Goal: Task Accomplishment & Management: Use online tool/utility

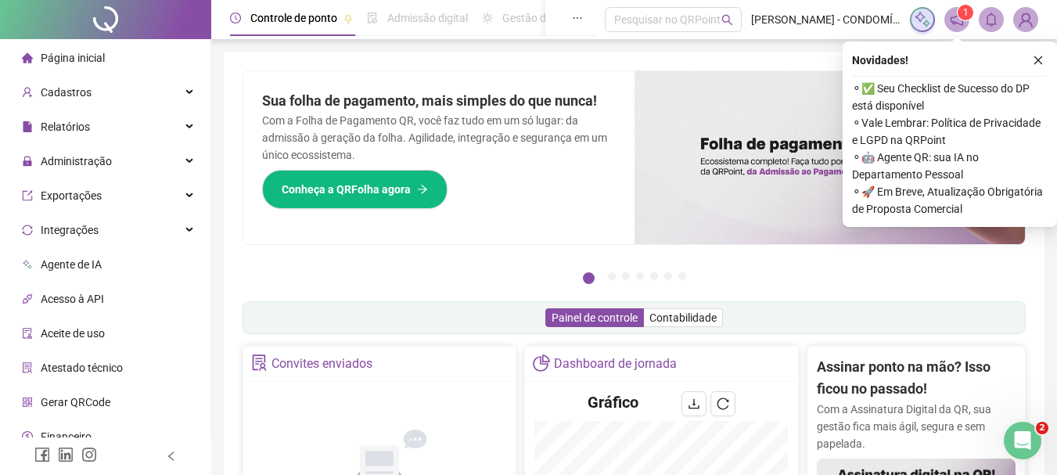
drag, startPoint x: 533, startPoint y: 226, endPoint x: 486, endPoint y: 133, distance: 104.2
click at [533, 226] on div "Sua folha de pagamento, mais simples do que nunca! Com a Folha de Pagamento QR,…" at bounding box center [438, 157] width 391 height 173
click at [1042, 60] on icon "close" at bounding box center [1037, 60] width 11 height 11
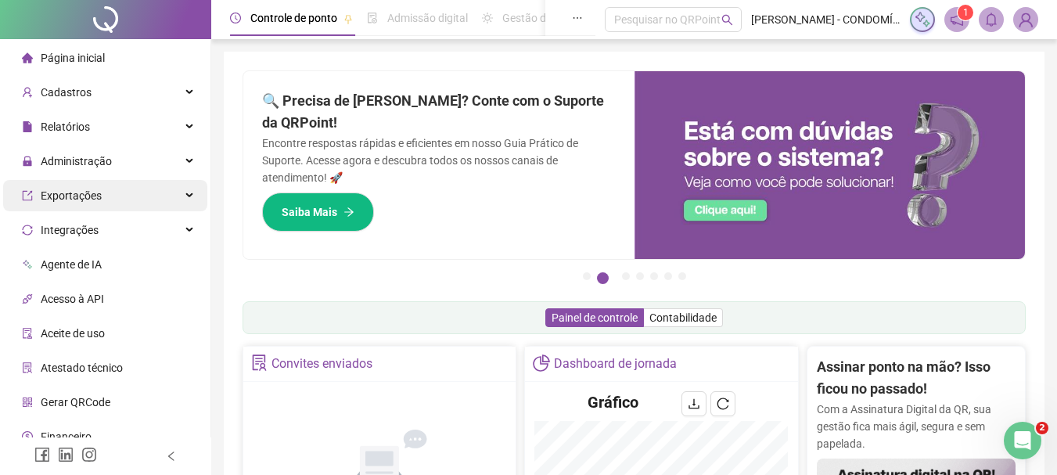
click at [66, 196] on span "Exportações" at bounding box center [71, 195] width 61 height 13
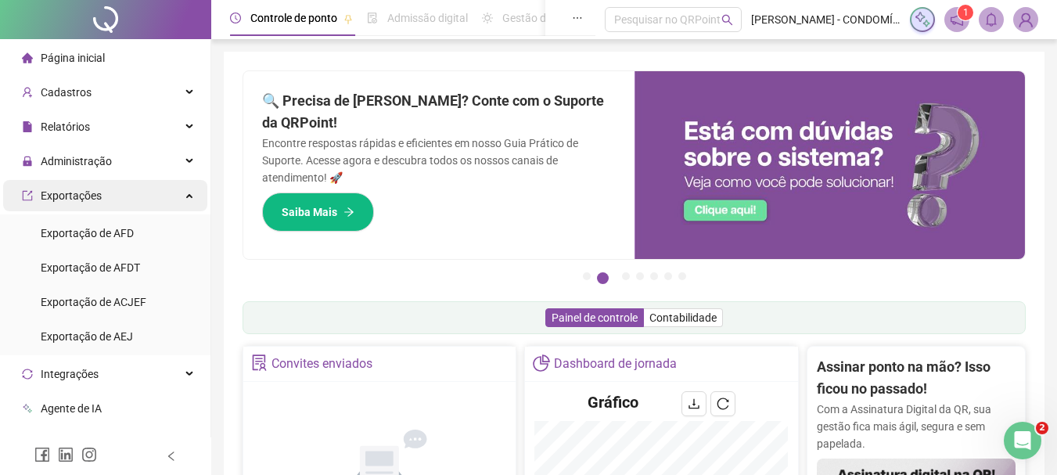
click at [64, 195] on span "Exportações" at bounding box center [71, 195] width 61 height 13
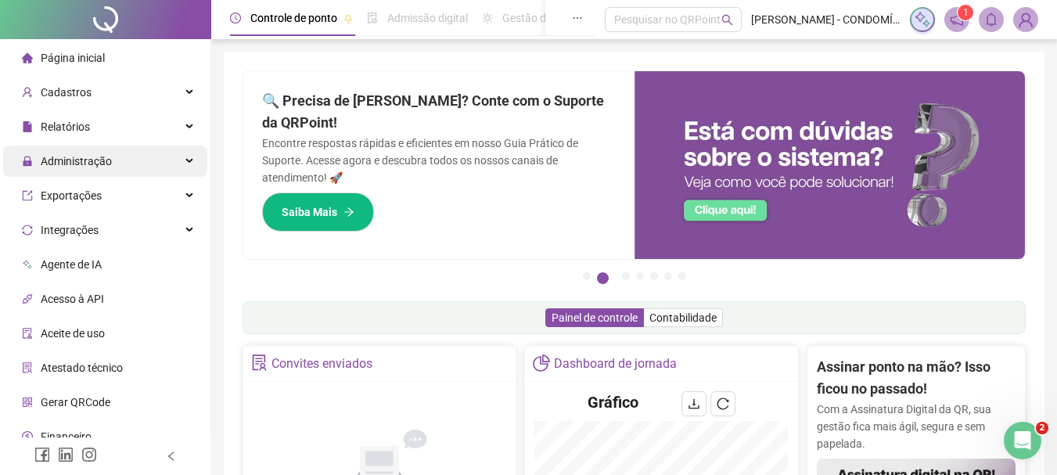
click at [75, 163] on span "Administração" at bounding box center [76, 161] width 71 height 13
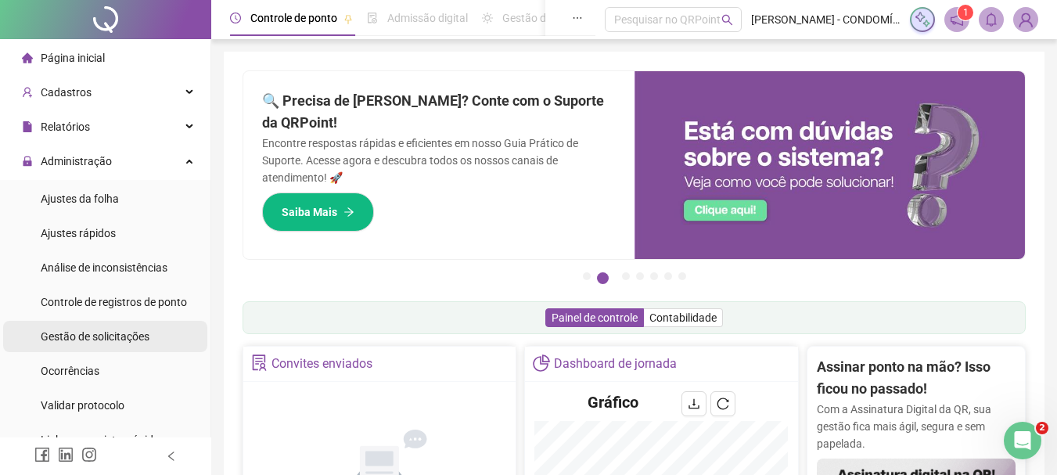
click at [72, 335] on span "Gestão de solicitações" at bounding box center [95, 336] width 109 height 13
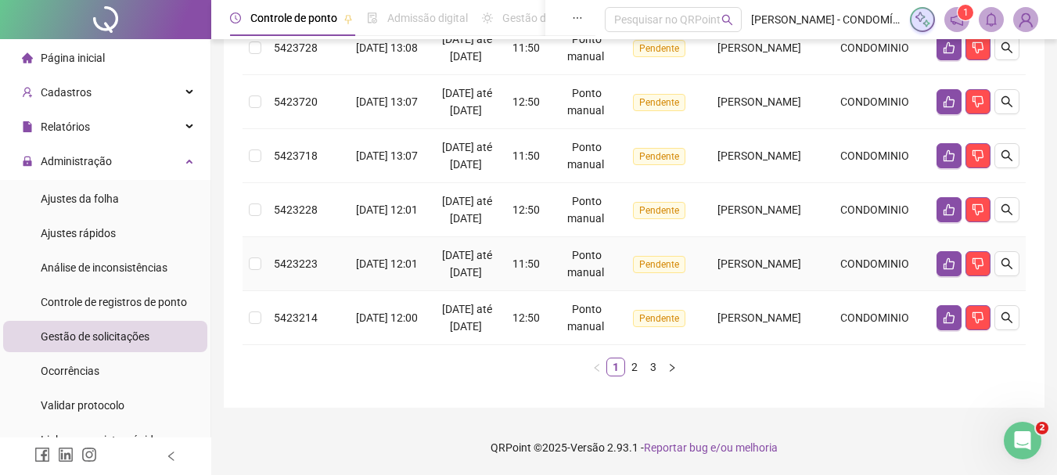
scroll to position [709, 0]
click at [631, 368] on link "2" at bounding box center [634, 366] width 17 height 17
click at [652, 367] on link "3" at bounding box center [652, 366] width 17 height 17
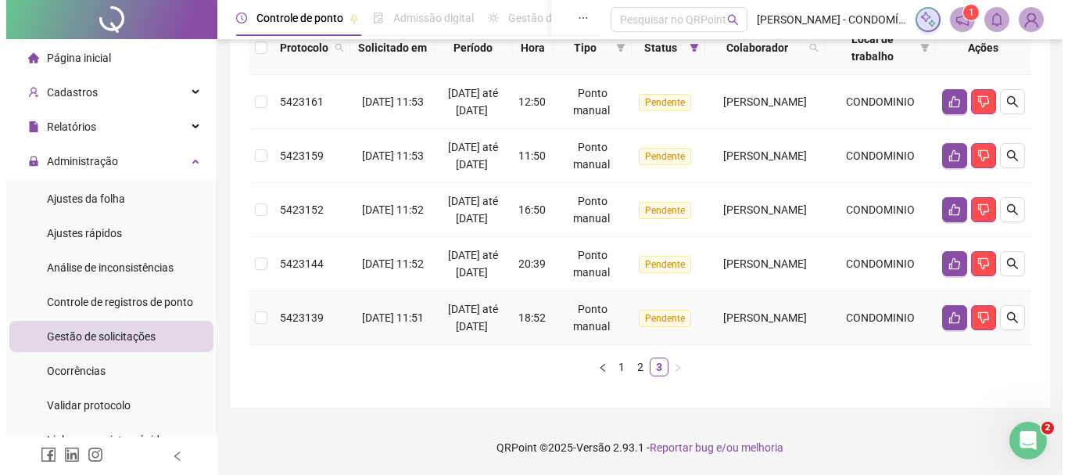
scroll to position [45, 0]
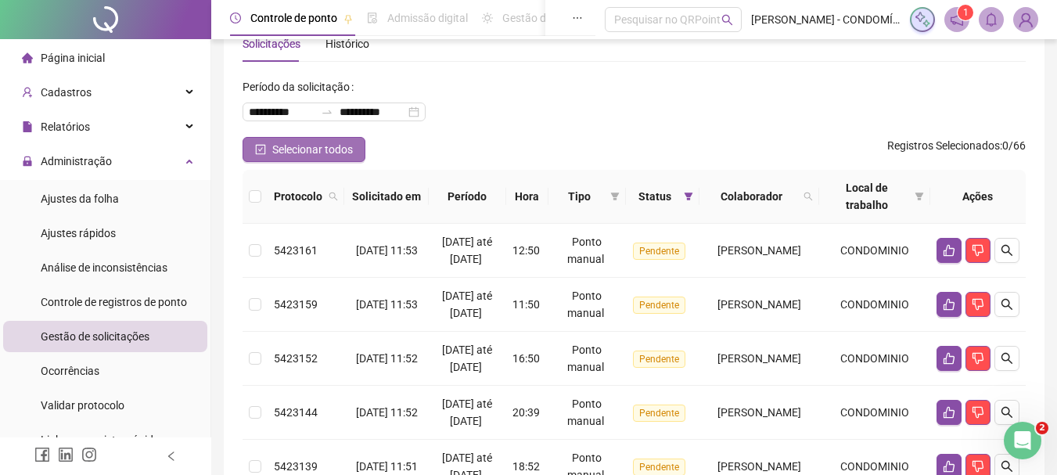
click at [261, 148] on icon "check-square" at bounding box center [260, 149] width 11 height 11
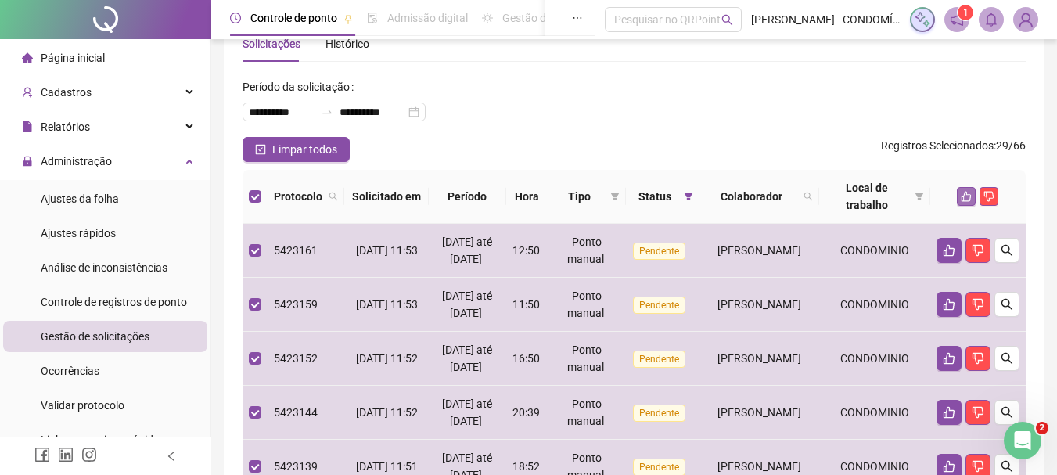
click at [965, 194] on icon "like" at bounding box center [965, 196] width 11 height 11
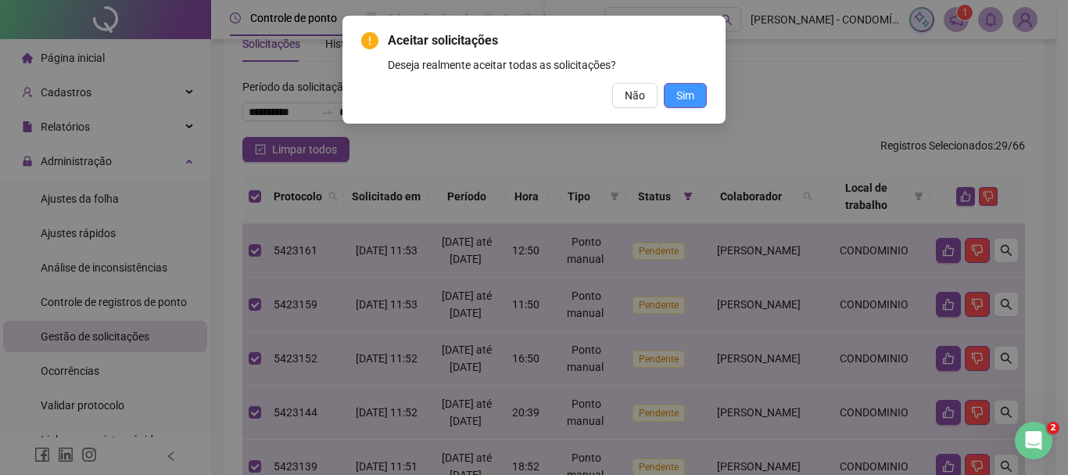
click at [688, 98] on span "Sim" at bounding box center [685, 95] width 18 height 17
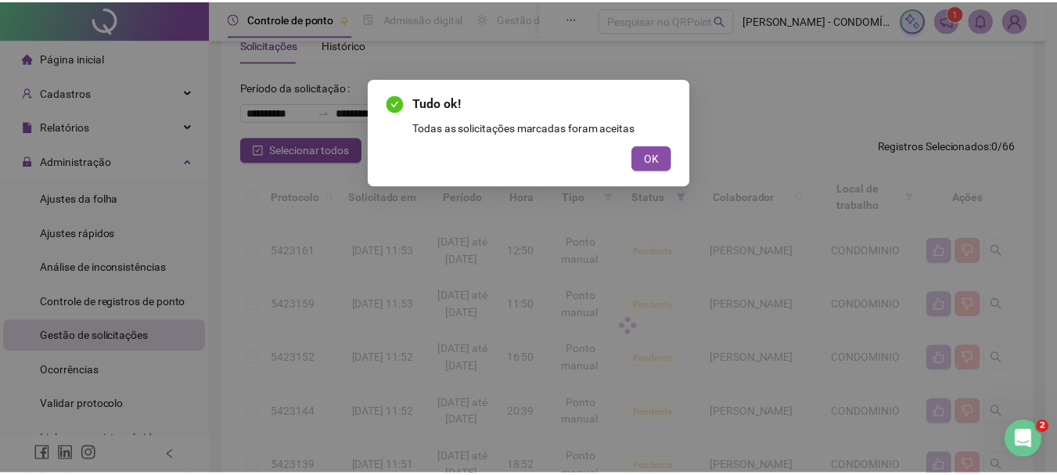
scroll to position [10, 0]
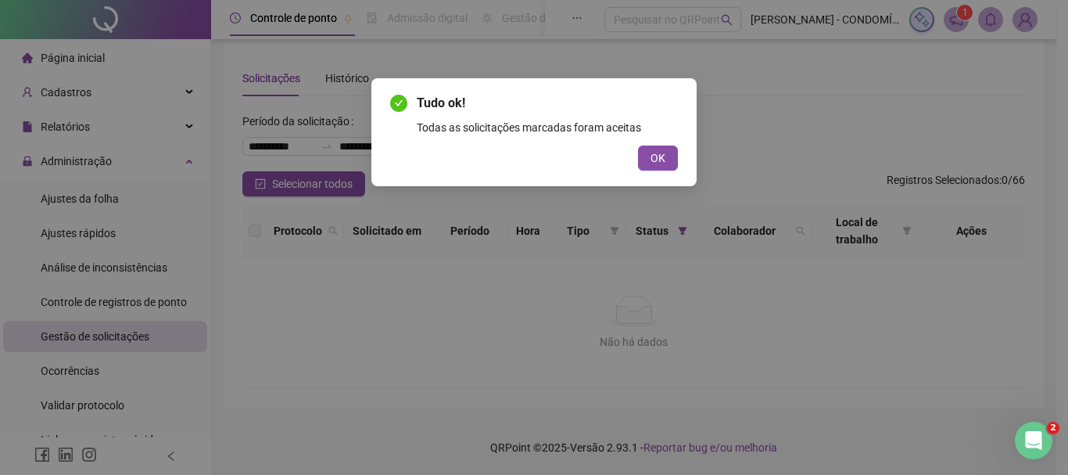
click at [661, 155] on span "OK" at bounding box center [658, 157] width 15 height 17
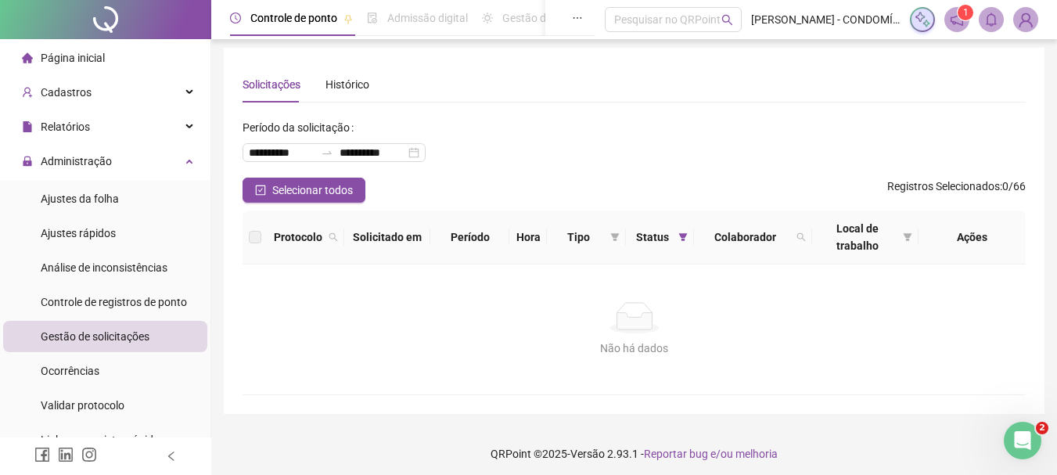
scroll to position [0, 0]
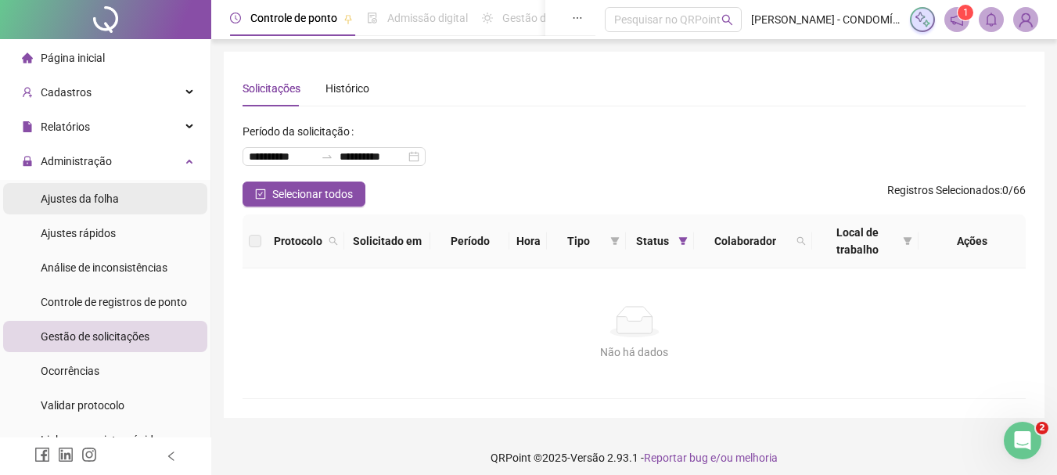
click at [61, 199] on span "Ajustes da folha" at bounding box center [80, 198] width 78 height 13
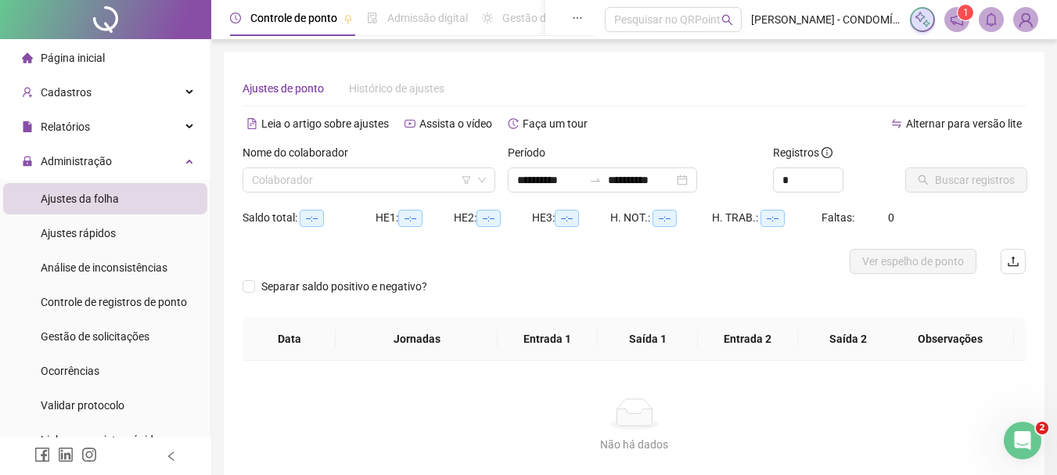
type input "**********"
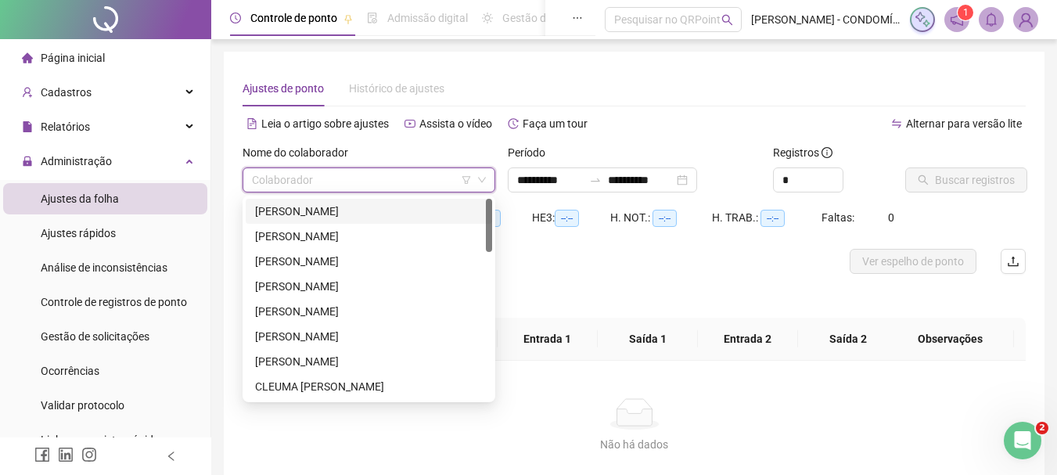
click at [328, 183] on input "search" at bounding box center [362, 179] width 220 height 23
click at [302, 210] on div "[PERSON_NAME]" at bounding box center [369, 211] width 228 height 17
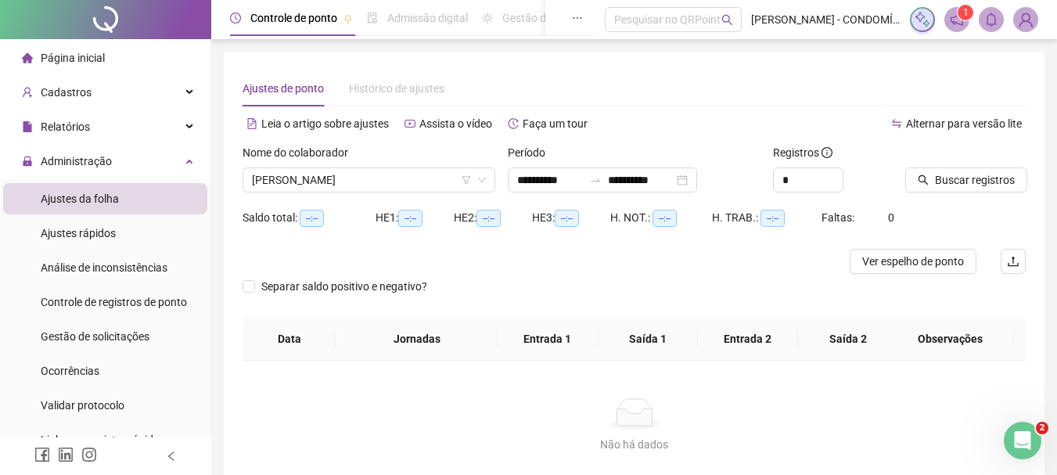
click at [664, 122] on div "Alternar para versão lite" at bounding box center [830, 123] width 392 height 25
click at [562, 172] on input "**********" at bounding box center [550, 179] width 66 height 17
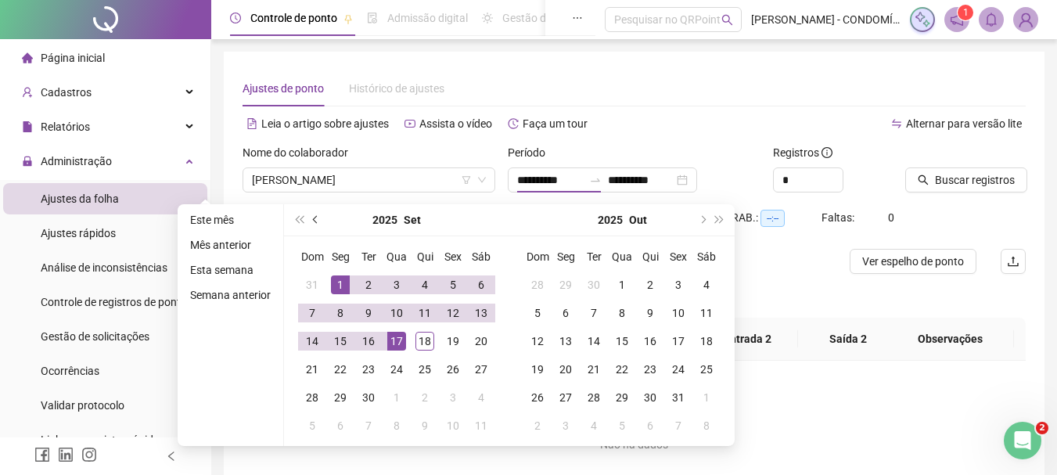
click at [307, 219] on button "prev-year" at bounding box center [315, 219] width 17 height 31
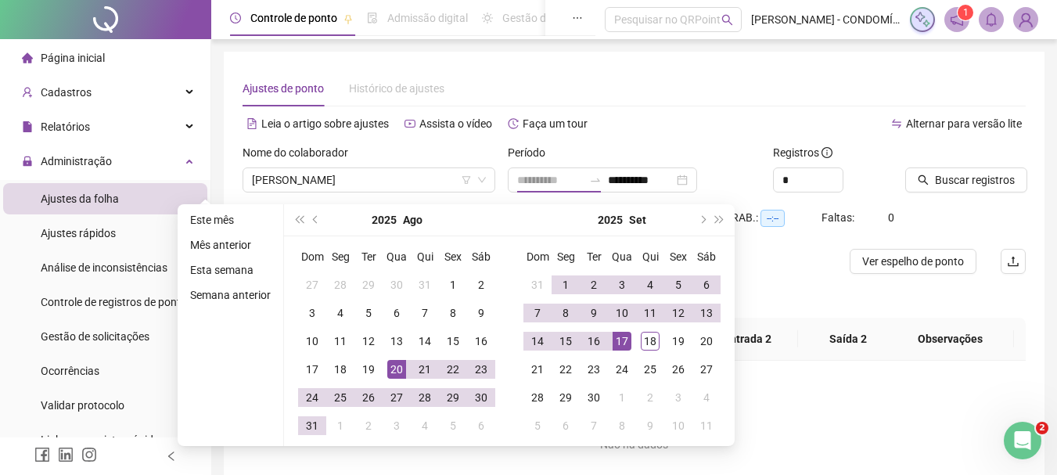
type input "**********"
click at [395, 365] on div "20" at bounding box center [396, 369] width 19 height 19
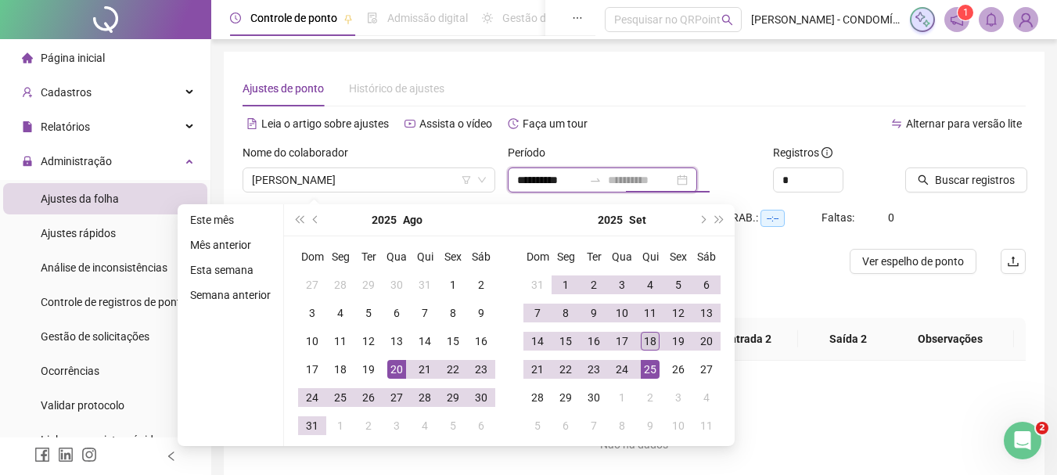
type input "**********"
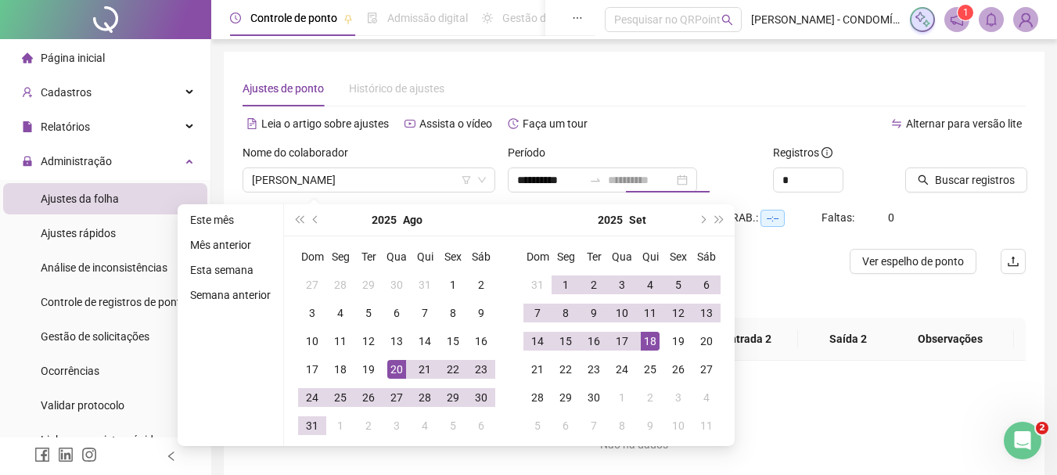
click at [651, 342] on div "18" at bounding box center [649, 341] width 19 height 19
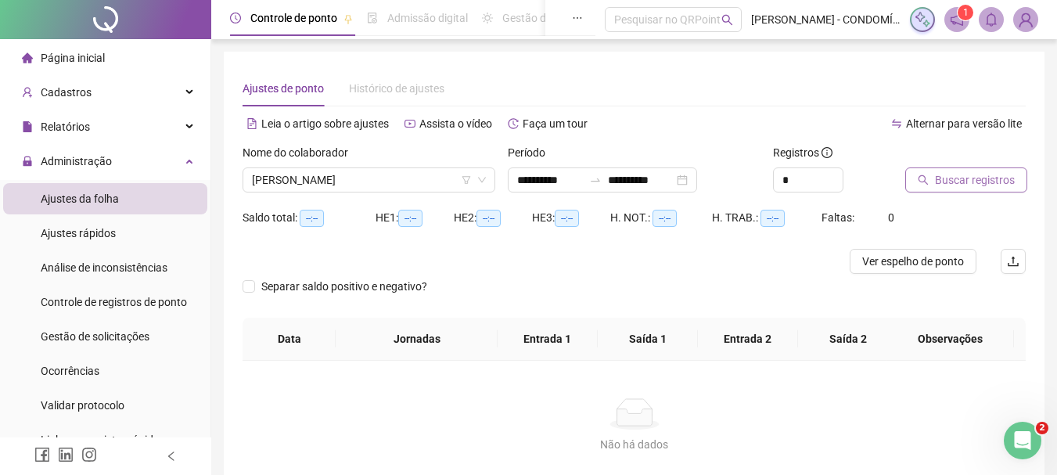
click at [969, 181] on span "Buscar registros" at bounding box center [975, 179] width 80 height 17
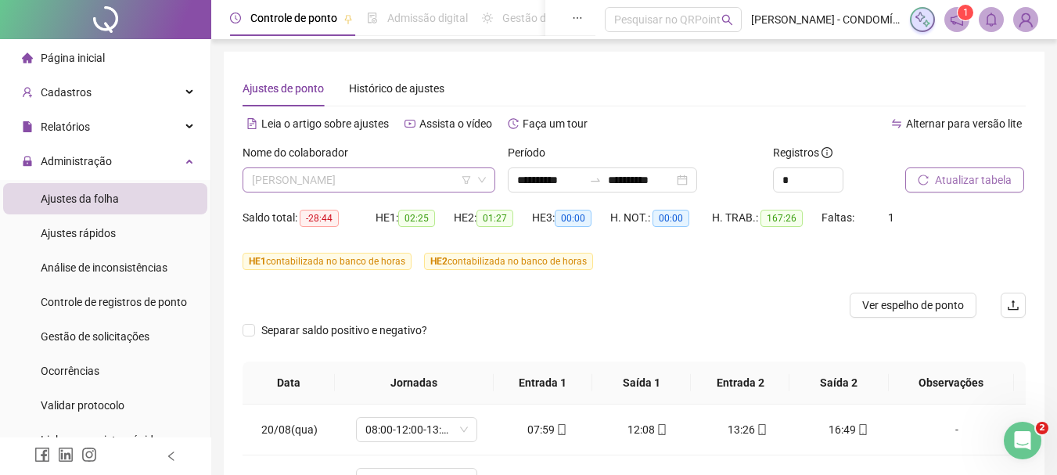
click at [339, 181] on span "[PERSON_NAME]" at bounding box center [369, 179] width 234 height 23
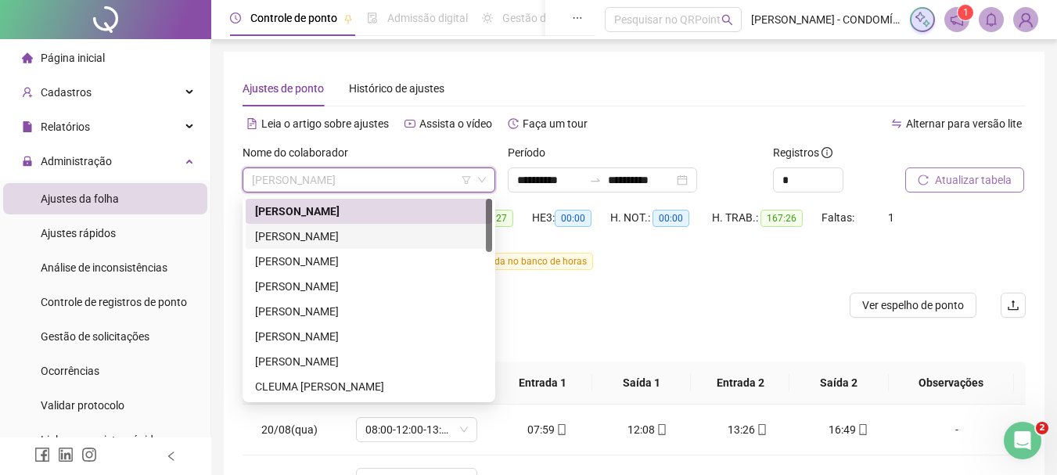
click at [305, 234] on div "[PERSON_NAME]" at bounding box center [369, 236] width 228 height 17
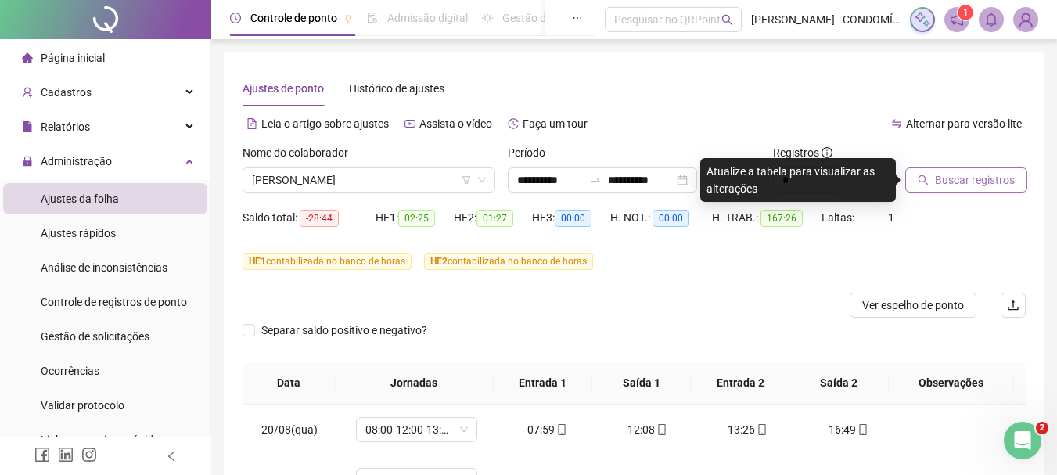
click at [943, 178] on span "Buscar registros" at bounding box center [975, 179] width 80 height 17
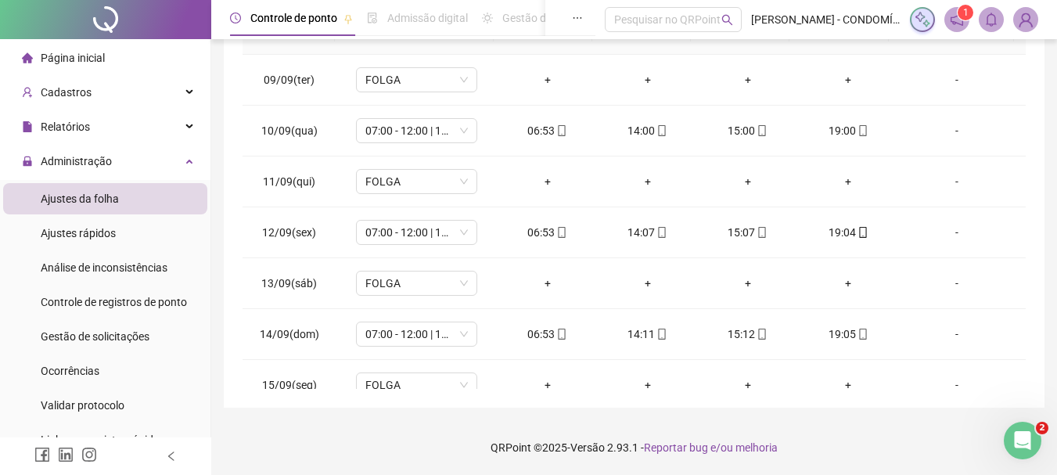
scroll to position [1191, 0]
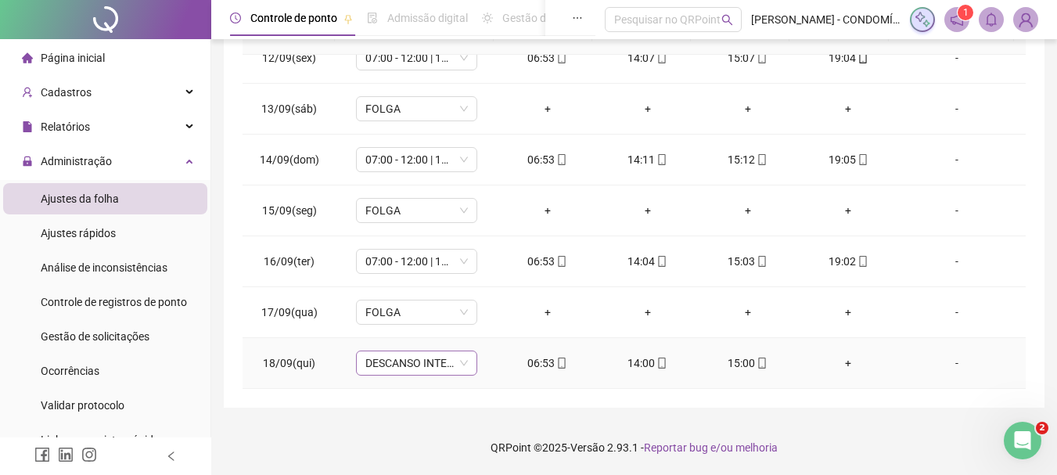
click at [409, 363] on span "DESCANSO INTER-JORNADA" at bounding box center [416, 362] width 102 height 23
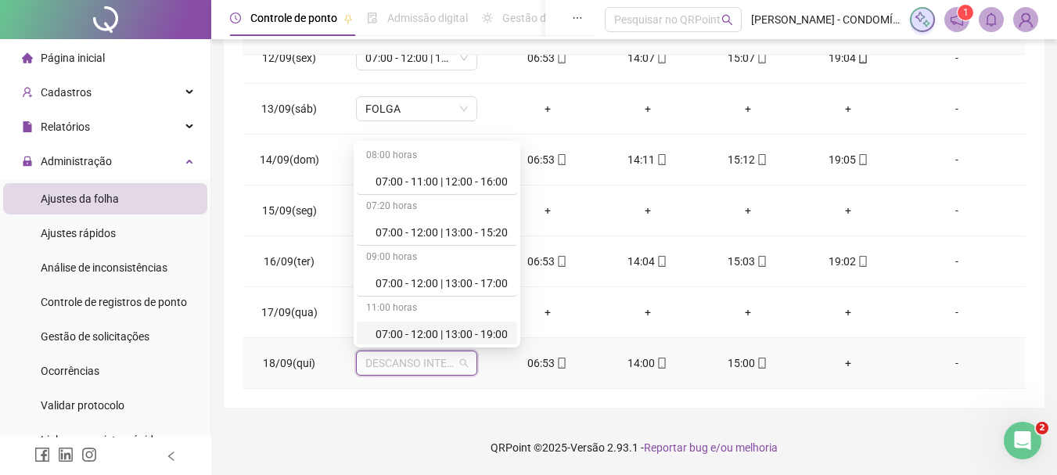
click at [412, 331] on div "07:00 - 12:00 | 13:00 - 19:00" at bounding box center [441, 333] width 132 height 17
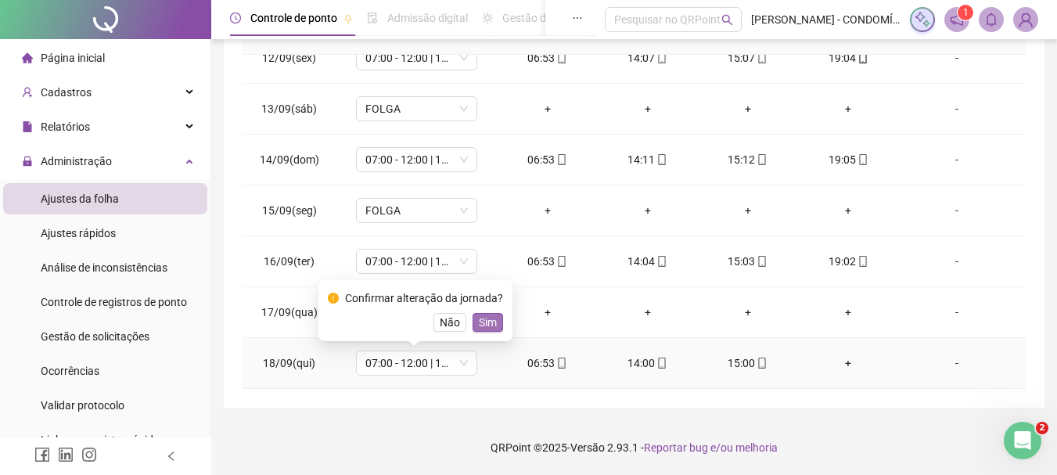
click at [491, 318] on span "Sim" at bounding box center [488, 322] width 18 height 17
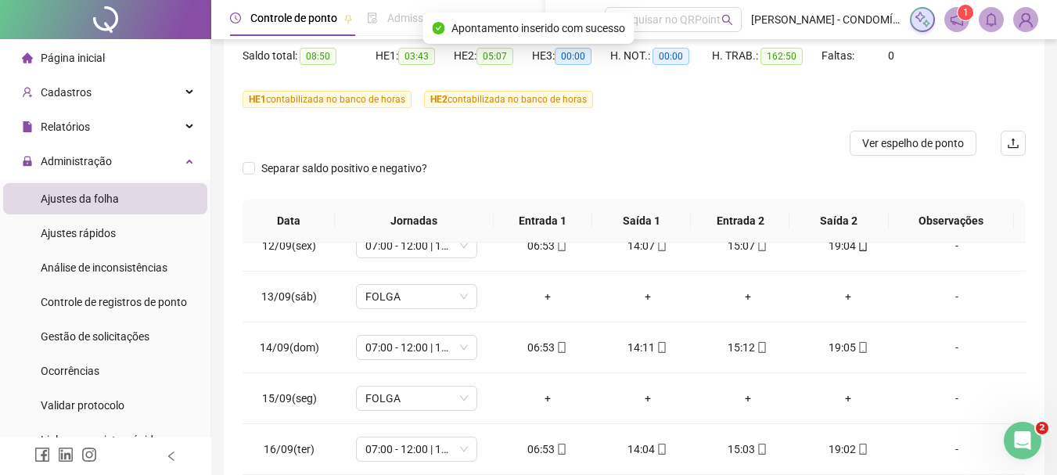
scroll to position [121, 0]
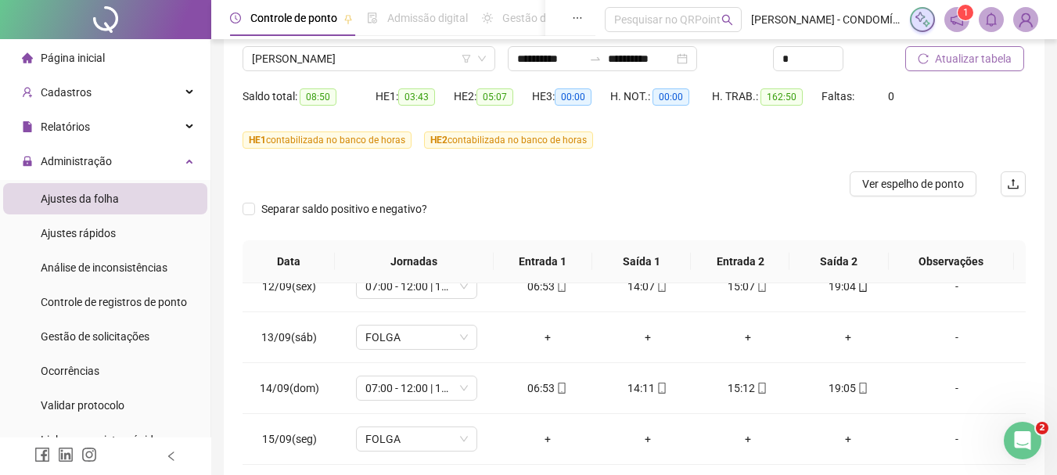
click at [953, 52] on span "Atualizar tabela" at bounding box center [973, 58] width 77 height 17
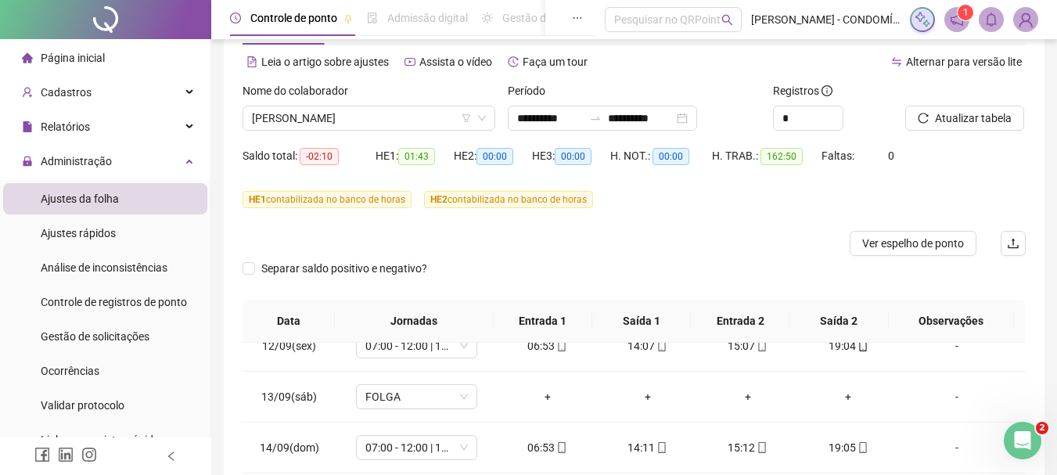
scroll to position [0, 0]
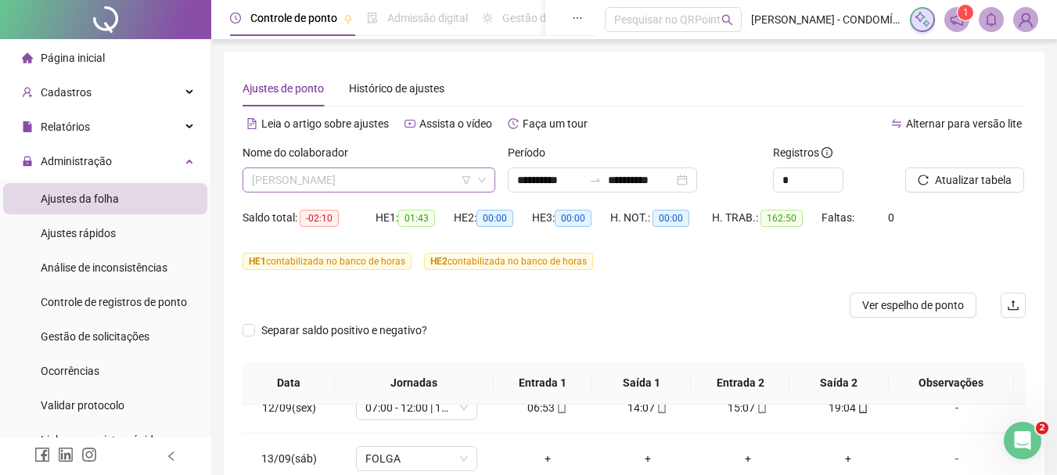
click at [387, 178] on span "[PERSON_NAME]" at bounding box center [369, 179] width 234 height 23
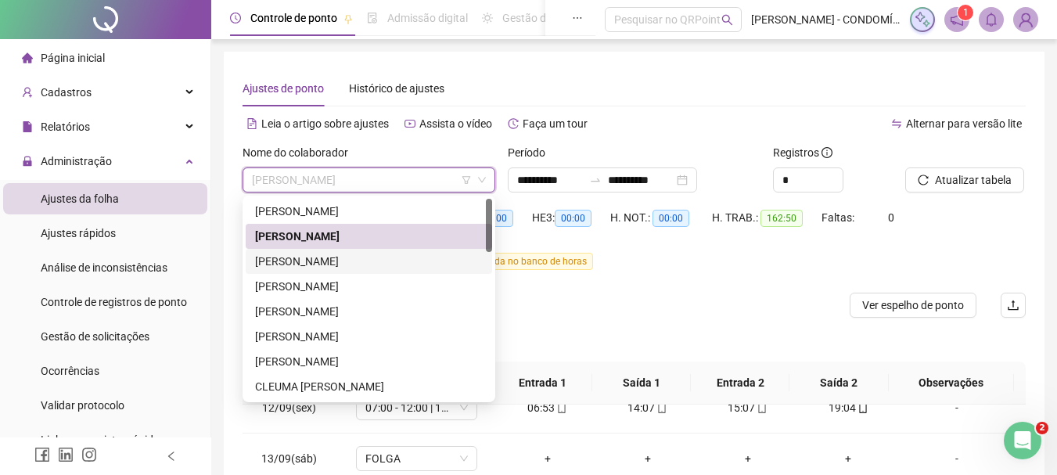
click at [288, 260] on div "[PERSON_NAME]" at bounding box center [369, 261] width 228 height 17
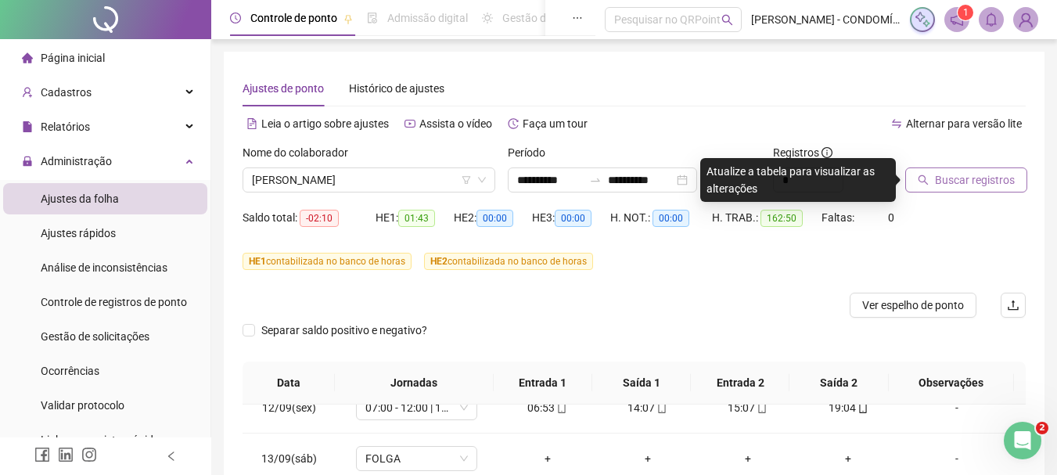
click at [951, 182] on span "Buscar registros" at bounding box center [975, 179] width 80 height 17
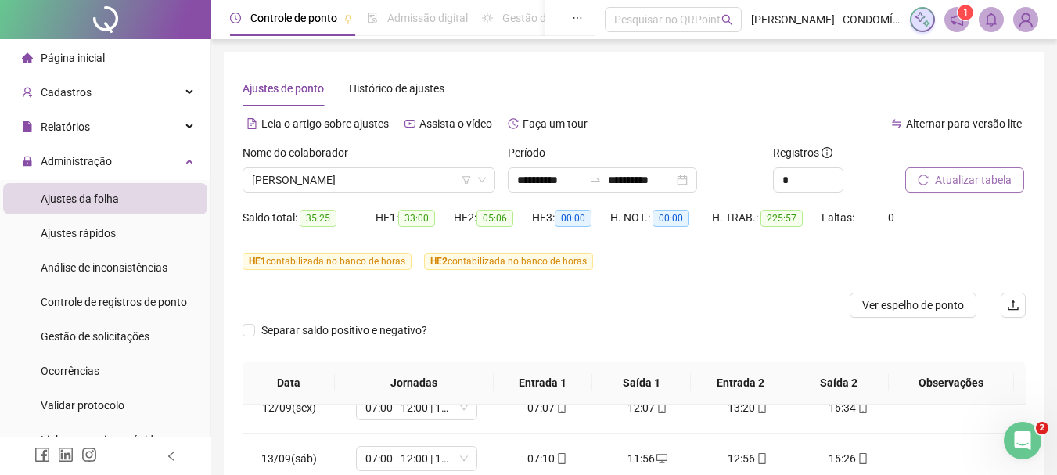
click at [951, 182] on span "Atualizar tabela" at bounding box center [973, 179] width 77 height 17
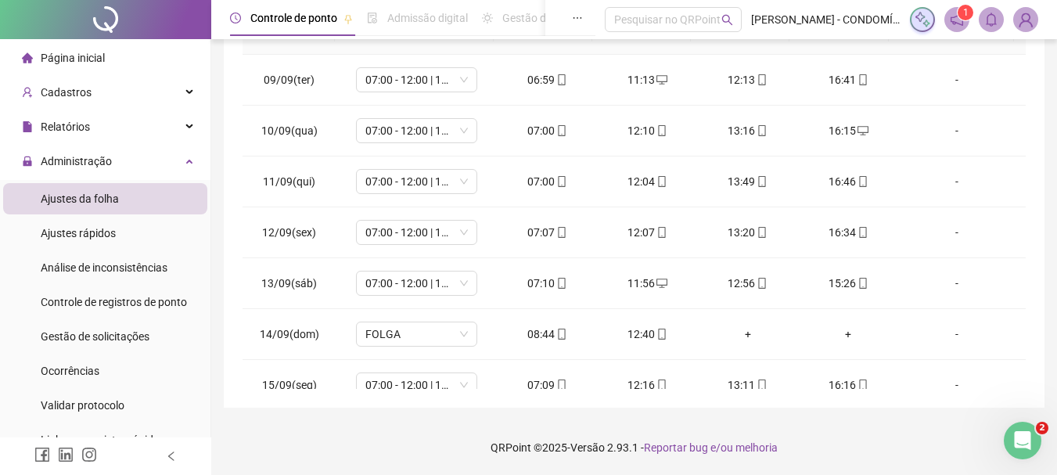
scroll to position [1191, 0]
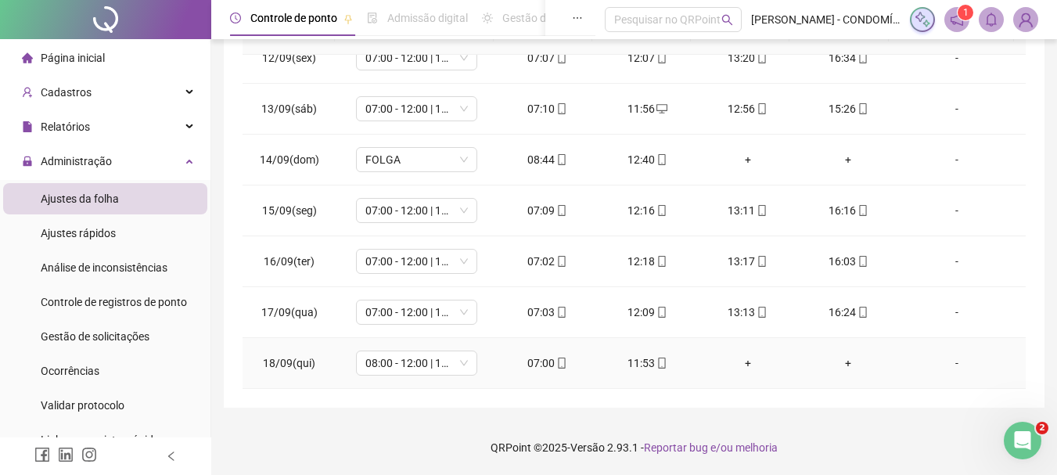
click at [740, 360] on div "+" at bounding box center [747, 362] width 75 height 17
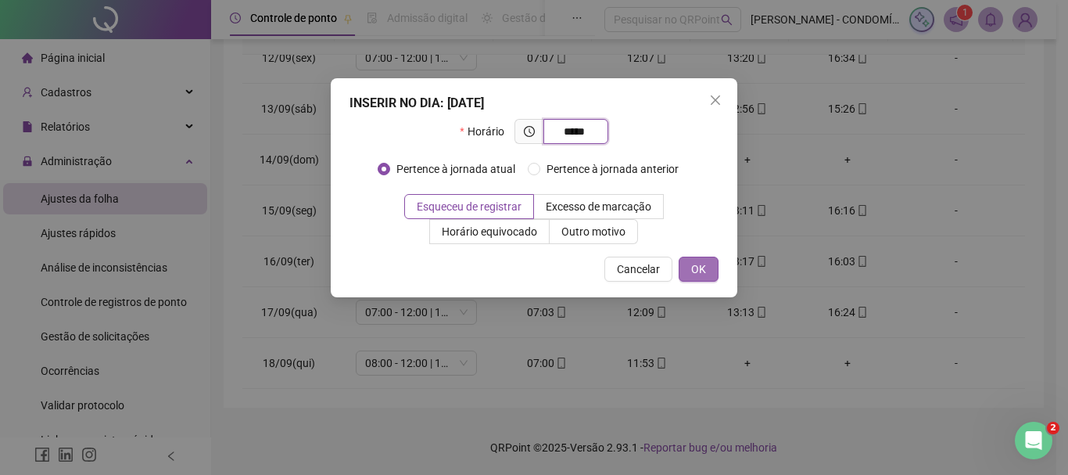
type input "*****"
click at [706, 269] on button "OK" at bounding box center [699, 269] width 40 height 25
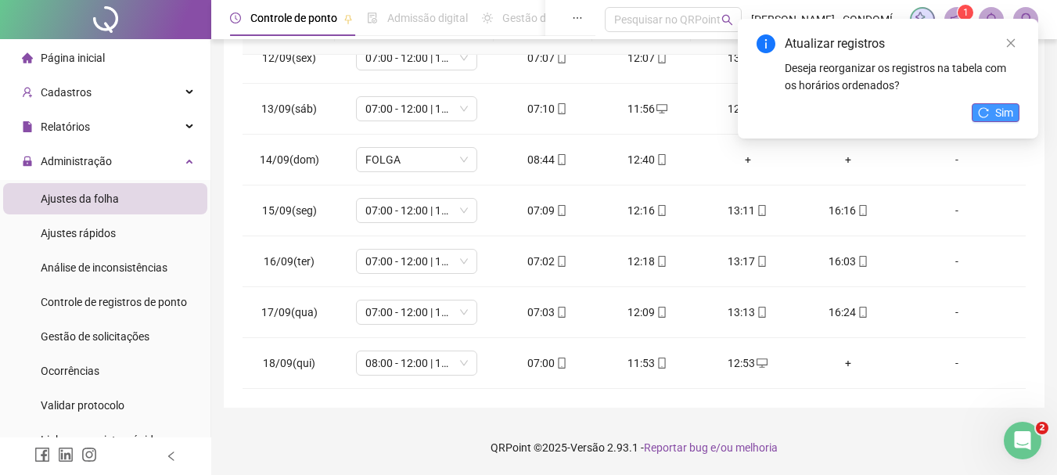
click at [992, 110] on button "Sim" at bounding box center [995, 112] width 48 height 19
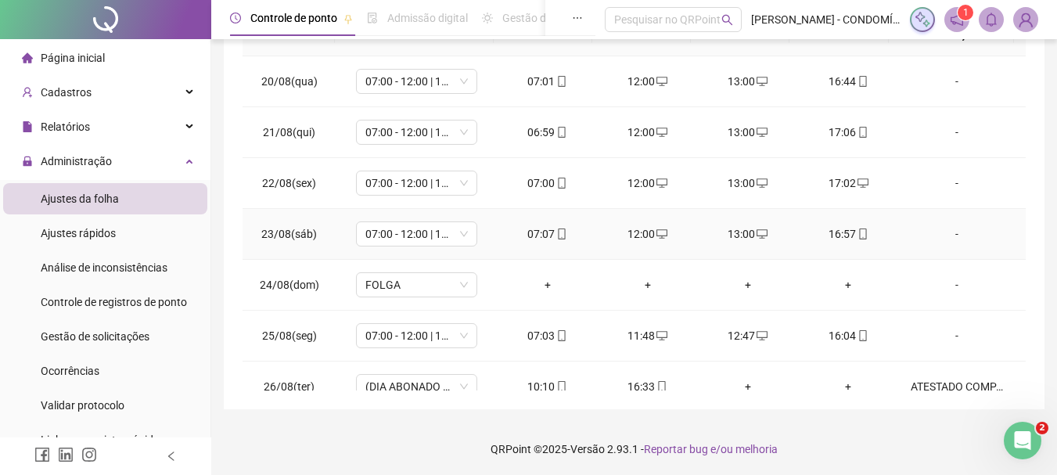
scroll to position [0, 0]
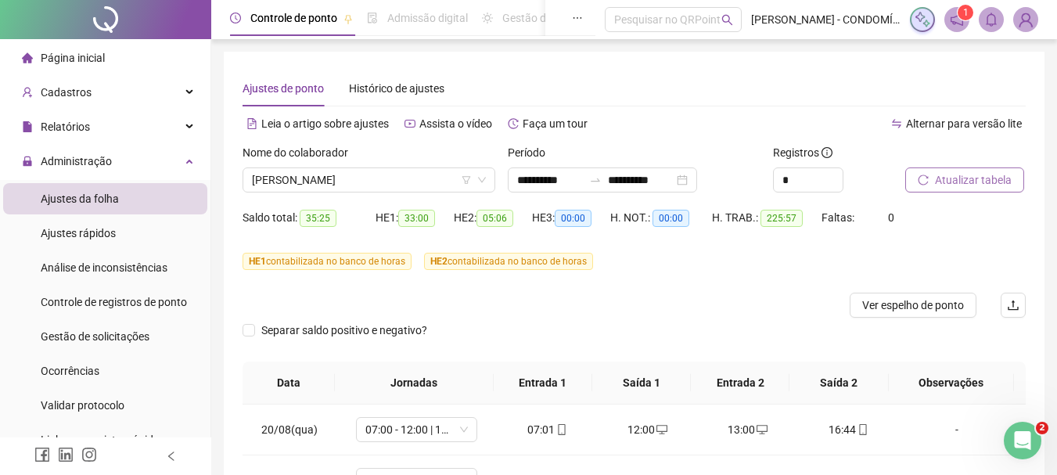
click at [951, 179] on span "Atualizar tabela" at bounding box center [973, 179] width 77 height 17
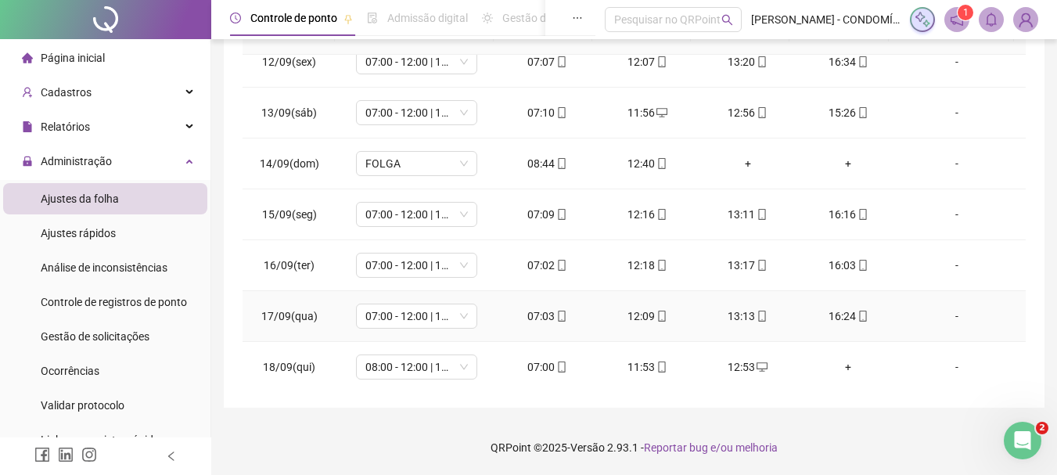
scroll to position [1191, 0]
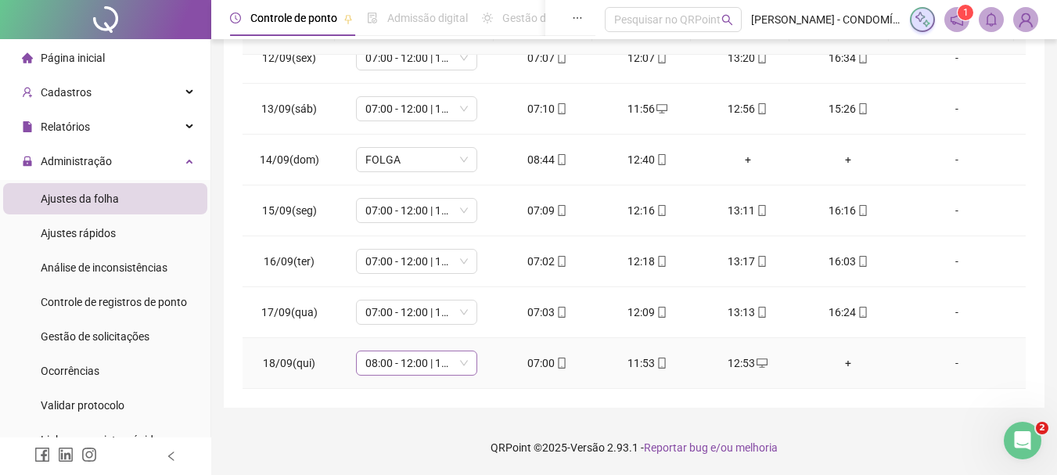
click at [421, 362] on span "08:00 - 12:00 | 13:00 - 16:20" at bounding box center [416, 362] width 102 height 23
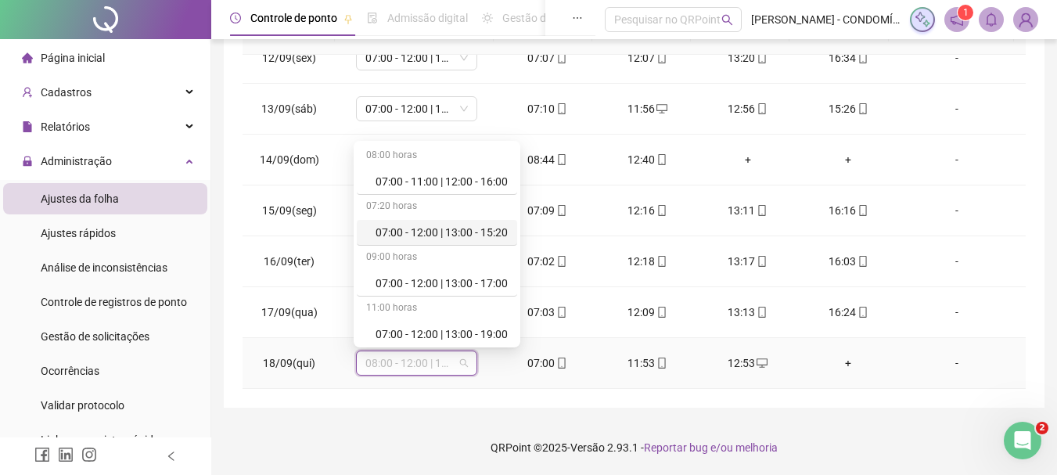
click at [445, 231] on div "07:00 - 12:00 | 13:00 - 15:20" at bounding box center [441, 232] width 132 height 17
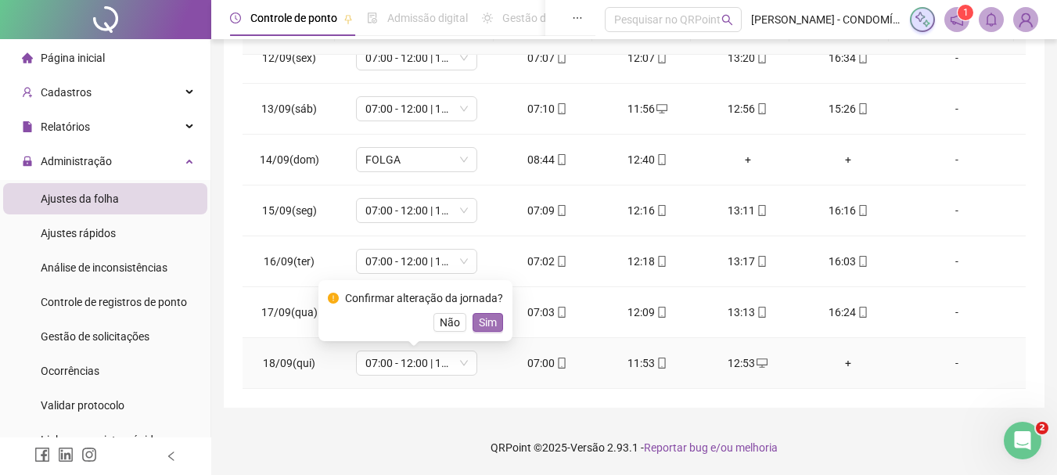
click at [481, 316] on span "Sim" at bounding box center [488, 322] width 18 height 17
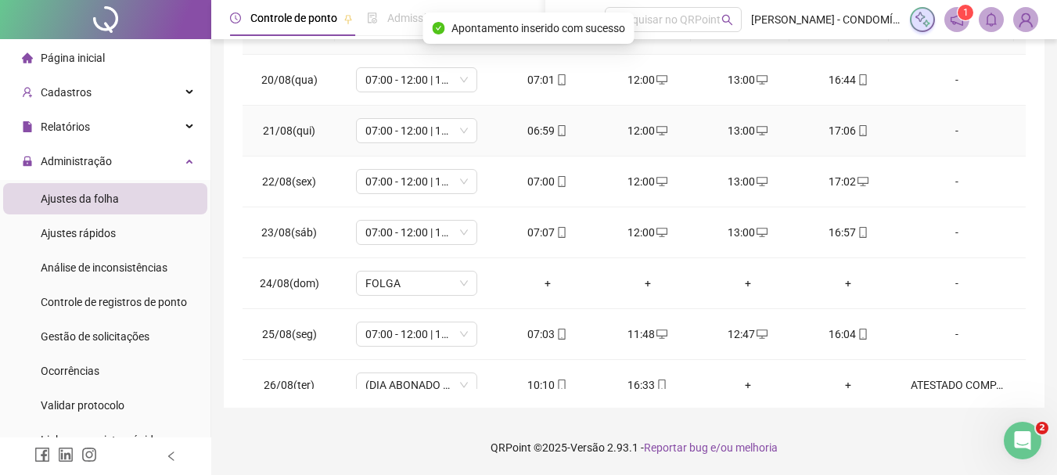
scroll to position [0, 0]
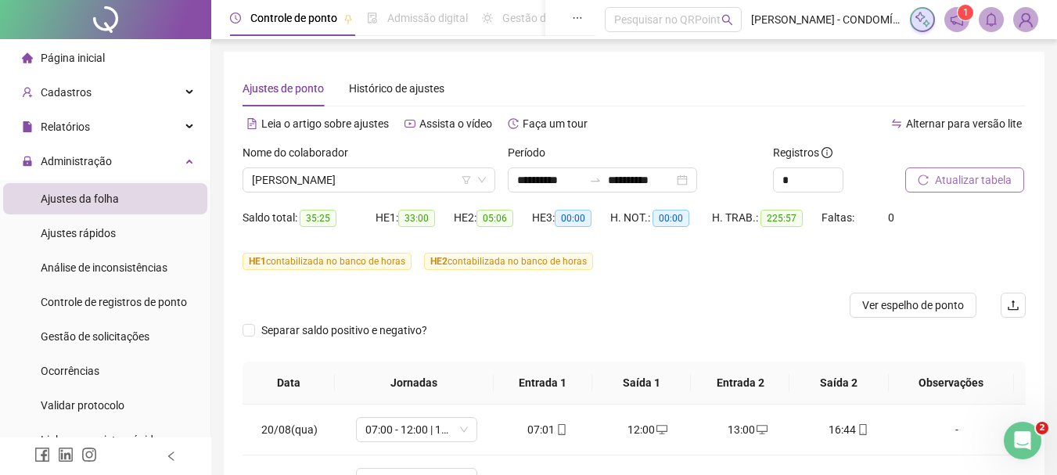
click at [956, 172] on span "Atualizar tabela" at bounding box center [973, 179] width 77 height 17
click at [953, 180] on span "Atualizar tabela" at bounding box center [973, 179] width 77 height 17
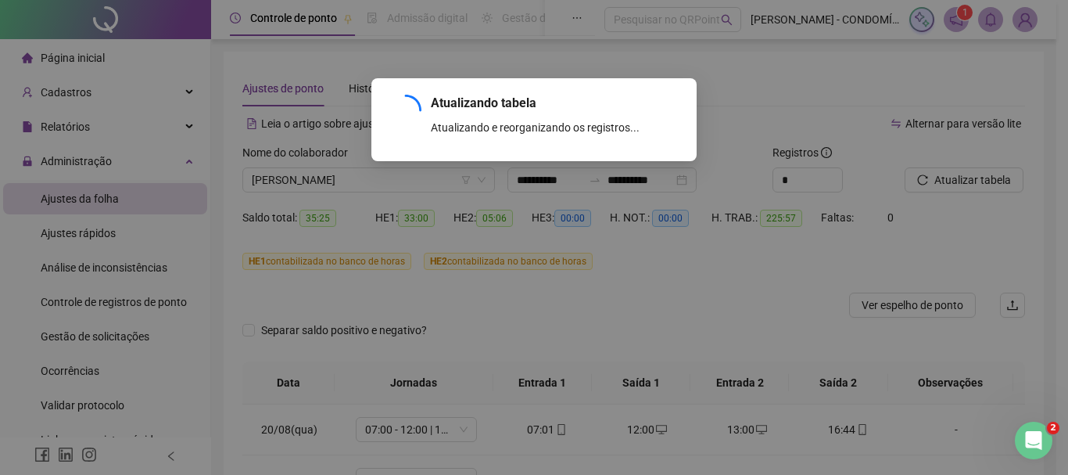
click at [403, 178] on div "Atualizando tabela Atualizando e reorganizando os registros... OK" at bounding box center [534, 237] width 1068 height 475
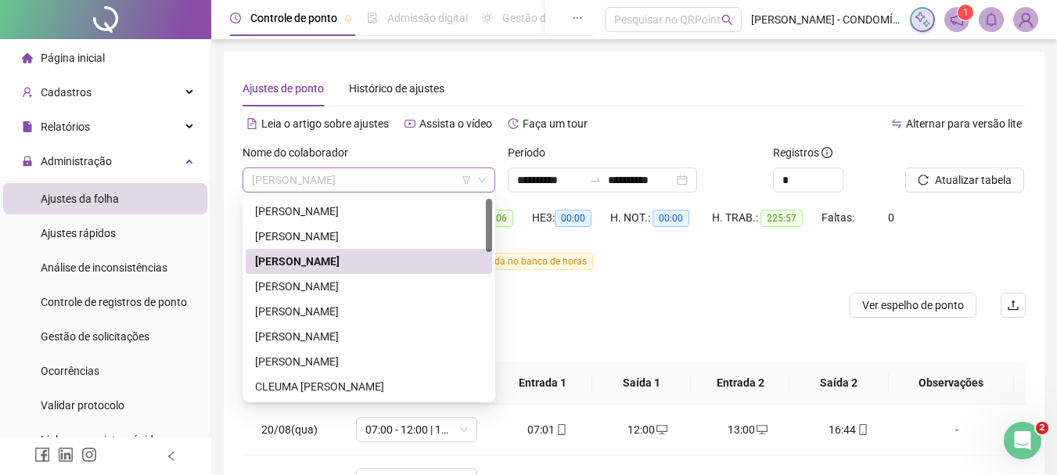
click at [395, 181] on span "[PERSON_NAME]" at bounding box center [369, 179] width 234 height 23
click at [302, 284] on div "[PERSON_NAME]" at bounding box center [369, 286] width 228 height 17
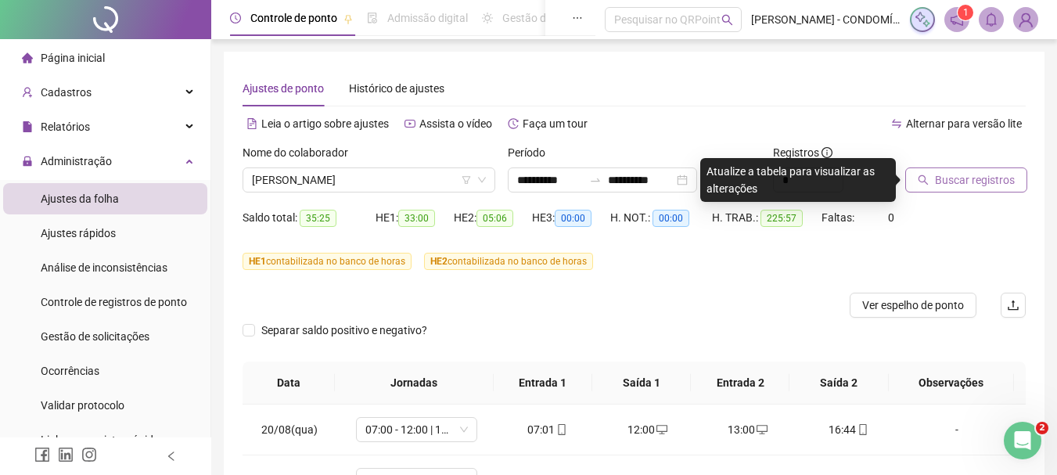
click at [952, 178] on span "Buscar registros" at bounding box center [975, 179] width 80 height 17
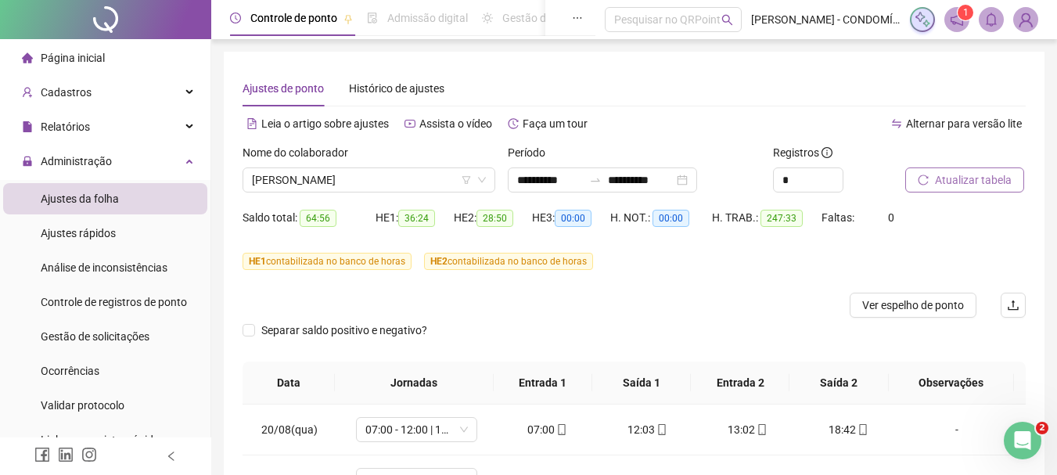
click at [956, 179] on span "Atualizar tabela" at bounding box center [973, 179] width 77 height 17
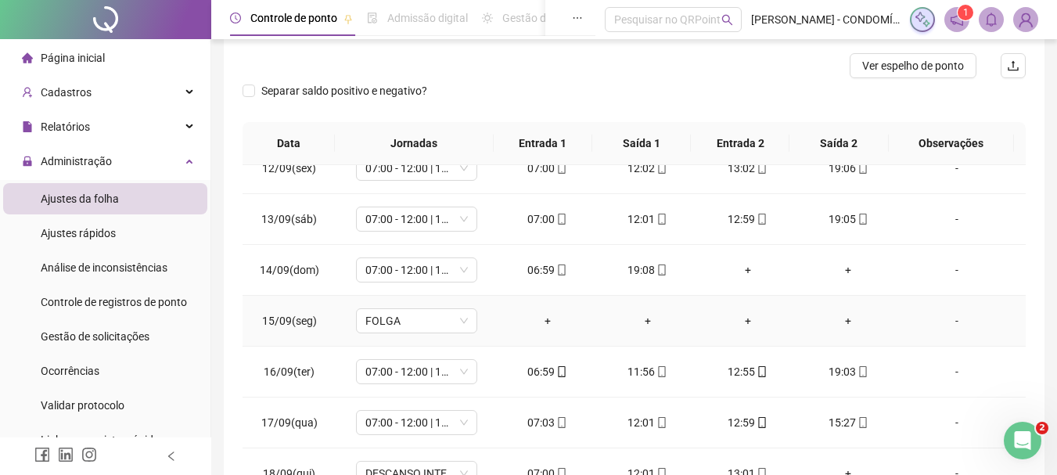
scroll to position [350, 0]
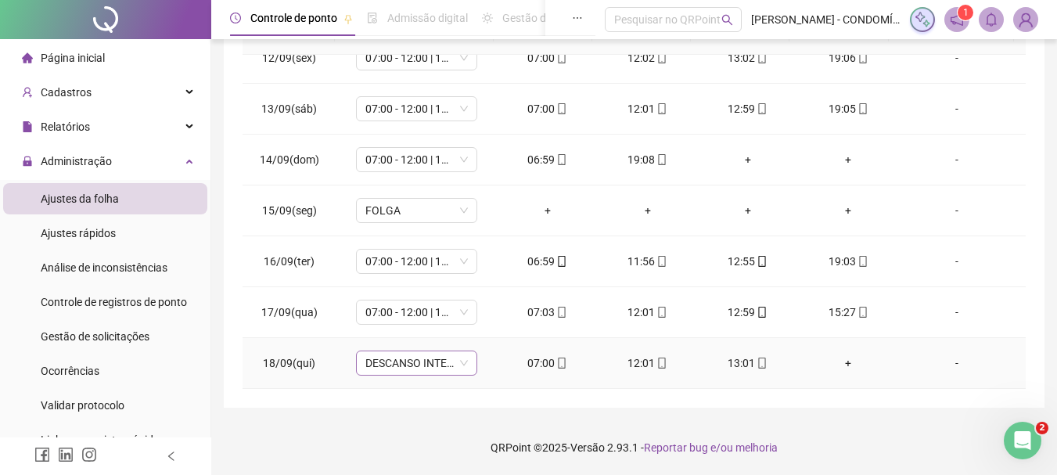
click at [406, 371] on span "DESCANSO INTER-JORNADA" at bounding box center [416, 362] width 102 height 23
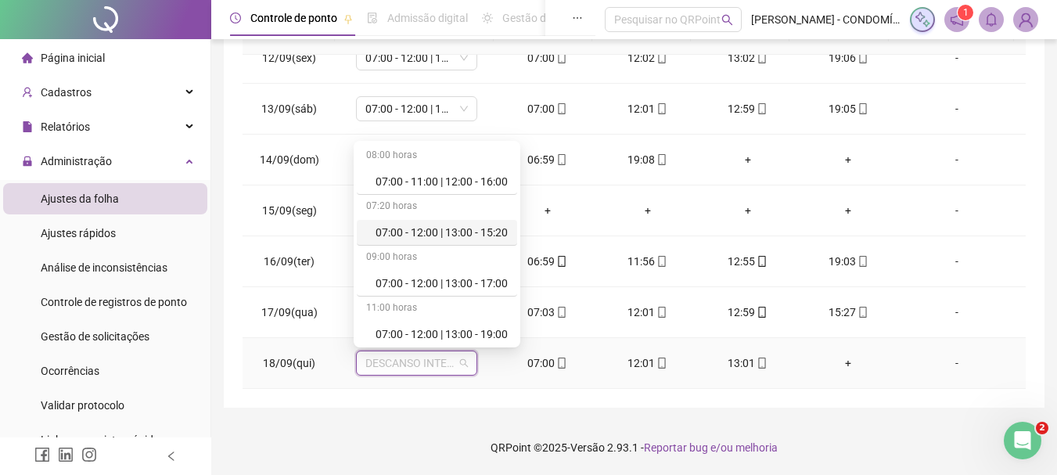
click at [438, 236] on div "07:00 - 12:00 | 13:00 - 15:20" at bounding box center [441, 232] width 132 height 17
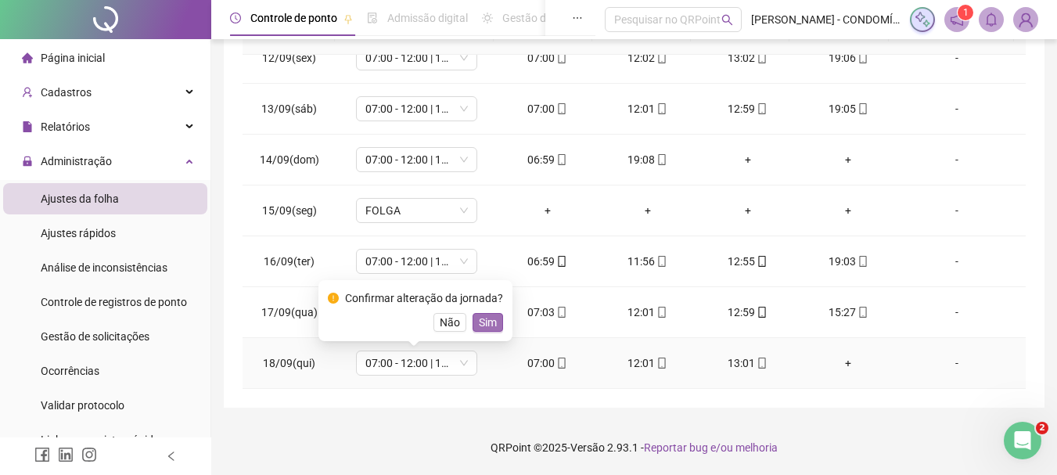
click at [485, 320] on span "Sim" at bounding box center [488, 322] width 18 height 17
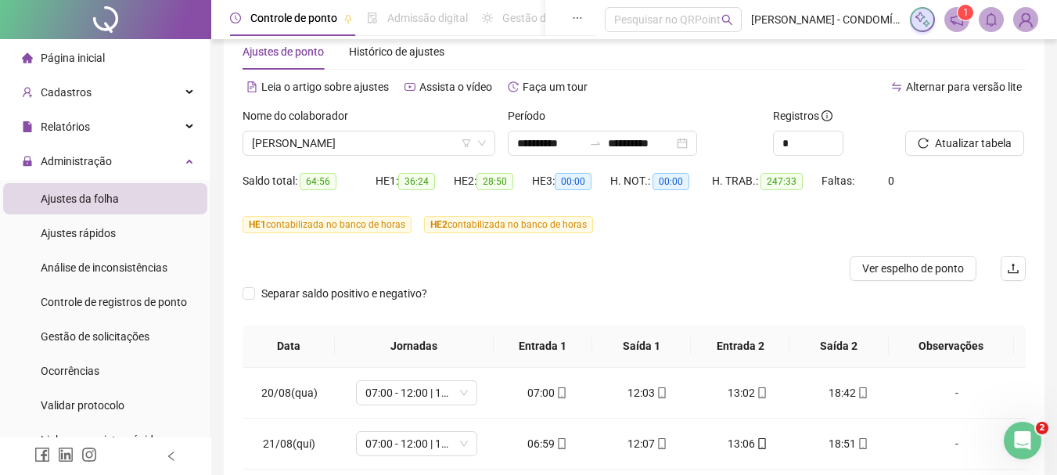
scroll to position [0, 0]
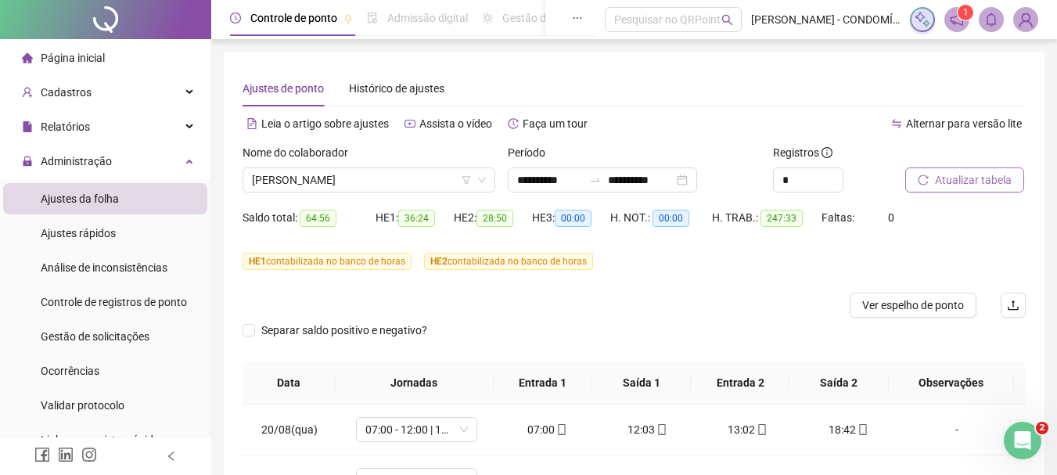
click at [958, 179] on span "Atualizar tabela" at bounding box center [973, 179] width 77 height 17
click at [344, 185] on span "[PERSON_NAME]" at bounding box center [369, 179] width 234 height 23
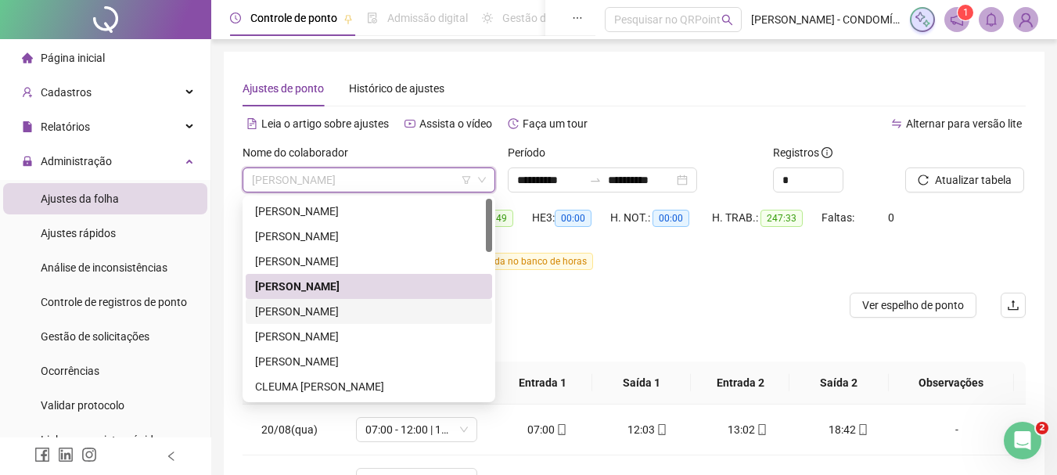
click at [299, 310] on div "[PERSON_NAME]" at bounding box center [369, 311] width 228 height 17
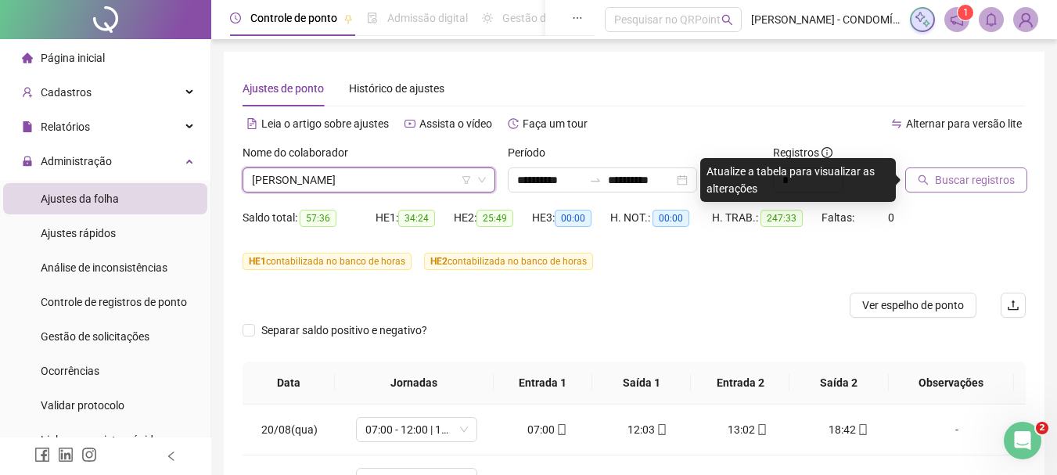
click at [951, 181] on span "Buscar registros" at bounding box center [975, 179] width 80 height 17
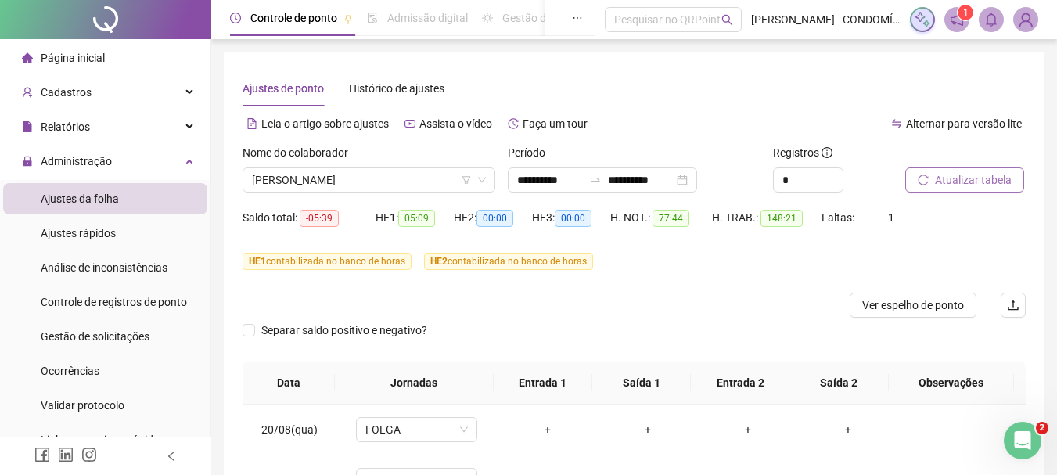
click at [951, 181] on span "Atualizar tabela" at bounding box center [973, 179] width 77 height 17
click at [379, 181] on span "[PERSON_NAME]" at bounding box center [369, 179] width 234 height 23
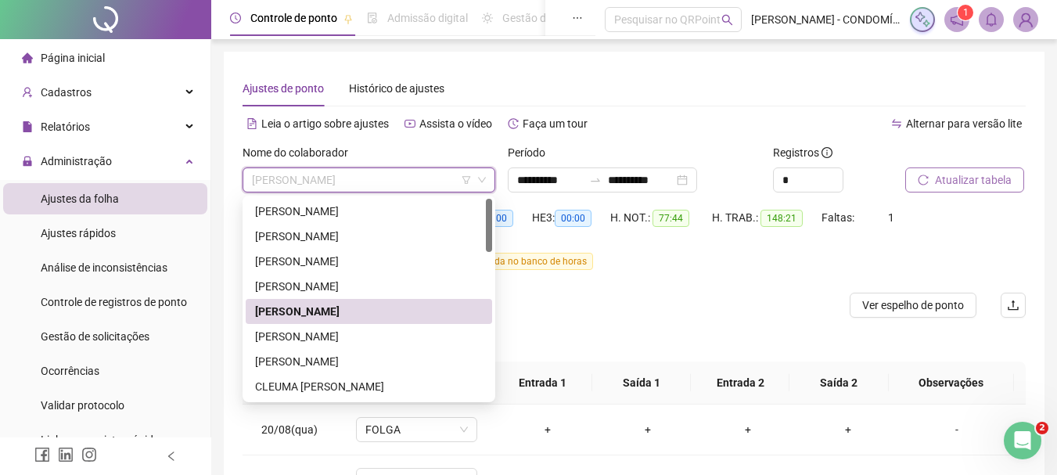
click at [672, 102] on div "Ajustes de ponto Histórico de ajustes" at bounding box center [633, 88] width 783 height 36
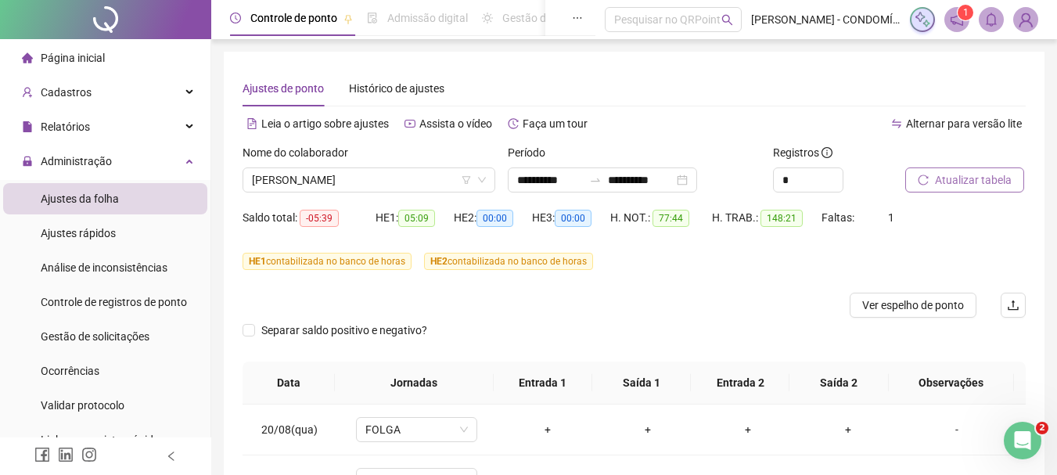
click at [960, 179] on span "Atualizar tabela" at bounding box center [973, 179] width 77 height 17
click at [380, 177] on span "[PERSON_NAME]" at bounding box center [369, 179] width 234 height 23
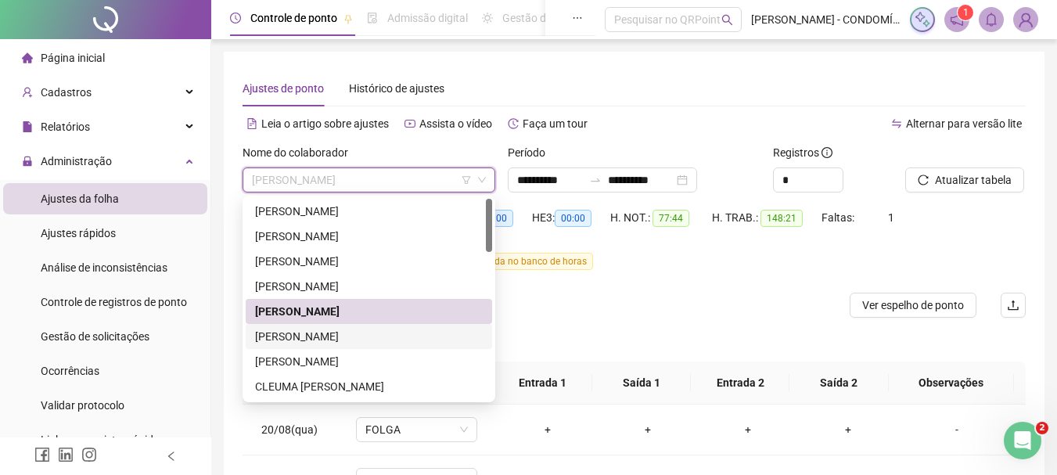
click at [310, 338] on div "[PERSON_NAME]" at bounding box center [369, 336] width 228 height 17
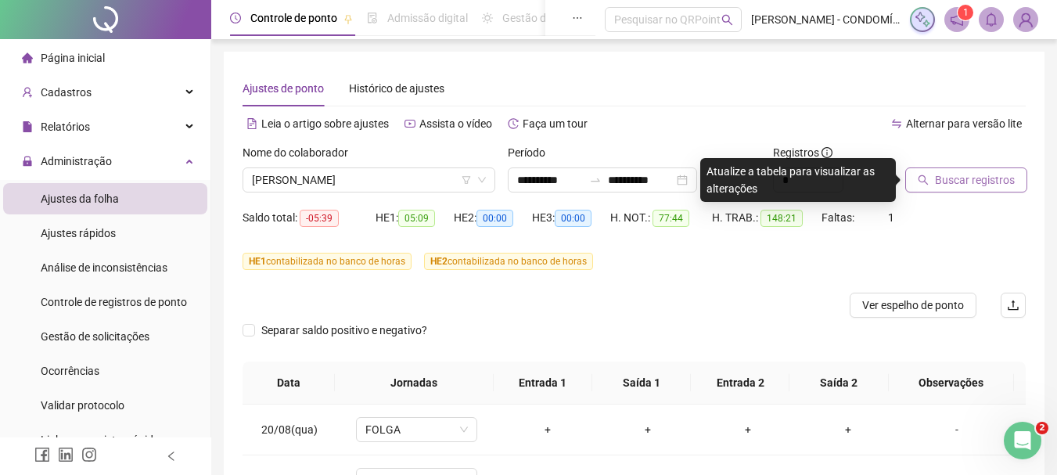
click at [949, 178] on span "Buscar registros" at bounding box center [975, 179] width 80 height 17
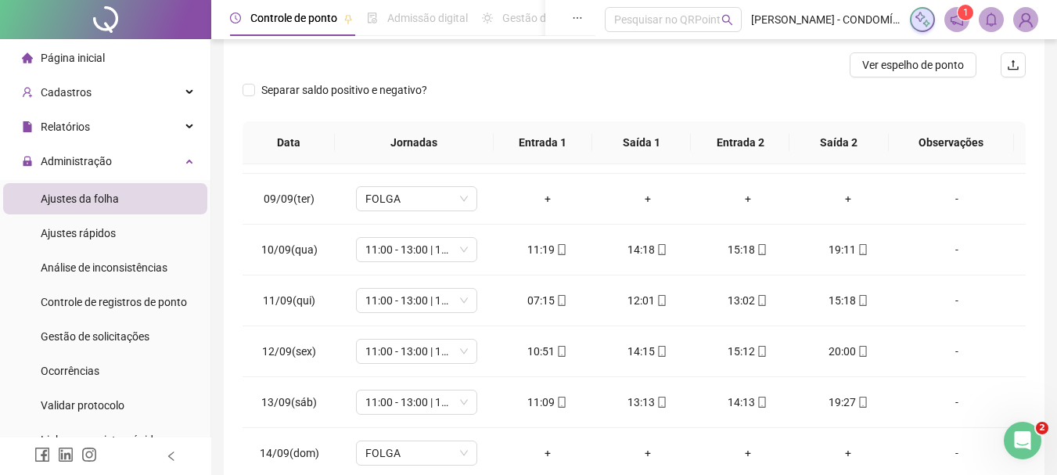
scroll to position [1017, 0]
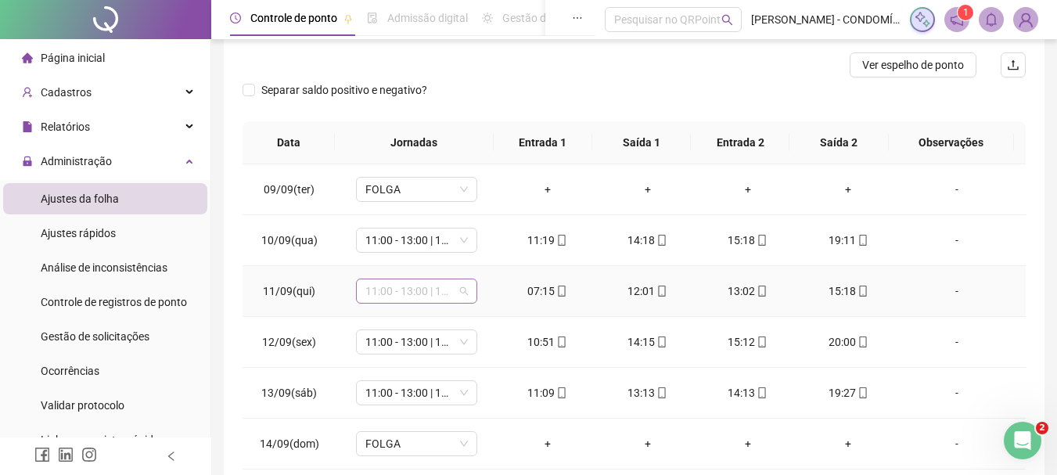
click at [428, 296] on span "11:00 - 13:00 | 14:00 - 19:20" at bounding box center [416, 290] width 102 height 23
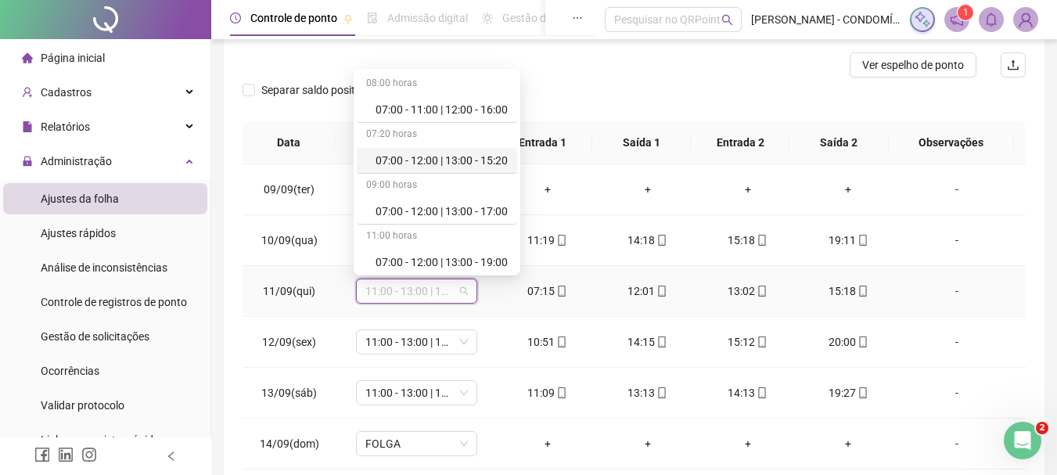
click at [448, 163] on div "07:00 - 12:00 | 13:00 - 15:20" at bounding box center [441, 160] width 132 height 17
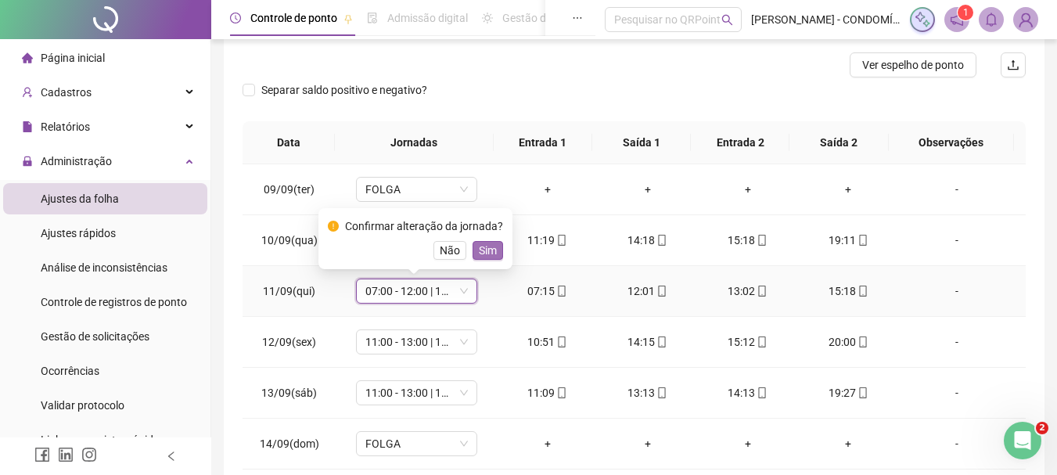
click at [486, 251] on span "Sim" at bounding box center [488, 250] width 18 height 17
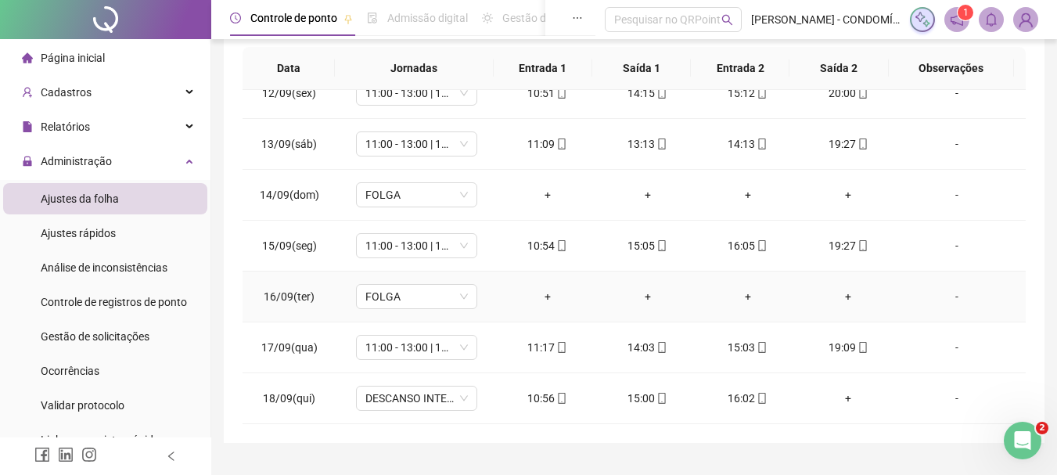
scroll to position [350, 0]
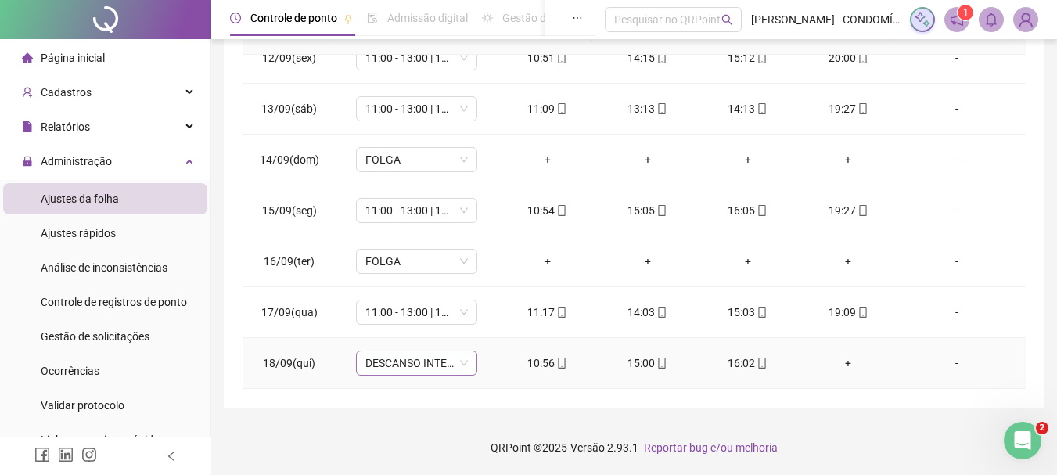
click at [436, 361] on span "DESCANSO INTER-JORNADA" at bounding box center [416, 362] width 102 height 23
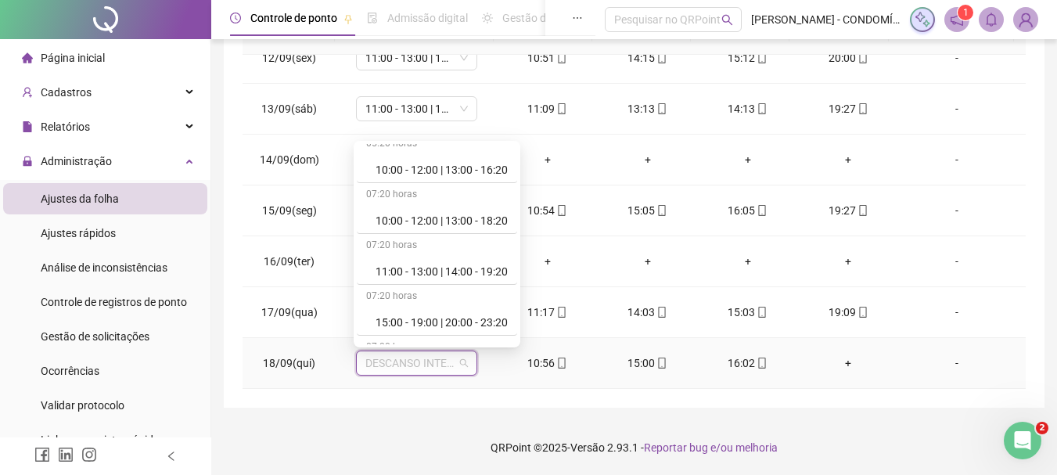
scroll to position [704, 0]
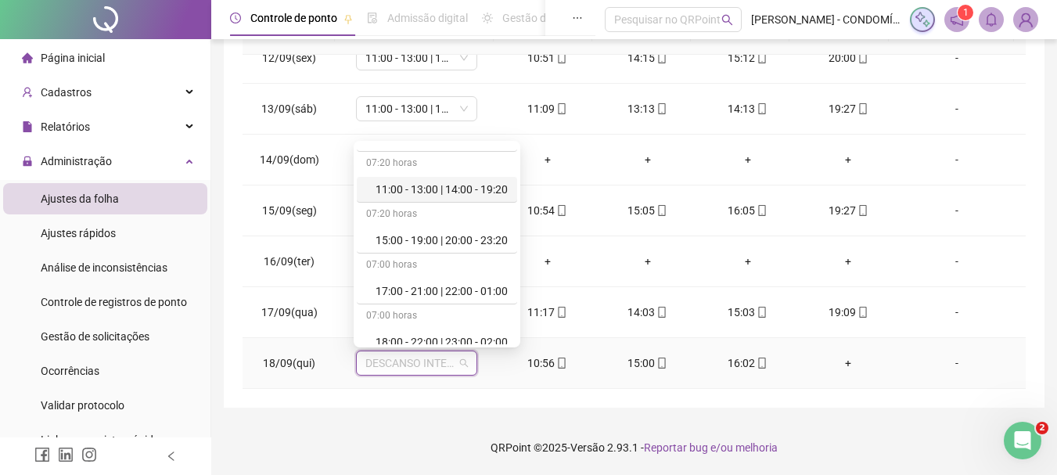
click at [450, 190] on div "11:00 - 13:00 | 14:00 - 19:20" at bounding box center [441, 189] width 132 height 17
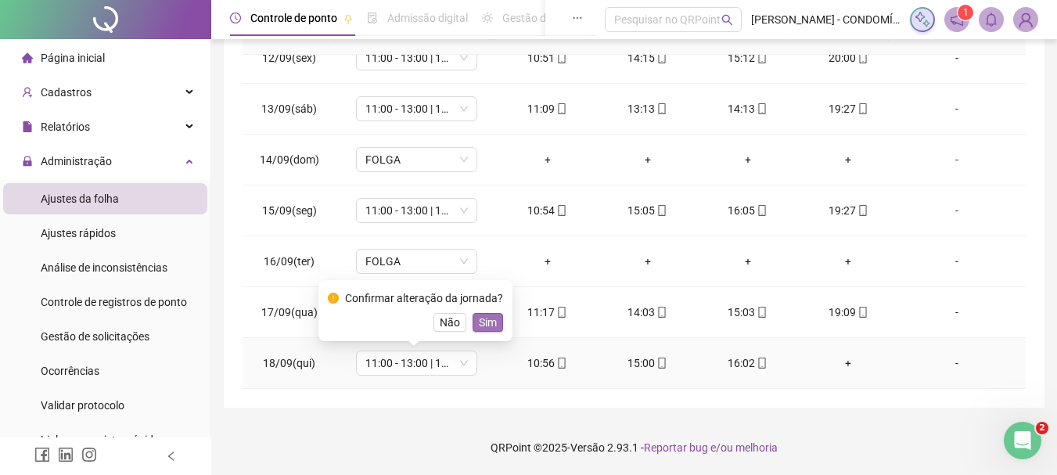
click at [487, 318] on span "Sim" at bounding box center [488, 322] width 18 height 17
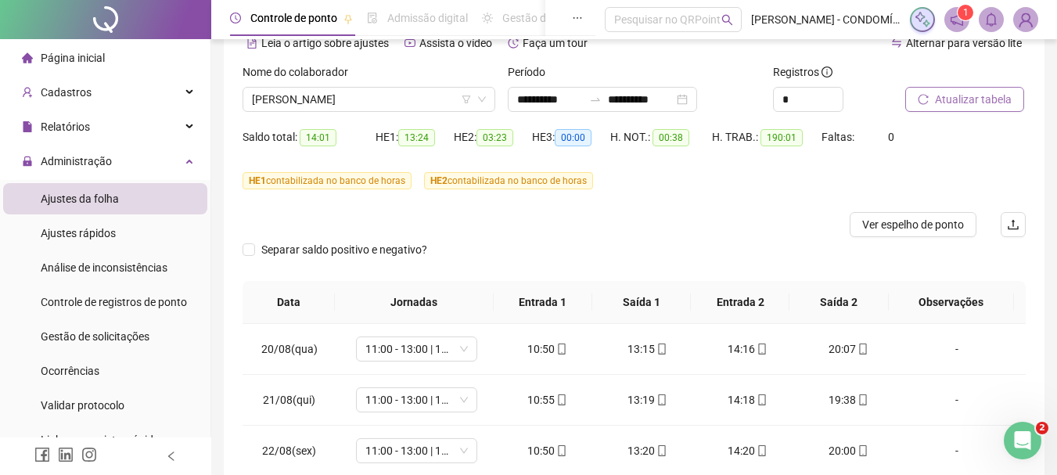
scroll to position [0, 0]
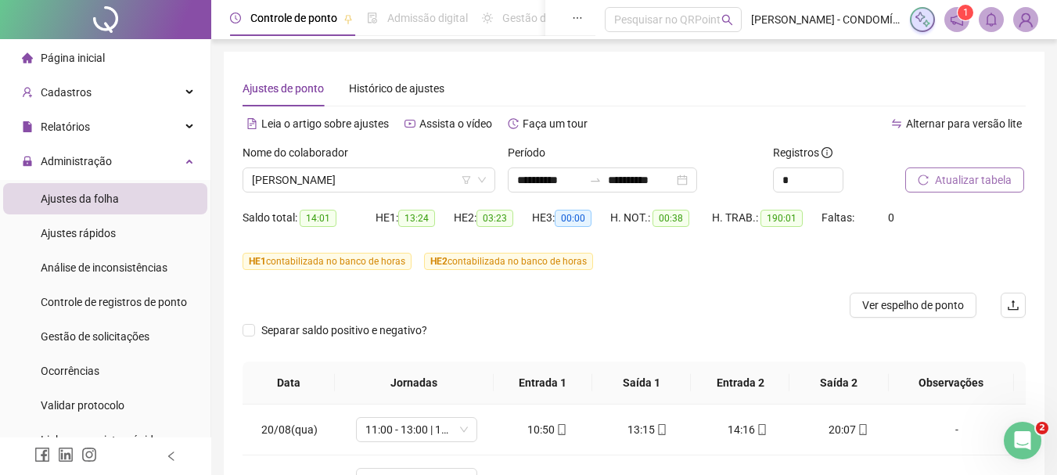
click at [952, 176] on span "Atualizar tabela" at bounding box center [973, 179] width 77 height 17
click at [325, 177] on span "[PERSON_NAME]" at bounding box center [369, 179] width 234 height 23
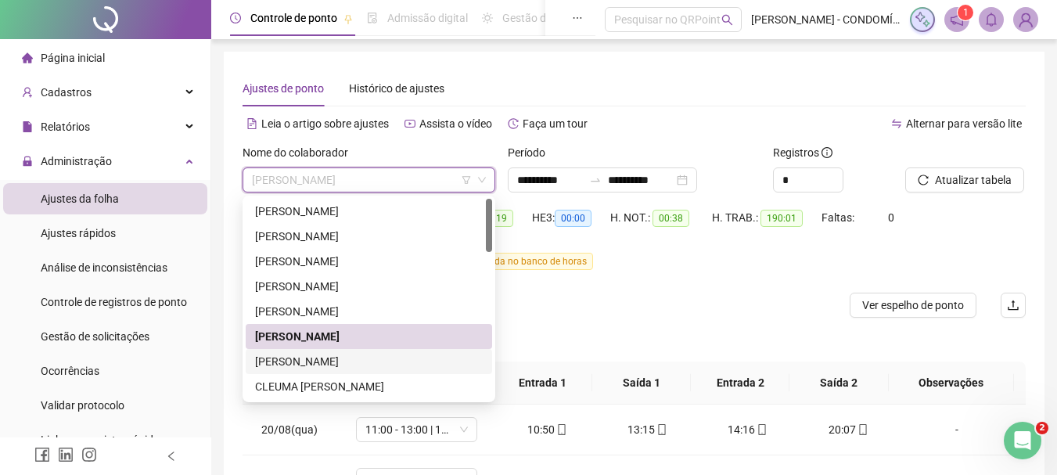
click at [295, 357] on div "[PERSON_NAME]" at bounding box center [369, 361] width 228 height 17
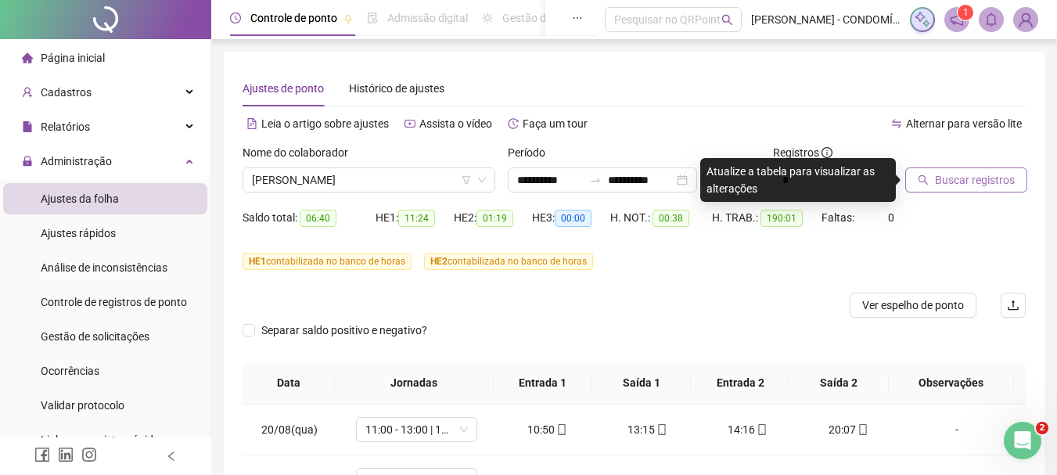
click at [946, 177] on span "Buscar registros" at bounding box center [975, 179] width 80 height 17
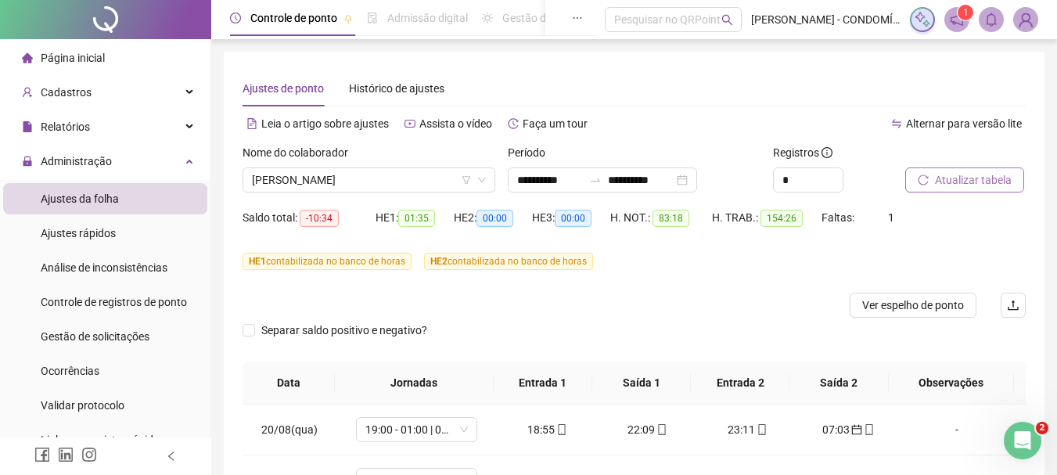
click at [977, 178] on span "Atualizar tabela" at bounding box center [973, 179] width 77 height 17
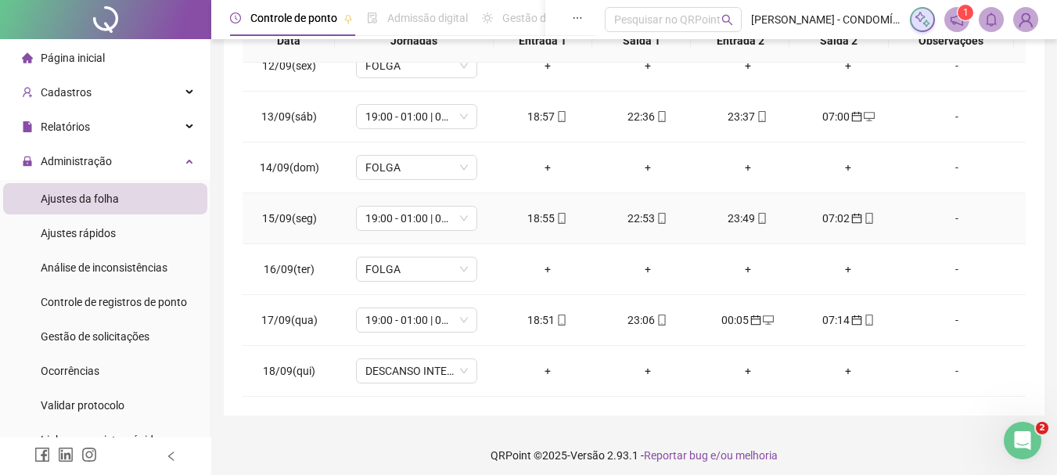
scroll to position [350, 0]
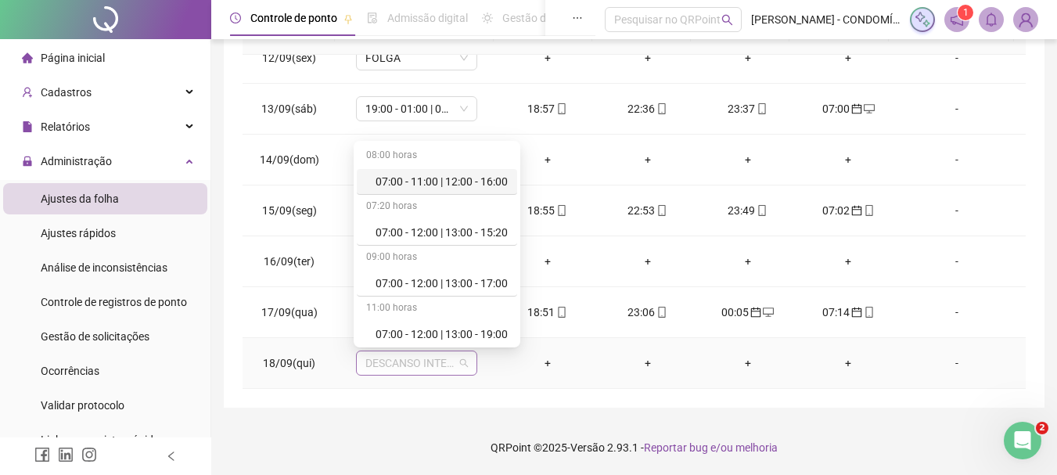
click at [411, 364] on span "DESCANSO INTER-JORNADA" at bounding box center [416, 362] width 102 height 23
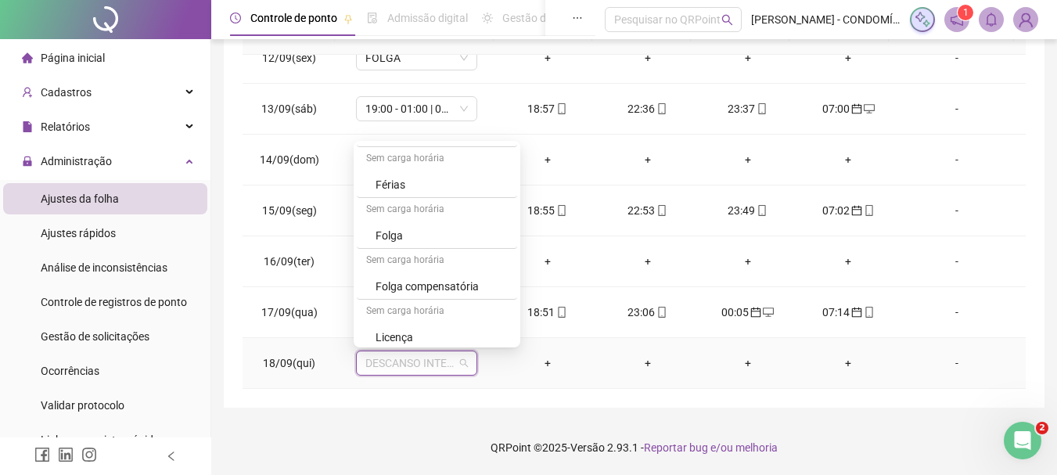
scroll to position [1172, 0]
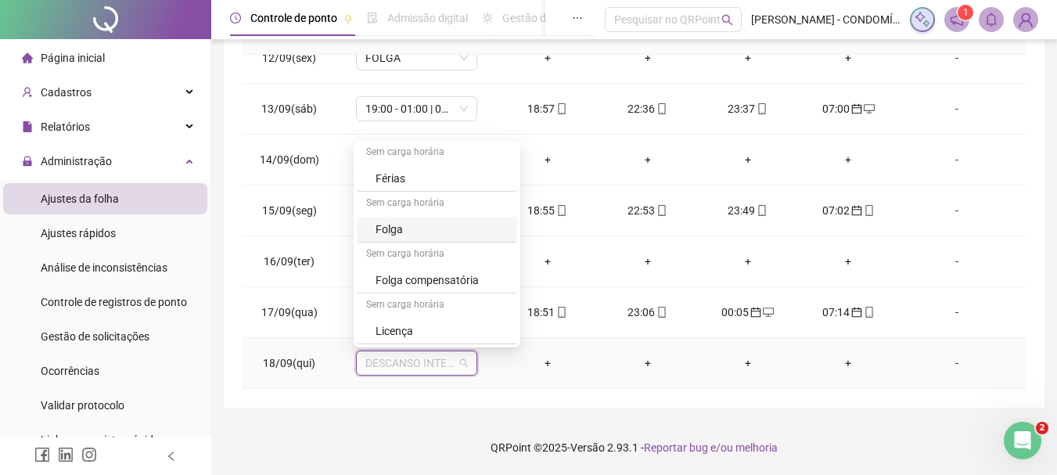
click at [389, 232] on div "Folga" at bounding box center [441, 229] width 132 height 17
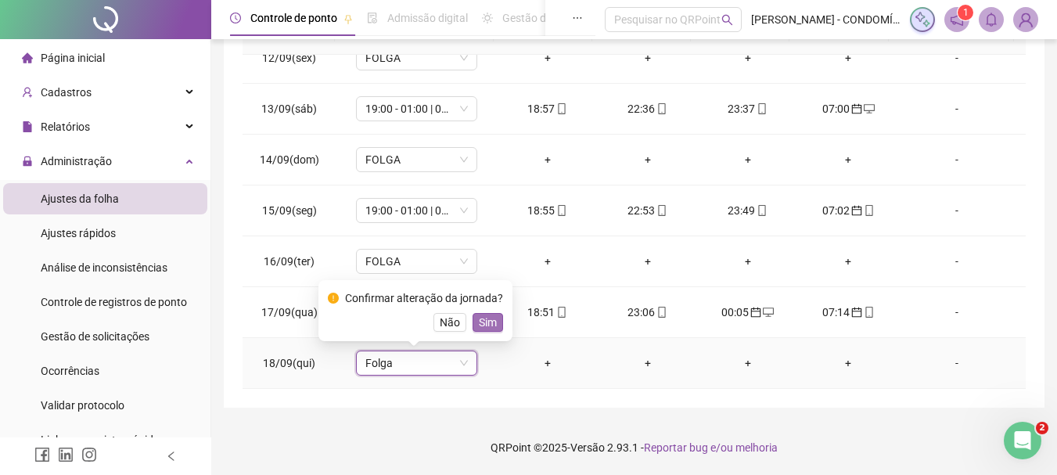
click at [486, 325] on span "Sim" at bounding box center [488, 322] width 18 height 17
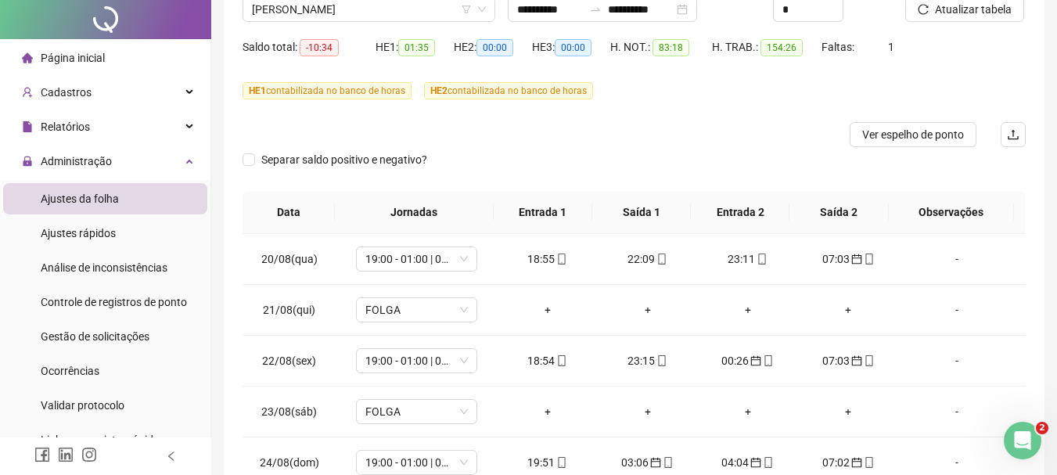
scroll to position [0, 0]
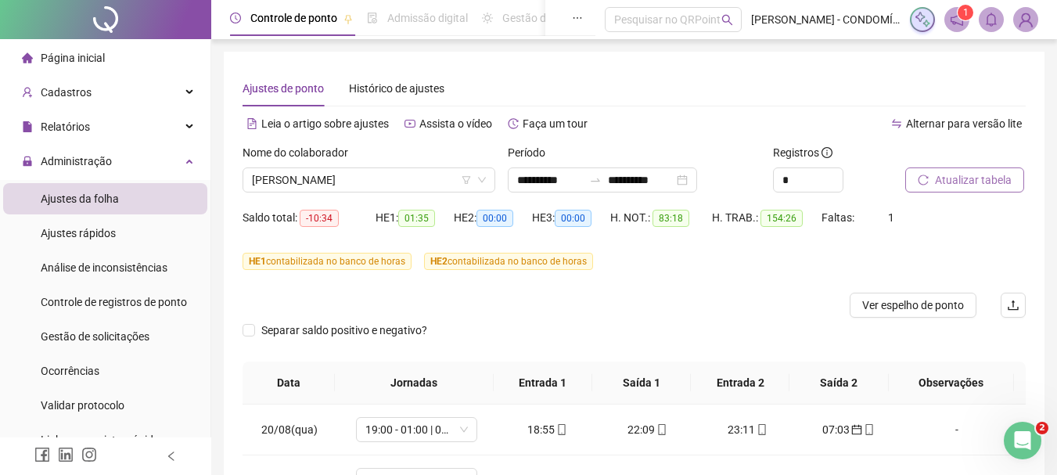
click at [963, 179] on span "Atualizar tabela" at bounding box center [973, 179] width 77 height 17
click at [336, 174] on span "[PERSON_NAME]" at bounding box center [369, 179] width 234 height 23
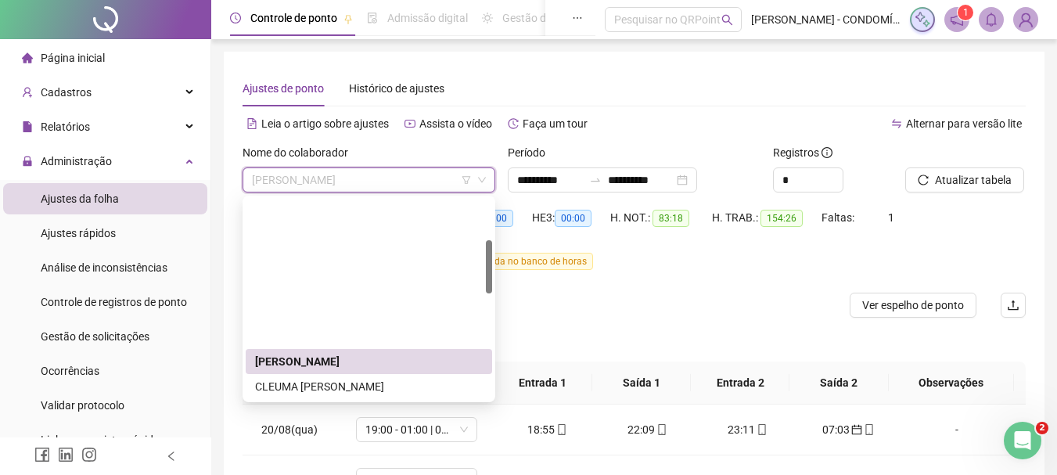
scroll to position [156, 0]
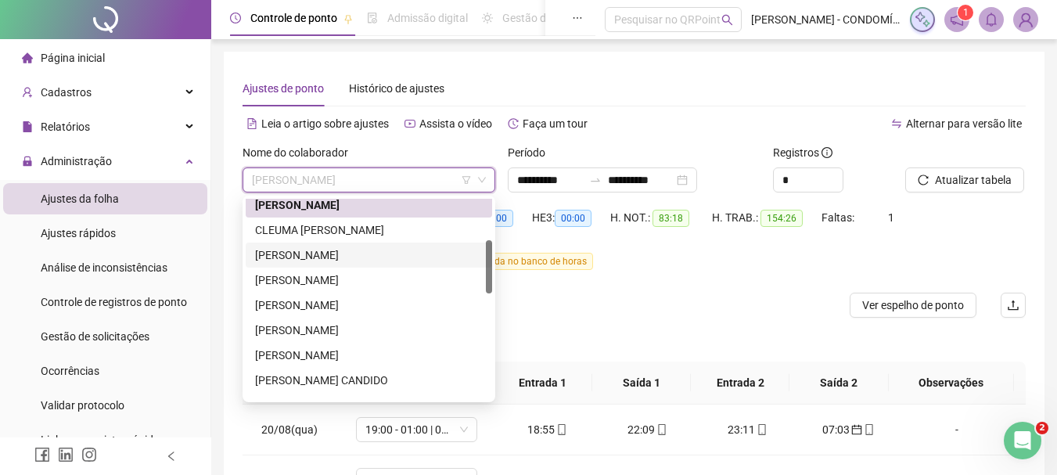
click at [297, 257] on div "[PERSON_NAME]" at bounding box center [369, 254] width 228 height 17
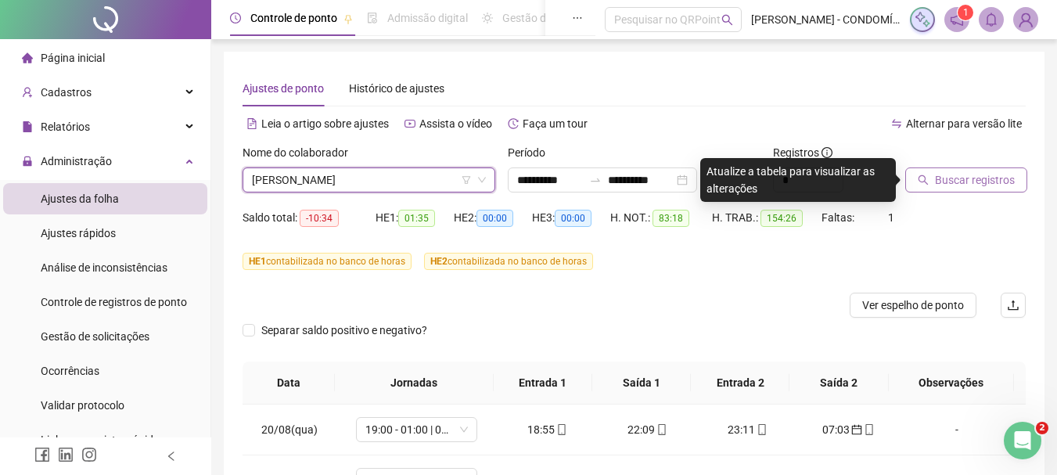
click at [944, 178] on span "Buscar registros" at bounding box center [975, 179] width 80 height 17
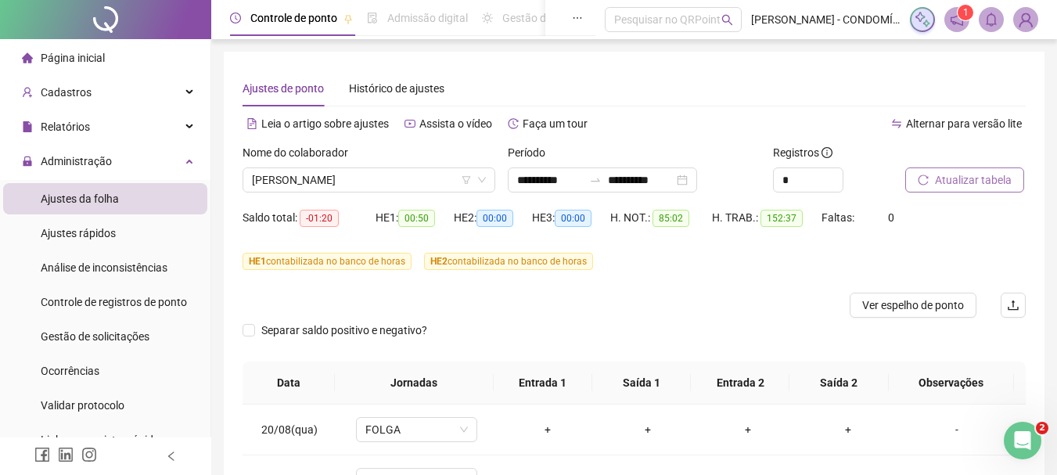
click at [969, 178] on span "Atualizar tabela" at bounding box center [973, 179] width 77 height 17
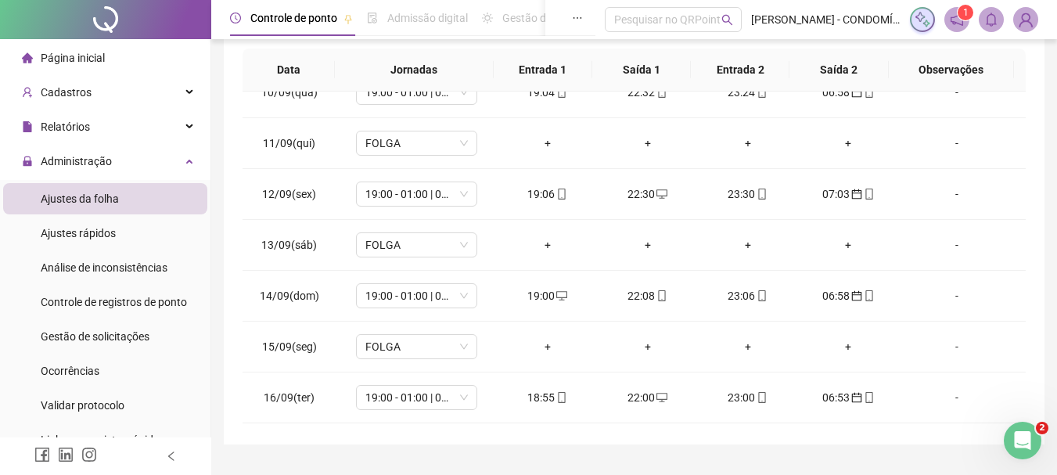
scroll to position [1191, 0]
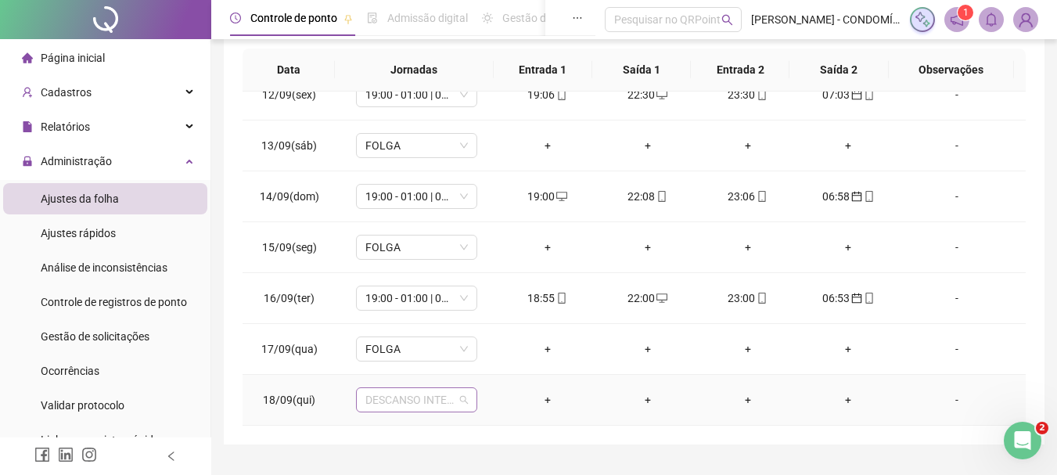
click at [383, 399] on span "DESCANSO INTER-JORNADA" at bounding box center [416, 399] width 102 height 23
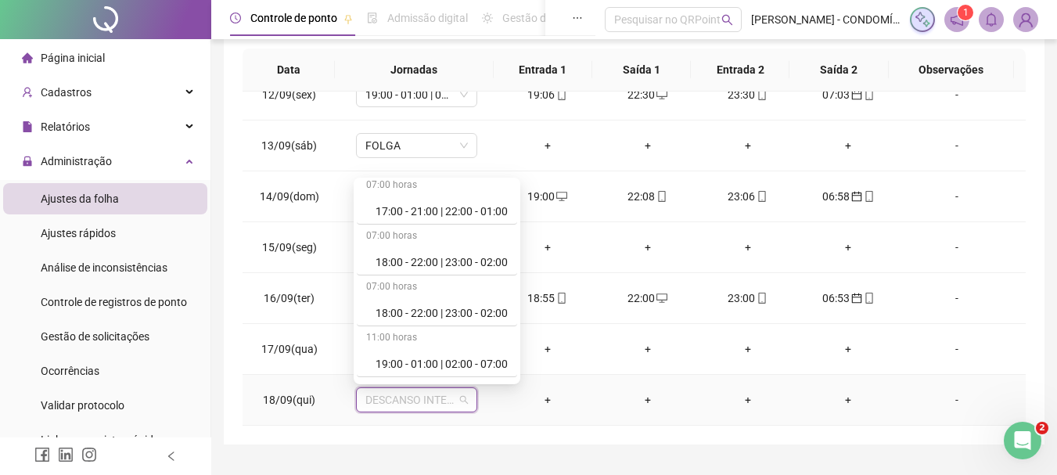
scroll to position [860, 0]
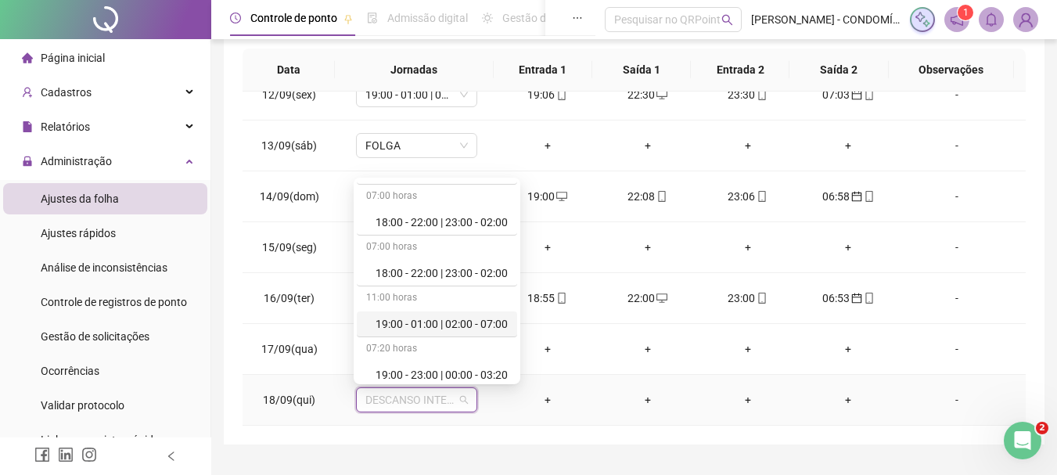
click at [422, 325] on div "19:00 - 01:00 | 02:00 - 07:00" at bounding box center [441, 323] width 132 height 17
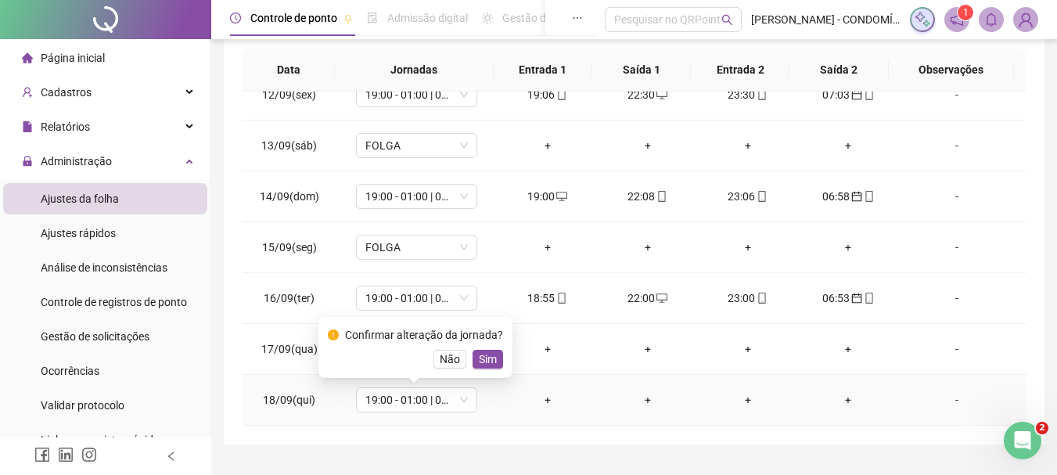
click at [486, 363] on span "Sim" at bounding box center [488, 358] width 18 height 17
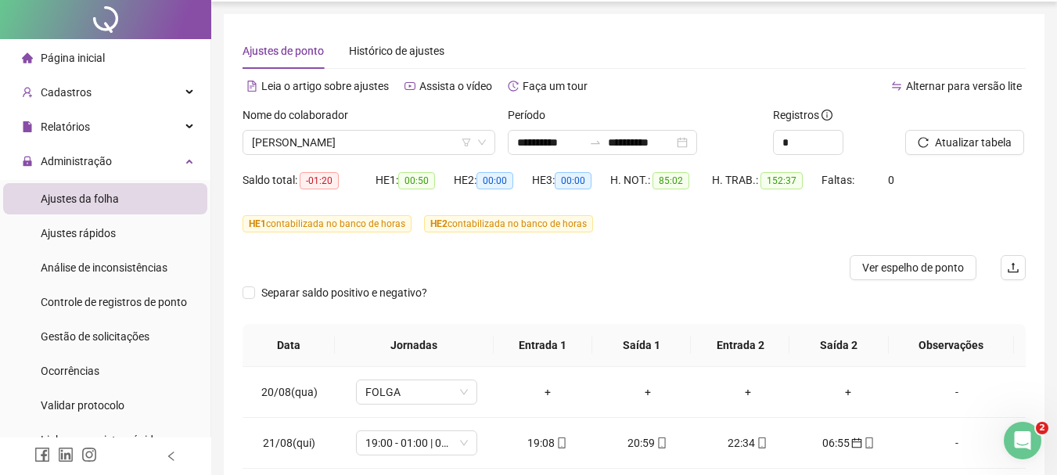
scroll to position [0, 0]
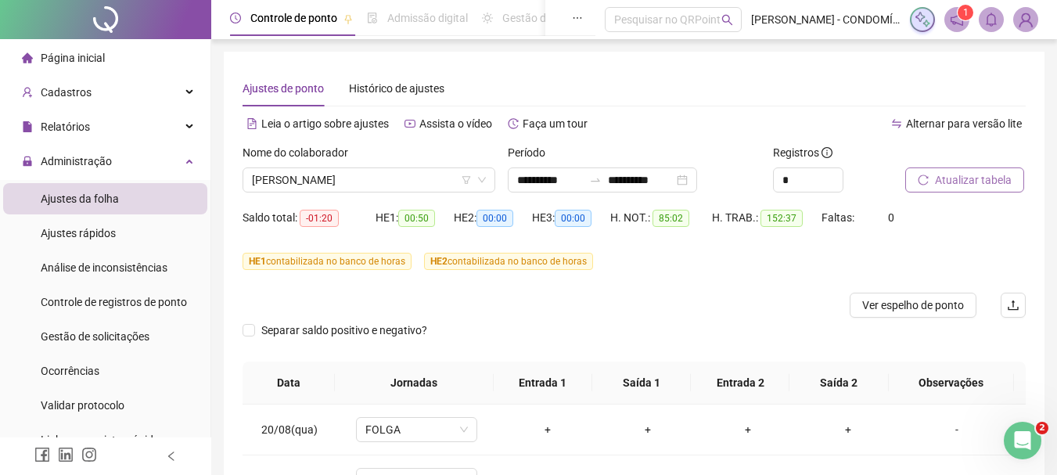
click at [937, 178] on span "Atualizar tabela" at bounding box center [973, 179] width 77 height 17
click at [332, 185] on span "[PERSON_NAME]" at bounding box center [369, 179] width 234 height 23
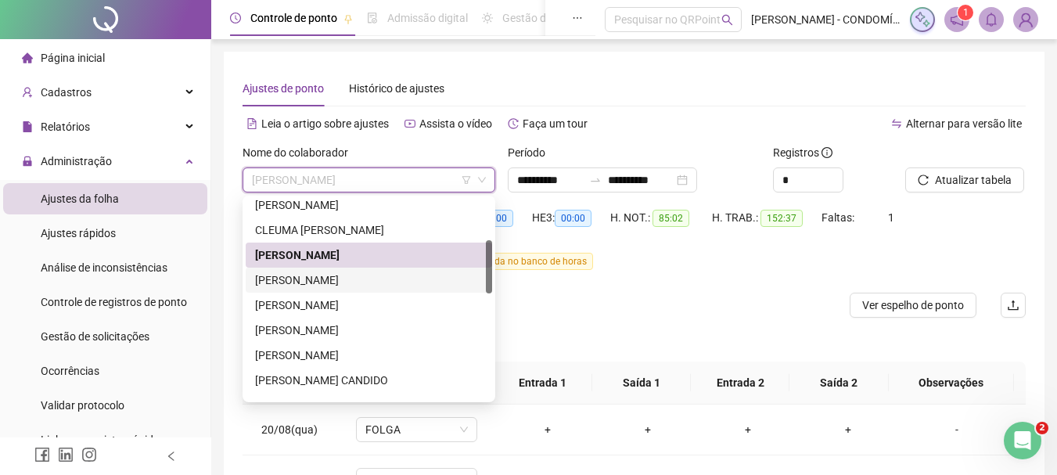
click at [291, 280] on div "[PERSON_NAME]" at bounding box center [369, 279] width 228 height 17
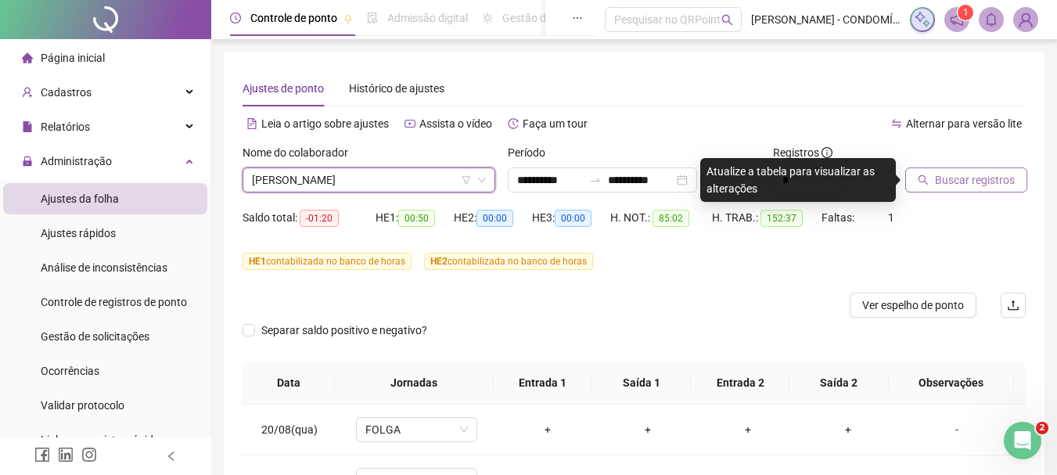
click at [956, 177] on span "Buscar registros" at bounding box center [975, 179] width 80 height 17
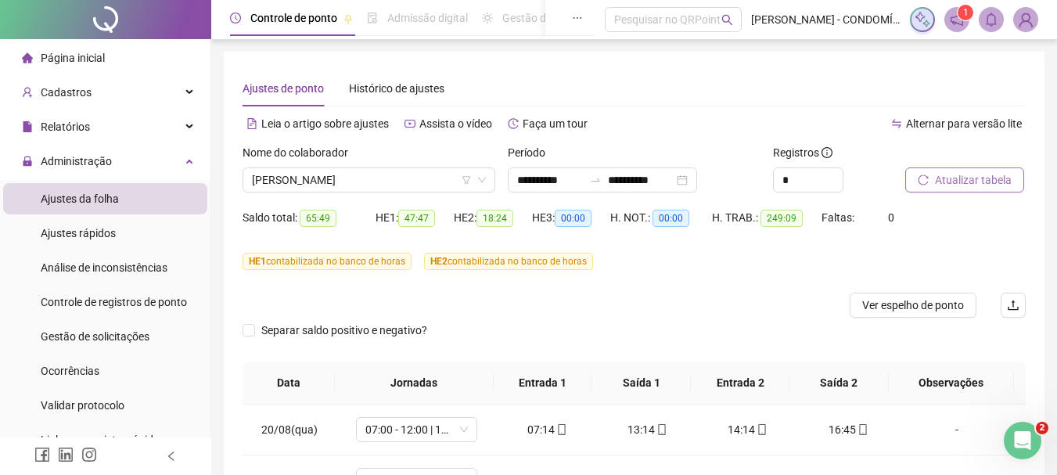
click at [949, 178] on span "Atualizar tabela" at bounding box center [973, 179] width 77 height 17
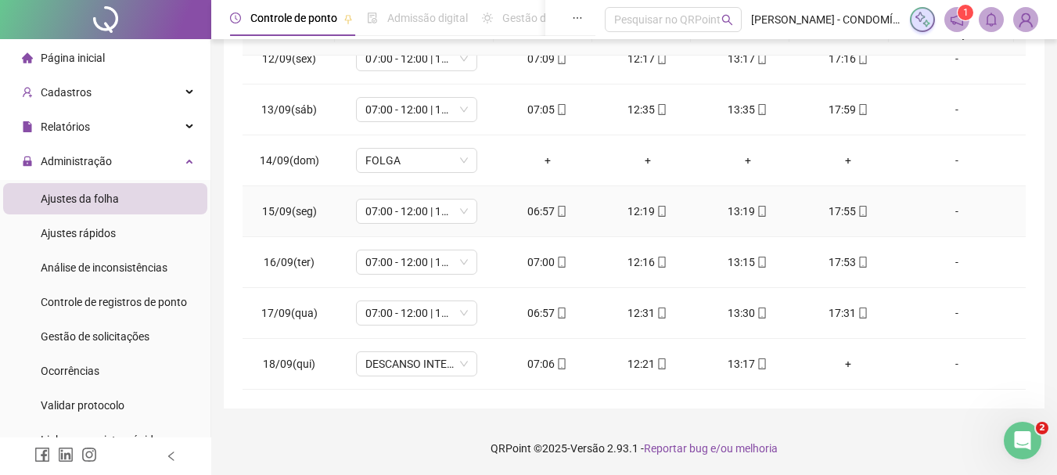
scroll to position [350, 0]
click at [431, 366] on span "DESCANSO INTER-JORNADA" at bounding box center [416, 362] width 102 height 23
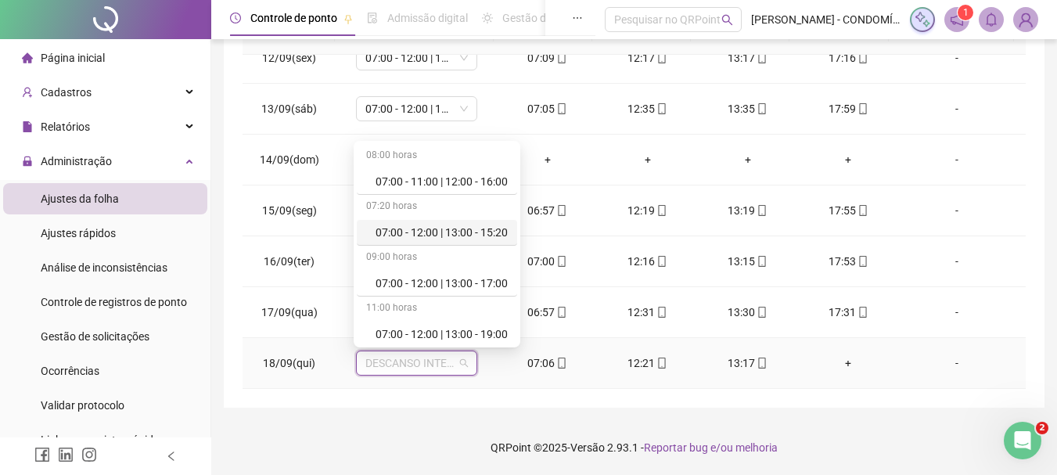
click at [468, 231] on div "07:00 - 12:00 | 13:00 - 15:20" at bounding box center [441, 232] width 132 height 17
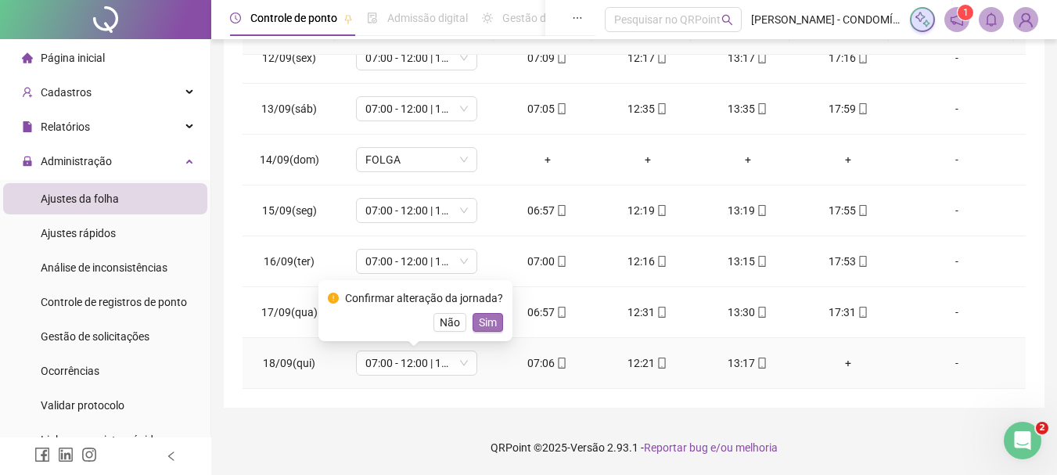
click at [483, 326] on span "Sim" at bounding box center [488, 322] width 18 height 17
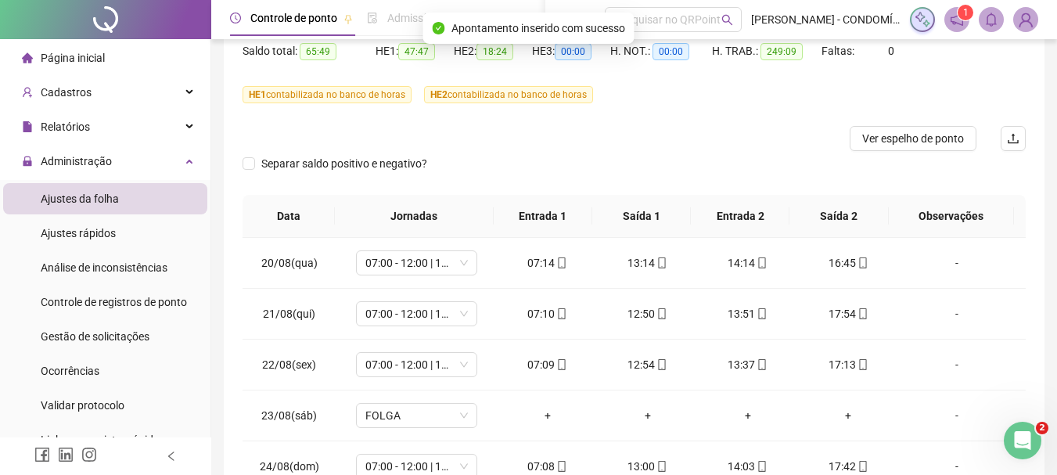
scroll to position [0, 0]
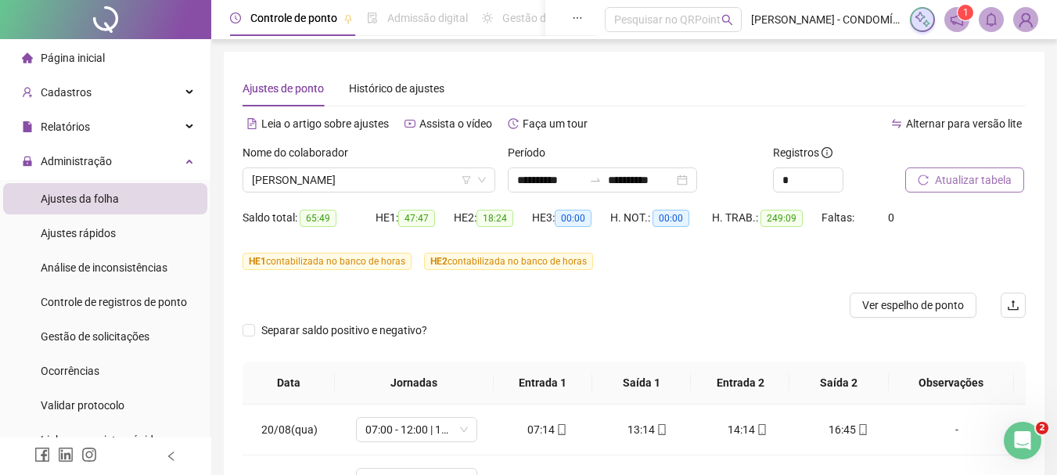
click at [961, 177] on span "Atualizar tabela" at bounding box center [973, 179] width 77 height 17
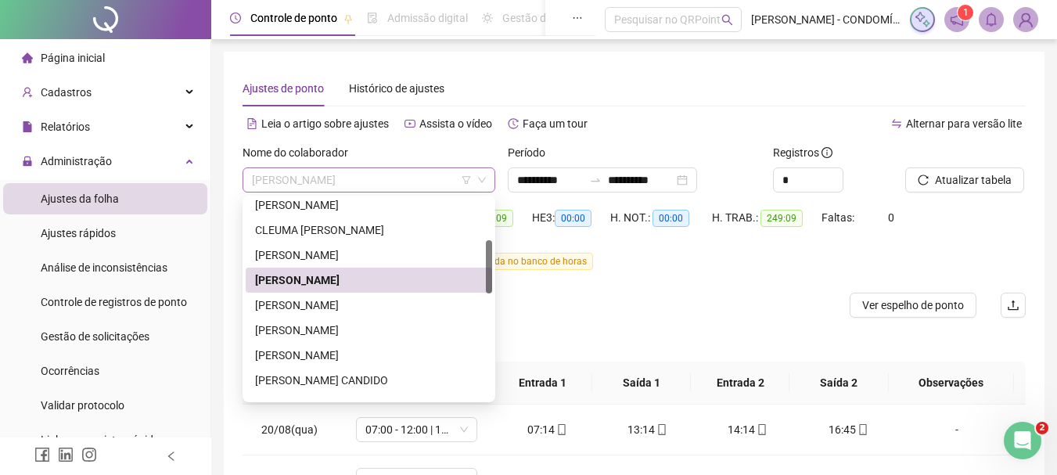
click at [299, 178] on span "[PERSON_NAME]" at bounding box center [369, 179] width 234 height 23
click at [285, 304] on div "[PERSON_NAME]" at bounding box center [369, 304] width 228 height 17
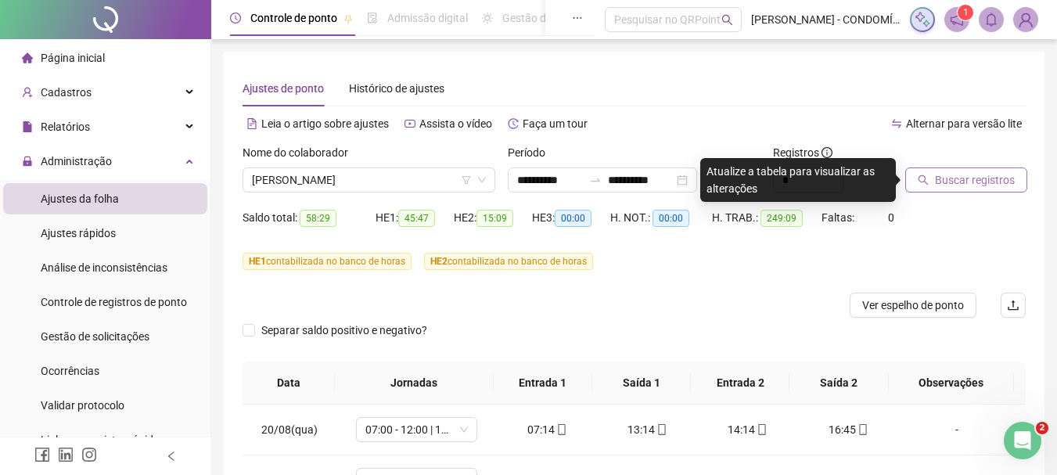
click at [943, 175] on span "Buscar registros" at bounding box center [975, 179] width 80 height 17
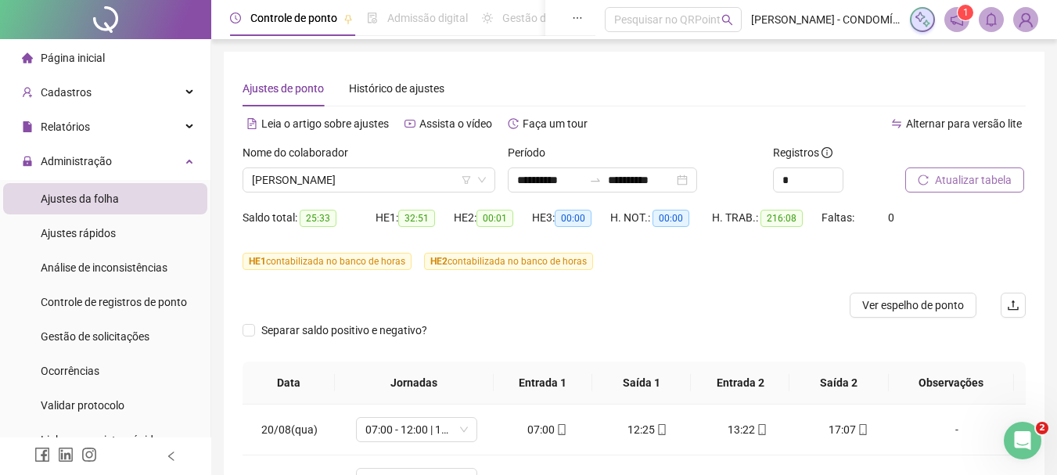
click at [985, 182] on span "Atualizar tabela" at bounding box center [973, 179] width 77 height 17
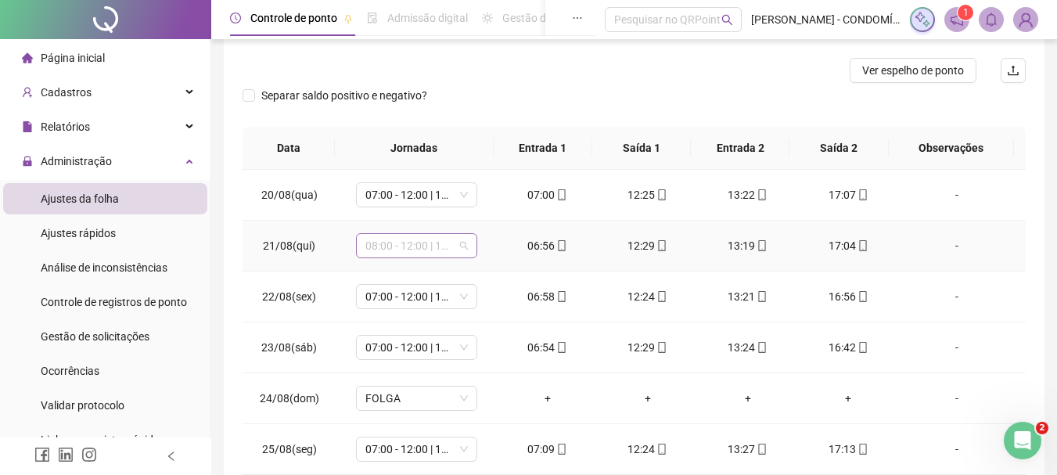
click at [401, 244] on span "08:00 - 12:00 | 13:00 - 16:20" at bounding box center [416, 245] width 102 height 23
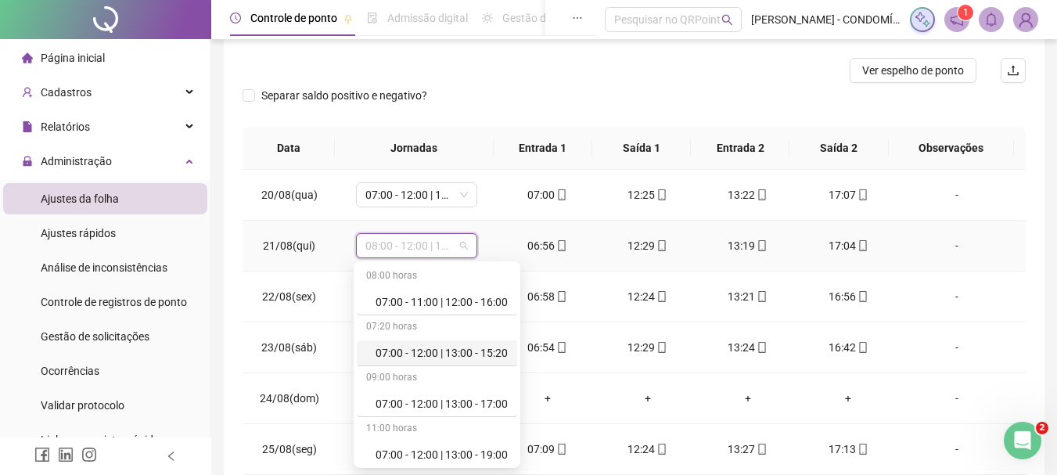
click at [431, 351] on div "07:00 - 12:00 | 13:00 - 15:20" at bounding box center [441, 352] width 132 height 17
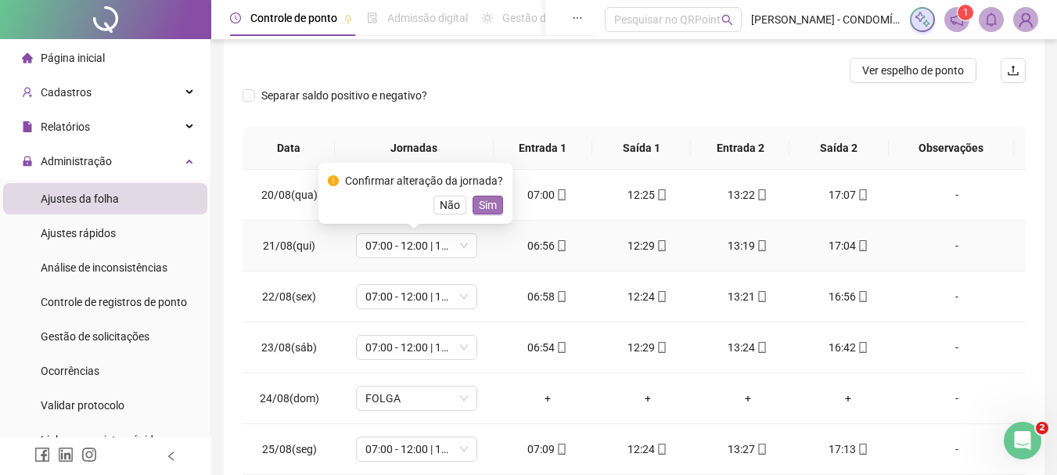
click at [490, 203] on span "Sim" at bounding box center [488, 204] width 18 height 17
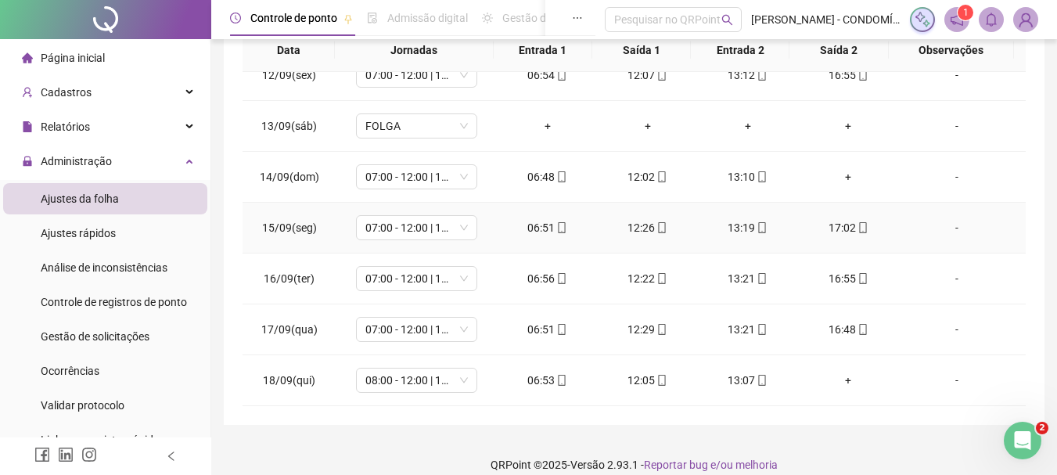
scroll to position [350, 0]
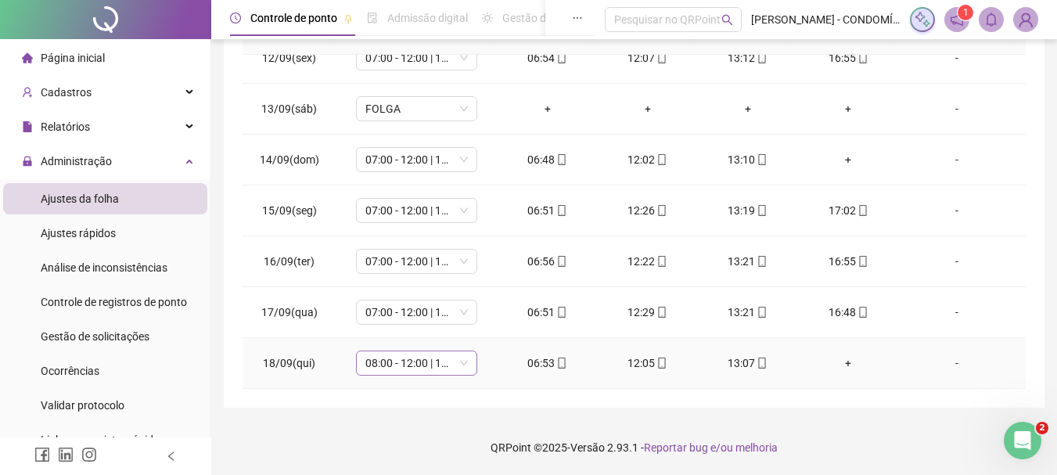
click at [390, 371] on span "08:00 - 12:00 | 13:00 - 16:20" at bounding box center [416, 362] width 102 height 23
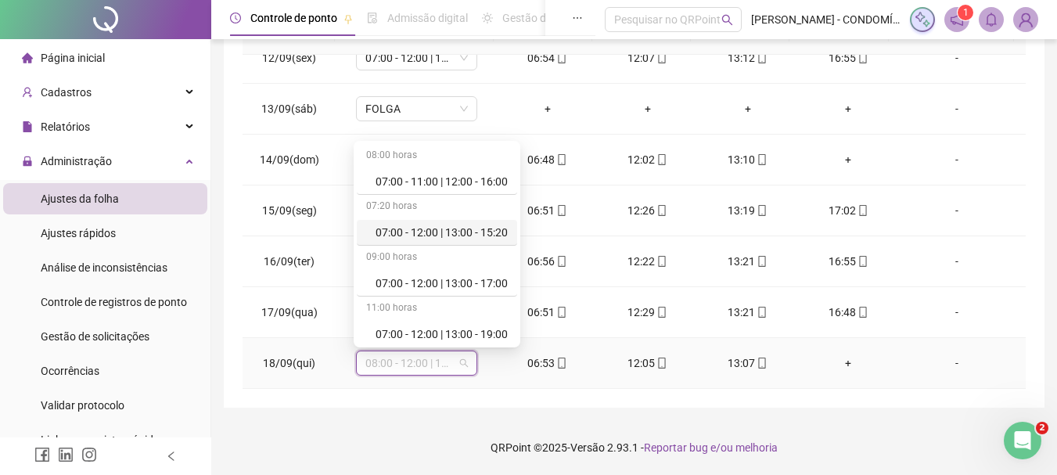
click at [450, 231] on div "07:00 - 12:00 | 13:00 - 15:20" at bounding box center [441, 232] width 132 height 17
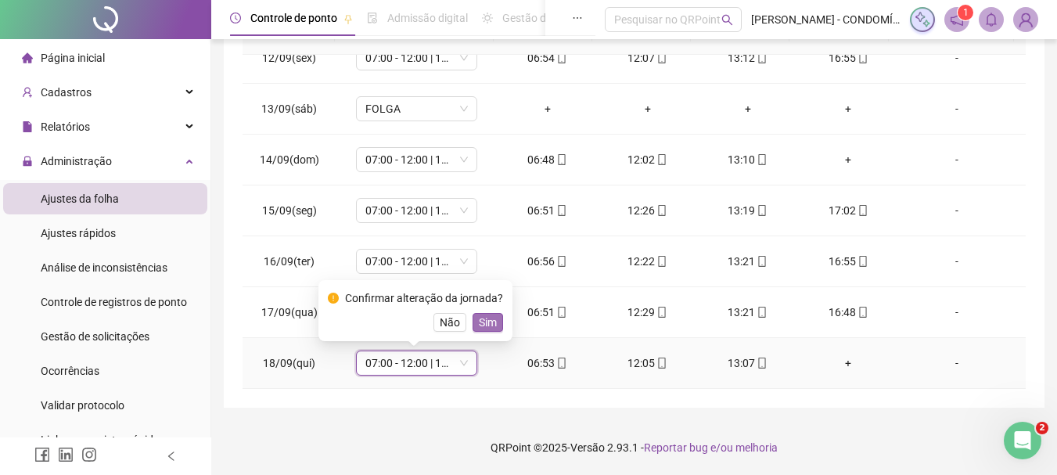
click at [489, 319] on span "Sim" at bounding box center [488, 322] width 18 height 17
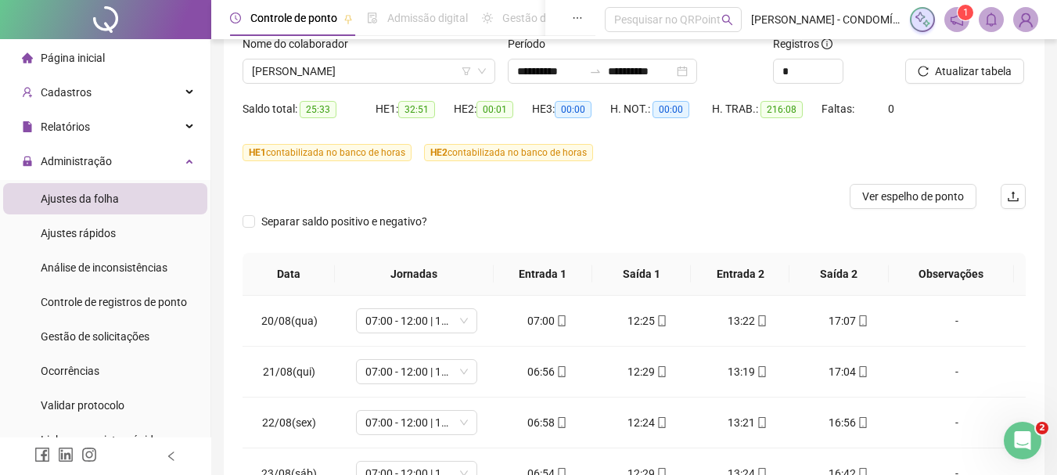
scroll to position [58, 0]
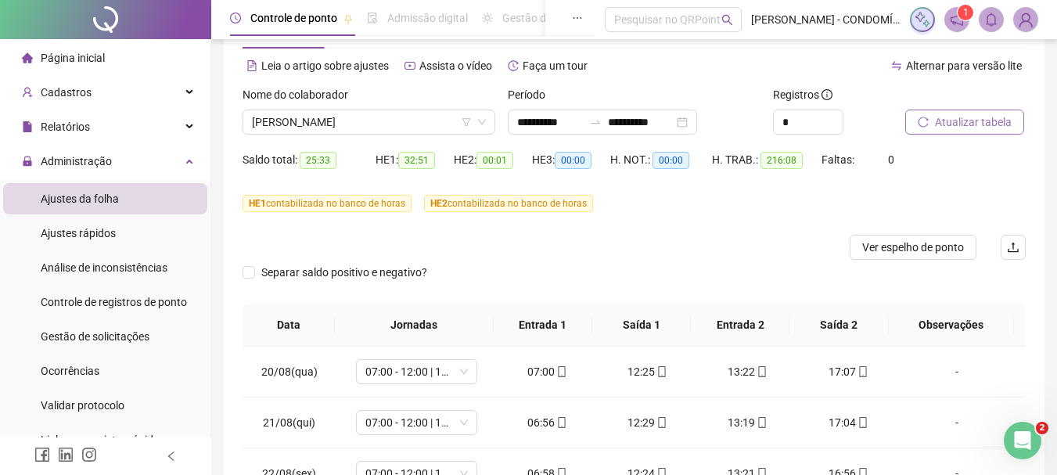
click at [952, 124] on span "Atualizar tabela" at bounding box center [973, 121] width 77 height 17
click at [296, 119] on span "[PERSON_NAME]" at bounding box center [369, 121] width 234 height 23
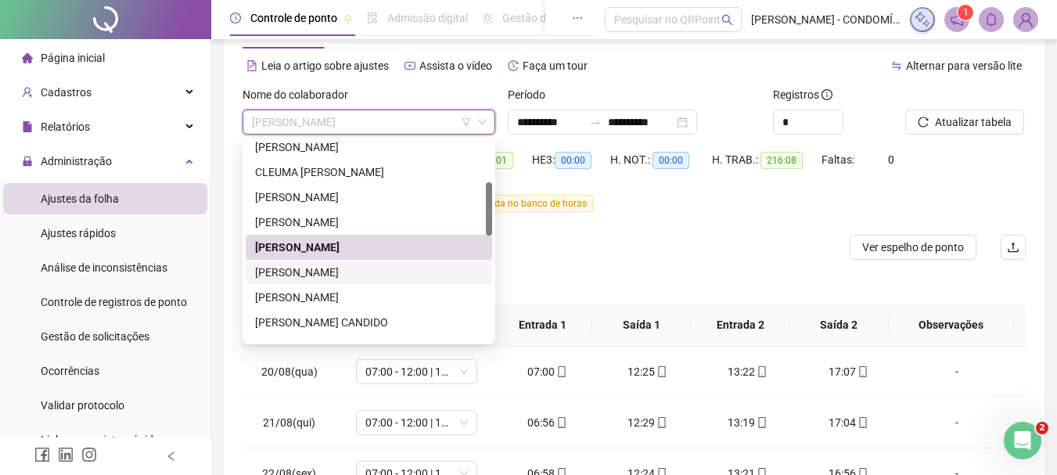
click at [284, 270] on div "[PERSON_NAME]" at bounding box center [369, 272] width 228 height 17
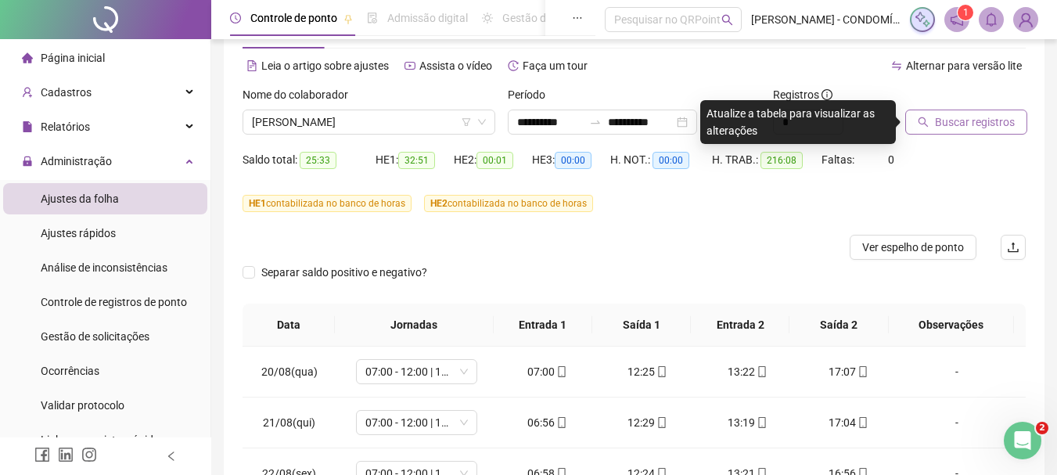
click at [948, 121] on span "Buscar registros" at bounding box center [975, 121] width 80 height 17
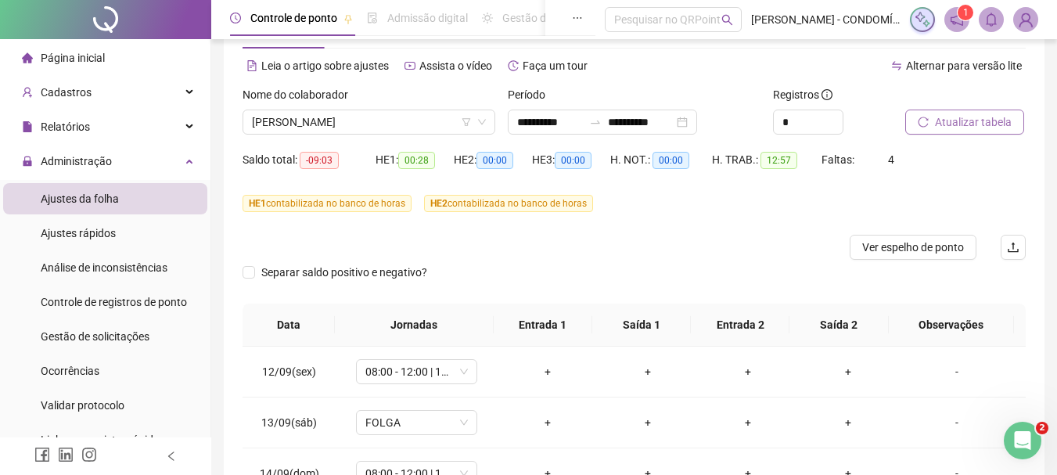
click at [986, 115] on span "Atualizar tabela" at bounding box center [973, 121] width 77 height 17
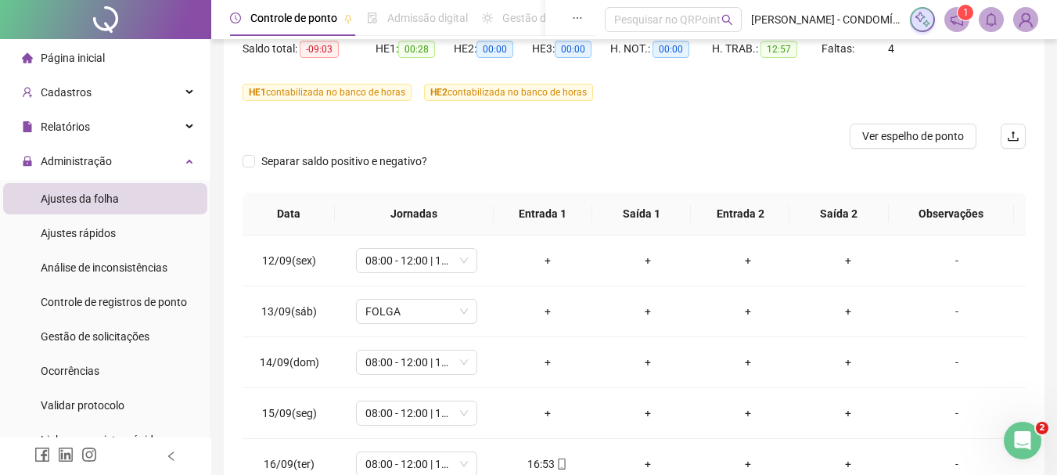
scroll to position [0, 0]
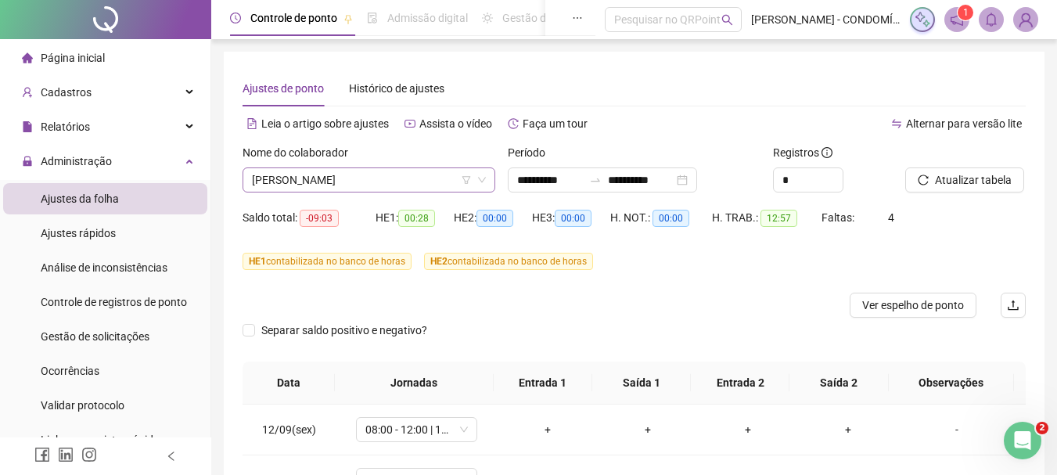
click at [346, 179] on span "[PERSON_NAME]" at bounding box center [369, 179] width 234 height 23
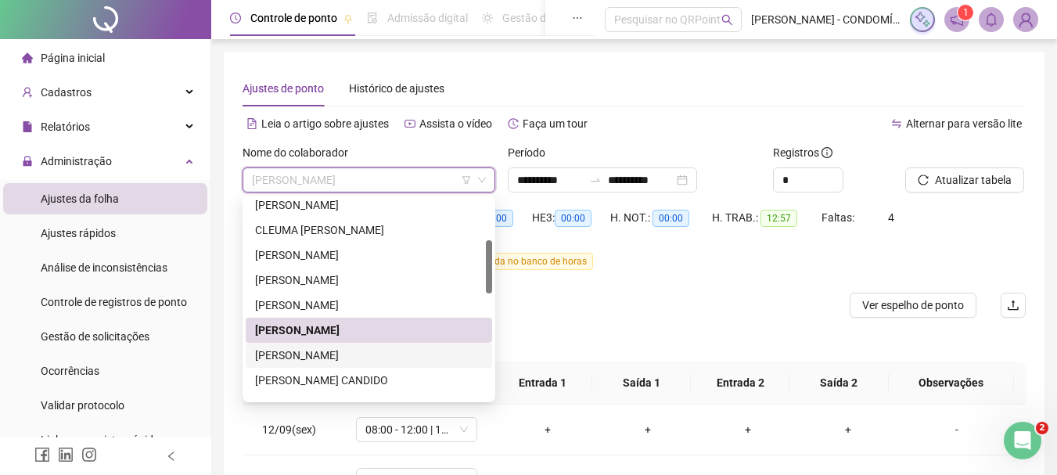
click at [274, 354] on div "[PERSON_NAME]" at bounding box center [369, 354] width 228 height 17
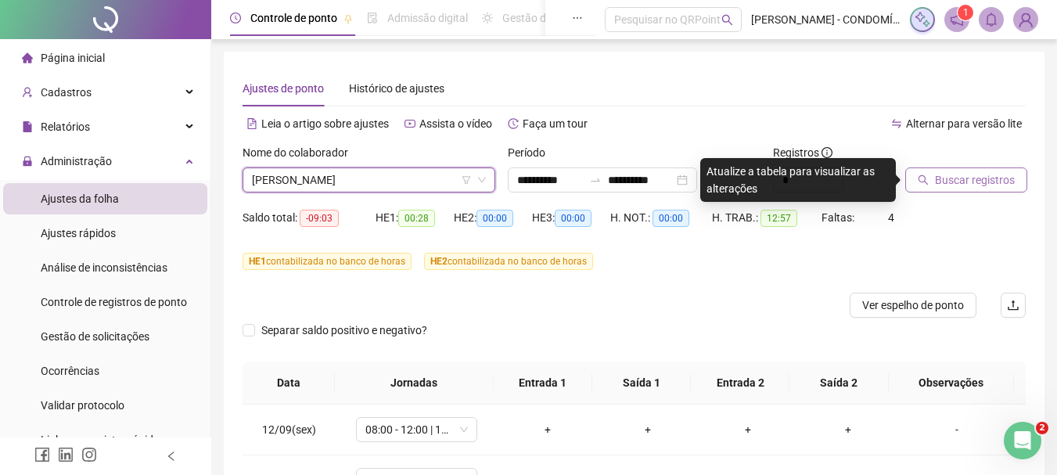
click at [985, 181] on span "Buscar registros" at bounding box center [975, 179] width 80 height 17
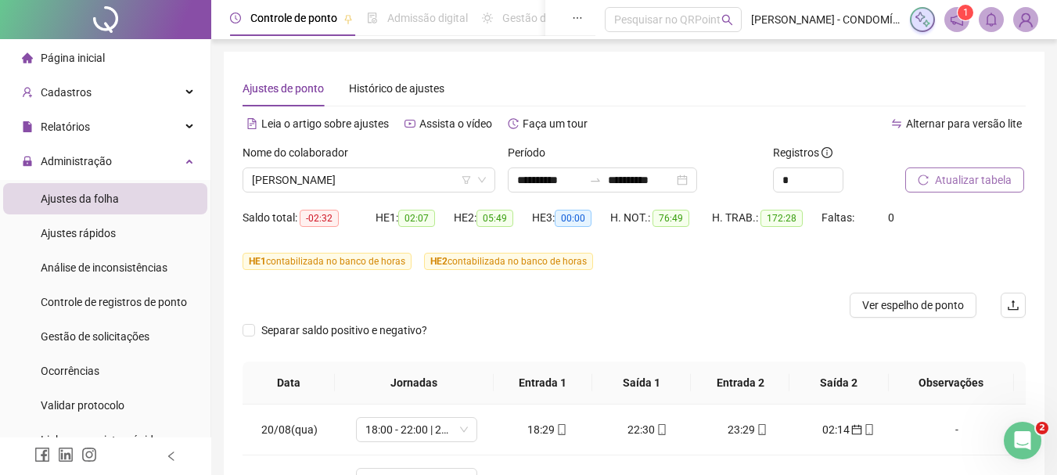
click at [955, 178] on span "Atualizar tabela" at bounding box center [973, 179] width 77 height 17
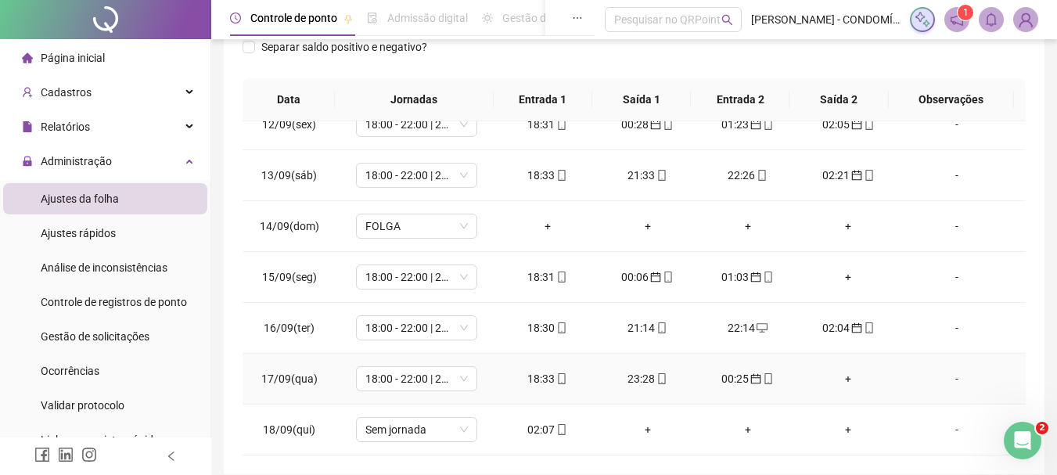
scroll to position [350, 0]
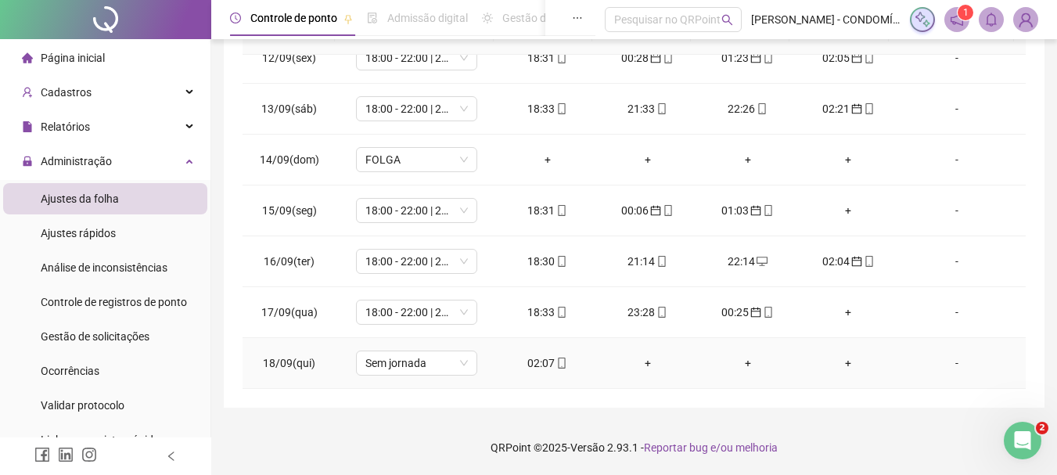
click at [541, 364] on div "02:07" at bounding box center [547, 362] width 75 height 17
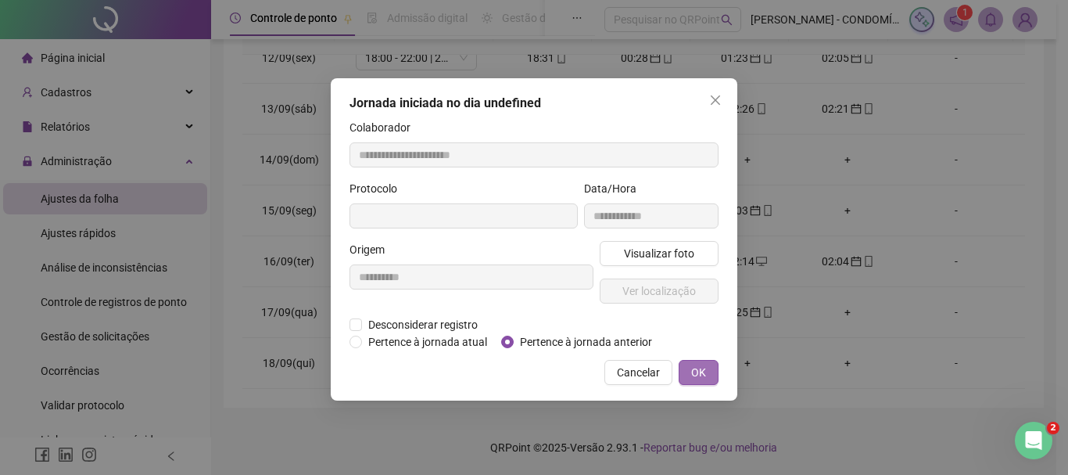
type input "**********"
click at [698, 371] on span "OK" at bounding box center [698, 372] width 15 height 17
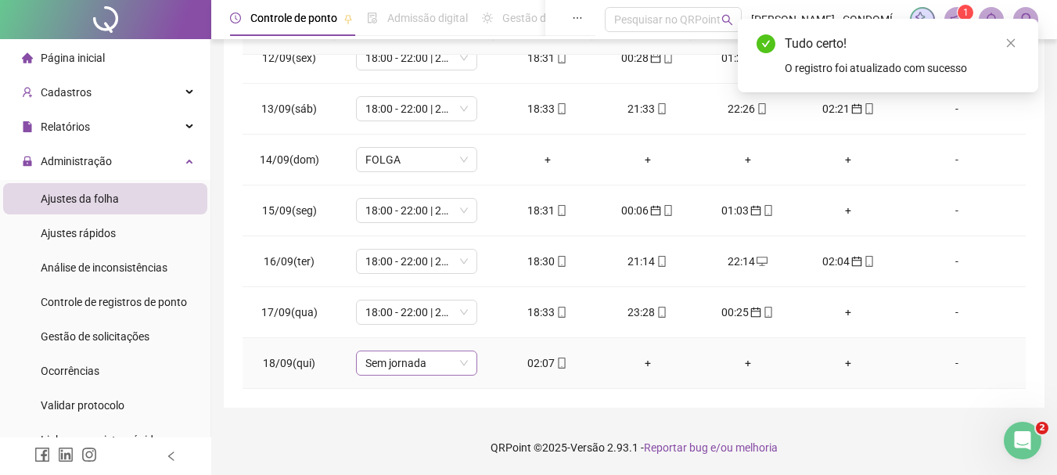
click at [386, 361] on span "Sem jornada" at bounding box center [416, 362] width 102 height 23
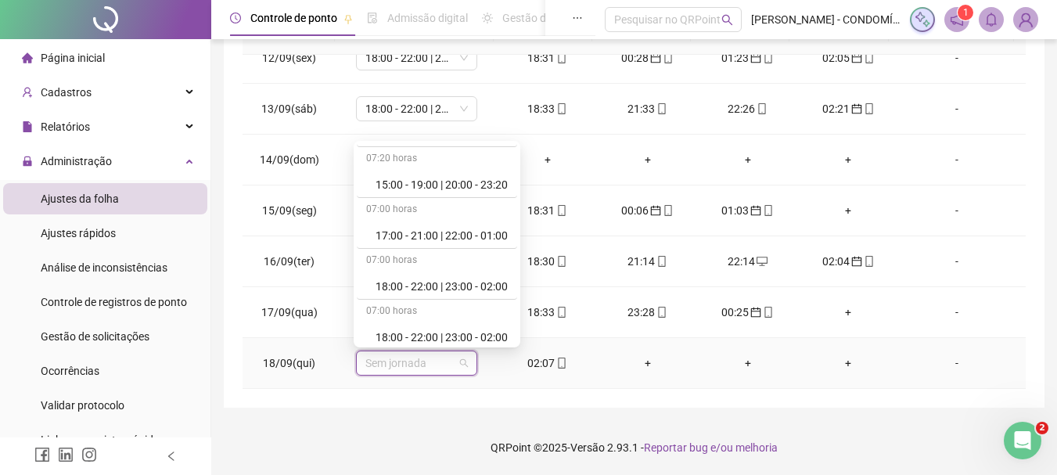
scroll to position [860, 0]
drag, startPoint x: 442, startPoint y: 185, endPoint x: 486, endPoint y: 357, distance: 177.5
click at [442, 185] on div "18:00 - 22:00 | 23:00 - 02:00" at bounding box center [441, 185] width 132 height 17
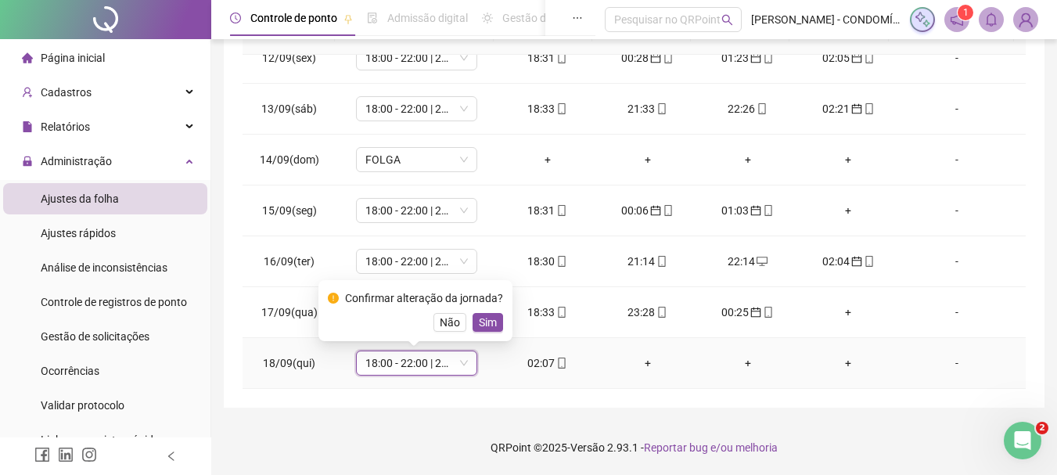
click at [493, 325] on button "Sim" at bounding box center [487, 322] width 30 height 19
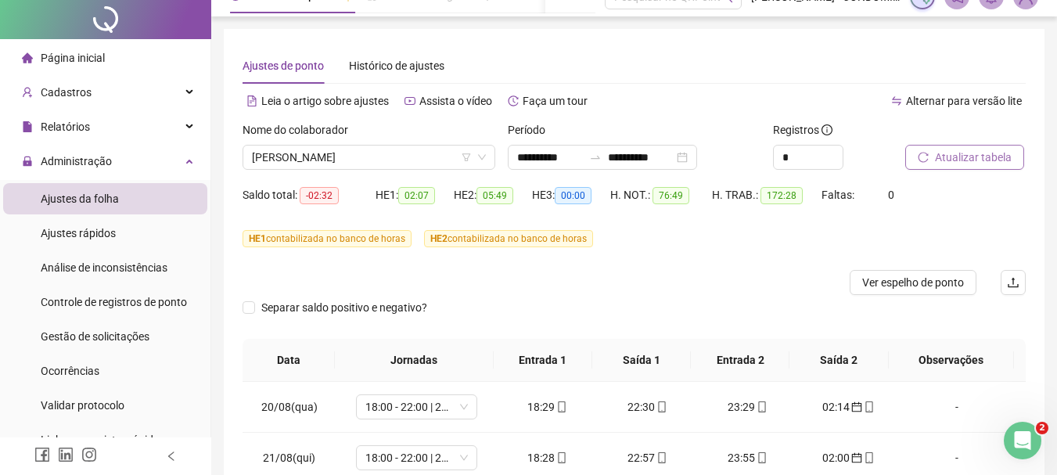
scroll to position [0, 0]
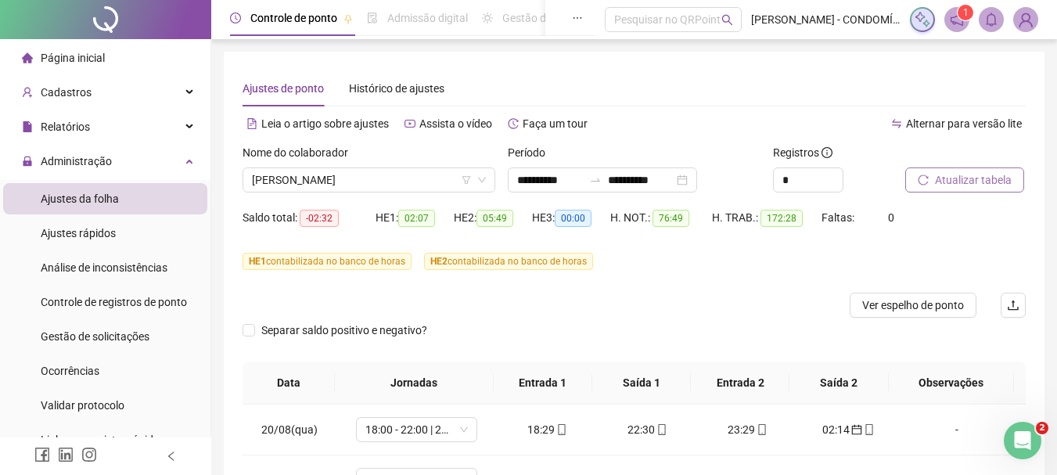
click at [962, 178] on span "Atualizar tabela" at bounding box center [973, 179] width 77 height 17
click at [957, 176] on span "Atualizar tabela" at bounding box center [973, 179] width 77 height 17
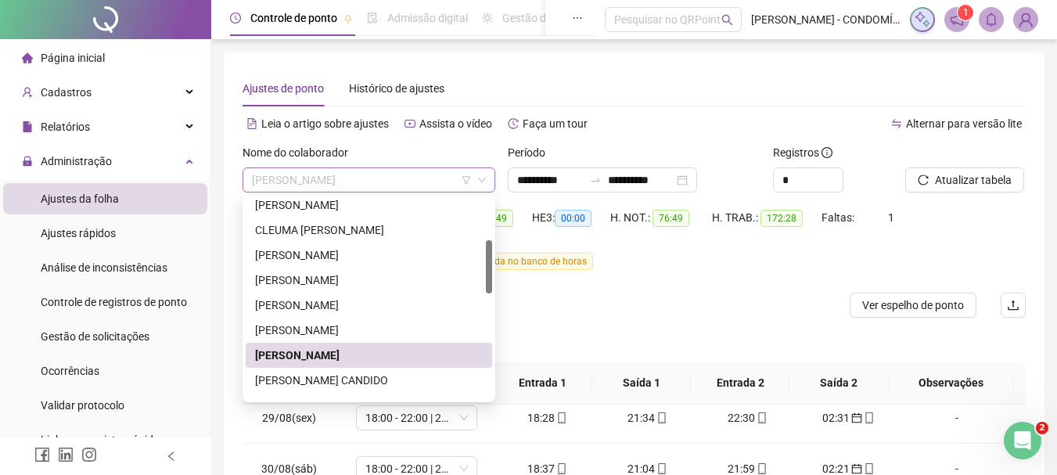
click at [375, 173] on span "[PERSON_NAME]" at bounding box center [369, 179] width 234 height 23
click at [303, 379] on div "[PERSON_NAME] CANDIDO" at bounding box center [369, 379] width 228 height 17
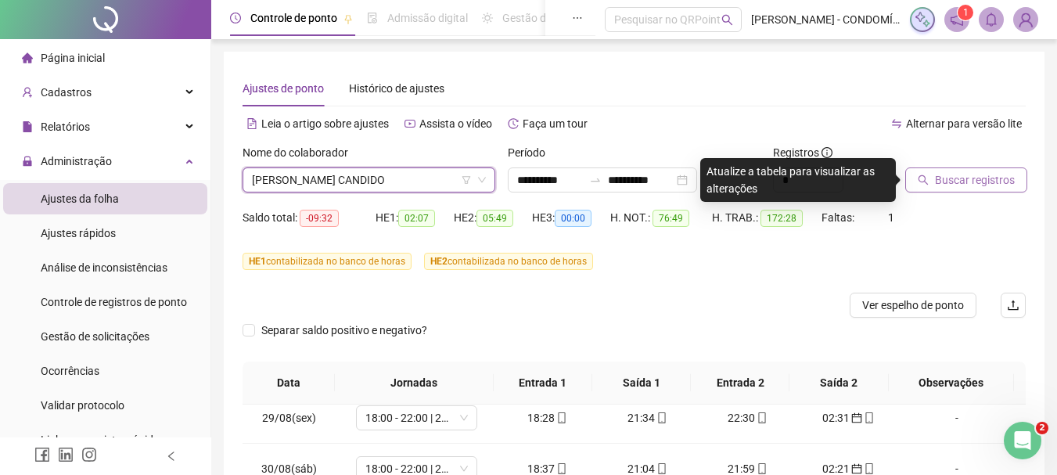
click at [940, 177] on span "Buscar registros" at bounding box center [975, 179] width 80 height 17
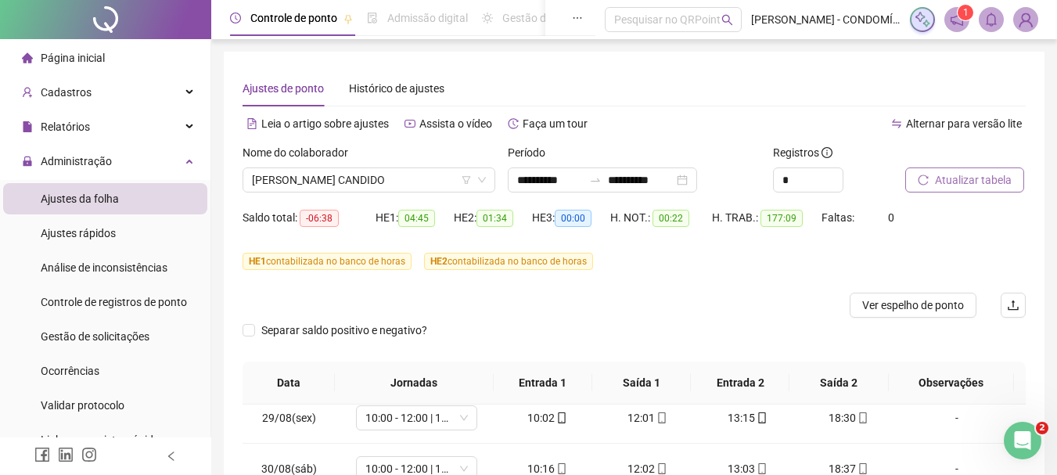
click at [985, 185] on span "Atualizar tabela" at bounding box center [973, 179] width 77 height 17
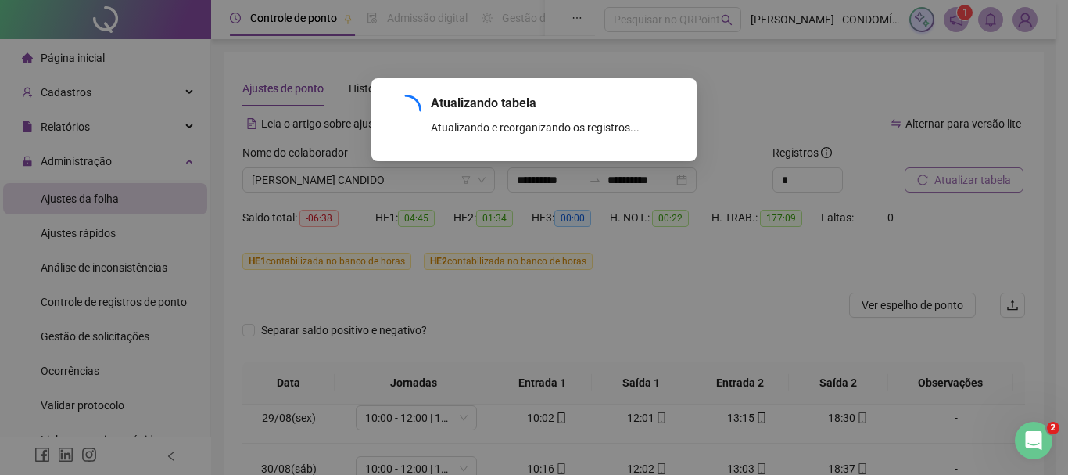
click at [960, 181] on div "Atualizando tabela Atualizando e reorganizando os registros... OK" at bounding box center [534, 237] width 1068 height 475
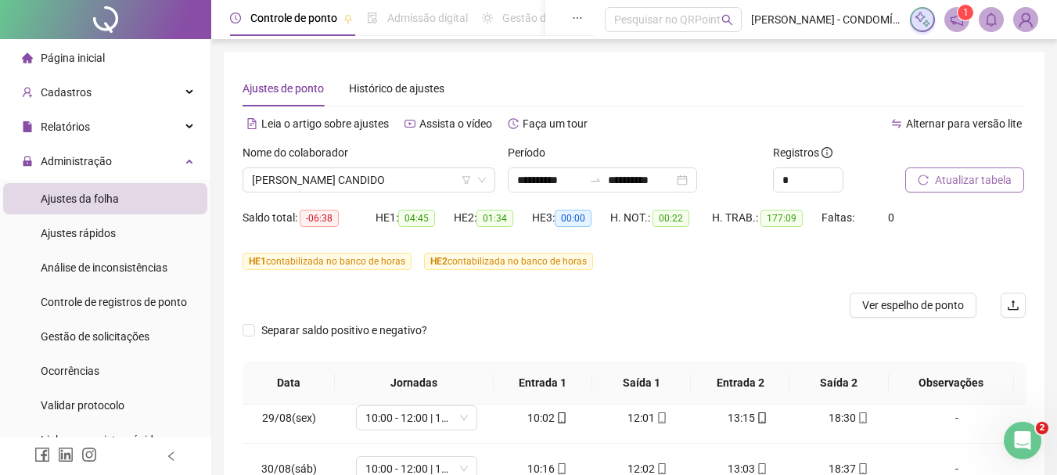
click at [958, 178] on span "Atualizar tabela" at bounding box center [973, 179] width 77 height 17
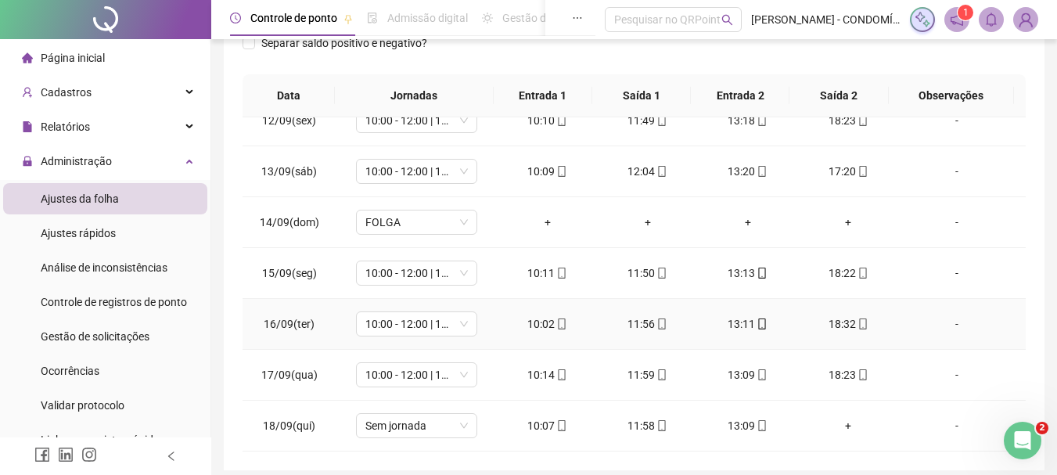
scroll to position [350, 0]
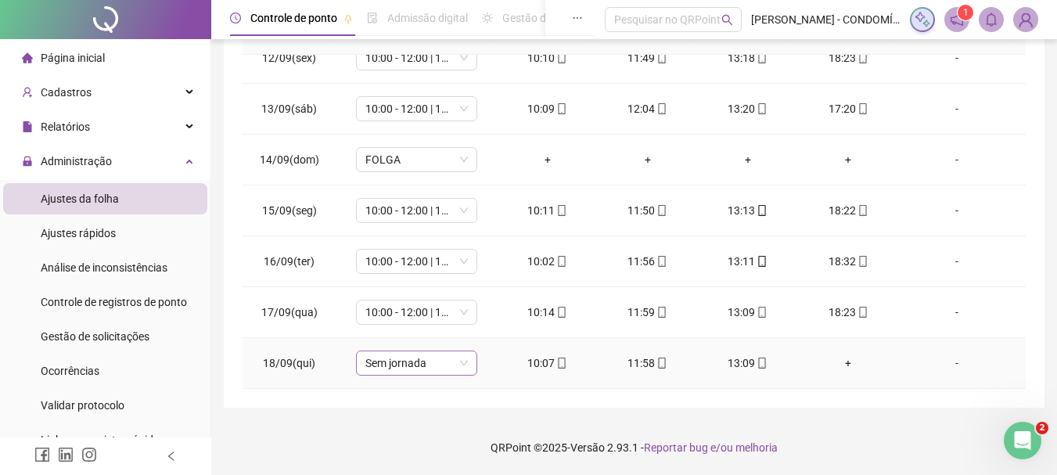
click at [395, 365] on span "Sem jornada" at bounding box center [416, 362] width 102 height 23
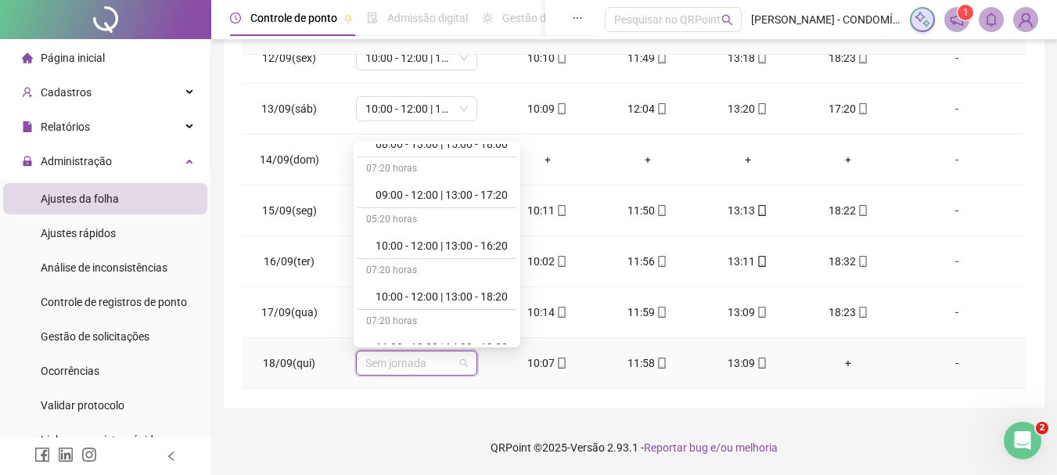
scroll to position [547, 0]
click at [419, 296] on div "10:00 - 12:00 | 13:00 - 18:20" at bounding box center [441, 294] width 132 height 17
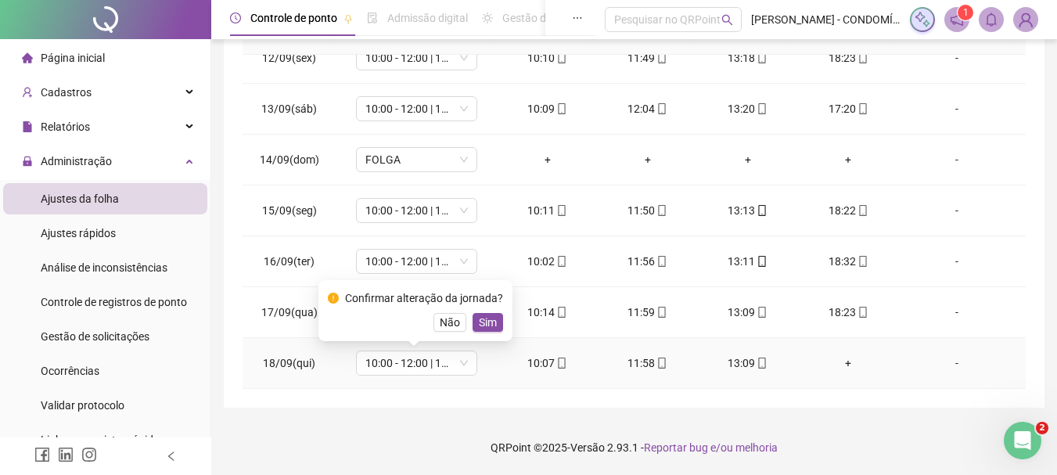
click at [488, 321] on span "Sim" at bounding box center [488, 322] width 18 height 17
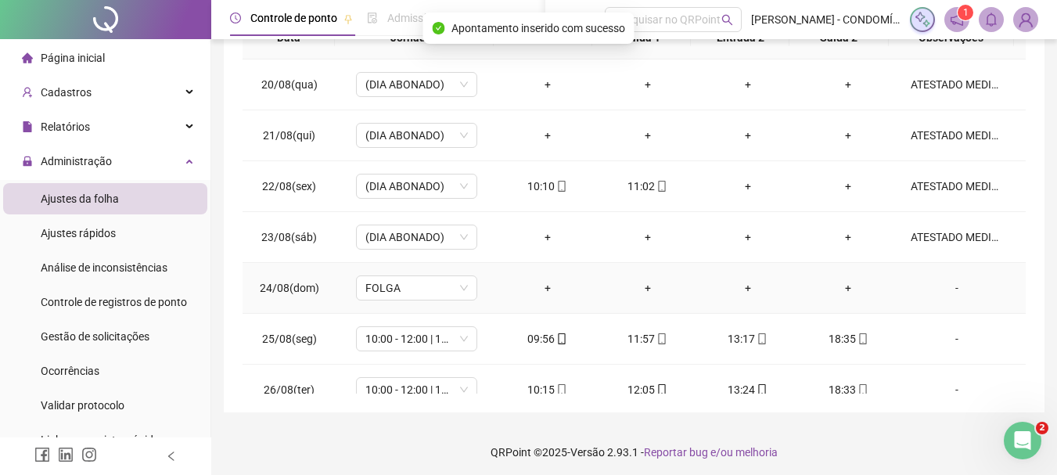
scroll to position [0, 0]
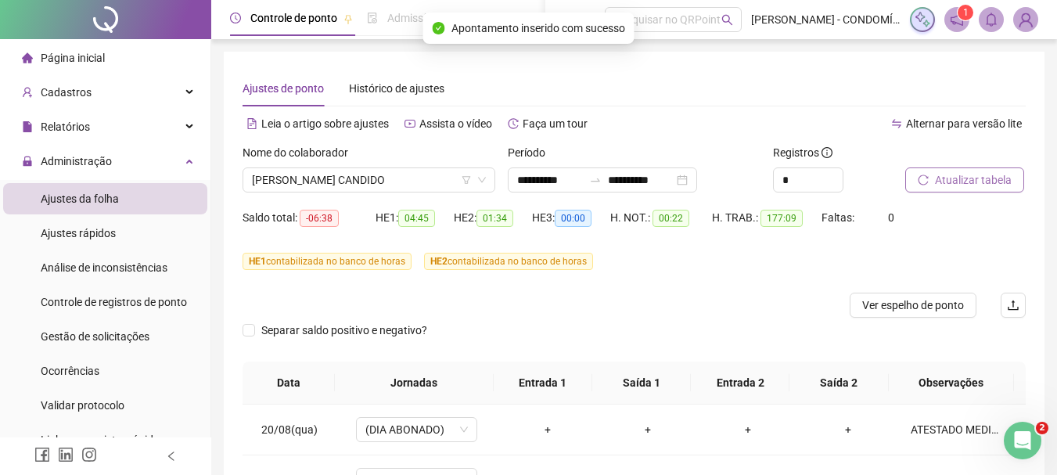
click at [956, 178] on span "Atualizar tabela" at bounding box center [973, 179] width 77 height 17
click at [279, 179] on span "[PERSON_NAME] CANDIDO" at bounding box center [369, 179] width 234 height 23
click at [622, 324] on div "Separar saldo positivo e negativo?" at bounding box center [633, 340] width 783 height 44
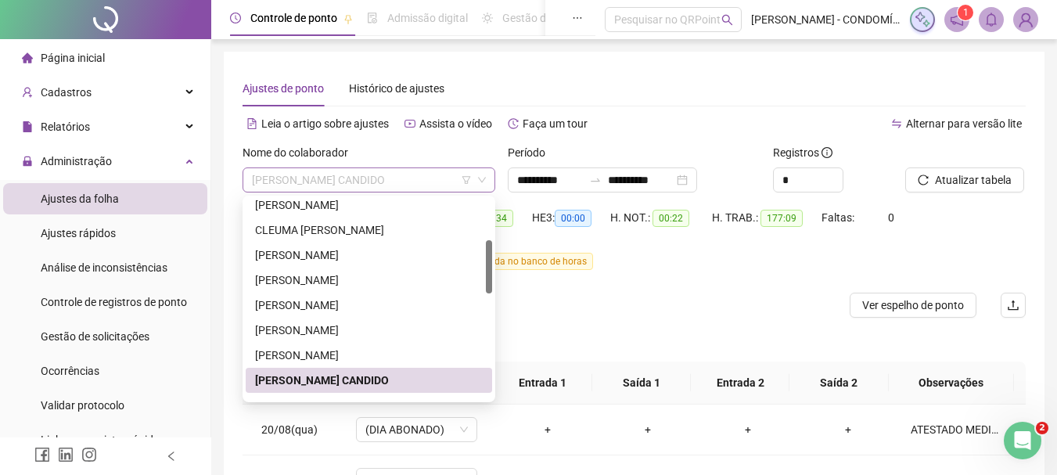
click at [341, 184] on span "[PERSON_NAME] CANDIDO" at bounding box center [369, 179] width 234 height 23
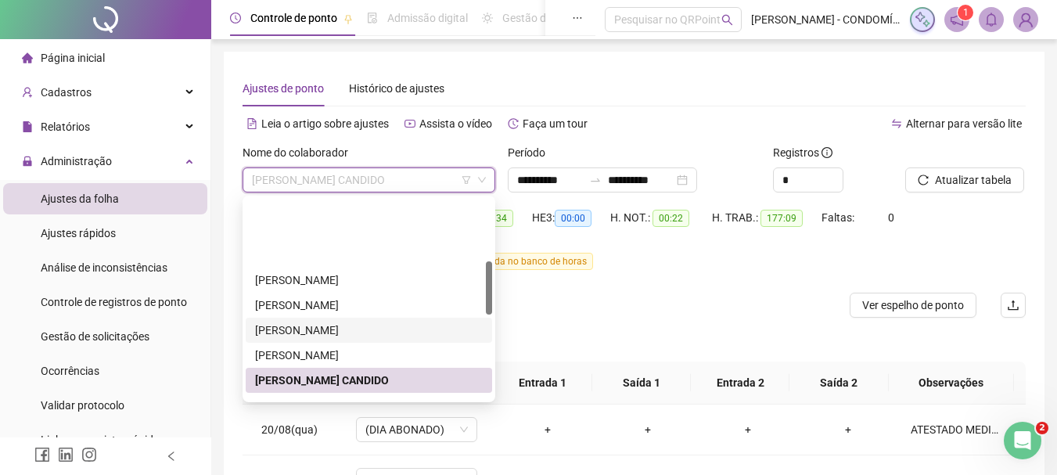
scroll to position [235, 0]
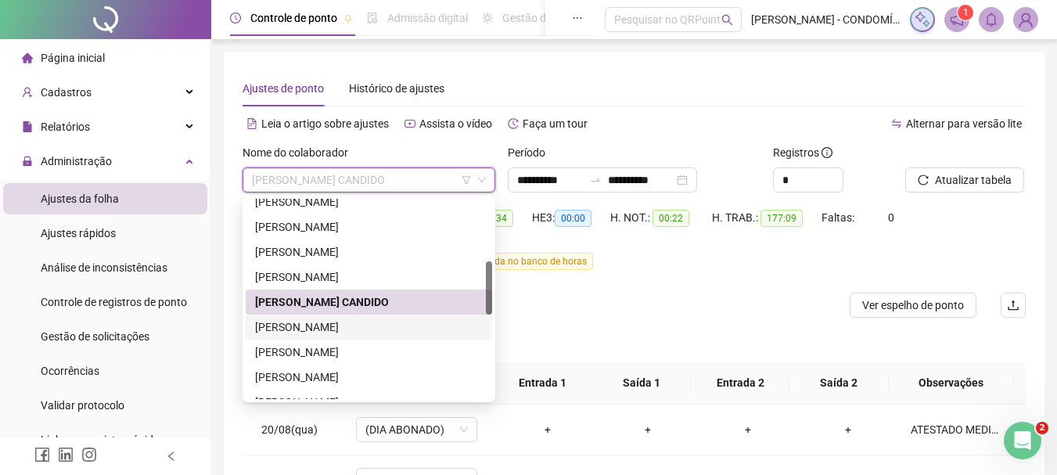
click at [303, 321] on div "[PERSON_NAME]" at bounding box center [369, 326] width 228 height 17
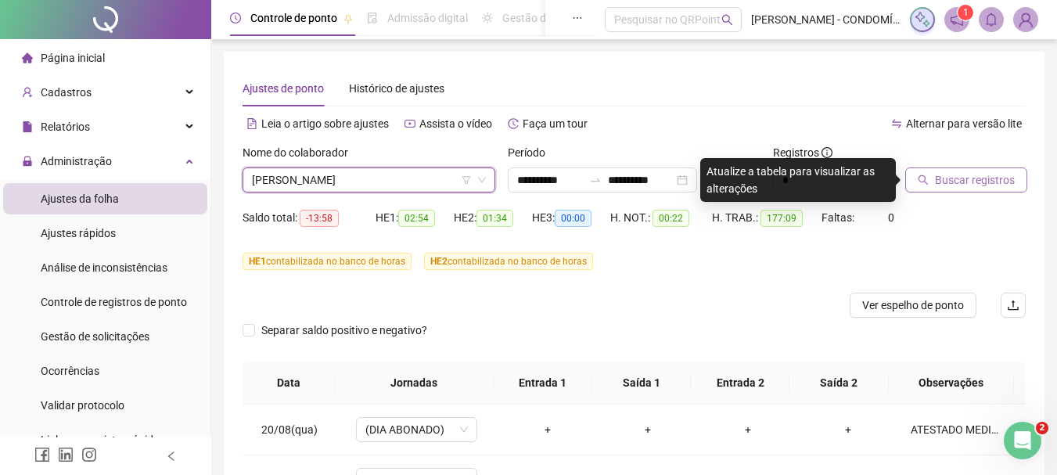
click at [960, 181] on span "Buscar registros" at bounding box center [975, 179] width 80 height 17
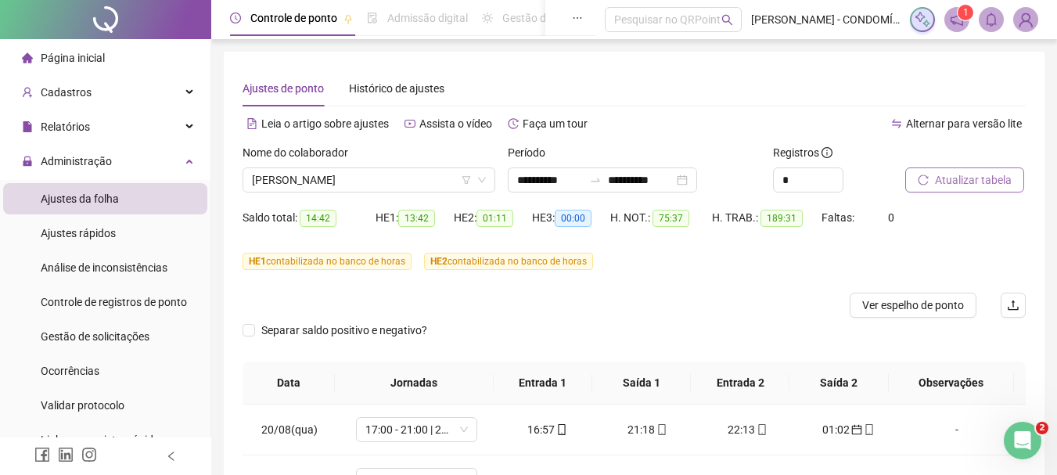
click at [960, 181] on span "Atualizar tabela" at bounding box center [973, 179] width 77 height 17
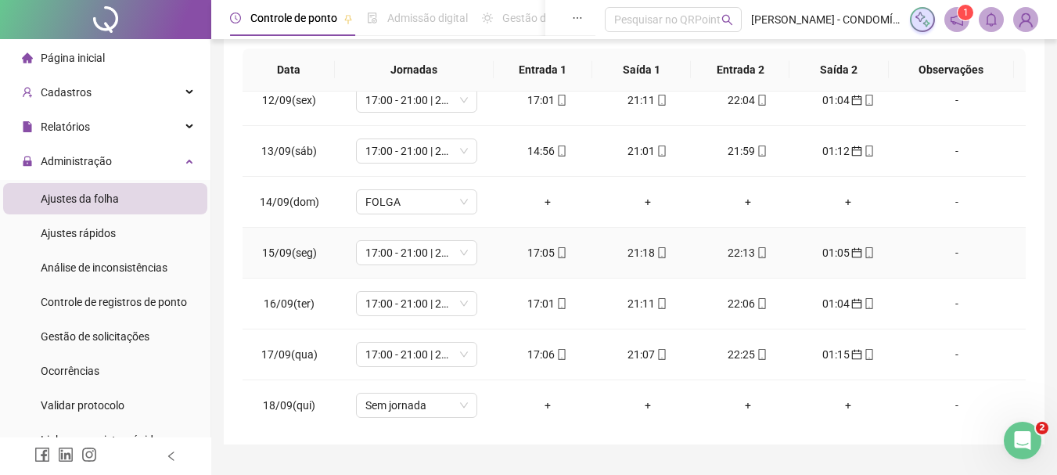
scroll to position [1191, 0]
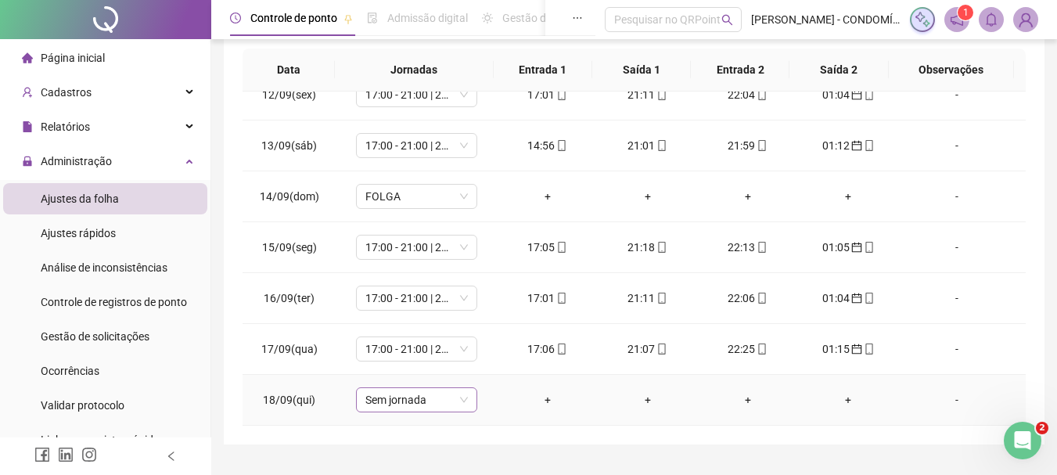
click at [399, 400] on span "Sem jornada" at bounding box center [416, 399] width 102 height 23
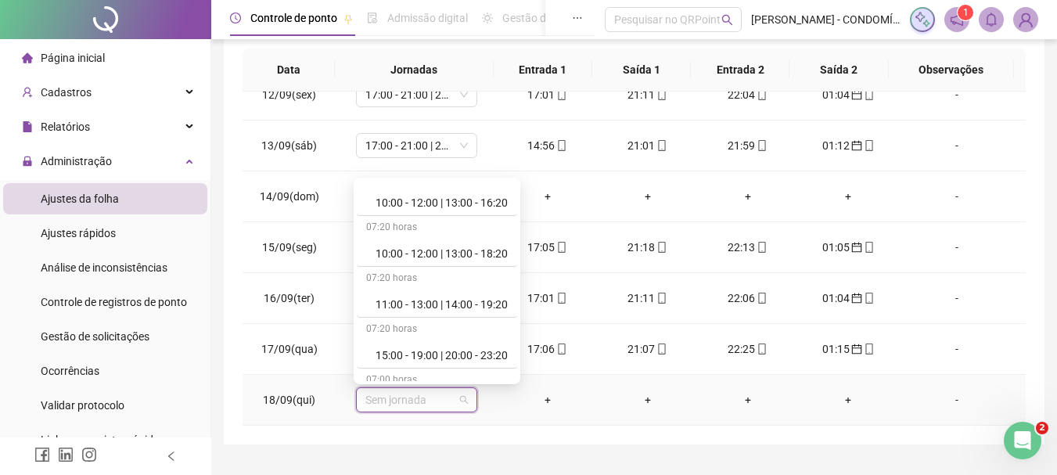
scroll to position [782, 0]
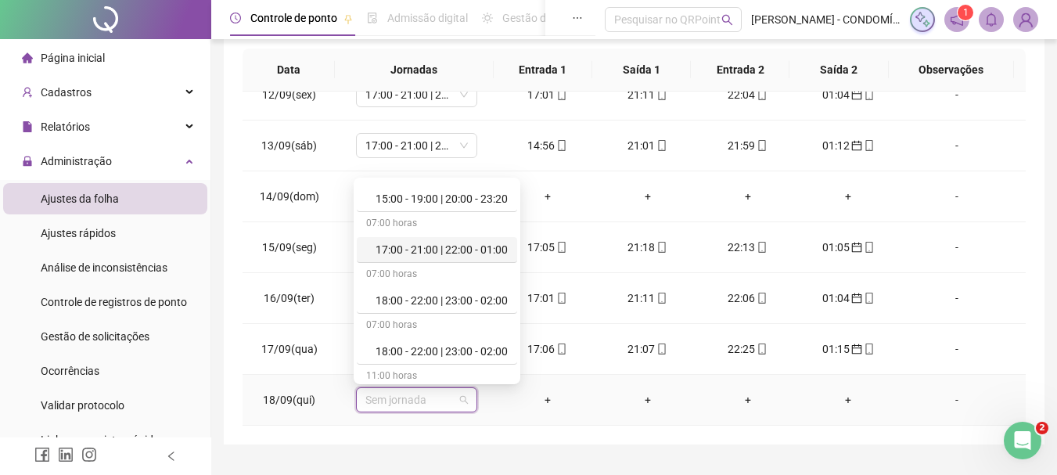
click at [450, 252] on div "17:00 - 21:00 | 22:00 - 01:00" at bounding box center [441, 249] width 132 height 17
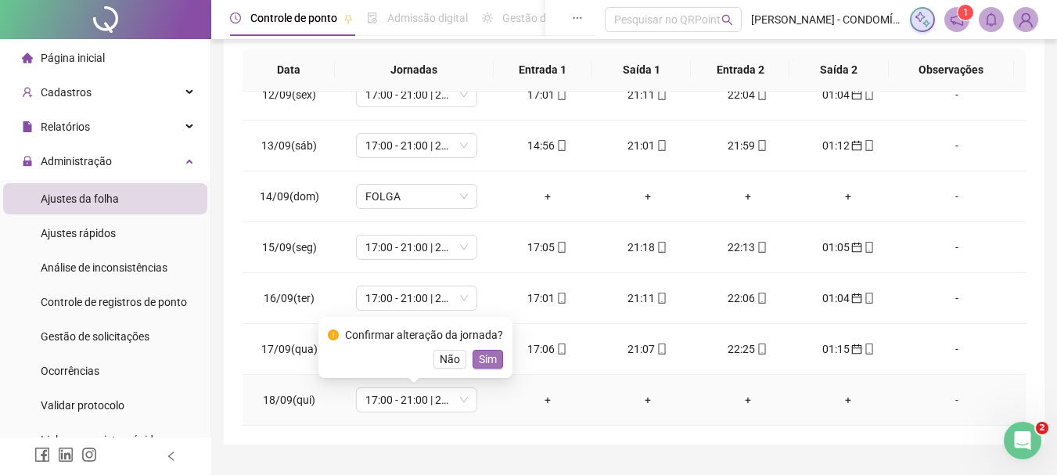
click at [486, 363] on span "Sim" at bounding box center [488, 358] width 18 height 17
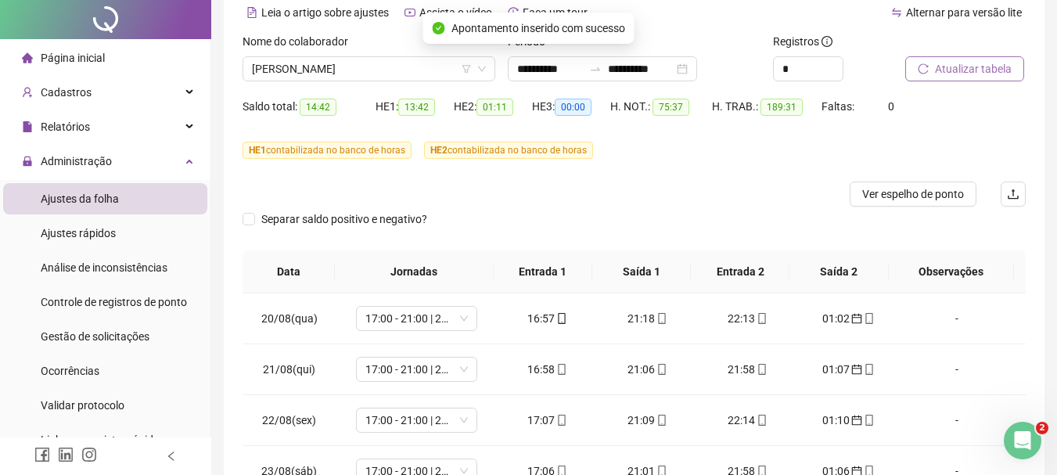
scroll to position [0, 0]
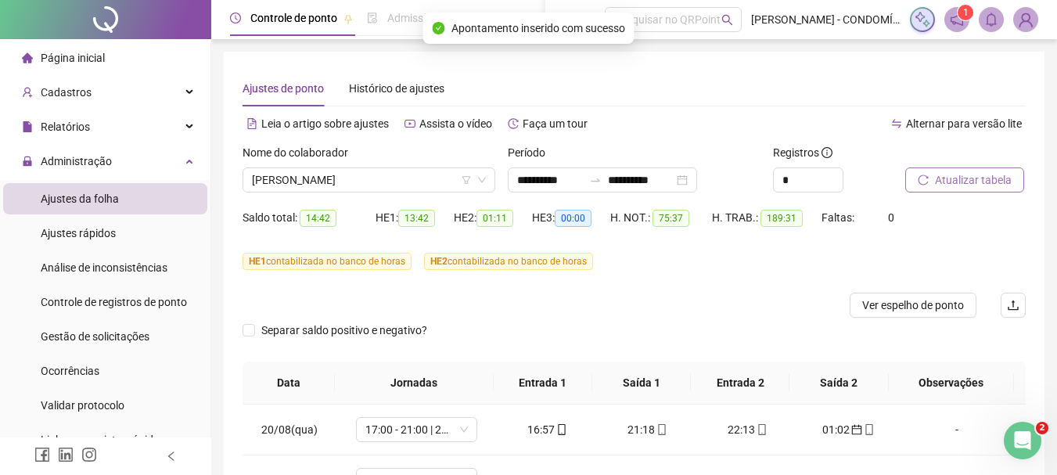
click at [953, 176] on span "Atualizar tabela" at bounding box center [973, 179] width 77 height 17
click at [953, 178] on span "Atualizar tabela" at bounding box center [973, 179] width 77 height 17
click at [313, 179] on span "[PERSON_NAME]" at bounding box center [369, 179] width 234 height 23
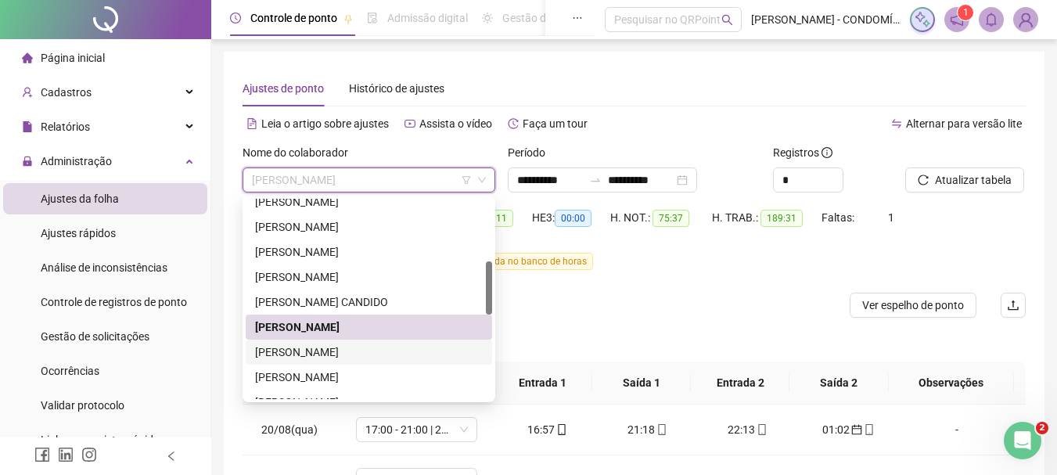
click at [288, 348] on div "[PERSON_NAME]" at bounding box center [369, 351] width 228 height 17
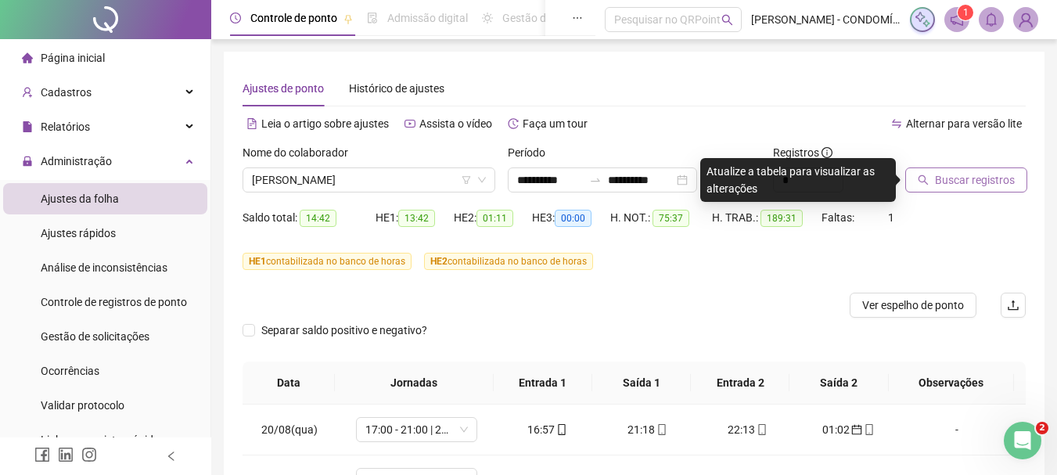
click at [953, 181] on span "Buscar registros" at bounding box center [975, 179] width 80 height 17
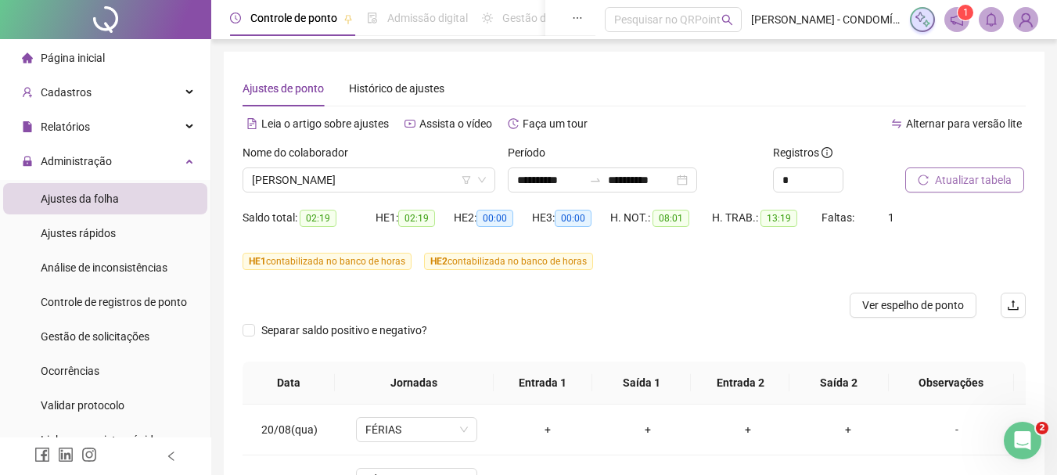
click at [953, 181] on span "Atualizar tabela" at bounding box center [973, 179] width 77 height 17
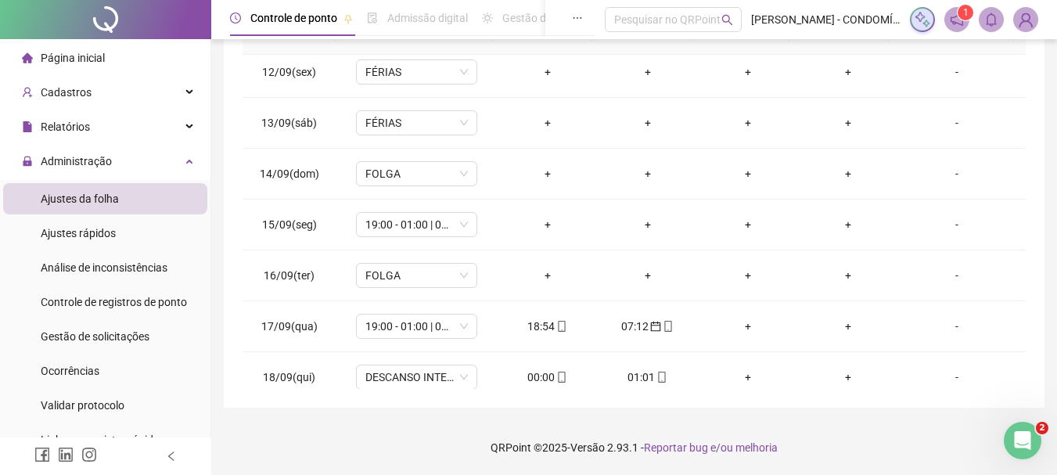
scroll to position [1191, 0]
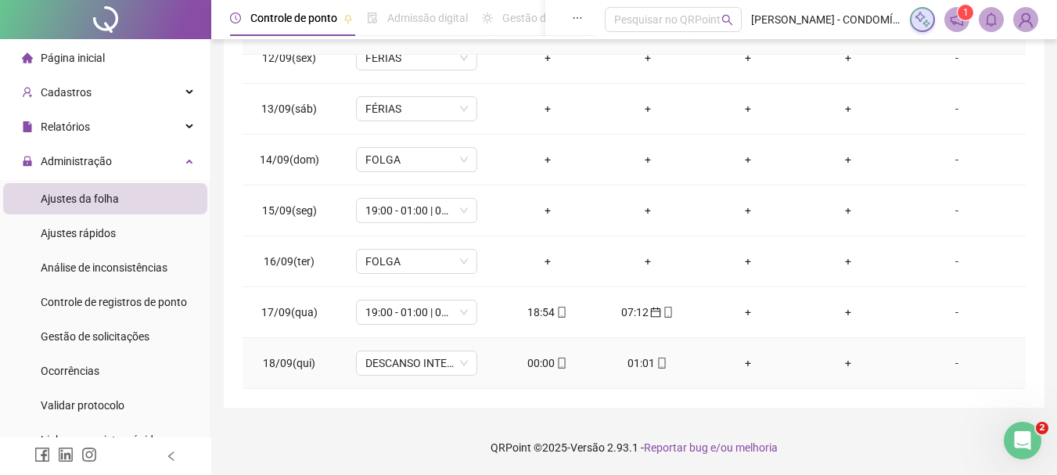
click at [540, 360] on div "00:00" at bounding box center [547, 362] width 75 height 17
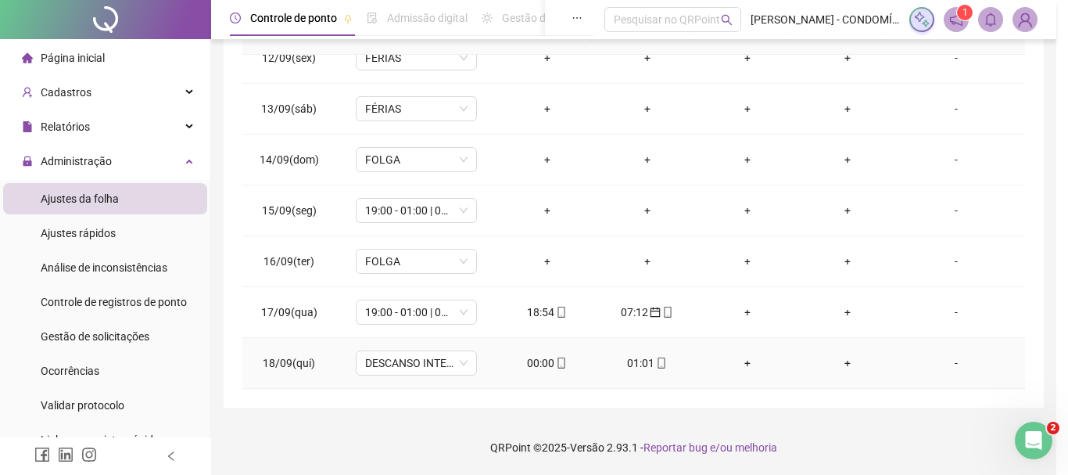
type input "**********"
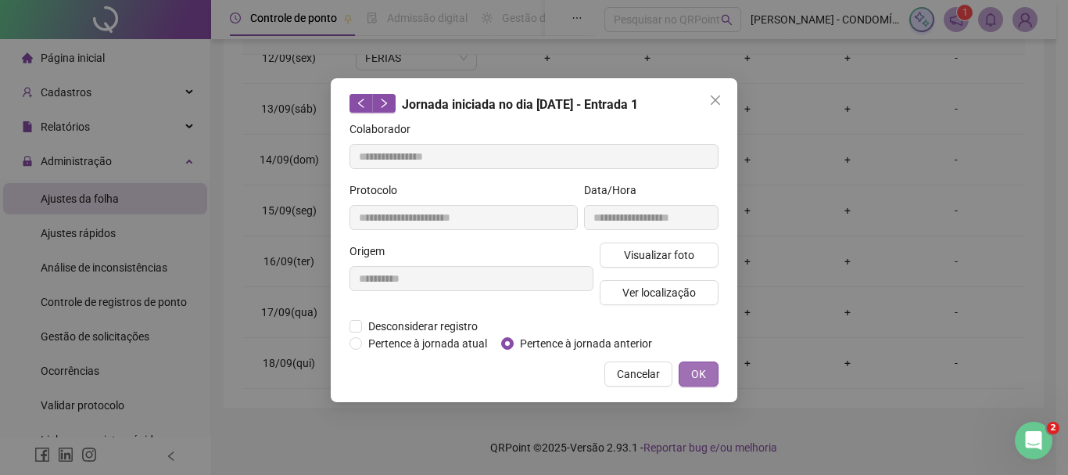
click at [701, 368] on span "OK" at bounding box center [698, 373] width 15 height 17
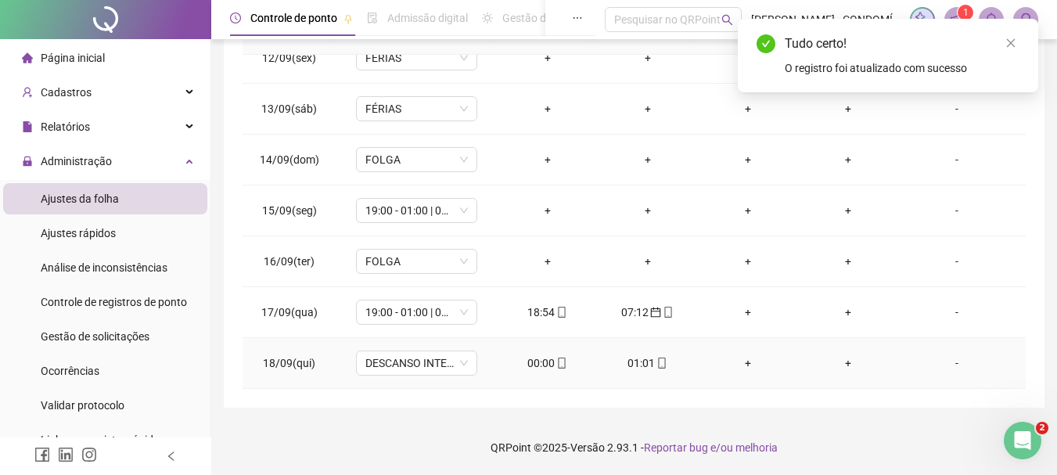
click at [630, 364] on div "01:01" at bounding box center [647, 362] width 75 height 17
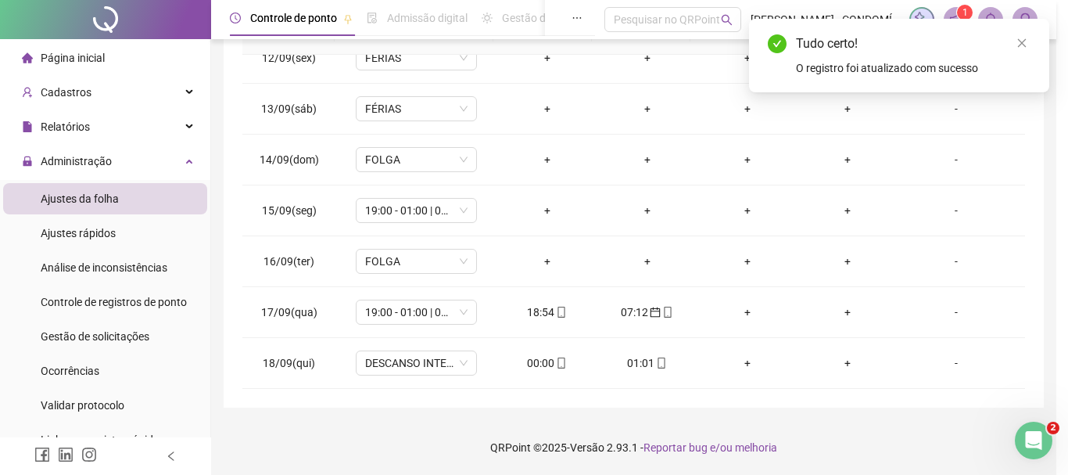
type input "**********"
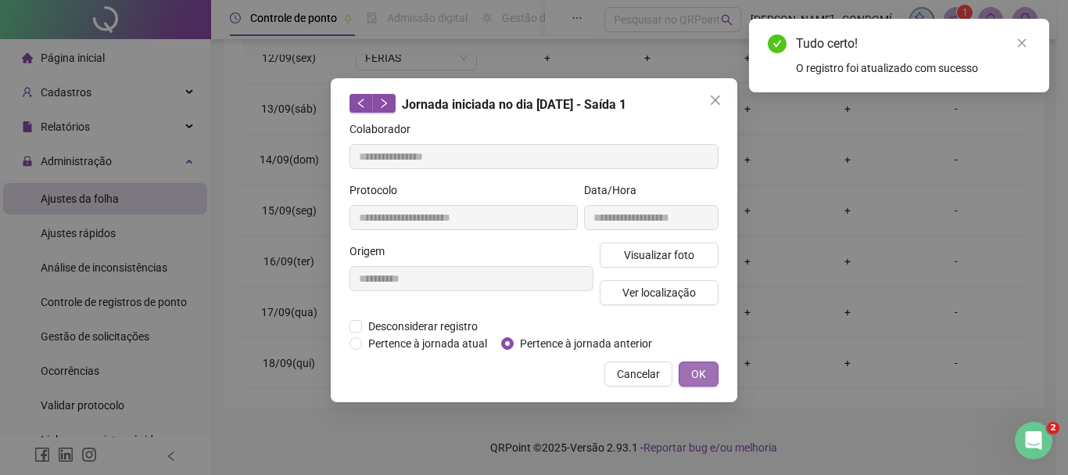
click at [701, 374] on span "OK" at bounding box center [698, 373] width 15 height 17
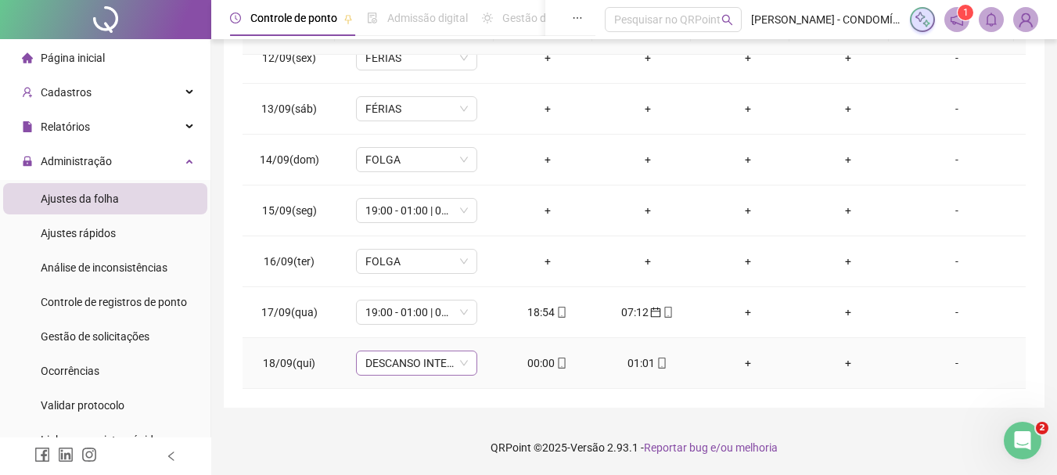
click at [386, 367] on span "DESCANSO INTER-JORNADA" at bounding box center [416, 362] width 102 height 23
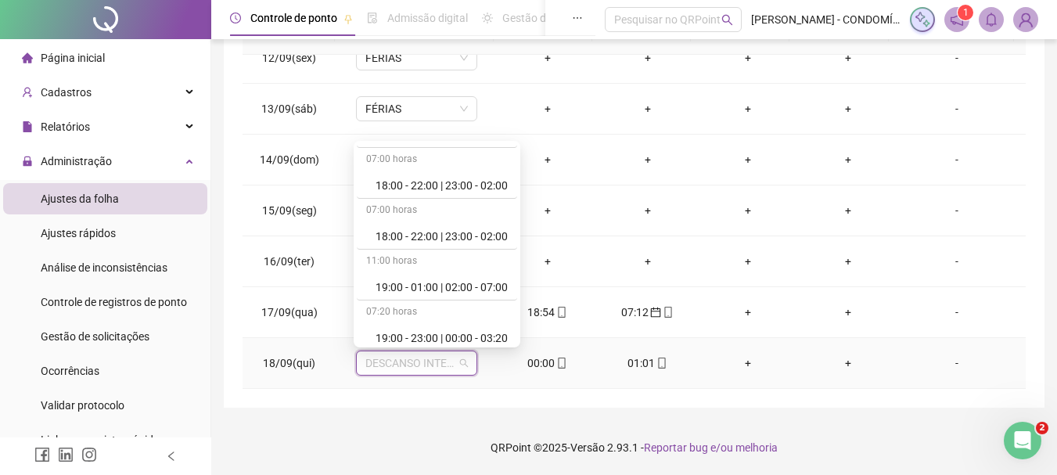
scroll to position [1172, 0]
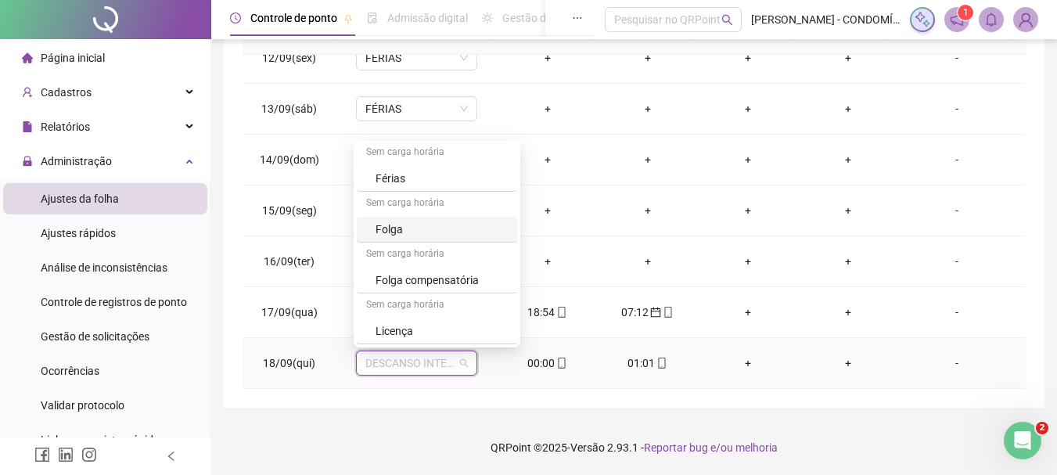
click at [384, 224] on div "Folga" at bounding box center [441, 229] width 132 height 17
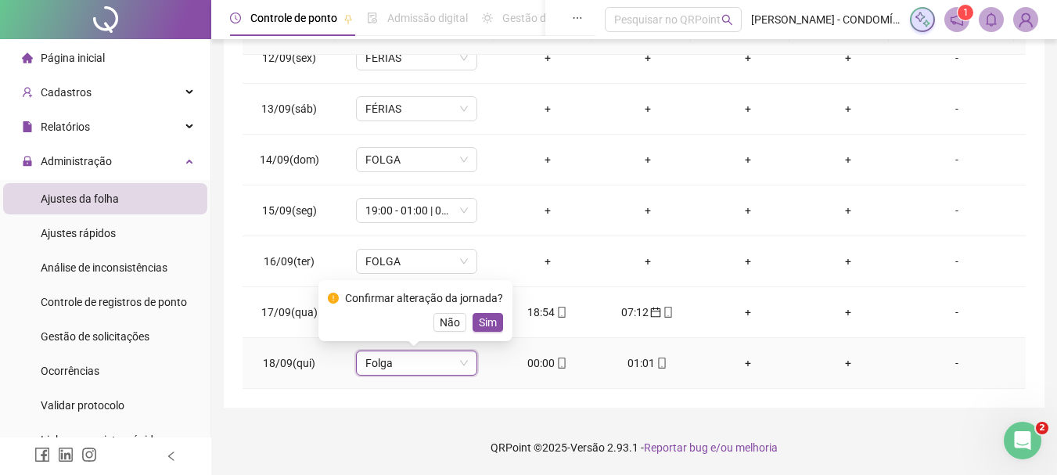
drag, startPoint x: 488, startPoint y: 321, endPoint x: 526, endPoint y: 325, distance: 37.7
click at [488, 321] on span "Sim" at bounding box center [488, 322] width 18 height 17
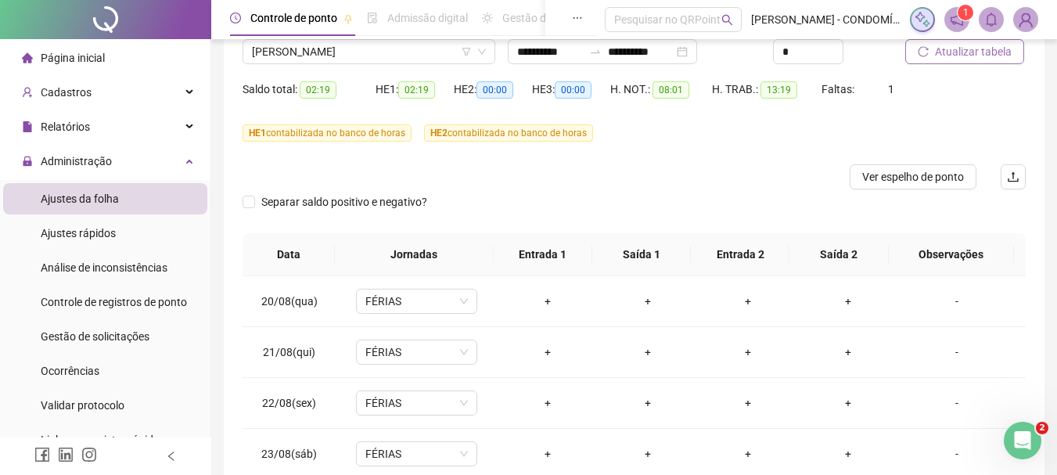
scroll to position [82, 0]
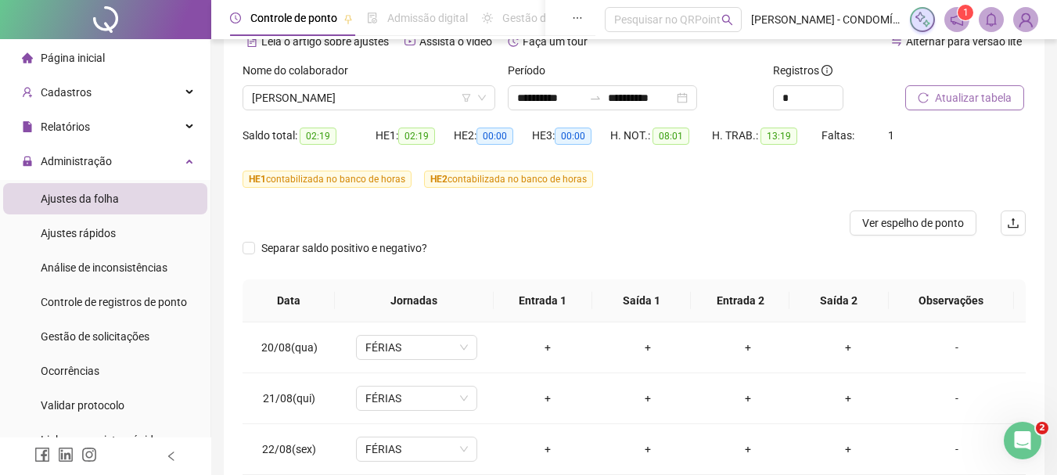
click at [950, 99] on span "Atualizar tabela" at bounding box center [973, 97] width 77 height 17
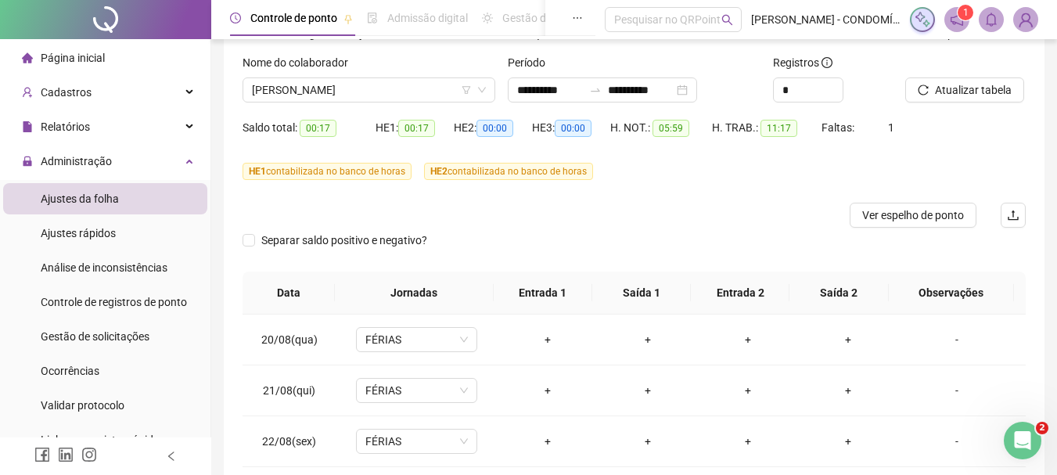
scroll to position [71, 0]
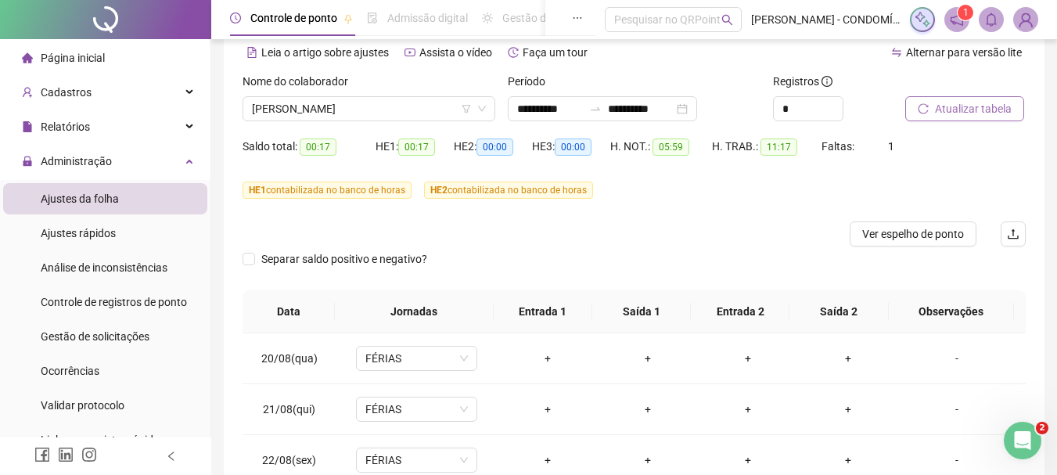
click at [962, 109] on span "Atualizar tabela" at bounding box center [973, 108] width 77 height 17
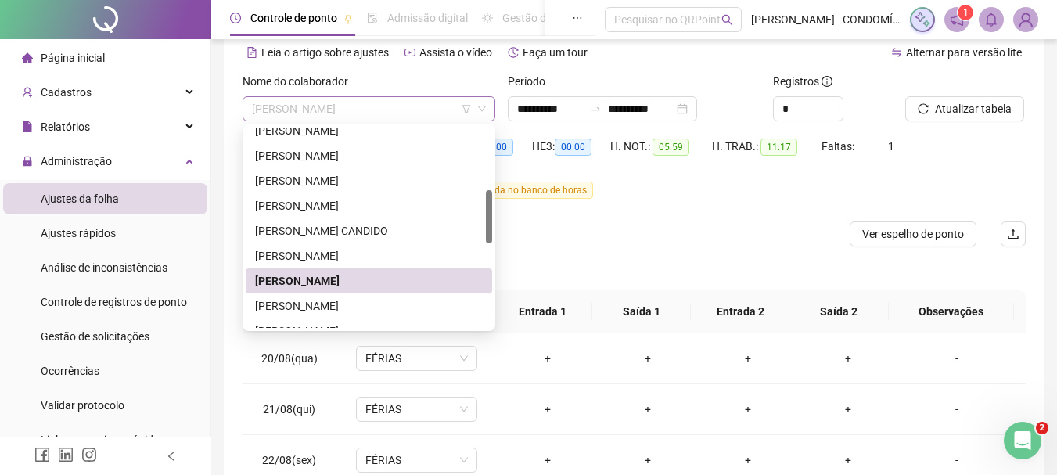
click at [336, 109] on span "[PERSON_NAME]" at bounding box center [369, 108] width 234 height 23
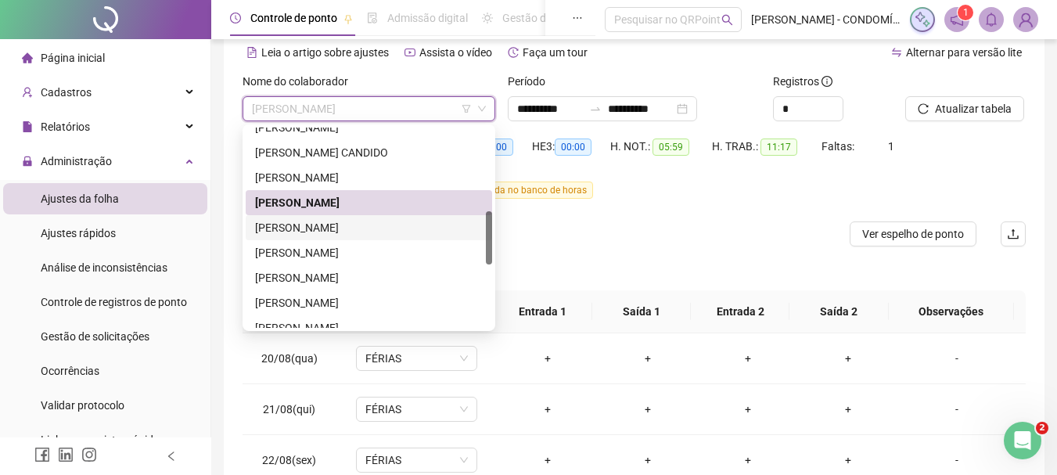
click at [276, 224] on div "[PERSON_NAME]" at bounding box center [369, 227] width 228 height 17
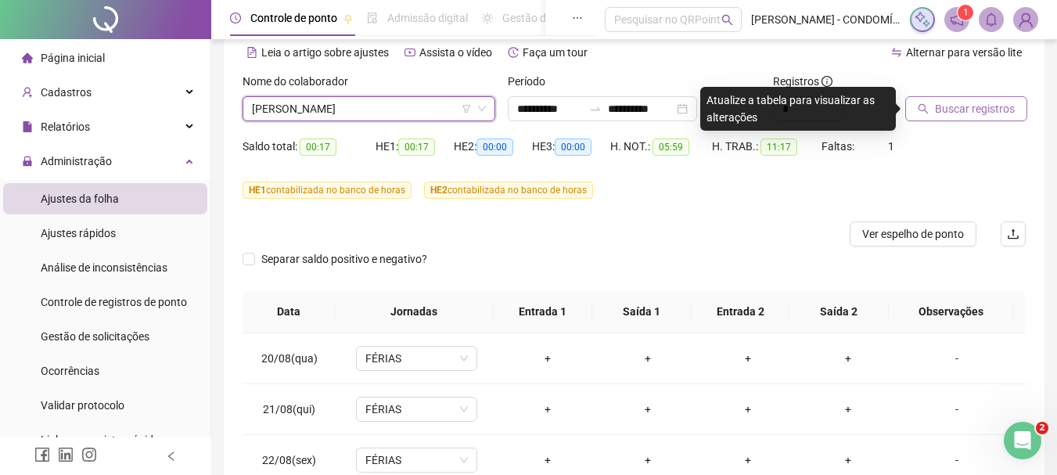
click at [941, 105] on span "Buscar registros" at bounding box center [975, 108] width 80 height 17
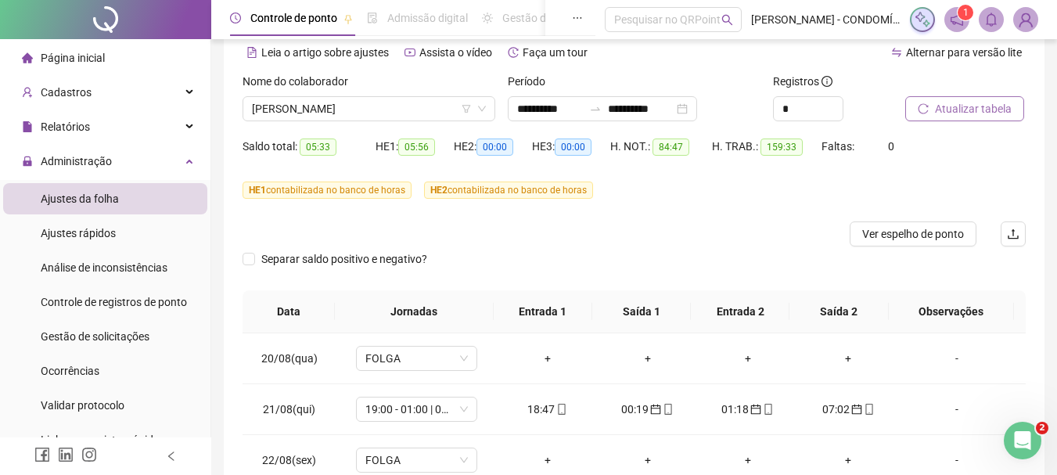
click at [967, 106] on span "Atualizar tabela" at bounding box center [973, 108] width 77 height 17
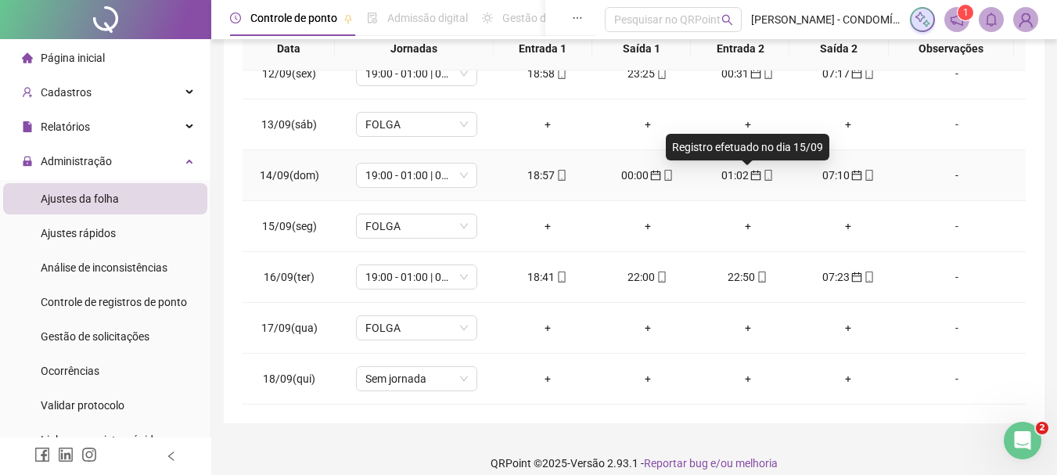
scroll to position [350, 0]
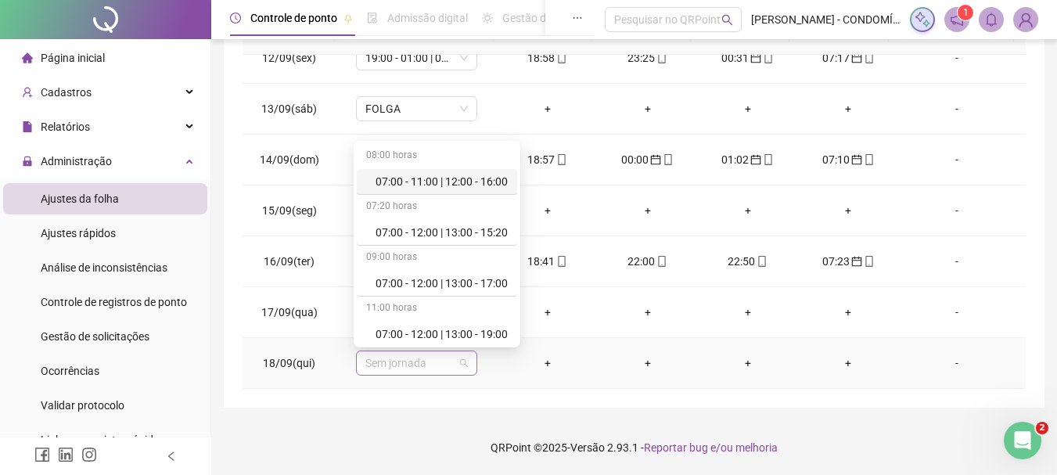
click at [381, 364] on span "Sem jornada" at bounding box center [416, 362] width 102 height 23
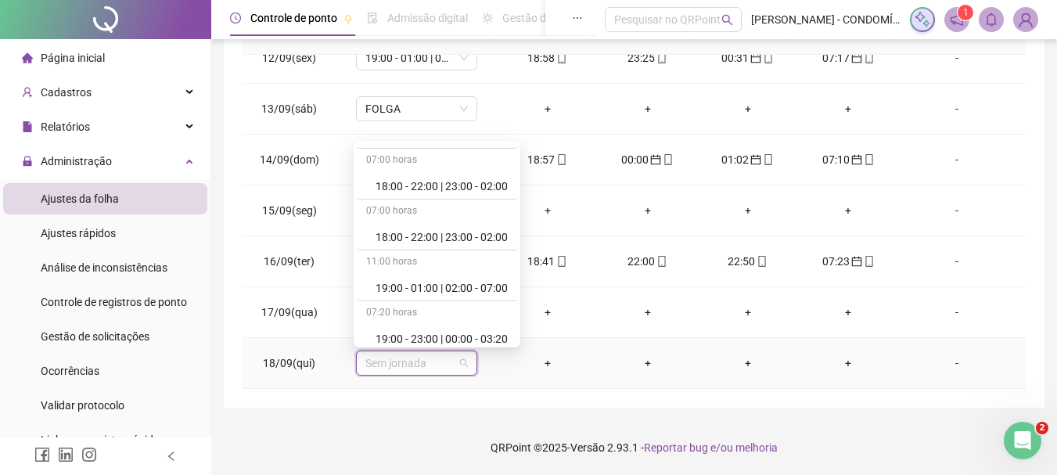
scroll to position [860, 0]
click at [411, 290] on div "19:00 - 01:00 | 02:00 - 07:00" at bounding box center [441, 286] width 132 height 17
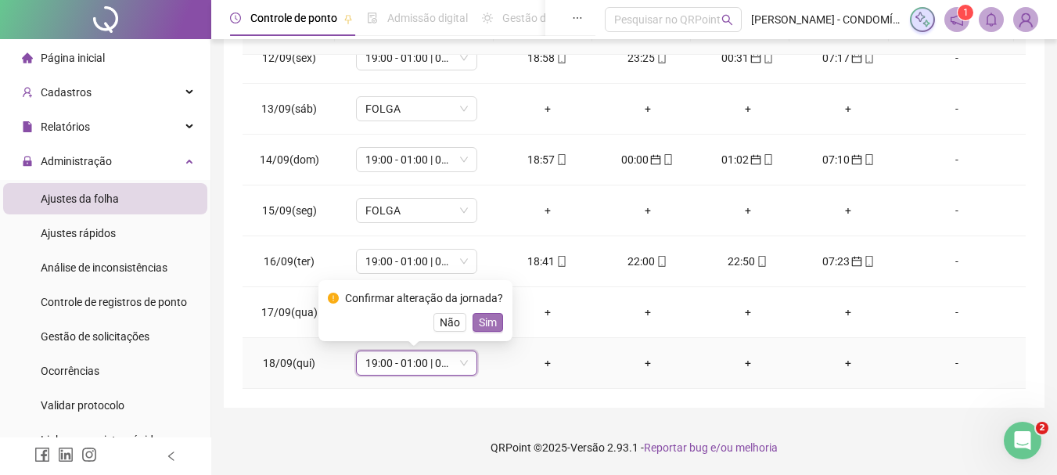
click at [486, 318] on span "Sim" at bounding box center [488, 322] width 18 height 17
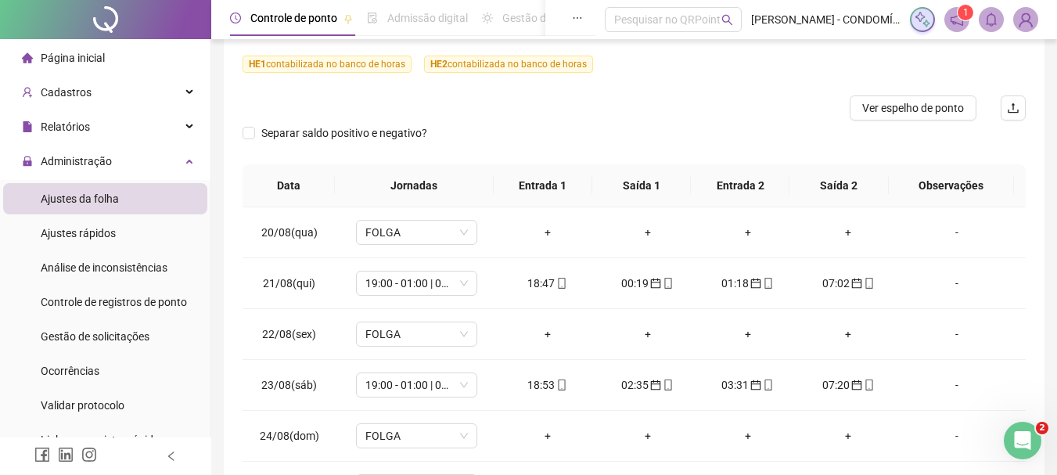
scroll to position [0, 0]
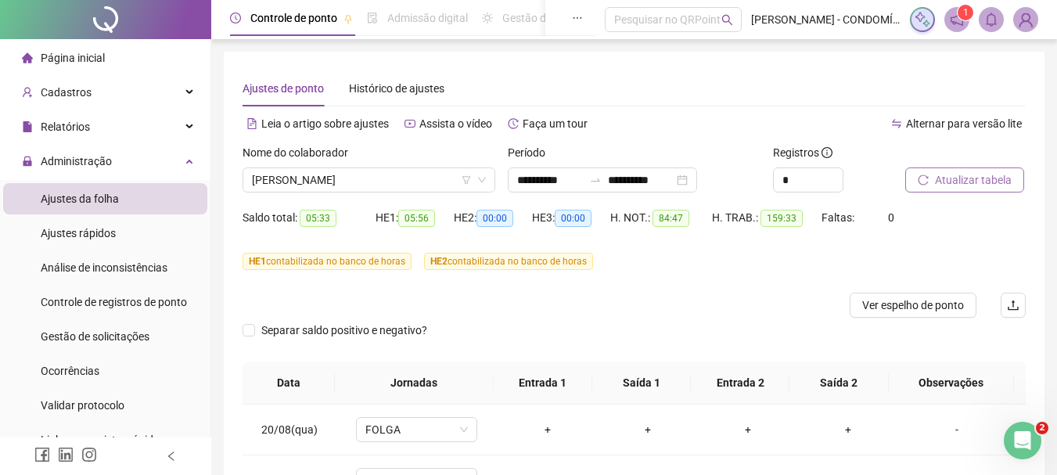
click at [945, 173] on span "Atualizar tabela" at bounding box center [973, 179] width 77 height 17
click at [961, 174] on span "Atualizar tabela" at bounding box center [973, 179] width 77 height 17
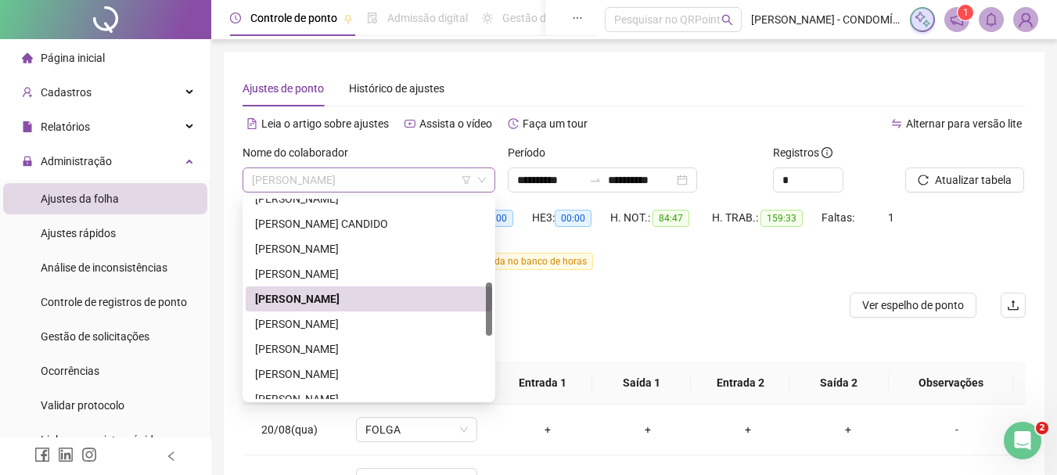
click at [343, 180] on span "[PERSON_NAME]" at bounding box center [369, 179] width 234 height 23
click at [300, 350] on div "[PERSON_NAME]" at bounding box center [369, 348] width 228 height 17
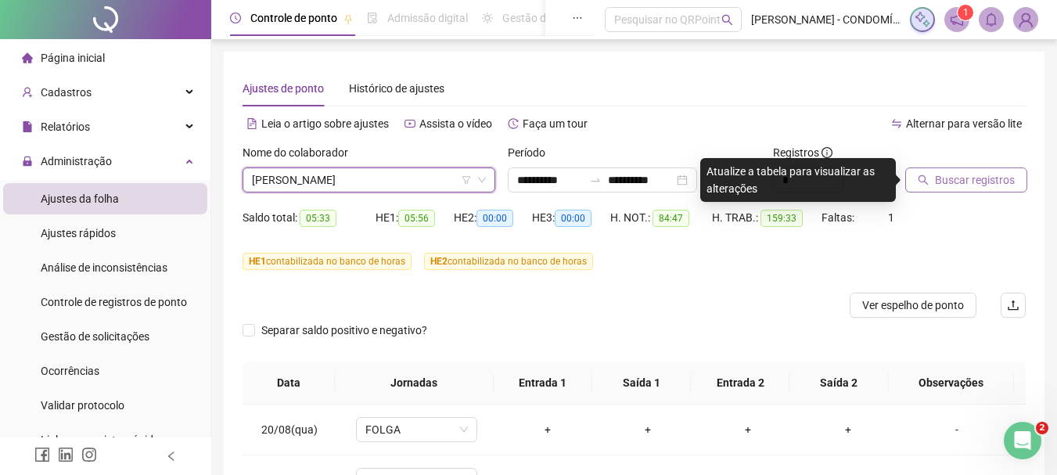
click at [959, 184] on span "Buscar registros" at bounding box center [975, 179] width 80 height 17
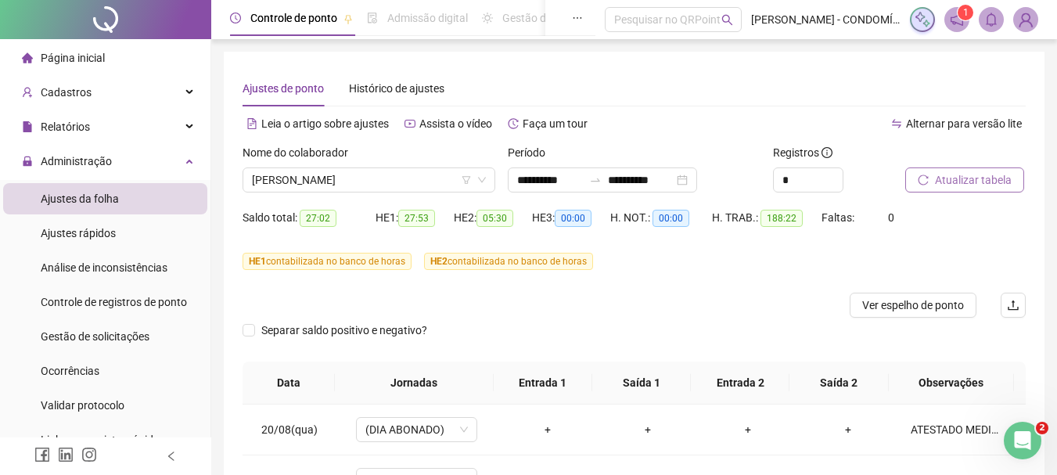
click at [963, 176] on span "Atualizar tabela" at bounding box center [973, 179] width 77 height 17
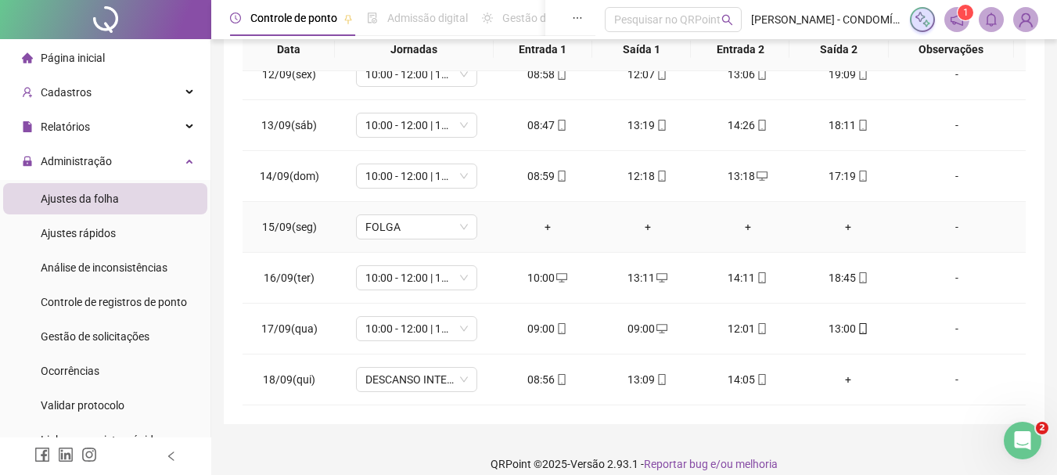
scroll to position [350, 0]
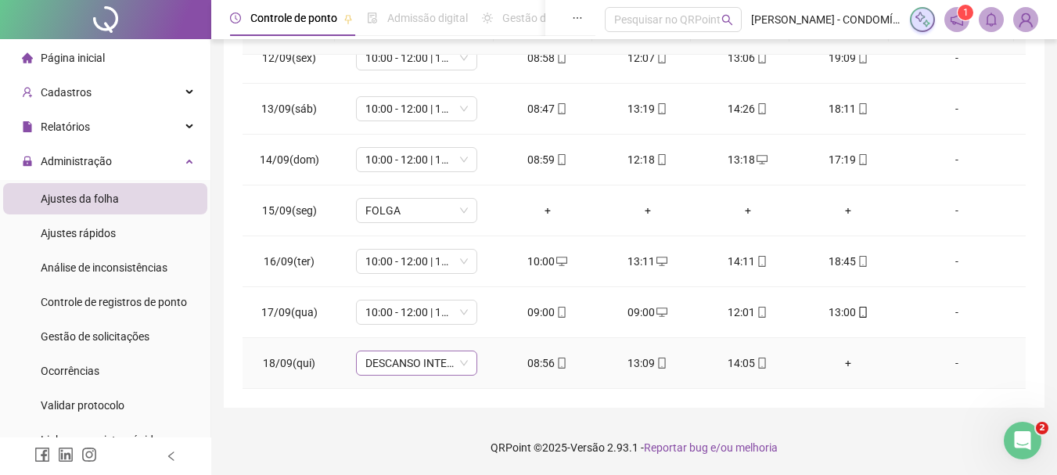
click at [414, 361] on span "DESCANSO INTER-JORNADA" at bounding box center [416, 362] width 102 height 23
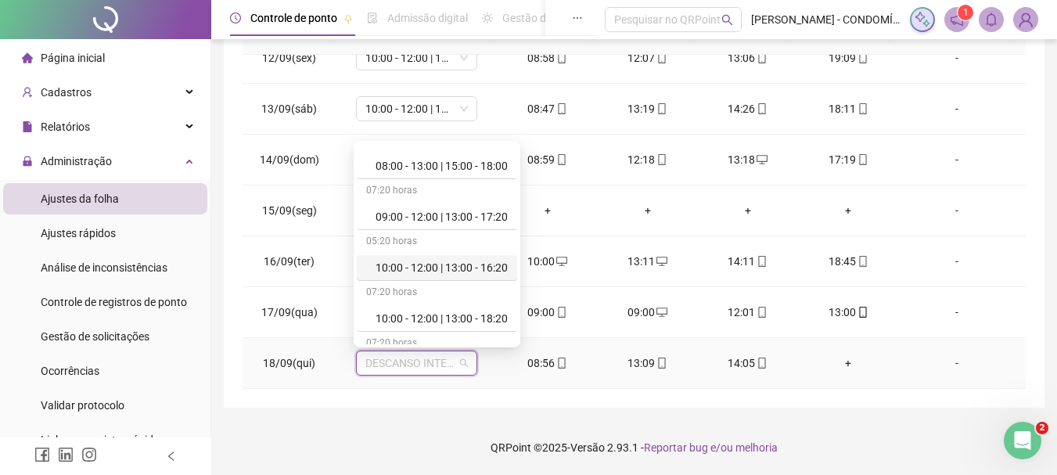
scroll to position [547, 0]
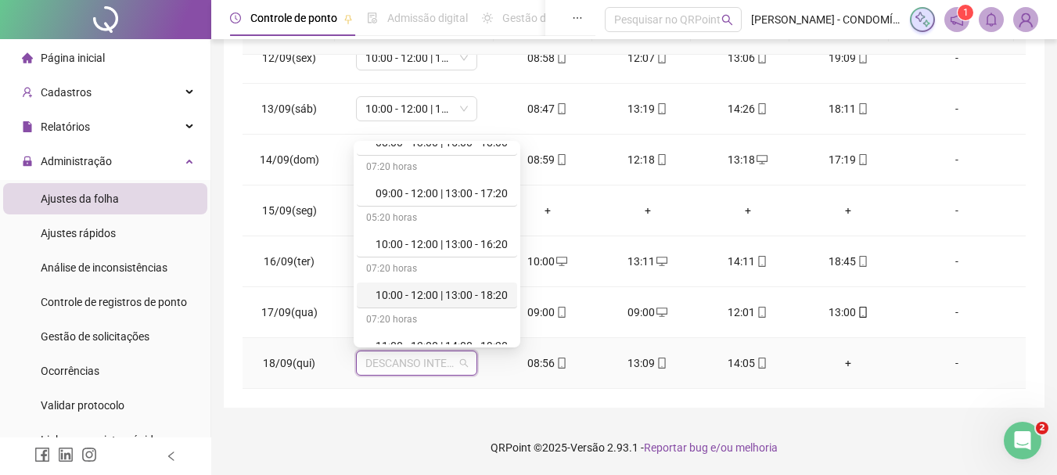
click at [463, 293] on div "10:00 - 12:00 | 13:00 - 18:20" at bounding box center [441, 294] width 132 height 17
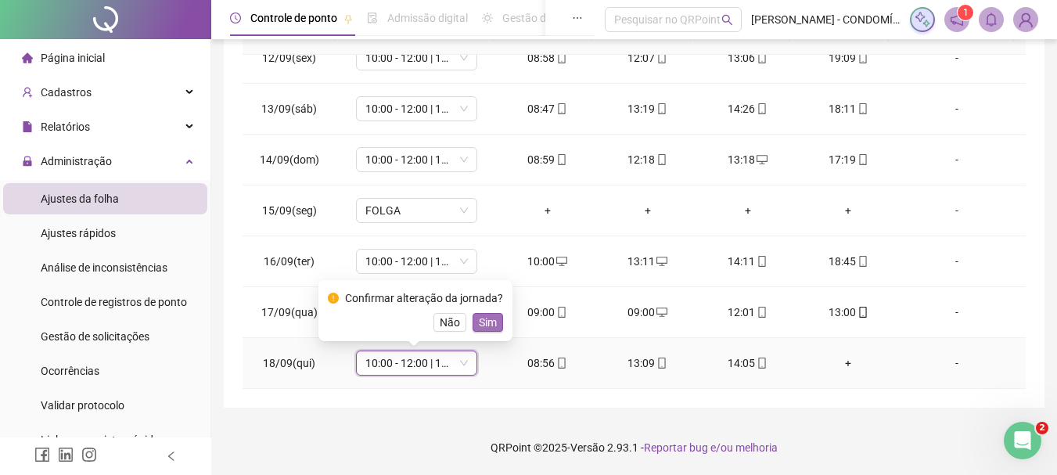
click at [486, 322] on span "Sim" at bounding box center [488, 322] width 18 height 17
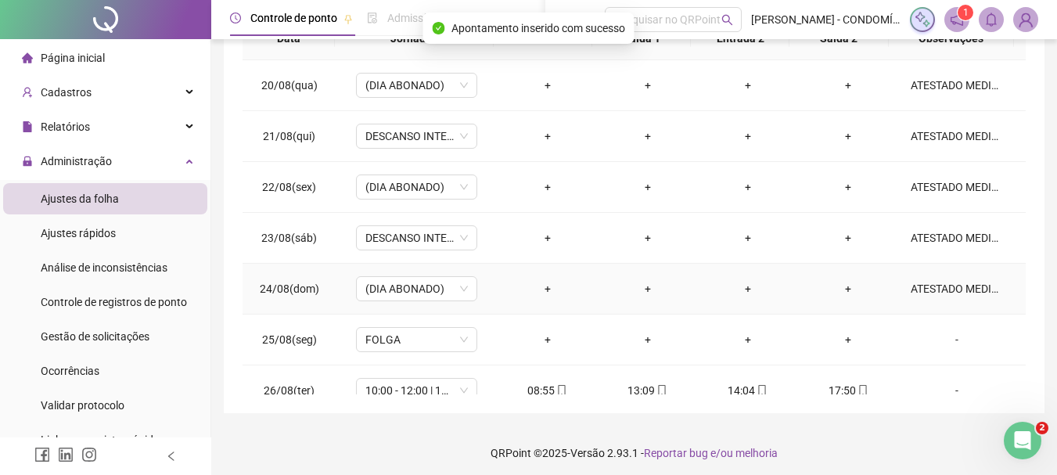
scroll to position [0, 0]
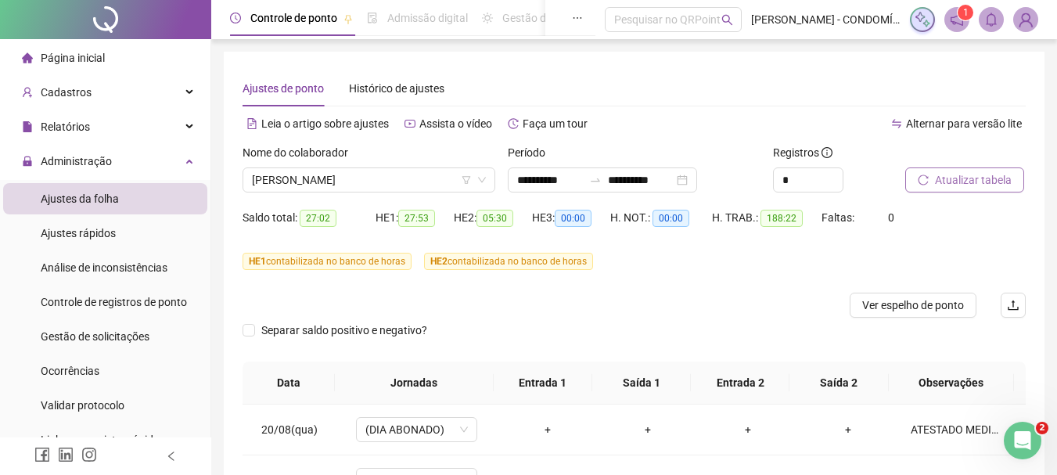
click at [956, 181] on span "Atualizar tabela" at bounding box center [973, 179] width 77 height 17
click at [324, 176] on span "[PERSON_NAME]" at bounding box center [369, 179] width 234 height 23
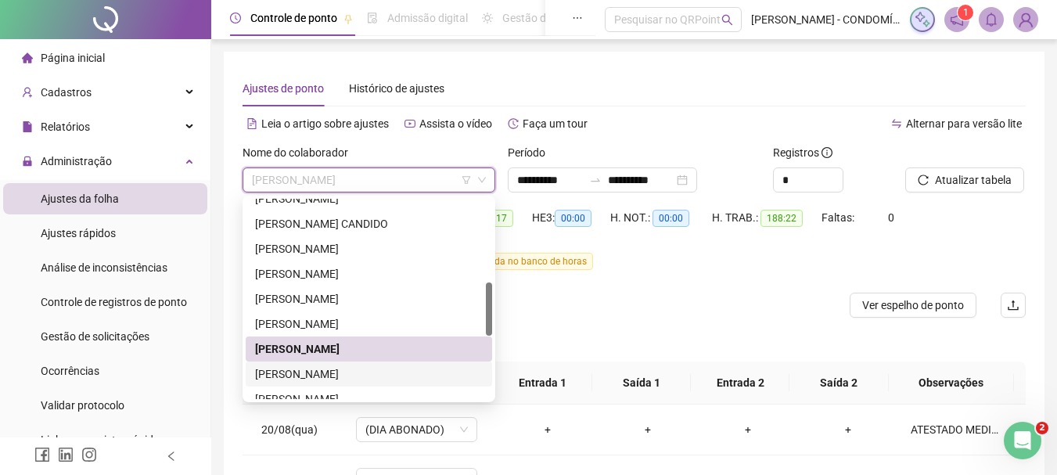
click at [284, 369] on div "[PERSON_NAME]" at bounding box center [369, 373] width 228 height 17
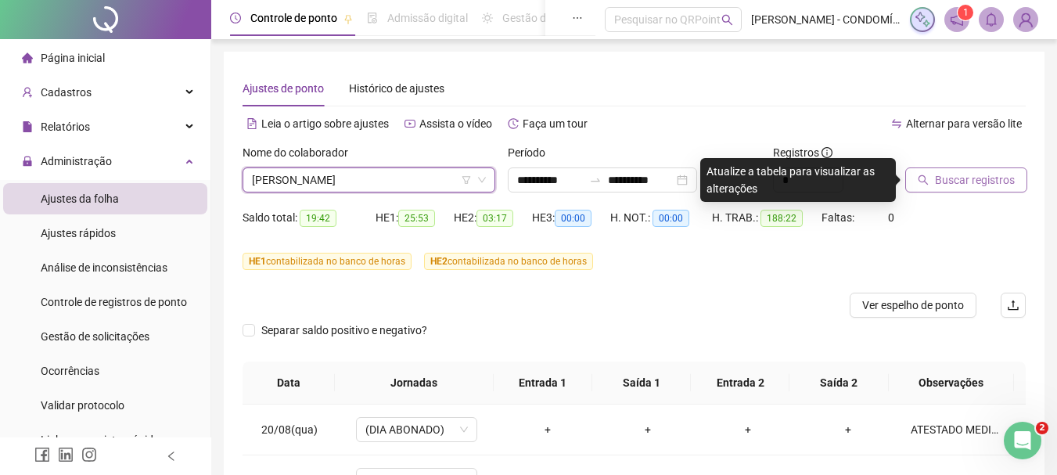
click at [956, 178] on span "Buscar registros" at bounding box center [975, 179] width 80 height 17
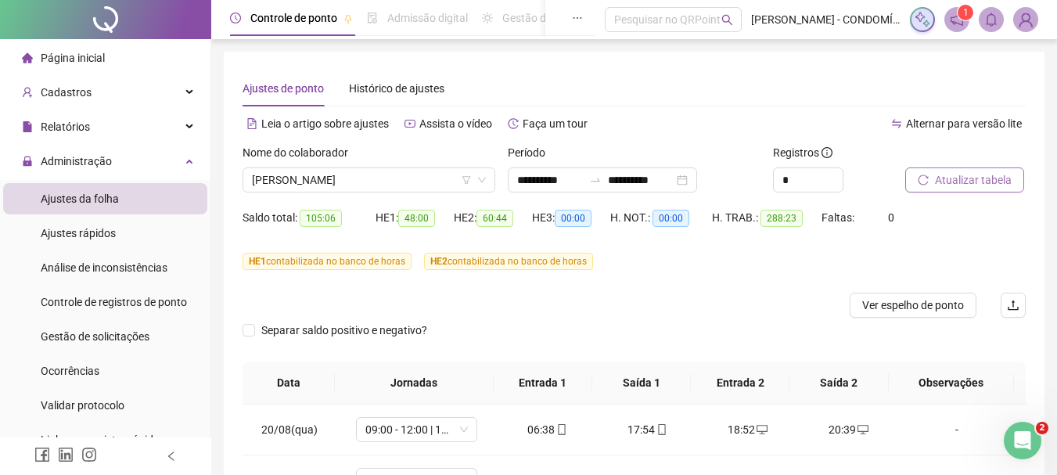
click at [964, 178] on span "Atualizar tabela" at bounding box center [973, 179] width 77 height 17
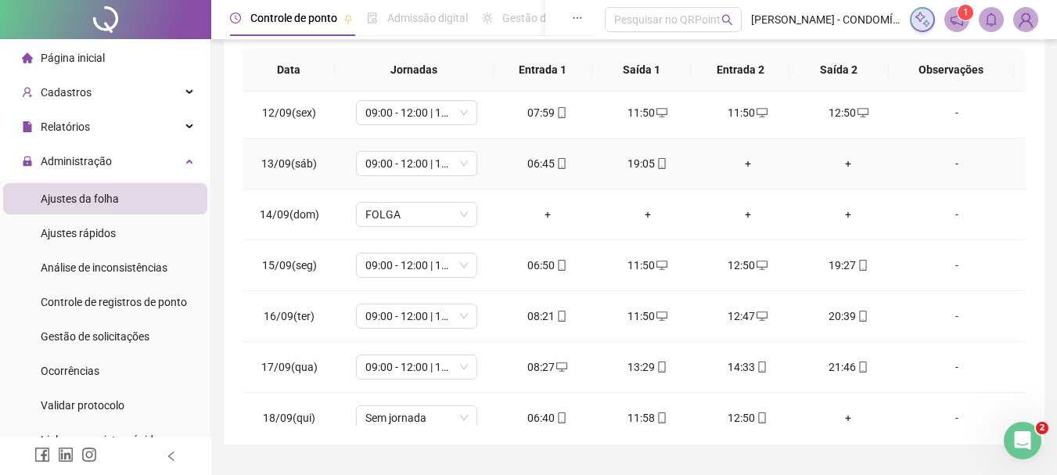
scroll to position [1191, 0]
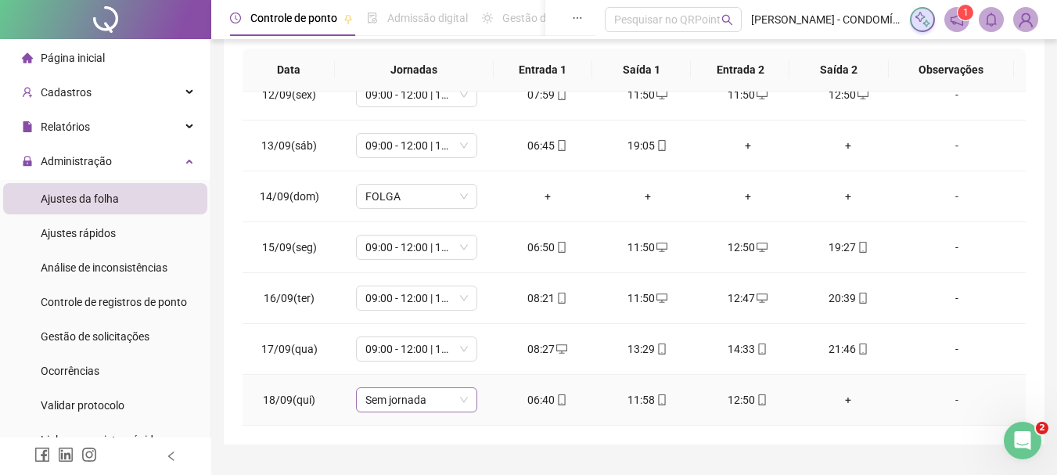
click at [400, 407] on span "Sem jornada" at bounding box center [416, 399] width 102 height 23
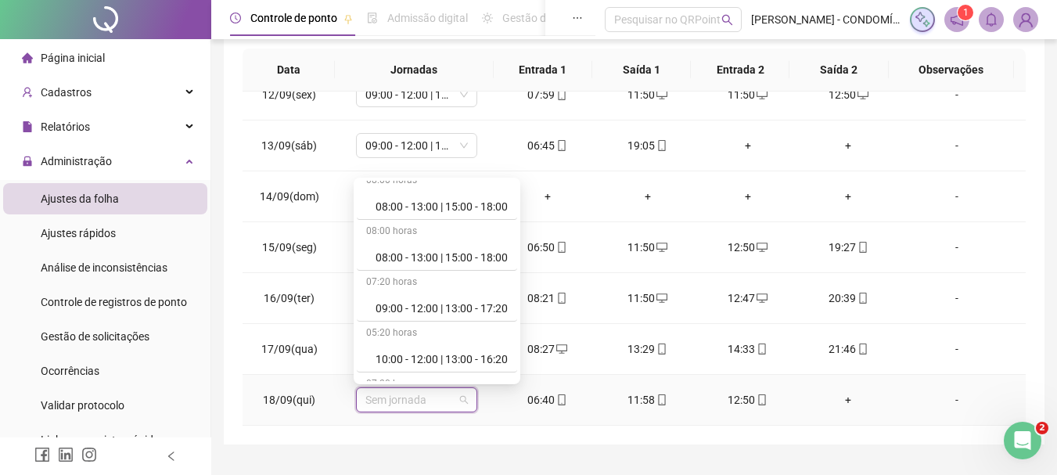
scroll to position [547, 0]
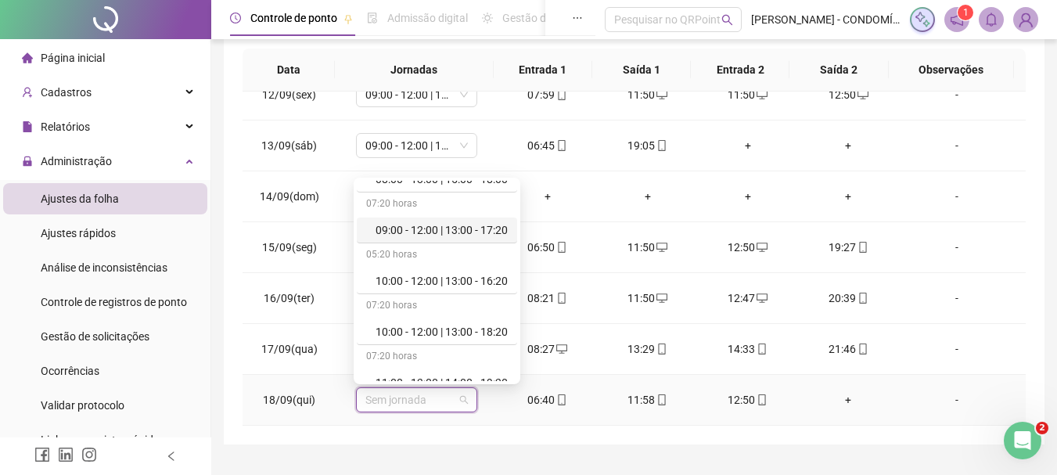
click at [449, 233] on div "09:00 - 12:00 | 13:00 - 17:20" at bounding box center [441, 229] width 132 height 17
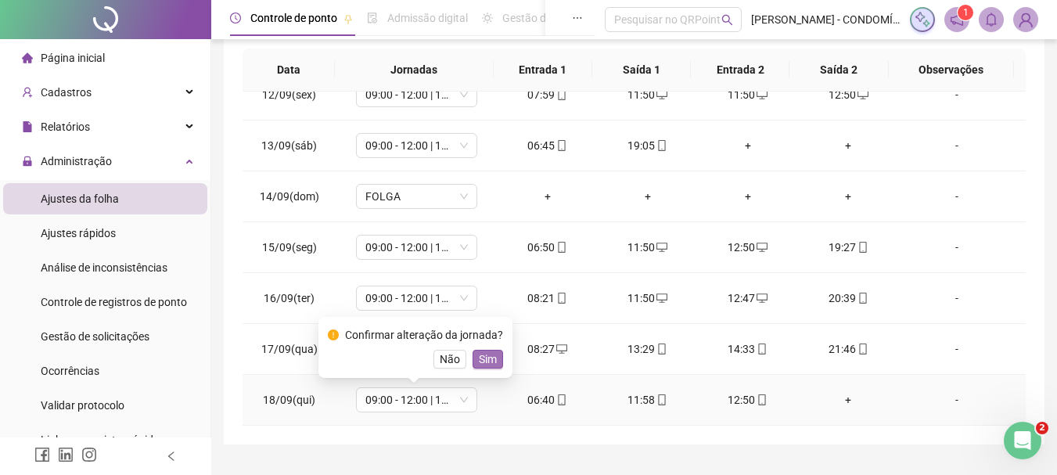
click at [487, 360] on span "Sim" at bounding box center [488, 358] width 18 height 17
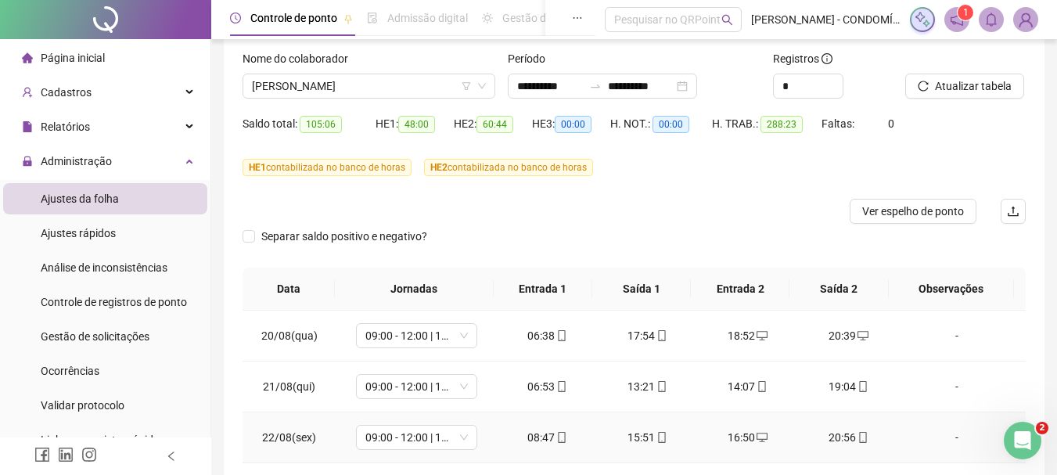
scroll to position [0, 0]
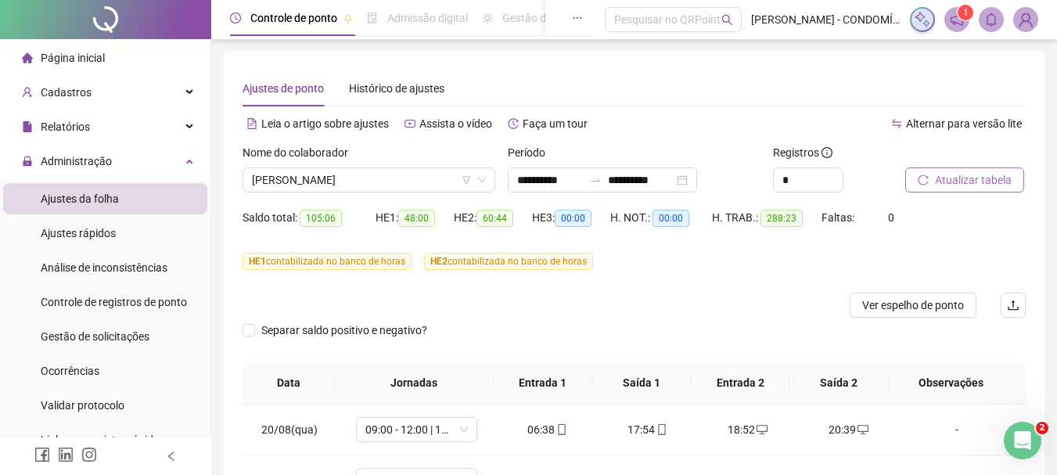
click at [964, 178] on span "Atualizar tabela" at bounding box center [973, 179] width 77 height 17
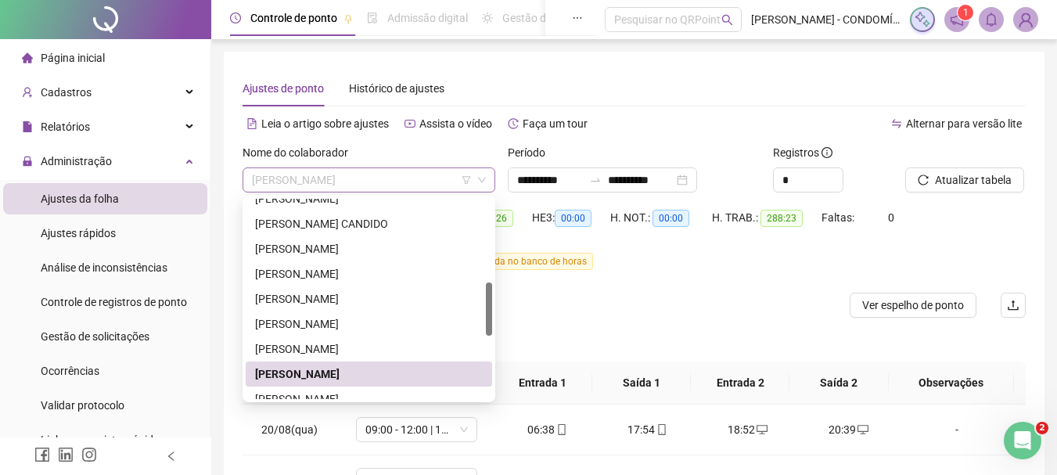
click at [313, 181] on span "[PERSON_NAME]" at bounding box center [369, 179] width 234 height 23
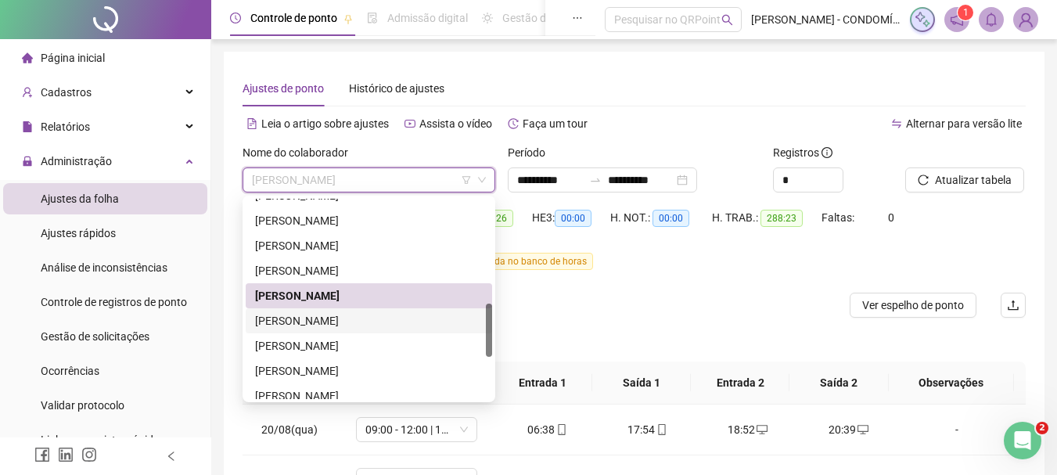
click at [278, 318] on div "[PERSON_NAME]" at bounding box center [369, 320] width 228 height 17
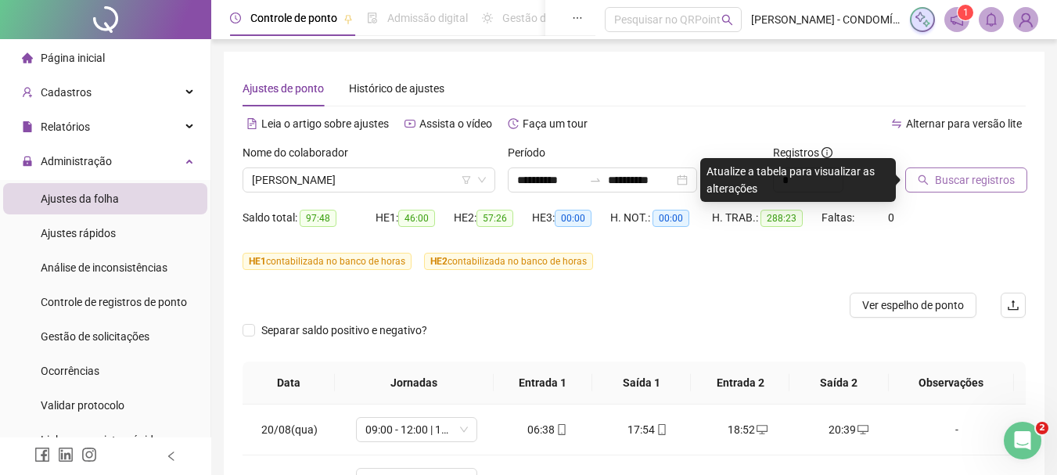
click at [949, 178] on span "Buscar registros" at bounding box center [975, 179] width 80 height 17
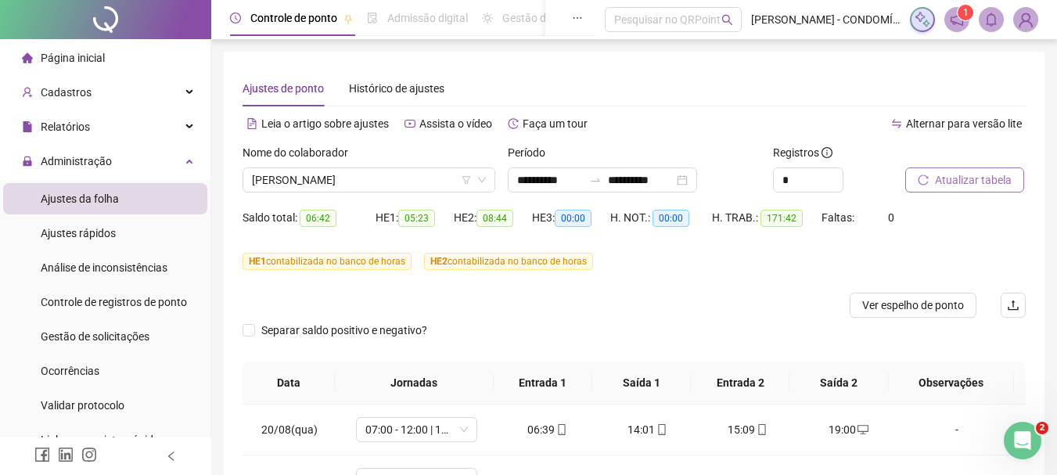
click at [949, 178] on span "Atualizar tabela" at bounding box center [973, 179] width 77 height 17
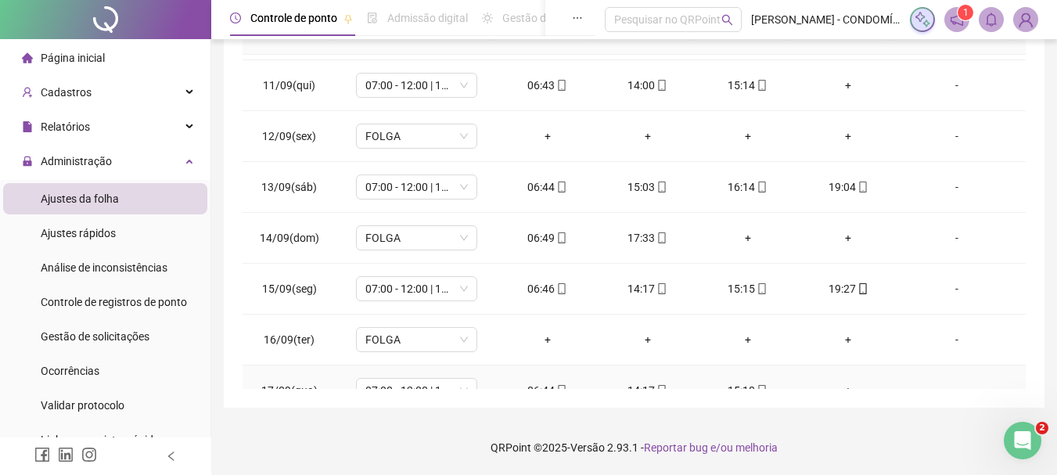
scroll to position [1191, 0]
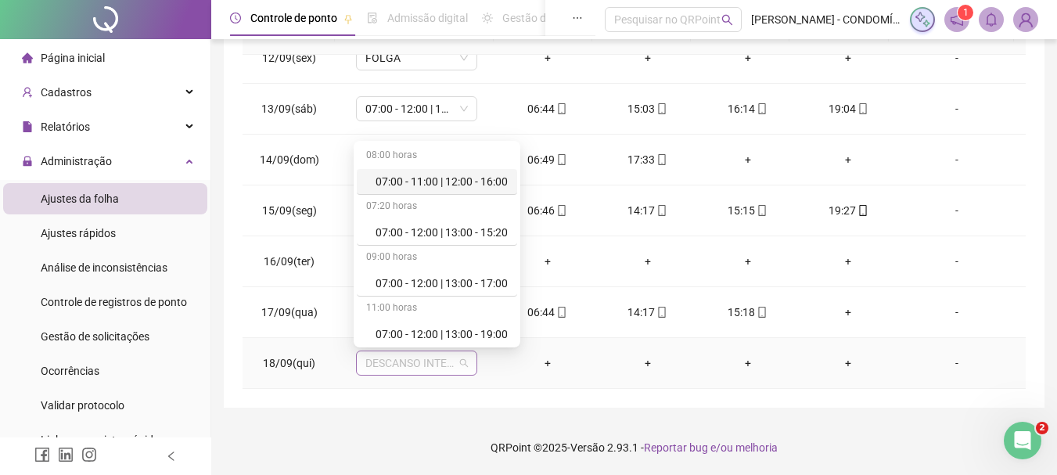
click at [409, 363] on span "DESCANSO INTER-JORNADA" at bounding box center [416, 362] width 102 height 23
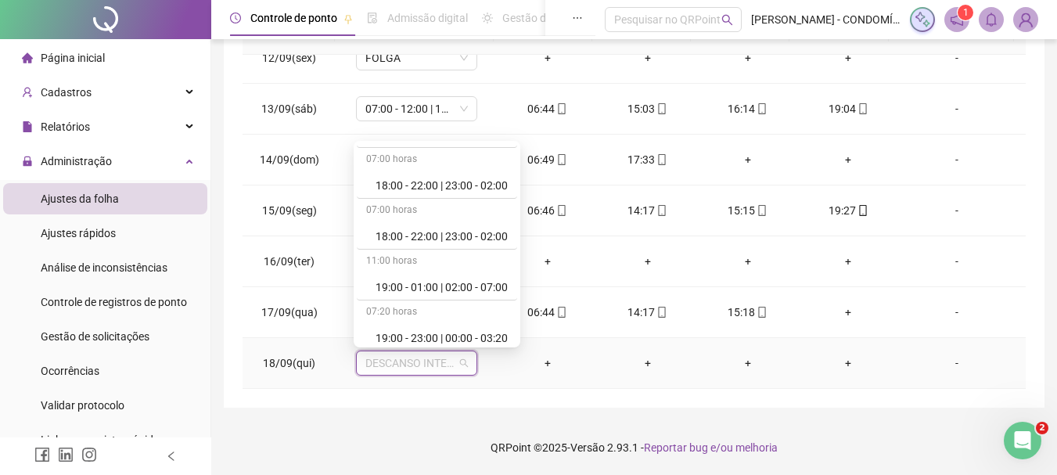
scroll to position [1172, 0]
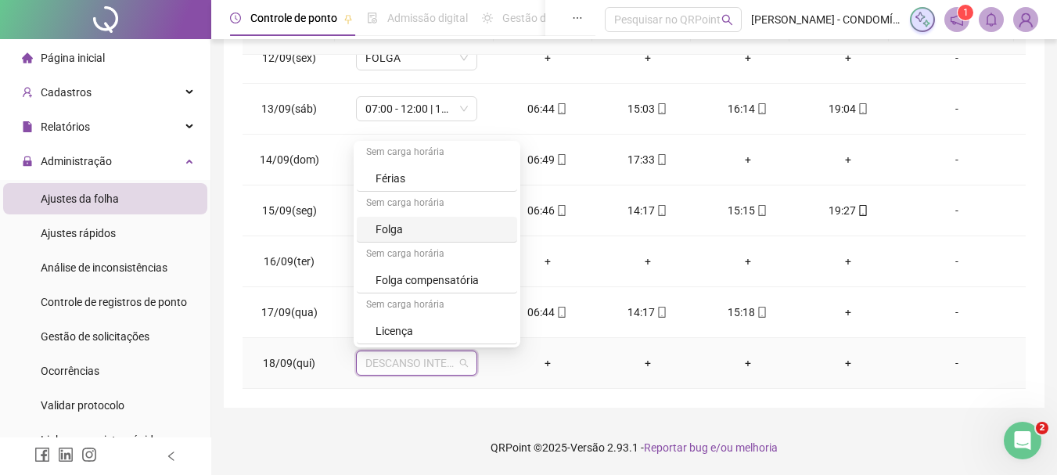
click at [393, 228] on div "Folga" at bounding box center [441, 229] width 132 height 17
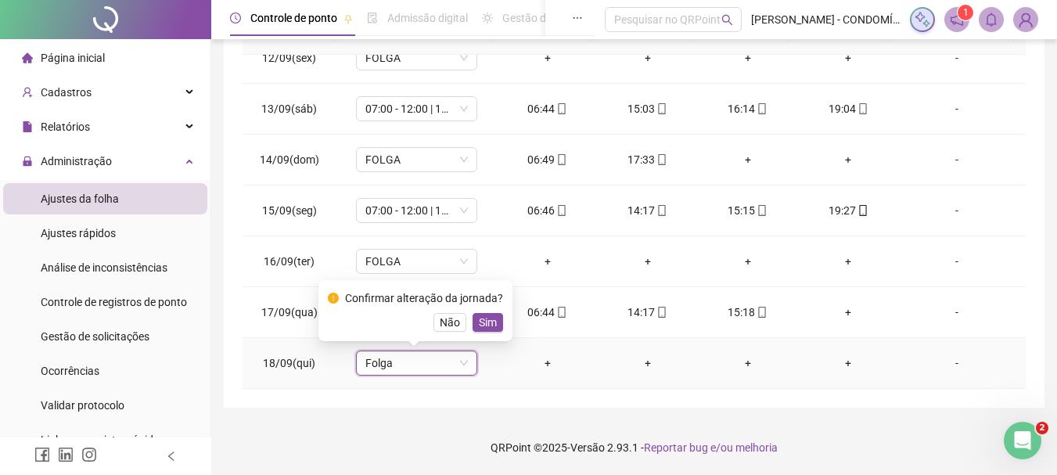
drag, startPoint x: 483, startPoint y: 316, endPoint x: 498, endPoint y: 318, distance: 15.0
click at [483, 315] on span "Sim" at bounding box center [488, 322] width 18 height 17
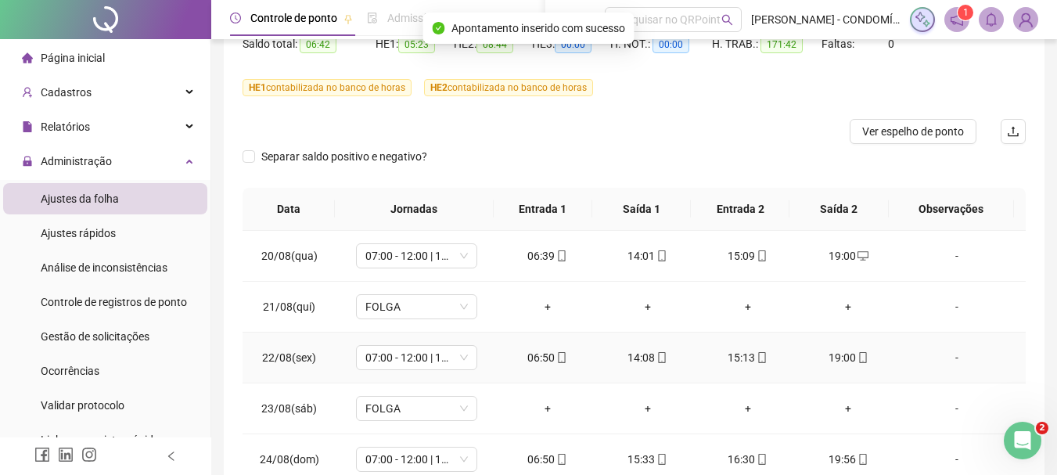
scroll to position [0, 0]
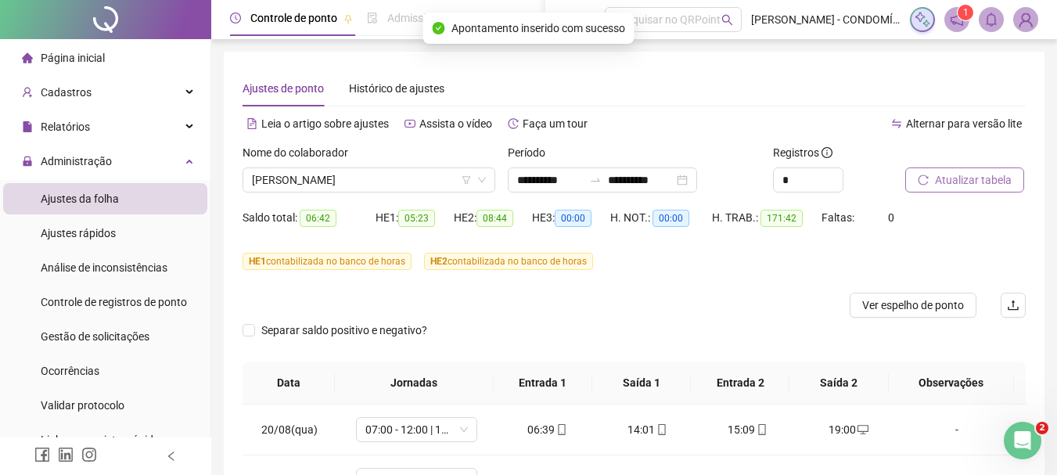
click at [942, 182] on span "Atualizar tabela" at bounding box center [973, 179] width 77 height 17
click at [355, 183] on span "[PERSON_NAME]" at bounding box center [369, 179] width 234 height 23
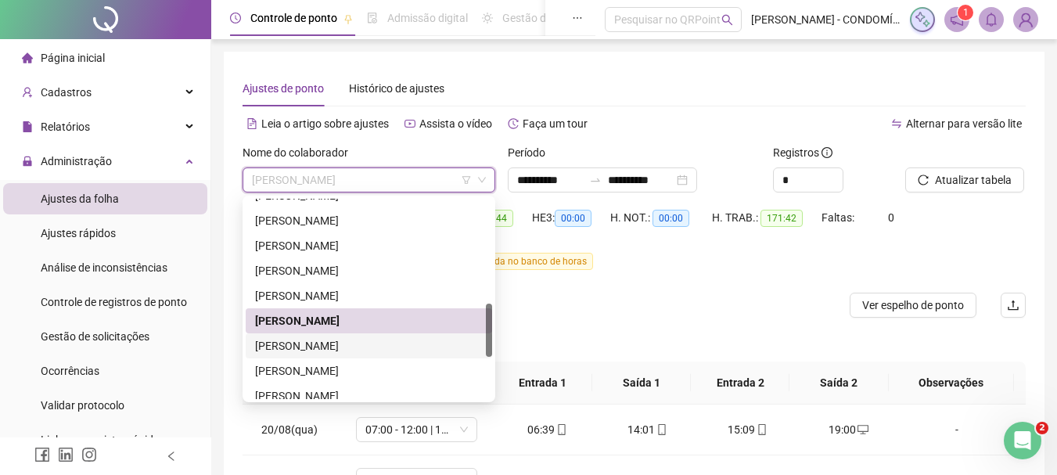
click at [307, 344] on div "[PERSON_NAME]" at bounding box center [369, 345] width 228 height 17
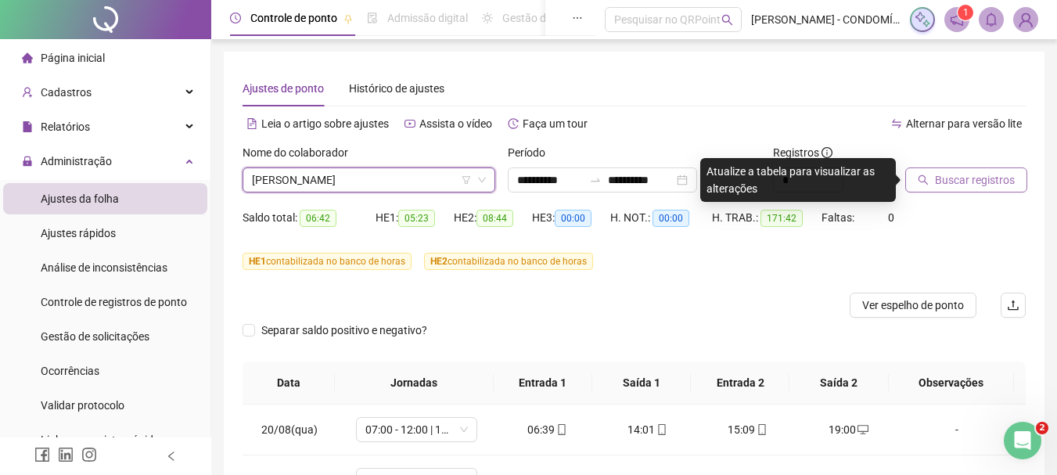
click at [943, 178] on span "Buscar registros" at bounding box center [975, 179] width 80 height 17
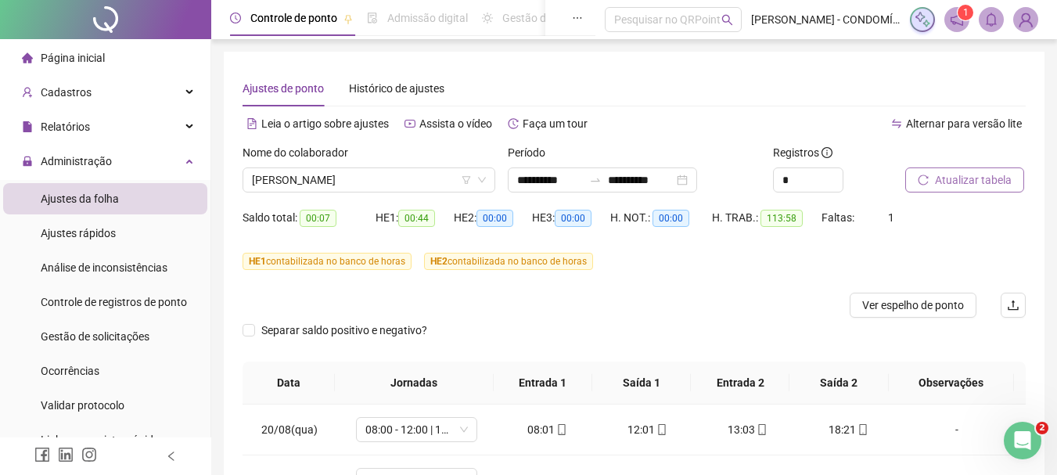
click at [948, 177] on span "Atualizar tabela" at bounding box center [973, 179] width 77 height 17
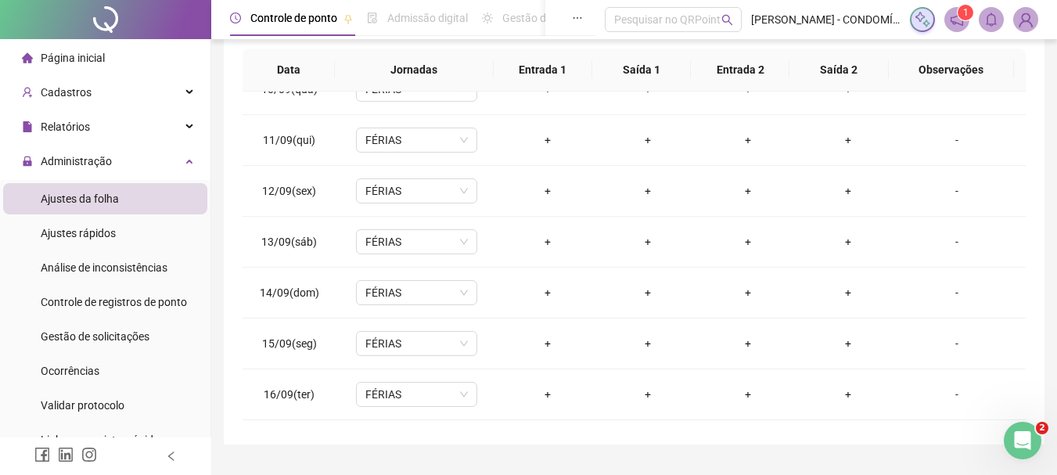
scroll to position [1191, 0]
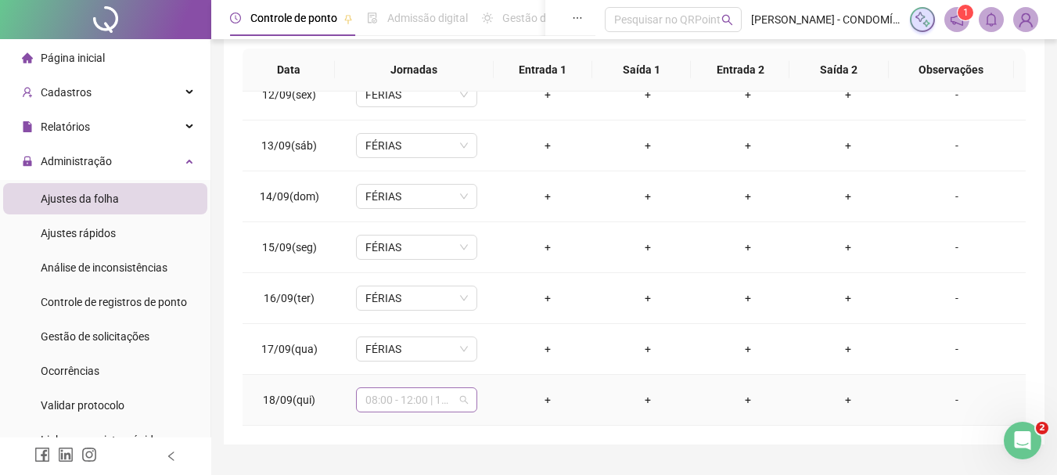
click at [432, 398] on span "08:00 - 12:00 | 13:00 - 18:00" at bounding box center [416, 399] width 102 height 23
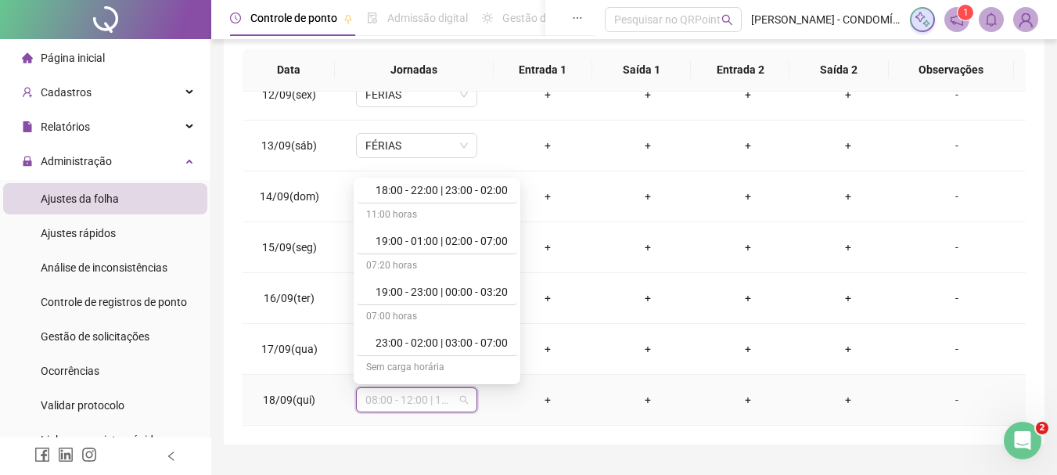
scroll to position [1172, 0]
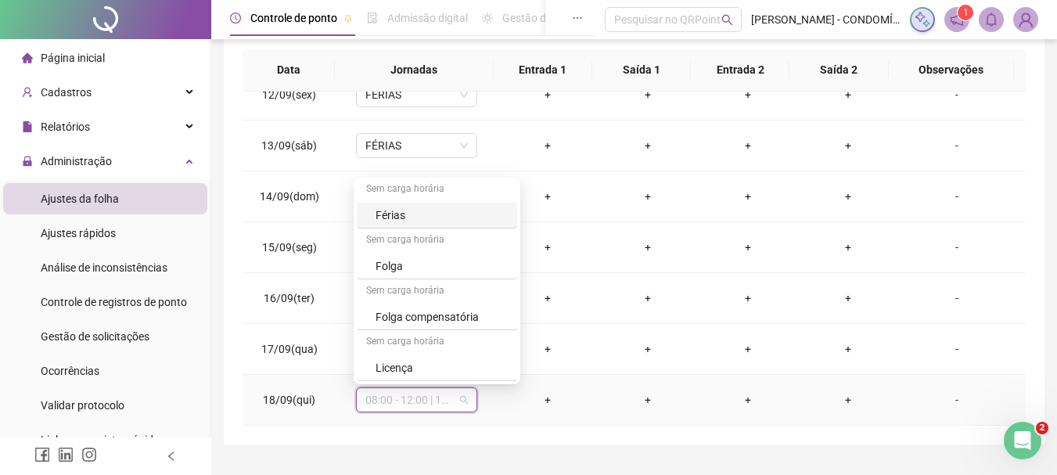
click at [382, 211] on div "Férias" at bounding box center [441, 214] width 132 height 17
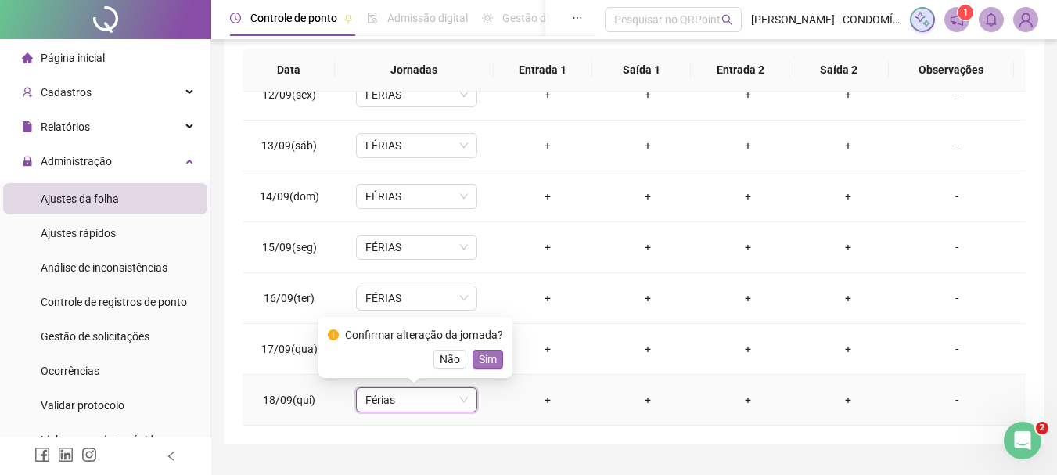
click at [487, 356] on span "Sim" at bounding box center [488, 358] width 18 height 17
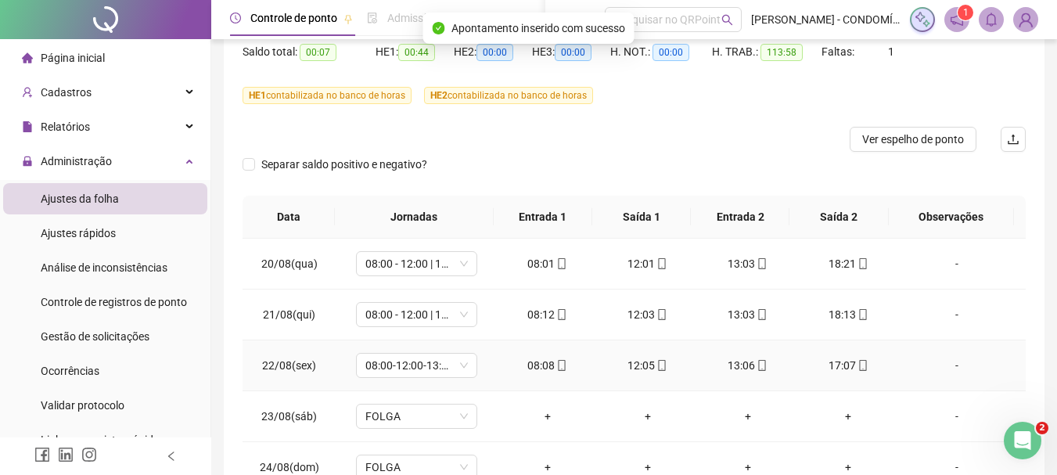
scroll to position [0, 0]
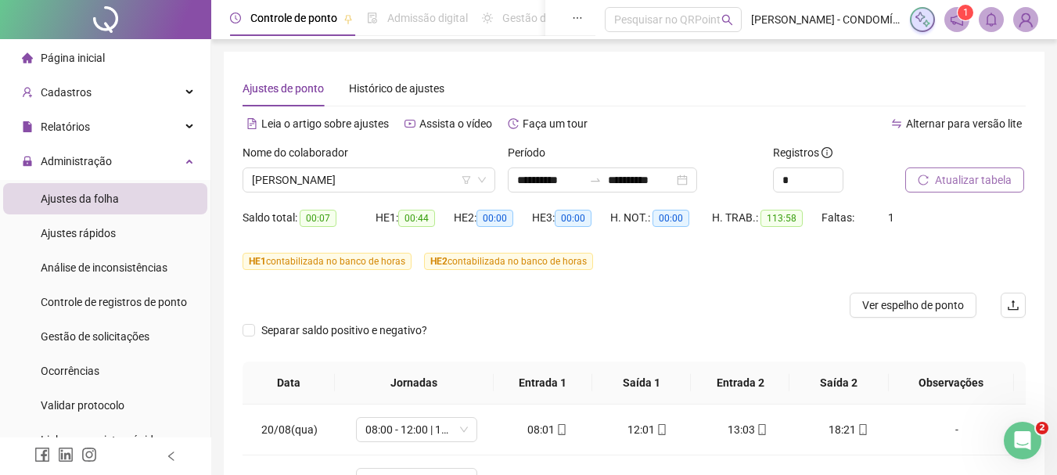
click at [944, 179] on span "Atualizar tabela" at bounding box center [973, 179] width 77 height 17
click at [981, 184] on span "Atualizar tabela" at bounding box center [973, 179] width 77 height 17
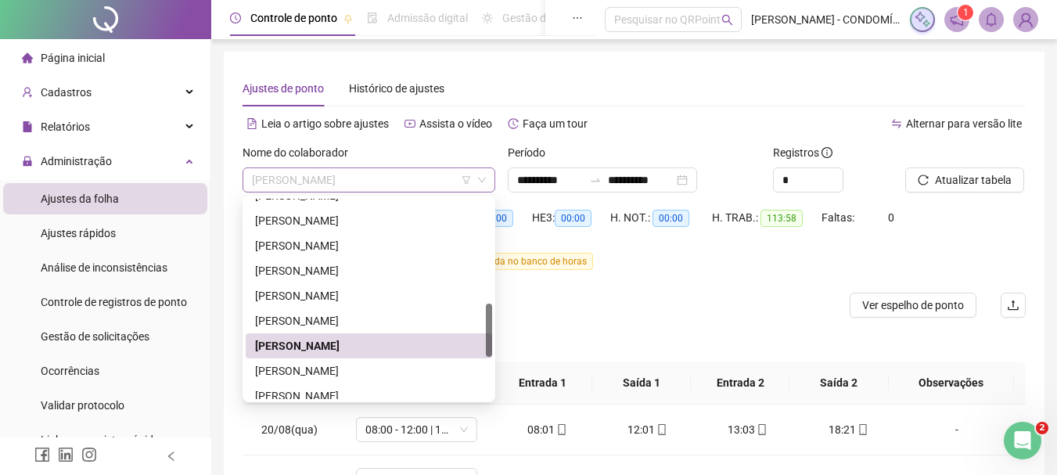
click at [359, 178] on span "[PERSON_NAME]" at bounding box center [369, 179] width 234 height 23
click at [310, 370] on div "[PERSON_NAME]" at bounding box center [369, 370] width 228 height 17
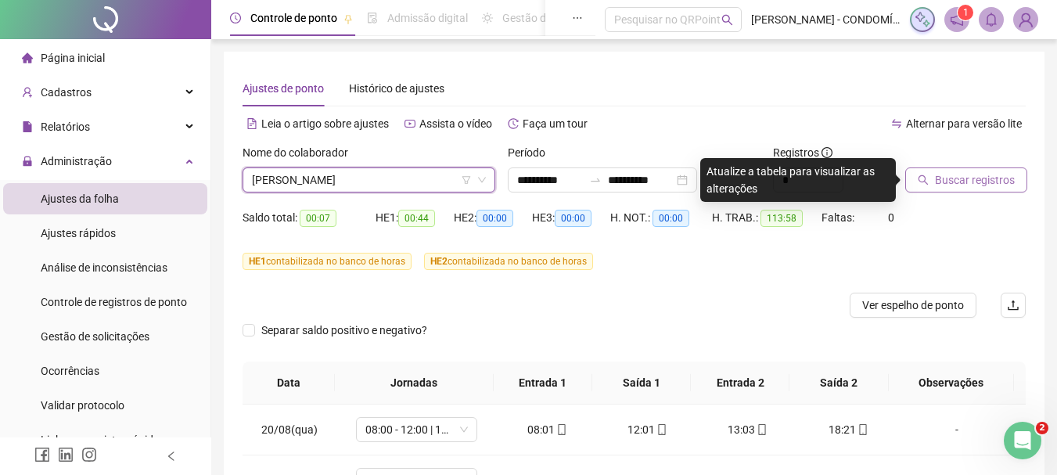
click at [949, 179] on span "Buscar registros" at bounding box center [975, 179] width 80 height 17
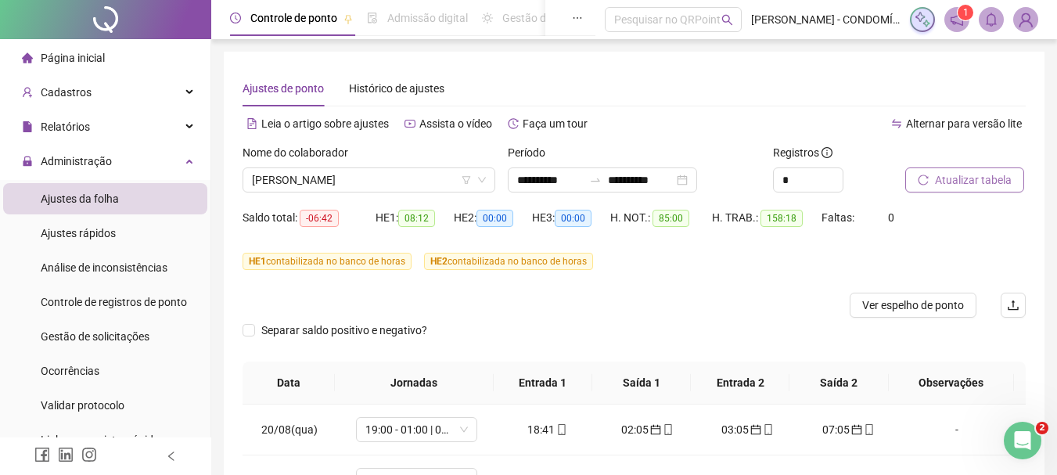
click at [949, 179] on span "Atualizar tabela" at bounding box center [973, 179] width 77 height 17
click at [950, 176] on span "Atualizar tabela" at bounding box center [973, 179] width 77 height 17
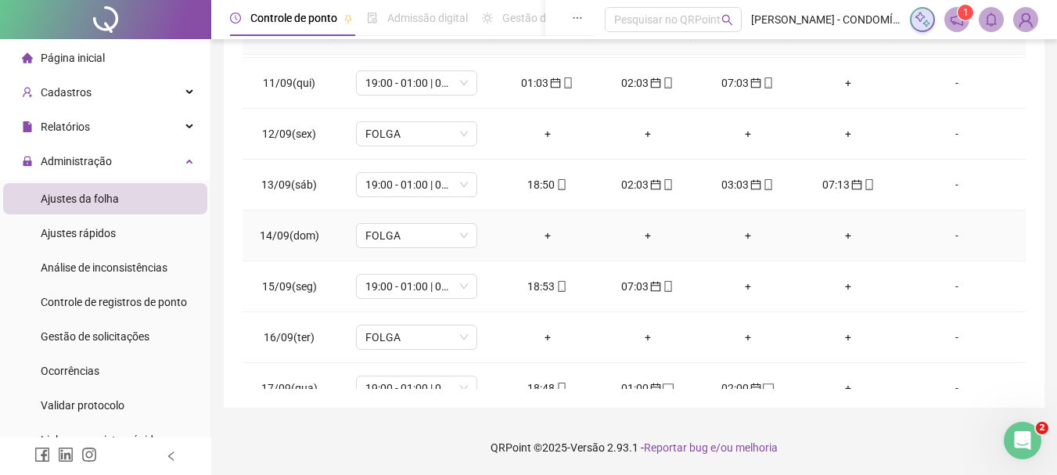
scroll to position [1191, 0]
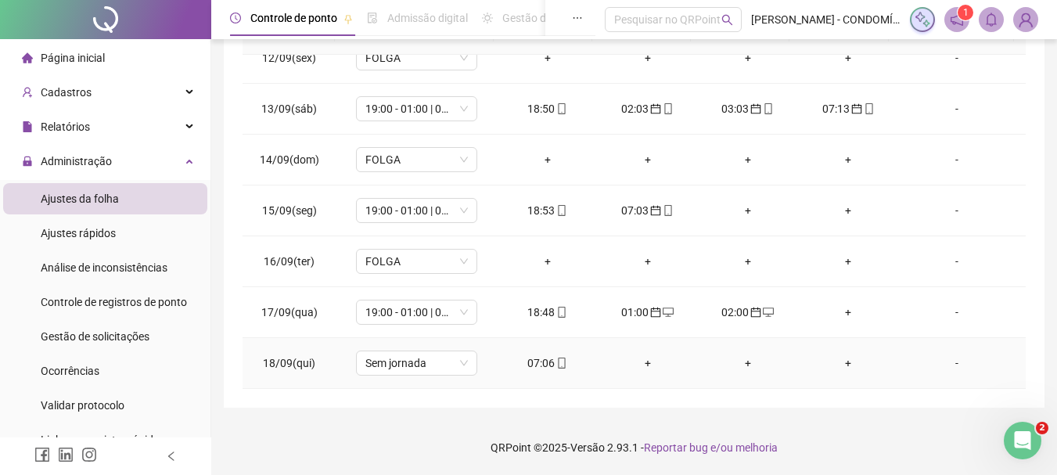
click at [534, 364] on div "07:06" at bounding box center [547, 362] width 75 height 17
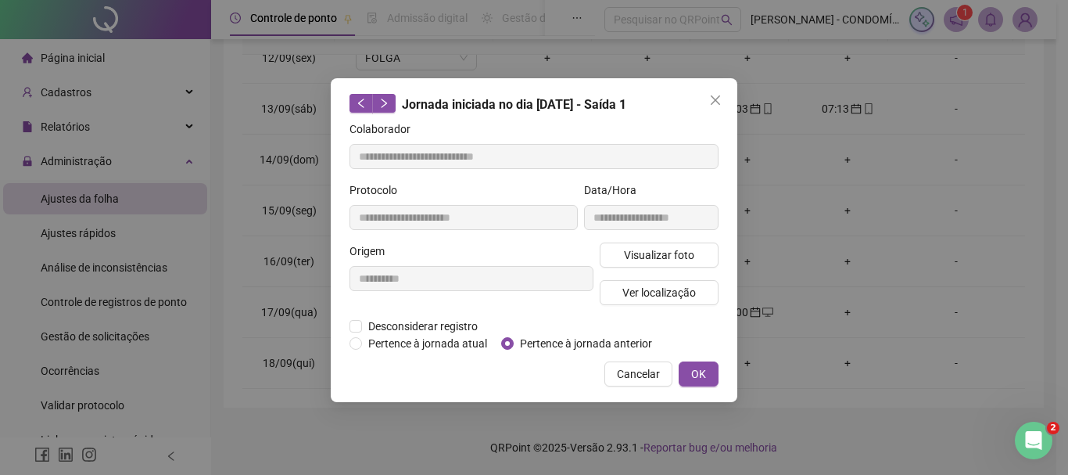
type input "**********"
click at [698, 375] on span "OK" at bounding box center [698, 373] width 15 height 17
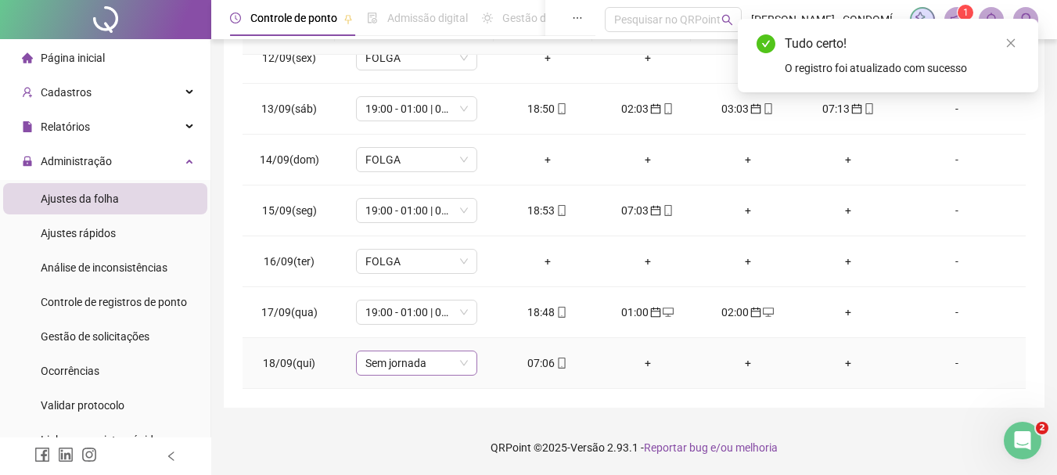
click at [405, 365] on span "Sem jornada" at bounding box center [416, 362] width 102 height 23
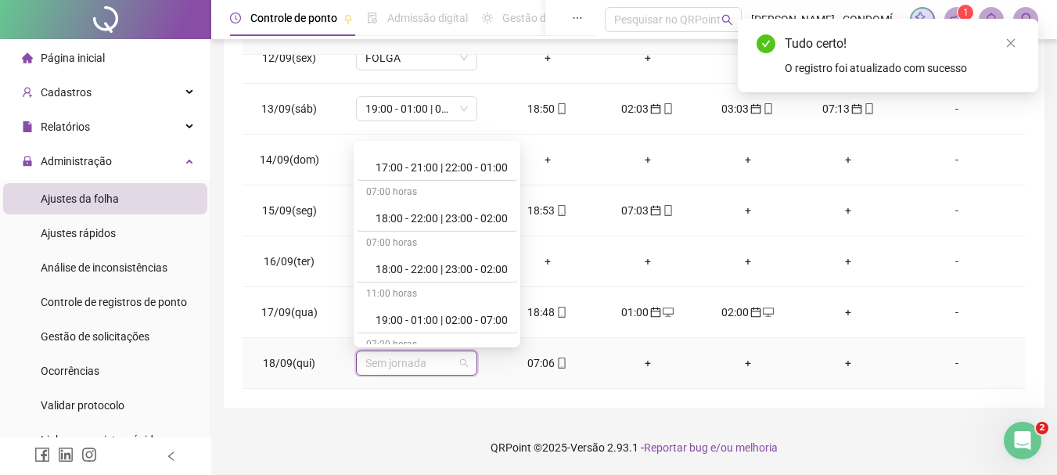
scroll to position [1095, 0]
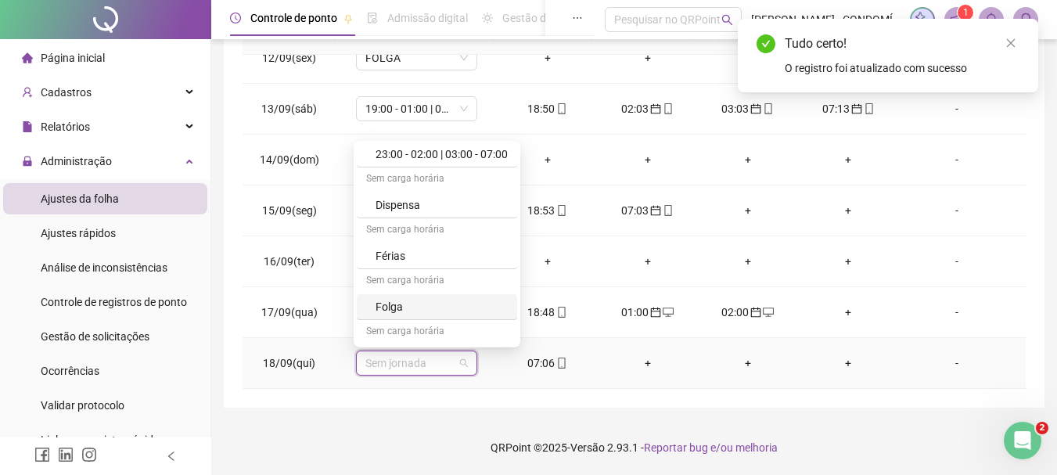
click at [396, 307] on div "Folga" at bounding box center [441, 306] width 132 height 17
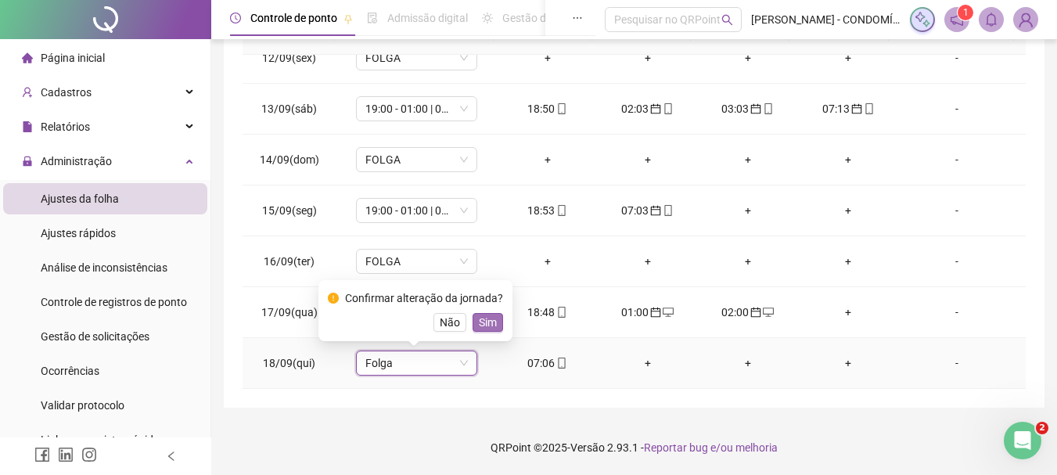
click at [483, 324] on span "Sim" at bounding box center [488, 322] width 18 height 17
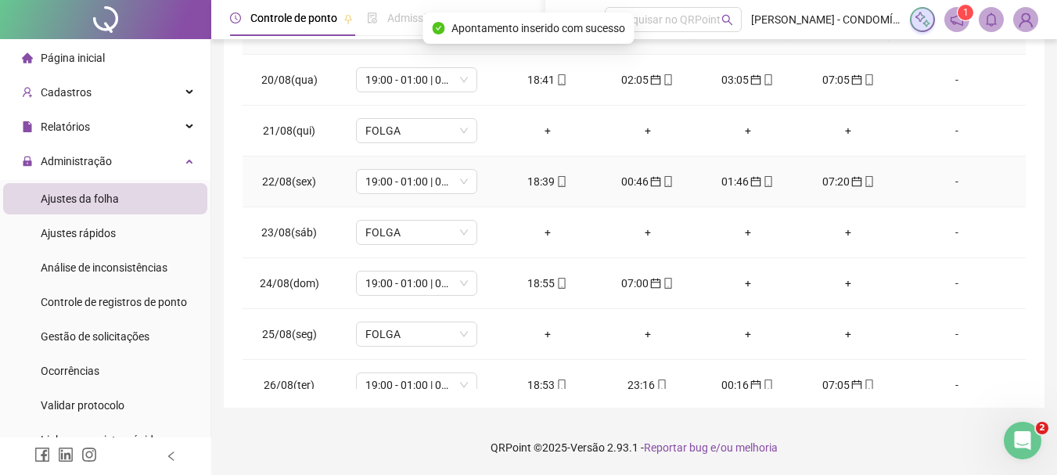
scroll to position [0, 0]
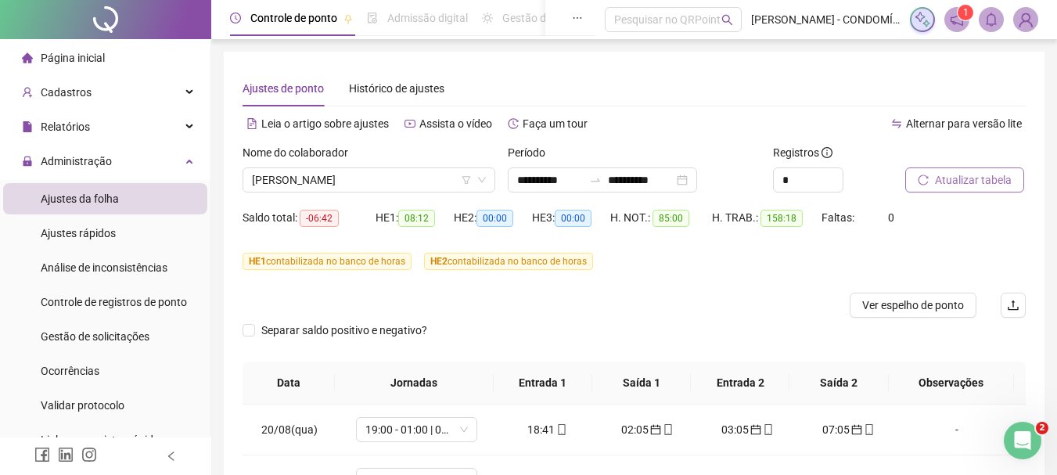
click at [954, 179] on span "Atualizar tabela" at bounding box center [973, 179] width 77 height 17
click at [941, 178] on span "Atualizar tabela" at bounding box center [973, 179] width 77 height 17
click at [899, 306] on span "Ver espelho de ponto" at bounding box center [913, 304] width 102 height 17
click at [960, 179] on span "Atualizar tabela" at bounding box center [973, 179] width 77 height 17
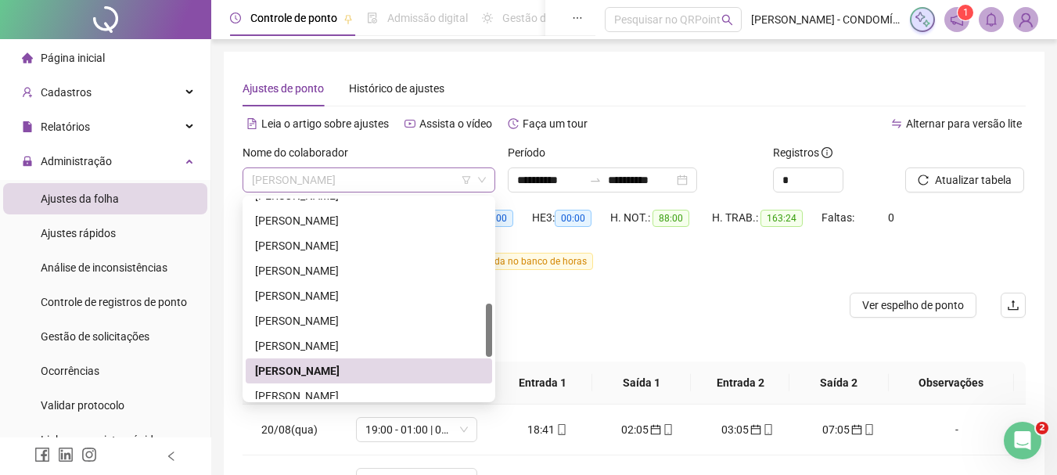
click at [299, 181] on span "[PERSON_NAME]" at bounding box center [369, 179] width 234 height 23
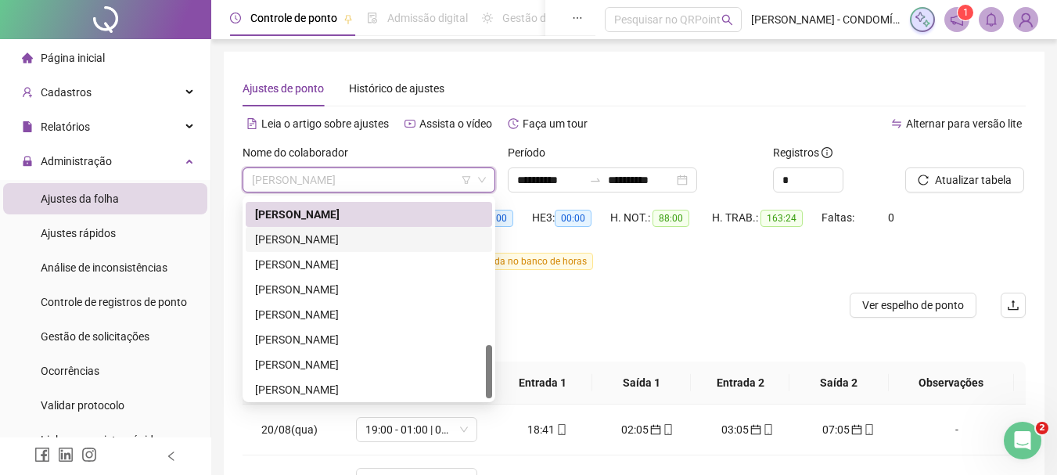
click at [278, 235] on div "[PERSON_NAME]" at bounding box center [369, 239] width 228 height 17
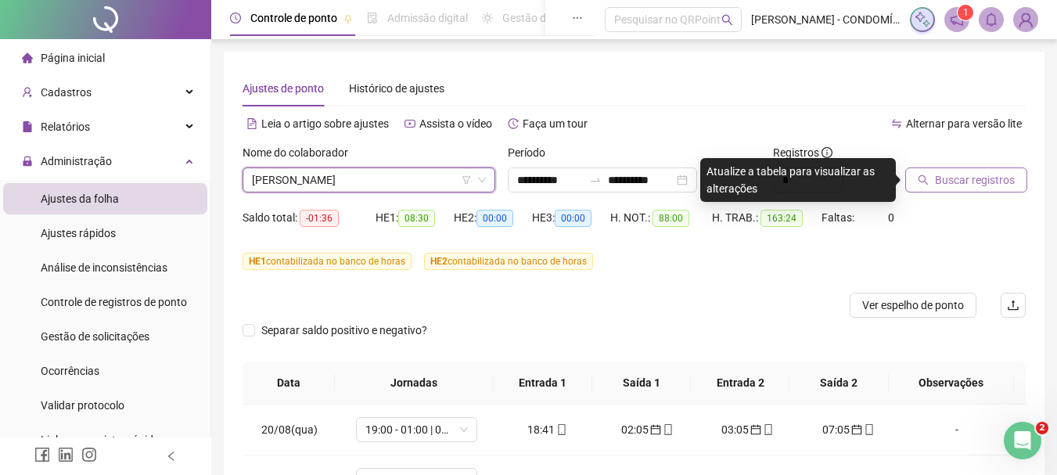
click at [949, 178] on span "Buscar registros" at bounding box center [975, 179] width 80 height 17
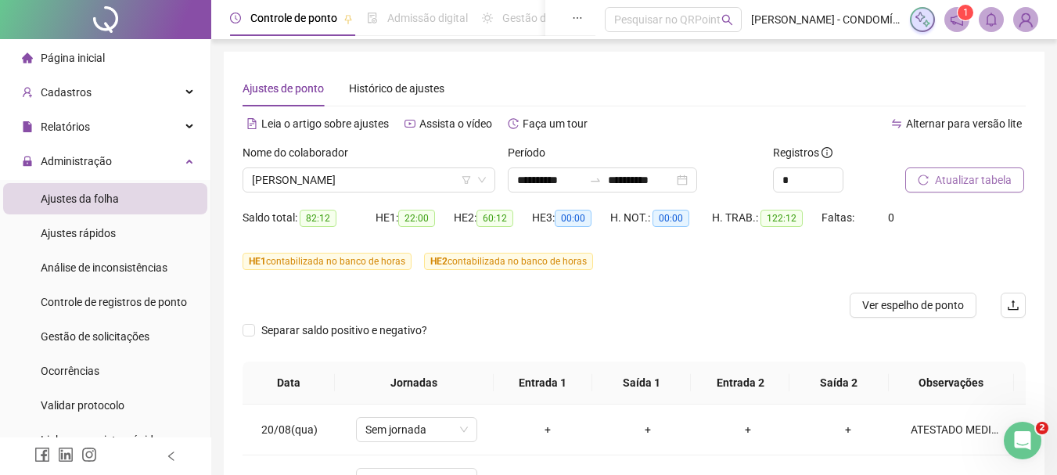
click at [966, 178] on span "Atualizar tabela" at bounding box center [973, 179] width 77 height 17
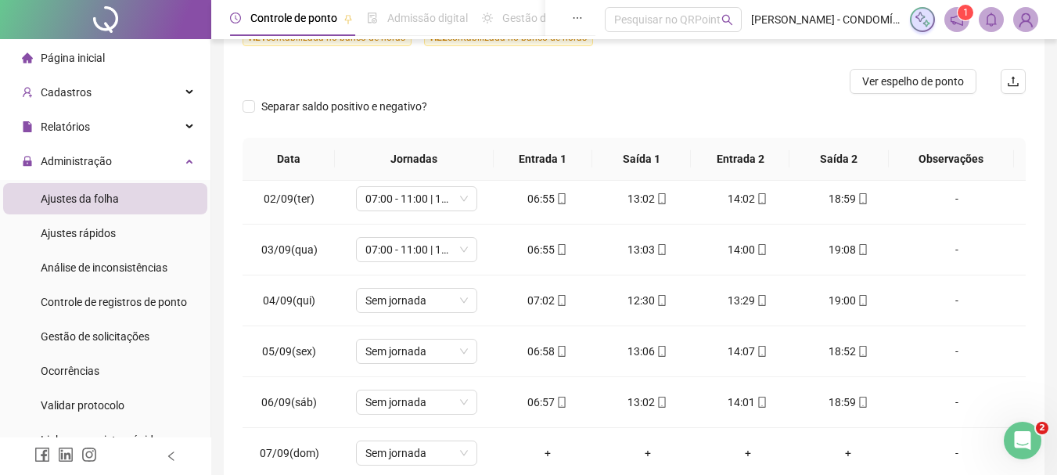
scroll to position [704, 0]
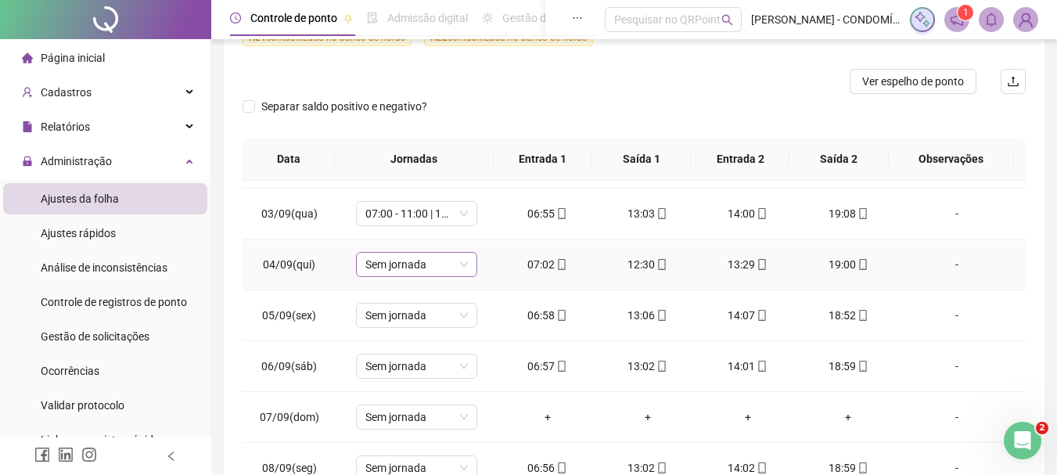
click at [401, 264] on span "Sem jornada" at bounding box center [416, 264] width 102 height 23
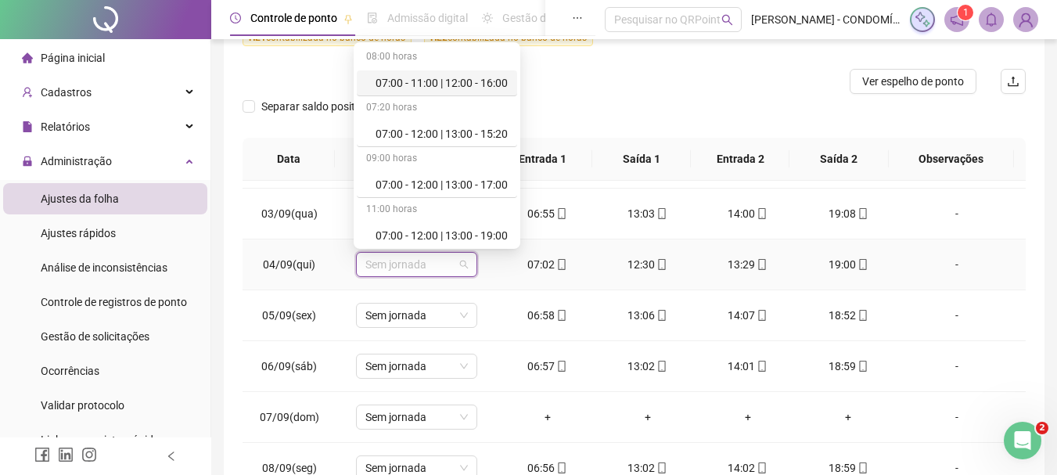
drag, startPoint x: 422, startPoint y: 80, endPoint x: 457, endPoint y: 168, distance: 95.4
click at [422, 80] on div "07:00 - 11:00 | 12:00 - 16:00" at bounding box center [441, 82] width 132 height 17
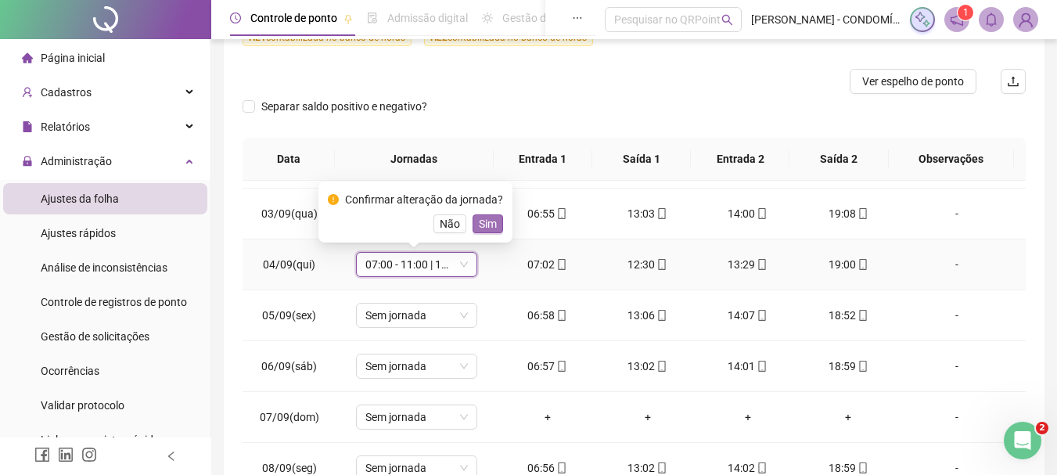
click at [489, 222] on span "Sim" at bounding box center [488, 223] width 18 height 17
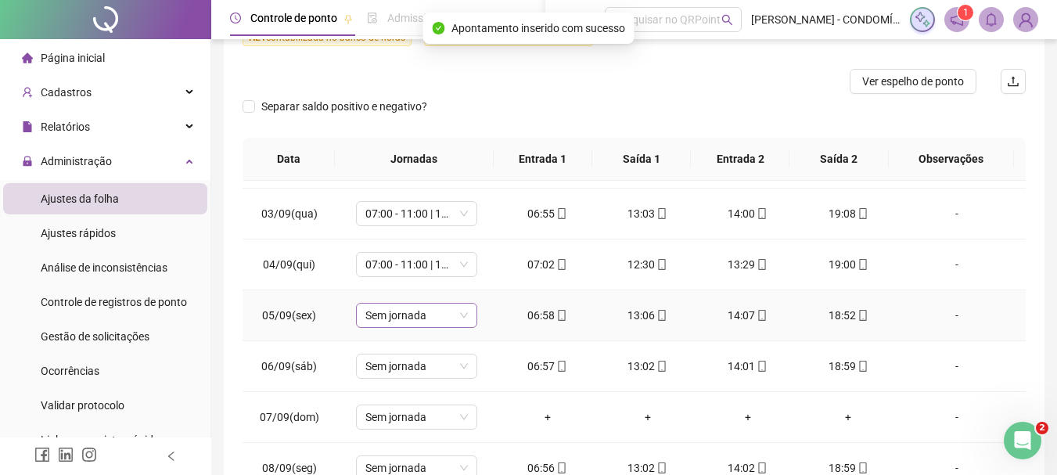
click at [396, 313] on span "Sem jornada" at bounding box center [416, 314] width 102 height 23
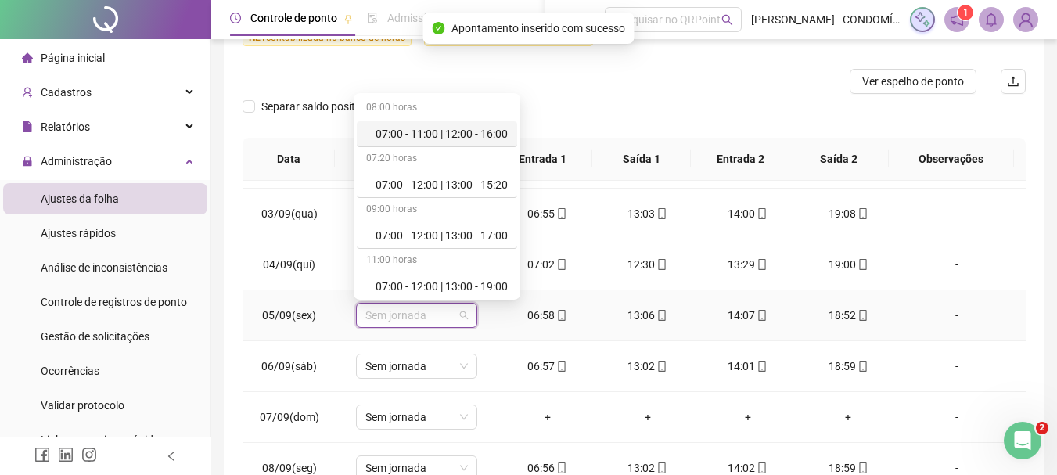
click at [457, 129] on div "07:00 - 11:00 | 12:00 - 16:00" at bounding box center [441, 133] width 132 height 17
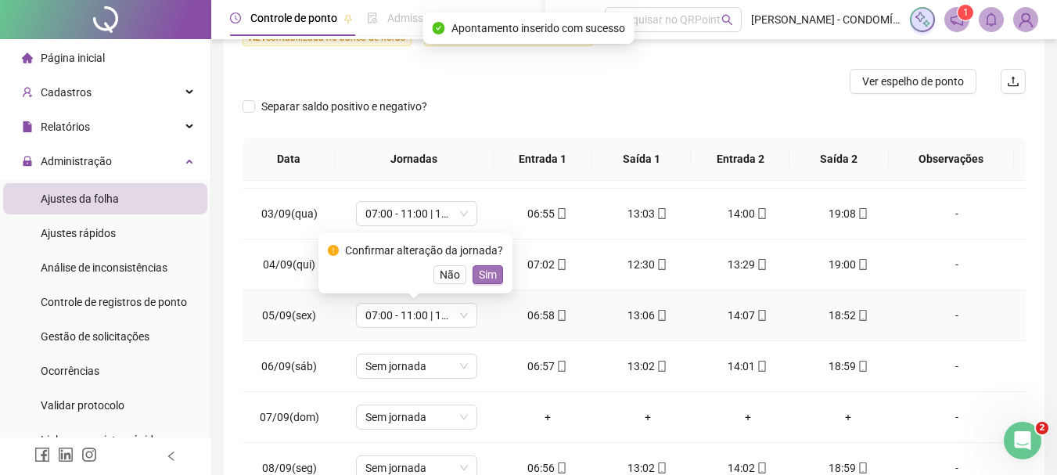
click at [483, 275] on span "Sim" at bounding box center [488, 274] width 18 height 17
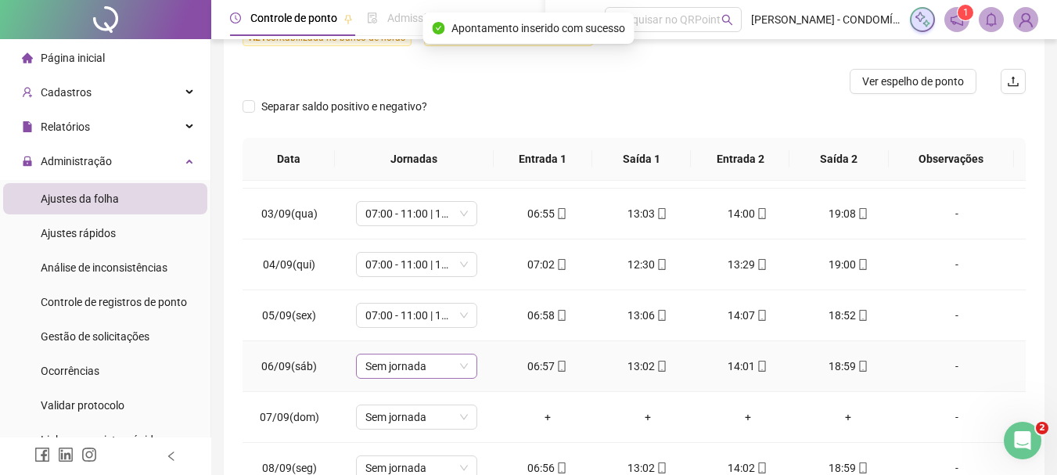
click at [394, 368] on span "Sem jornada" at bounding box center [416, 365] width 102 height 23
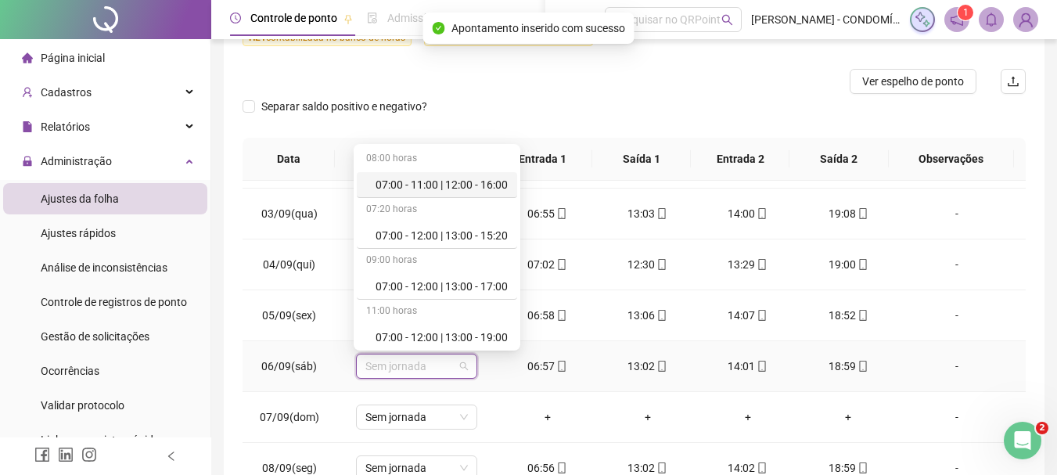
click at [481, 185] on div "07:00 - 11:00 | 12:00 - 16:00" at bounding box center [441, 184] width 132 height 17
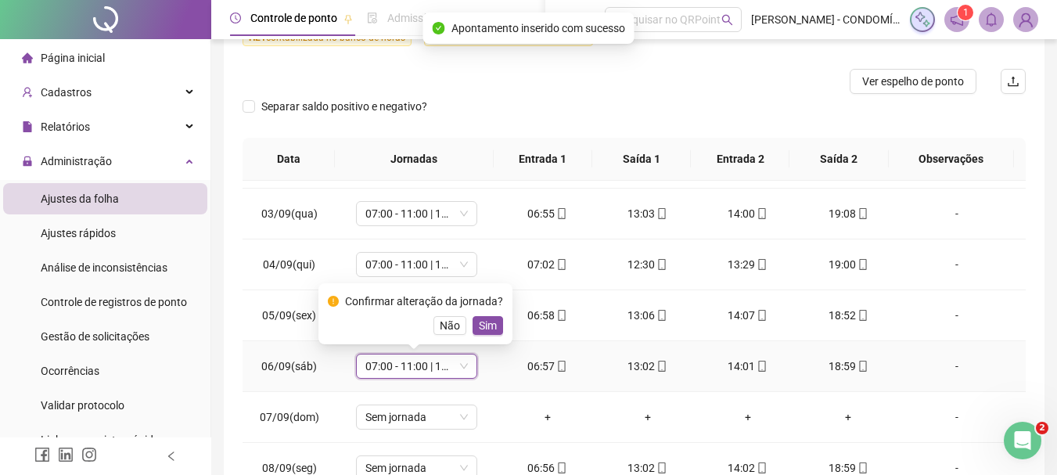
drag, startPoint x: 486, startPoint y: 322, endPoint x: 427, endPoint y: 400, distance: 97.6
click at [481, 332] on span "Sim" at bounding box center [488, 325] width 18 height 17
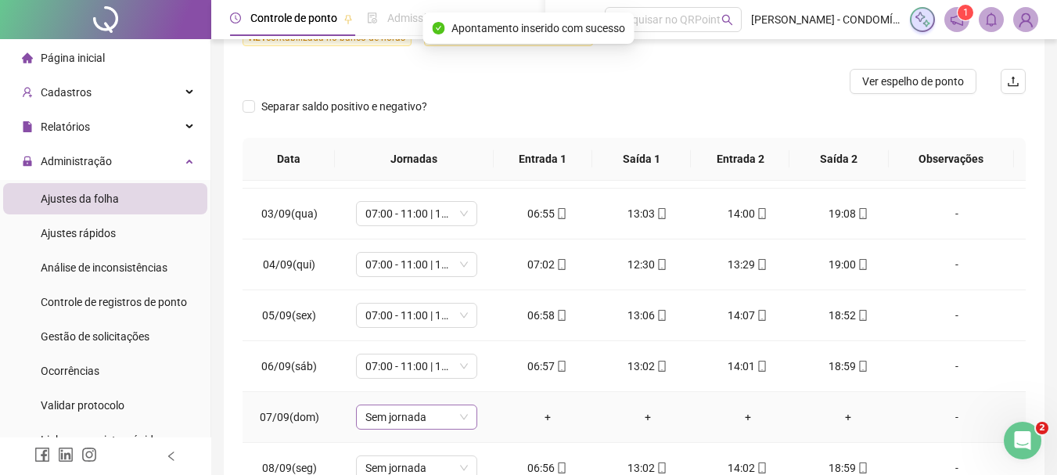
drag, startPoint x: 405, startPoint y: 415, endPoint x: 413, endPoint y: 404, distance: 13.5
click at [404, 417] on span "Sem jornada" at bounding box center [416, 416] width 102 height 23
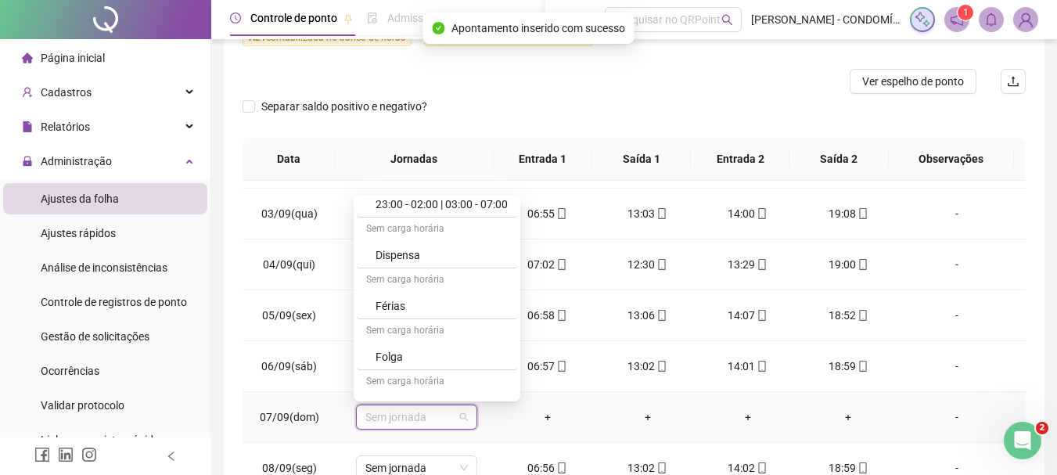
scroll to position [1172, 0]
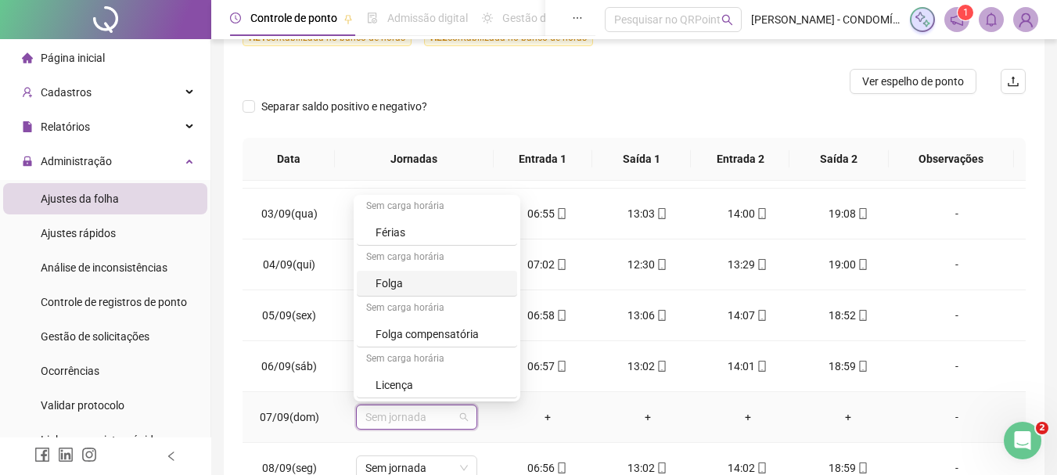
click at [387, 283] on div "Folga" at bounding box center [441, 282] width 132 height 17
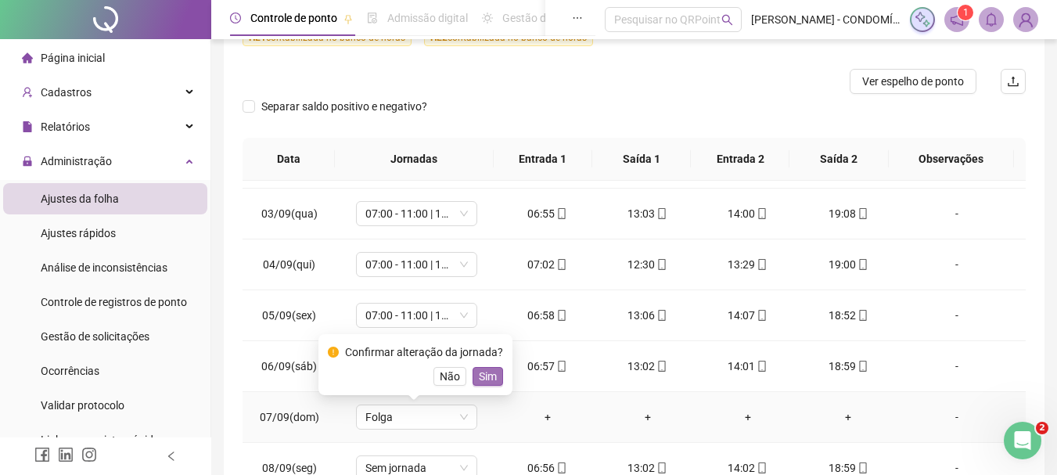
click at [480, 372] on span "Sim" at bounding box center [488, 376] width 18 height 17
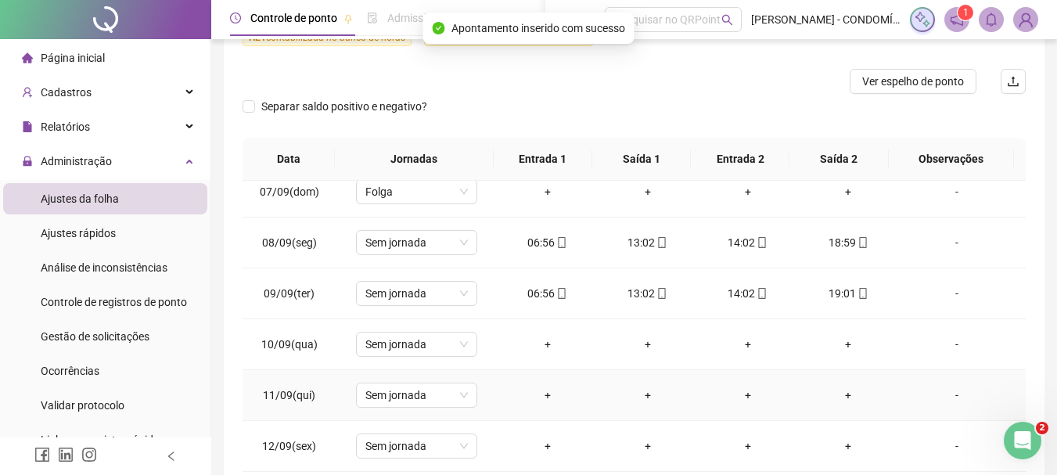
scroll to position [938, 0]
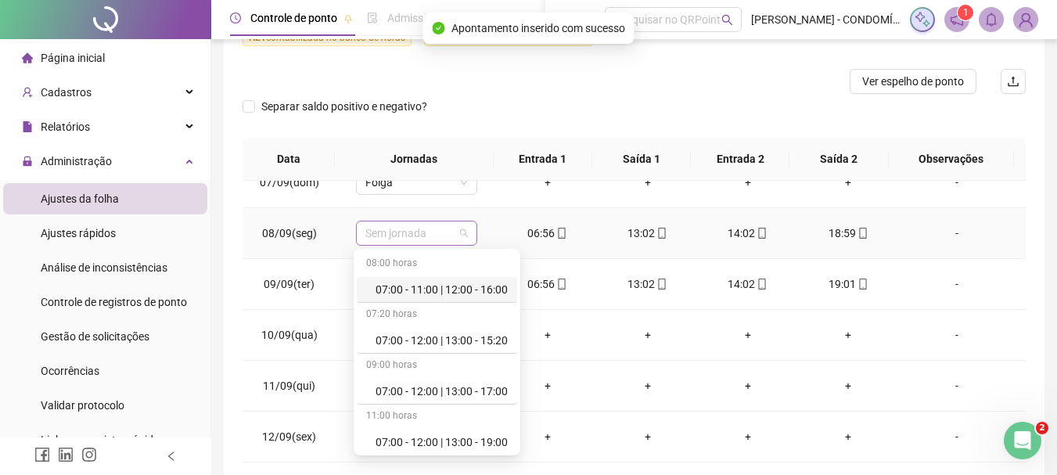
click at [418, 235] on span "Sem jornada" at bounding box center [416, 232] width 102 height 23
click at [459, 288] on div "07:00 - 11:00 | 12:00 - 16:00" at bounding box center [441, 289] width 132 height 17
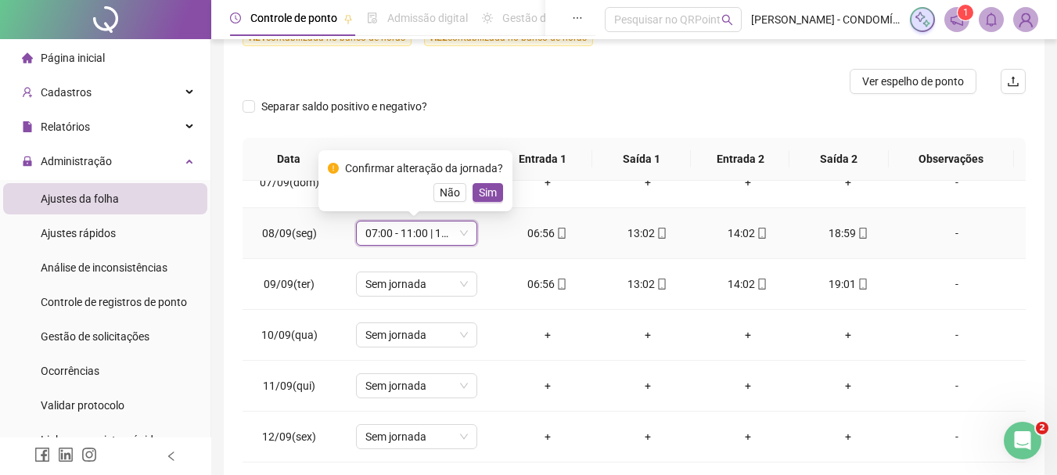
drag, startPoint x: 493, startPoint y: 193, endPoint x: 446, endPoint y: 260, distance: 81.8
click at [488, 197] on button "Sim" at bounding box center [487, 192] width 30 height 19
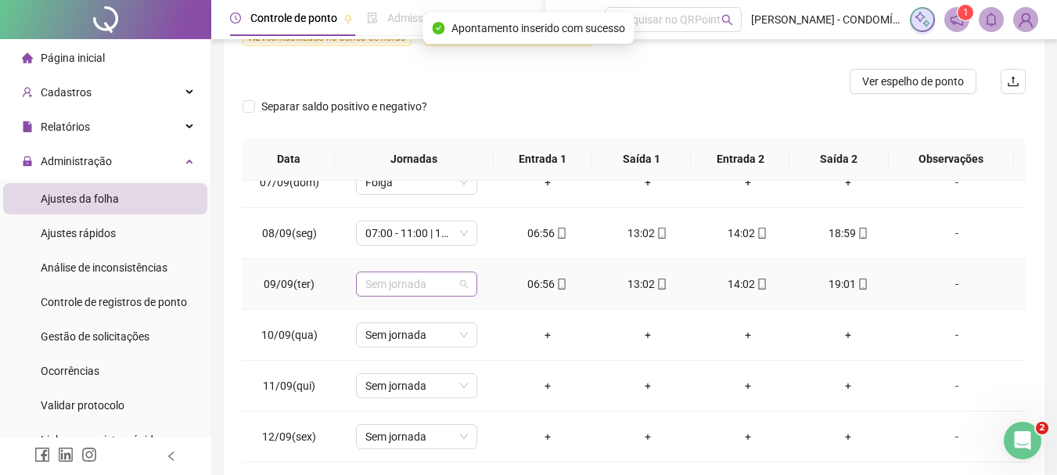
click at [414, 286] on span "Sem jornada" at bounding box center [416, 283] width 102 height 23
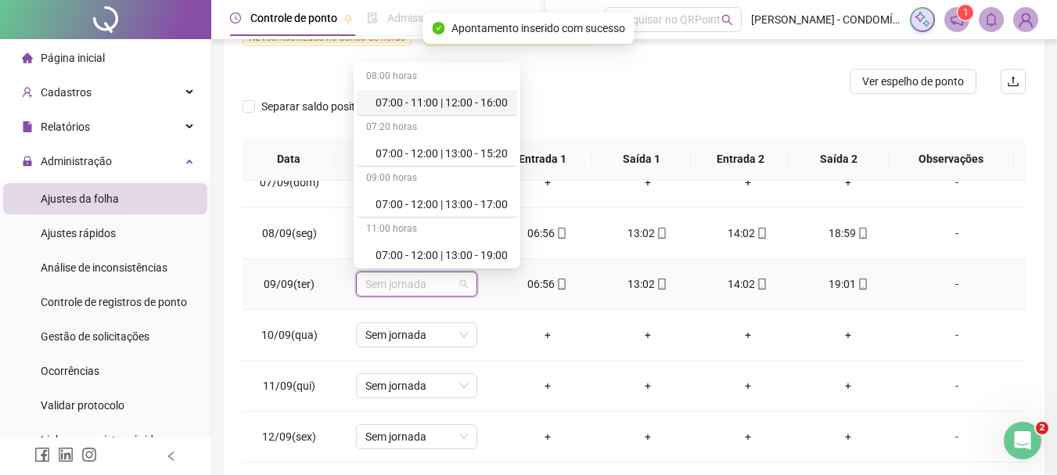
click at [454, 104] on div "07:00 - 11:00 | 12:00 - 16:00" at bounding box center [441, 102] width 132 height 17
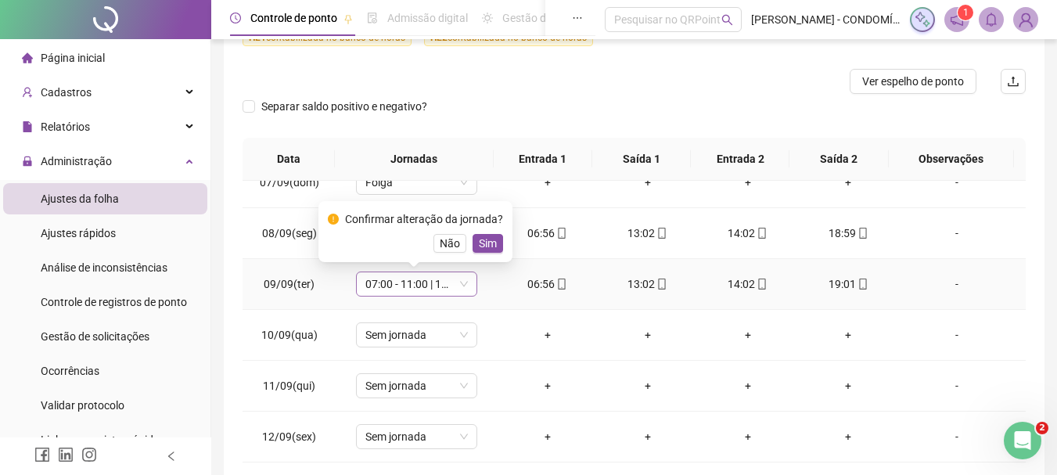
drag, startPoint x: 484, startPoint y: 239, endPoint x: 429, endPoint y: 286, distance: 72.1
click at [482, 242] on span "Sim" at bounding box center [488, 243] width 18 height 17
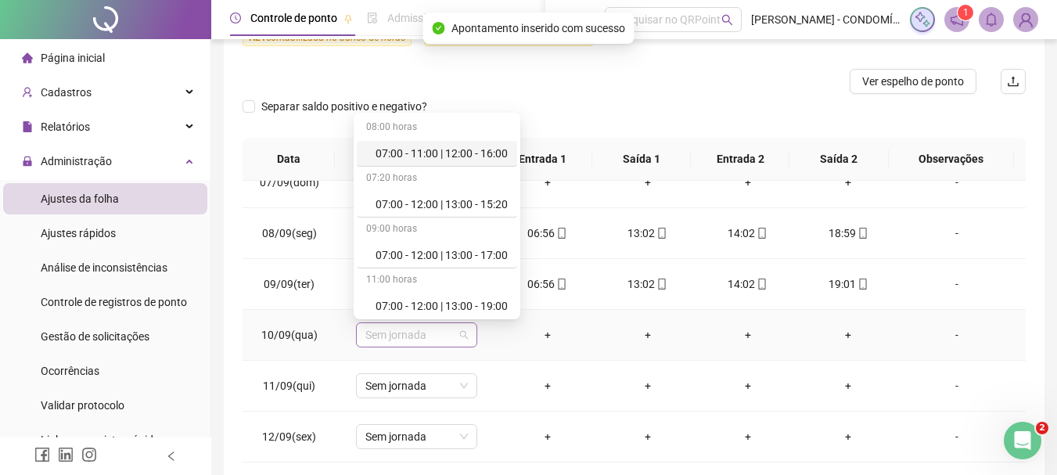
click at [398, 338] on span "Sem jornada" at bounding box center [416, 334] width 102 height 23
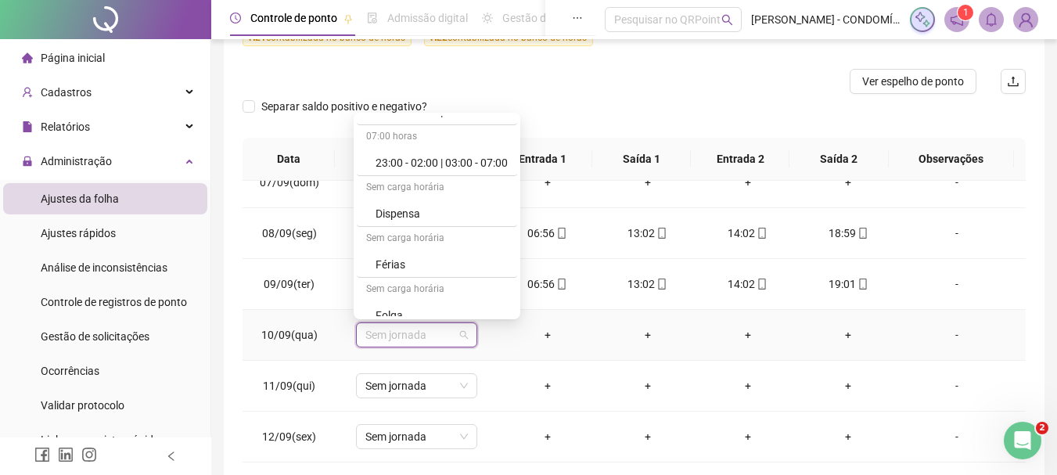
scroll to position [1172, 0]
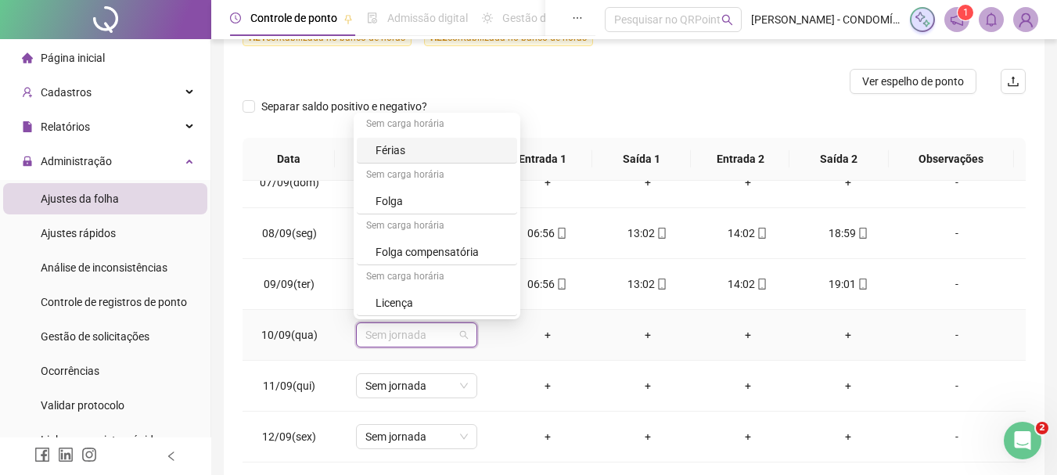
drag, startPoint x: 399, startPoint y: 147, endPoint x: 496, endPoint y: 250, distance: 141.6
click at [399, 146] on div "Férias" at bounding box center [441, 150] width 132 height 17
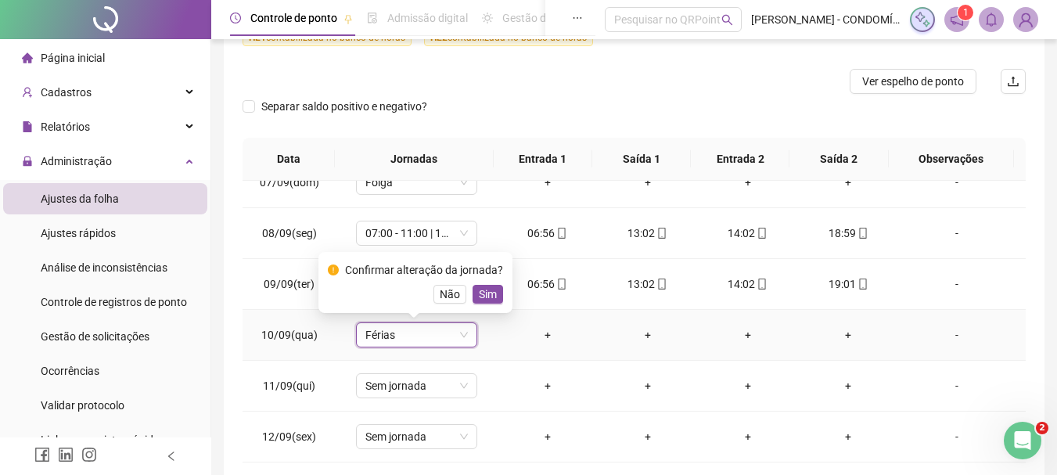
drag, startPoint x: 483, startPoint y: 294, endPoint x: 473, endPoint y: 334, distance: 41.2
click at [483, 293] on span "Sim" at bounding box center [488, 293] width 18 height 17
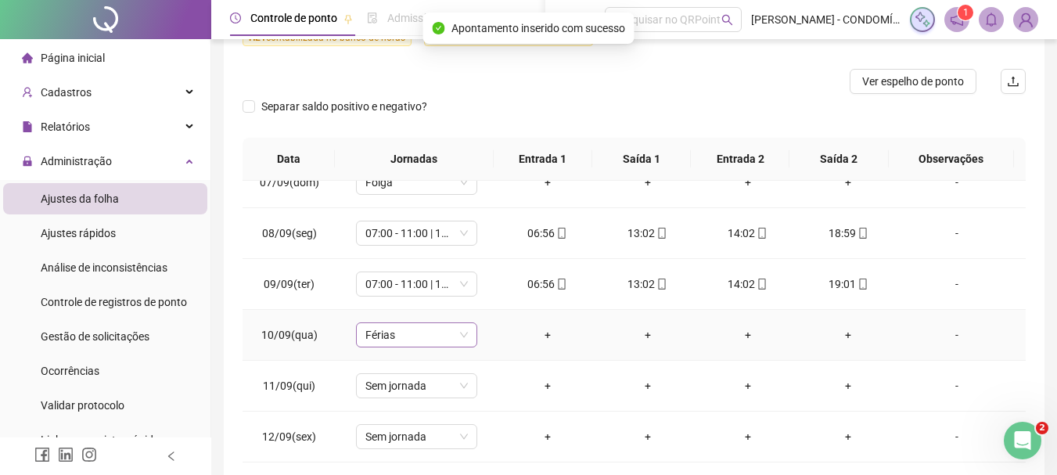
click at [405, 335] on span "Férias" at bounding box center [416, 334] width 102 height 23
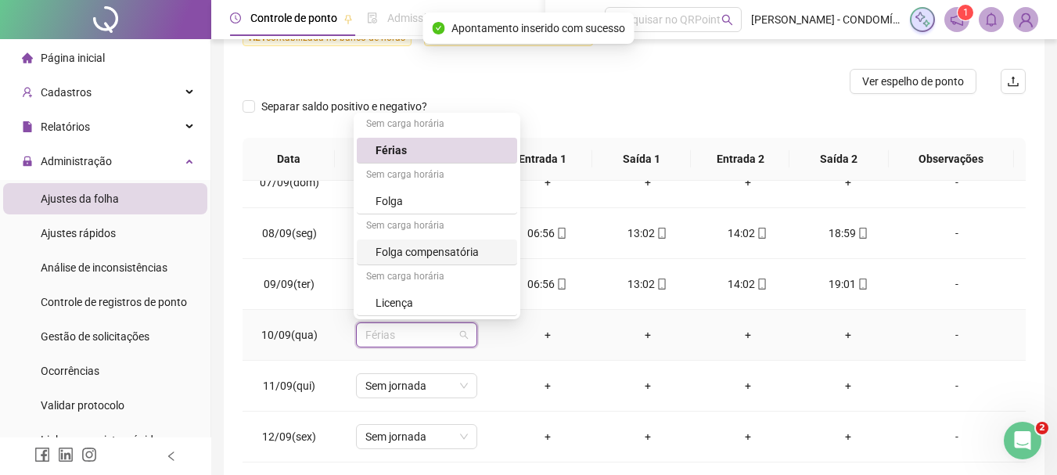
scroll to position [350, 0]
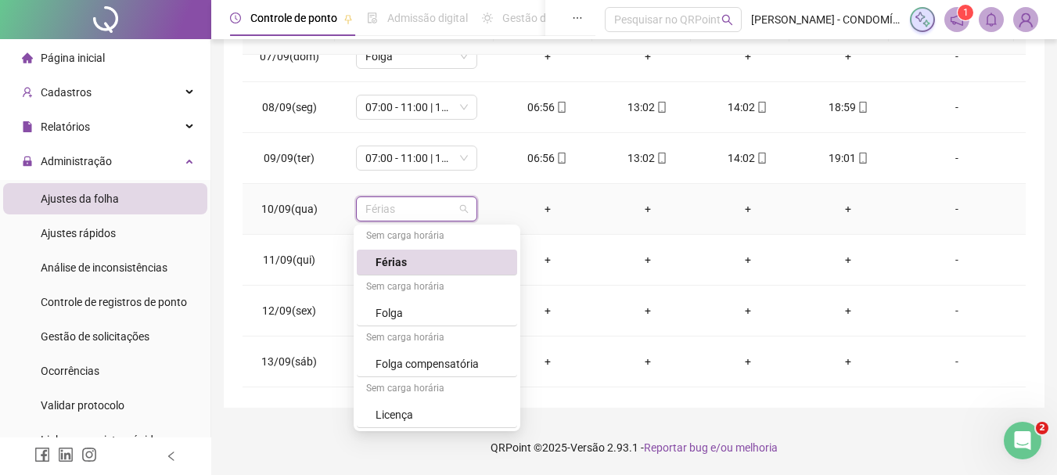
click at [393, 260] on div "Férias" at bounding box center [441, 261] width 132 height 17
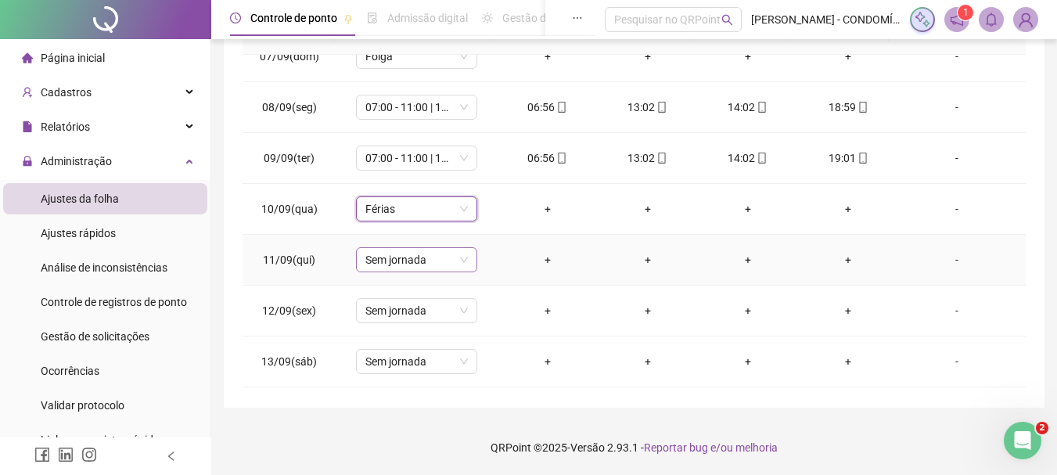
click at [439, 260] on span "Sem jornada" at bounding box center [416, 259] width 102 height 23
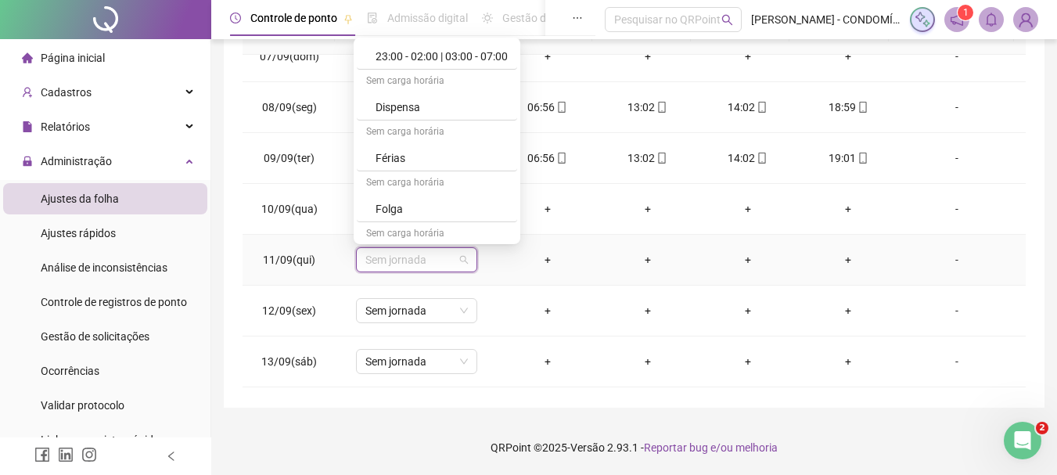
scroll to position [1172, 0]
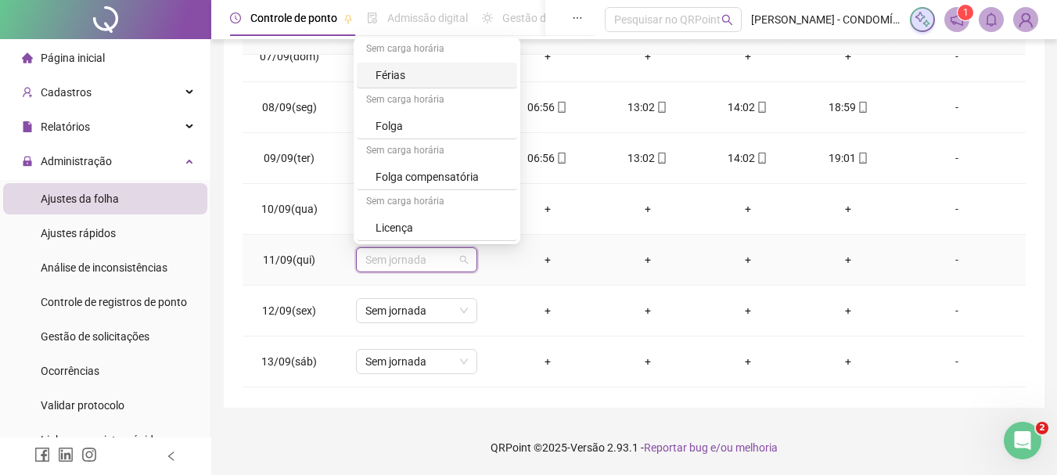
click at [389, 74] on div "Férias" at bounding box center [441, 74] width 132 height 17
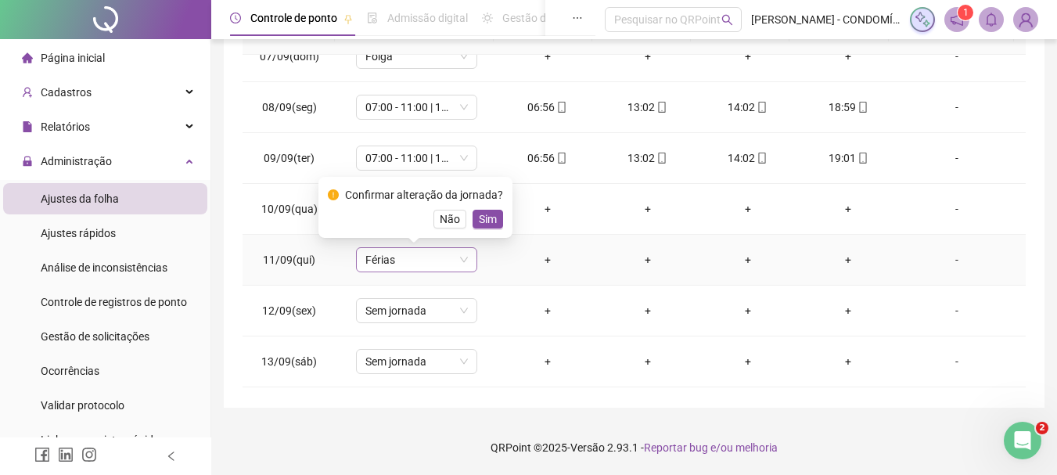
drag, startPoint x: 484, startPoint y: 217, endPoint x: 452, endPoint y: 267, distance: 59.4
click at [483, 217] on span "Sim" at bounding box center [488, 218] width 18 height 17
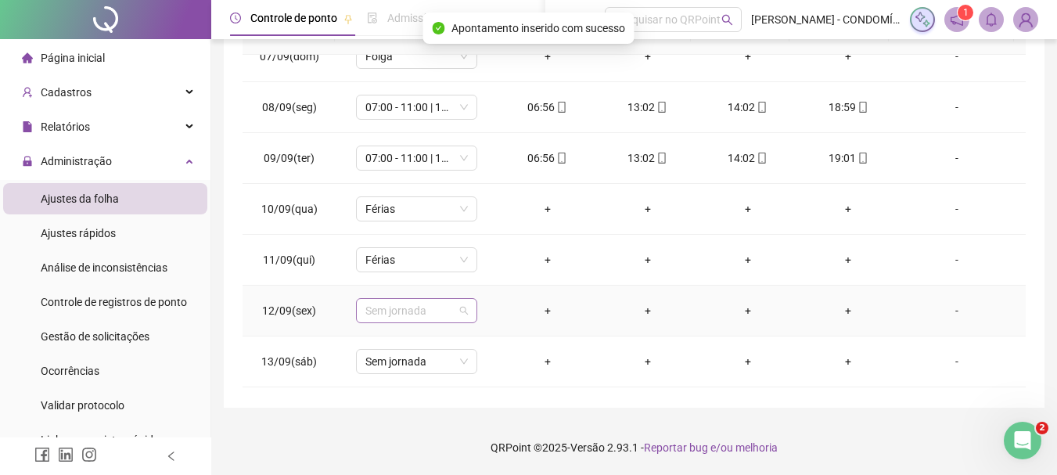
click at [394, 309] on span "Sem jornada" at bounding box center [416, 310] width 102 height 23
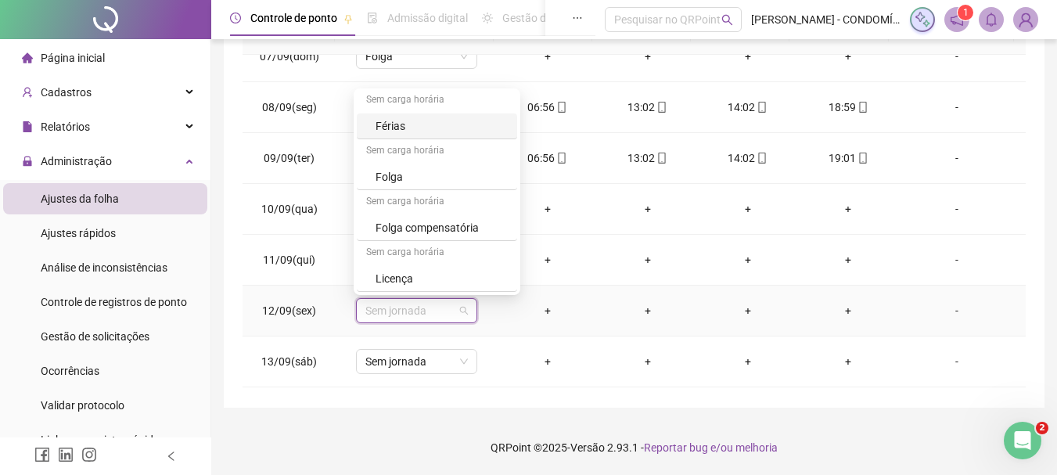
click at [386, 125] on div "Férias" at bounding box center [441, 125] width 132 height 17
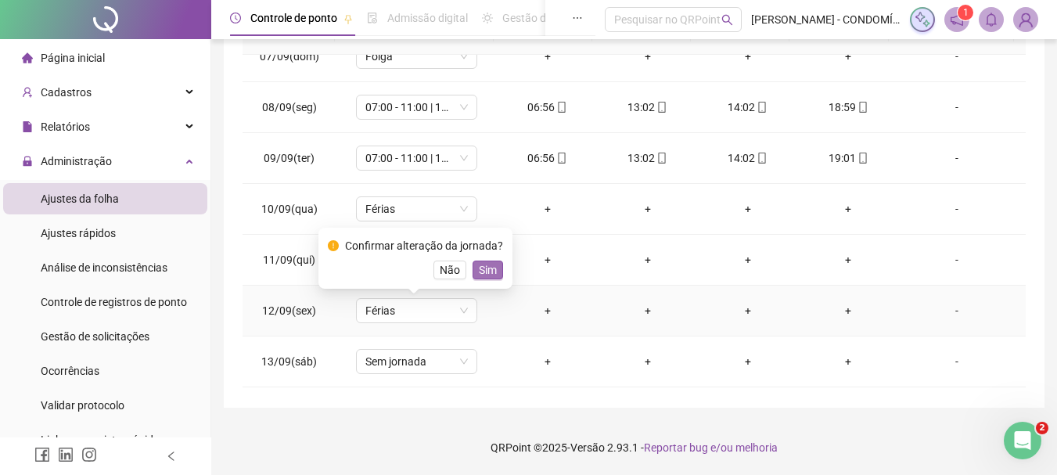
click at [483, 270] on span "Sim" at bounding box center [488, 269] width 18 height 17
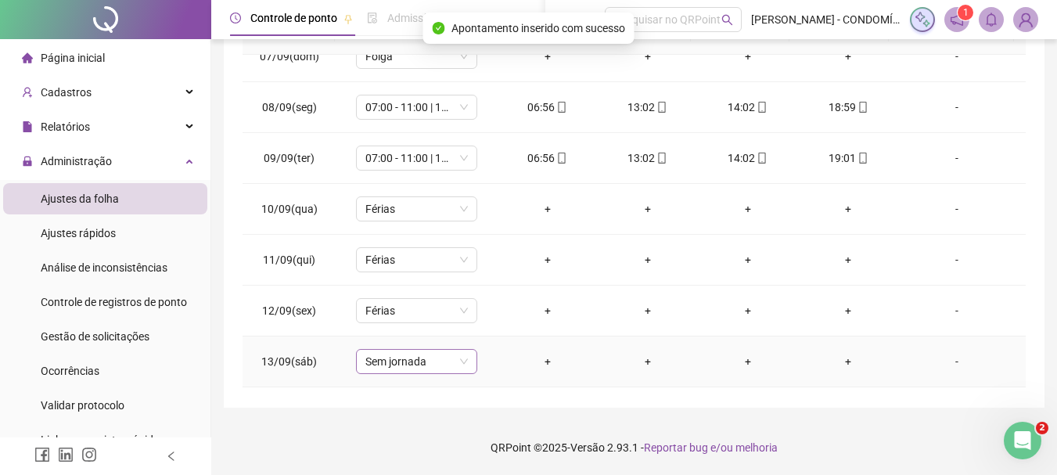
click at [390, 362] on span "Sem jornada" at bounding box center [416, 361] width 102 height 23
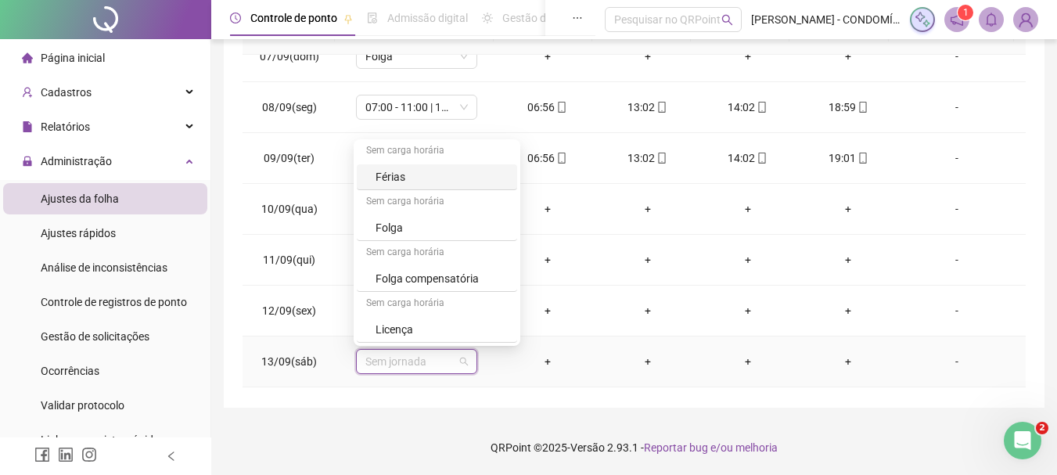
click at [387, 181] on div "Férias" at bounding box center [441, 176] width 132 height 17
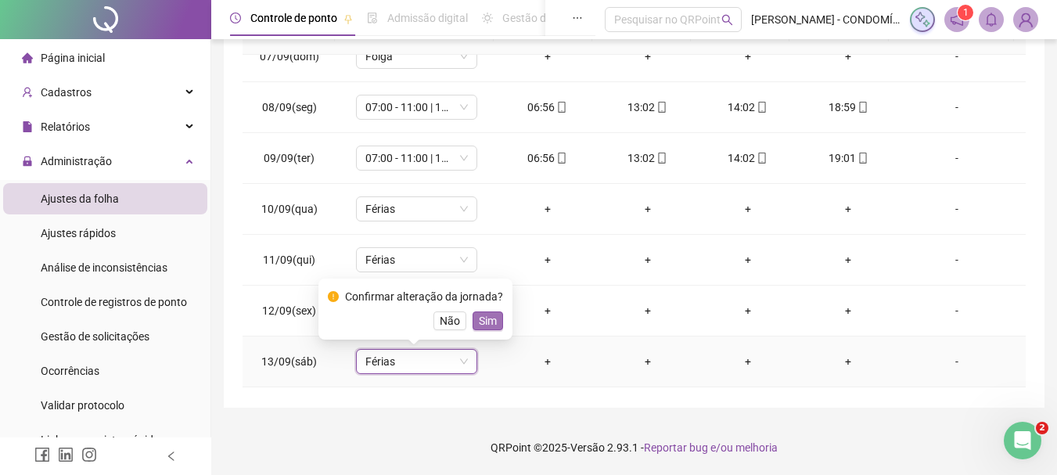
click at [486, 318] on span "Sim" at bounding box center [488, 320] width 18 height 17
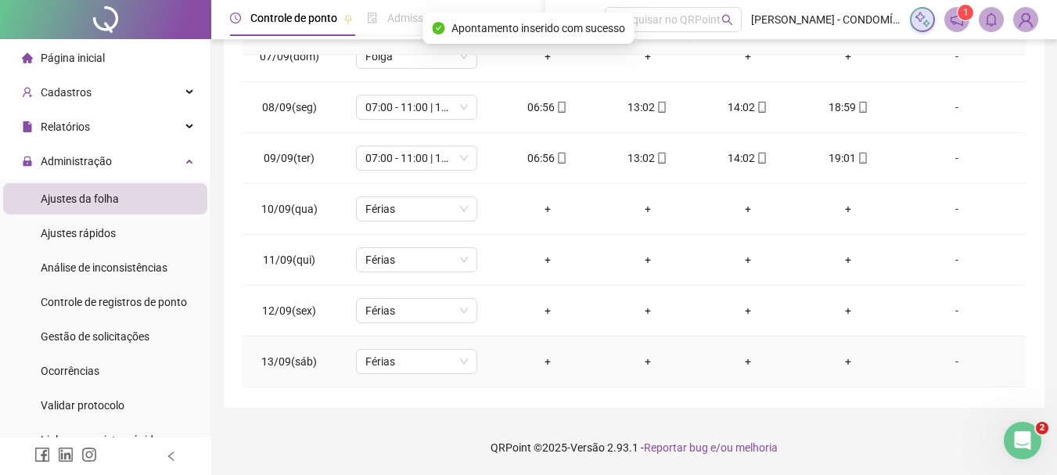
scroll to position [1173, 0]
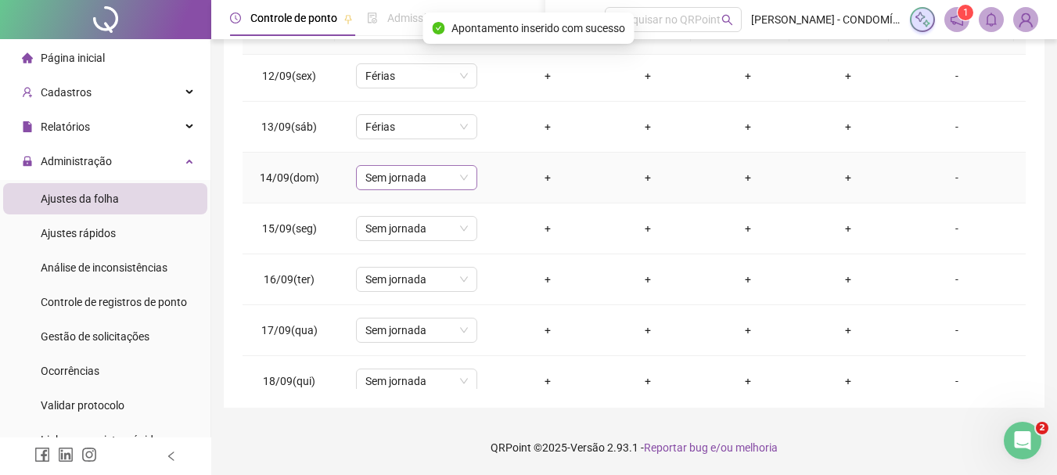
click at [383, 172] on span "Sem jornada" at bounding box center [416, 177] width 102 height 23
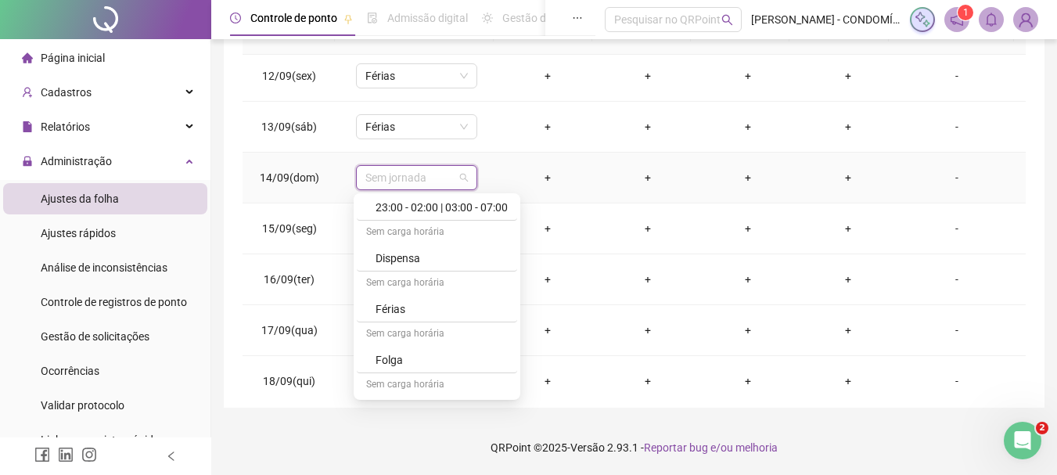
scroll to position [1095, 0]
click at [398, 310] on div "Férias" at bounding box center [441, 308] width 132 height 17
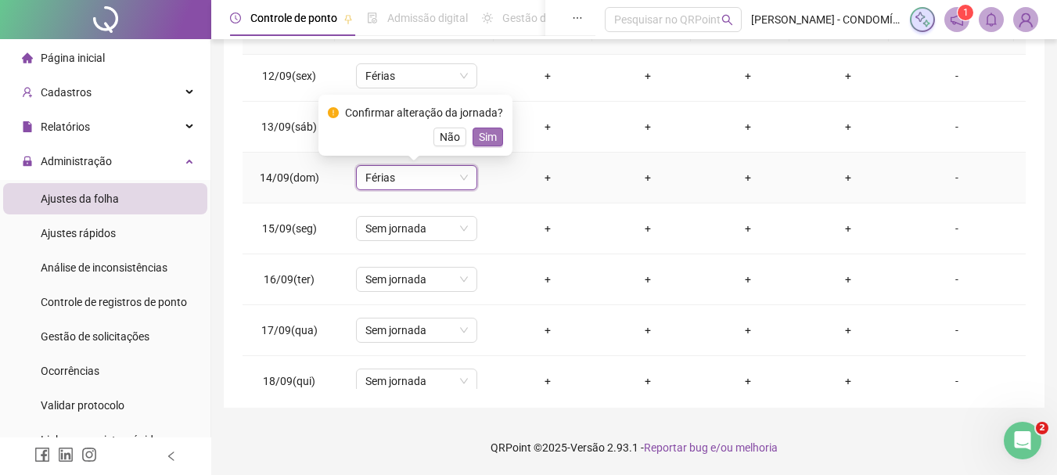
click at [486, 131] on span "Sim" at bounding box center [488, 136] width 18 height 17
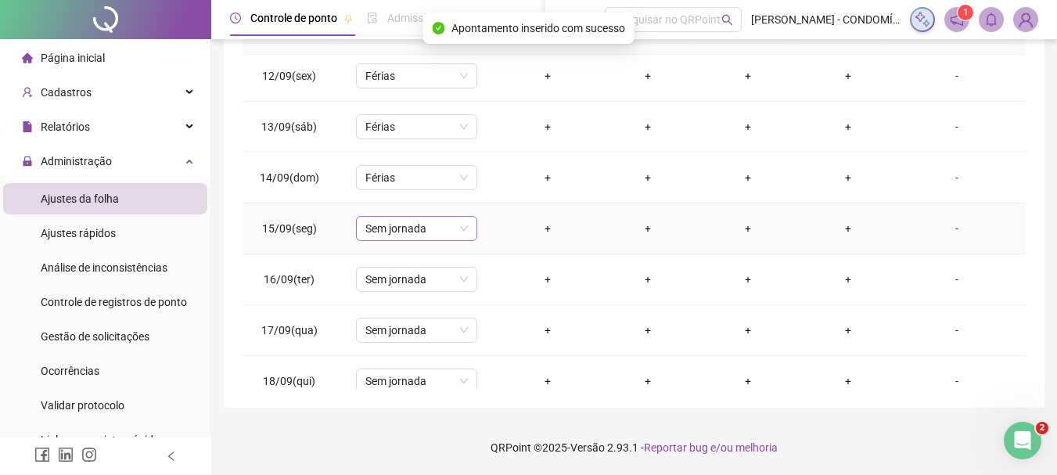
click at [390, 231] on span "Sem jornada" at bounding box center [416, 228] width 102 height 23
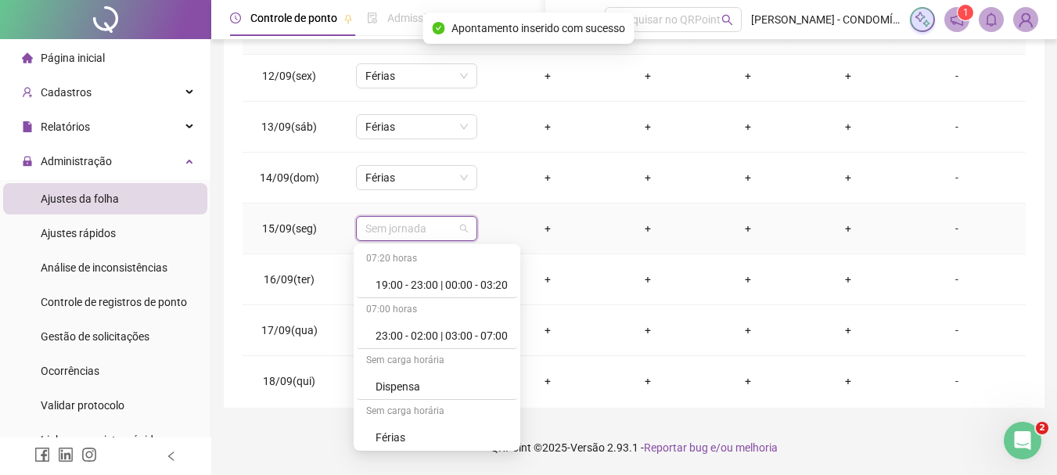
scroll to position [1172, 0]
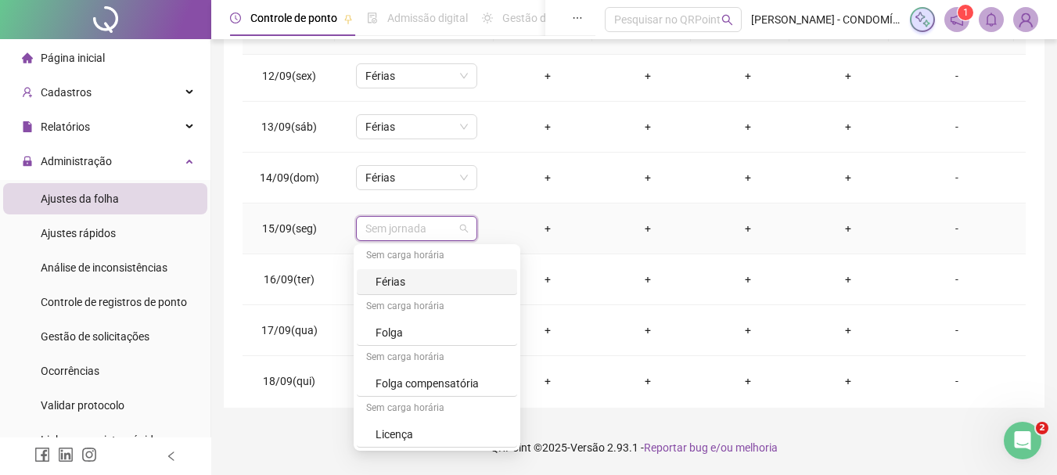
click at [396, 279] on div "Férias" at bounding box center [441, 281] width 132 height 17
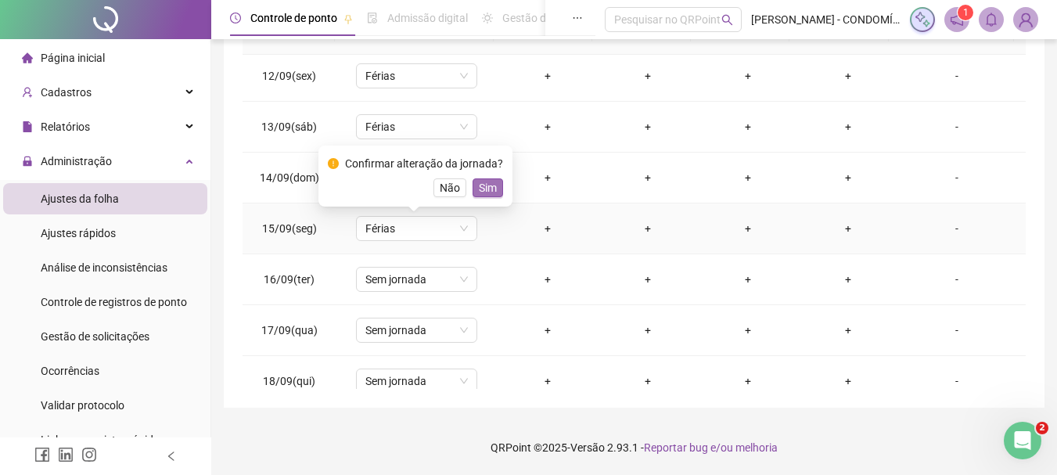
click at [489, 188] on span "Sim" at bounding box center [488, 187] width 18 height 17
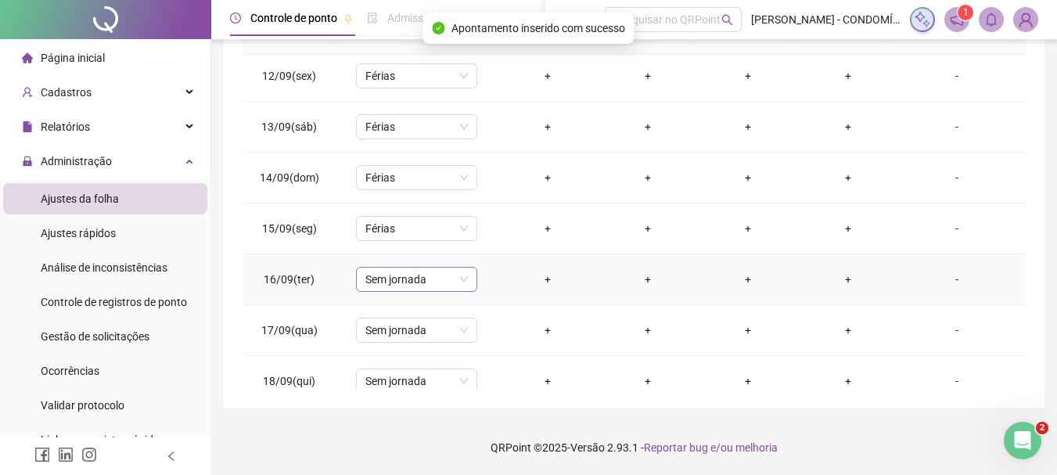
click at [404, 277] on span "Sem jornada" at bounding box center [416, 278] width 102 height 23
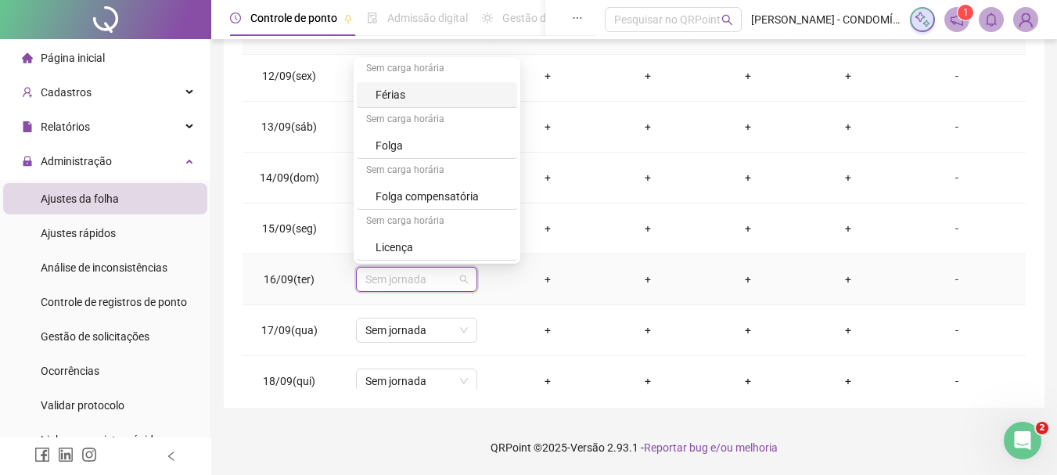
click at [387, 95] on div "Férias" at bounding box center [441, 94] width 132 height 17
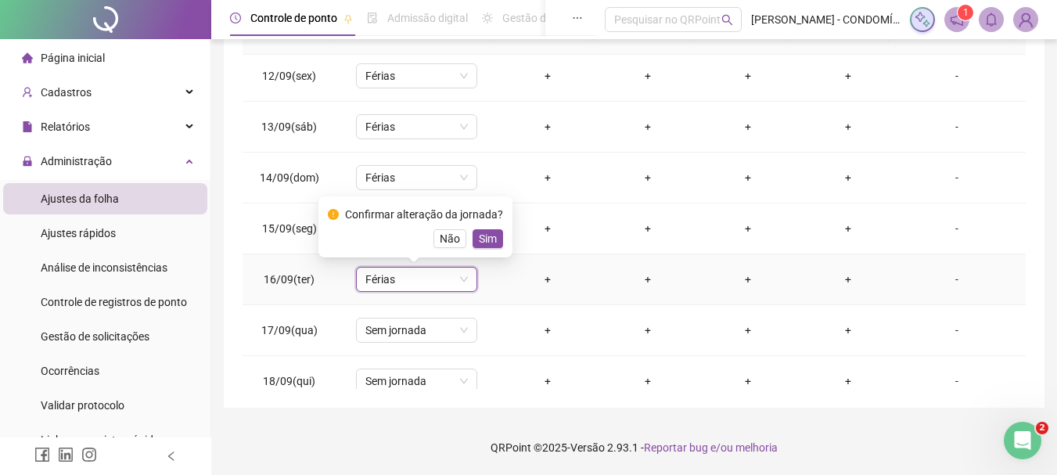
drag, startPoint x: 485, startPoint y: 236, endPoint x: 424, endPoint y: 301, distance: 89.1
click at [480, 239] on span "Sim" at bounding box center [488, 238] width 18 height 17
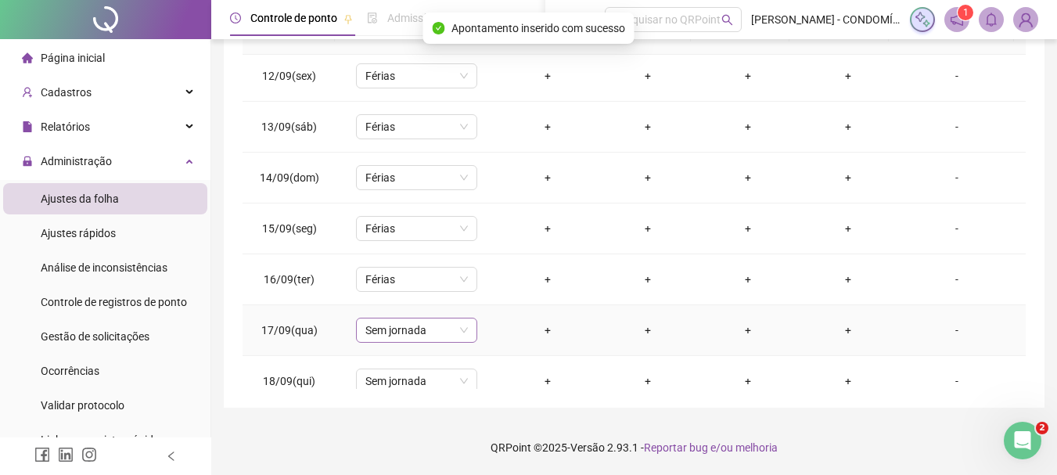
click at [395, 331] on span "Sem jornada" at bounding box center [416, 329] width 102 height 23
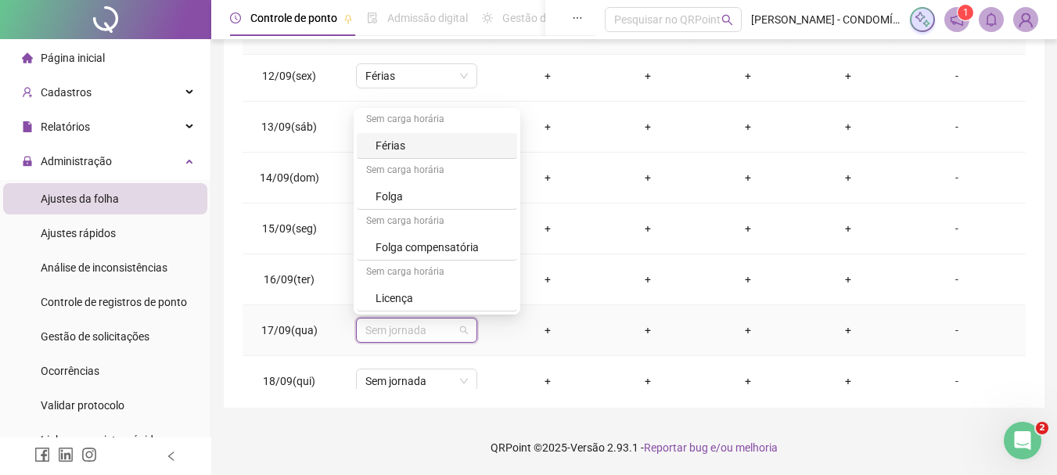
click at [396, 144] on div "Férias" at bounding box center [441, 145] width 132 height 17
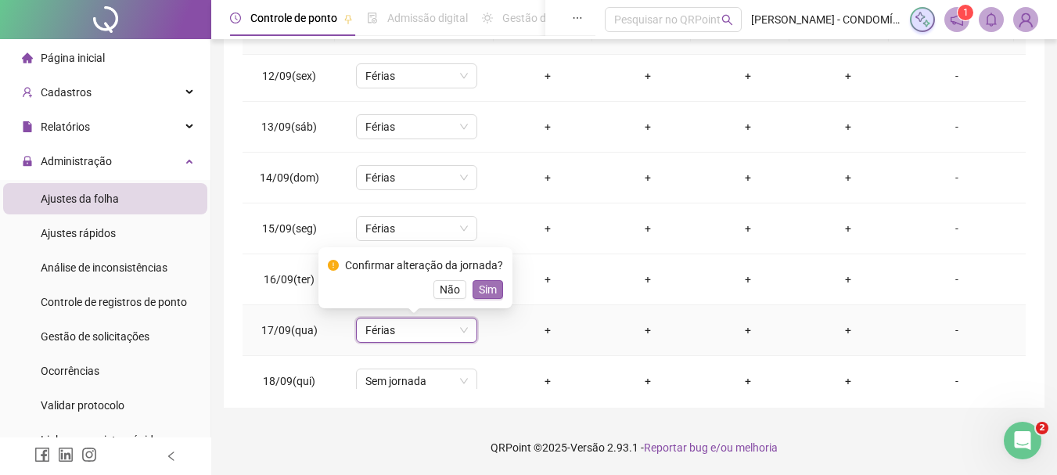
click at [483, 287] on span "Sim" at bounding box center [488, 289] width 18 height 17
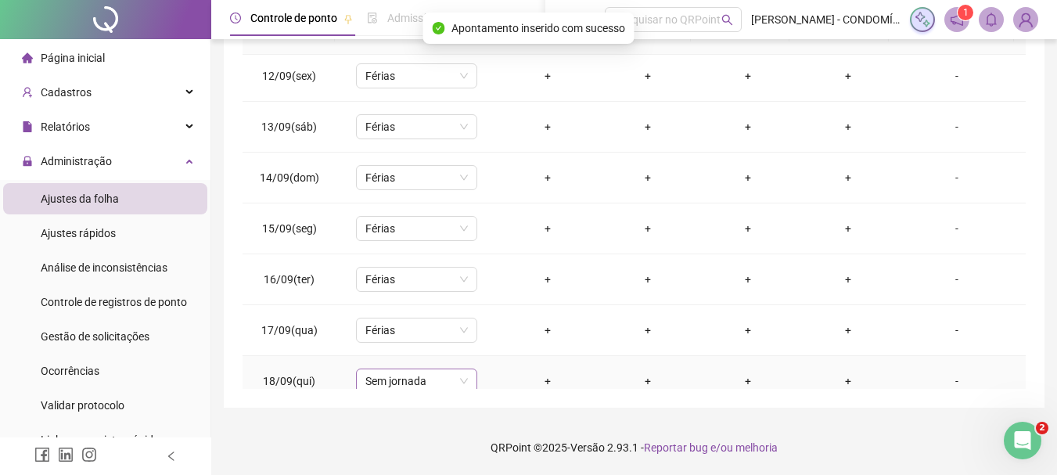
scroll to position [1191, 0]
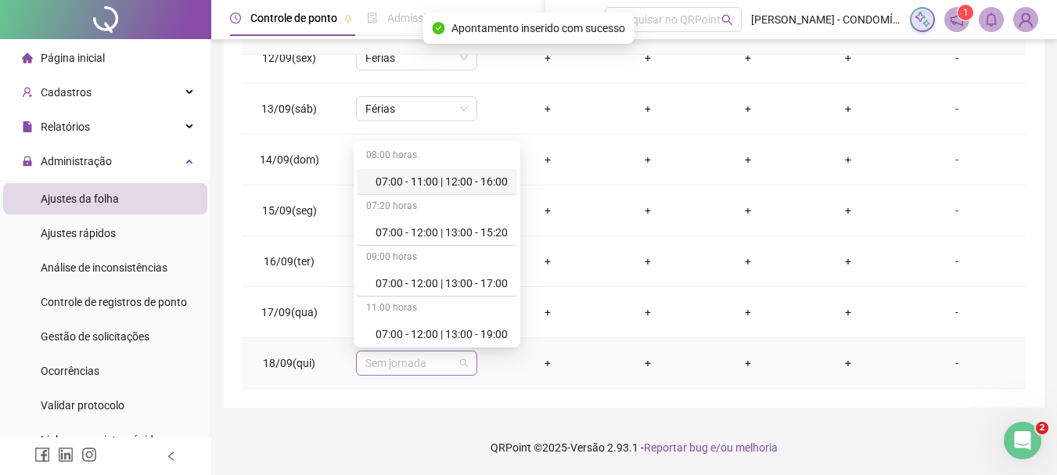
click at [387, 361] on span "Sem jornada" at bounding box center [416, 362] width 102 height 23
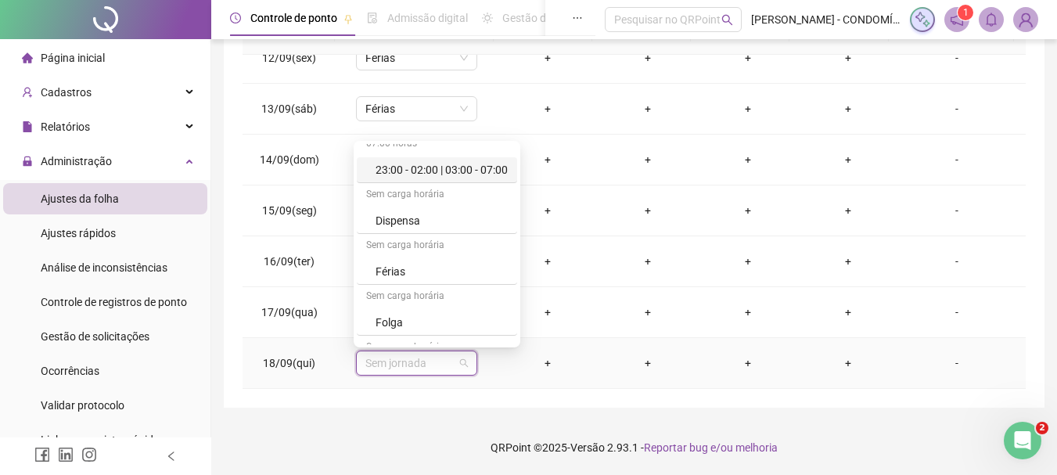
scroll to position [1172, 0]
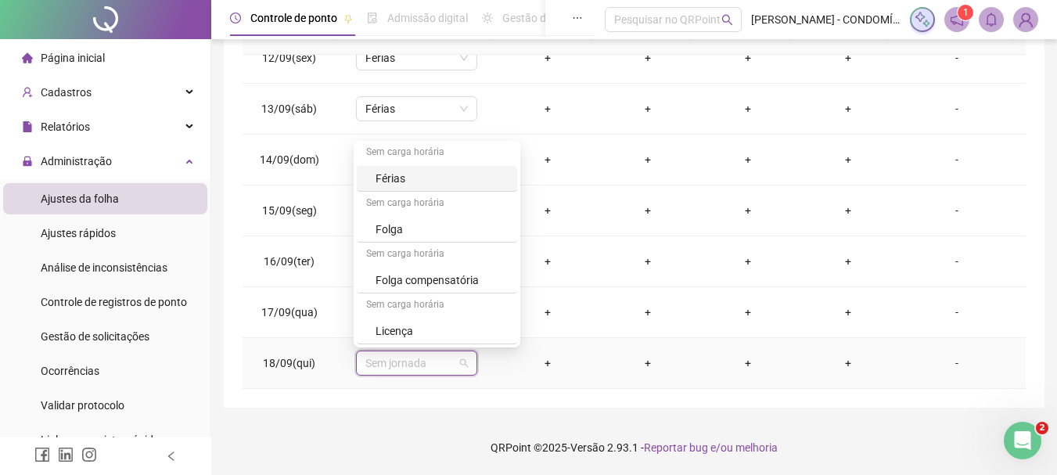
click at [390, 178] on div "Férias" at bounding box center [441, 178] width 132 height 17
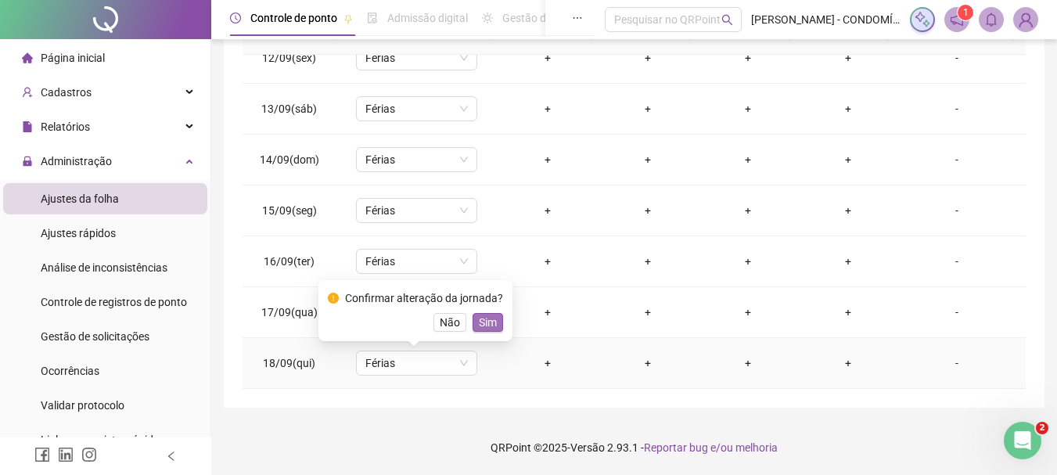
click at [486, 321] on span "Sim" at bounding box center [488, 322] width 18 height 17
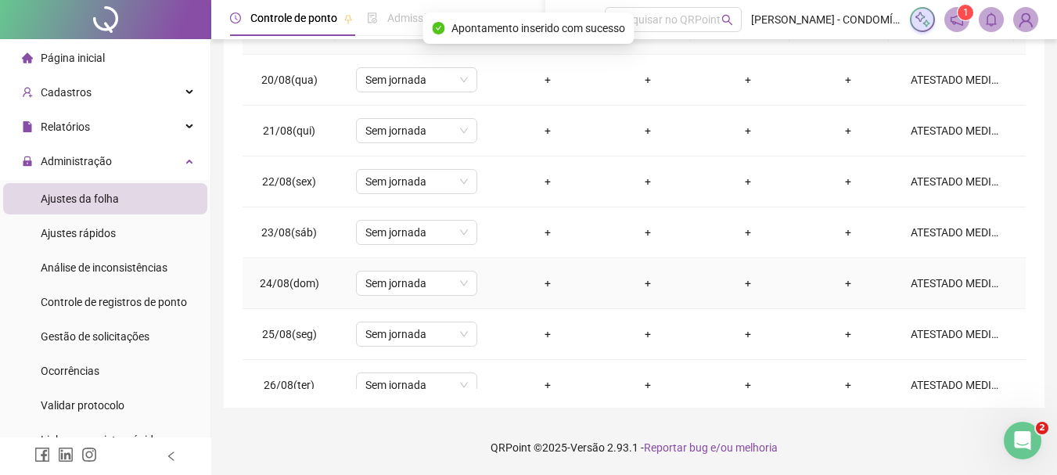
scroll to position [0, 0]
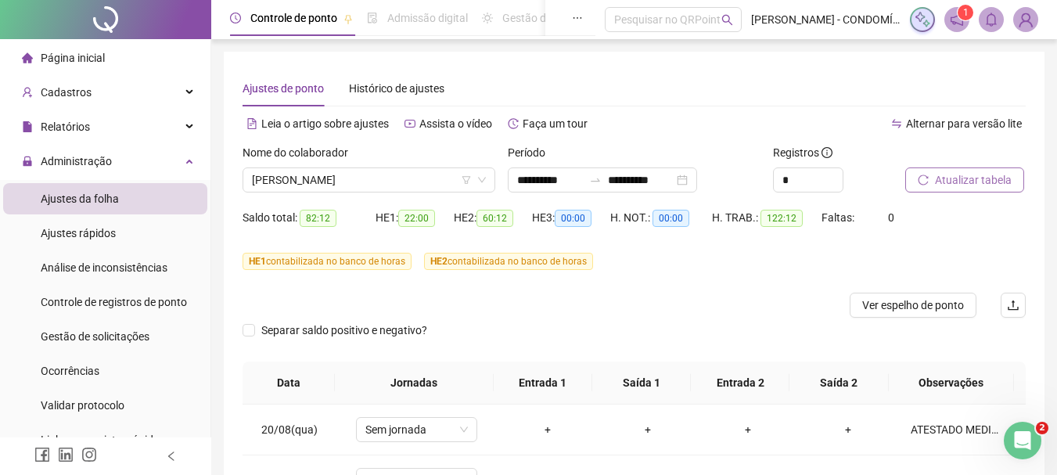
click at [956, 174] on span "Atualizar tabela" at bounding box center [973, 179] width 77 height 17
click at [333, 181] on span "[PERSON_NAME]" at bounding box center [369, 179] width 234 height 23
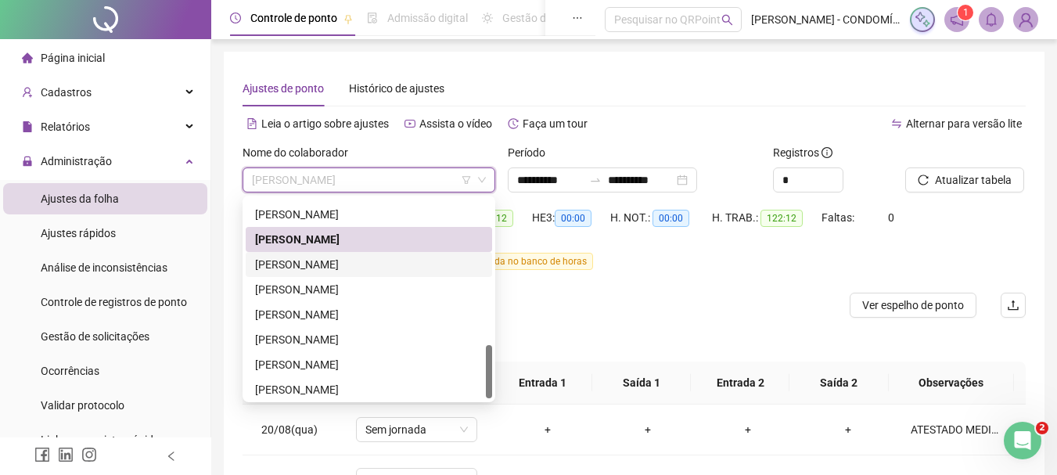
click at [309, 263] on div "[PERSON_NAME]" at bounding box center [369, 264] width 228 height 17
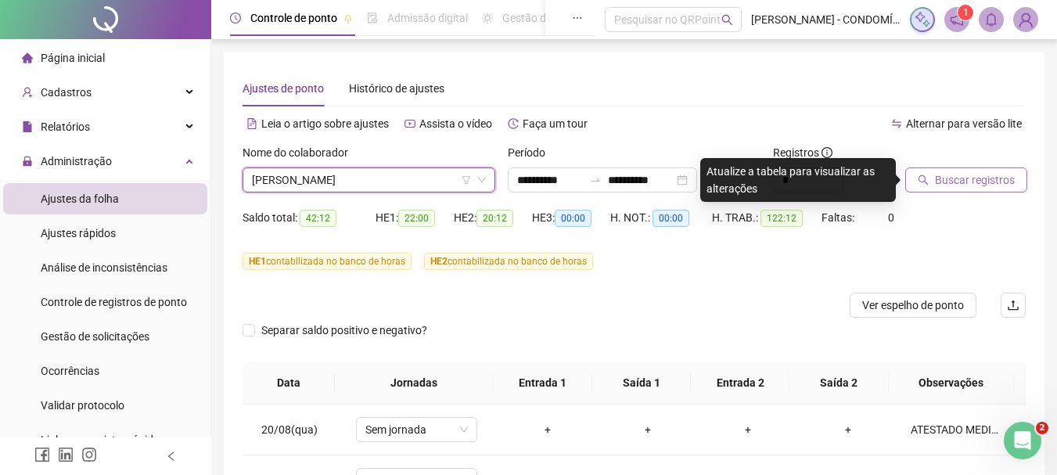
click at [946, 178] on span "Buscar registros" at bounding box center [975, 179] width 80 height 17
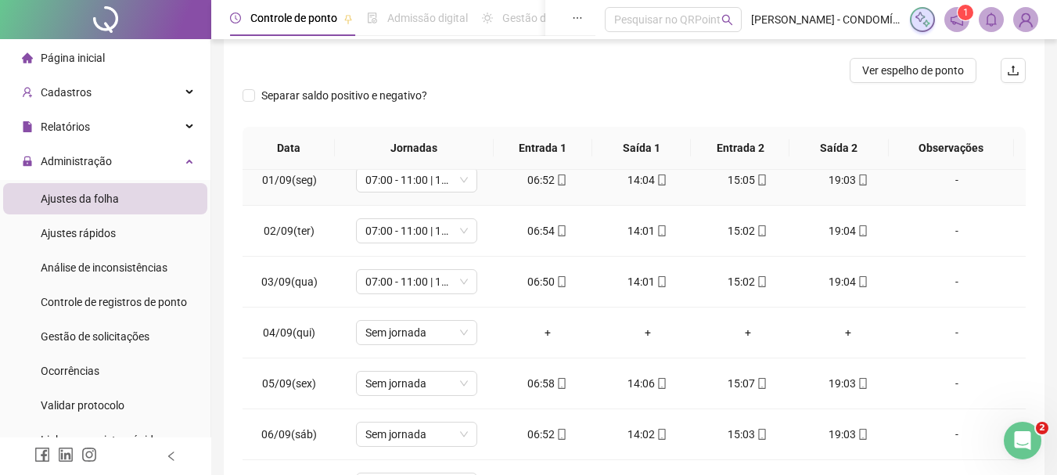
scroll to position [626, 0]
click at [409, 335] on span "Sem jornada" at bounding box center [416, 331] width 102 height 23
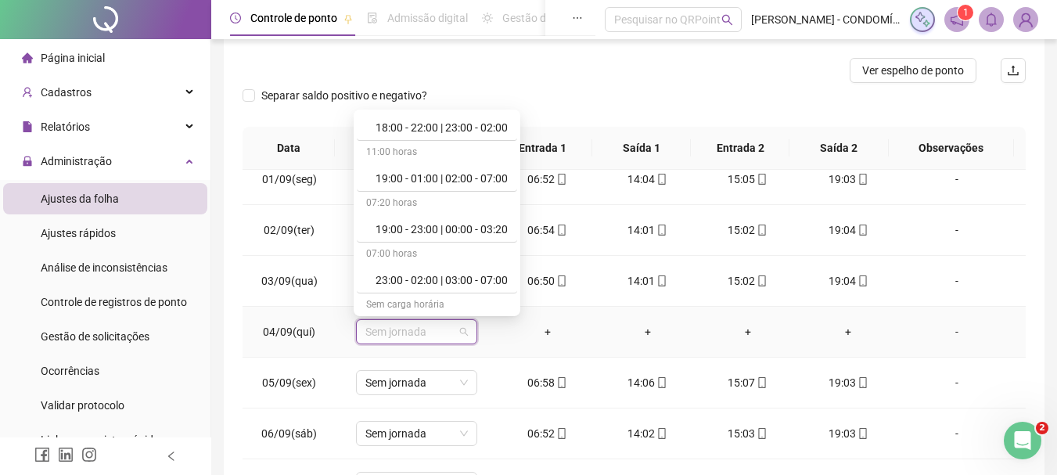
scroll to position [1172, 0]
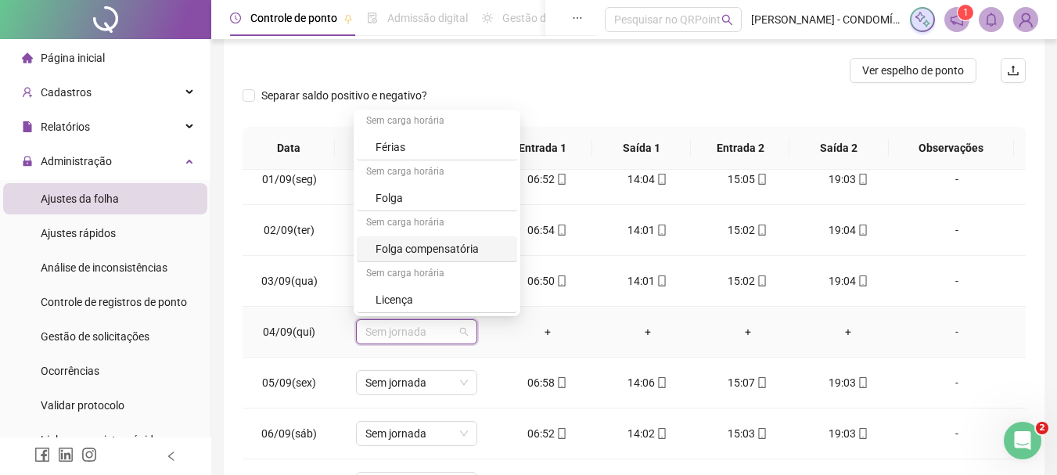
click at [404, 246] on div "Folga compensatória" at bounding box center [441, 248] width 132 height 17
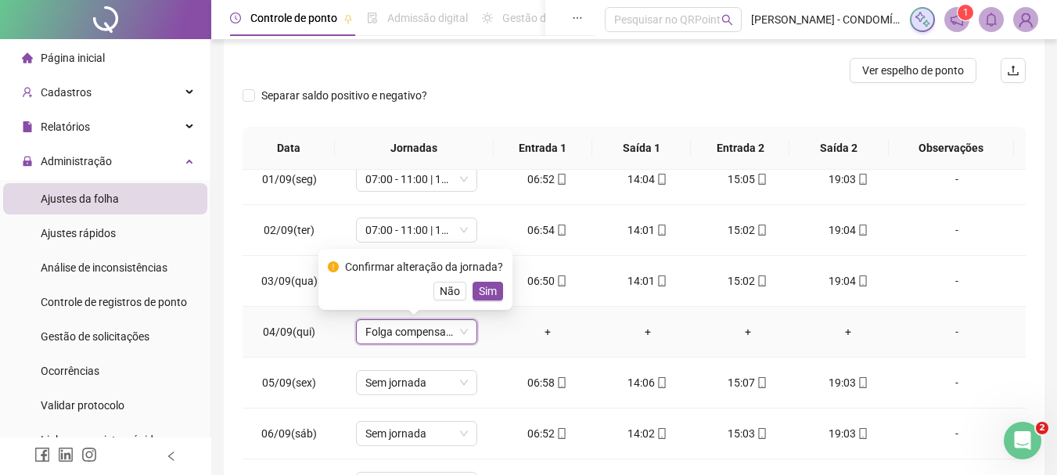
drag, startPoint x: 449, startPoint y: 289, endPoint x: 411, endPoint y: 329, distance: 54.8
click at [449, 290] on span "Não" at bounding box center [450, 290] width 20 height 17
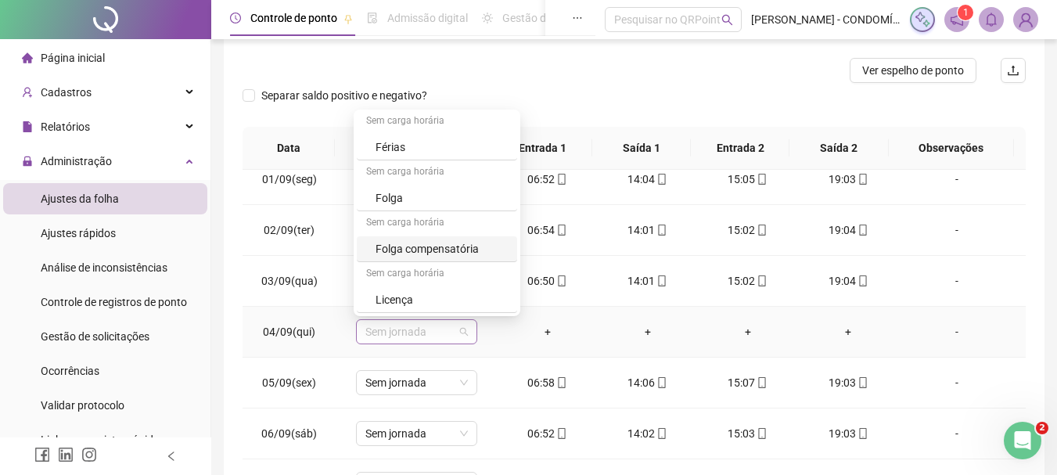
click at [406, 330] on span "Sem jornada" at bounding box center [416, 331] width 102 height 23
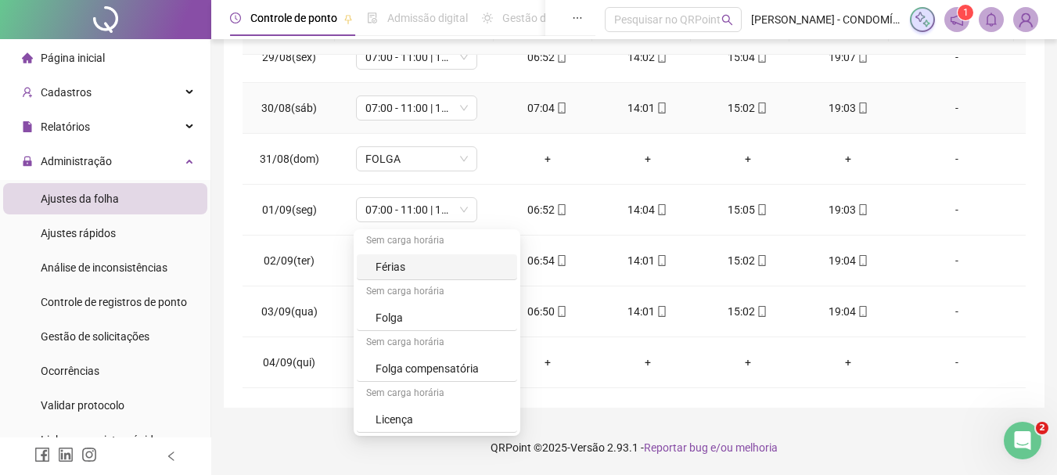
scroll to position [391, 0]
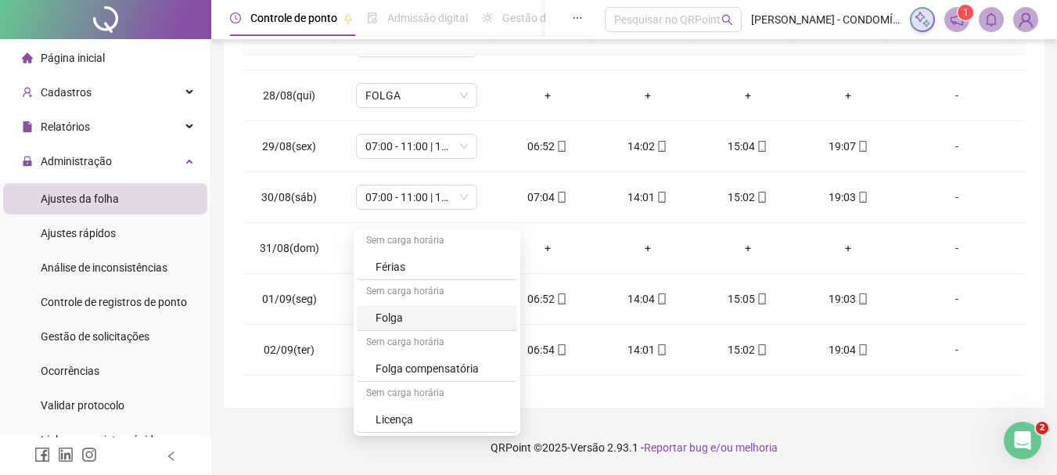
click at [394, 317] on div "Folga" at bounding box center [441, 317] width 132 height 17
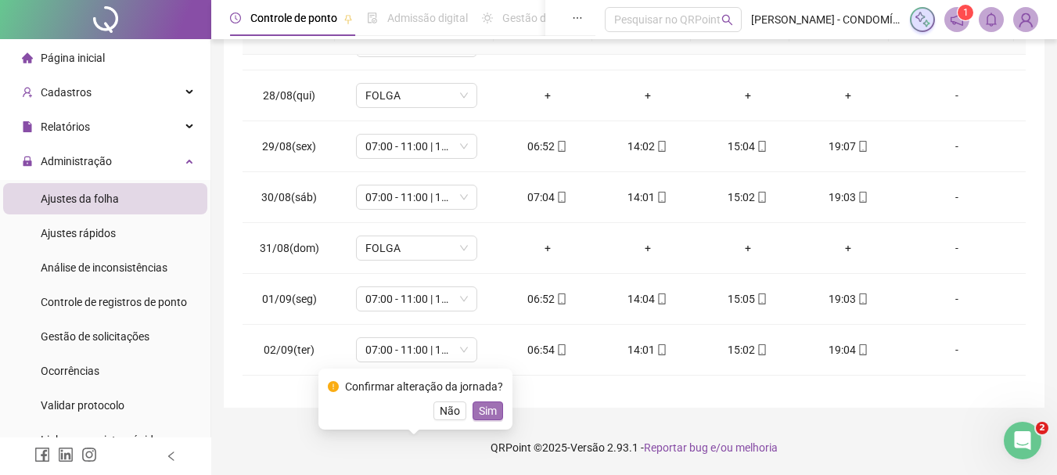
click at [482, 411] on span "Sim" at bounding box center [488, 410] width 18 height 17
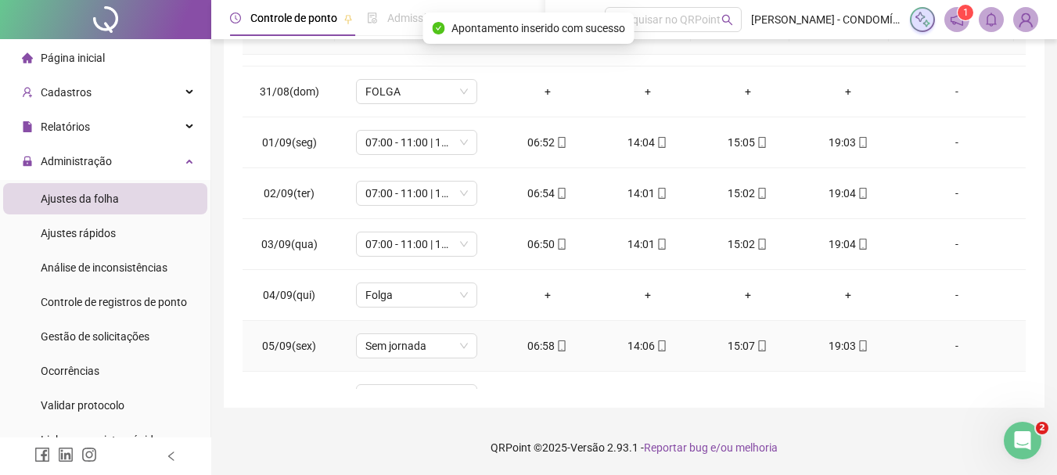
scroll to position [626, 0]
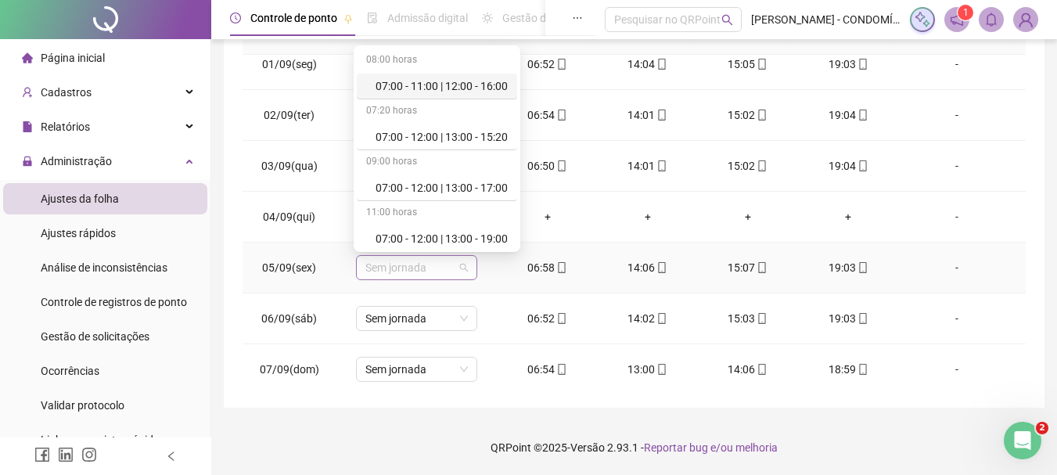
click at [399, 266] on span "Sem jornada" at bounding box center [416, 267] width 102 height 23
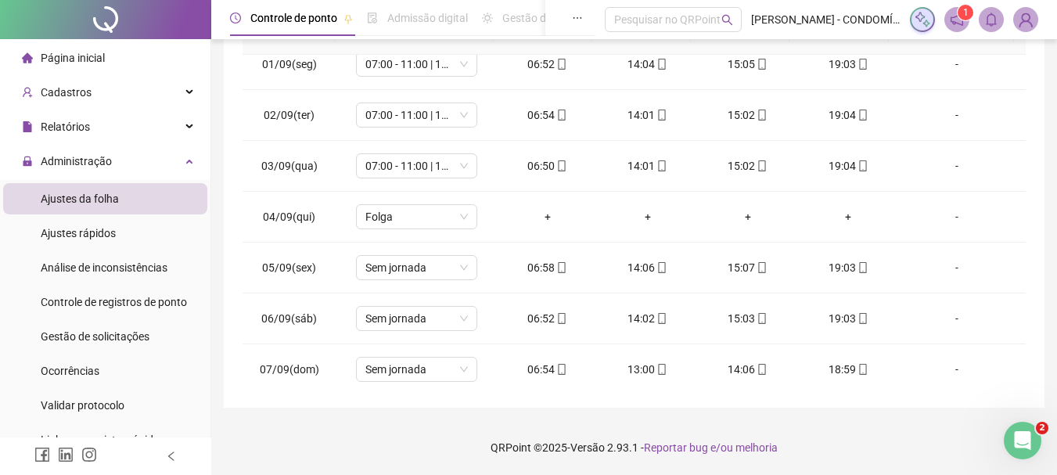
click at [1033, 266] on div "**********" at bounding box center [634, 54] width 820 height 705
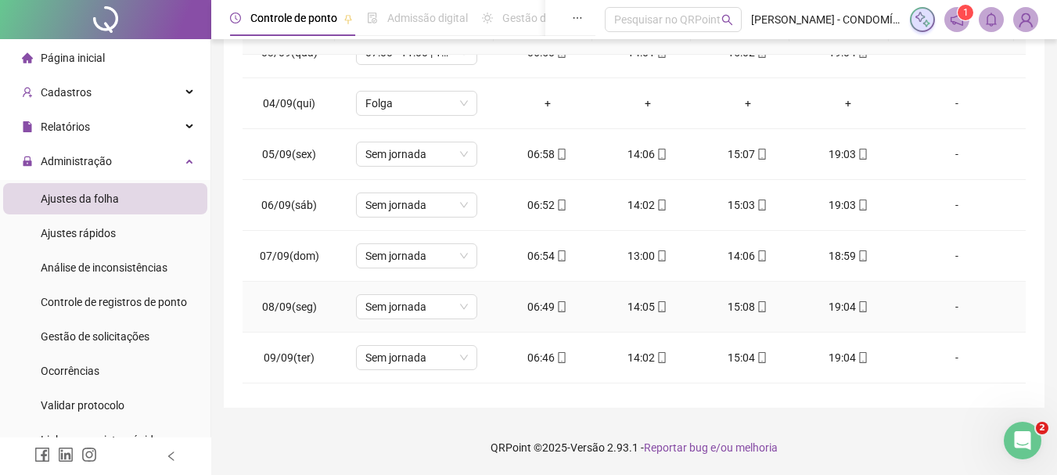
scroll to position [704, 0]
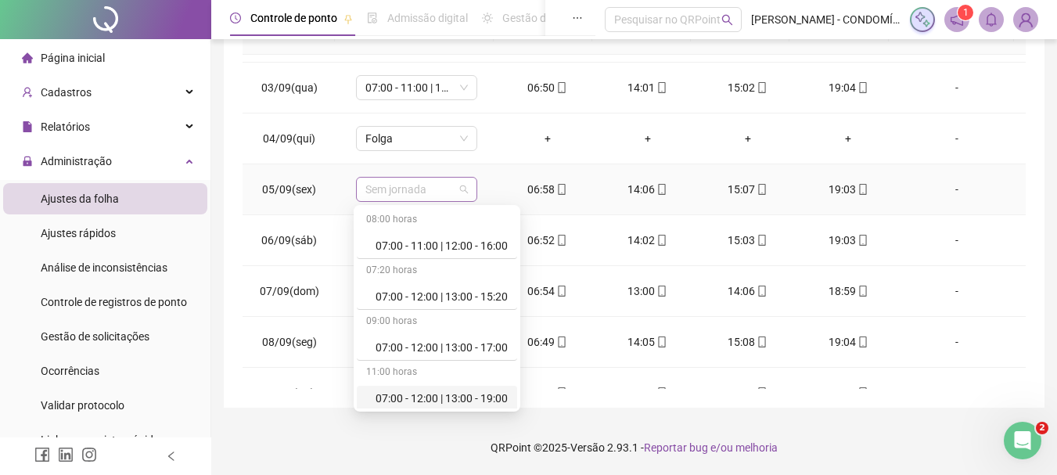
click at [403, 185] on span "Sem jornada" at bounding box center [416, 189] width 102 height 23
click at [466, 246] on div "07:00 - 11:00 | 12:00 - 16:00" at bounding box center [441, 245] width 132 height 17
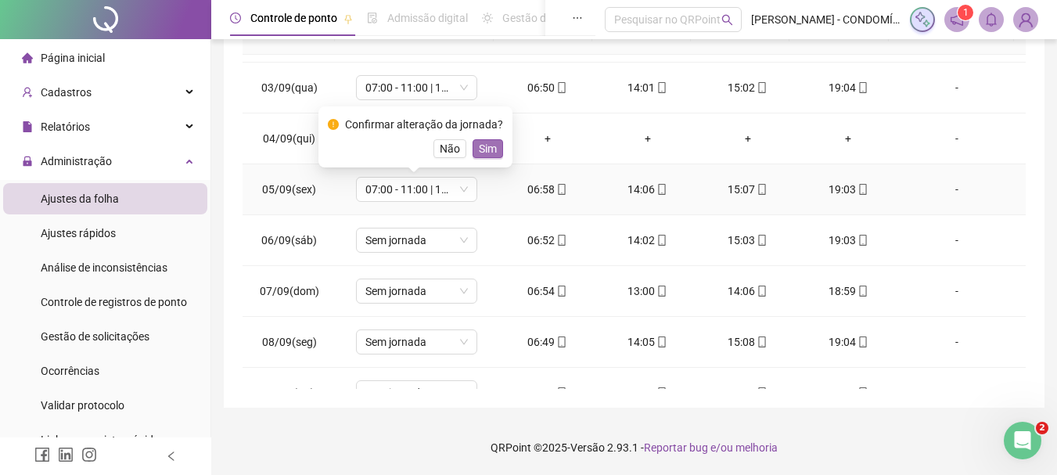
click at [486, 140] on span "Sim" at bounding box center [488, 148] width 18 height 17
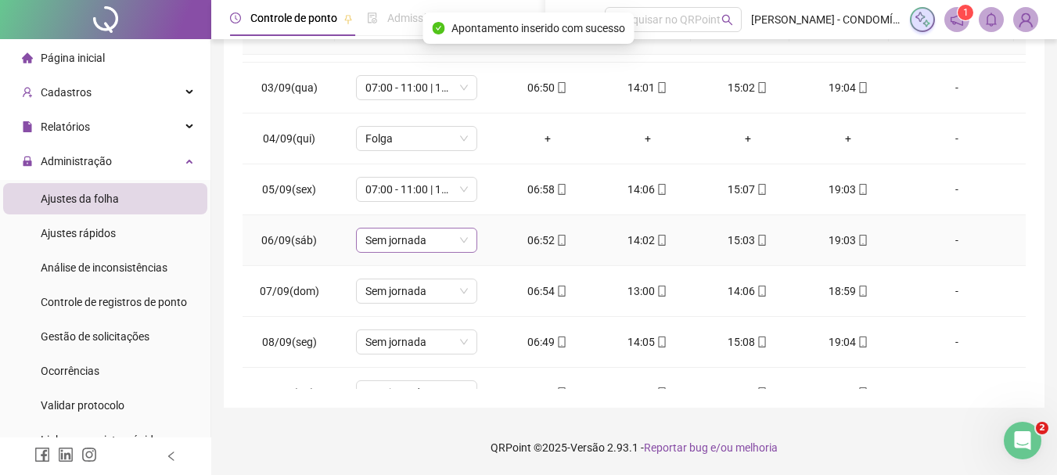
click at [389, 239] on span "Sem jornada" at bounding box center [416, 239] width 102 height 23
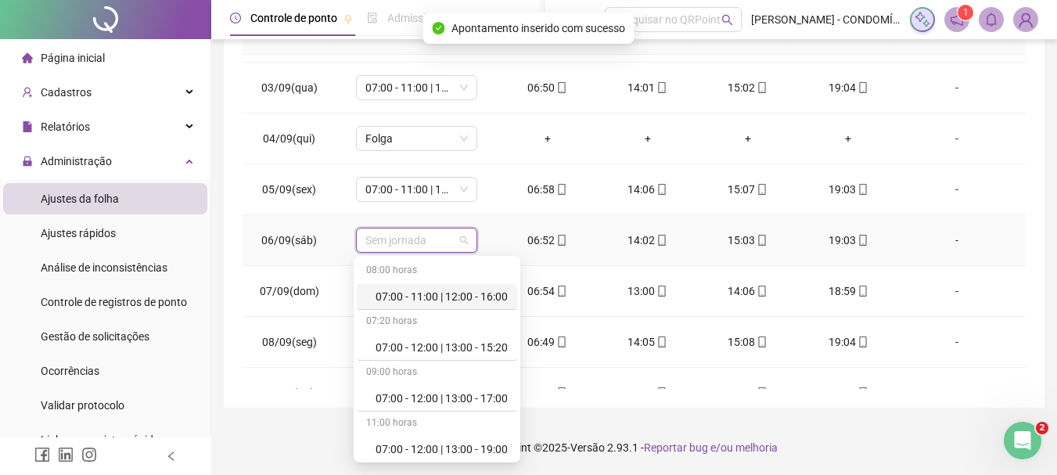
click at [465, 295] on div "07:00 - 11:00 | 12:00 - 16:00" at bounding box center [441, 296] width 132 height 17
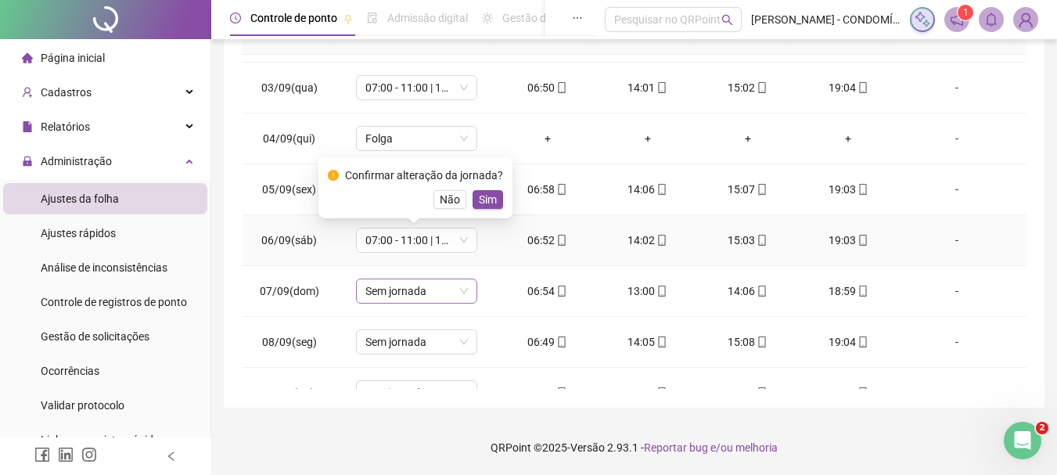
drag, startPoint x: 485, startPoint y: 197, endPoint x: 427, endPoint y: 299, distance: 117.0
click at [483, 196] on span "Sim" at bounding box center [488, 199] width 18 height 17
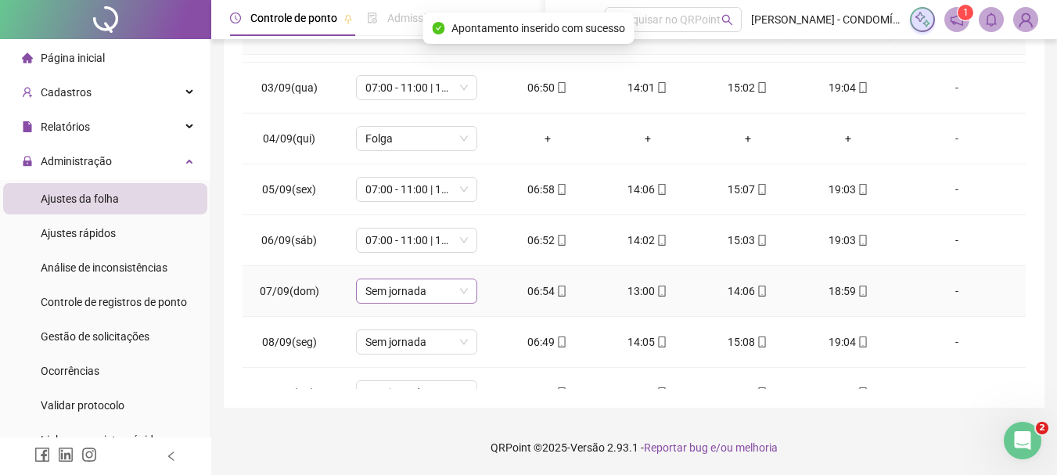
click at [400, 291] on span "Sem jornada" at bounding box center [416, 290] width 102 height 23
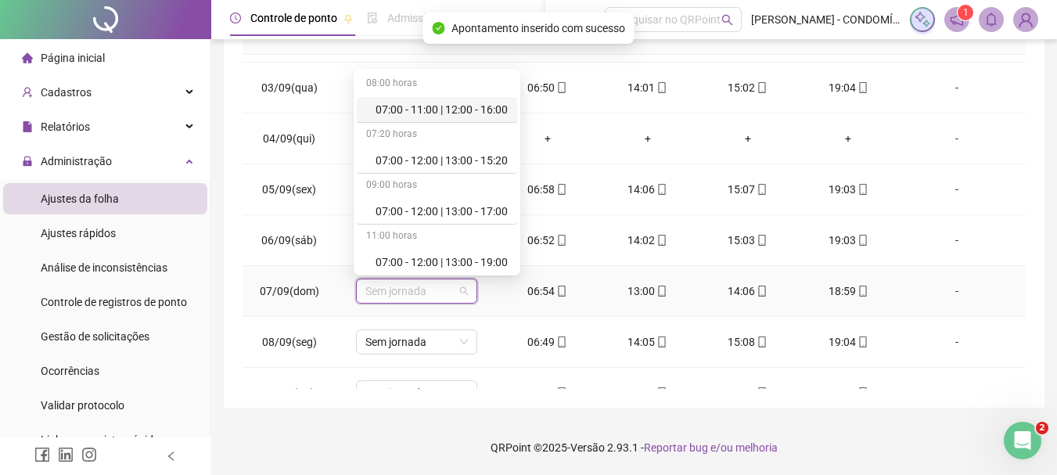
click at [471, 109] on div "07:00 - 11:00 | 12:00 - 16:00" at bounding box center [441, 109] width 132 height 17
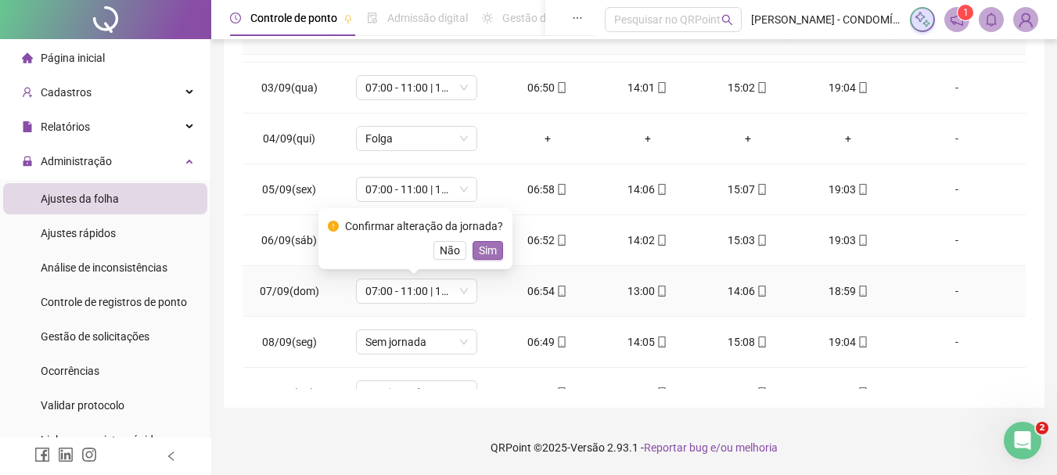
click at [483, 249] on span "Sim" at bounding box center [488, 250] width 18 height 17
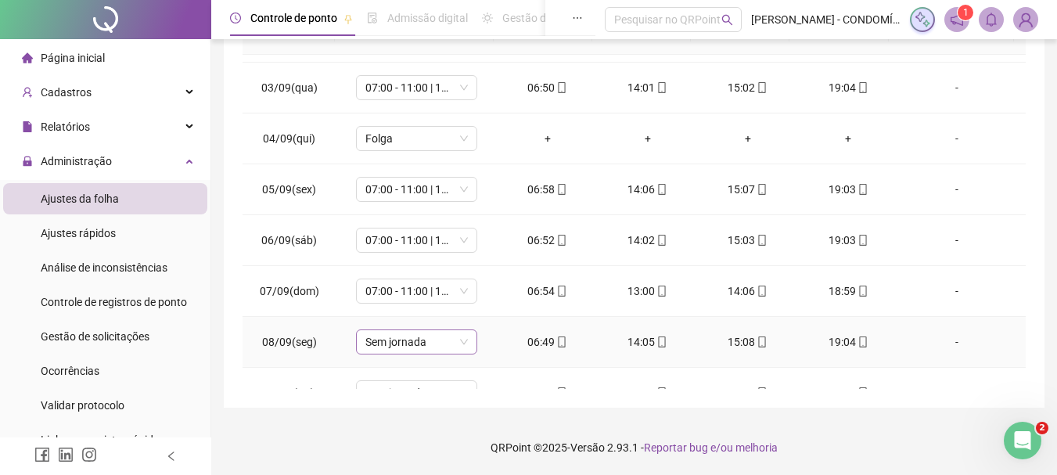
click at [380, 343] on span "Sem jornada" at bounding box center [416, 341] width 102 height 23
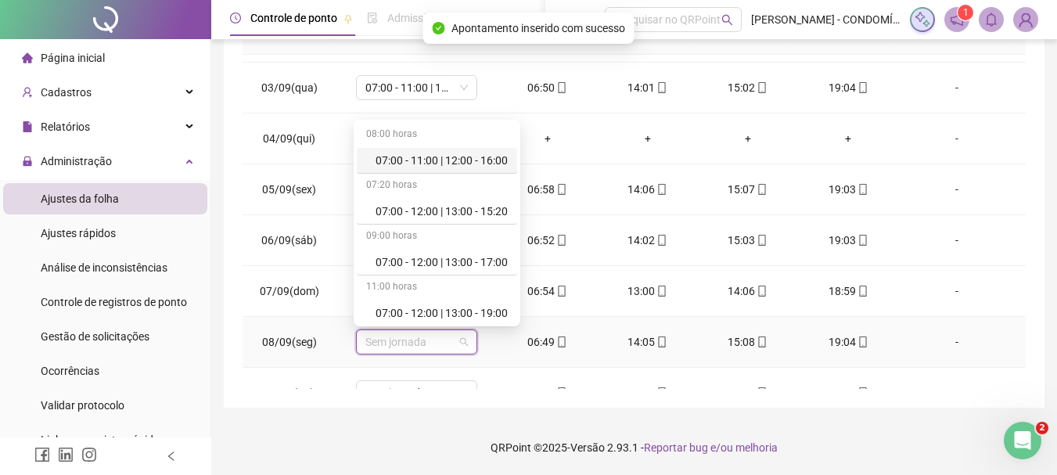
click at [445, 158] on div "07:00 - 11:00 | 12:00 - 16:00" at bounding box center [441, 160] width 132 height 17
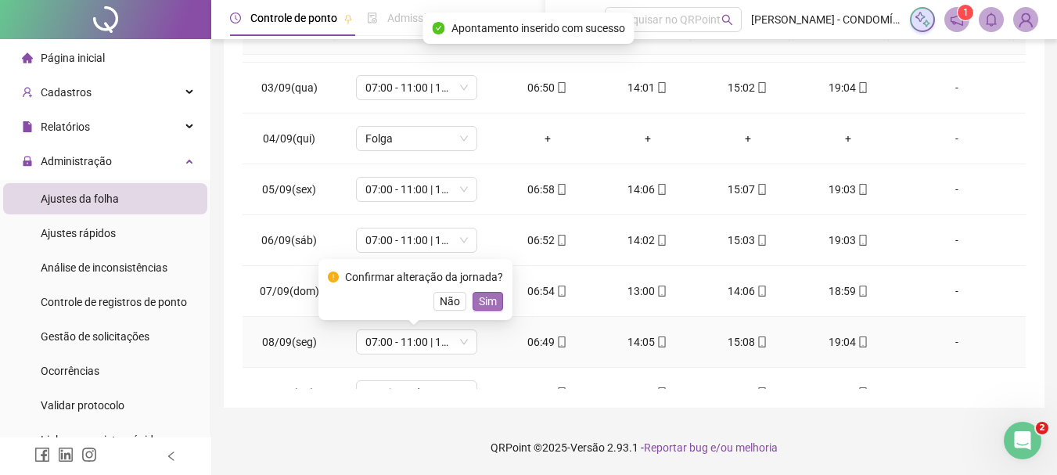
click at [486, 296] on span "Sim" at bounding box center [488, 300] width 18 height 17
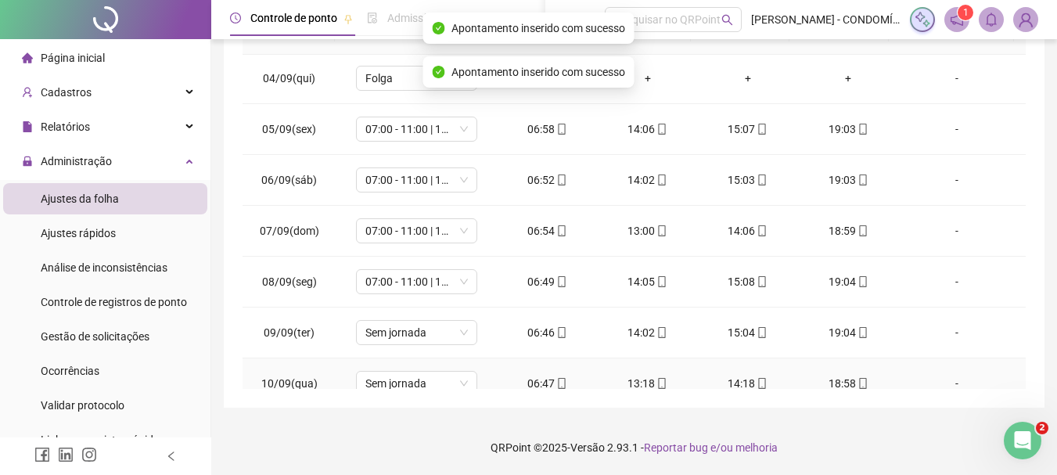
scroll to position [860, 0]
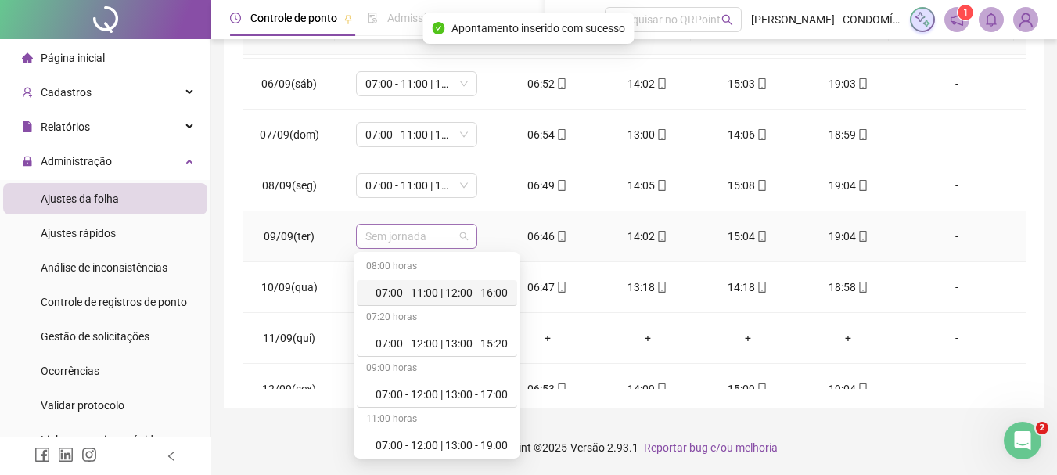
click at [394, 238] on span "Sem jornada" at bounding box center [416, 235] width 102 height 23
drag, startPoint x: 445, startPoint y: 288, endPoint x: 501, endPoint y: 266, distance: 59.7
click at [445, 289] on div "07:00 - 11:00 | 12:00 - 16:00" at bounding box center [441, 292] width 132 height 17
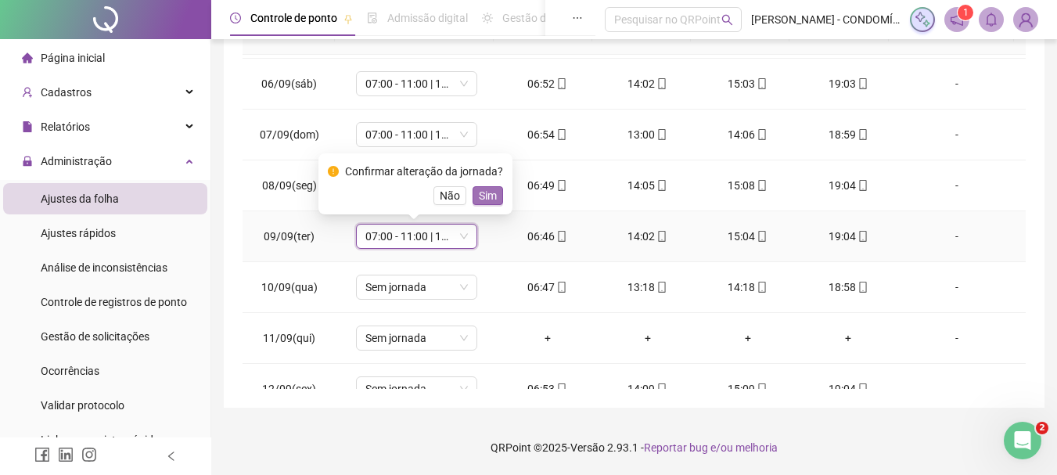
click at [487, 188] on span "Sim" at bounding box center [488, 195] width 18 height 17
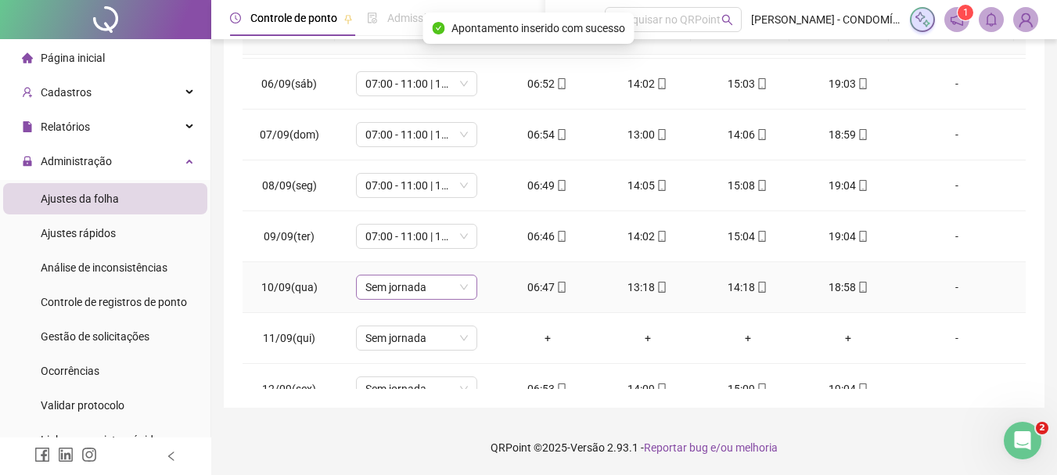
click at [402, 286] on span "Sem jornada" at bounding box center [416, 286] width 102 height 23
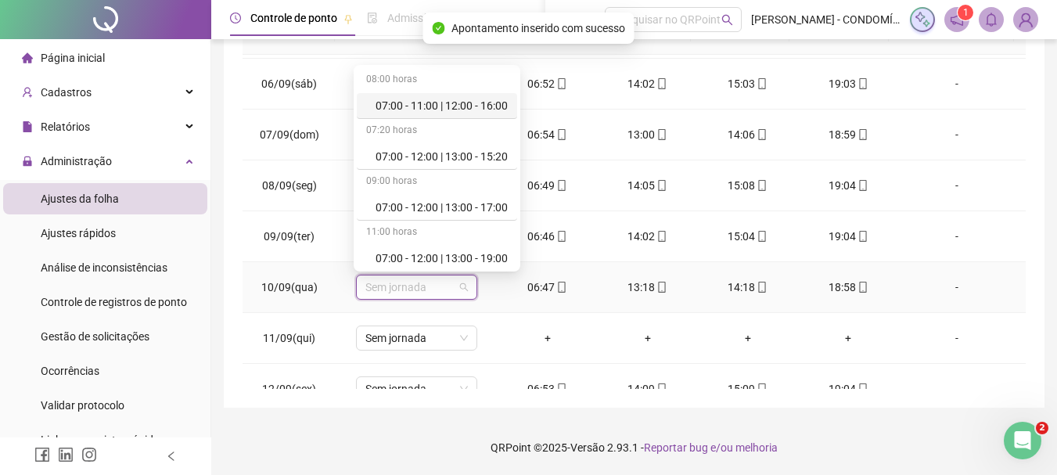
drag, startPoint x: 491, startPoint y: 104, endPoint x: 483, endPoint y: 220, distance: 116.0
click at [491, 105] on div "07:00 - 11:00 | 12:00 - 16:00" at bounding box center [441, 105] width 132 height 17
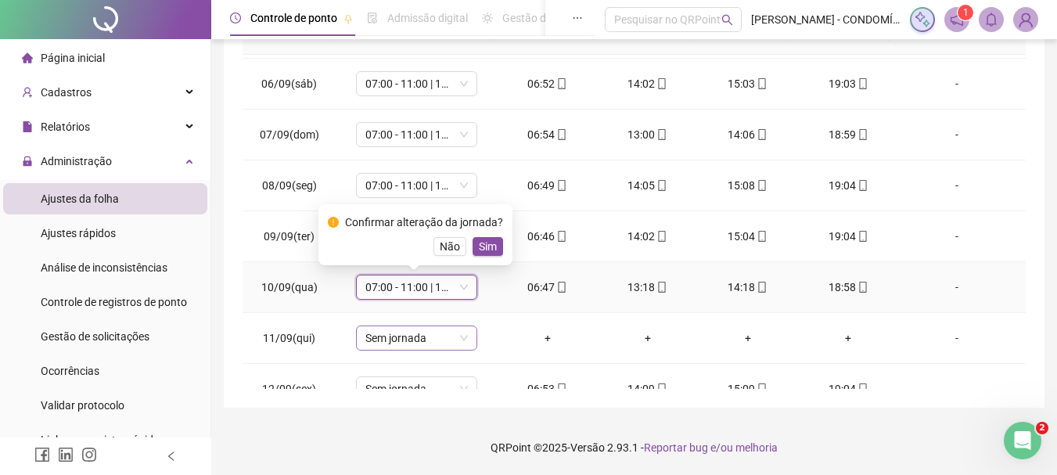
drag, startPoint x: 485, startPoint y: 244, endPoint x: 386, endPoint y: 336, distance: 135.0
click at [484, 246] on span "Sim" at bounding box center [488, 246] width 18 height 17
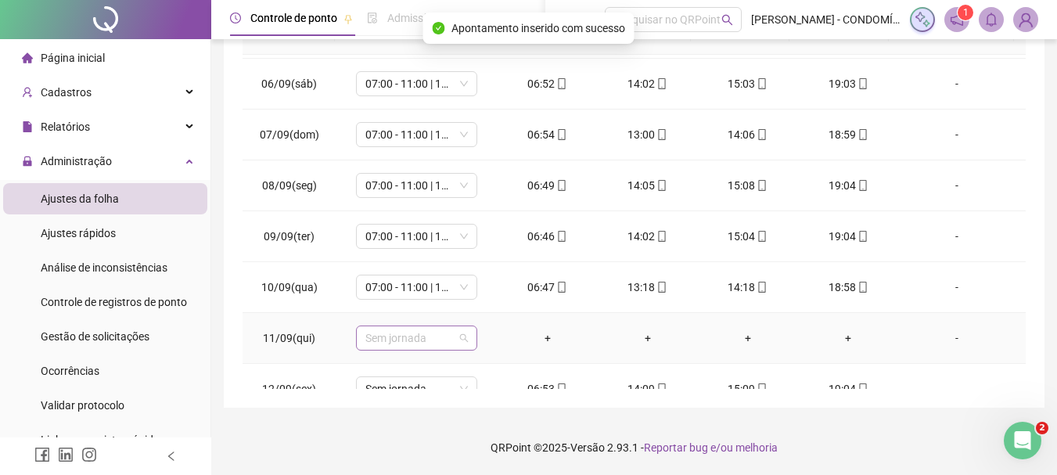
click at [372, 338] on span "Sem jornada" at bounding box center [416, 337] width 102 height 23
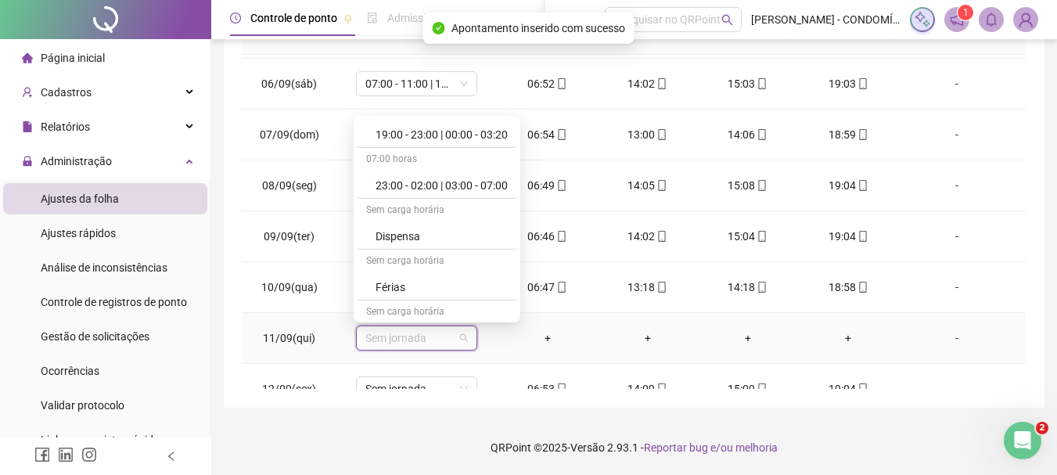
scroll to position [1172, 0]
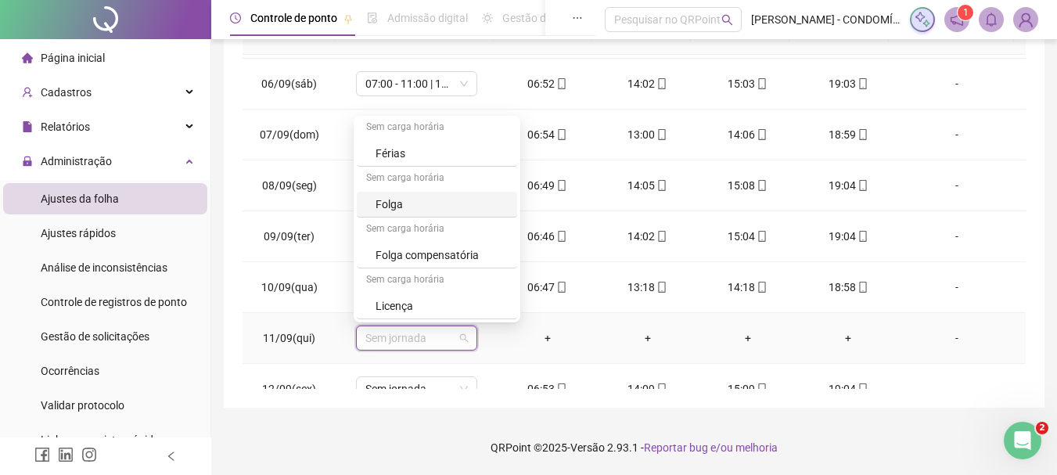
click at [386, 203] on div "Folga" at bounding box center [441, 204] width 132 height 17
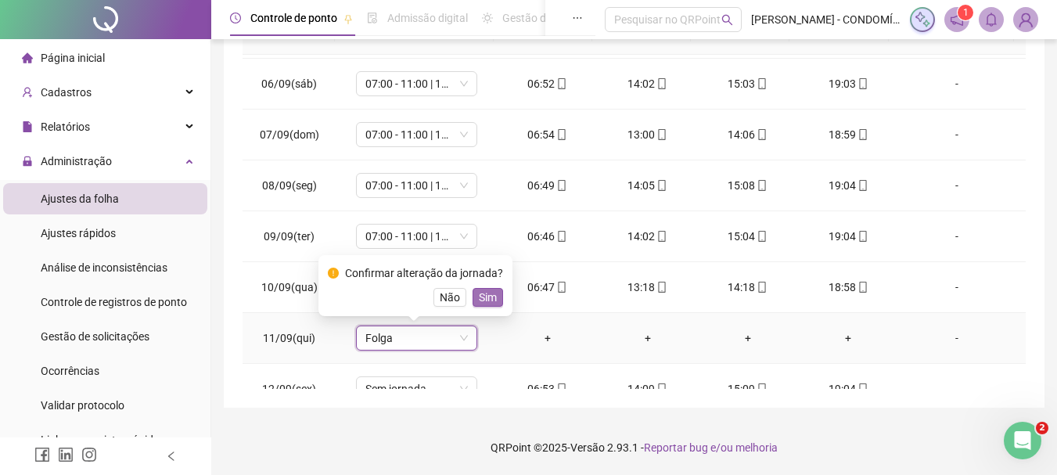
click at [483, 292] on span "Sim" at bounding box center [488, 297] width 18 height 17
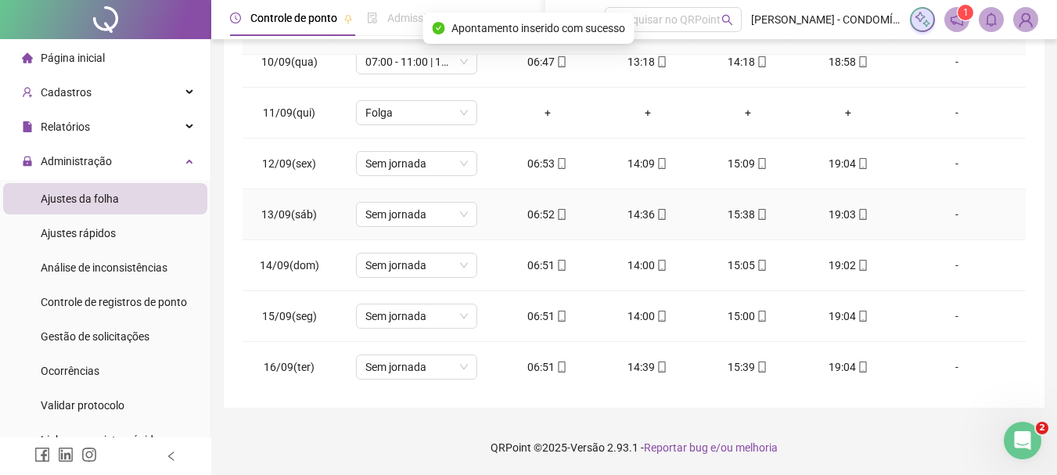
scroll to position [1095, 0]
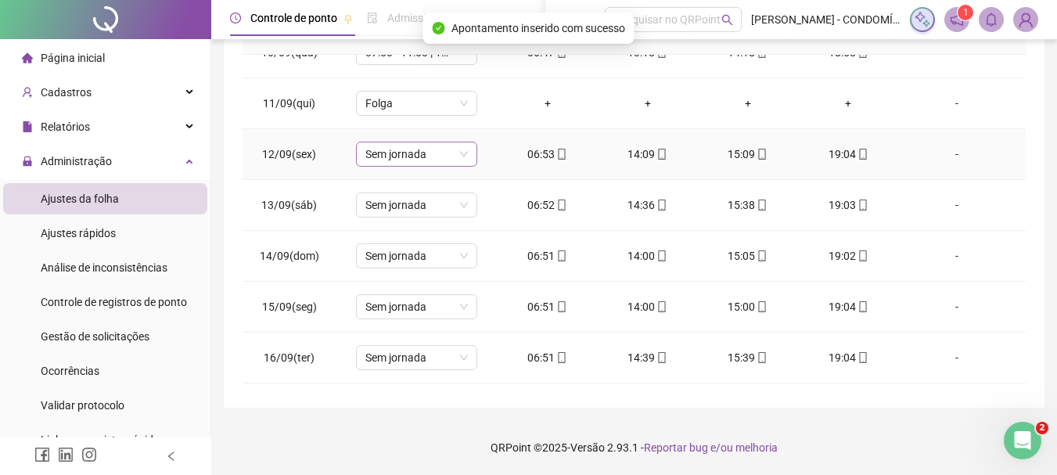
click at [382, 154] on span "Sem jornada" at bounding box center [416, 153] width 102 height 23
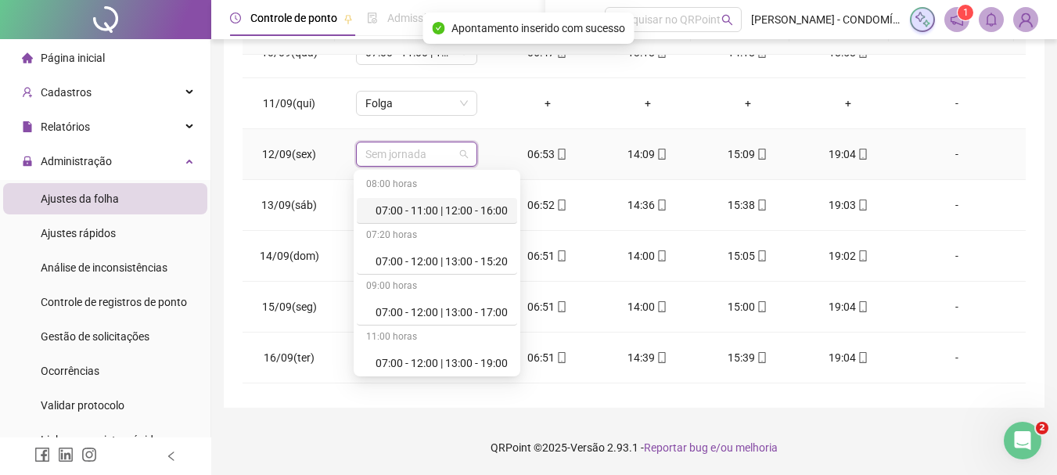
click at [464, 206] on div "07:00 - 11:00 | 12:00 - 16:00" at bounding box center [441, 210] width 132 height 17
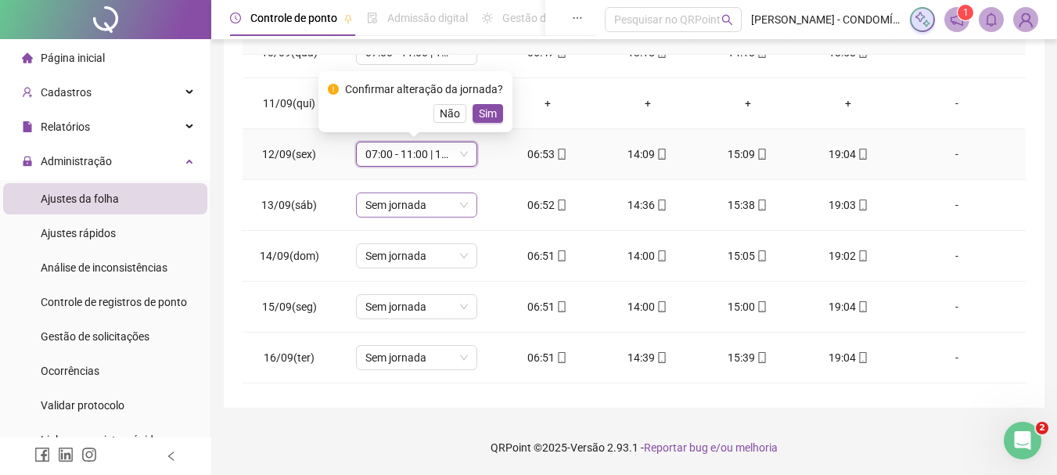
drag, startPoint x: 483, startPoint y: 112, endPoint x: 449, endPoint y: 194, distance: 88.7
click at [481, 112] on span "Sim" at bounding box center [488, 113] width 18 height 17
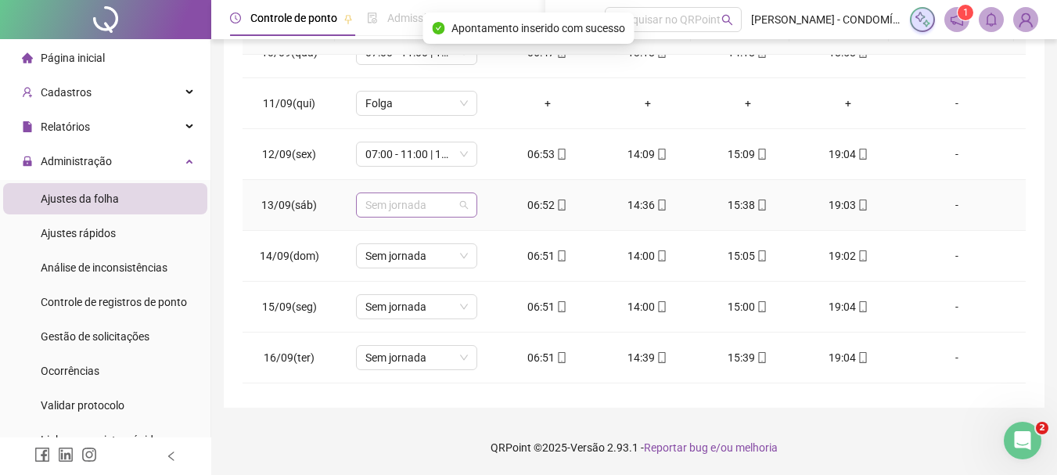
click at [414, 206] on span "Sem jornada" at bounding box center [416, 204] width 102 height 23
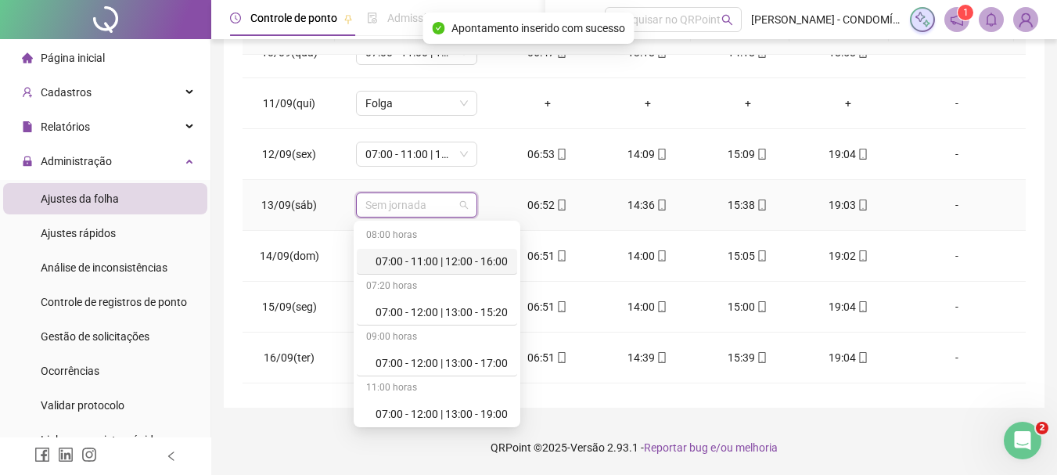
click at [486, 260] on div "07:00 - 11:00 | 12:00 - 16:00" at bounding box center [441, 261] width 132 height 17
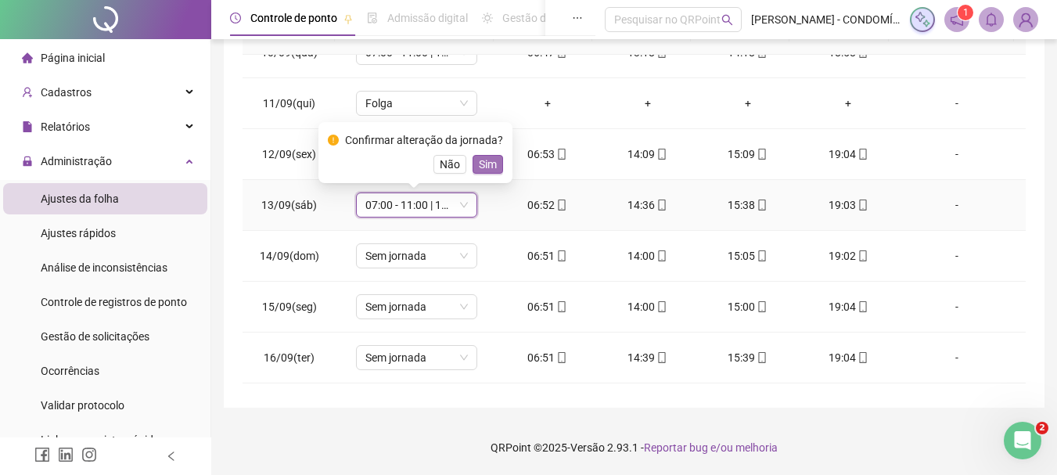
drag, startPoint x: 489, startPoint y: 162, endPoint x: 418, endPoint y: 252, distance: 114.2
click at [487, 163] on span "Sim" at bounding box center [488, 164] width 18 height 17
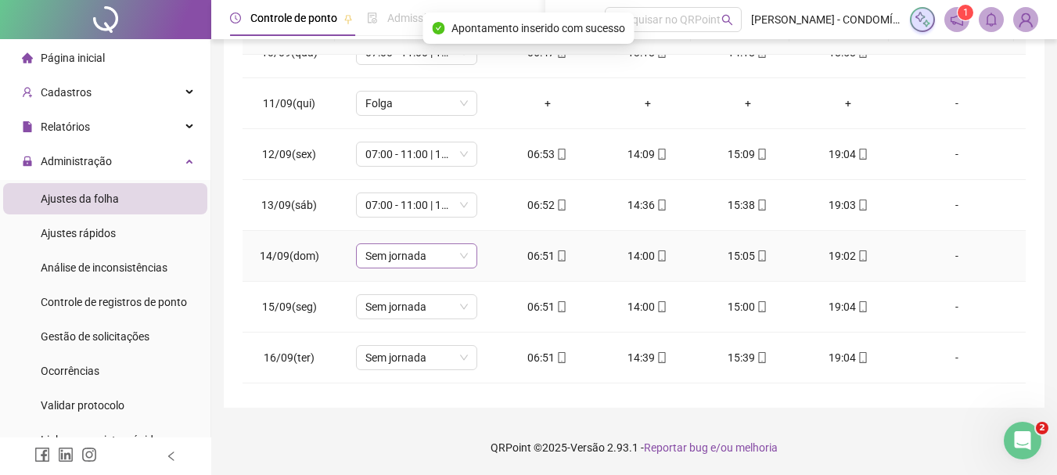
click at [412, 256] on span "Sem jornada" at bounding box center [416, 255] width 102 height 23
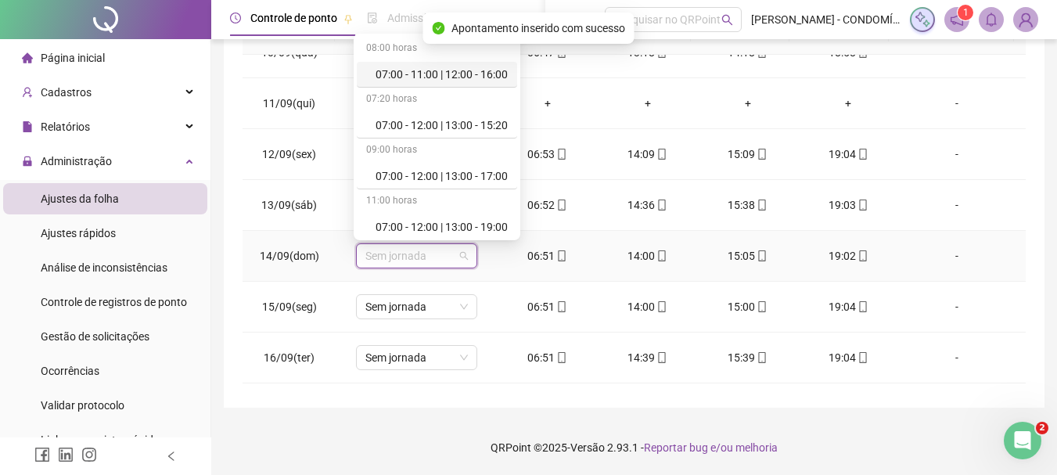
click at [475, 74] on div "07:00 - 11:00 | 12:00 - 16:00" at bounding box center [441, 74] width 132 height 17
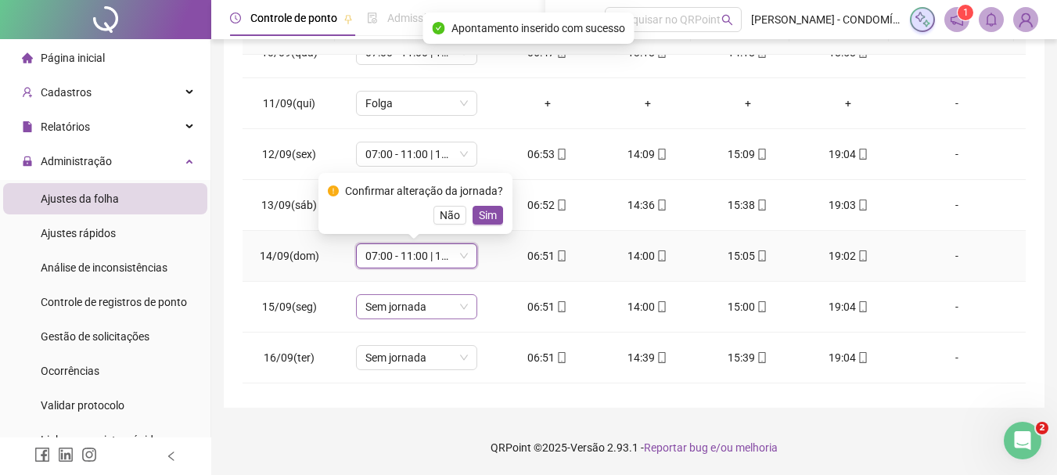
drag, startPoint x: 489, startPoint y: 214, endPoint x: 394, endPoint y: 297, distance: 125.8
click at [483, 217] on span "Sim" at bounding box center [488, 214] width 18 height 17
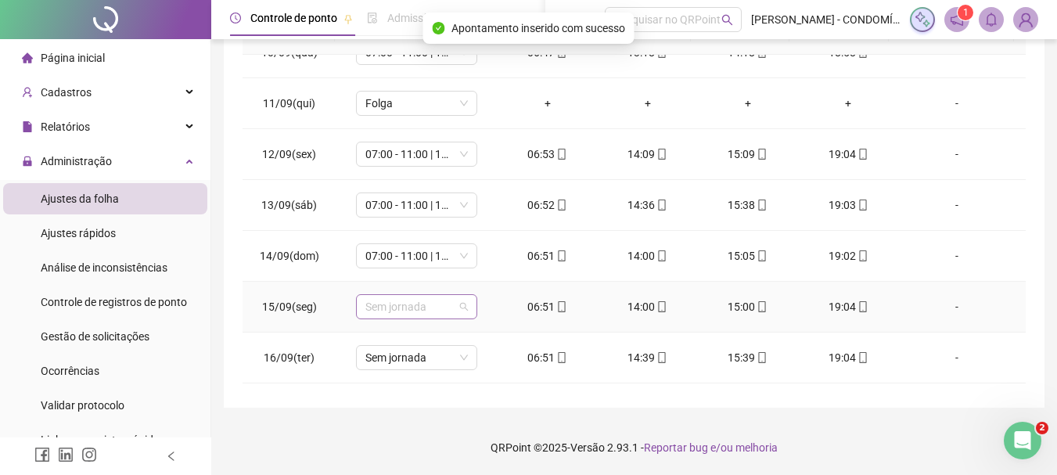
click at [390, 309] on span "Sem jornada" at bounding box center [416, 306] width 102 height 23
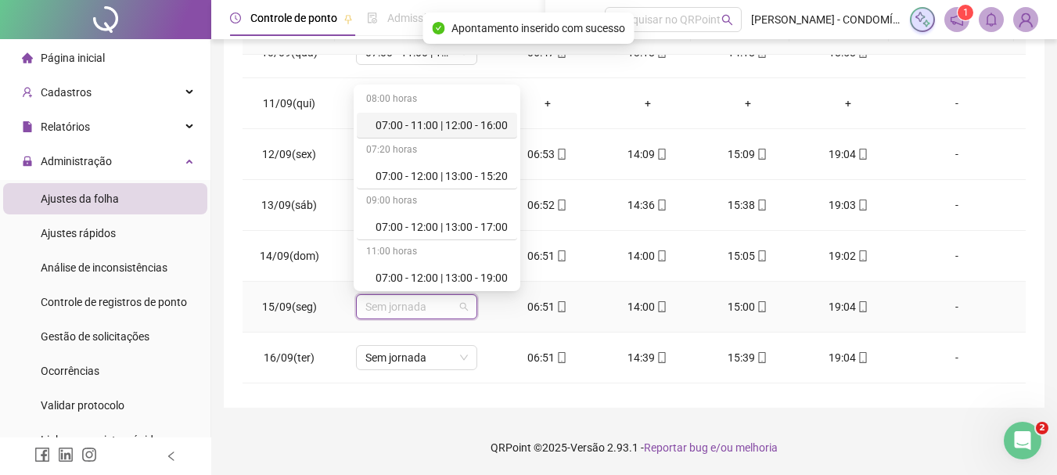
click at [450, 121] on div "07:00 - 11:00 | 12:00 - 16:00" at bounding box center [441, 125] width 132 height 17
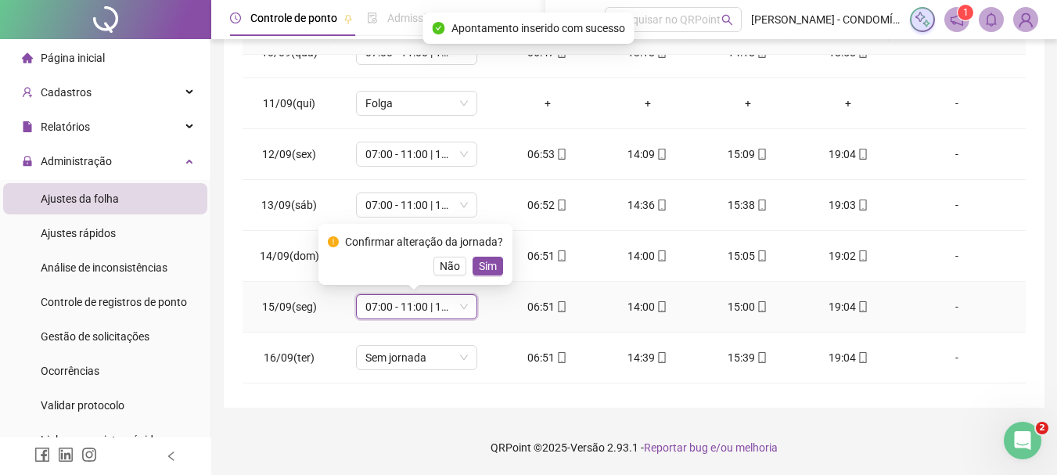
click at [488, 260] on span "Sim" at bounding box center [488, 265] width 18 height 17
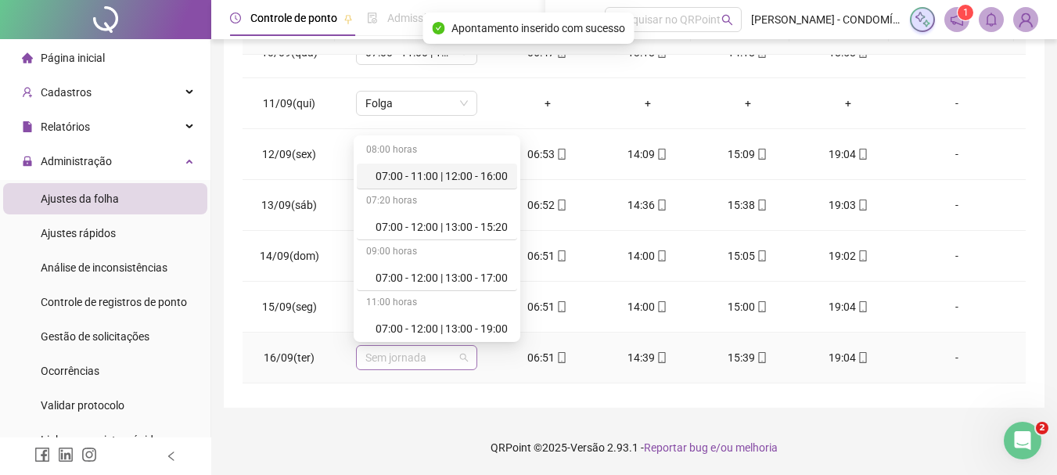
click at [390, 365] on span "Sem jornada" at bounding box center [416, 357] width 102 height 23
click at [448, 177] on div "07:00 - 11:00 | 12:00 - 16:00" at bounding box center [441, 175] width 132 height 17
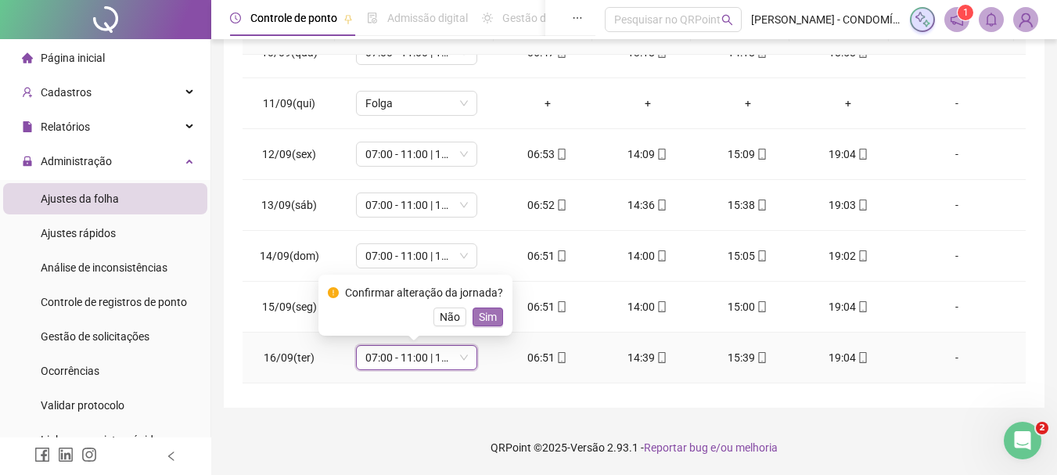
drag, startPoint x: 488, startPoint y: 316, endPoint x: 465, endPoint y: 328, distance: 25.9
click at [486, 317] on span "Sim" at bounding box center [488, 316] width 18 height 17
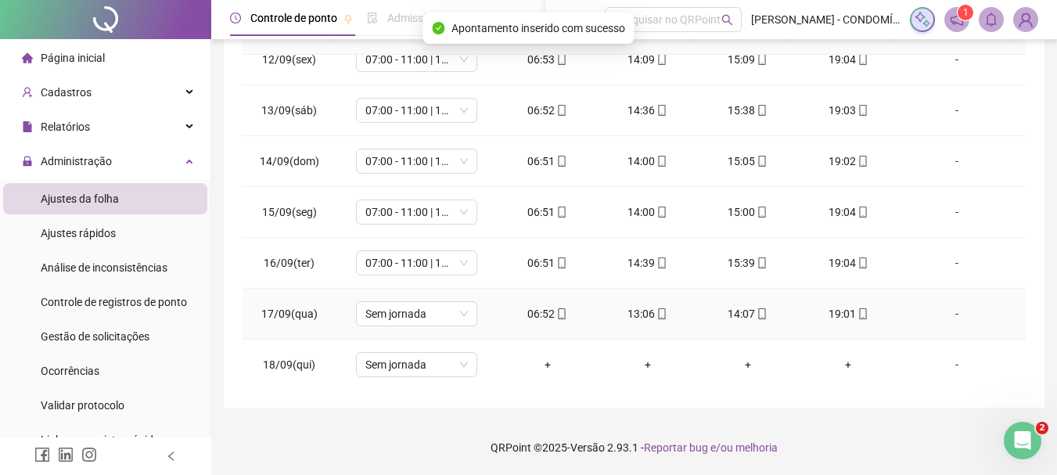
scroll to position [1191, 0]
click at [412, 315] on span "Sem jornada" at bounding box center [416, 311] width 102 height 23
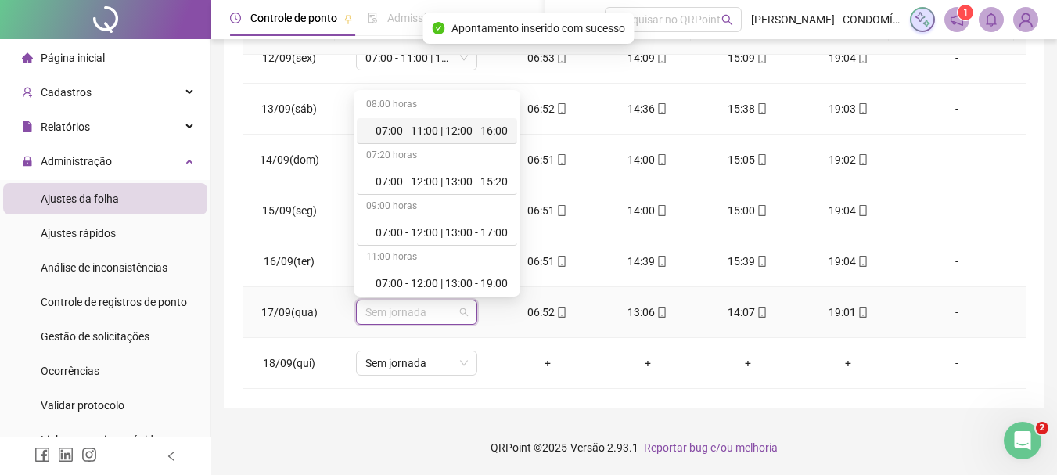
click at [483, 130] on div "07:00 - 11:00 | 12:00 - 16:00" at bounding box center [441, 130] width 132 height 17
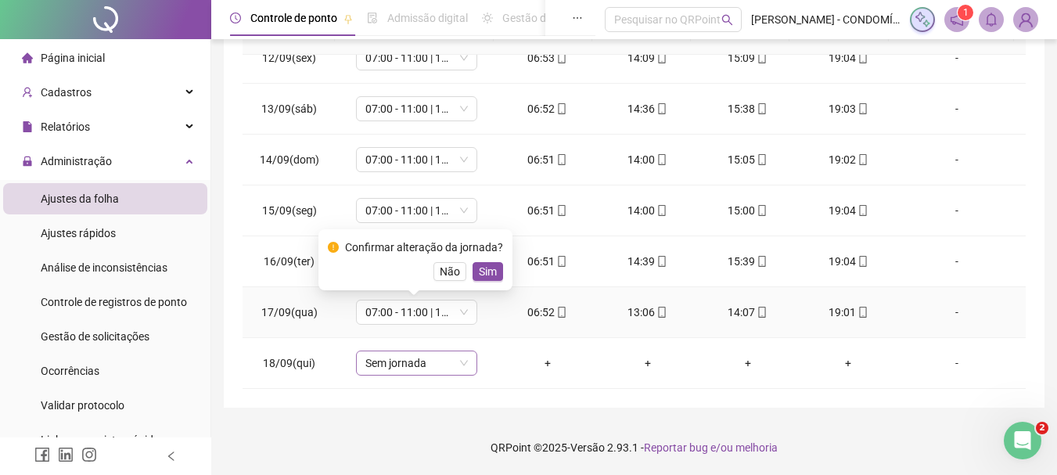
drag, startPoint x: 486, startPoint y: 271, endPoint x: 385, endPoint y: 370, distance: 142.1
click at [485, 271] on span "Sim" at bounding box center [488, 271] width 18 height 17
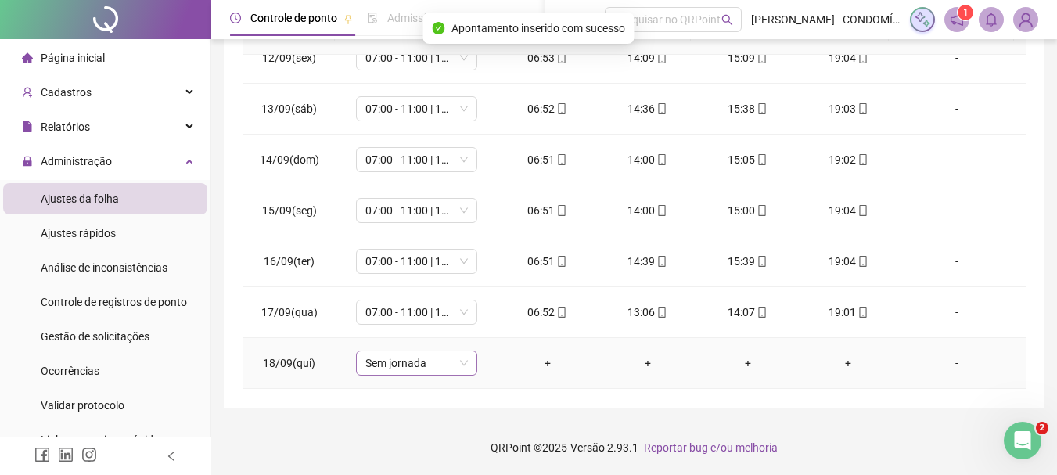
click at [376, 368] on span "Sem jornada" at bounding box center [416, 362] width 102 height 23
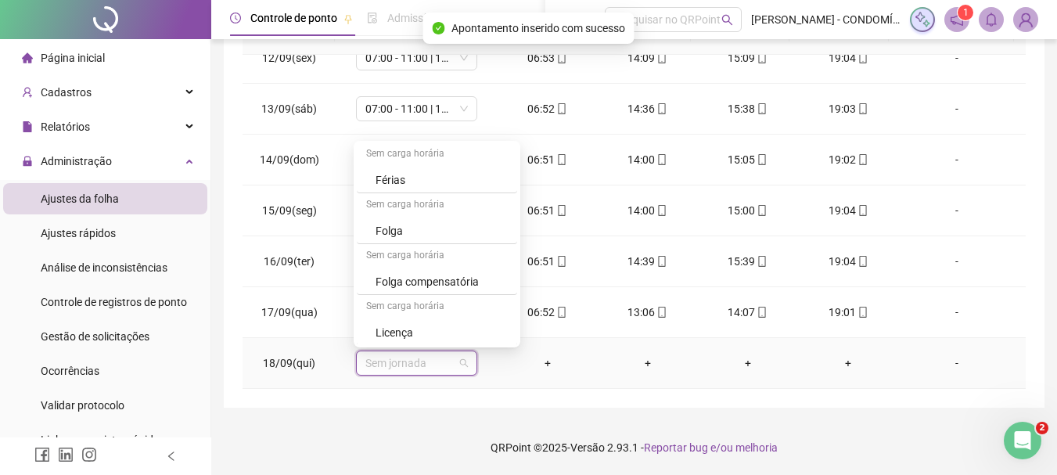
scroll to position [1172, 0]
click at [389, 230] on div "Folga" at bounding box center [441, 229] width 132 height 17
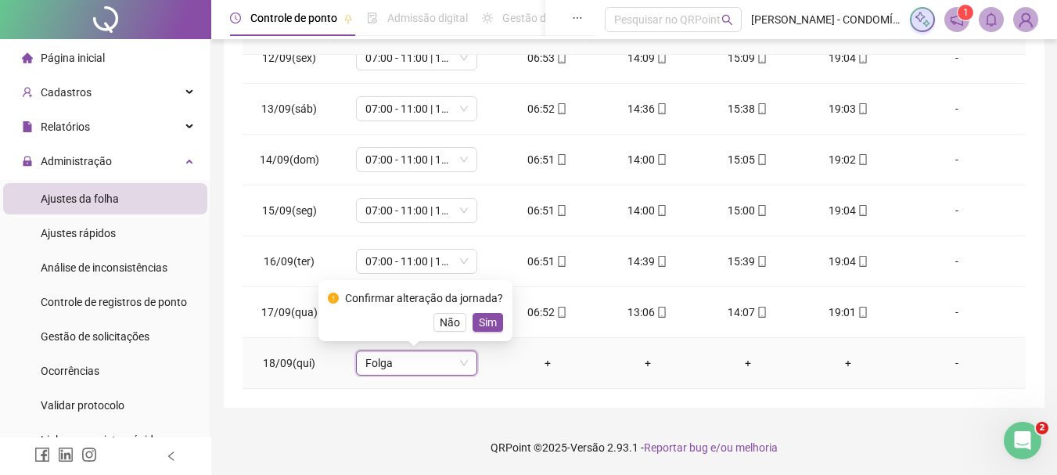
click at [486, 323] on span "Sim" at bounding box center [488, 322] width 18 height 17
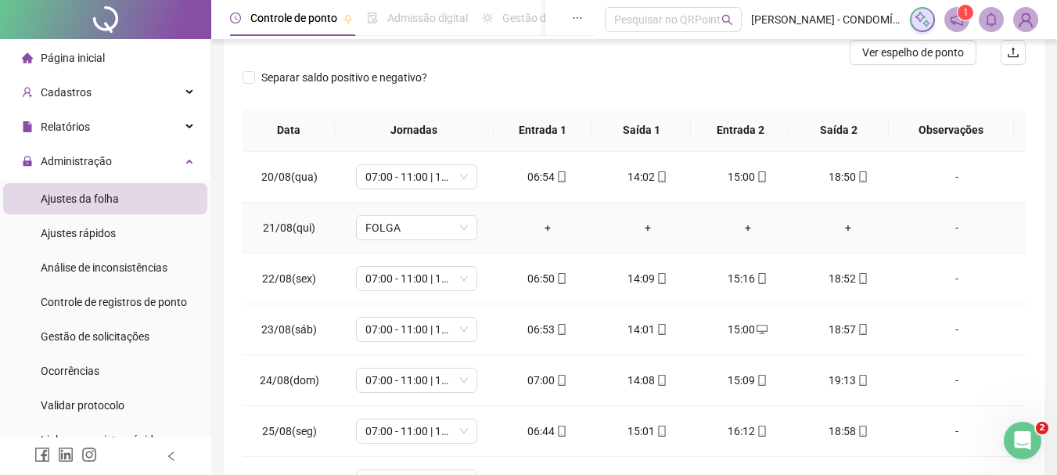
scroll to position [0, 0]
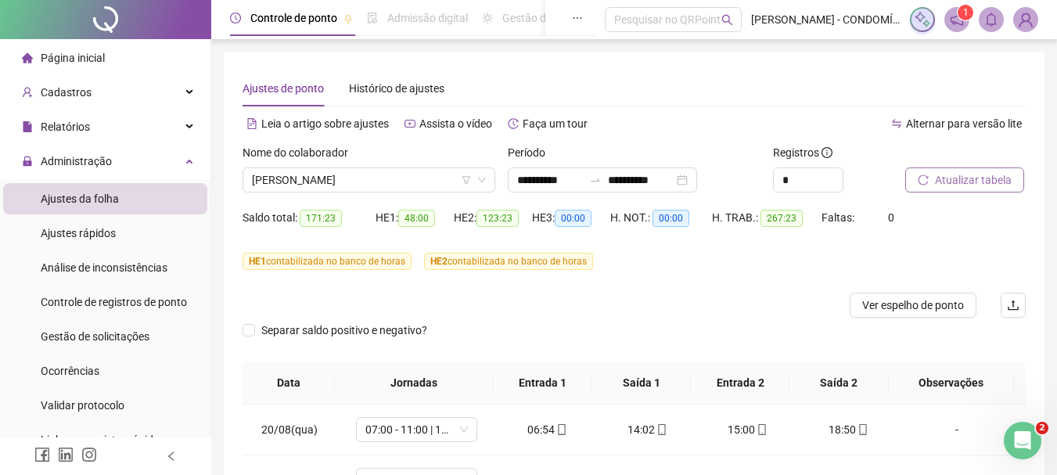
click at [942, 178] on span "Atualizar tabela" at bounding box center [973, 179] width 77 height 17
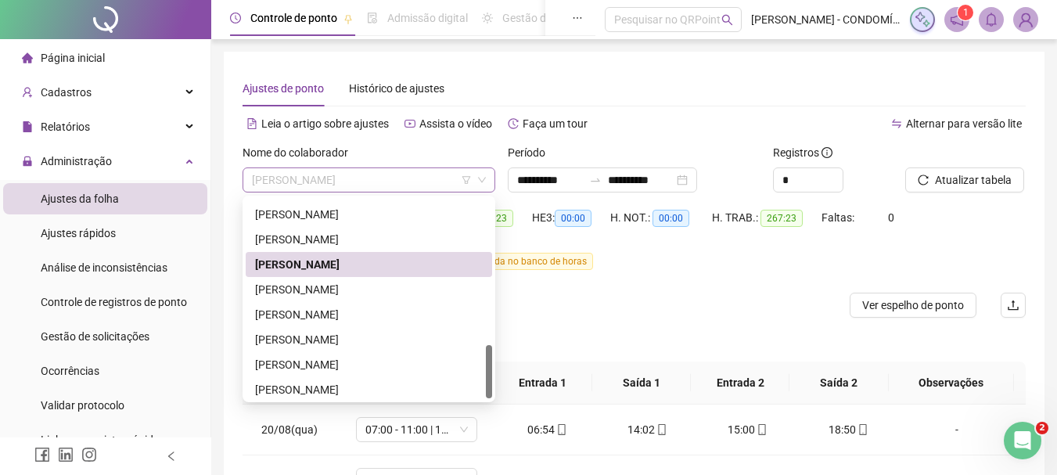
click at [346, 180] on span "[PERSON_NAME]" at bounding box center [369, 179] width 234 height 23
click at [281, 287] on div "[PERSON_NAME]" at bounding box center [369, 289] width 228 height 17
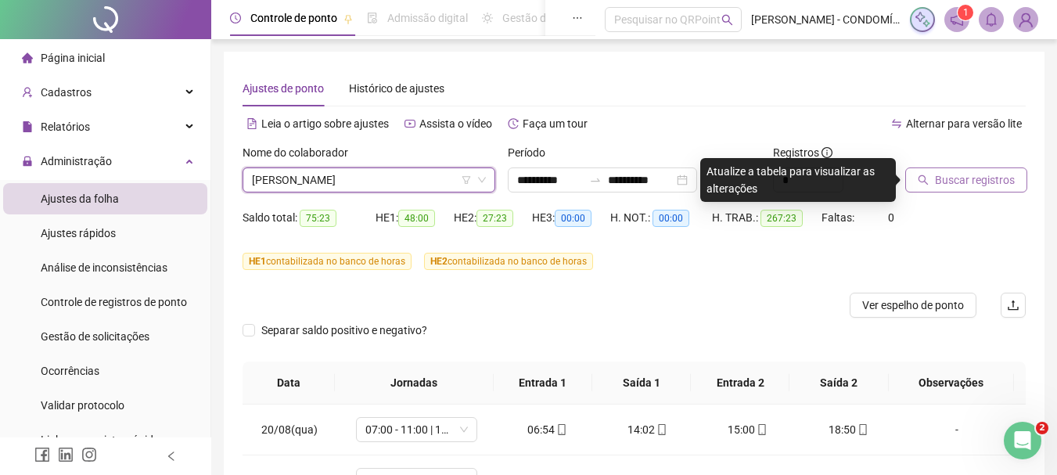
click at [951, 177] on span "Buscar registros" at bounding box center [975, 179] width 80 height 17
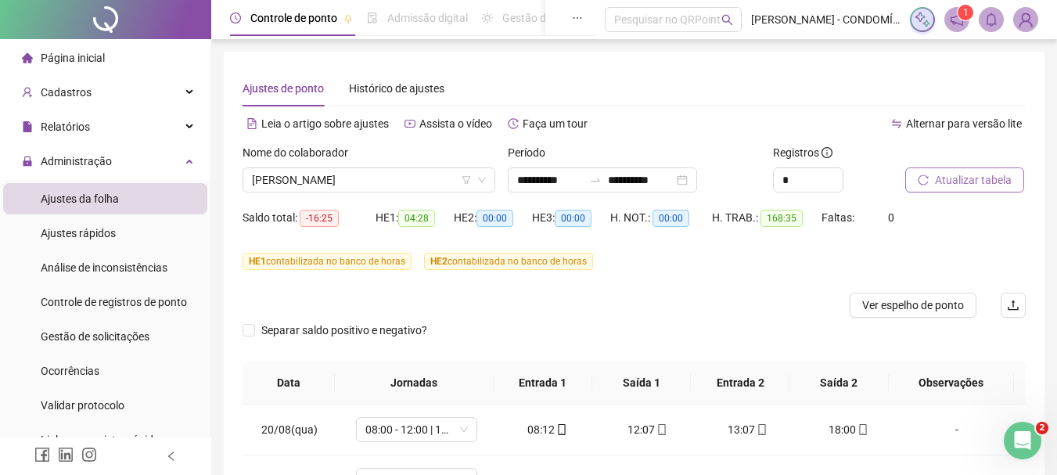
click at [981, 175] on span "Atualizar tabela" at bounding box center [973, 179] width 77 height 17
click at [959, 178] on span "Atualizar tabela" at bounding box center [973, 179] width 77 height 17
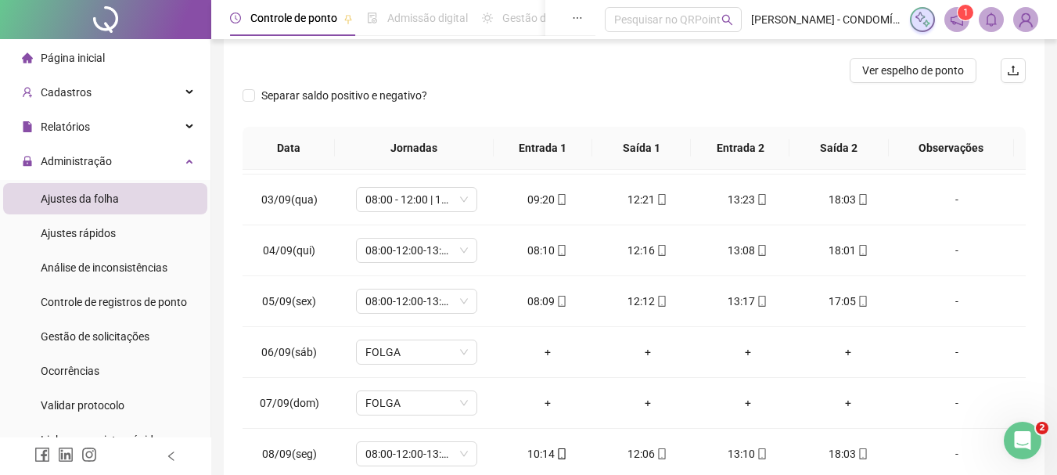
scroll to position [704, 0]
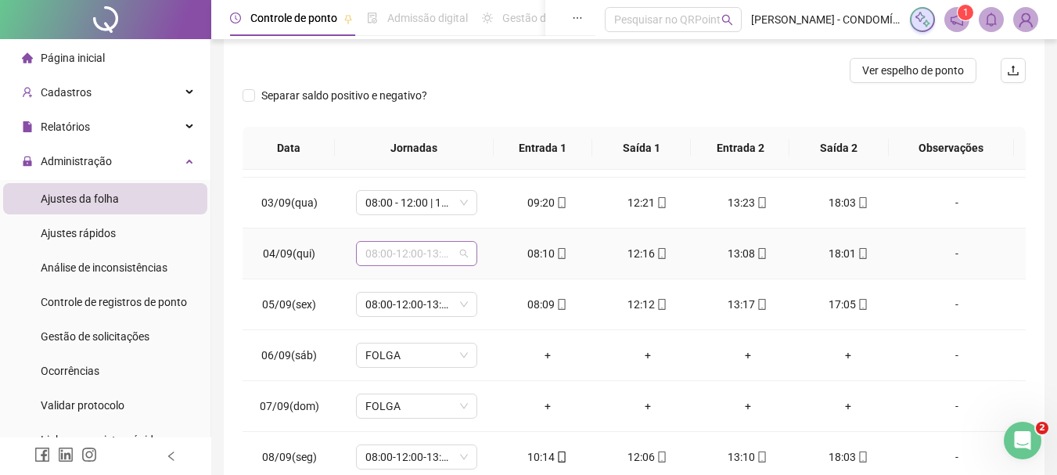
click at [397, 250] on span "08:00-12:00-13:00-17:00" at bounding box center [416, 253] width 102 height 23
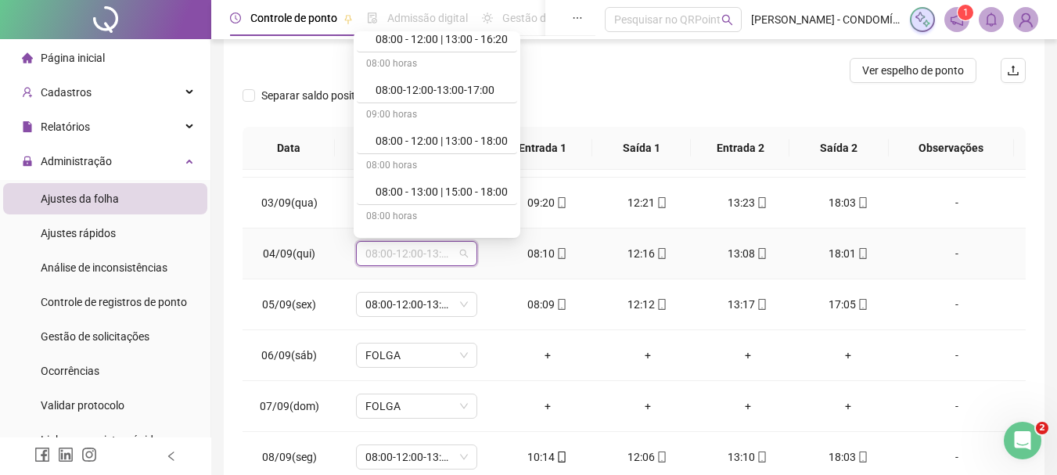
scroll to position [313, 0]
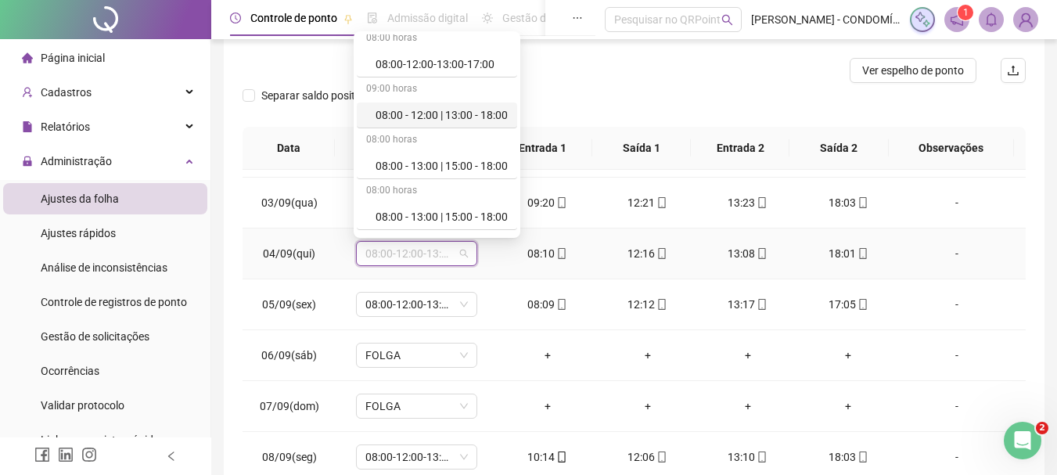
click at [426, 113] on div "08:00 - 12:00 | 13:00 - 18:00" at bounding box center [441, 114] width 132 height 17
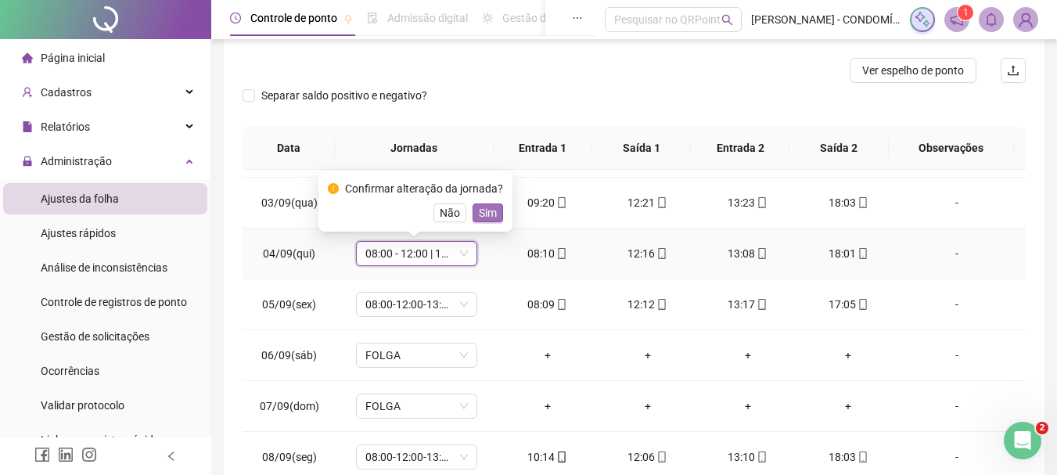
click at [490, 212] on span "Sim" at bounding box center [488, 212] width 18 height 17
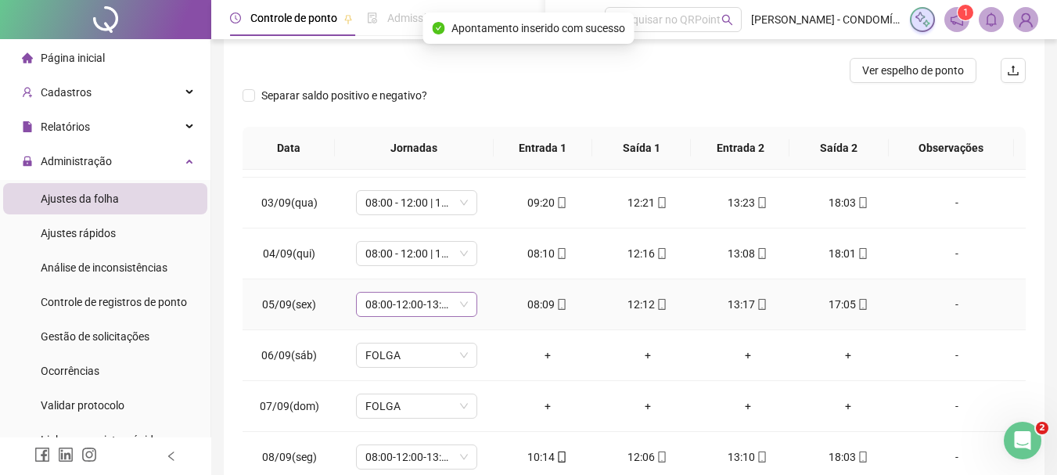
scroll to position [860, 0]
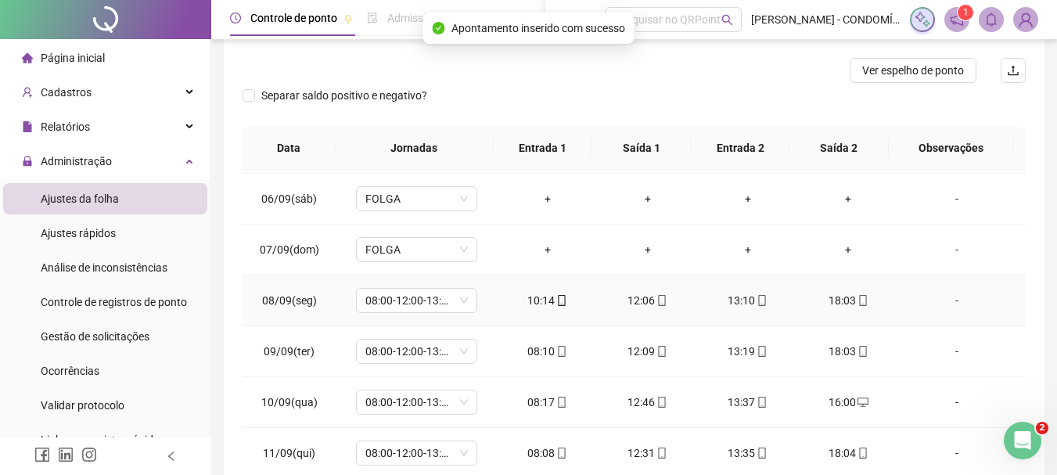
click at [407, 306] on span "08:00-12:00-13:00-17:00" at bounding box center [416, 300] width 102 height 23
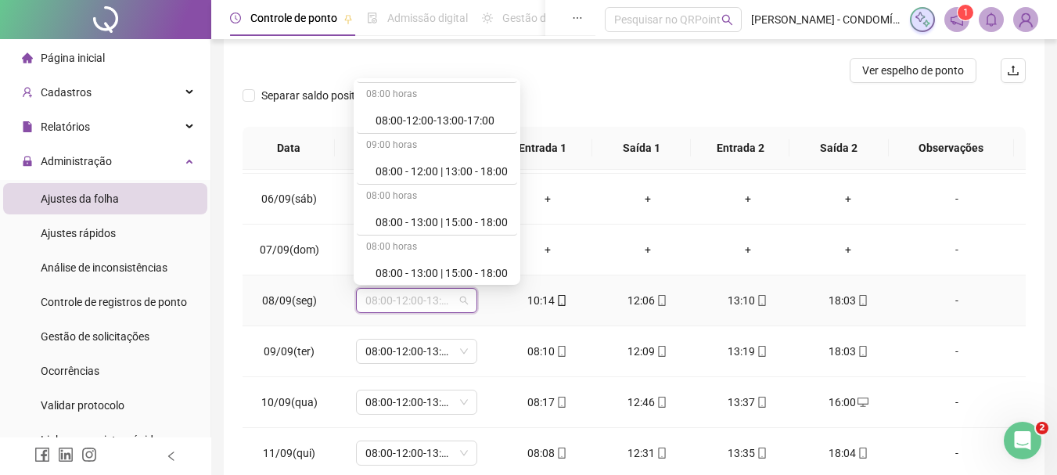
scroll to position [313, 0]
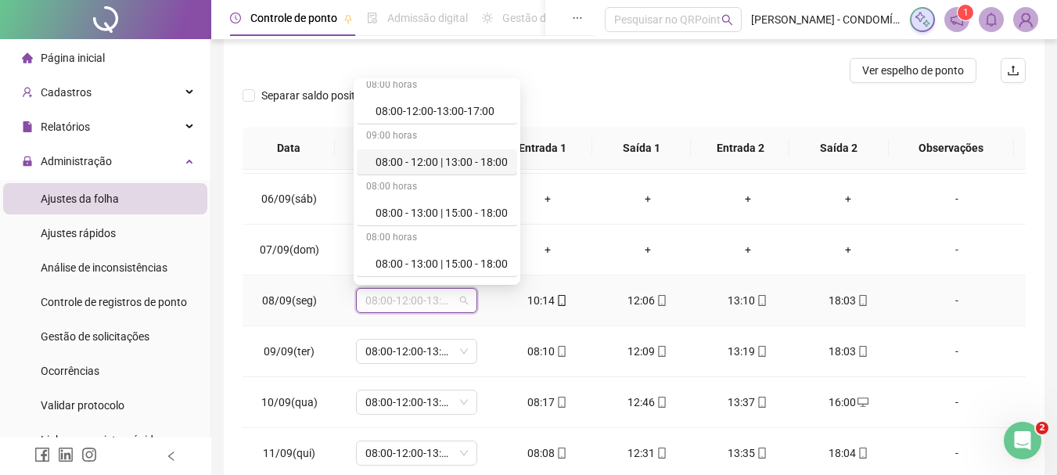
click at [441, 163] on div "08:00 - 12:00 | 13:00 - 18:00" at bounding box center [441, 161] width 132 height 17
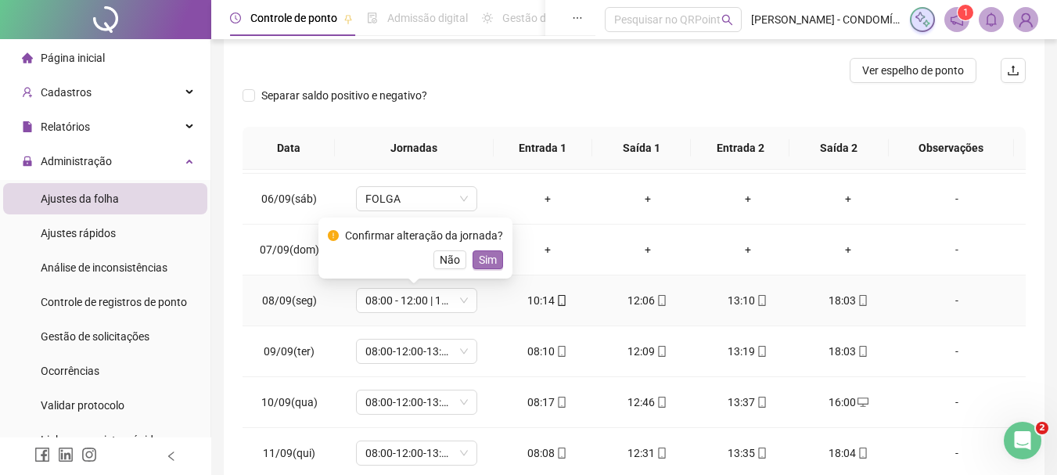
click at [493, 260] on span "Sim" at bounding box center [488, 259] width 18 height 17
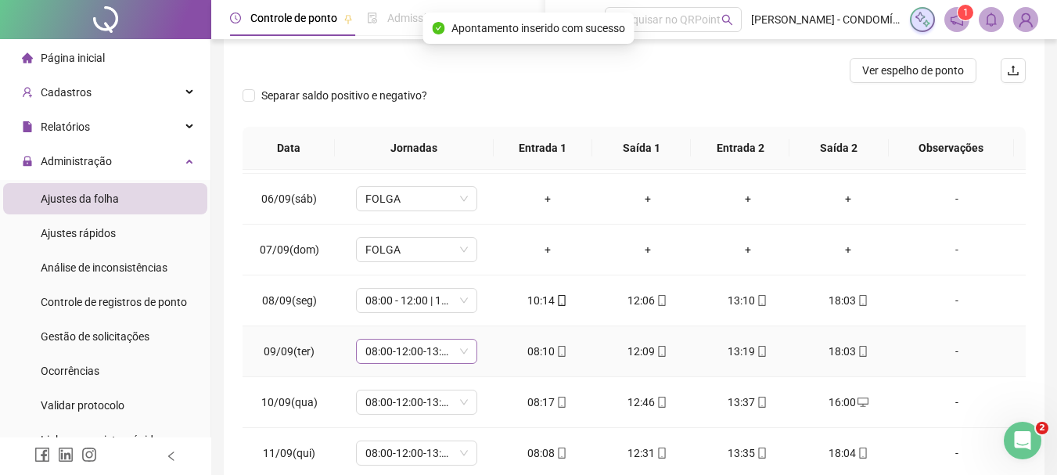
click at [407, 349] on span "08:00-12:00-13:00-17:00" at bounding box center [416, 350] width 102 height 23
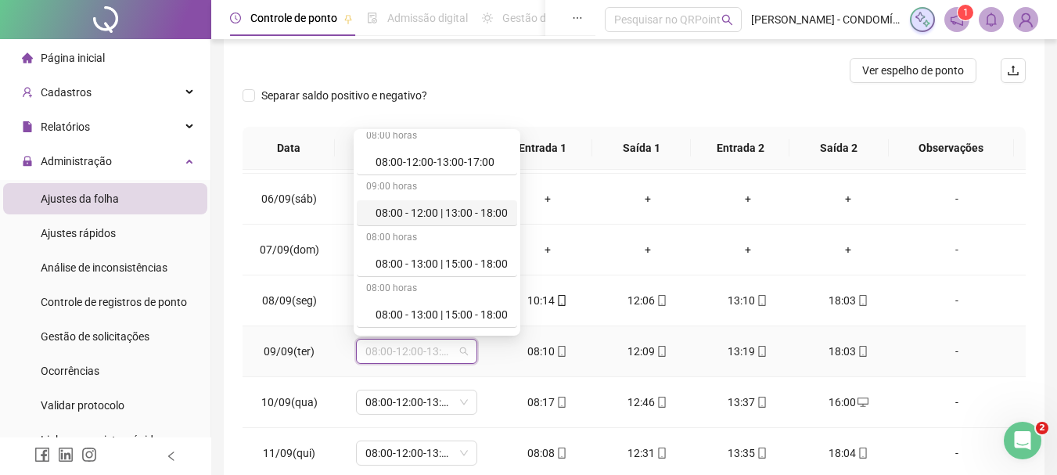
click at [419, 213] on div "08:00 - 12:00 | 13:00 - 18:00" at bounding box center [441, 212] width 132 height 17
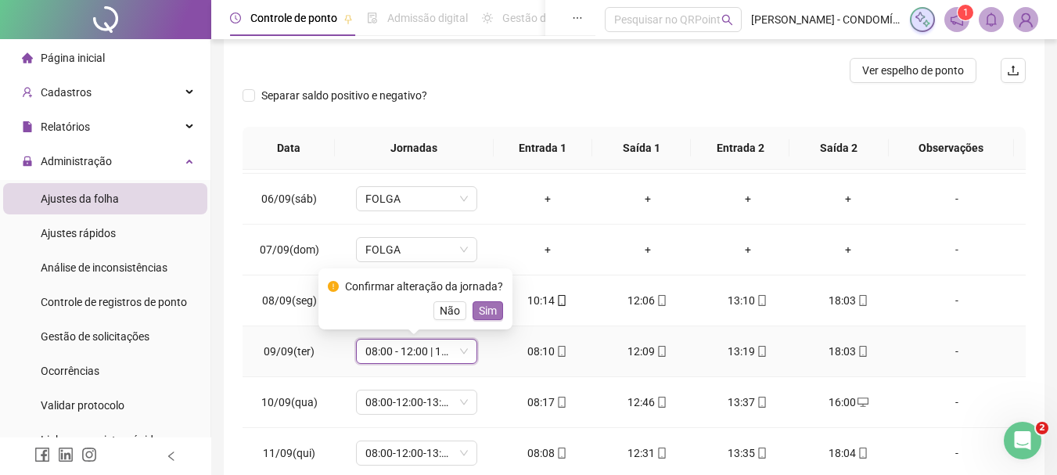
click at [490, 310] on span "Sim" at bounding box center [488, 310] width 18 height 17
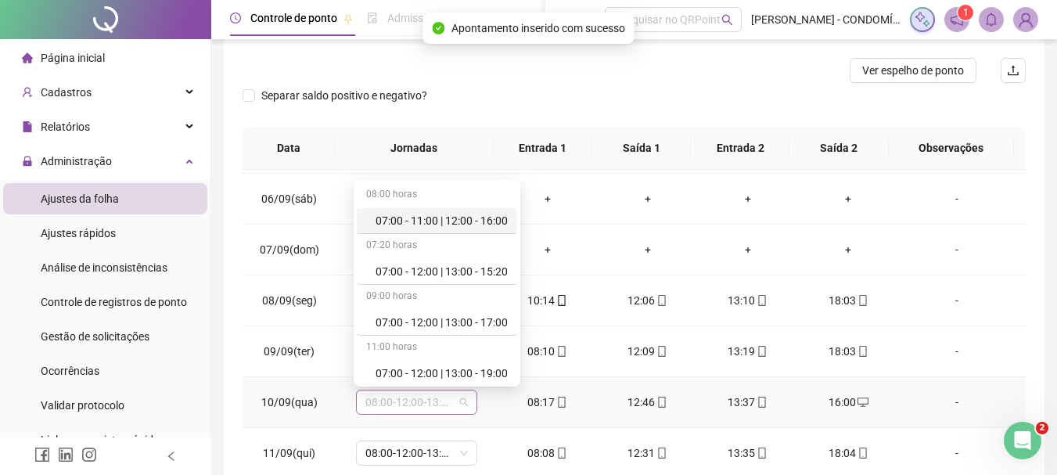
click at [392, 401] on span "08:00-12:00-13:00-17:00" at bounding box center [416, 401] width 102 height 23
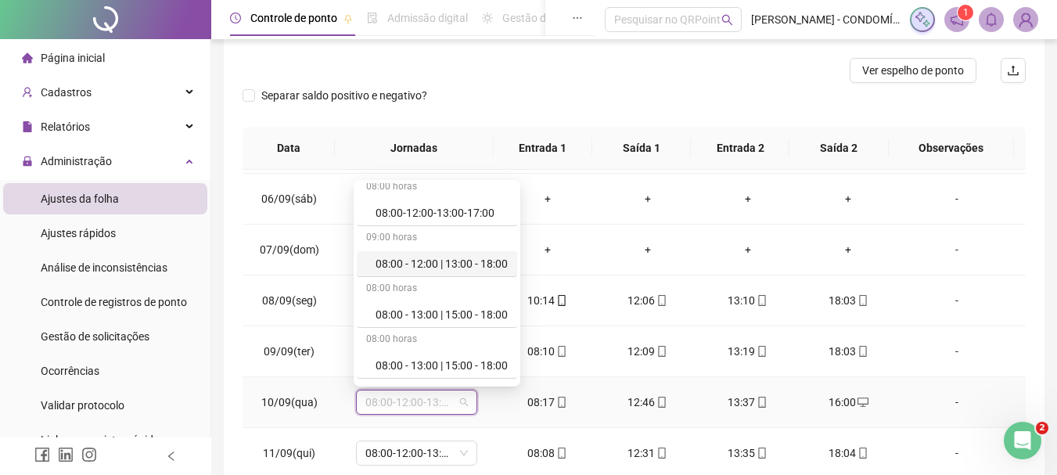
click at [432, 261] on div "08:00 - 12:00 | 13:00 - 18:00" at bounding box center [441, 263] width 132 height 17
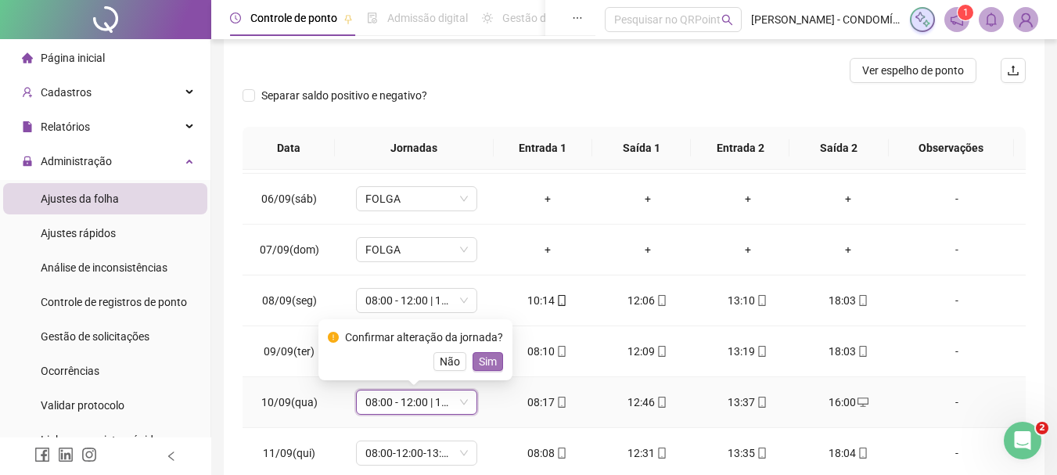
click at [489, 358] on span "Sim" at bounding box center [488, 361] width 18 height 17
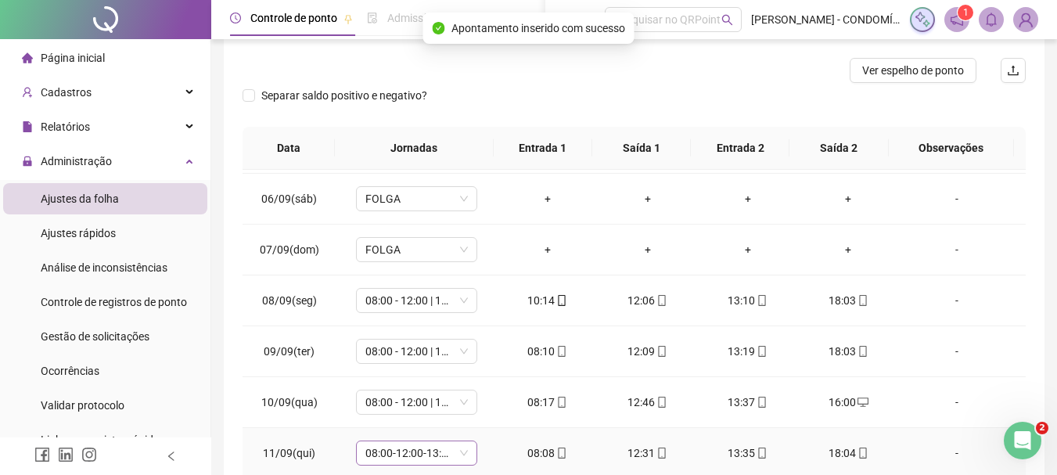
click at [416, 455] on span "08:00-12:00-13:00-17:00" at bounding box center [416, 452] width 102 height 23
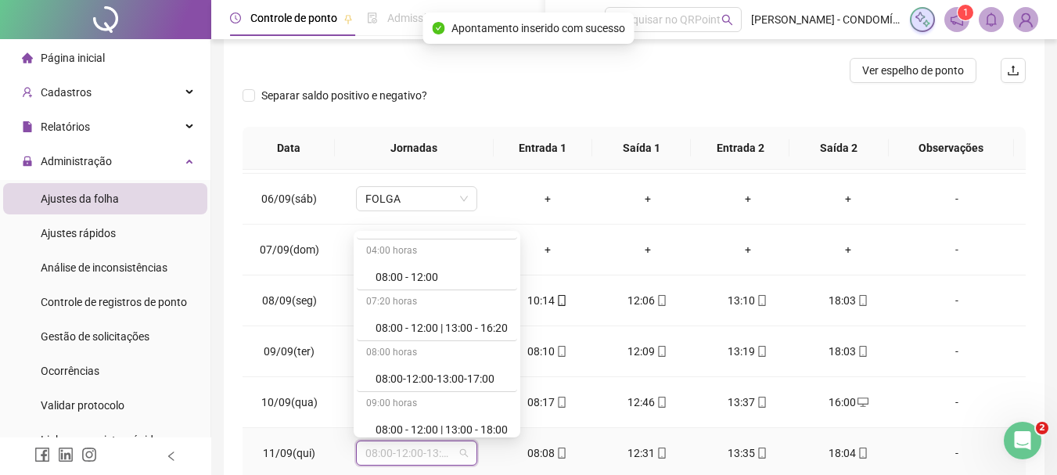
scroll to position [235, 0]
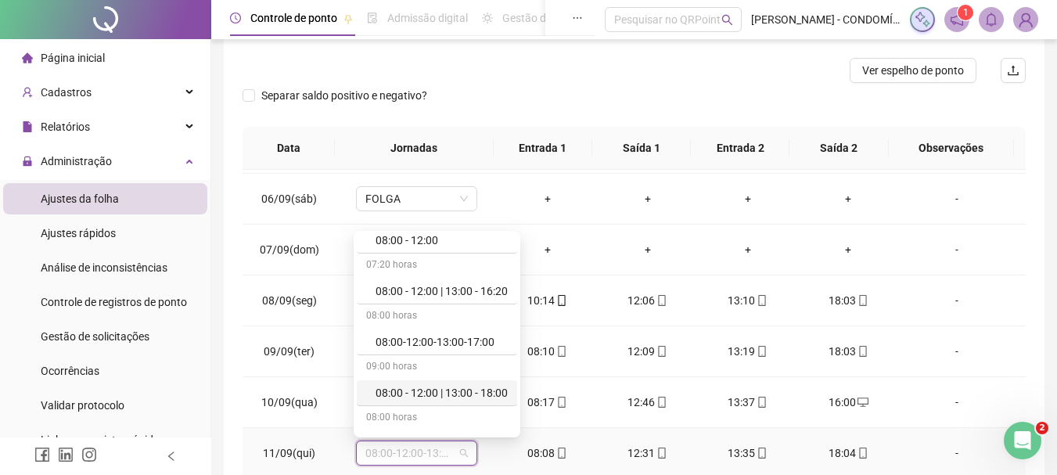
click at [429, 397] on div "08:00 - 12:00 | 13:00 - 18:00" at bounding box center [441, 392] width 132 height 17
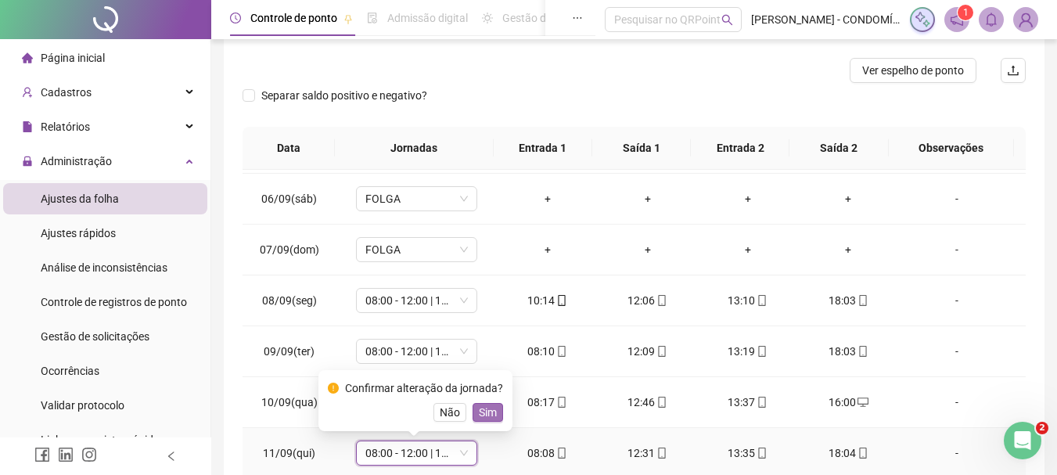
click at [485, 414] on span "Sim" at bounding box center [488, 412] width 18 height 17
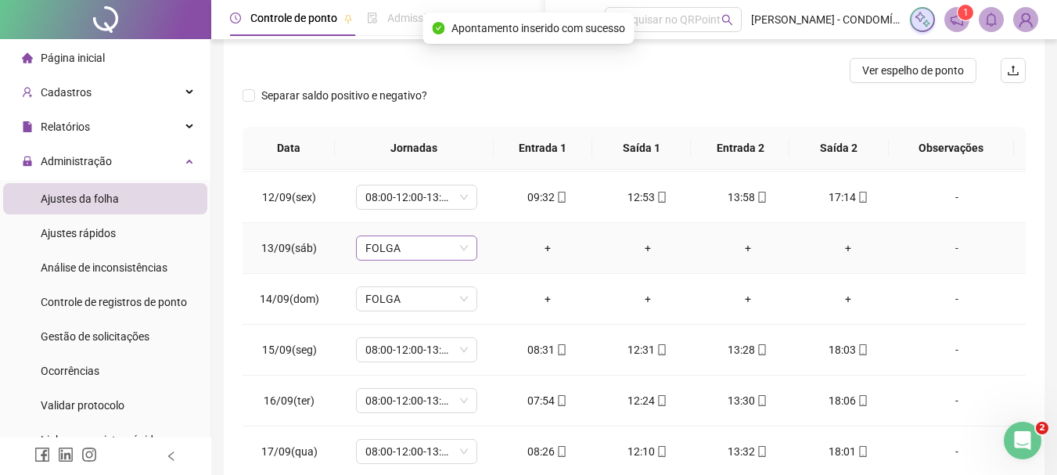
scroll to position [1173, 0]
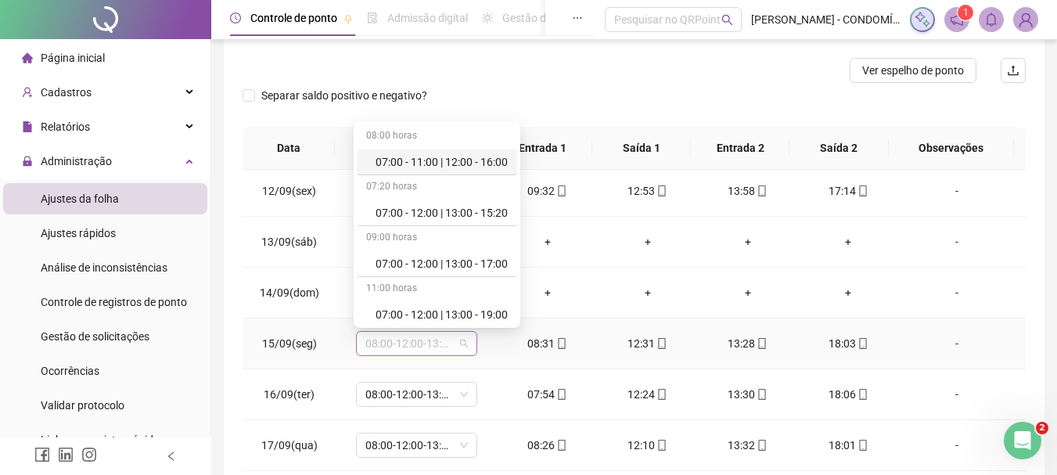
click at [393, 343] on span "08:00-12:00-13:00-17:00" at bounding box center [416, 343] width 102 height 23
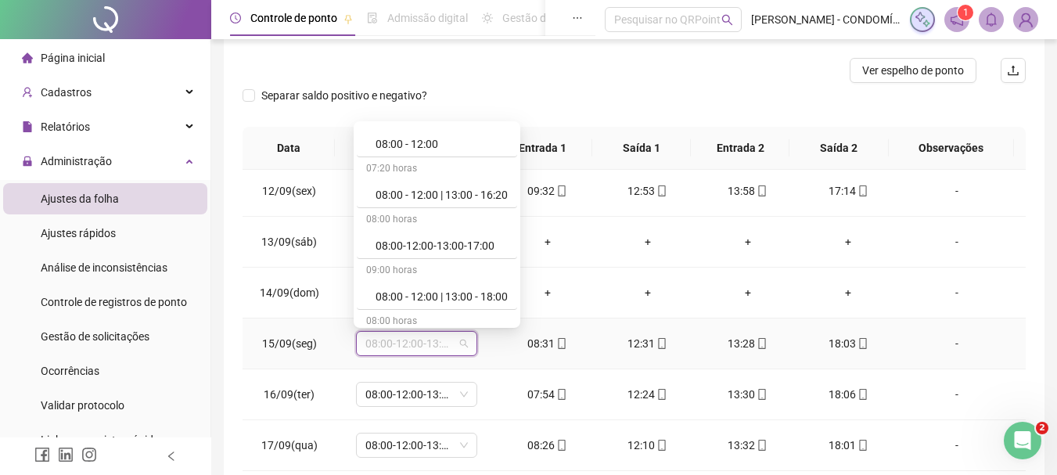
scroll to position [235, 0]
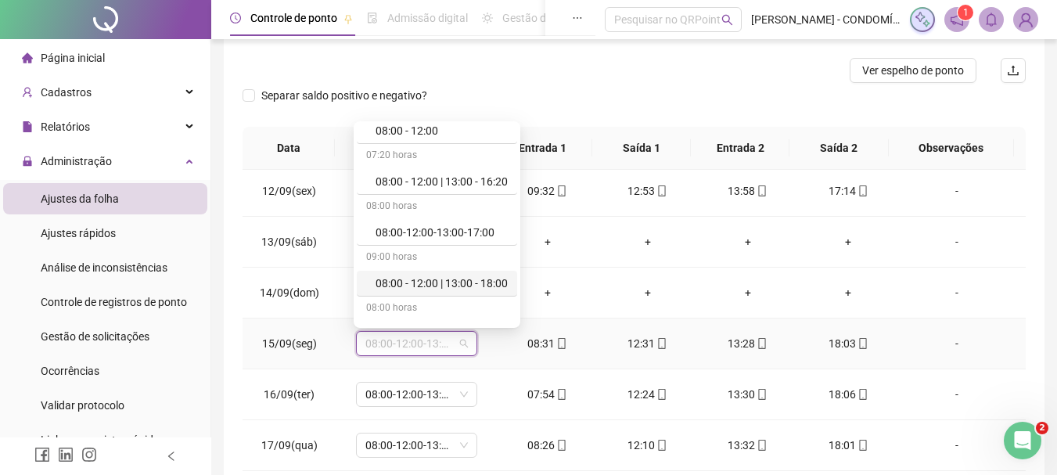
click at [425, 279] on div "08:00 - 12:00 | 13:00 - 18:00" at bounding box center [441, 282] width 132 height 17
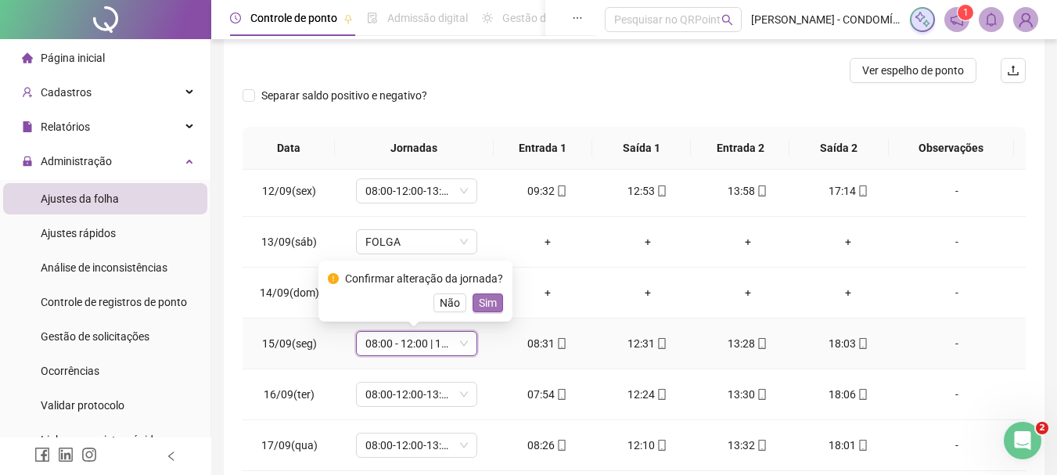
click at [479, 298] on span "Sim" at bounding box center [488, 302] width 18 height 17
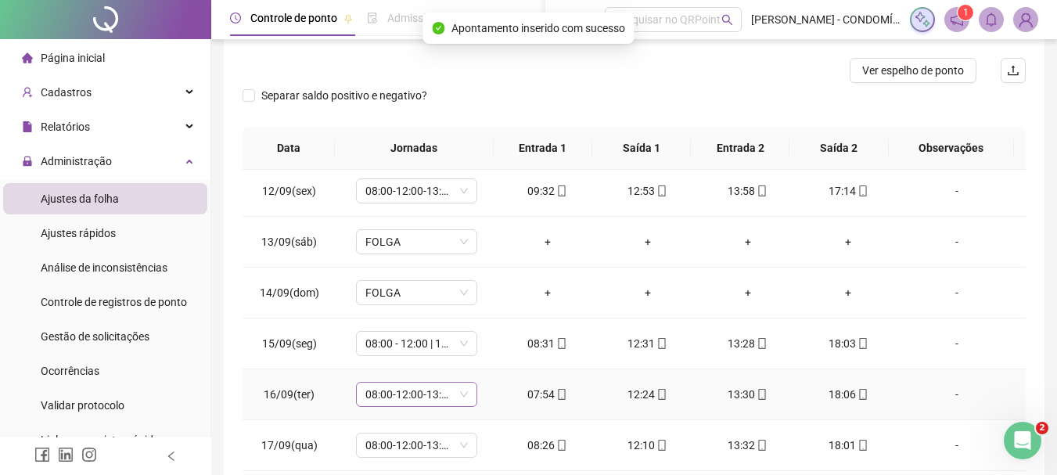
click at [404, 390] on span "08:00-12:00-13:00-17:00" at bounding box center [416, 393] width 102 height 23
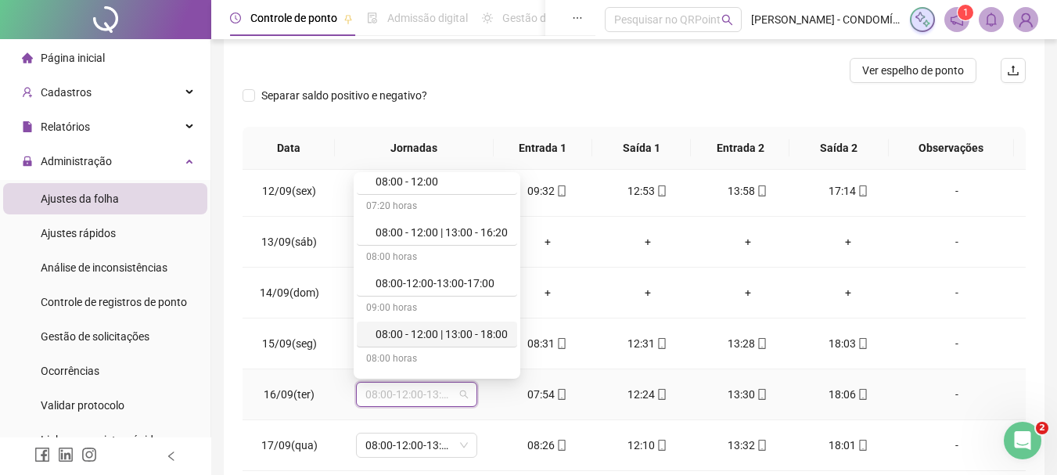
click at [429, 330] on div "08:00 - 12:00 | 13:00 - 18:00" at bounding box center [441, 333] width 132 height 17
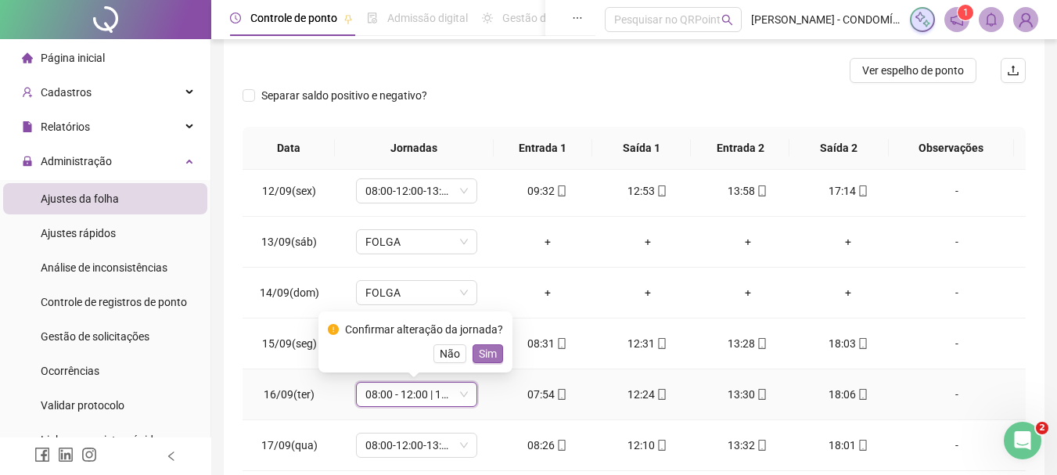
click at [482, 351] on span "Sim" at bounding box center [488, 353] width 18 height 17
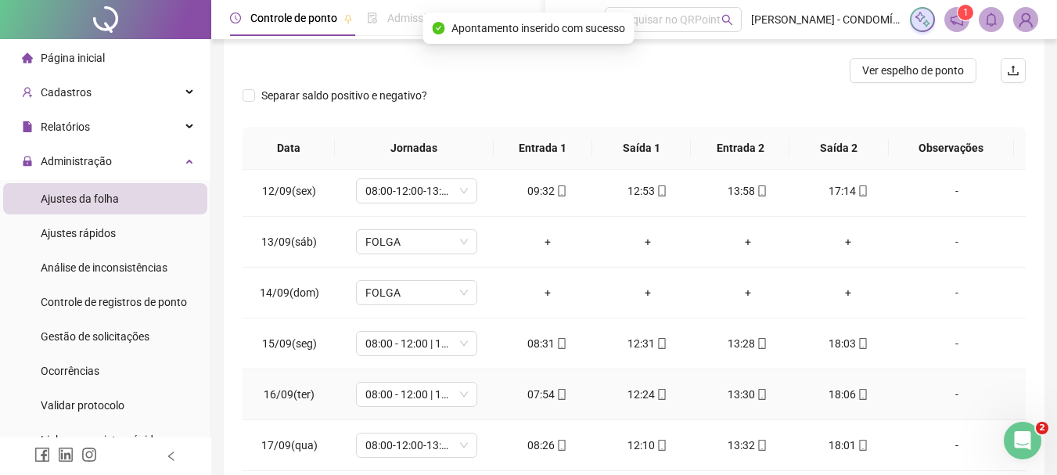
scroll to position [1191, 0]
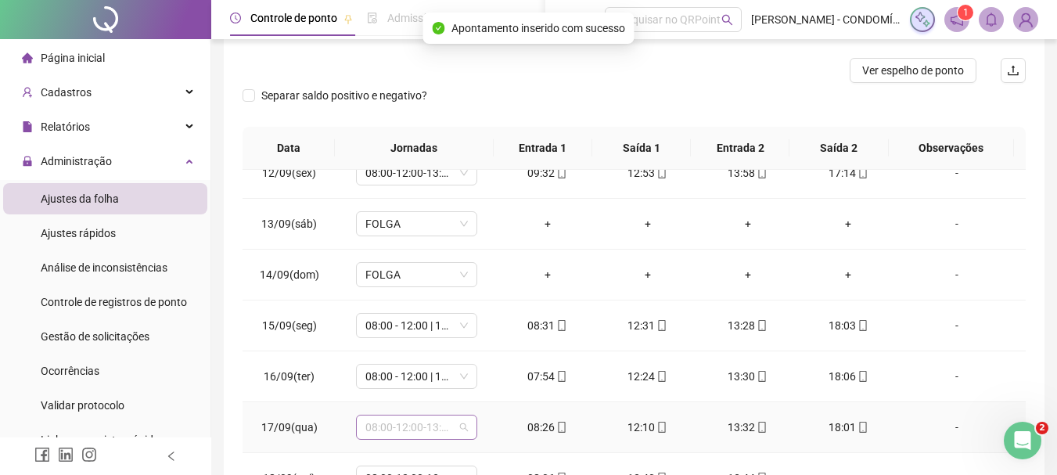
click at [402, 425] on span "08:00-12:00-13:00-17:00" at bounding box center [416, 426] width 102 height 23
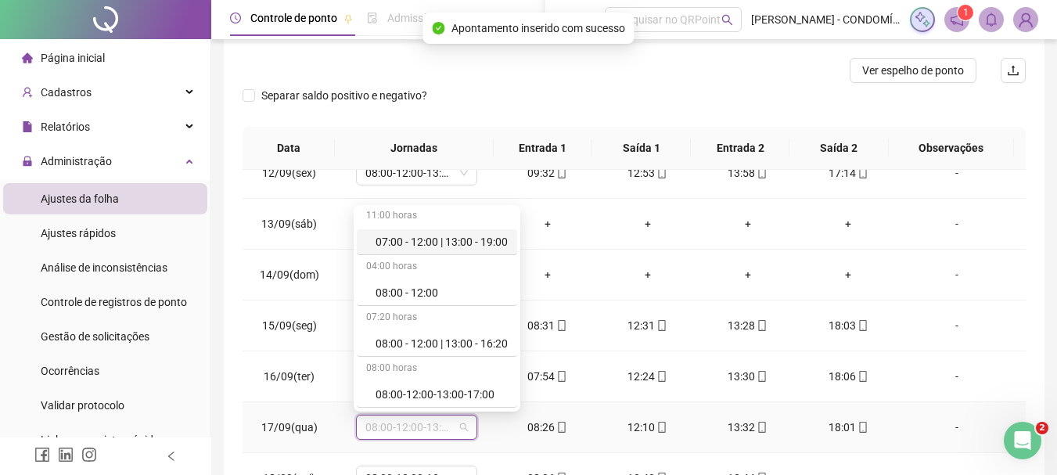
scroll to position [235, 0]
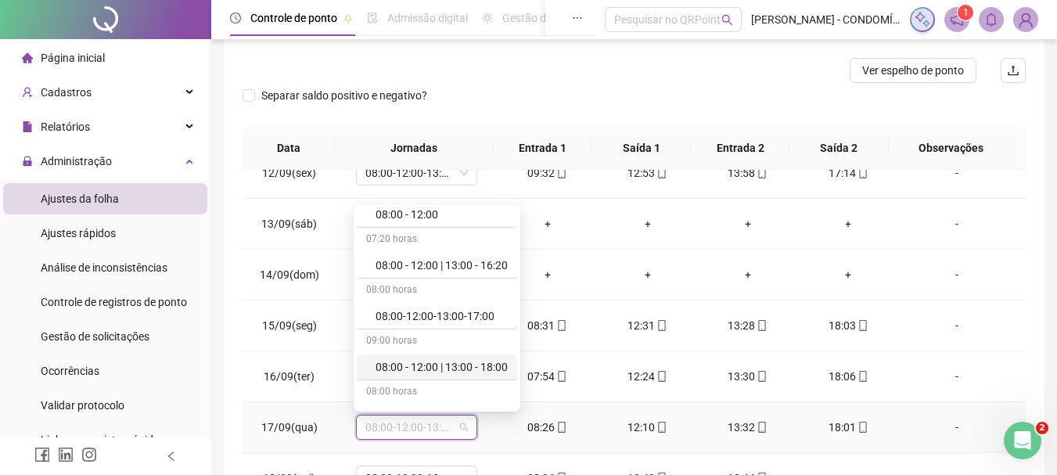
click at [426, 364] on div "08:00 - 12:00 | 13:00 - 18:00" at bounding box center [441, 366] width 132 height 17
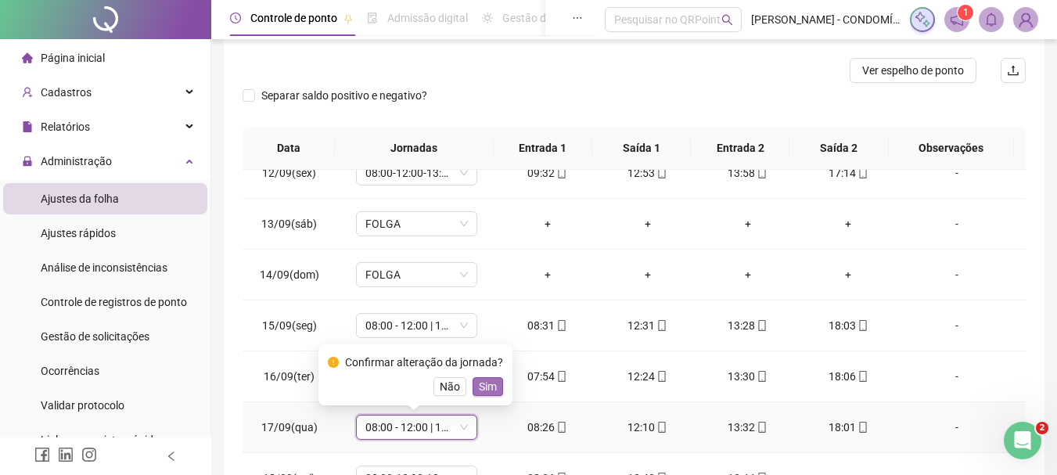
click at [481, 388] on span "Sim" at bounding box center [488, 386] width 18 height 17
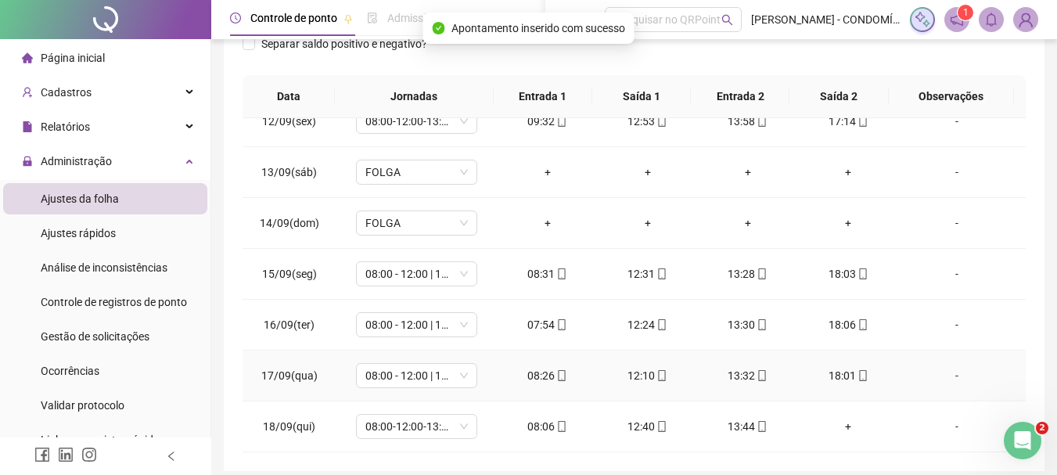
scroll to position [350, 0]
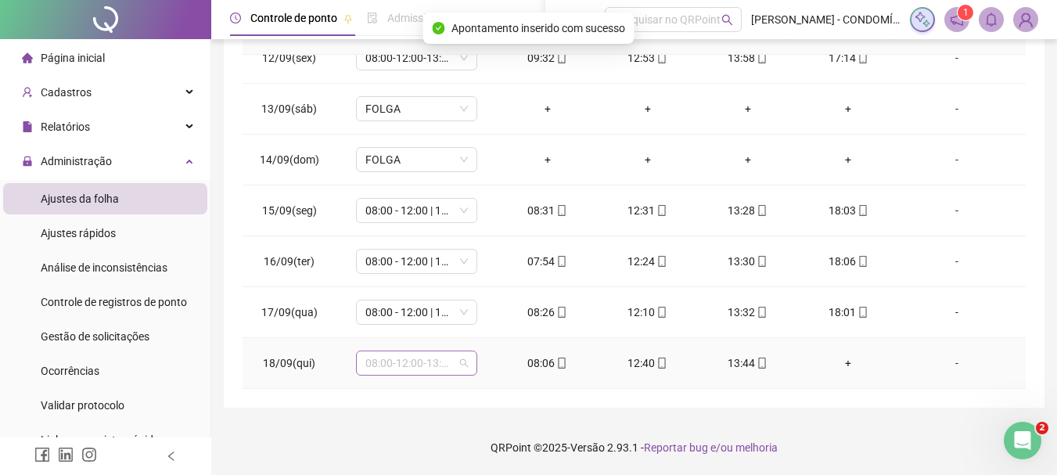
click at [410, 360] on span "08:00-12:00-13:00-17:00" at bounding box center [416, 362] width 102 height 23
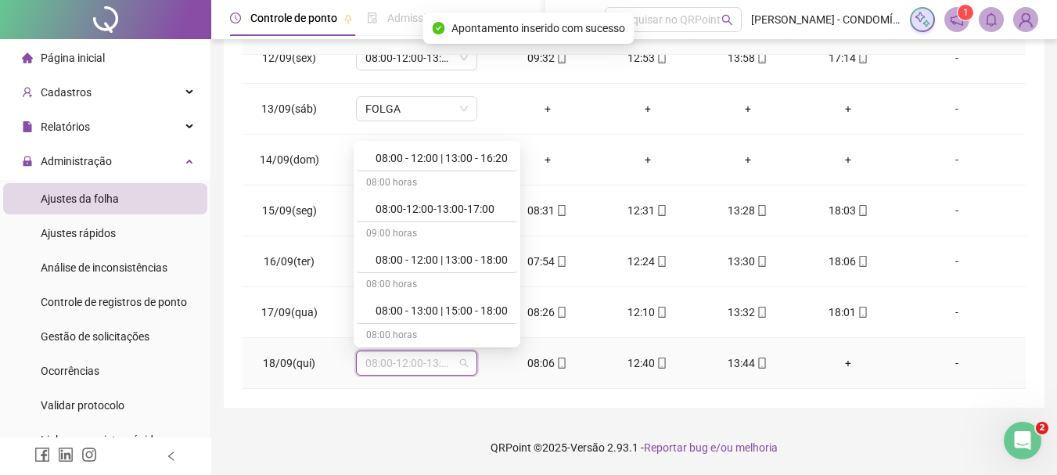
scroll to position [313, 0]
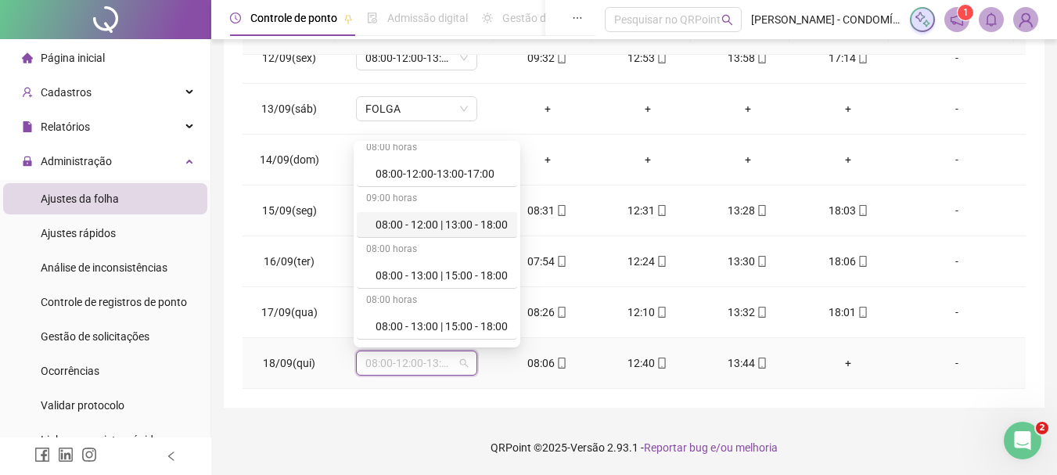
click at [432, 226] on div "08:00 - 12:00 | 13:00 - 18:00" at bounding box center [441, 224] width 132 height 17
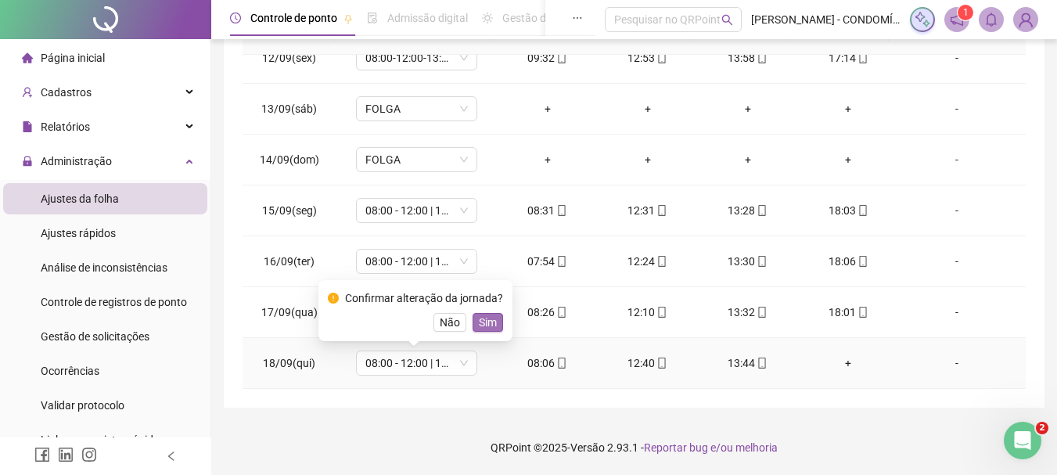
click at [492, 326] on span "Sim" at bounding box center [488, 322] width 18 height 17
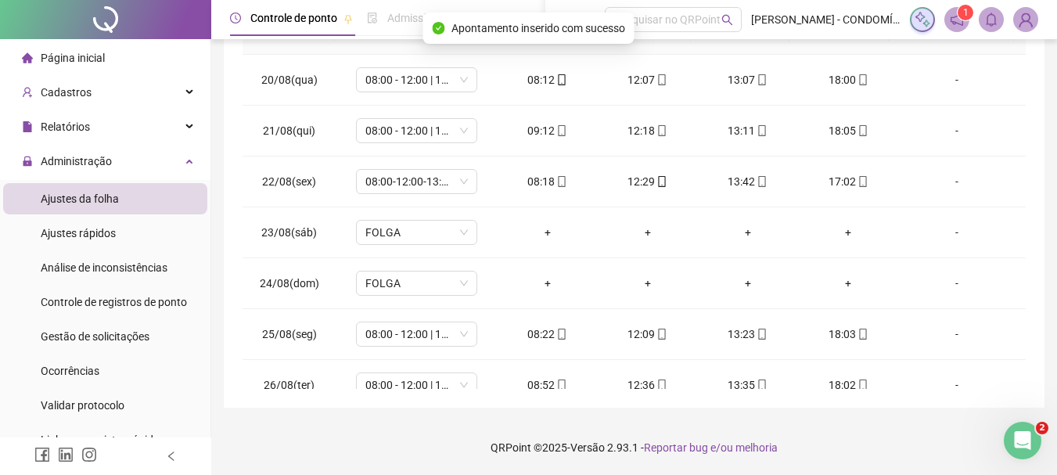
scroll to position [0, 0]
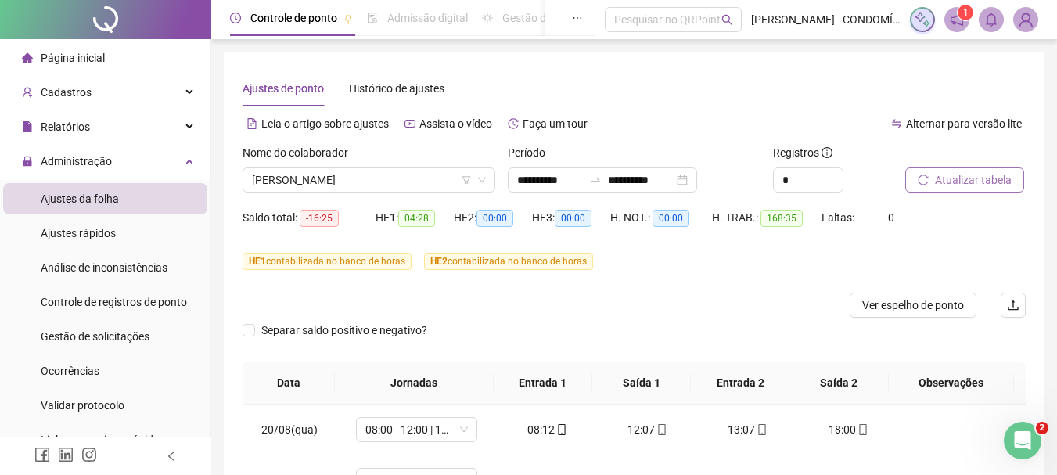
click at [956, 174] on span "Atualizar tabela" at bounding box center [973, 179] width 77 height 17
click at [327, 178] on span "[PERSON_NAME]" at bounding box center [369, 179] width 234 height 23
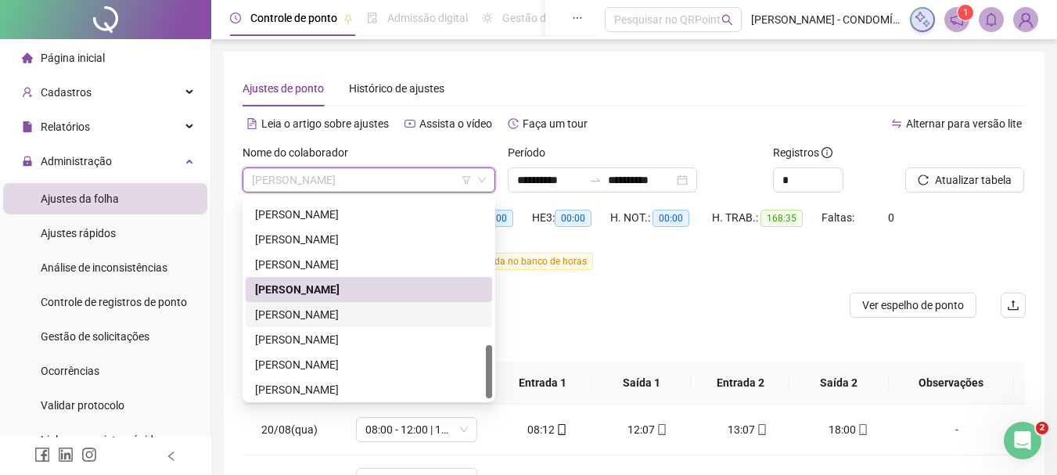
click at [297, 312] on div "[PERSON_NAME]" at bounding box center [369, 314] width 228 height 17
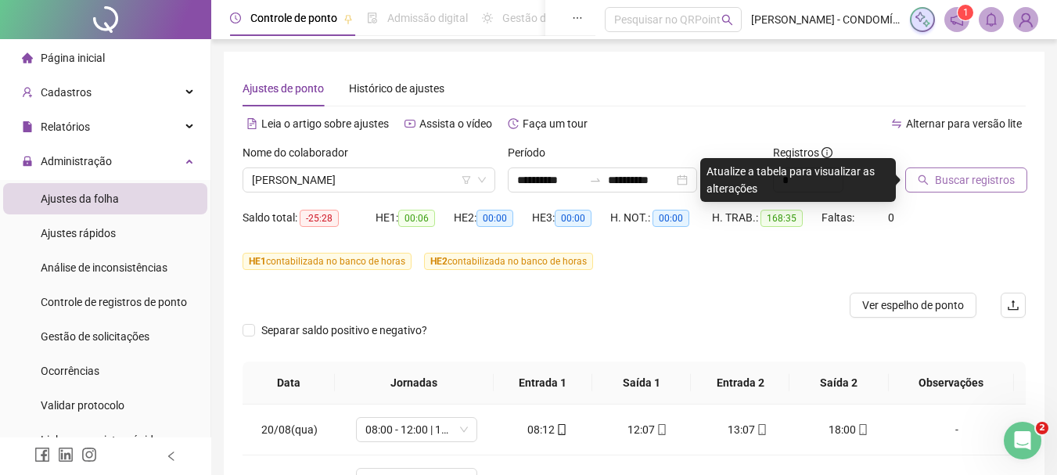
click at [946, 178] on span "Buscar registros" at bounding box center [975, 179] width 80 height 17
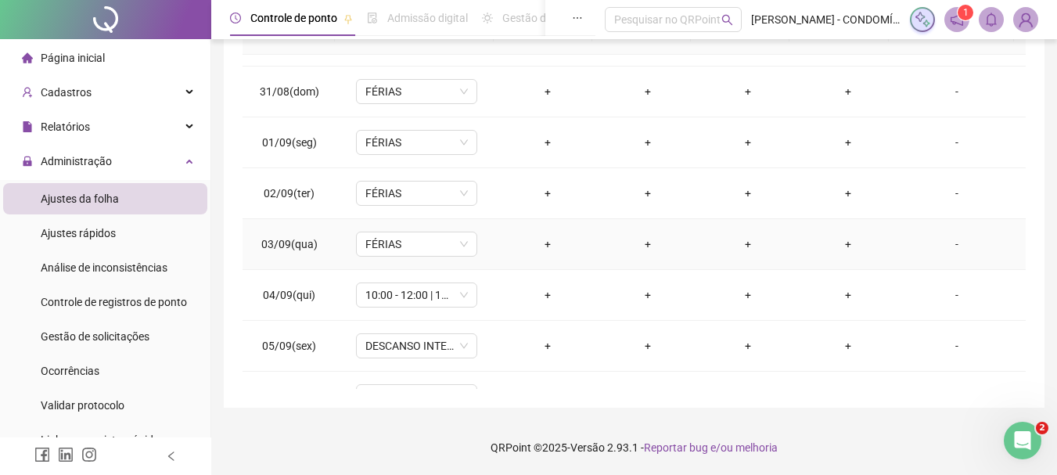
scroll to position [626, 0]
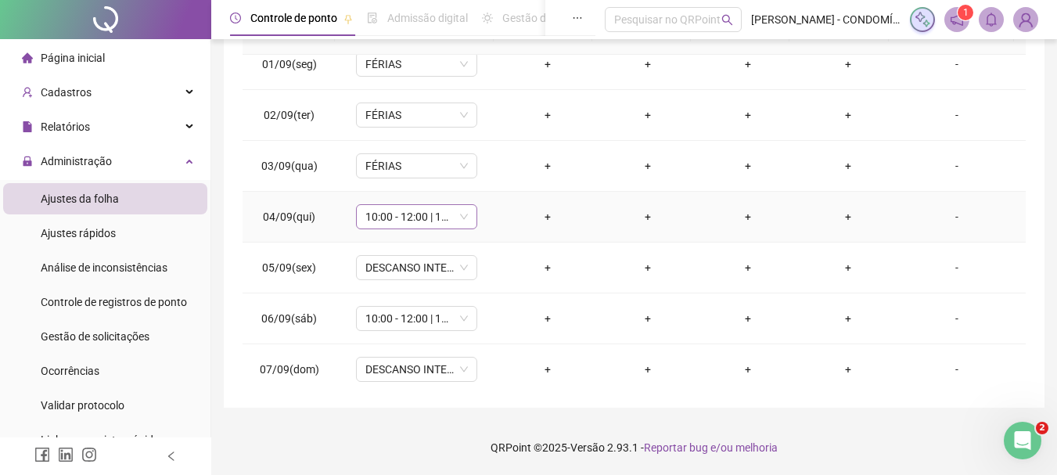
click at [376, 217] on span "10:00 - 12:00 | 13:00 - 18:20" at bounding box center [416, 216] width 102 height 23
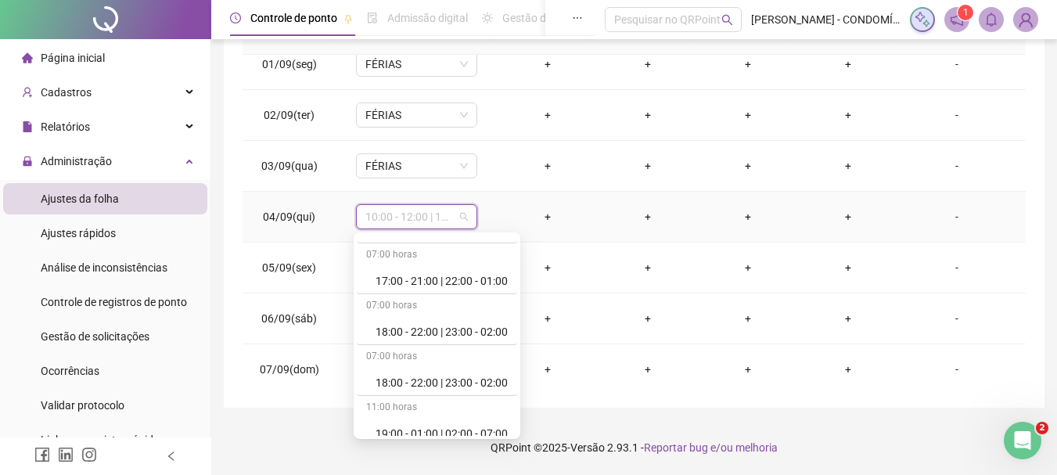
scroll to position [1095, 0]
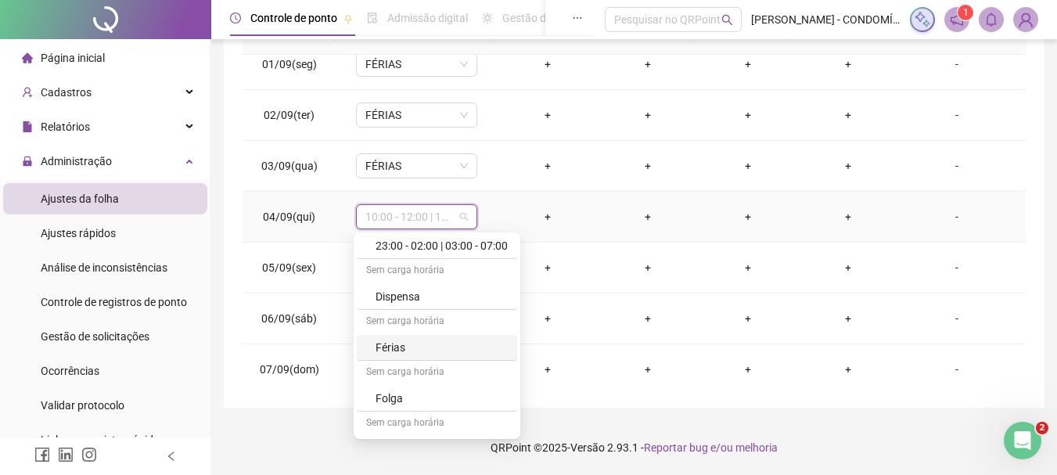
click at [399, 347] on div "Férias" at bounding box center [441, 347] width 132 height 17
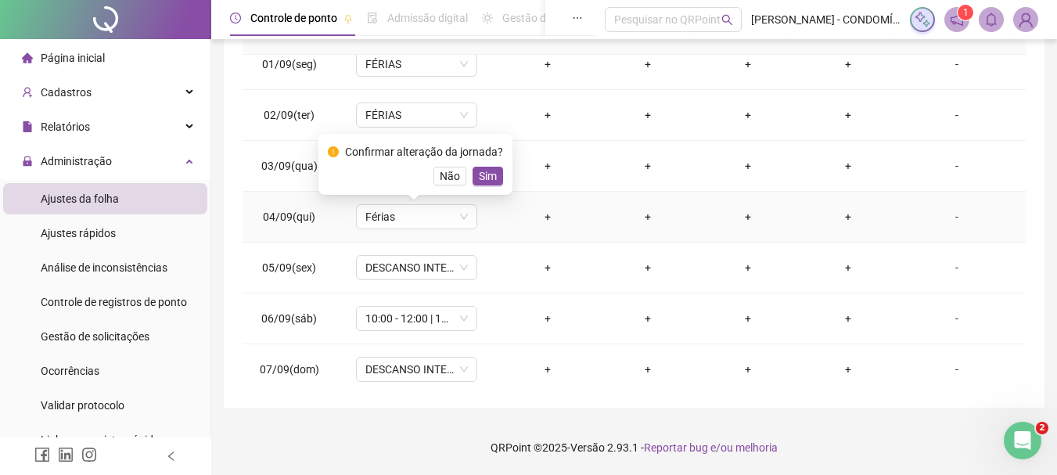
drag, startPoint x: 492, startPoint y: 174, endPoint x: 398, endPoint y: 288, distance: 147.2
click at [492, 174] on span "Sim" at bounding box center [488, 175] width 18 height 17
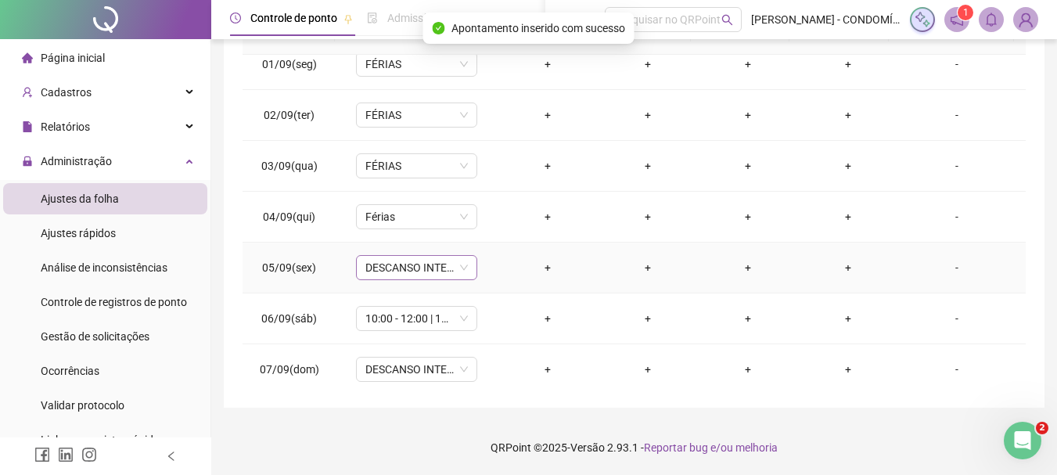
click at [386, 263] on span "DESCANSO INTER-JORNADA" at bounding box center [416, 267] width 102 height 23
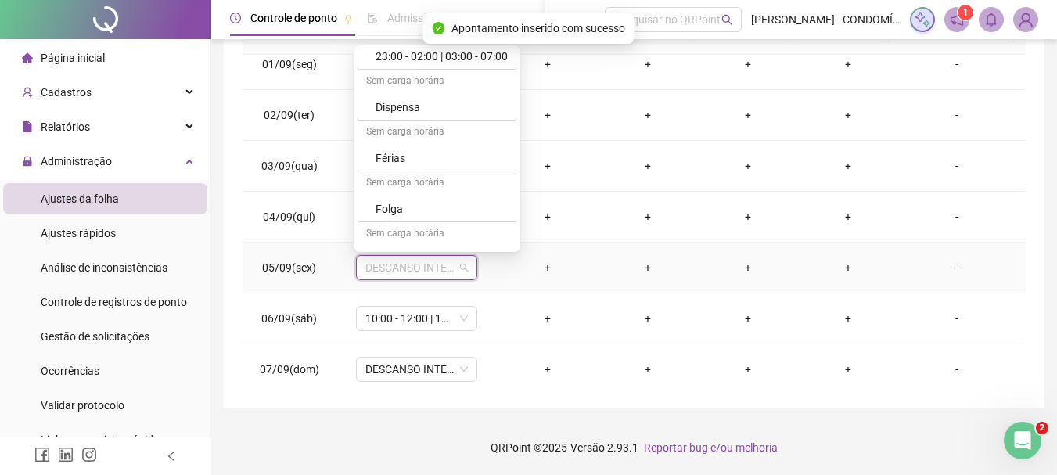
scroll to position [1172, 0]
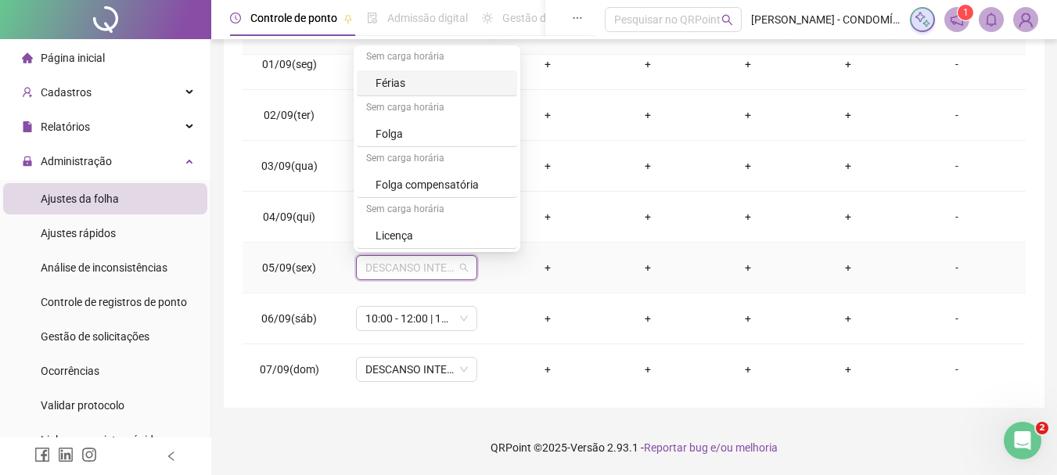
click at [390, 79] on div "Férias" at bounding box center [441, 82] width 132 height 17
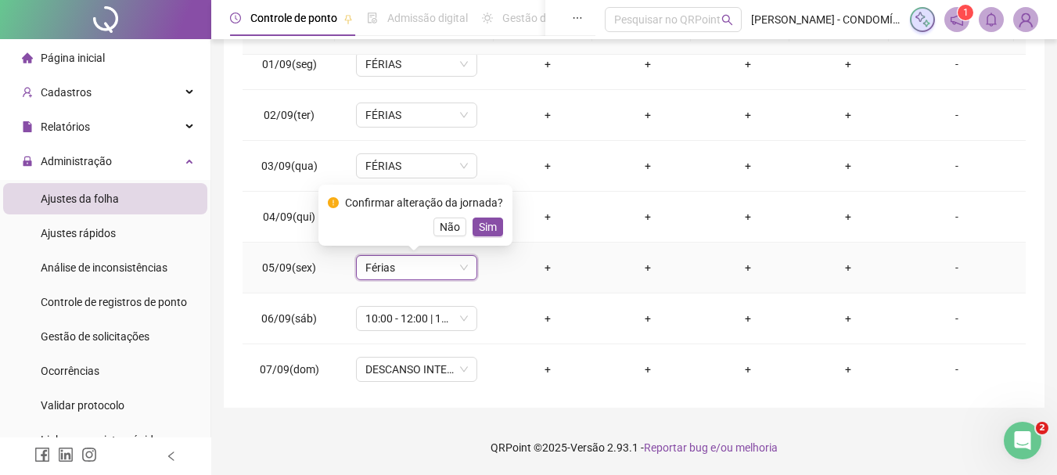
drag, startPoint x: 474, startPoint y: 227, endPoint x: 427, endPoint y: 280, distance: 70.9
click at [472, 228] on button "Sim" at bounding box center [487, 226] width 30 height 19
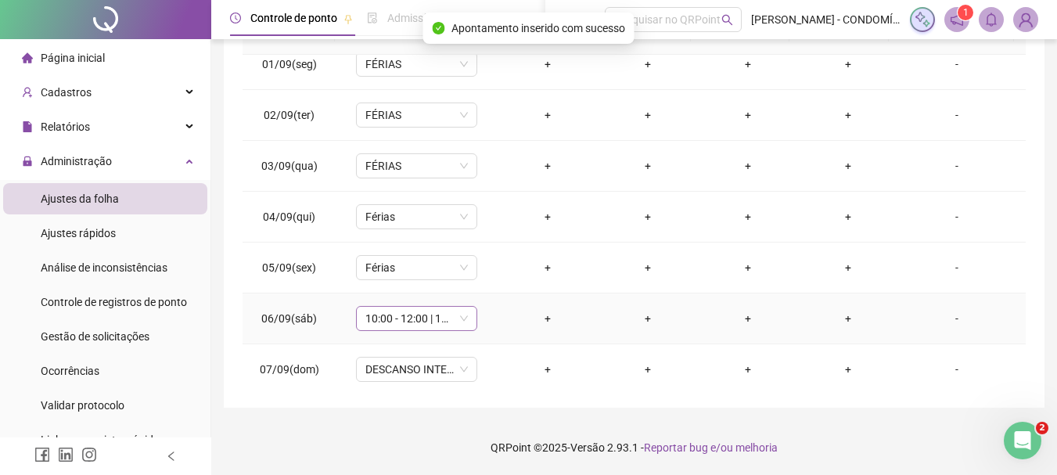
click at [386, 321] on span "10:00 - 12:00 | 13:00 - 18:20" at bounding box center [416, 318] width 102 height 23
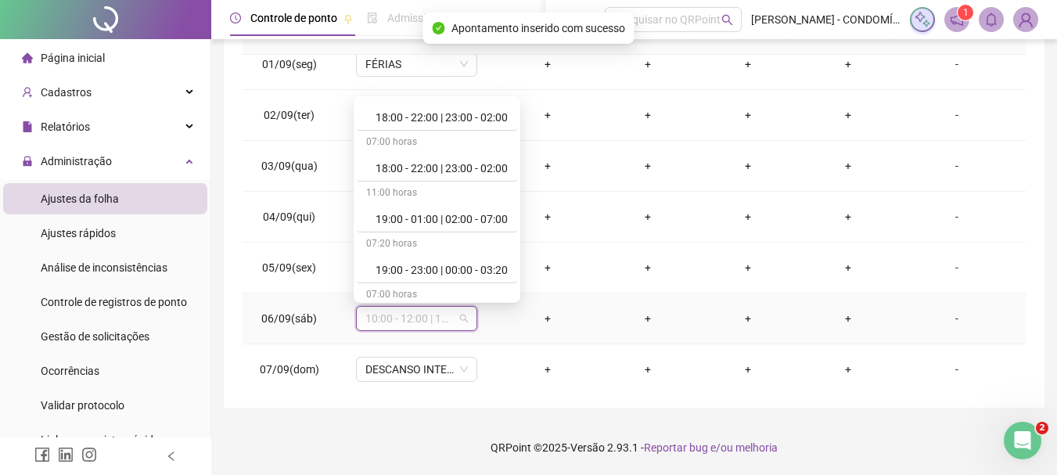
scroll to position [1095, 0]
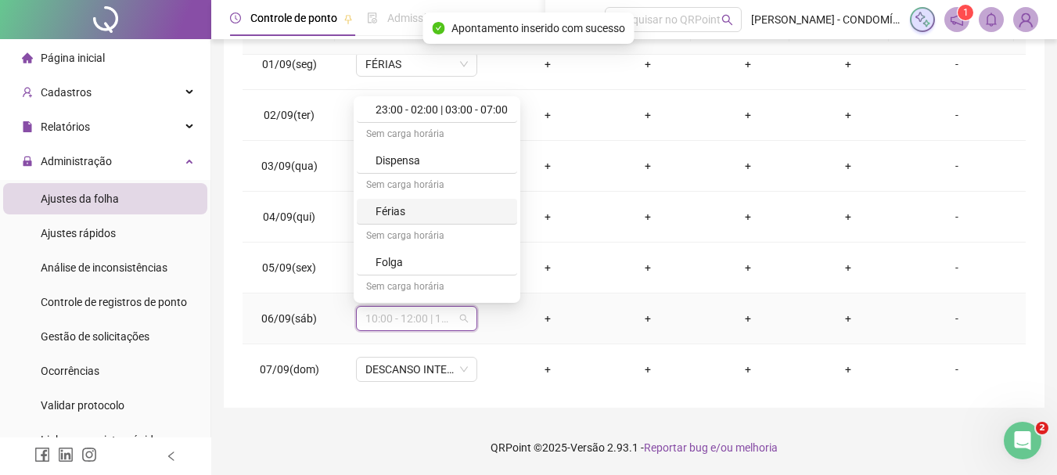
click at [388, 213] on div "Férias" at bounding box center [441, 211] width 132 height 17
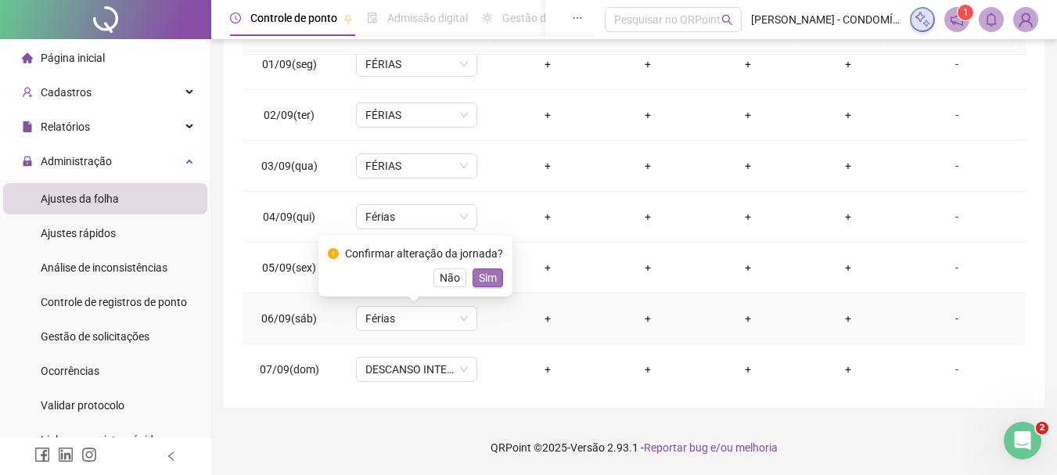
click at [488, 276] on span "Sim" at bounding box center [488, 277] width 18 height 17
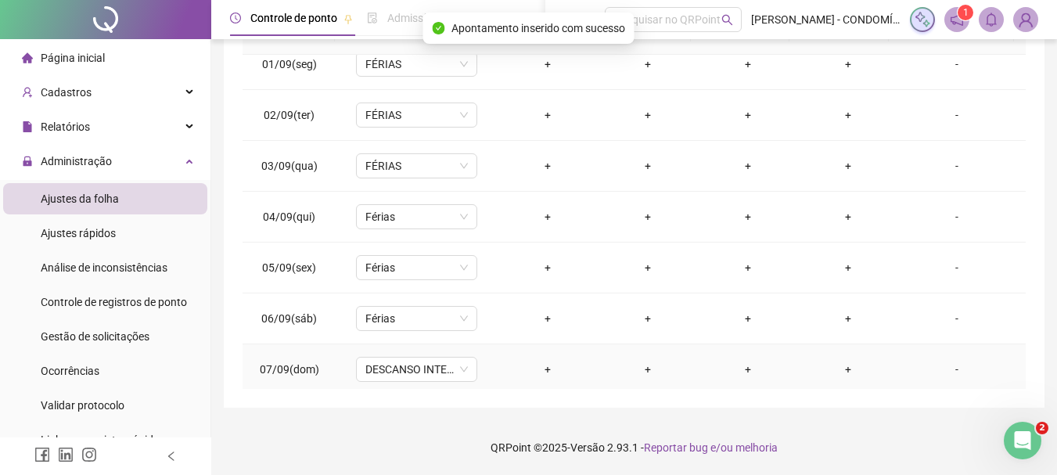
scroll to position [704, 0]
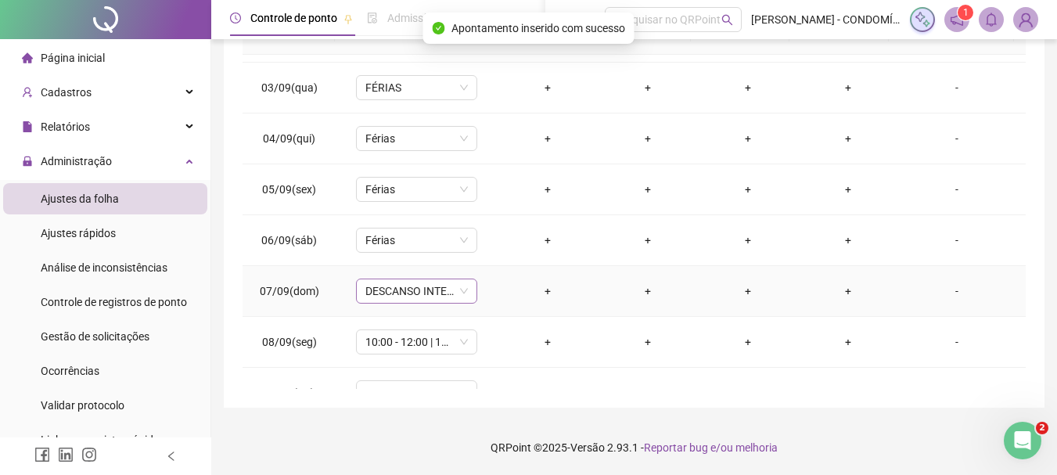
click at [391, 292] on span "DESCANSO INTER-JORNADA" at bounding box center [416, 290] width 102 height 23
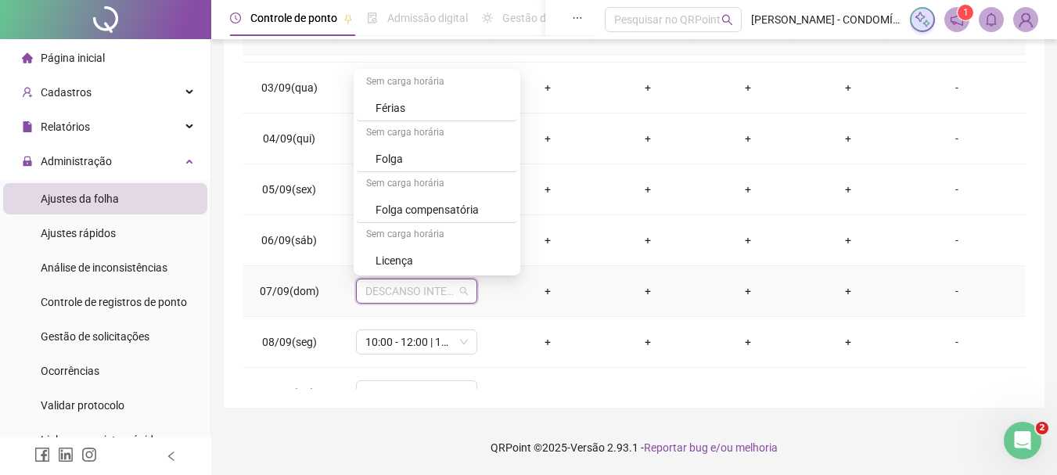
scroll to position [1172, 0]
drag, startPoint x: 393, startPoint y: 105, endPoint x: 536, endPoint y: 267, distance: 216.7
click at [393, 106] on div "Férias" at bounding box center [441, 106] width 132 height 17
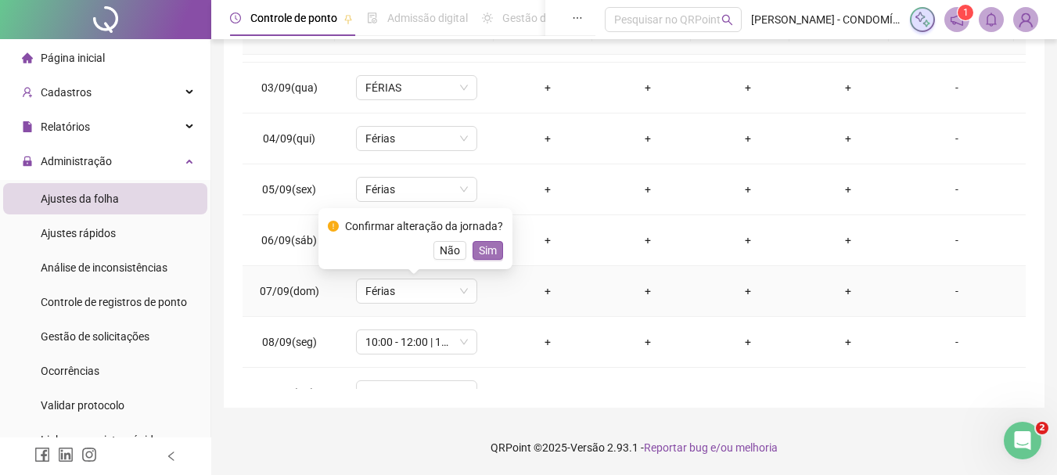
click at [484, 246] on span "Sim" at bounding box center [488, 250] width 18 height 17
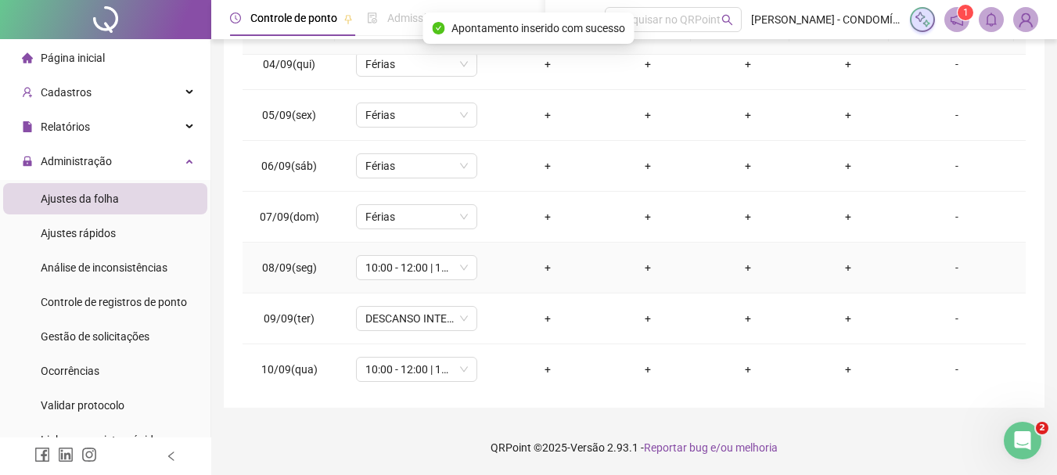
scroll to position [860, 0]
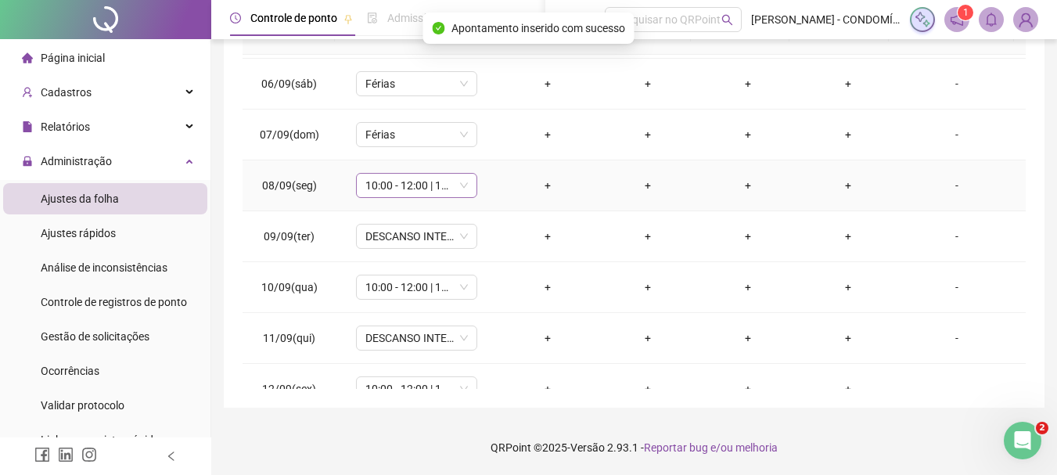
click at [379, 187] on span "10:00 - 12:00 | 13:00 - 18:20" at bounding box center [416, 185] width 102 height 23
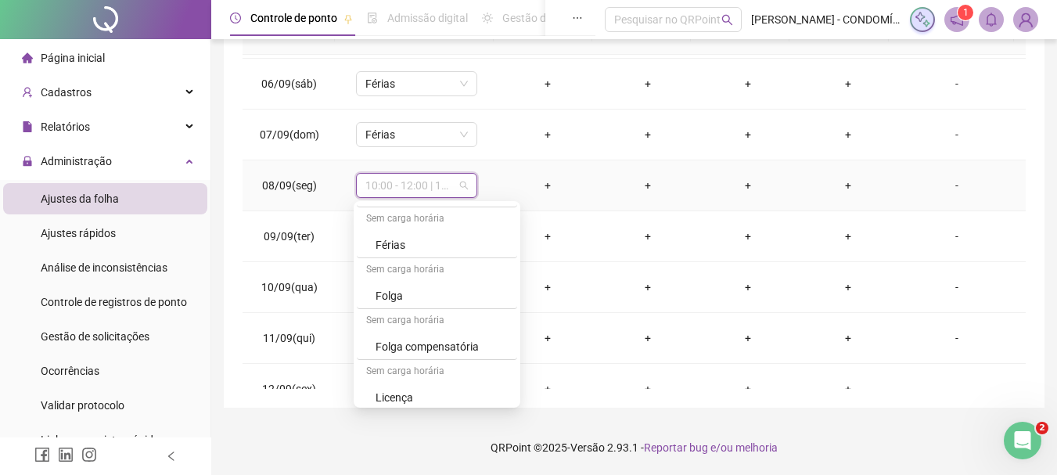
scroll to position [1172, 0]
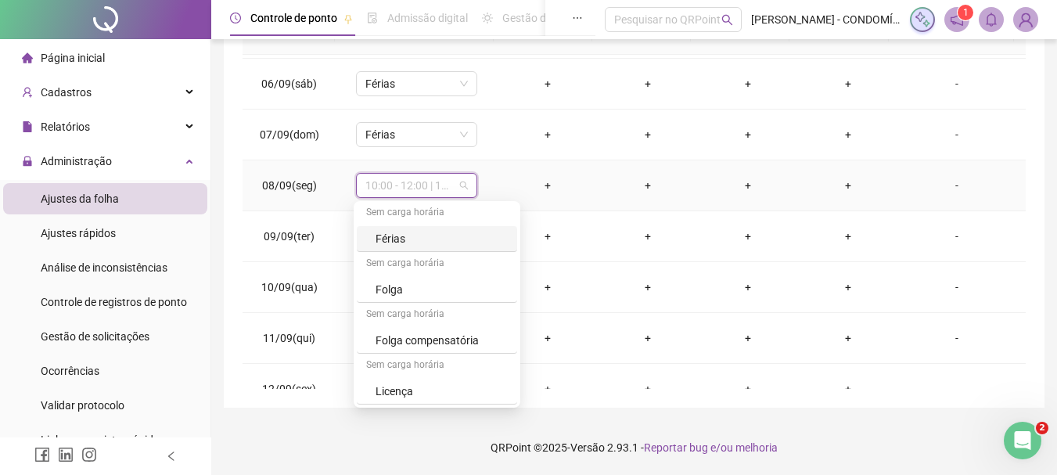
click at [389, 239] on div "Férias" at bounding box center [441, 238] width 132 height 17
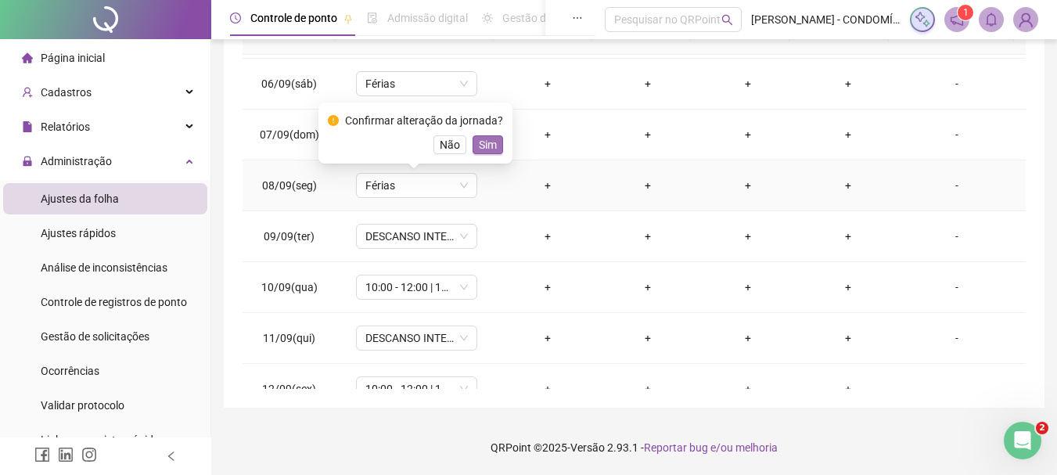
click at [493, 138] on span "Sim" at bounding box center [488, 144] width 18 height 17
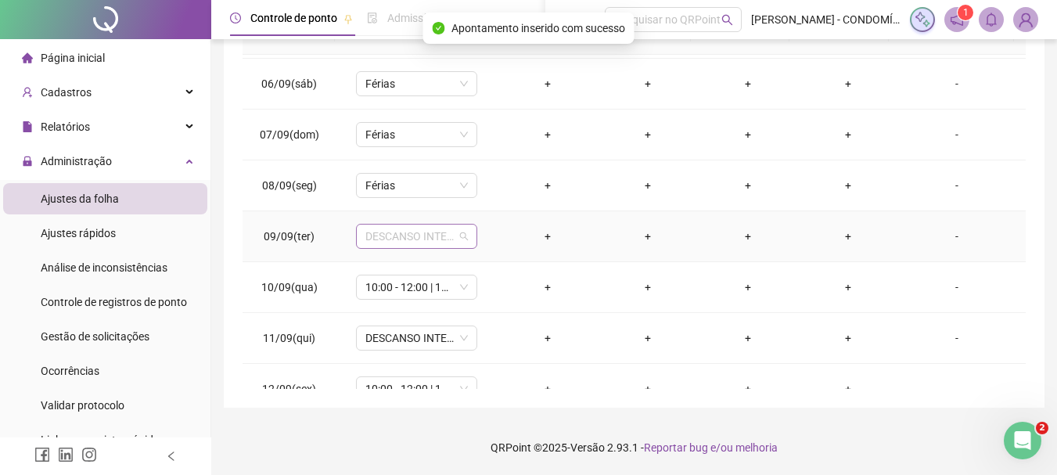
click at [400, 231] on span "DESCANSO INTER-JORNADA" at bounding box center [416, 235] width 102 height 23
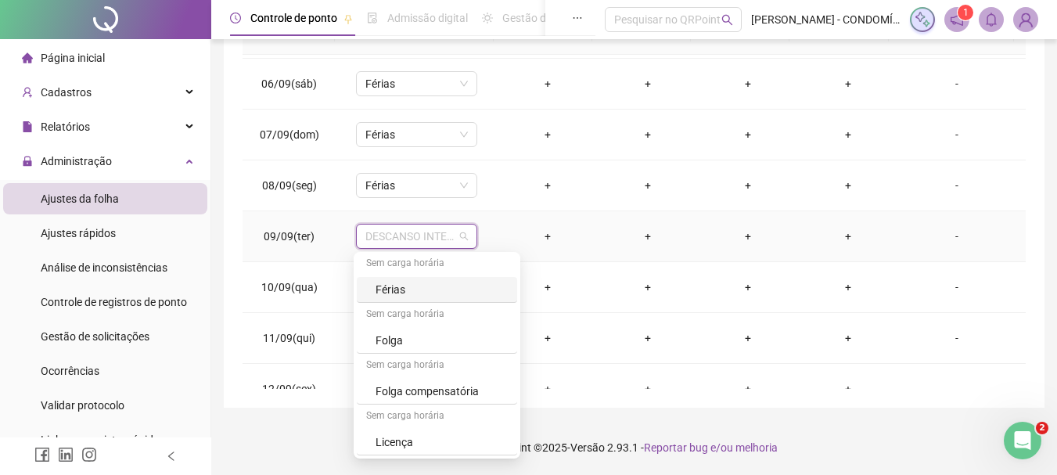
click at [377, 285] on div "Férias" at bounding box center [441, 289] width 132 height 17
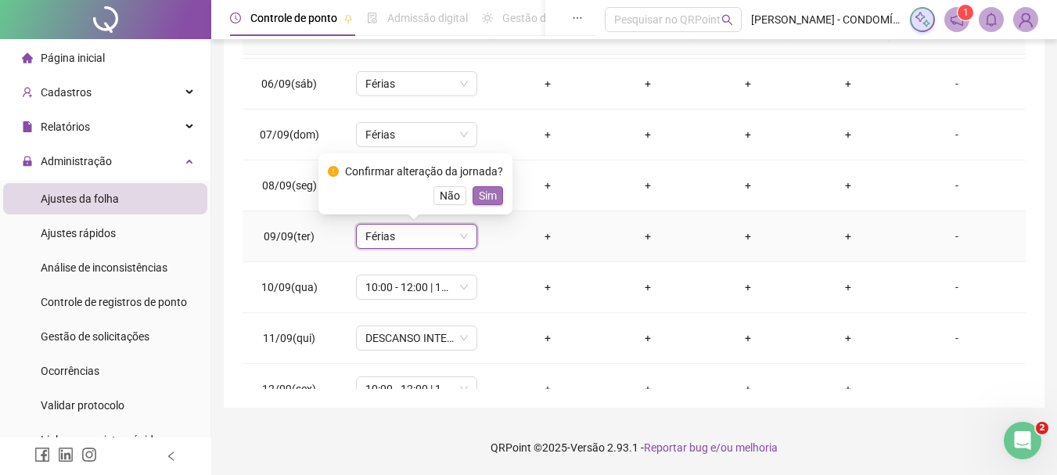
click at [490, 196] on span "Sim" at bounding box center [488, 195] width 18 height 17
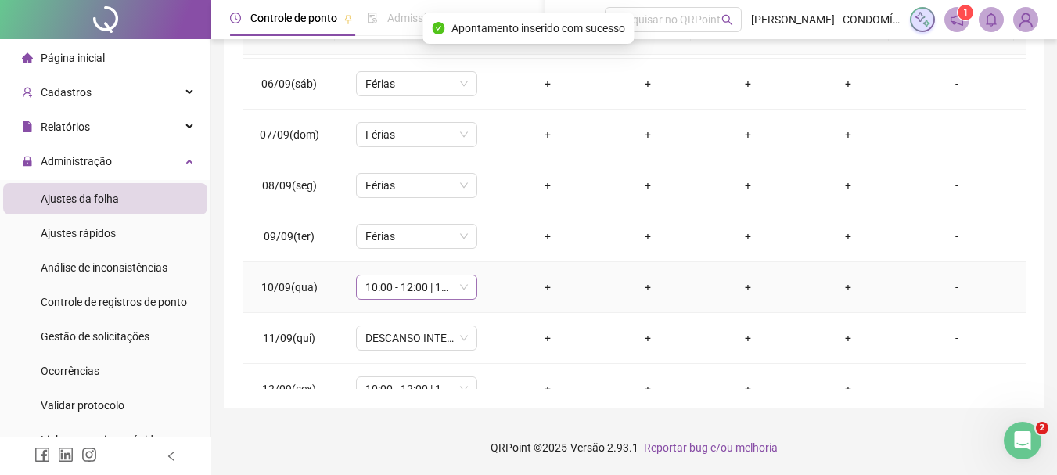
click at [382, 289] on span "10:00 - 12:00 | 13:00 - 18:20" at bounding box center [416, 286] width 102 height 23
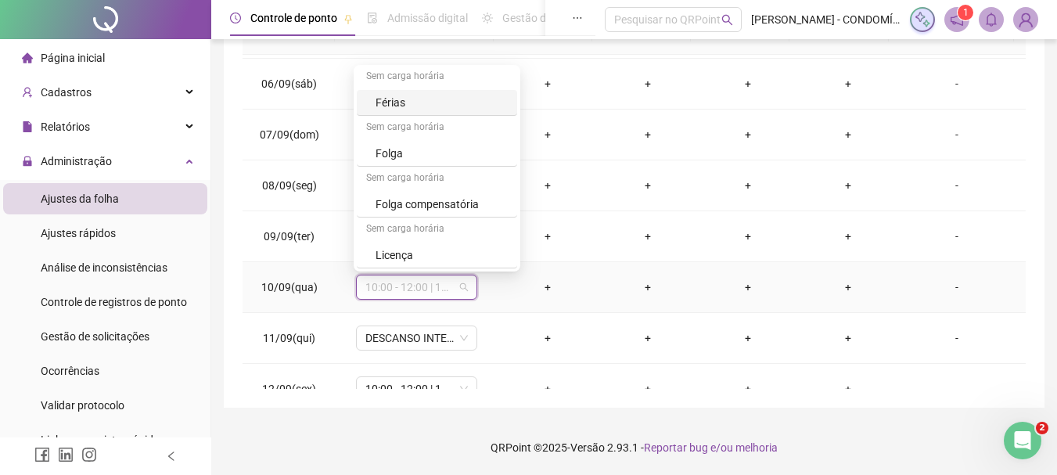
click at [392, 108] on div "Férias" at bounding box center [441, 102] width 132 height 17
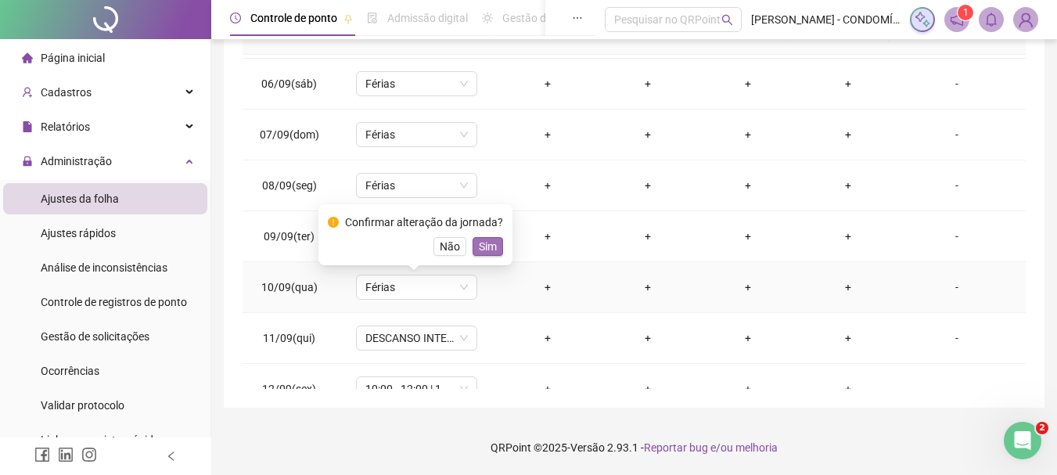
click at [486, 247] on span "Sim" at bounding box center [488, 246] width 18 height 17
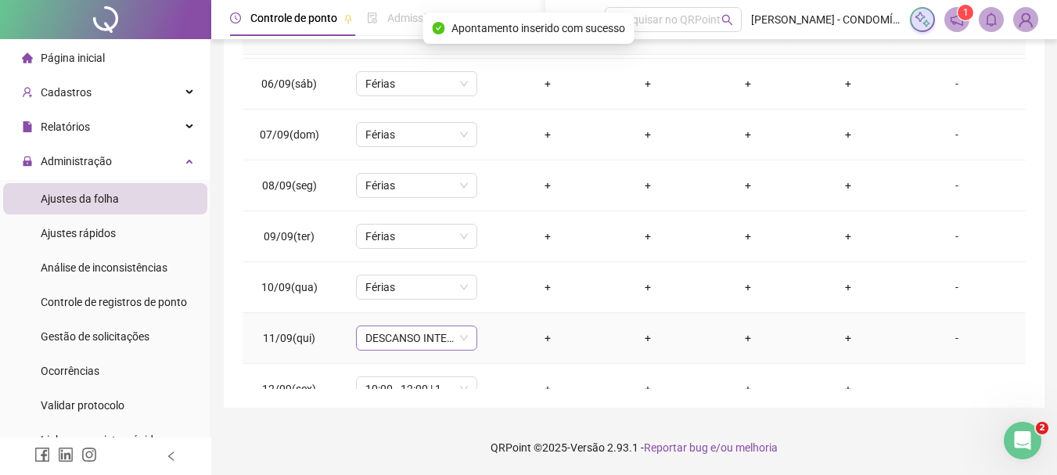
click at [392, 338] on span "DESCANSO INTER-JORNADA" at bounding box center [416, 337] width 102 height 23
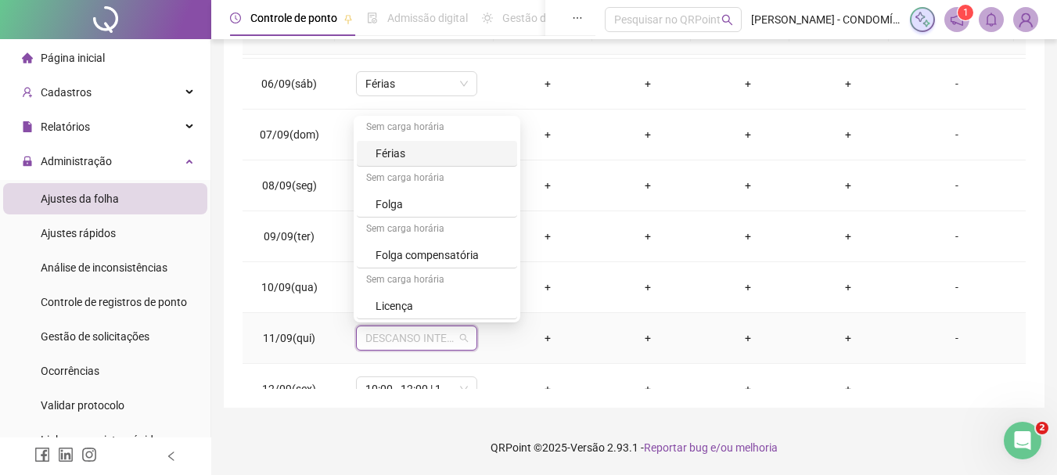
click at [392, 149] on div "Férias" at bounding box center [441, 153] width 132 height 17
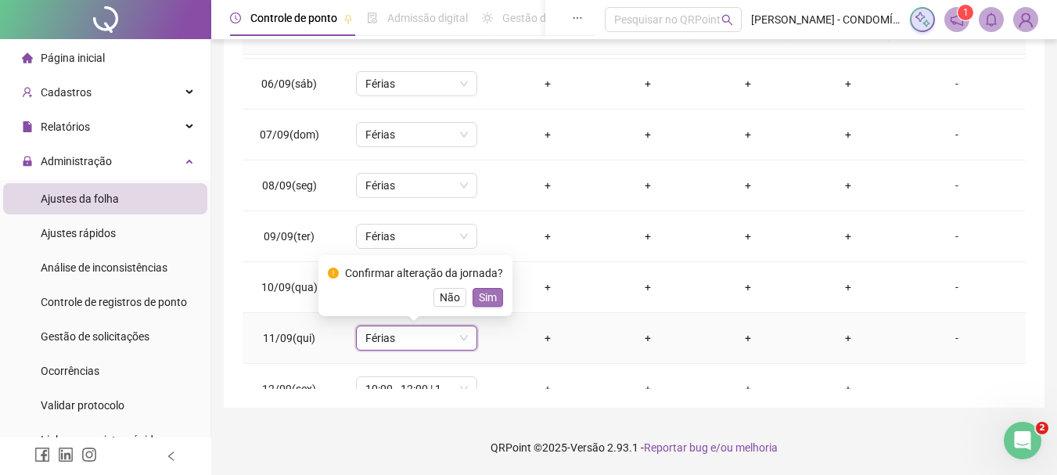
click at [483, 296] on span "Sim" at bounding box center [488, 297] width 18 height 17
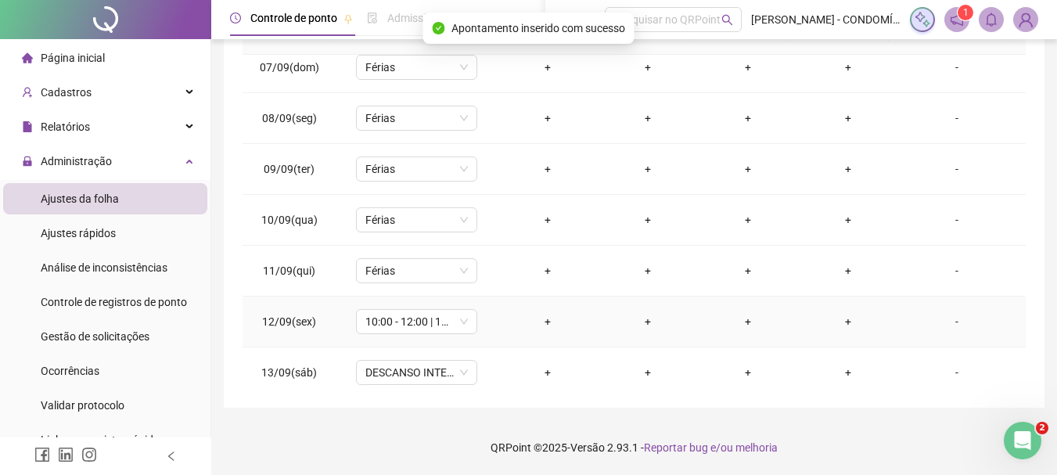
scroll to position [1017, 0]
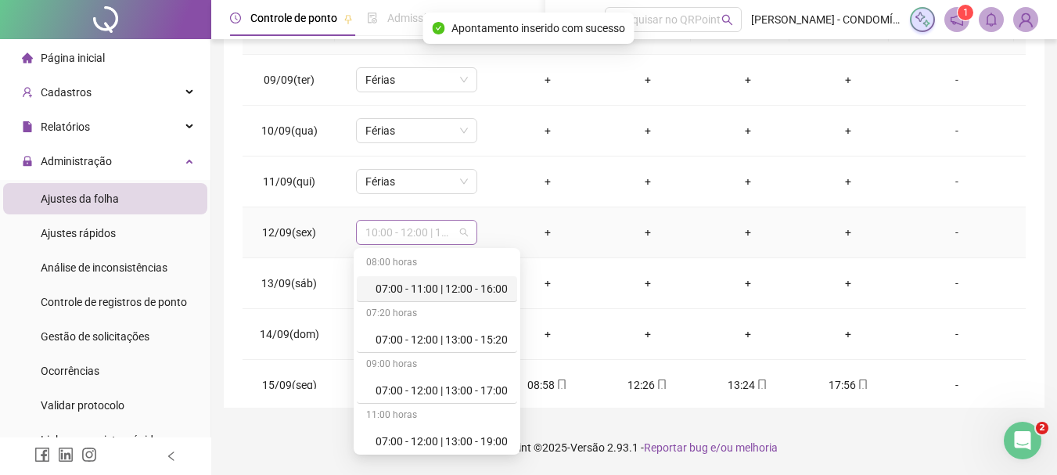
click at [388, 235] on span "10:00 - 12:00 | 13:00 - 18:20" at bounding box center [416, 232] width 102 height 23
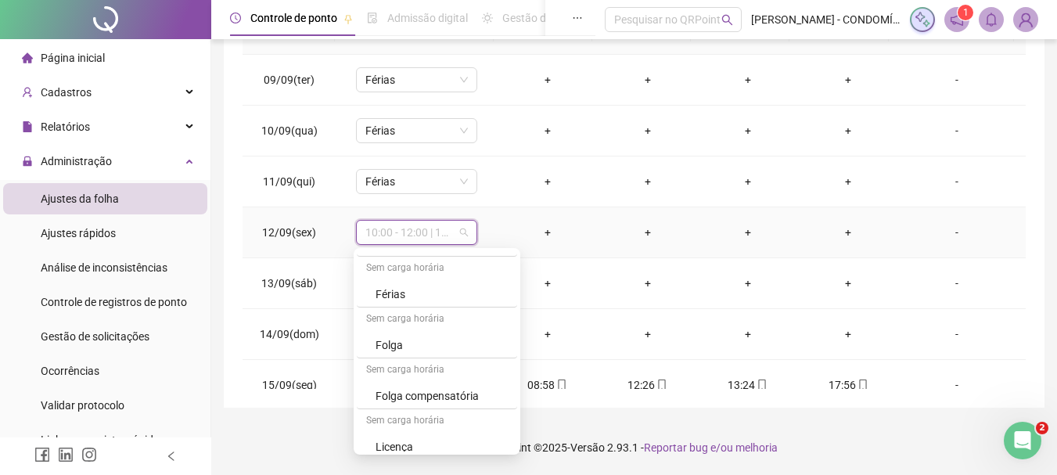
scroll to position [1172, 0]
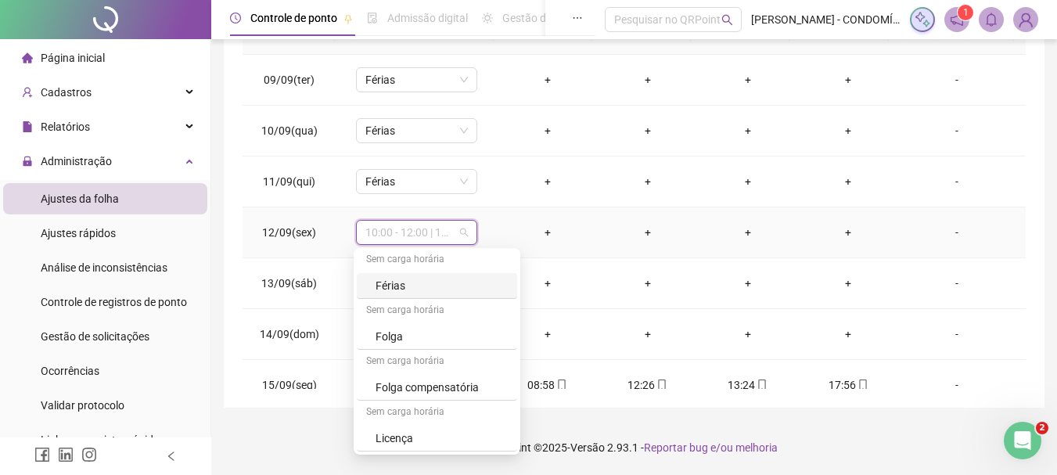
click at [384, 282] on div "Férias" at bounding box center [441, 285] width 132 height 17
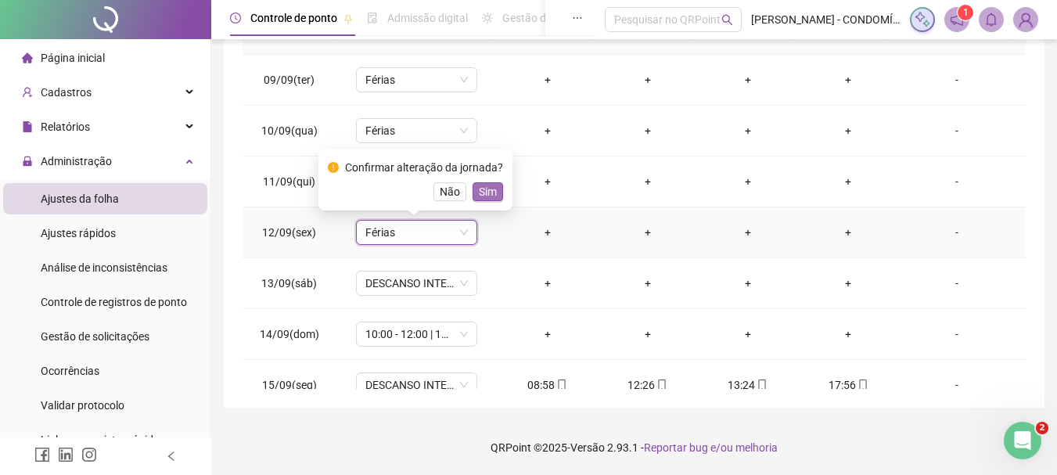
click at [489, 190] on span "Sim" at bounding box center [488, 191] width 18 height 17
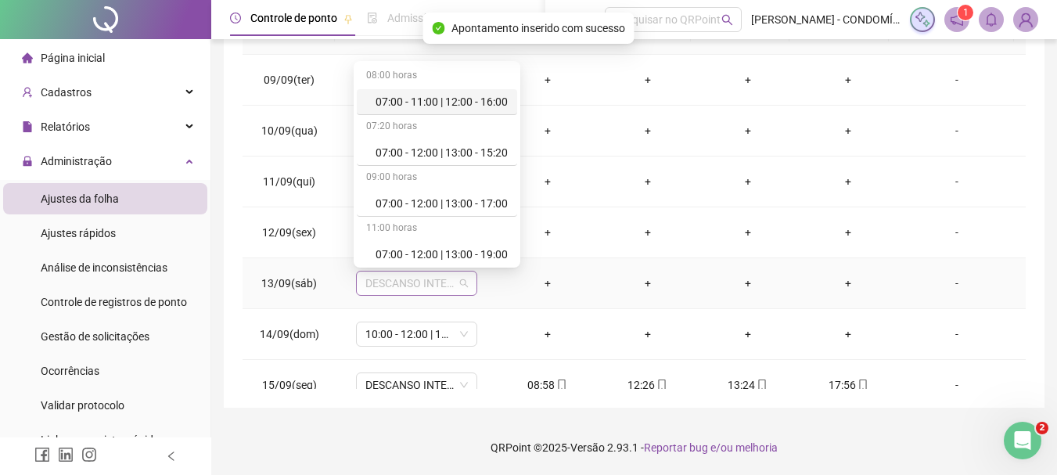
click at [394, 282] on span "DESCANSO INTER-JORNADA" at bounding box center [416, 282] width 102 height 23
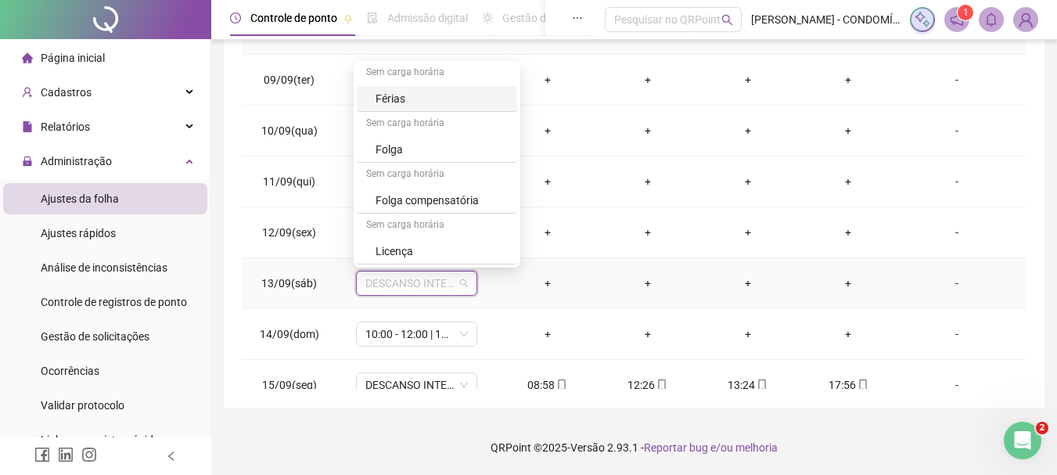
click at [389, 97] on div "Férias" at bounding box center [441, 98] width 132 height 17
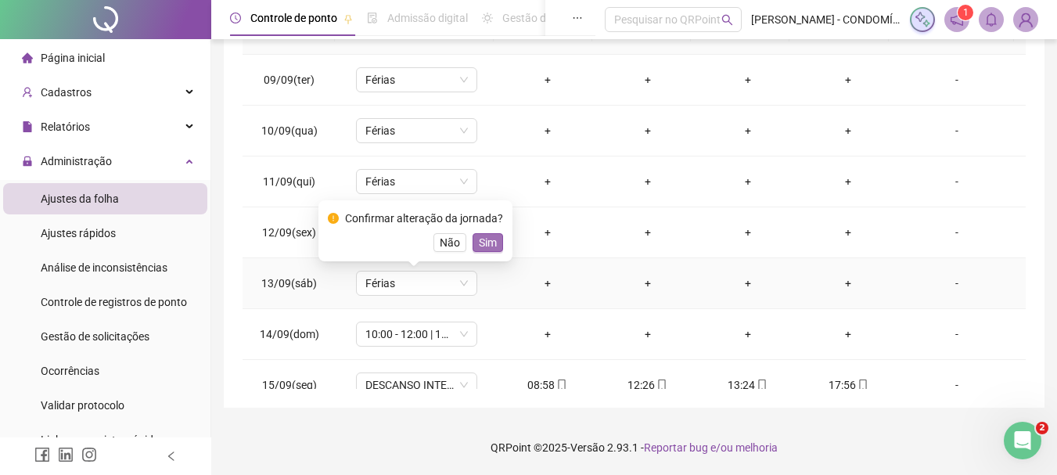
click at [483, 242] on span "Sim" at bounding box center [488, 242] width 18 height 17
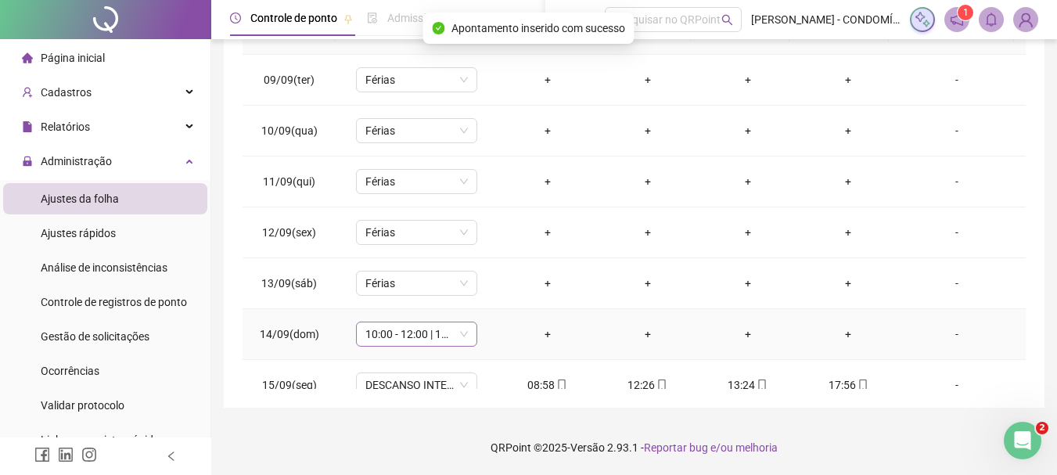
click at [384, 332] on span "10:00 - 12:00 | 13:00 - 18:20" at bounding box center [416, 333] width 102 height 23
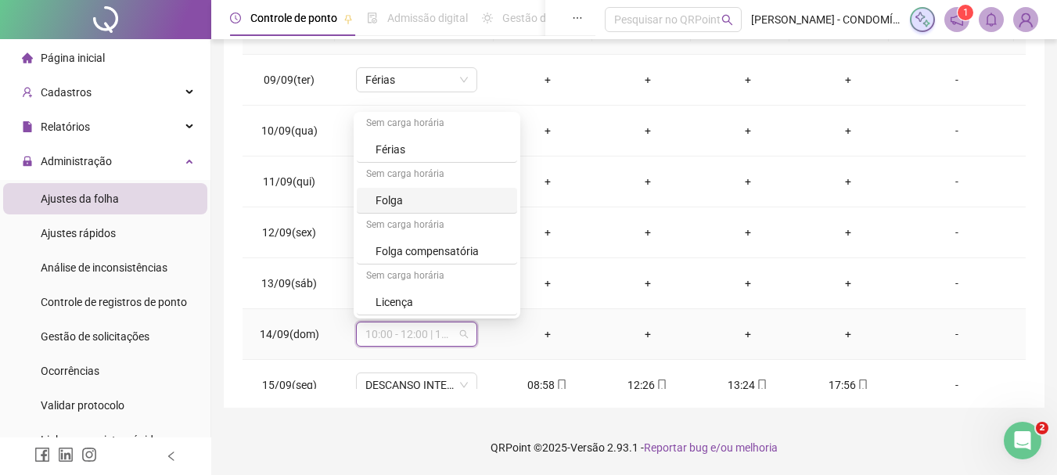
click at [386, 200] on div "Folga" at bounding box center [441, 200] width 132 height 17
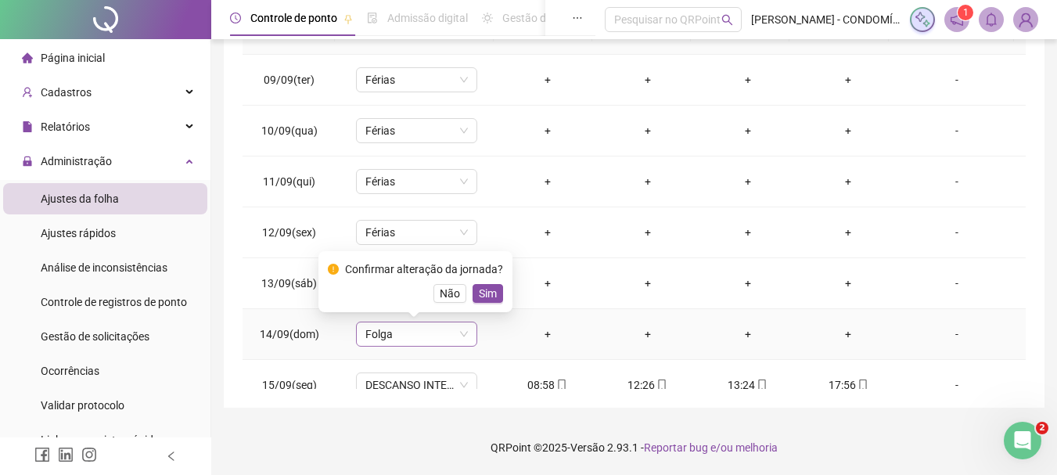
drag, startPoint x: 487, startPoint y: 292, endPoint x: 445, endPoint y: 343, distance: 66.1
click at [486, 292] on span "Sim" at bounding box center [488, 293] width 18 height 17
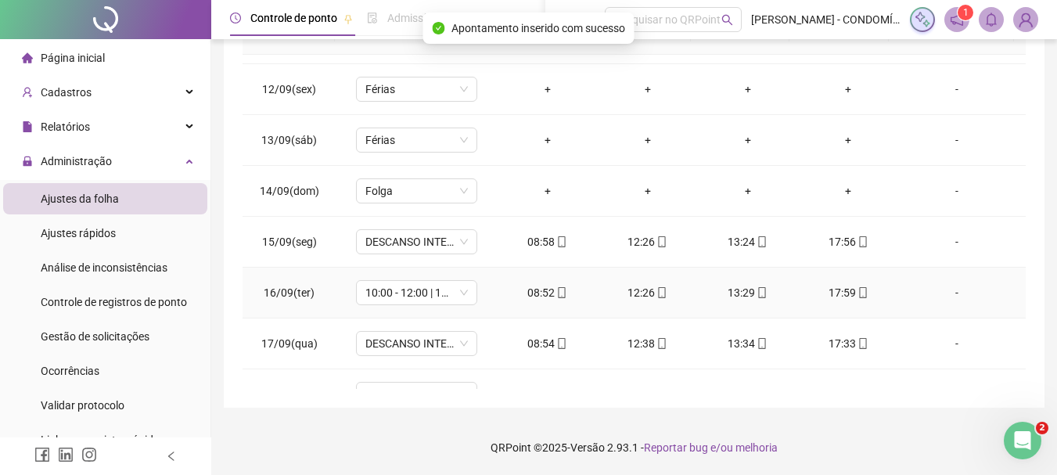
scroll to position [1173, 0]
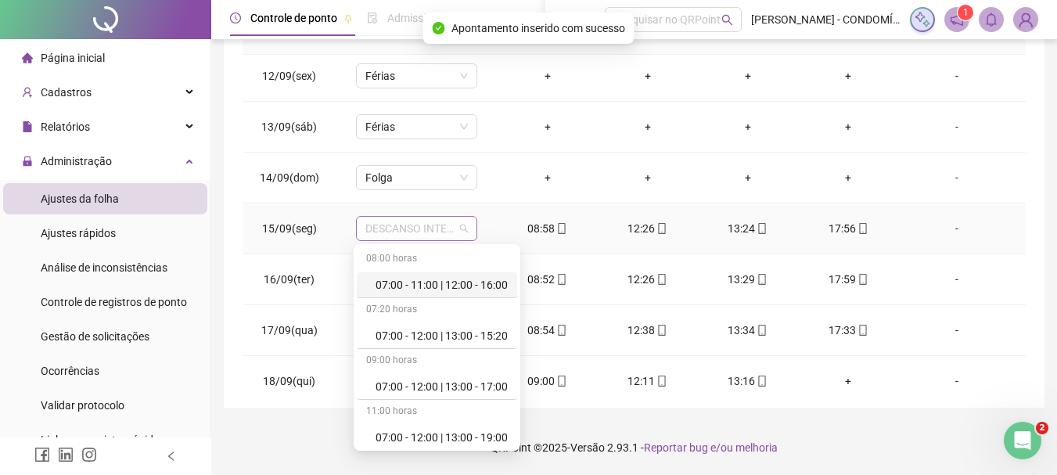
click at [381, 232] on span "DESCANSO INTER-JORNADA" at bounding box center [416, 228] width 102 height 23
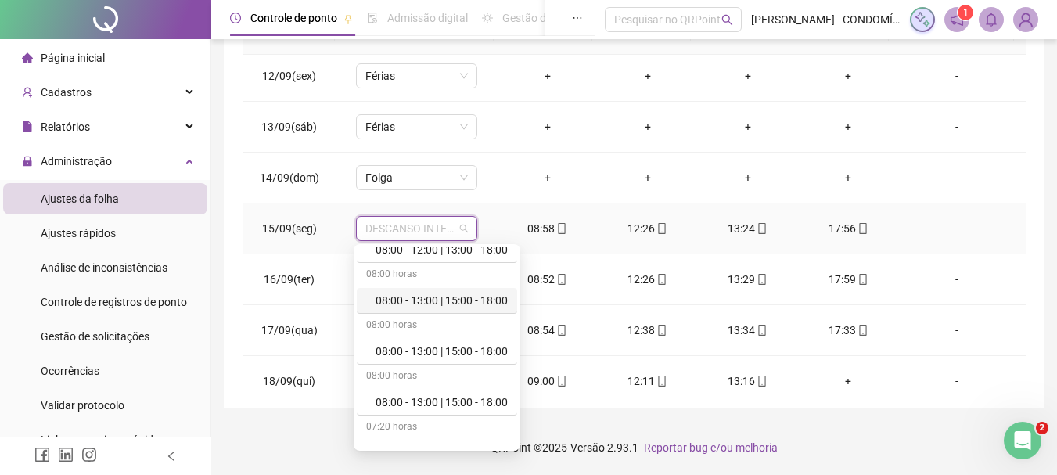
scroll to position [469, 0]
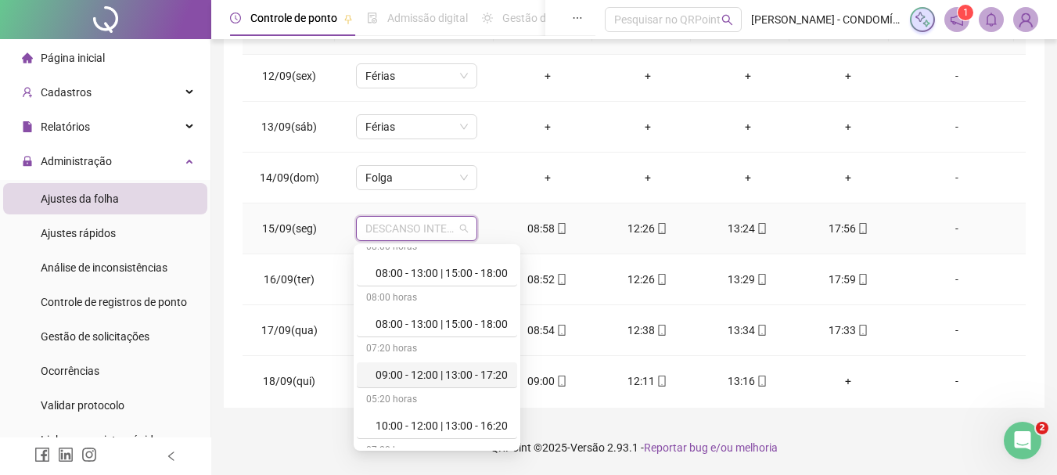
click at [422, 379] on div "09:00 - 12:00 | 13:00 - 17:20" at bounding box center [441, 374] width 132 height 17
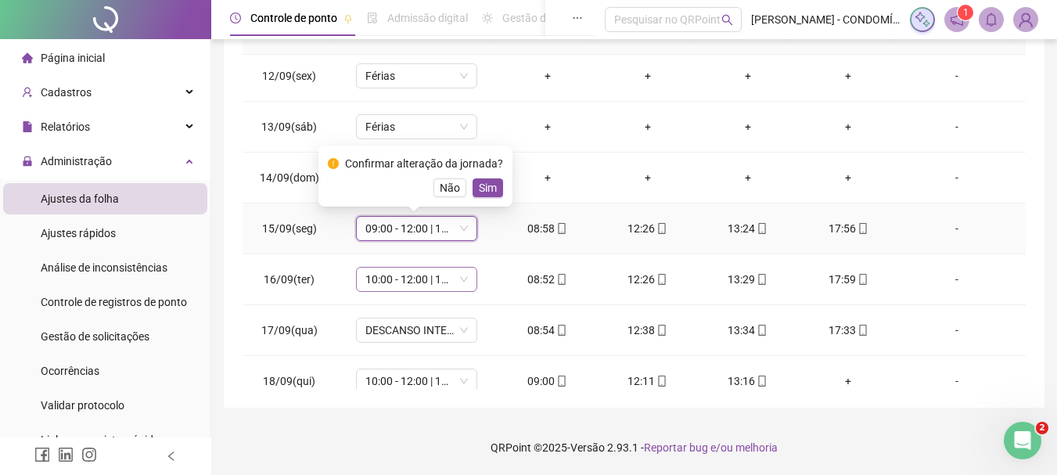
drag, startPoint x: 487, startPoint y: 191, endPoint x: 414, endPoint y: 271, distance: 107.9
click at [485, 191] on span "Sim" at bounding box center [488, 187] width 18 height 17
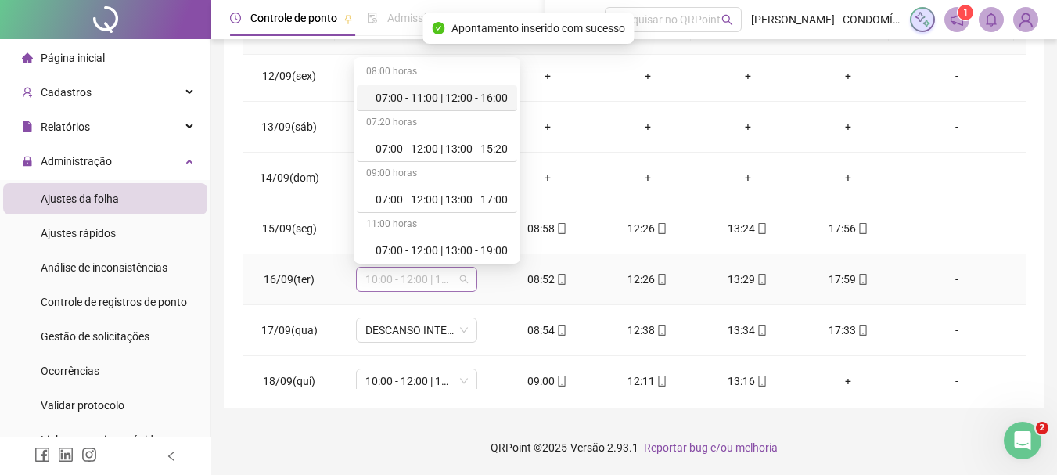
click at [399, 278] on span "10:00 - 12:00 | 13:00 - 18:20" at bounding box center [416, 278] width 102 height 23
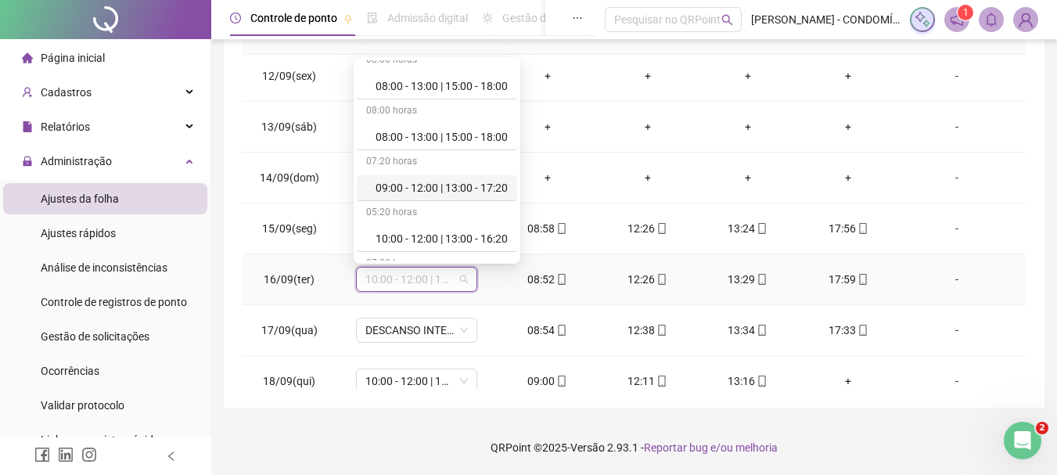
click at [430, 184] on div "09:00 - 12:00 | 13:00 - 17:20" at bounding box center [441, 187] width 132 height 17
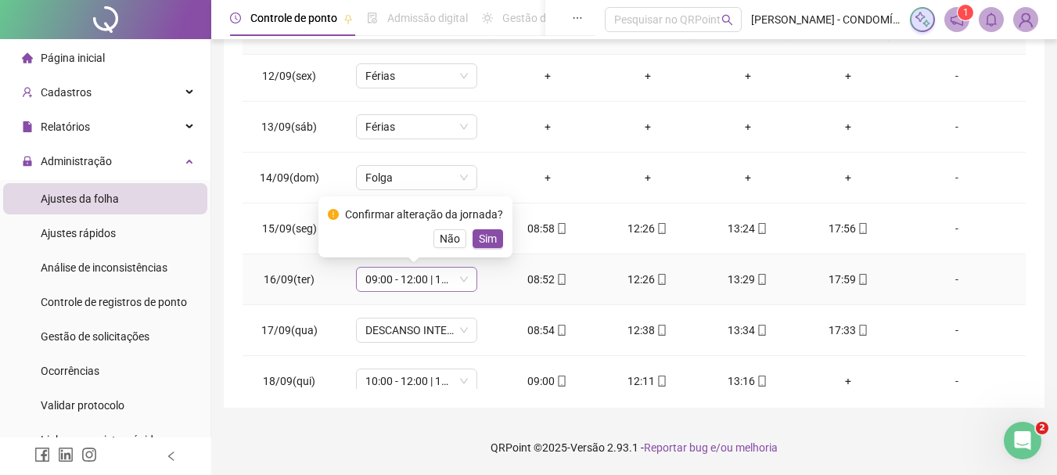
drag, startPoint x: 483, startPoint y: 231, endPoint x: 429, endPoint y: 285, distance: 76.9
click at [480, 232] on span "Sim" at bounding box center [488, 238] width 18 height 17
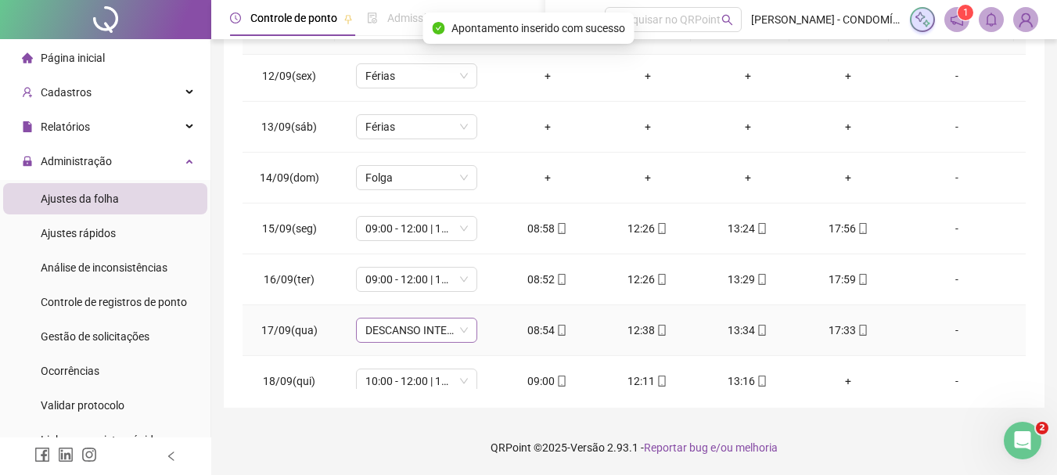
click at [397, 332] on span "DESCANSO INTER-JORNADA" at bounding box center [416, 329] width 102 height 23
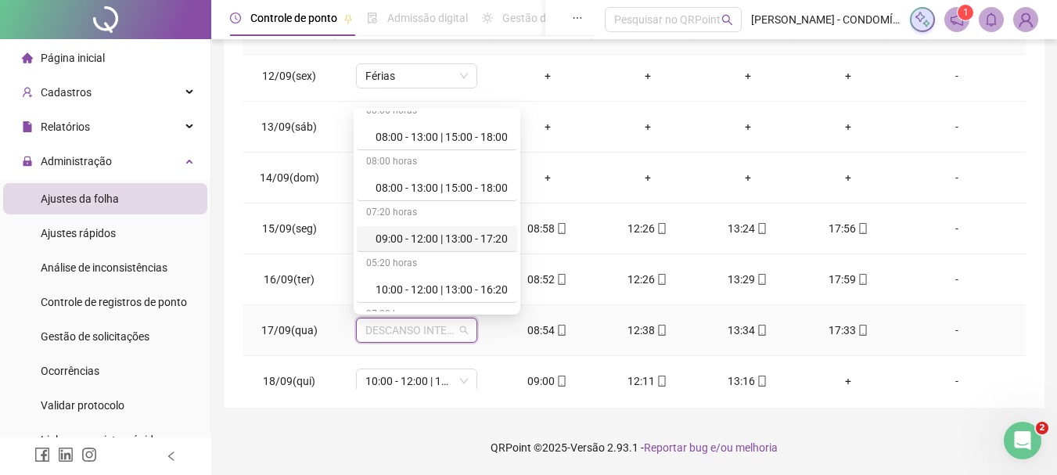
click at [434, 234] on div "09:00 - 12:00 | 13:00 - 17:20" at bounding box center [441, 238] width 132 height 17
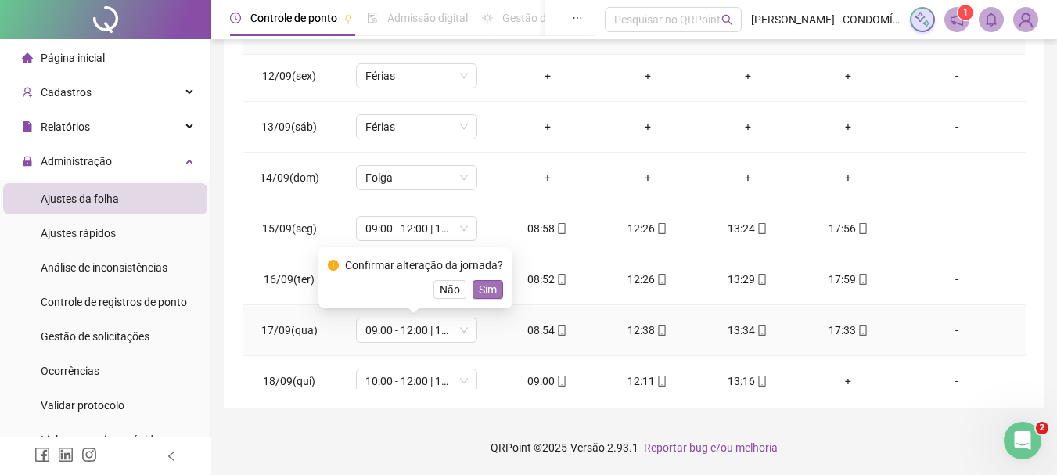
click at [483, 286] on span "Sim" at bounding box center [488, 289] width 18 height 17
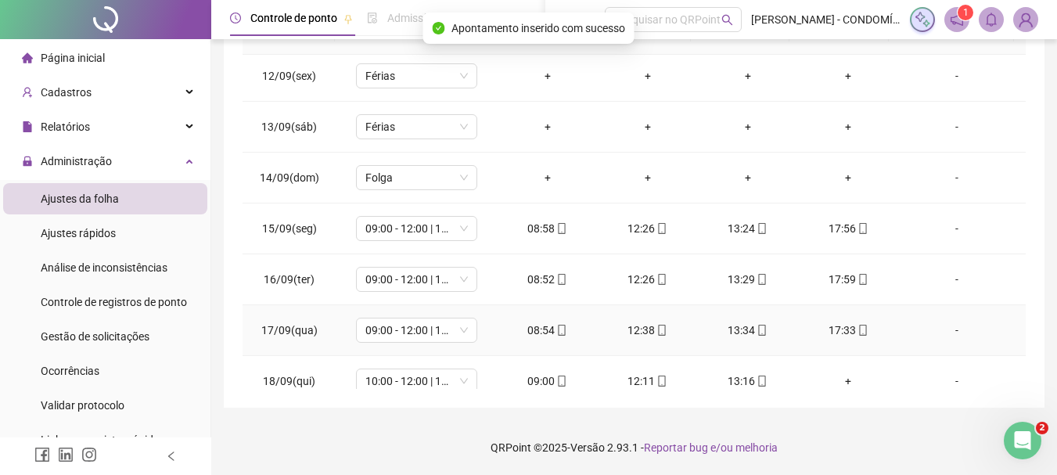
scroll to position [1191, 0]
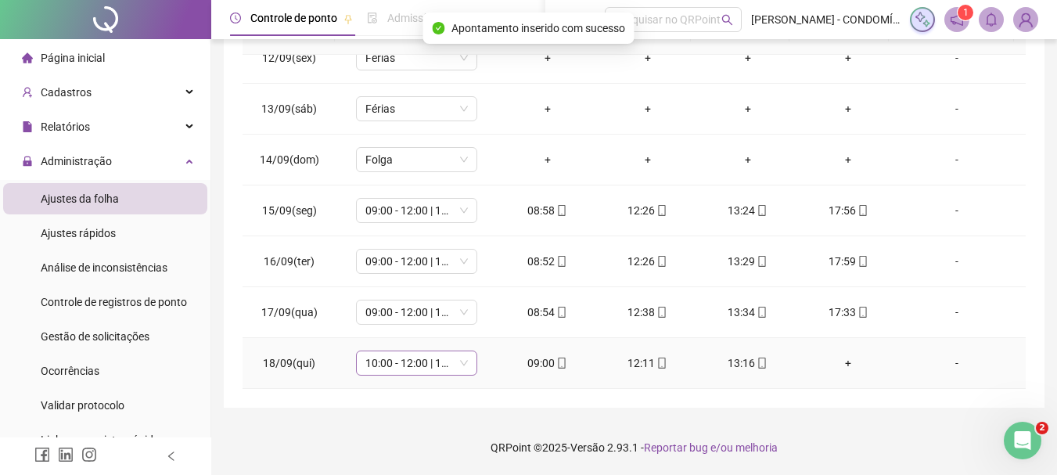
click at [385, 358] on span "10:00 - 12:00 | 13:00 - 18:20" at bounding box center [416, 362] width 102 height 23
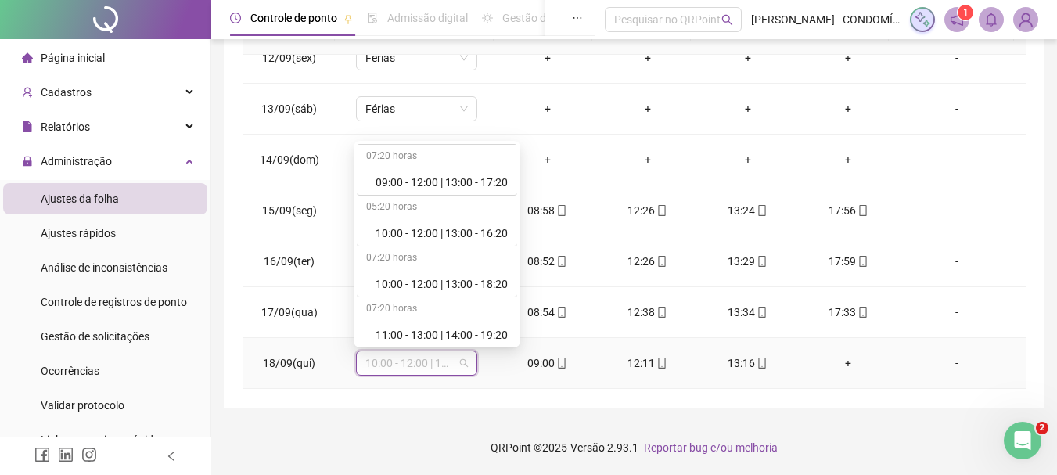
scroll to position [469, 0]
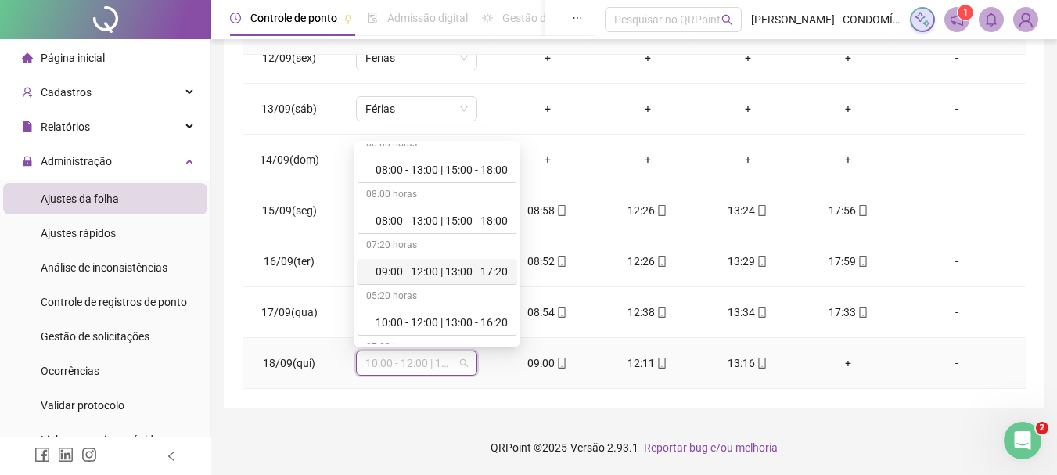
click at [407, 269] on div "09:00 - 12:00 | 13:00 - 17:20" at bounding box center [441, 271] width 132 height 17
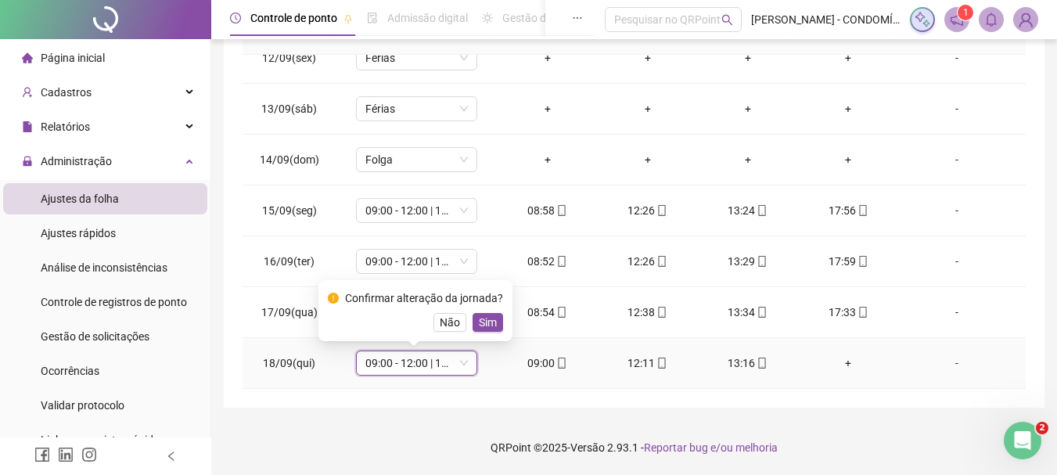
drag, startPoint x: 493, startPoint y: 321, endPoint x: 513, endPoint y: 350, distance: 34.7
click at [491, 321] on span "Sim" at bounding box center [488, 322] width 18 height 17
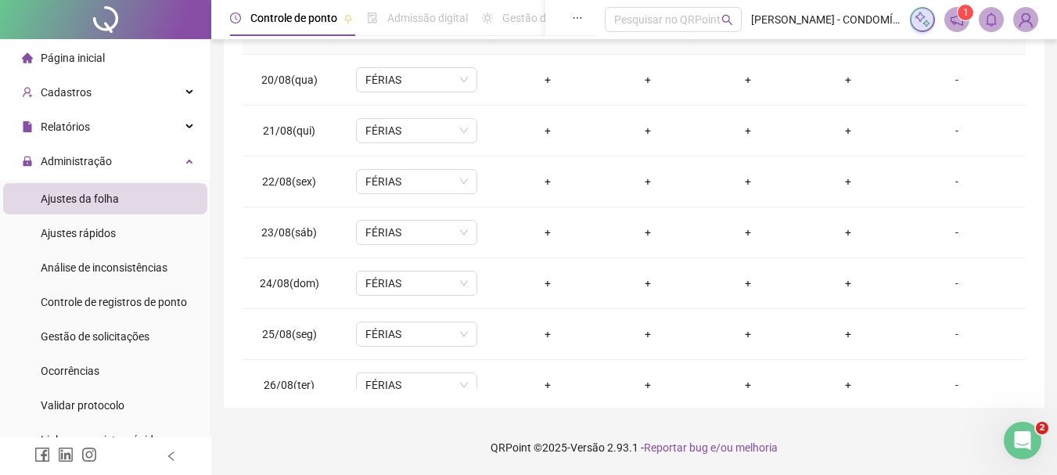
scroll to position [0, 0]
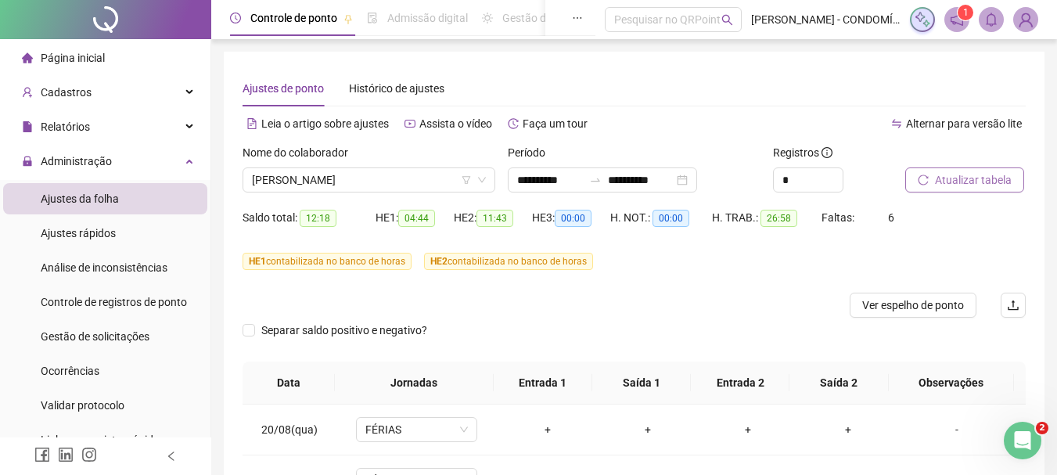
click at [950, 182] on span "Atualizar tabela" at bounding box center [973, 179] width 77 height 17
click at [953, 180] on span "Atualizar tabela" at bounding box center [973, 179] width 77 height 17
click at [348, 176] on span "[PERSON_NAME]" at bounding box center [369, 179] width 234 height 23
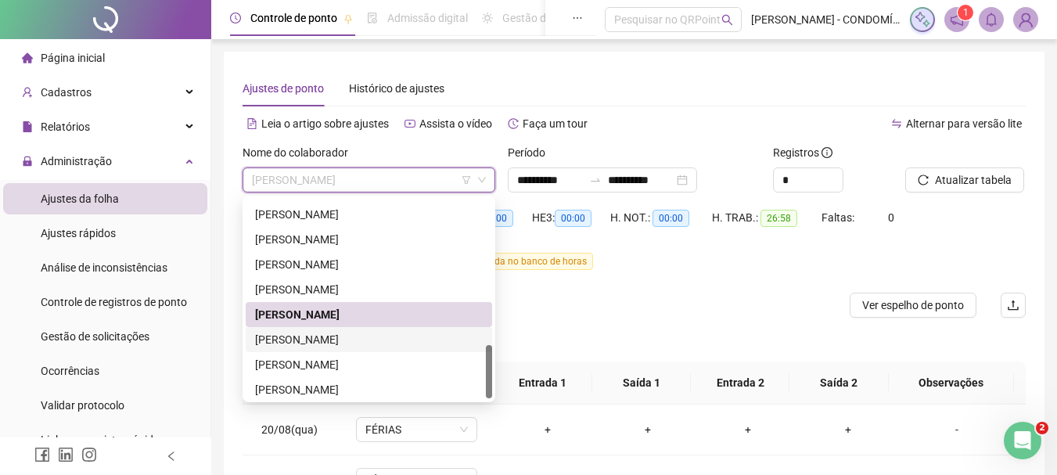
click at [287, 339] on div "[PERSON_NAME]" at bounding box center [369, 339] width 228 height 17
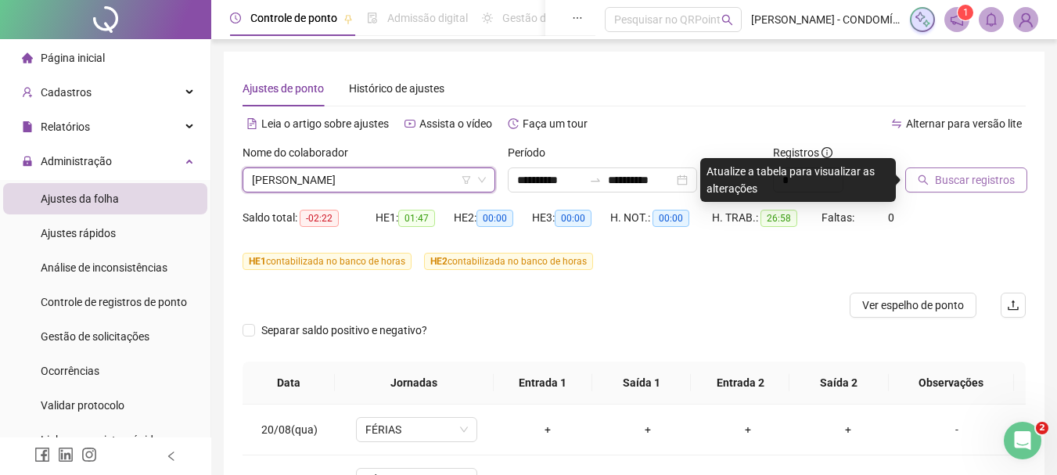
click at [949, 178] on span "Buscar registros" at bounding box center [975, 179] width 80 height 17
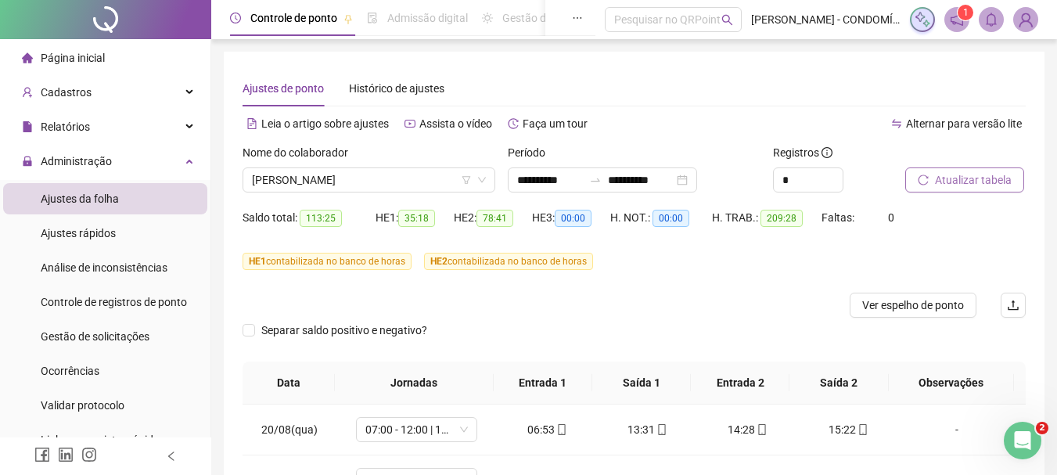
click at [947, 178] on span "Atualizar tabela" at bounding box center [973, 179] width 77 height 17
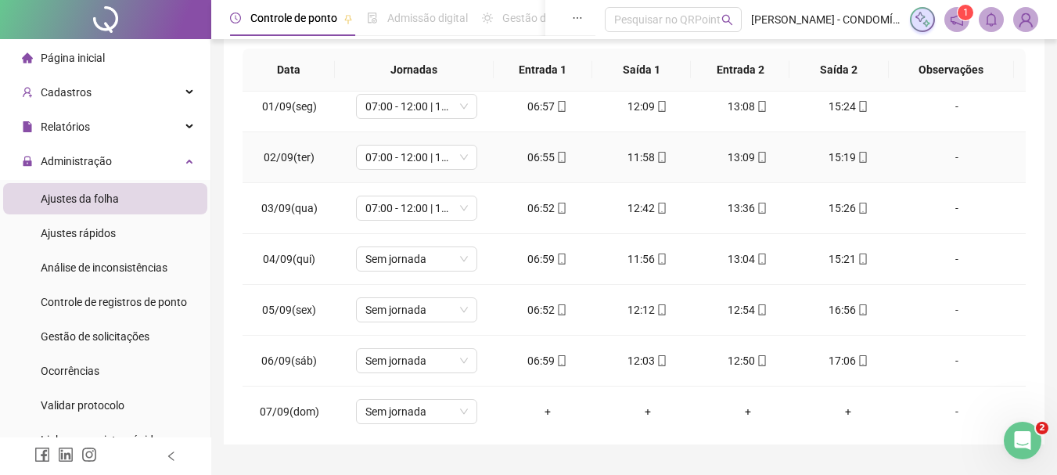
scroll to position [626, 0]
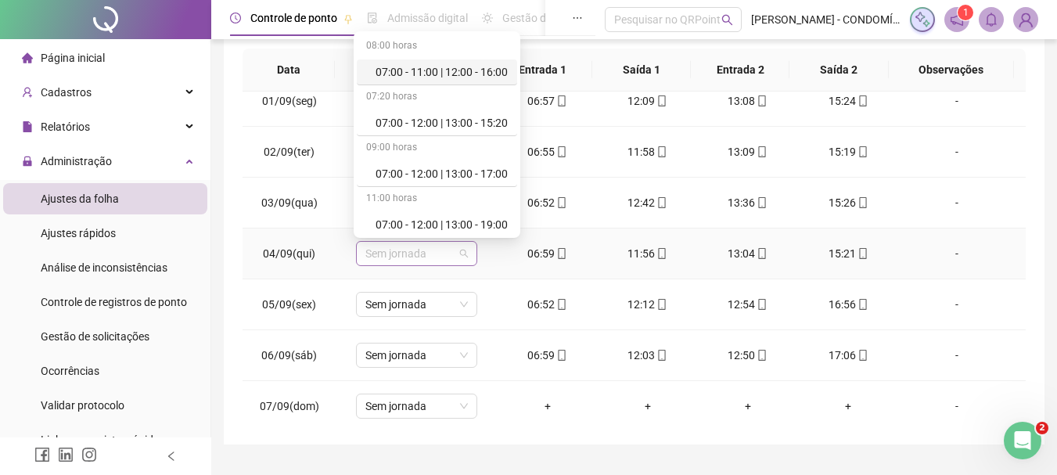
click at [422, 257] on span "Sem jornada" at bounding box center [416, 253] width 102 height 23
click at [498, 121] on div "07:00 - 12:00 | 13:00 - 15:20" at bounding box center [441, 122] width 132 height 17
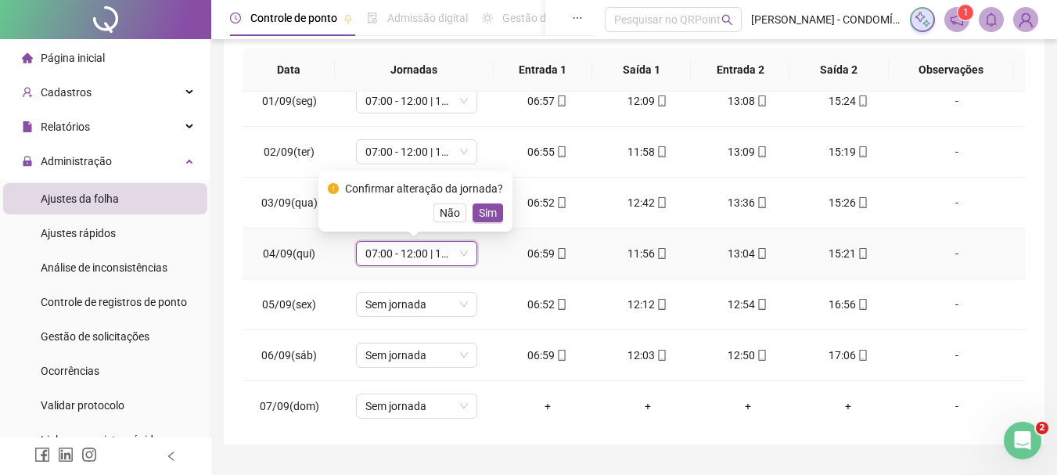
click at [481, 217] on span "Sim" at bounding box center [488, 212] width 18 height 17
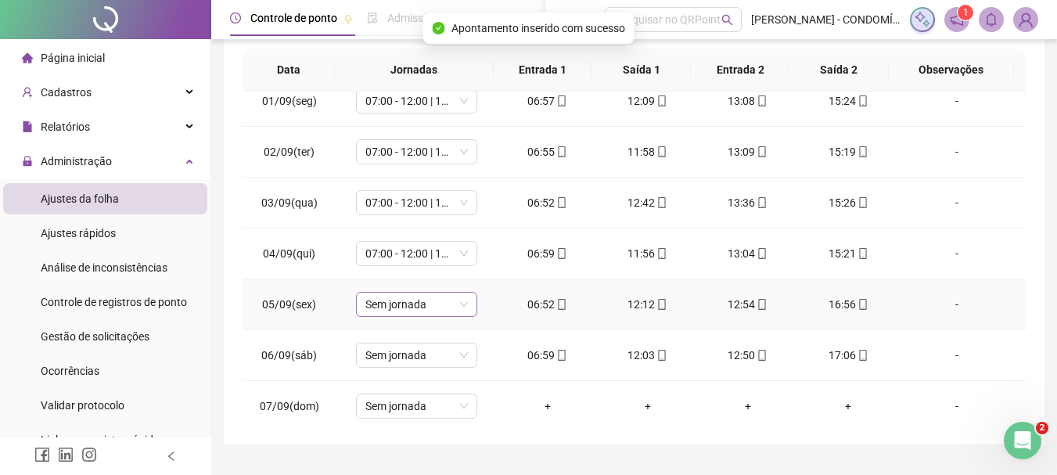
click at [412, 307] on span "Sem jornada" at bounding box center [416, 303] width 102 height 23
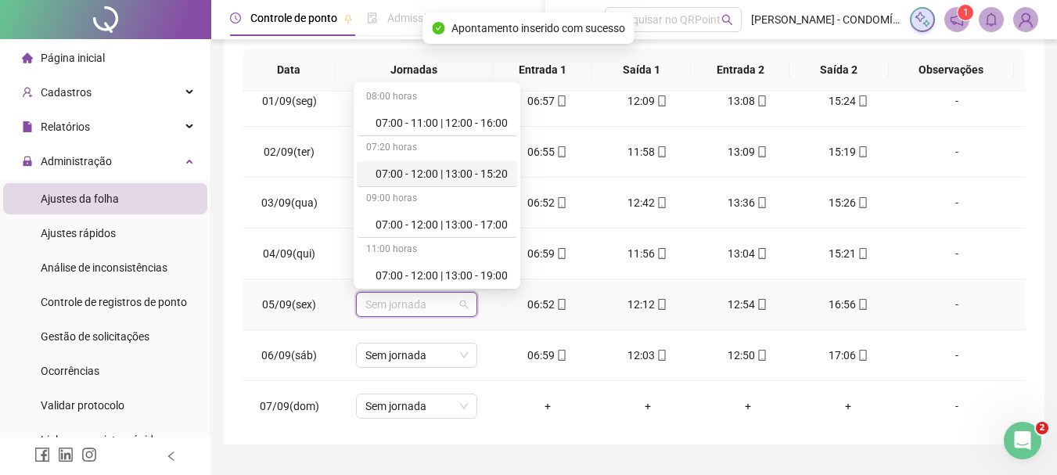
click at [493, 173] on div "07:00 - 12:00 | 13:00 - 15:20" at bounding box center [441, 173] width 132 height 17
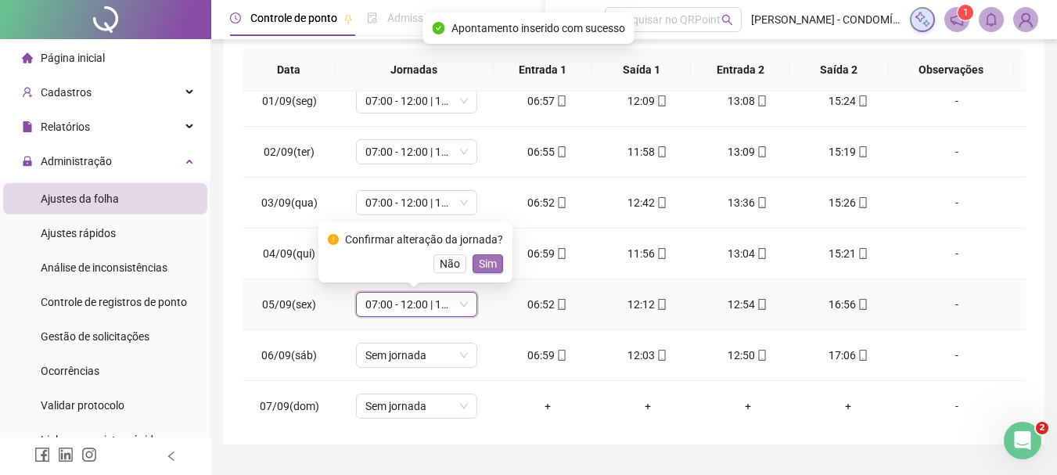
drag, startPoint x: 484, startPoint y: 262, endPoint x: 426, endPoint y: 321, distance: 83.0
click at [483, 263] on span "Sim" at bounding box center [488, 263] width 18 height 17
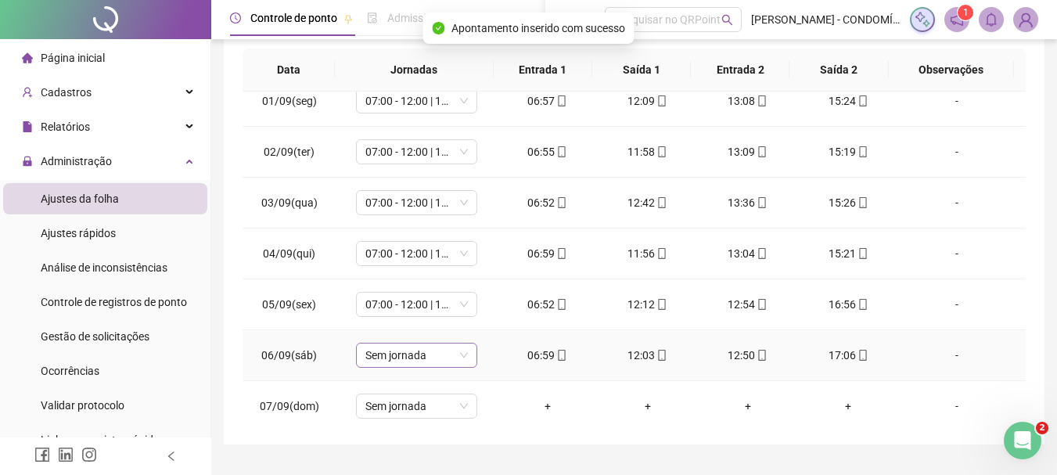
click at [402, 355] on span "Sem jornada" at bounding box center [416, 354] width 102 height 23
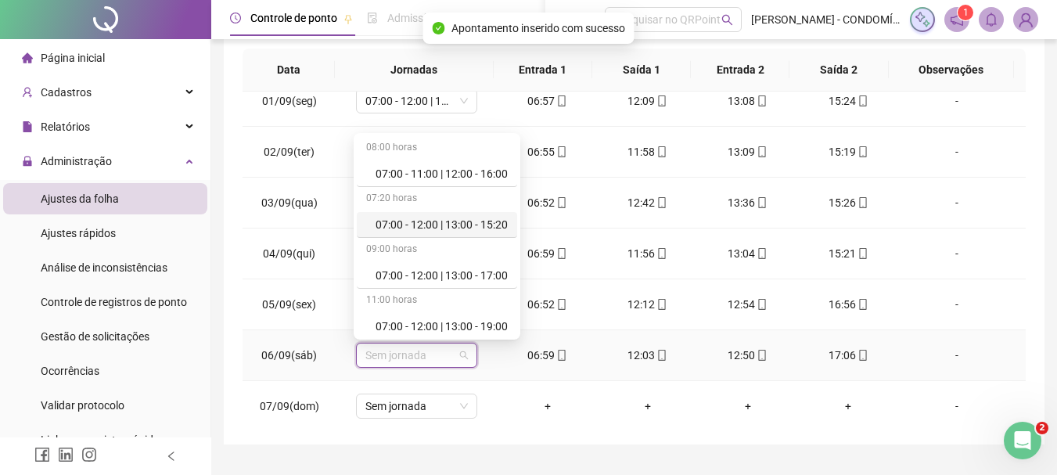
click at [483, 221] on div "07:00 - 12:00 | 13:00 - 15:20" at bounding box center [441, 224] width 132 height 17
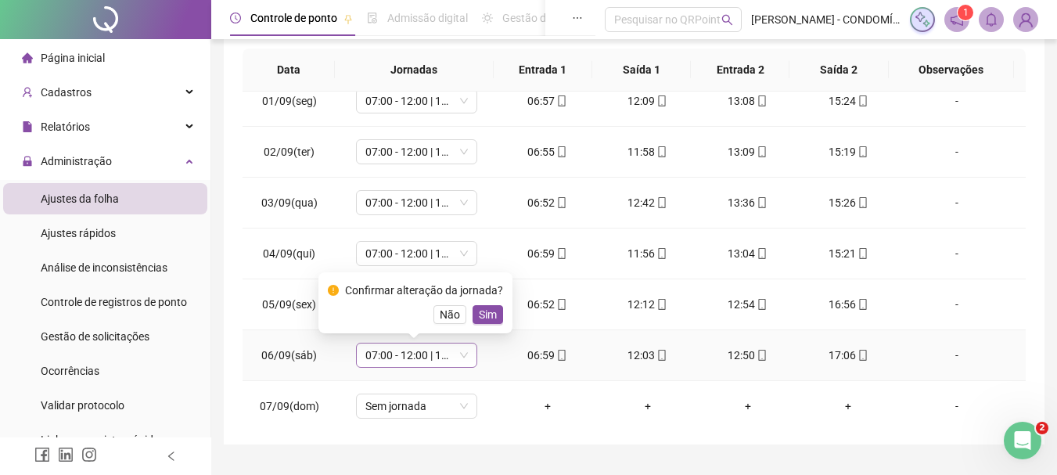
drag, startPoint x: 489, startPoint y: 315, endPoint x: 418, endPoint y: 367, distance: 87.9
click at [483, 316] on span "Sim" at bounding box center [488, 314] width 18 height 17
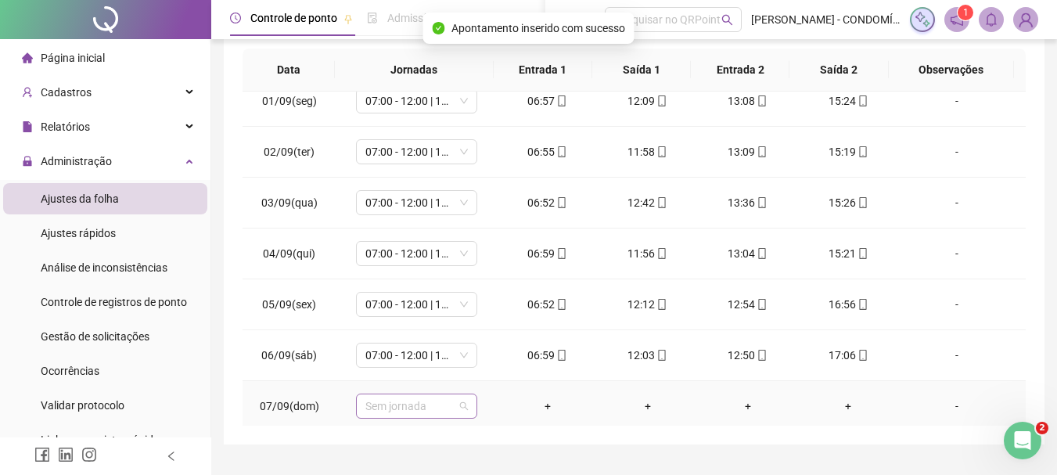
click at [390, 407] on span "Sem jornada" at bounding box center [416, 405] width 102 height 23
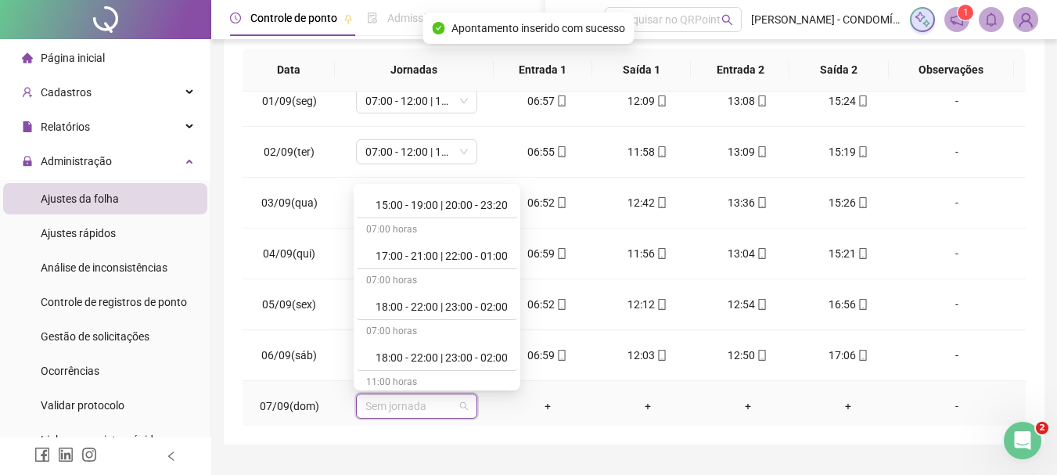
scroll to position [1172, 0]
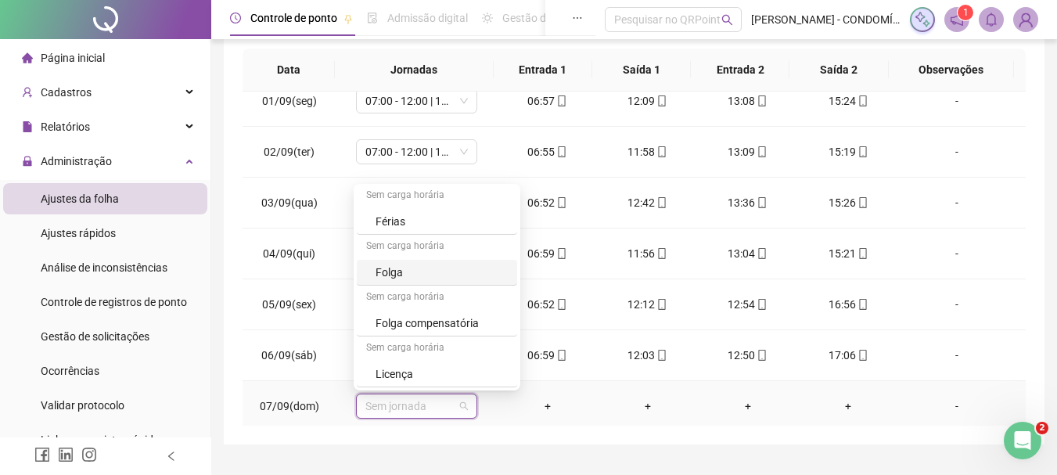
click at [396, 270] on div "Folga" at bounding box center [441, 272] width 132 height 17
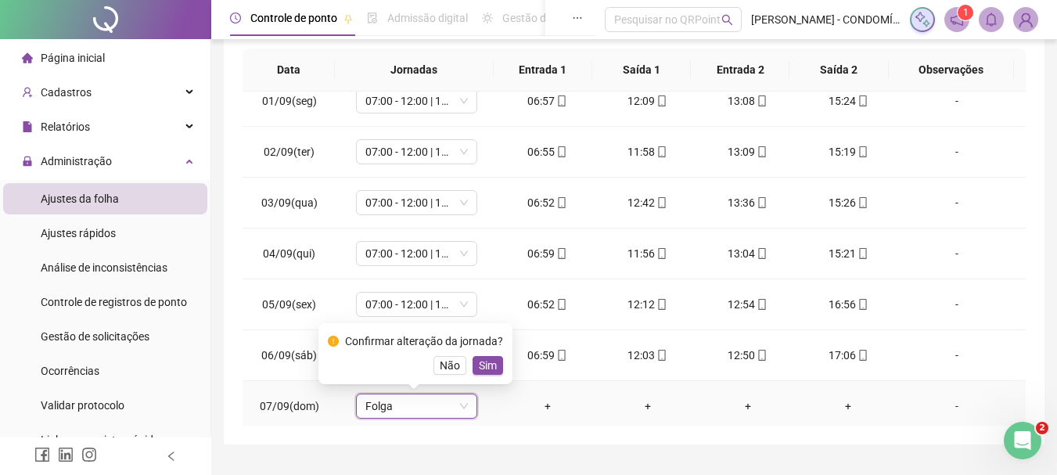
click at [492, 355] on div "Confirmar alteração da jornada? Não Sim" at bounding box center [415, 353] width 175 height 42
click at [486, 365] on span "Sim" at bounding box center [488, 365] width 18 height 17
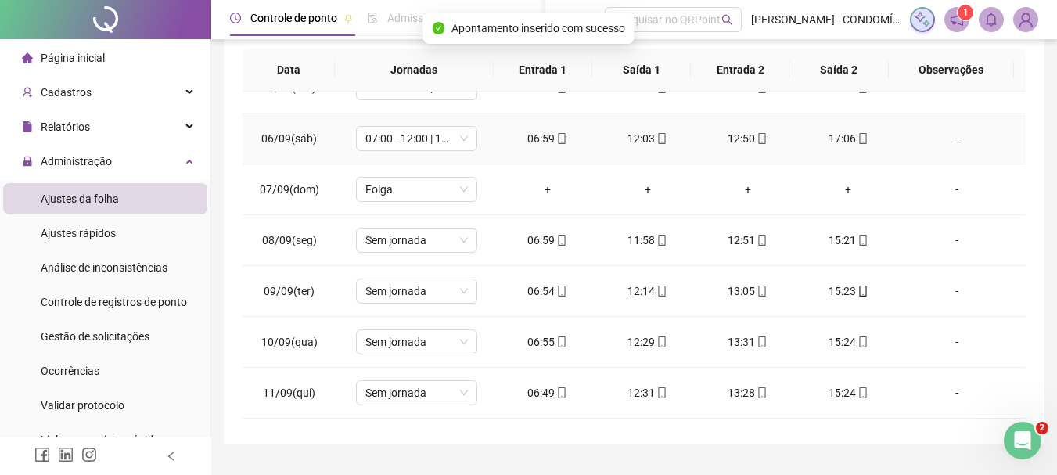
scroll to position [860, 0]
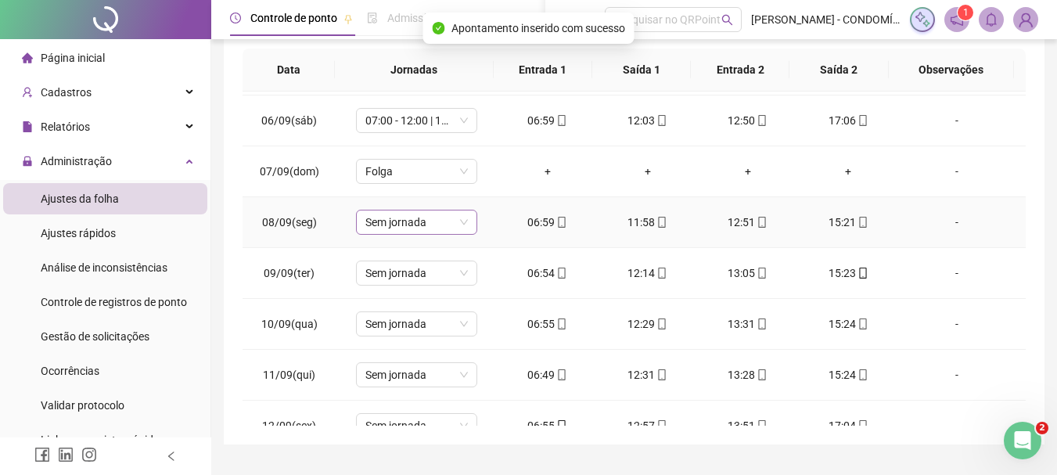
click at [426, 221] on span "Sem jornada" at bounding box center [416, 221] width 102 height 23
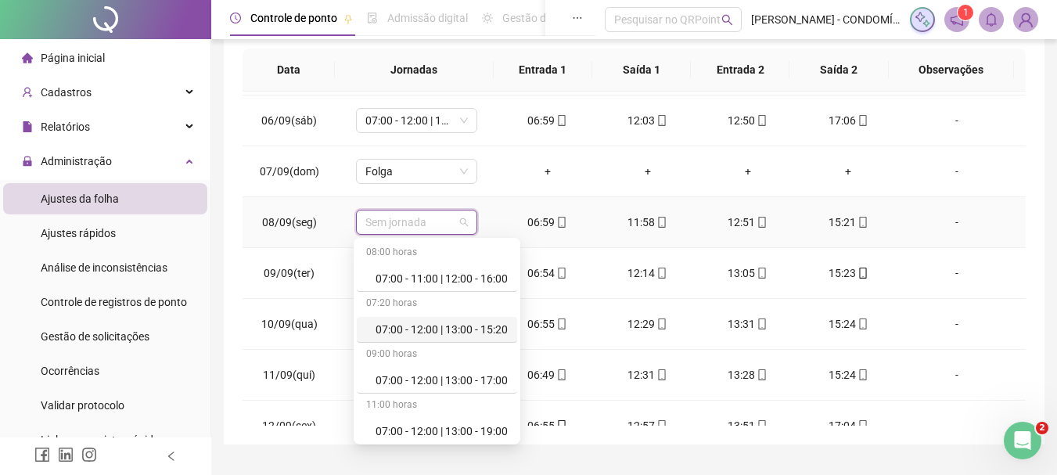
click at [490, 326] on div "07:00 - 12:00 | 13:00 - 15:20" at bounding box center [441, 329] width 132 height 17
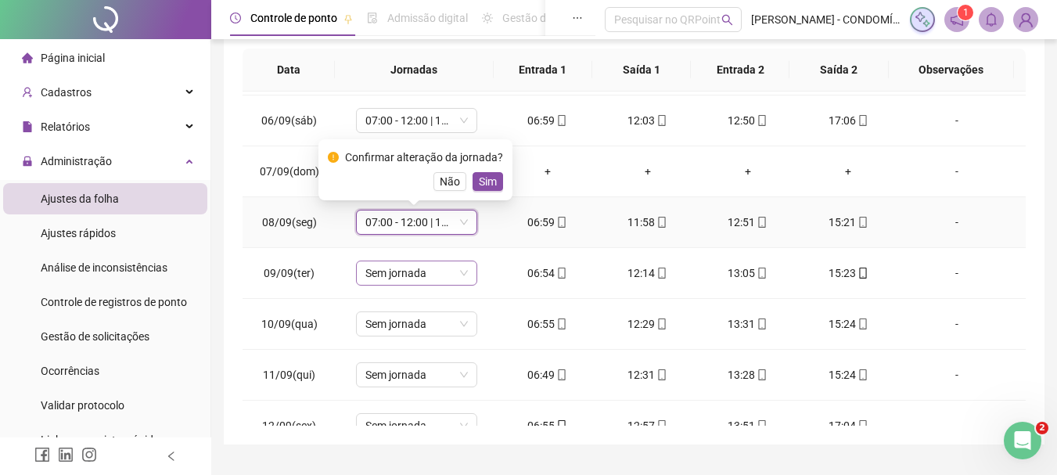
drag, startPoint x: 490, startPoint y: 181, endPoint x: 440, endPoint y: 273, distance: 104.6
click at [490, 180] on span "Sim" at bounding box center [488, 181] width 18 height 17
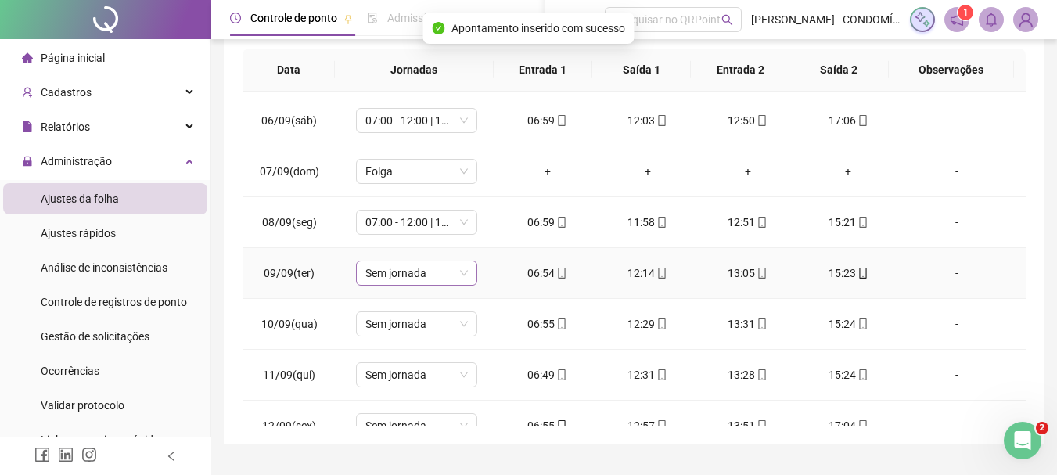
click at [407, 269] on span "Sem jornada" at bounding box center [416, 272] width 102 height 23
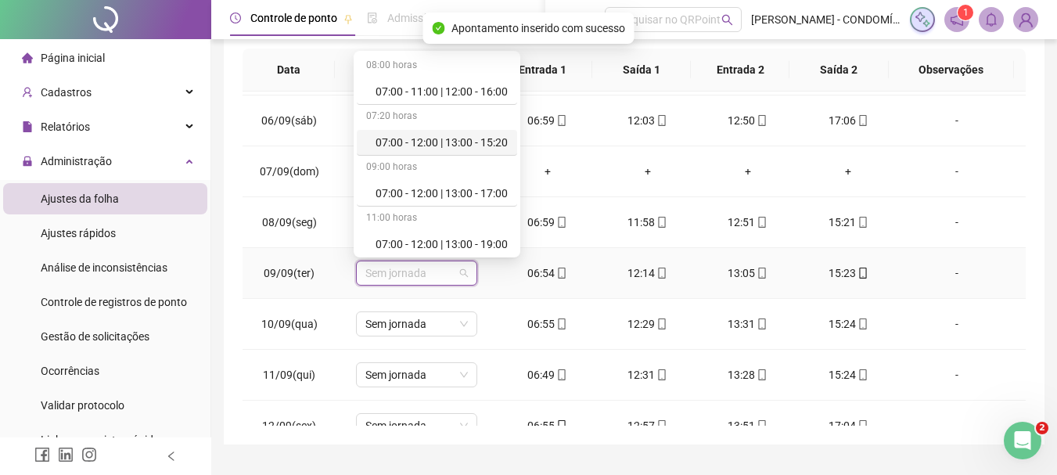
click at [473, 140] on div "07:00 - 12:00 | 13:00 - 15:20" at bounding box center [441, 142] width 132 height 17
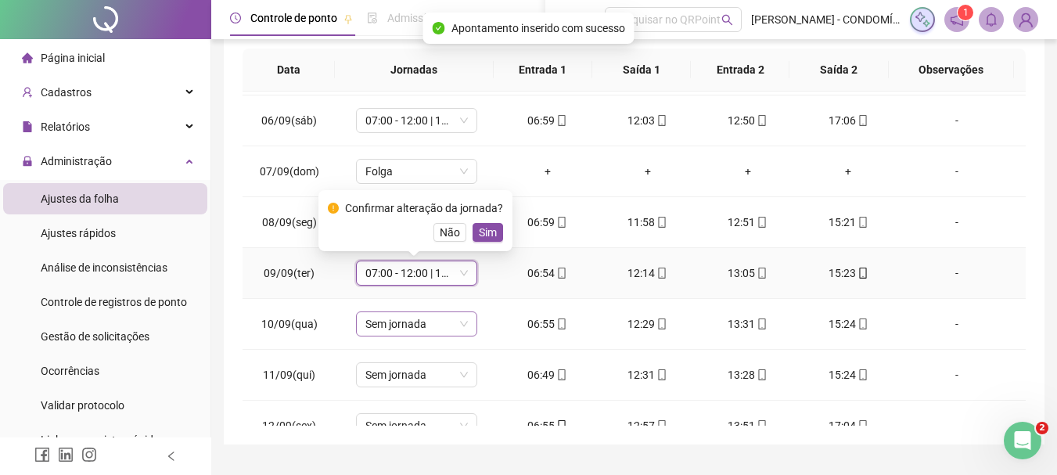
drag, startPoint x: 486, startPoint y: 234, endPoint x: 381, endPoint y: 328, distance: 140.7
click at [479, 236] on span "Sim" at bounding box center [488, 232] width 18 height 17
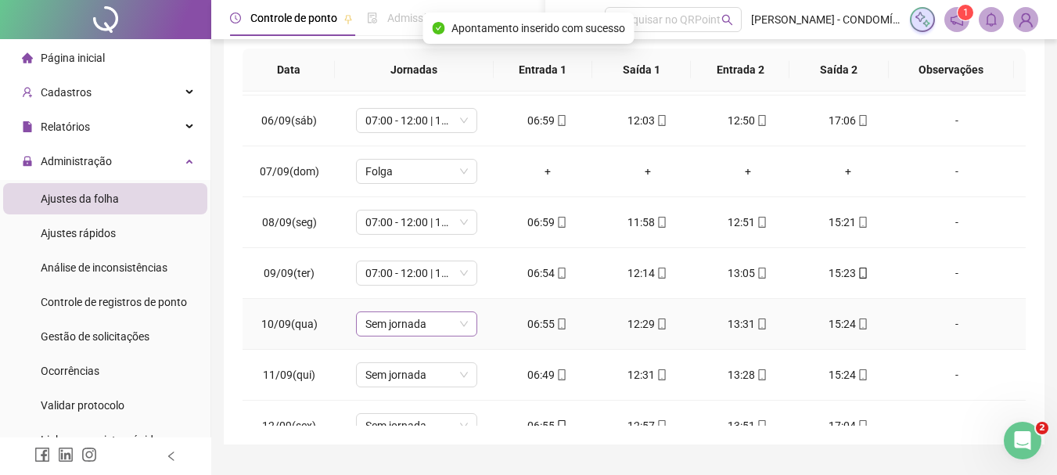
click at [381, 327] on span "Sem jornada" at bounding box center [416, 323] width 102 height 23
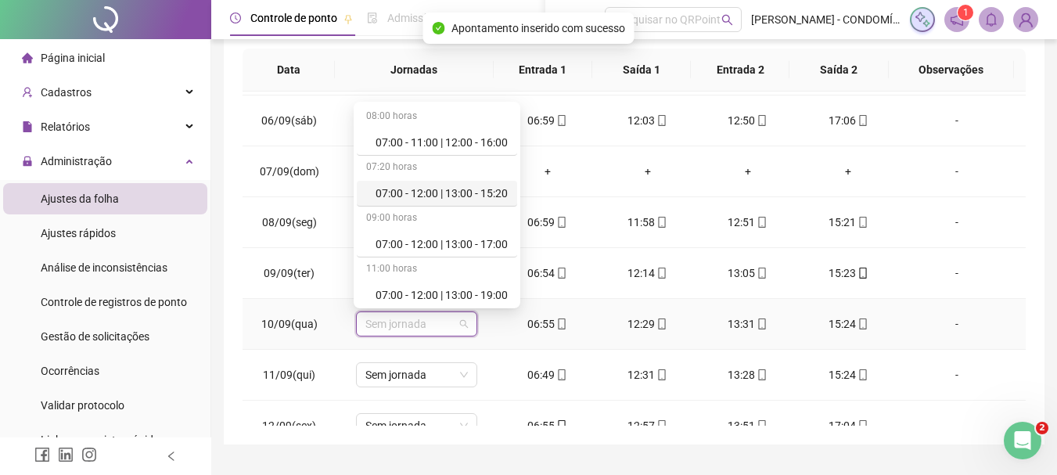
click at [418, 188] on div "07:00 - 12:00 | 13:00 - 15:20" at bounding box center [441, 193] width 132 height 17
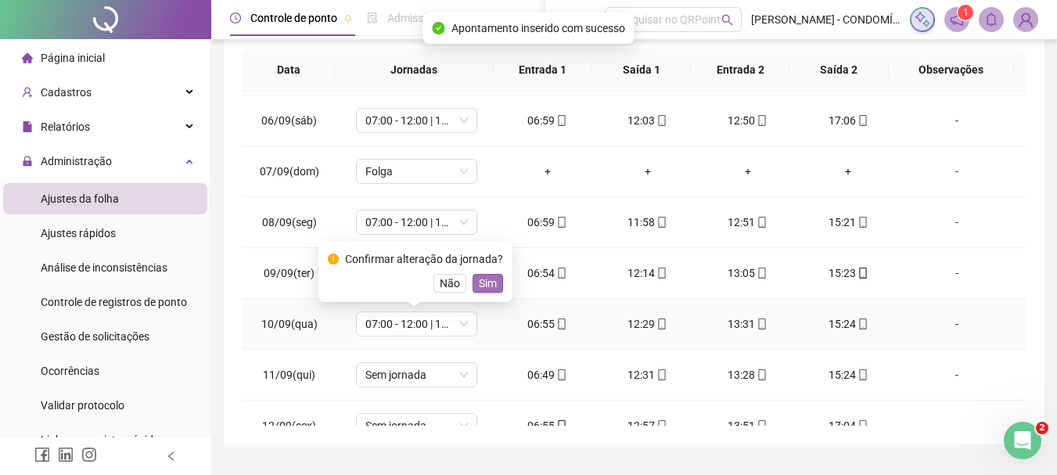
click at [481, 279] on span "Sim" at bounding box center [488, 282] width 18 height 17
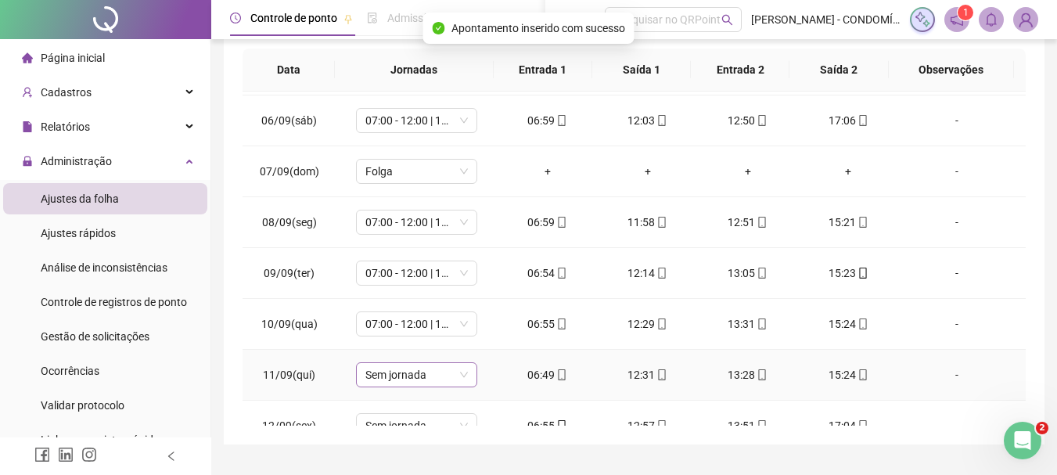
click at [392, 373] on span "Sem jornada" at bounding box center [416, 374] width 102 height 23
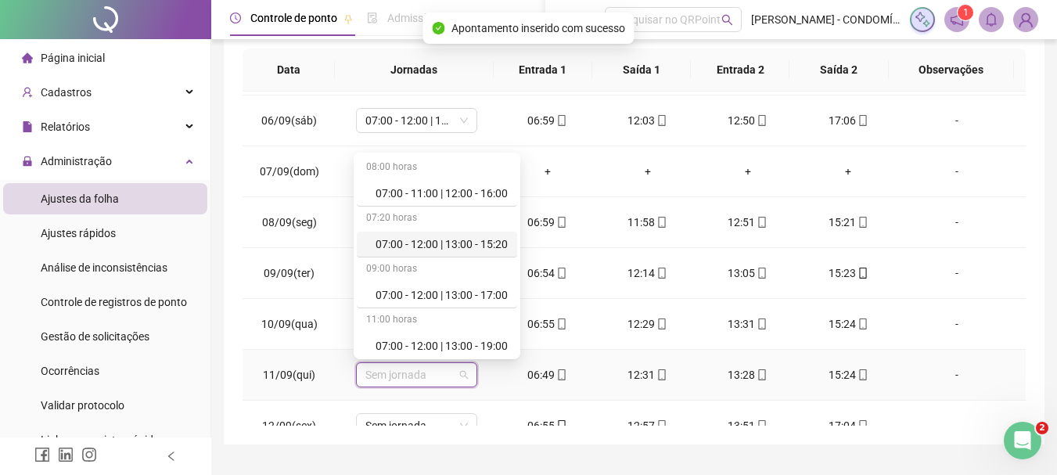
click at [444, 244] on div "07:00 - 12:00 | 13:00 - 15:20" at bounding box center [441, 243] width 132 height 17
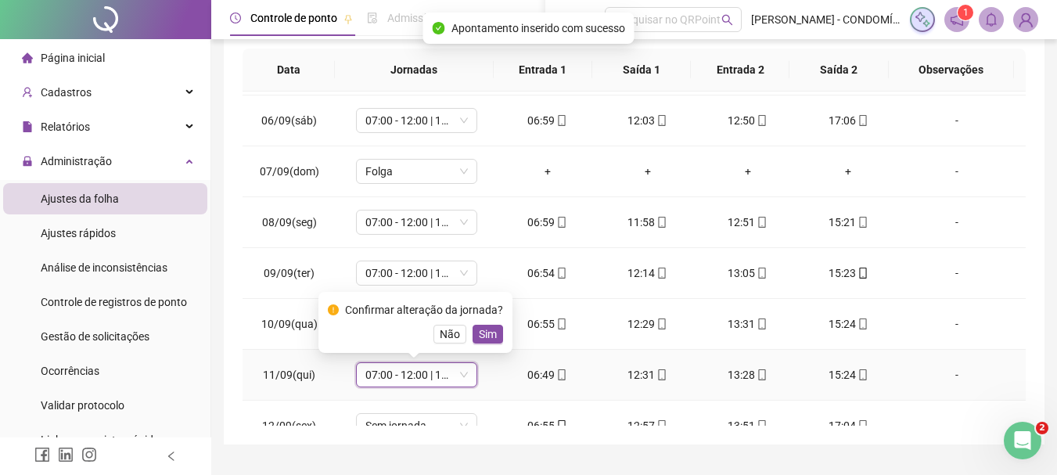
drag, startPoint x: 489, startPoint y: 329, endPoint x: 466, endPoint y: 354, distance: 33.8
click at [490, 329] on span "Sim" at bounding box center [488, 333] width 18 height 17
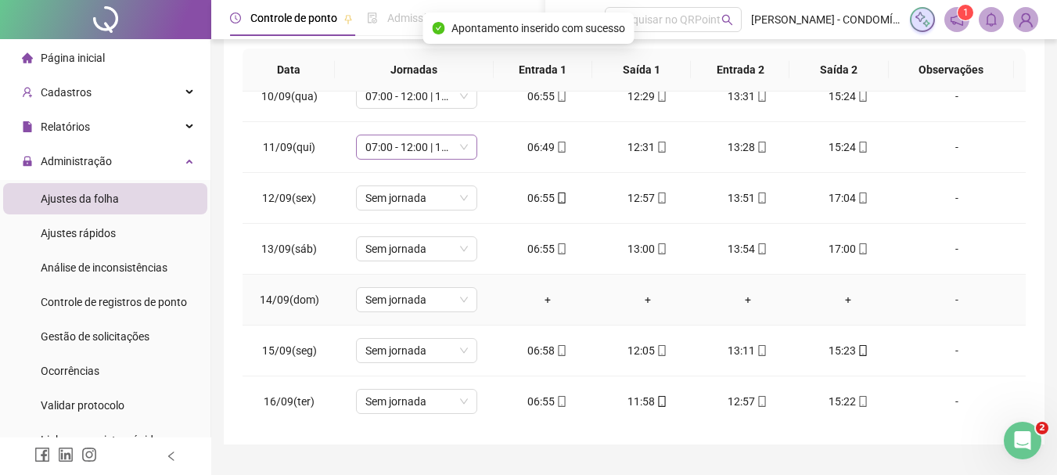
scroll to position [1095, 0]
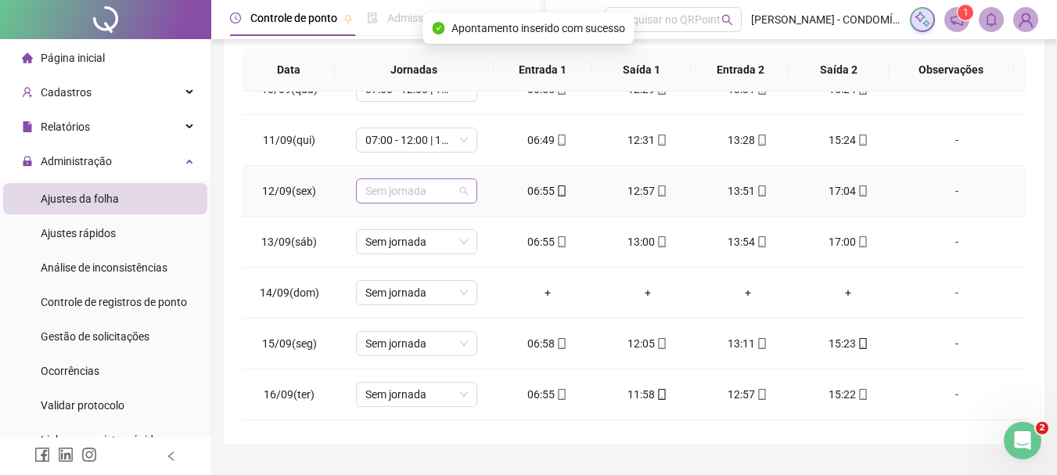
click at [378, 192] on span "Sem jornada" at bounding box center [416, 190] width 102 height 23
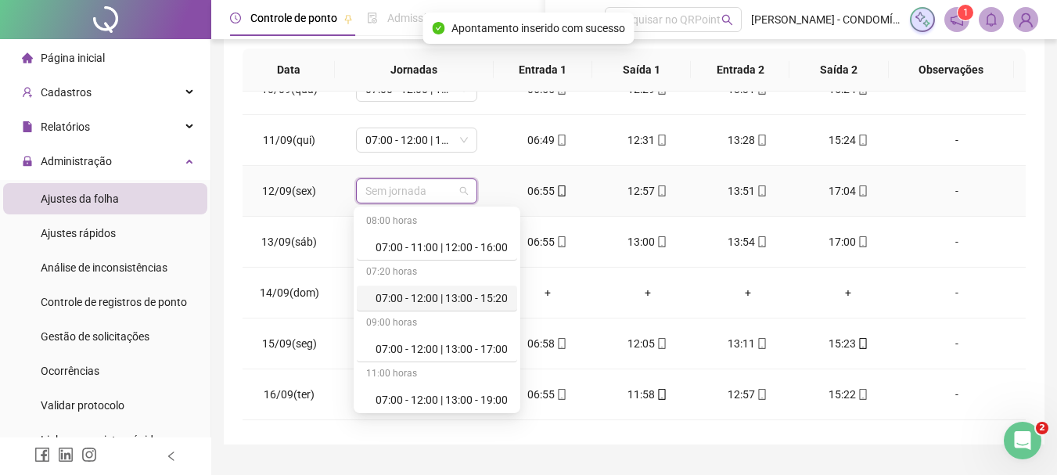
drag, startPoint x: 466, startPoint y: 294, endPoint x: 501, endPoint y: 292, distance: 34.5
click at [465, 295] on div "07:00 - 12:00 | 13:00 - 15:20" at bounding box center [441, 297] width 132 height 17
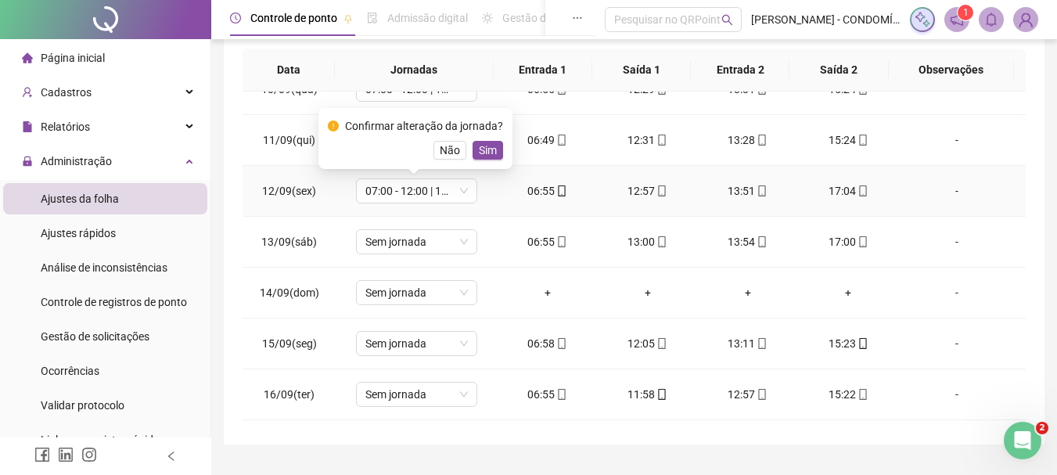
drag, startPoint x: 490, startPoint y: 149, endPoint x: 441, endPoint y: 271, distance: 132.0
click at [484, 156] on span "Sim" at bounding box center [488, 150] width 18 height 17
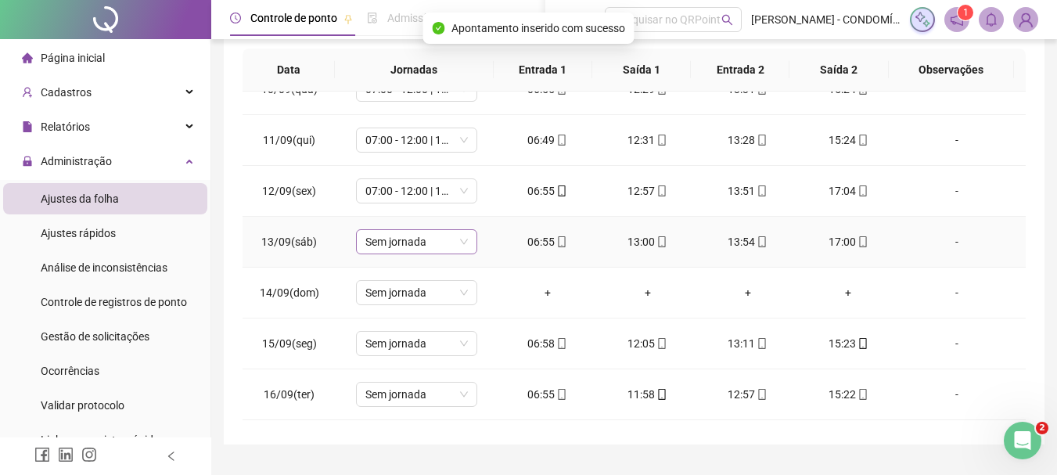
click at [399, 246] on span "Sem jornada" at bounding box center [416, 241] width 102 height 23
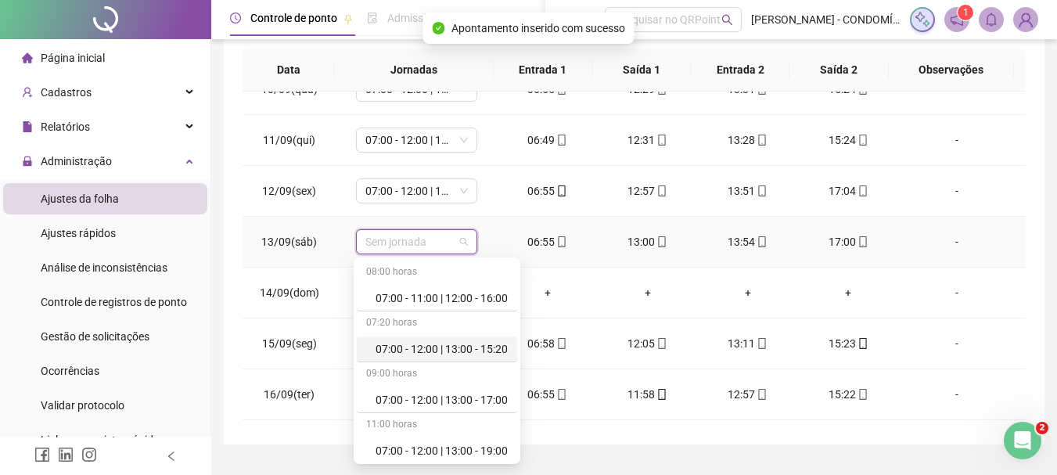
click at [468, 343] on div "07:00 - 12:00 | 13:00 - 15:20" at bounding box center [441, 348] width 132 height 17
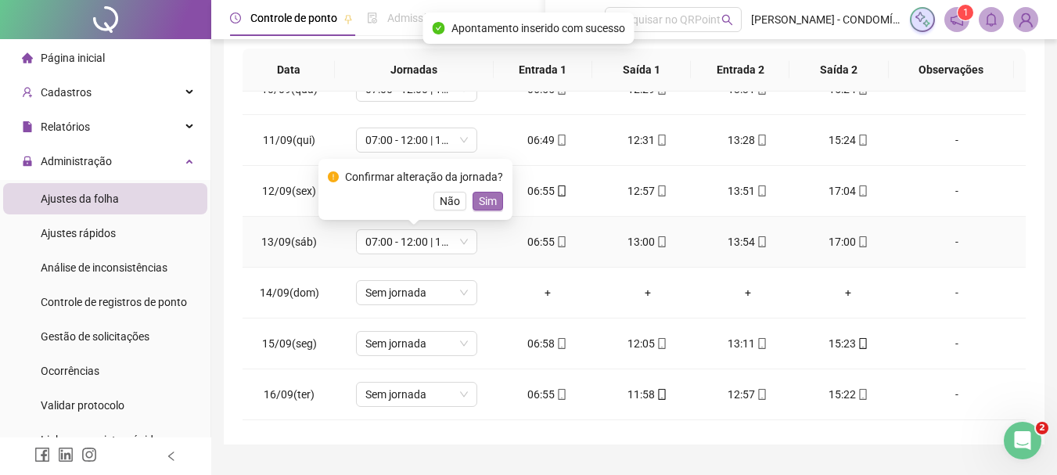
drag, startPoint x: 490, startPoint y: 196, endPoint x: 416, endPoint y: 304, distance: 131.7
click at [489, 199] on span "Sim" at bounding box center [488, 200] width 18 height 17
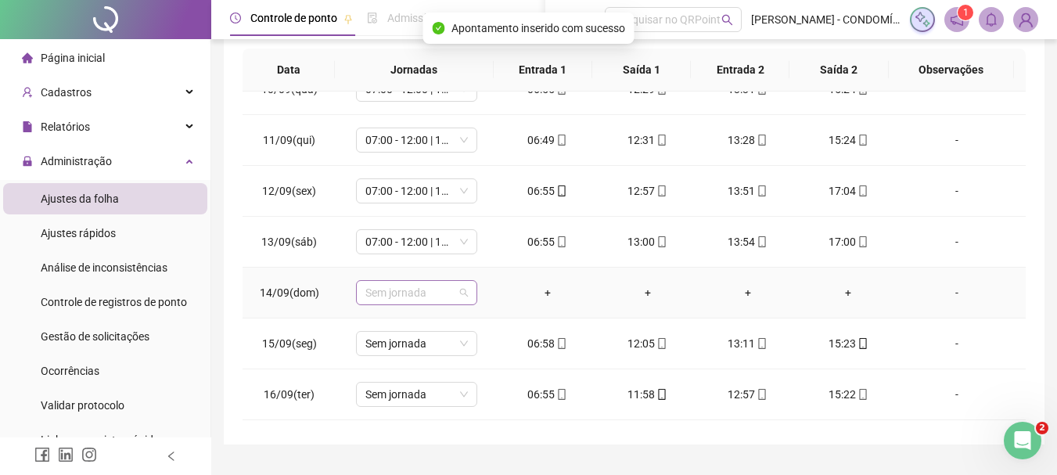
click at [396, 292] on span "Sem jornada" at bounding box center [416, 292] width 102 height 23
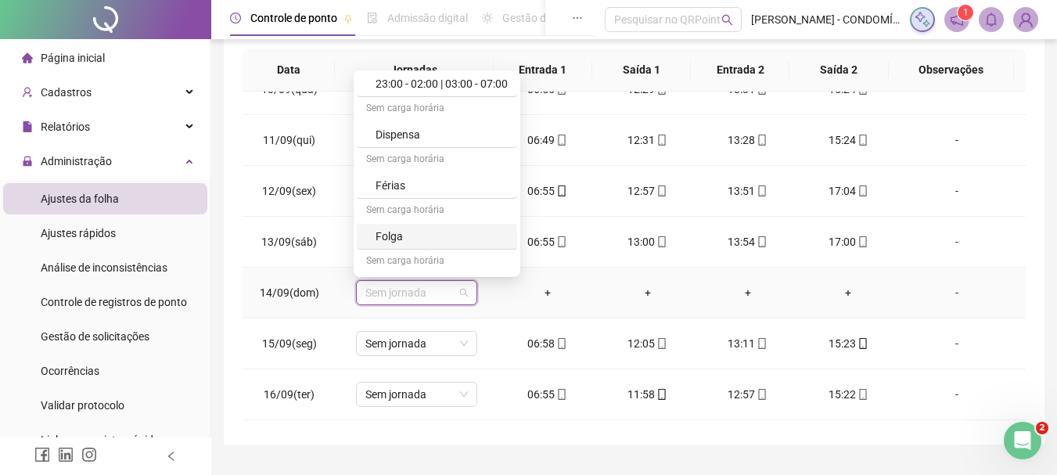
click at [404, 234] on div "Folga" at bounding box center [441, 236] width 132 height 17
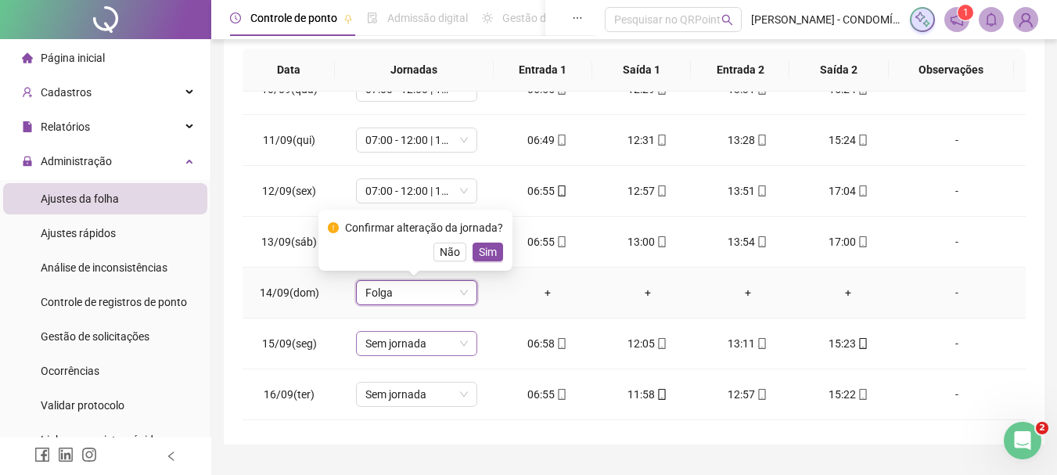
drag, startPoint x: 490, startPoint y: 251, endPoint x: 425, endPoint y: 335, distance: 105.9
click at [485, 257] on span "Sim" at bounding box center [488, 251] width 18 height 17
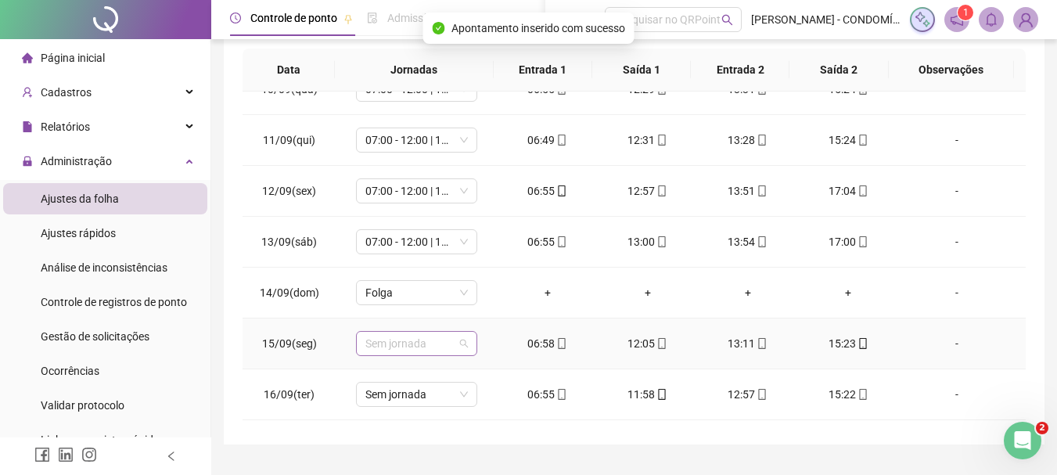
click at [388, 342] on span "Sem jornada" at bounding box center [416, 343] width 102 height 23
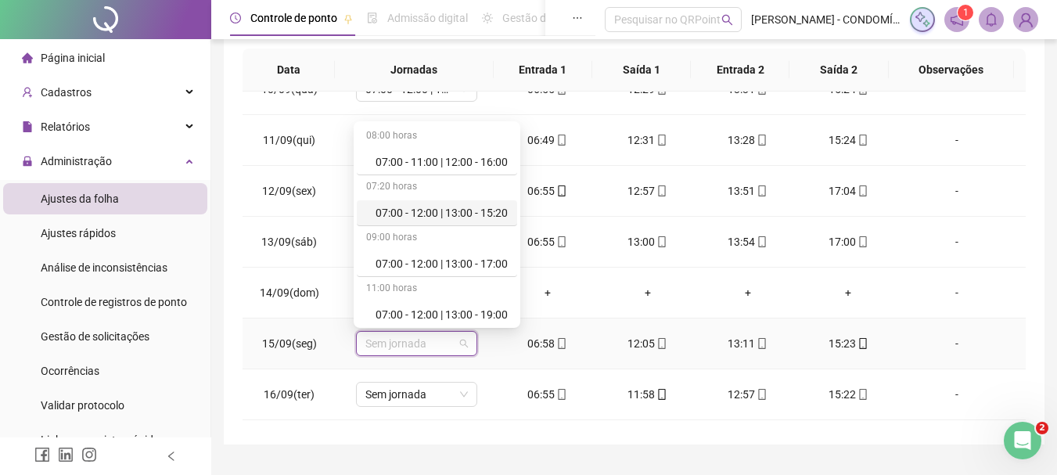
click at [472, 209] on div "07:00 - 12:00 | 13:00 - 15:20" at bounding box center [441, 212] width 132 height 17
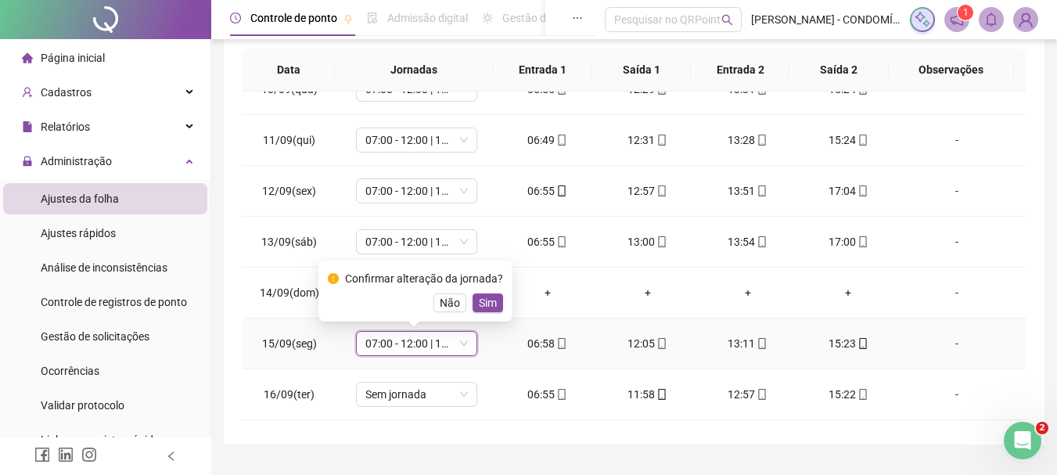
drag, startPoint x: 490, startPoint y: 302, endPoint x: 400, endPoint y: 374, distance: 114.6
click at [490, 301] on span "Sim" at bounding box center [488, 302] width 18 height 17
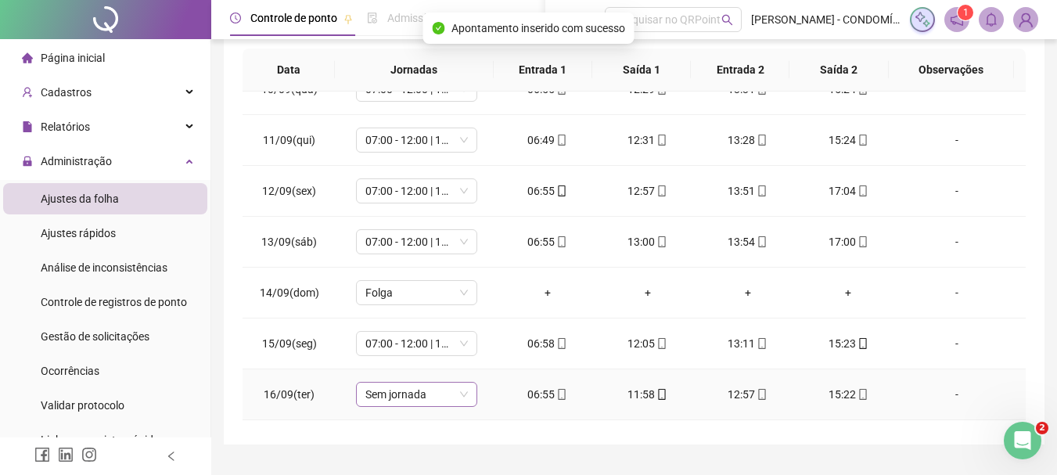
click at [382, 393] on span "Sem jornada" at bounding box center [416, 393] width 102 height 23
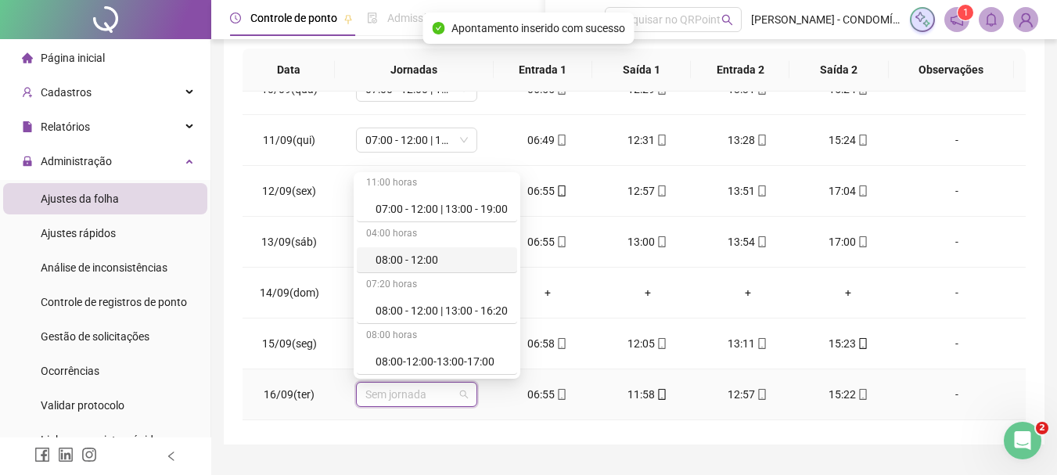
scroll to position [0, 0]
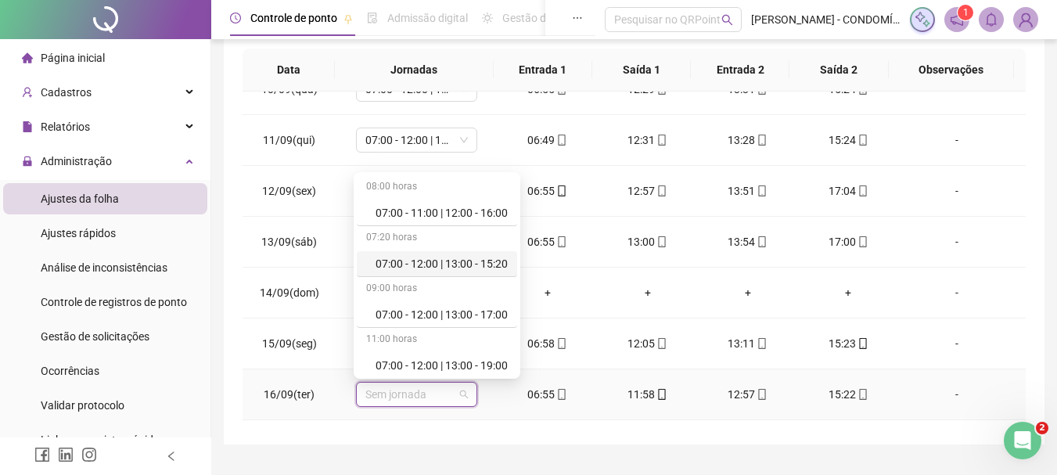
click at [425, 260] on div "07:00 - 12:00 | 13:00 - 15:20" at bounding box center [441, 263] width 132 height 17
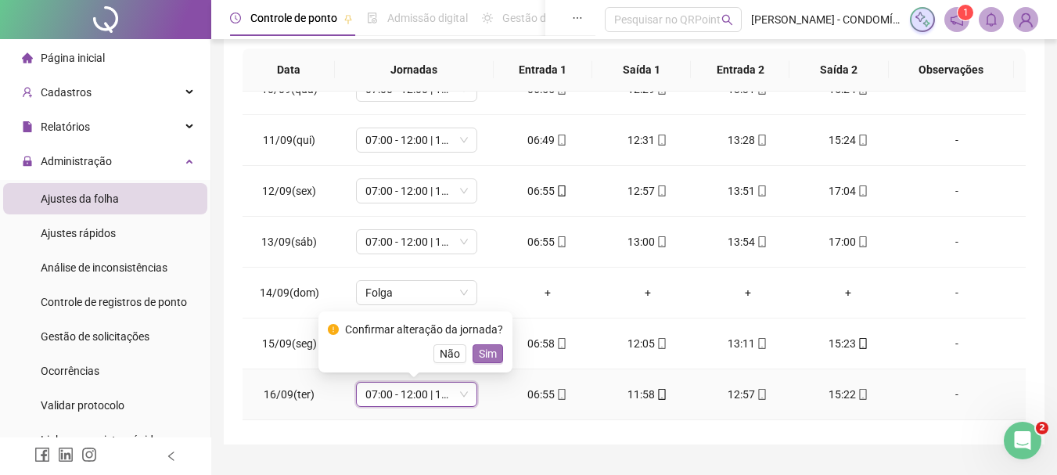
click at [490, 351] on span "Sim" at bounding box center [488, 353] width 18 height 17
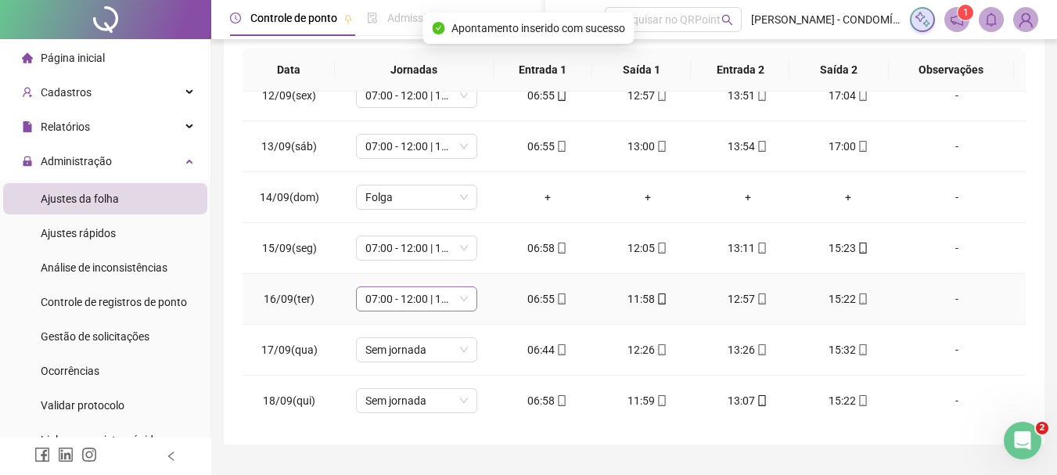
scroll to position [1191, 0]
click at [395, 346] on span "Sem jornada" at bounding box center [416, 348] width 102 height 23
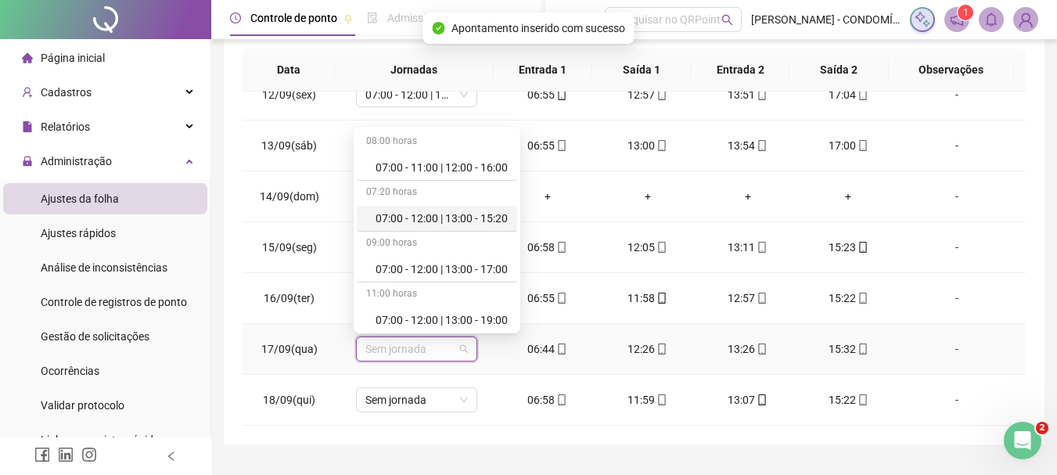
click at [442, 215] on div "07:00 - 12:00 | 13:00 - 15:20" at bounding box center [441, 218] width 132 height 17
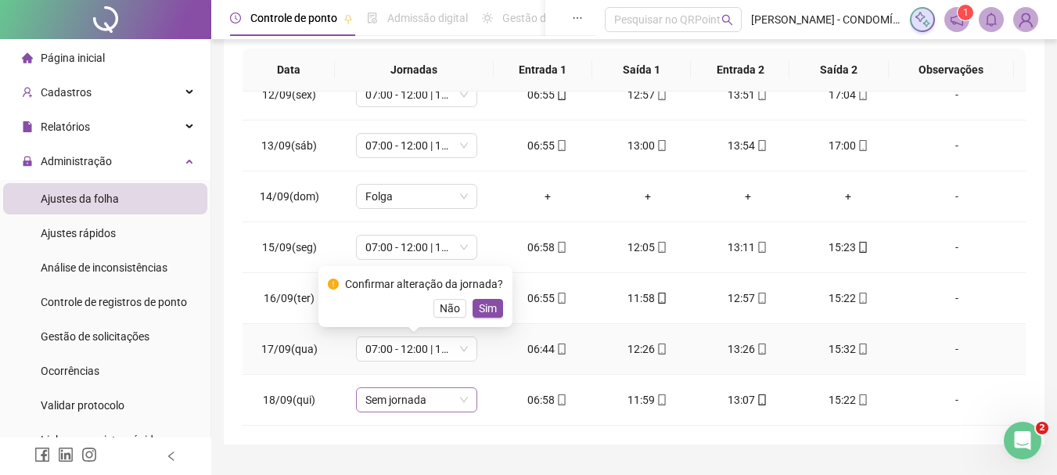
drag, startPoint x: 493, startPoint y: 307, endPoint x: 418, endPoint y: 402, distance: 121.4
click at [485, 310] on span "Sim" at bounding box center [488, 308] width 18 height 17
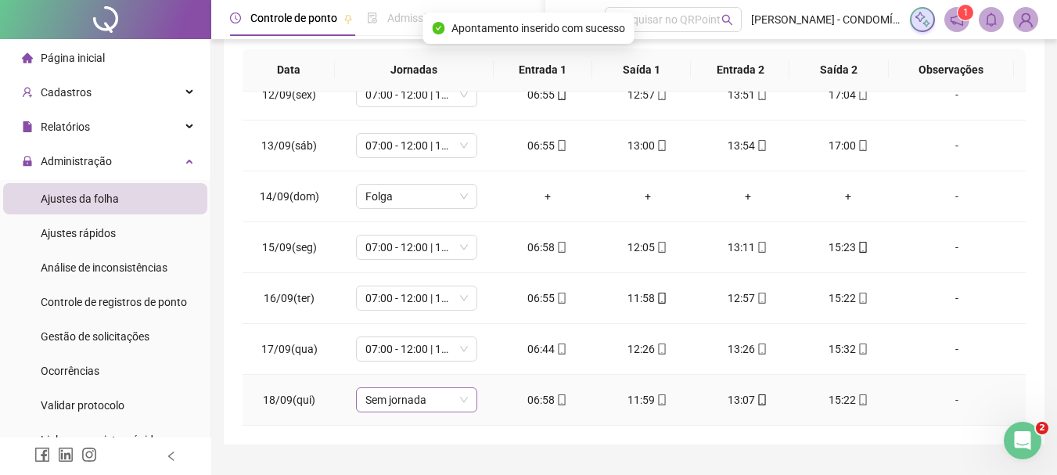
click at [400, 407] on span "Sem jornada" at bounding box center [416, 399] width 102 height 23
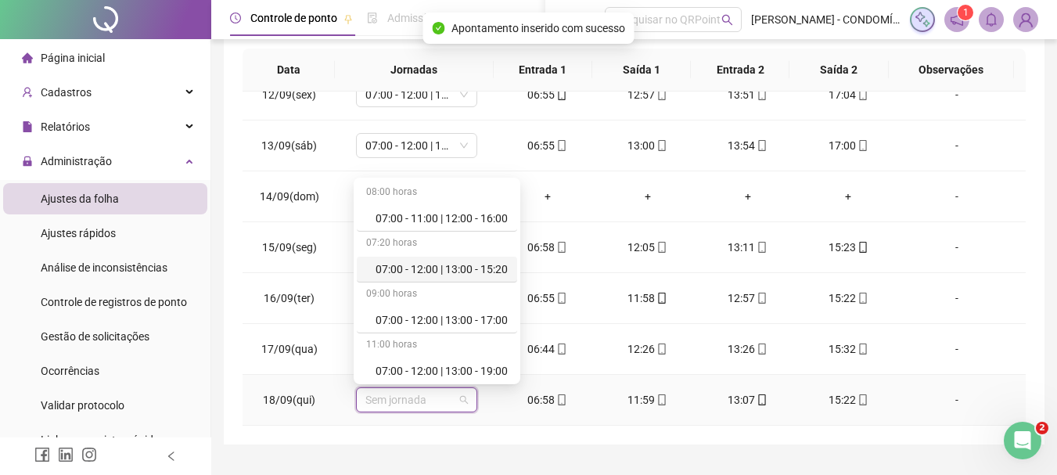
drag, startPoint x: 450, startPoint y: 264, endPoint x: 475, endPoint y: 382, distance: 120.7
click at [450, 267] on div "07:00 - 12:00 | 13:00 - 15:20" at bounding box center [441, 268] width 132 height 17
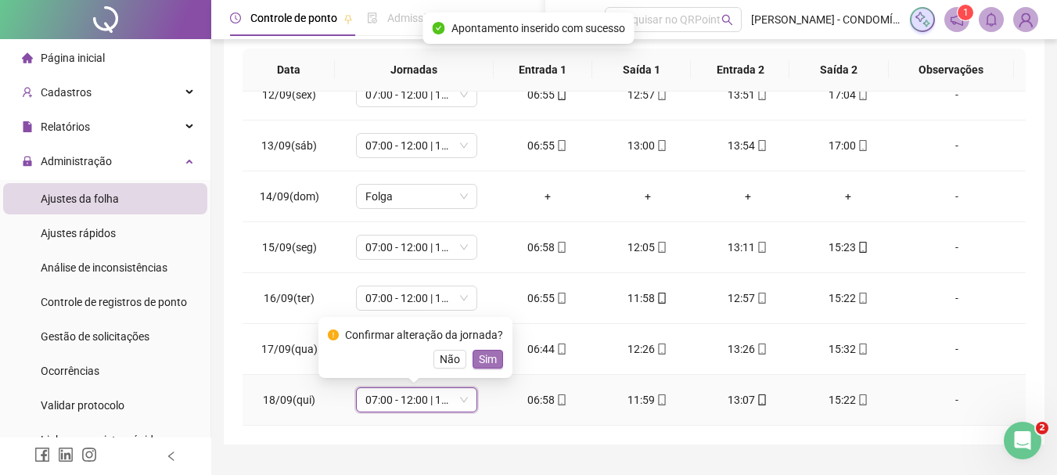
click at [482, 359] on span "Sim" at bounding box center [488, 358] width 18 height 17
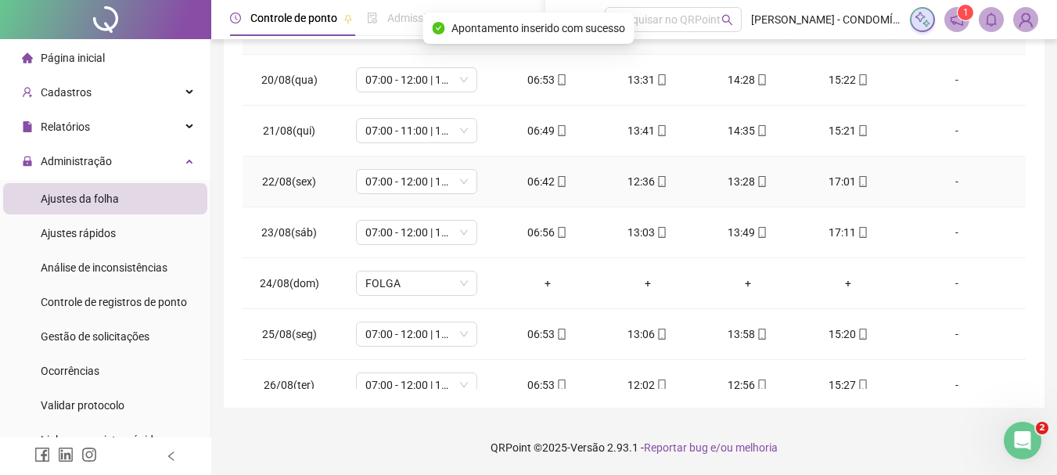
scroll to position [0, 0]
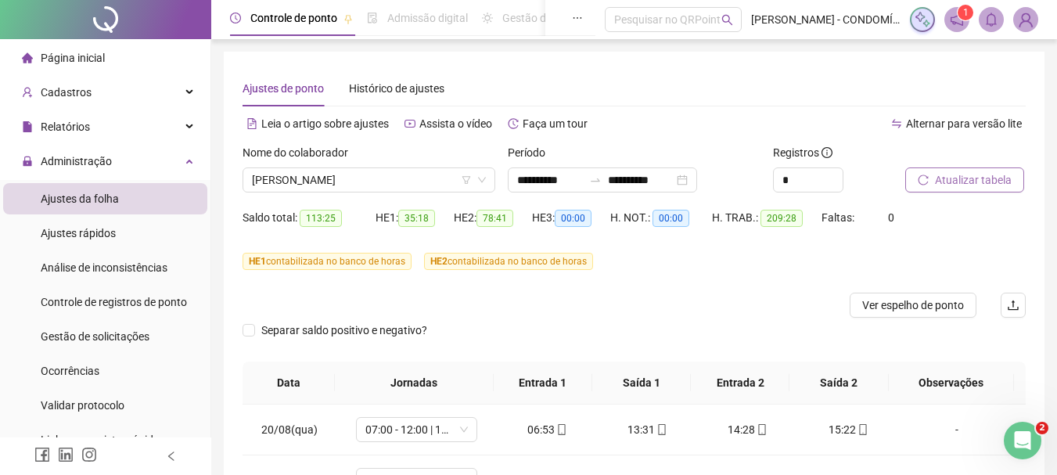
click at [958, 177] on span "Atualizar tabela" at bounding box center [973, 179] width 77 height 17
click at [350, 172] on span "[PERSON_NAME]" at bounding box center [369, 179] width 234 height 23
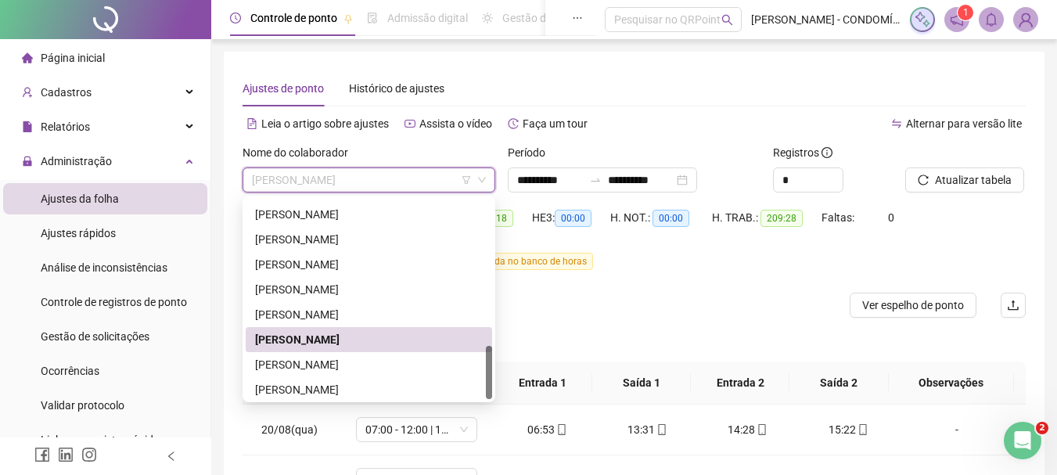
scroll to position [551, 0]
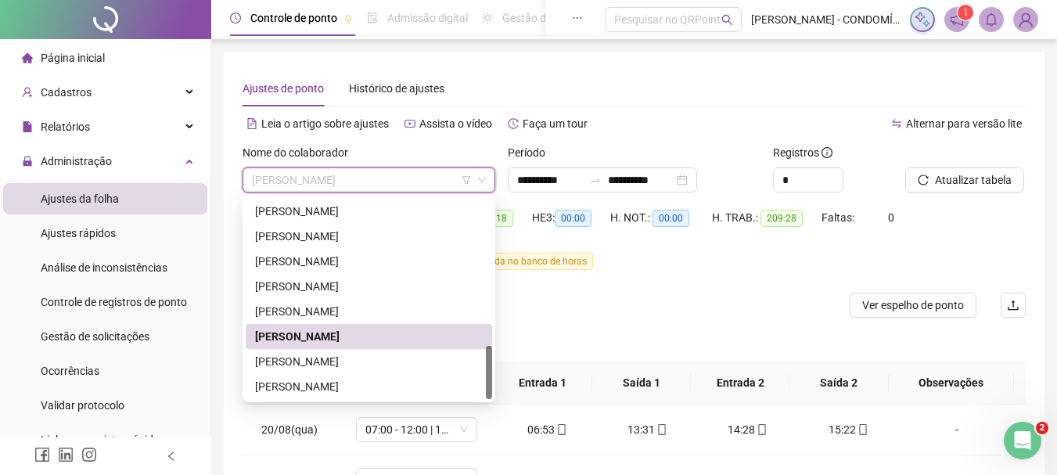
click at [780, 307] on div at bounding box center [535, 304] width 587 height 25
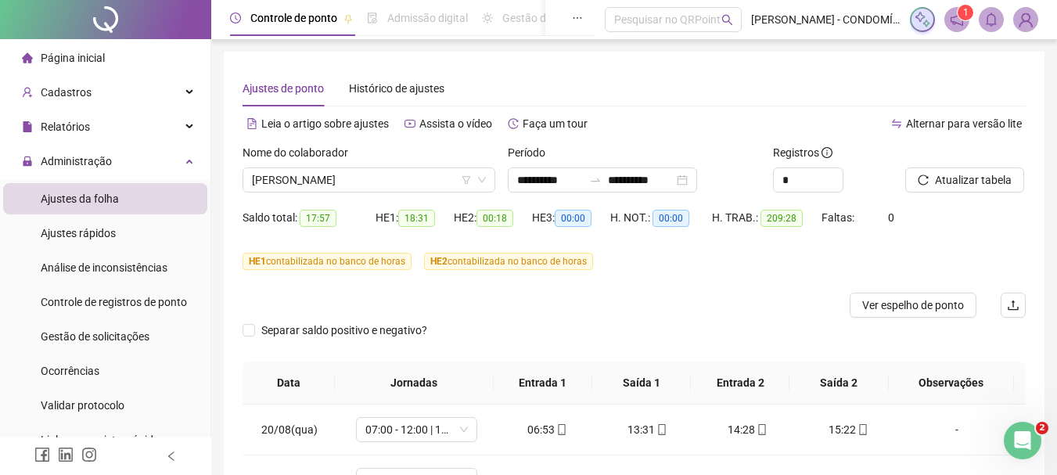
click at [117, 198] on span "Ajustes da folha" at bounding box center [80, 198] width 78 height 13
click at [537, 179] on input "**********" at bounding box center [550, 179] width 66 height 17
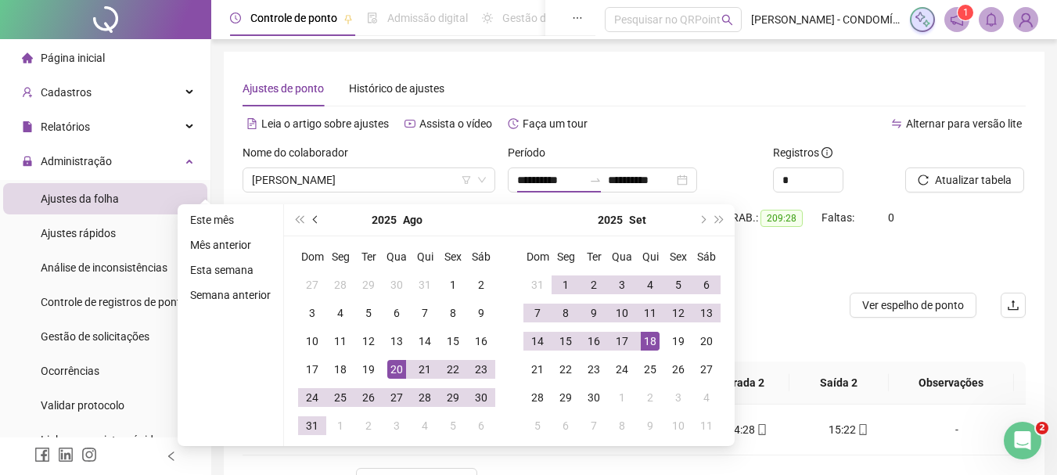
click at [313, 220] on span "prev-year" at bounding box center [317, 220] width 8 height 8
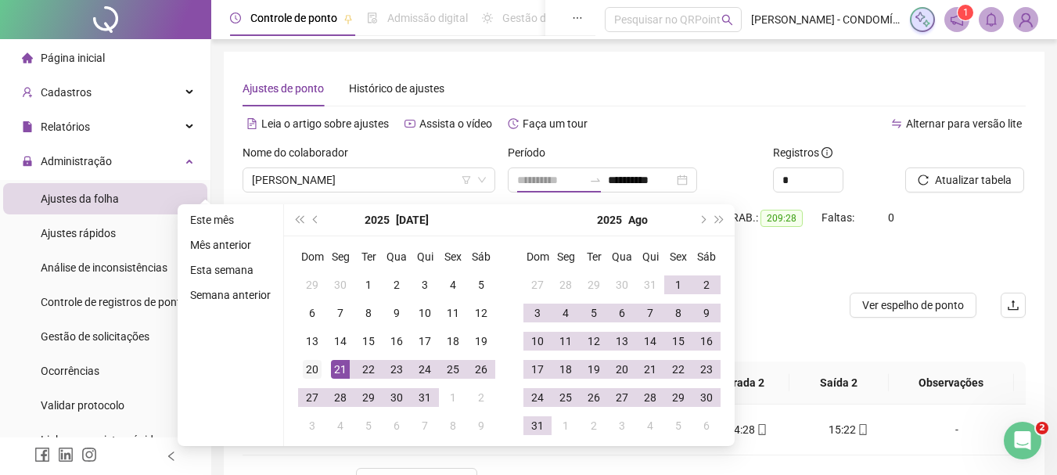
type input "**********"
click at [308, 371] on div "20" at bounding box center [312, 369] width 19 height 19
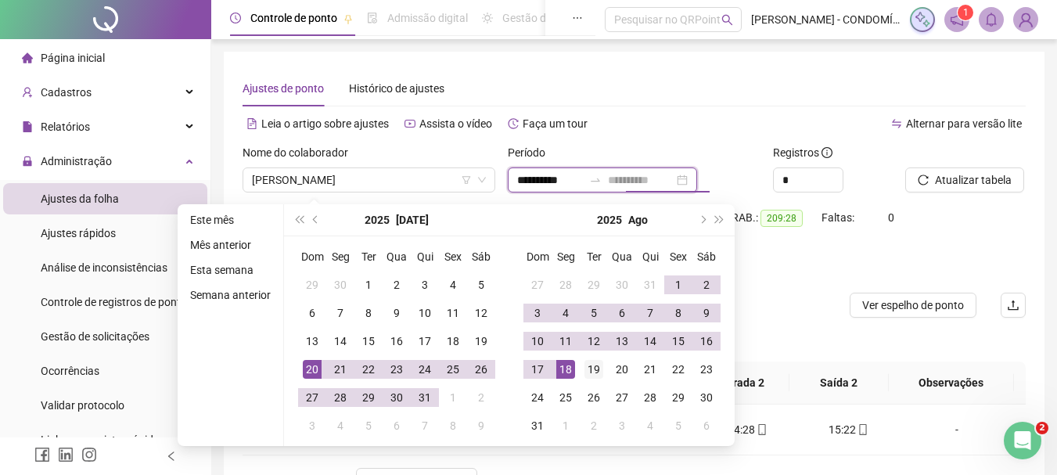
type input "**********"
click at [596, 368] on div "19" at bounding box center [593, 369] width 19 height 19
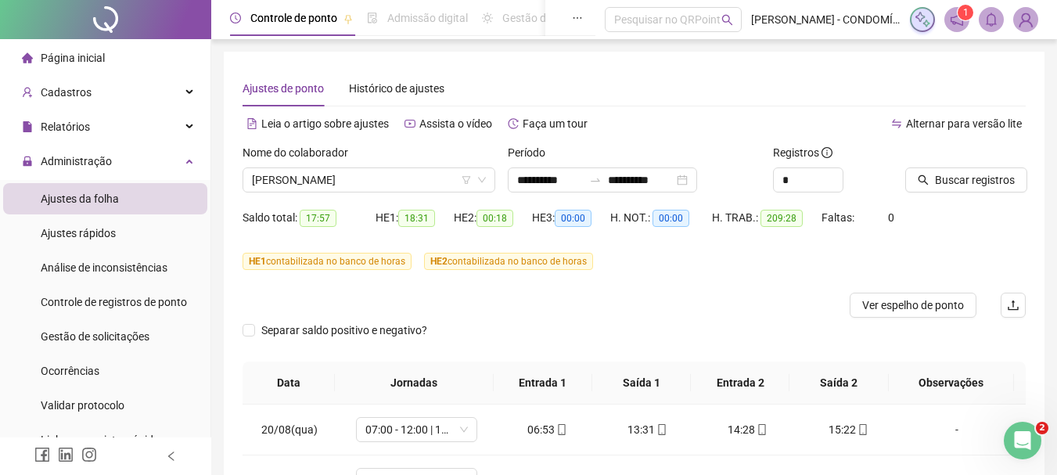
click at [648, 135] on div "Alternar para versão lite" at bounding box center [830, 123] width 392 height 25
click at [390, 180] on span "[PERSON_NAME]" at bounding box center [369, 179] width 234 height 23
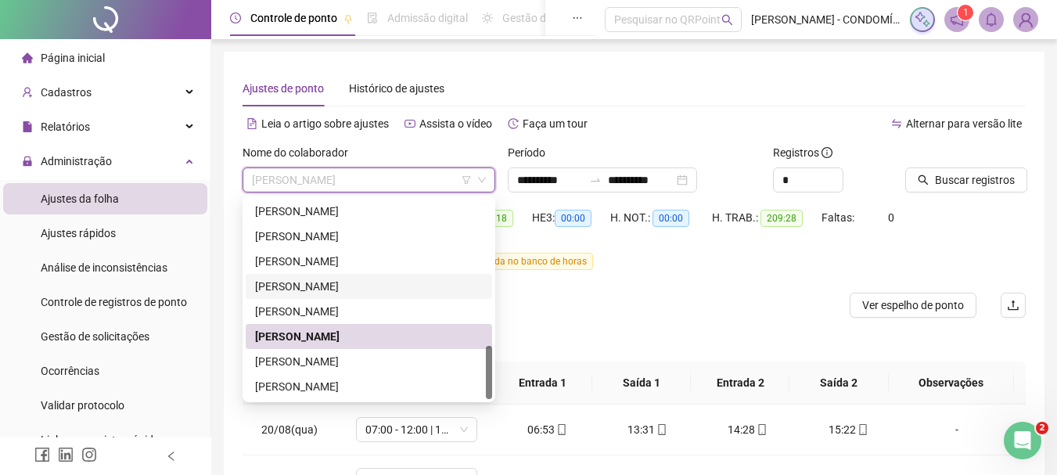
scroll to position [394, 0]
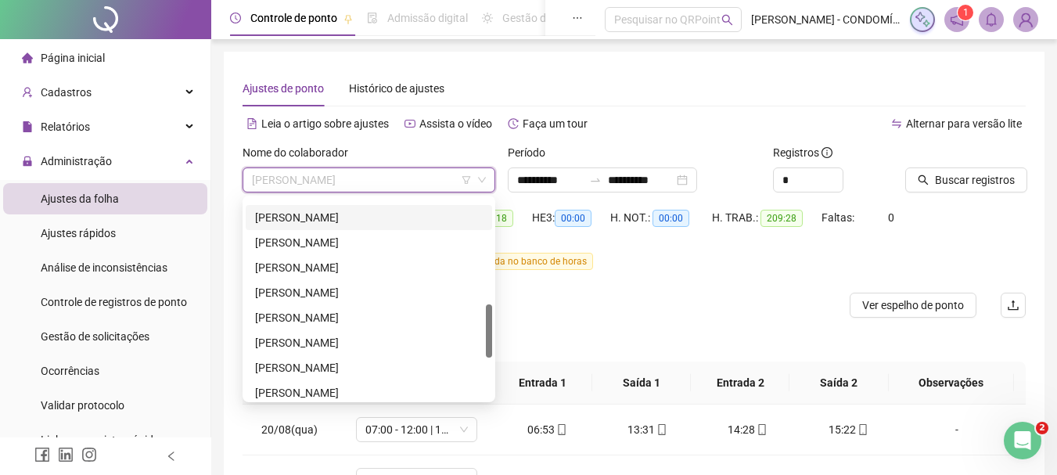
click at [331, 217] on div "[PERSON_NAME]" at bounding box center [369, 217] width 228 height 17
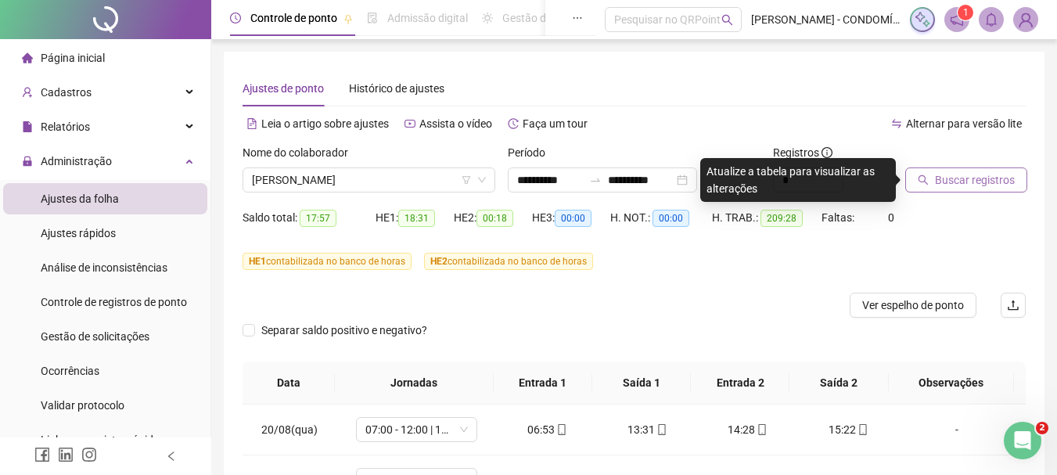
click at [951, 174] on span "Buscar registros" at bounding box center [975, 179] width 80 height 17
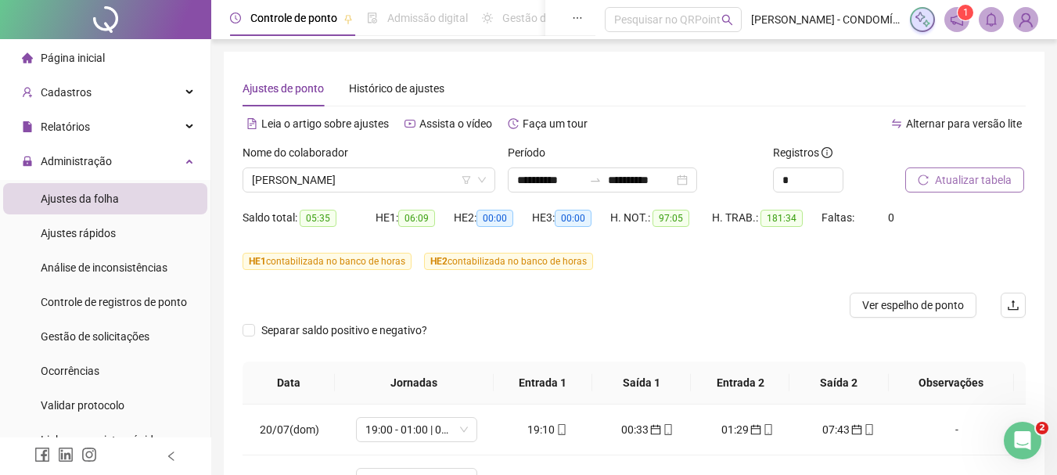
click at [954, 178] on span "Atualizar tabela" at bounding box center [973, 179] width 77 height 17
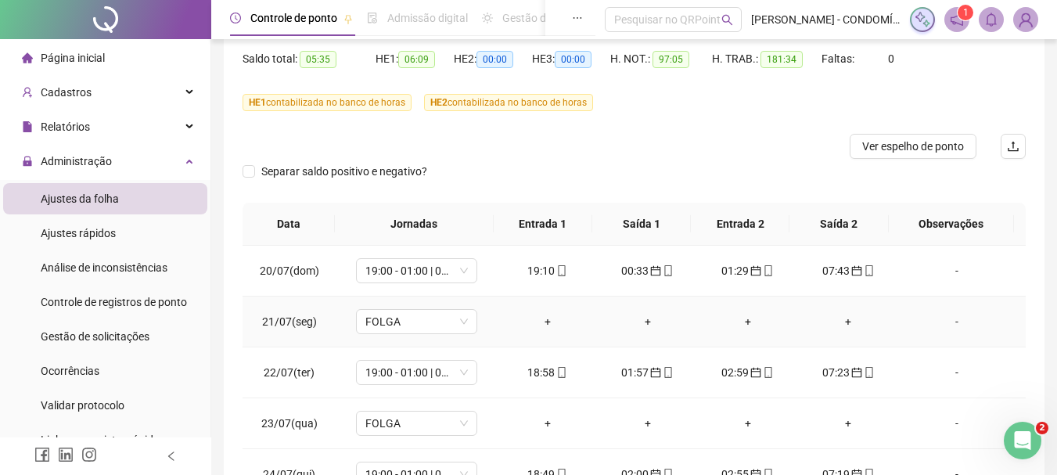
scroll to position [0, 0]
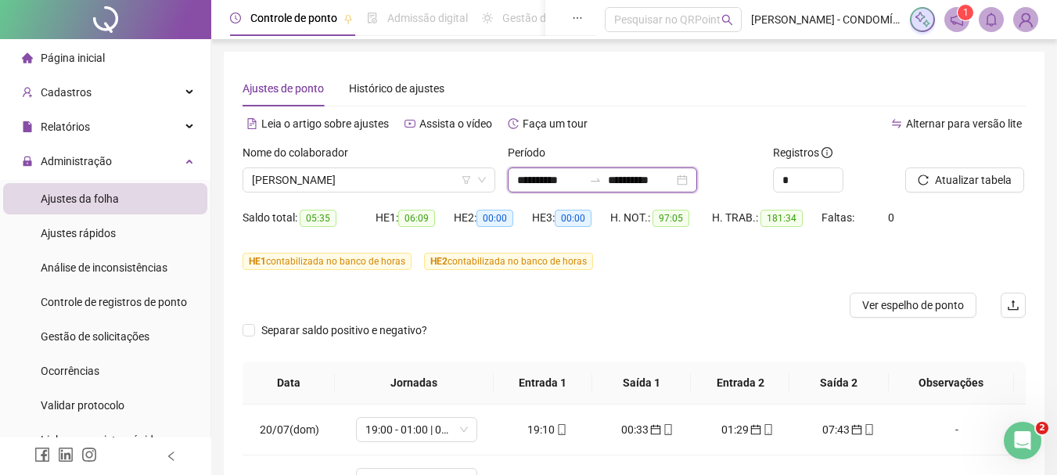
click at [537, 178] on input "**********" at bounding box center [550, 179] width 66 height 17
click at [669, 122] on div "Alternar para versão lite" at bounding box center [830, 123] width 392 height 25
click at [678, 289] on div "HE 1 contabilizada no banco de horas HE 2 contabilizada no banco de horas" at bounding box center [633, 271] width 783 height 44
click at [356, 174] on span "[PERSON_NAME]" at bounding box center [369, 179] width 234 height 23
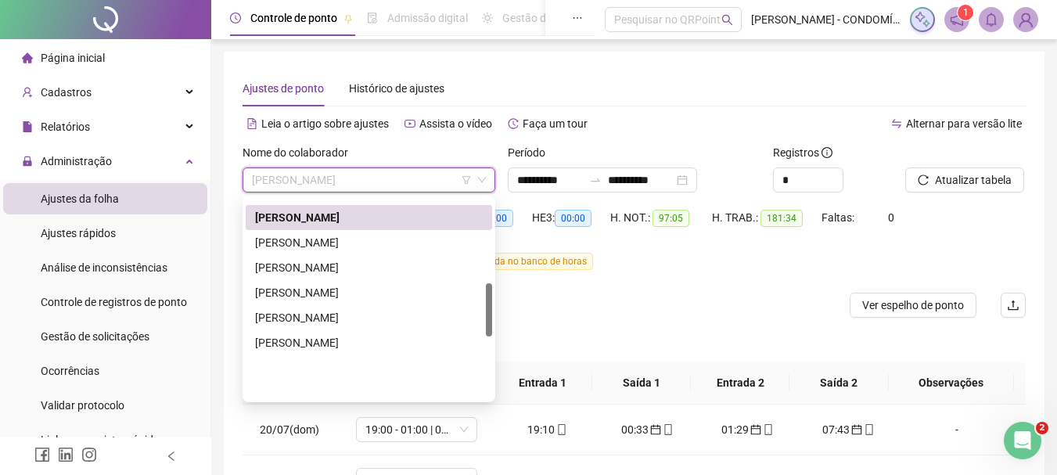
scroll to position [316, 0]
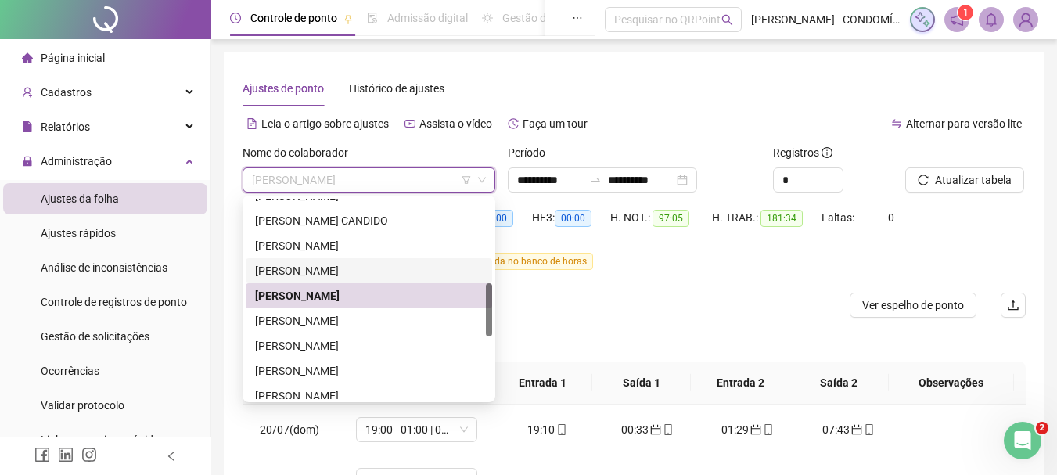
drag, startPoint x: 287, startPoint y: 266, endPoint x: 436, endPoint y: 253, distance: 149.1
click at [289, 266] on div "[PERSON_NAME]" at bounding box center [369, 270] width 228 height 17
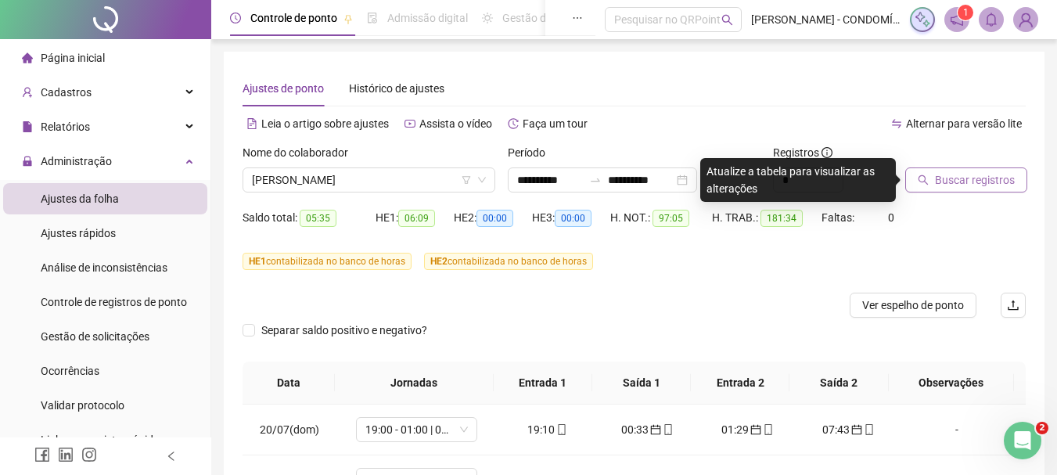
click at [966, 180] on span "Buscar registros" at bounding box center [975, 179] width 80 height 17
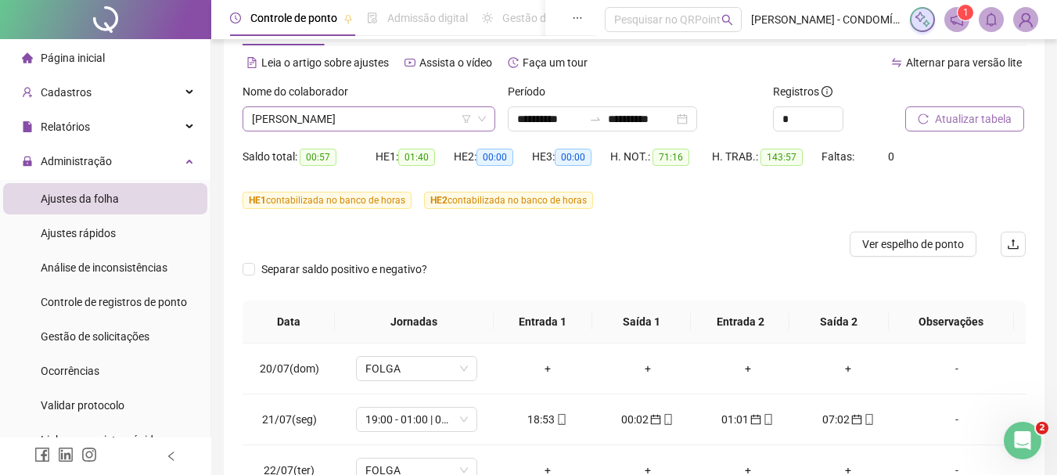
scroll to position [0, 0]
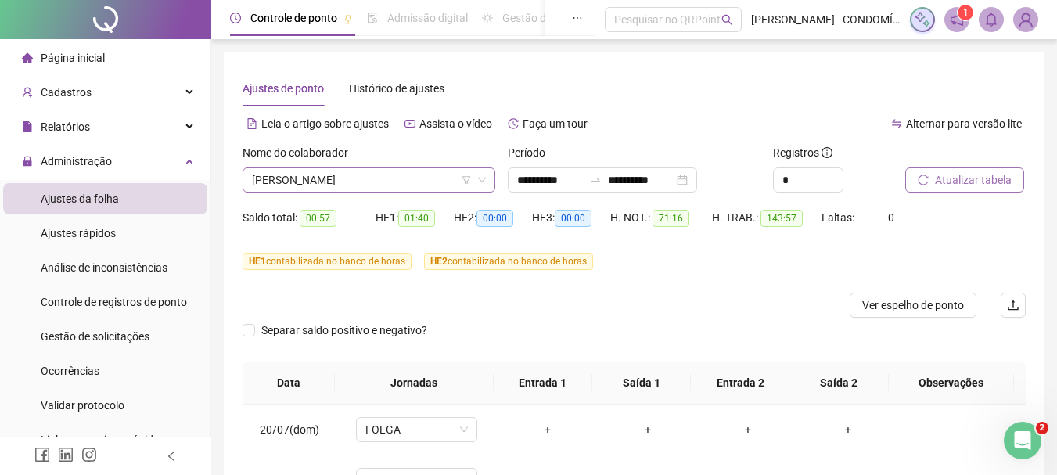
click at [340, 182] on span "[PERSON_NAME]" at bounding box center [369, 179] width 234 height 23
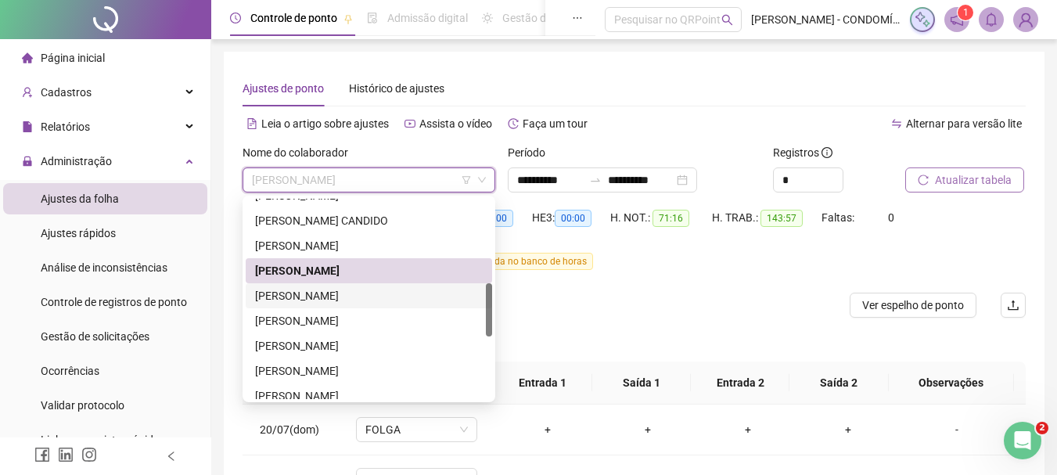
click at [314, 295] on div "[PERSON_NAME]" at bounding box center [369, 295] width 228 height 17
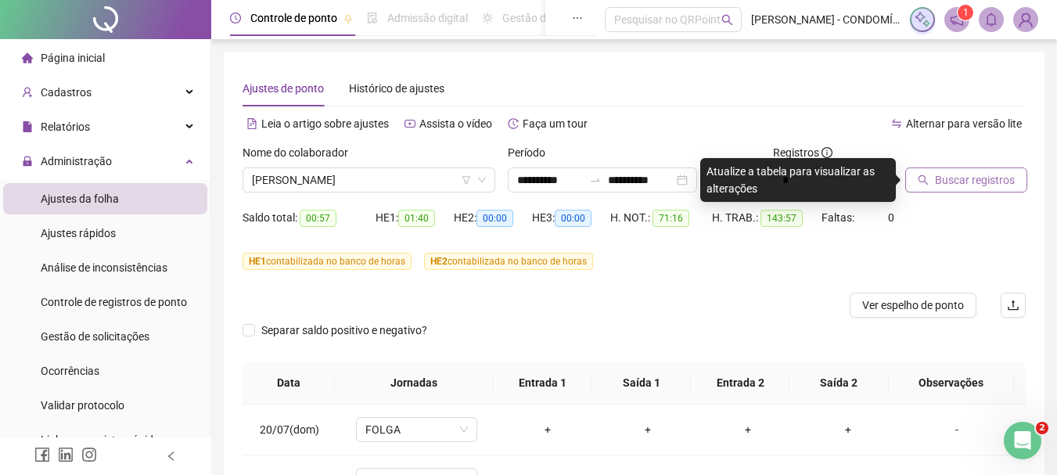
click at [960, 177] on span "Buscar registros" at bounding box center [975, 179] width 80 height 17
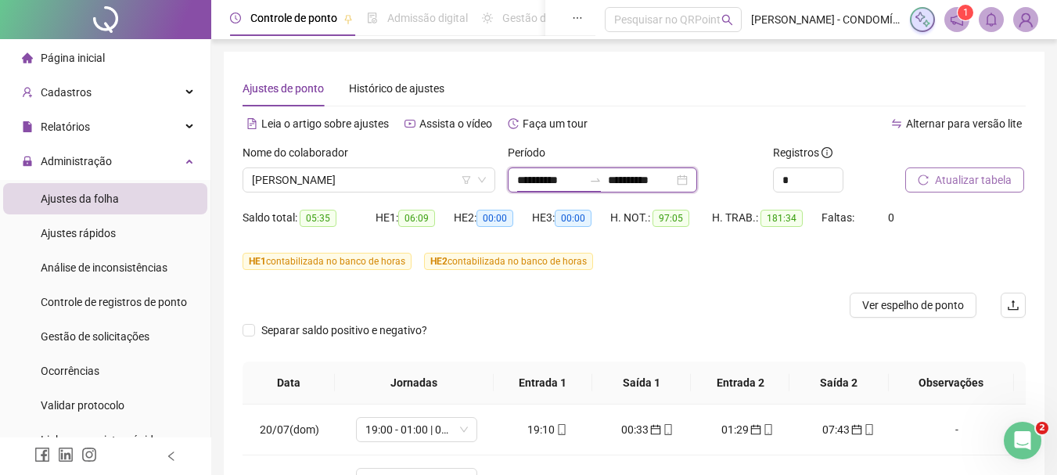
click at [538, 179] on input "**********" at bounding box center [550, 179] width 66 height 17
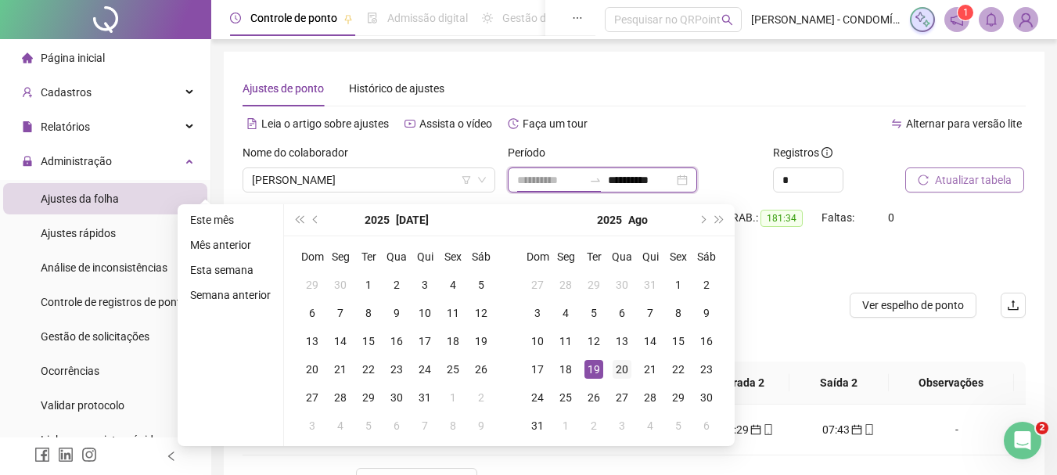
type input "**********"
click at [618, 371] on div "20" at bounding box center [621, 369] width 19 height 19
click at [698, 218] on span "next-year" at bounding box center [702, 220] width 8 height 8
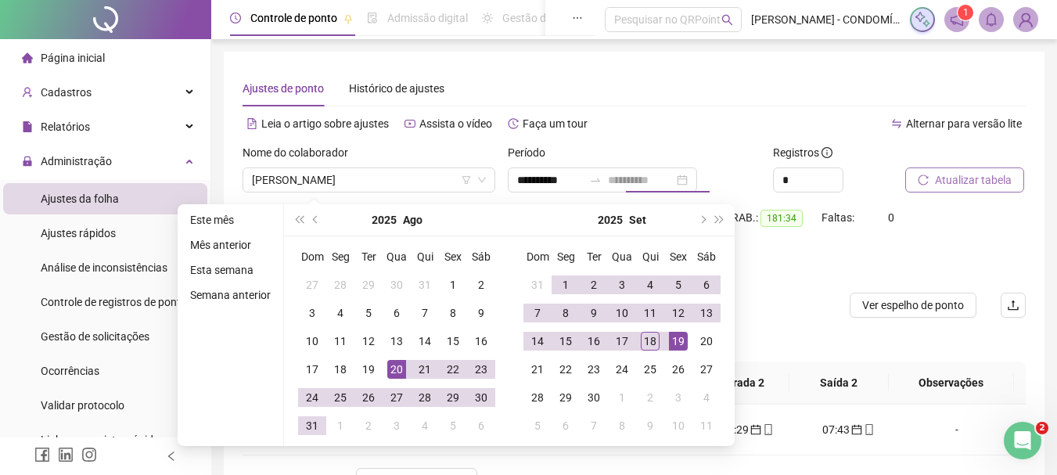
type input "**********"
click at [676, 340] on div "19" at bounding box center [678, 341] width 19 height 19
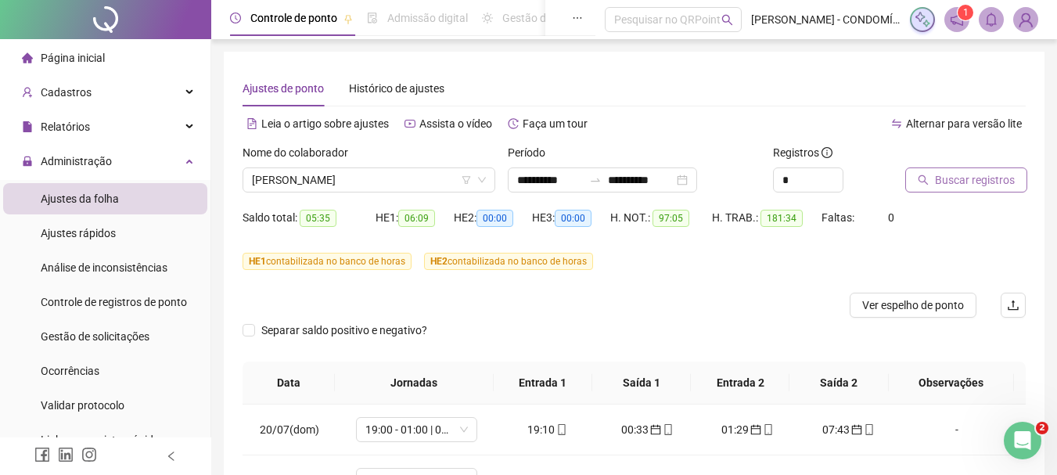
click at [949, 181] on span "Buscar registros" at bounding box center [975, 179] width 80 height 17
drag, startPoint x: 691, startPoint y: 307, endPoint x: 441, endPoint y: 296, distance: 250.5
click at [691, 307] on div at bounding box center [535, 304] width 587 height 25
click at [325, 180] on span "[PERSON_NAME]" at bounding box center [369, 179] width 234 height 23
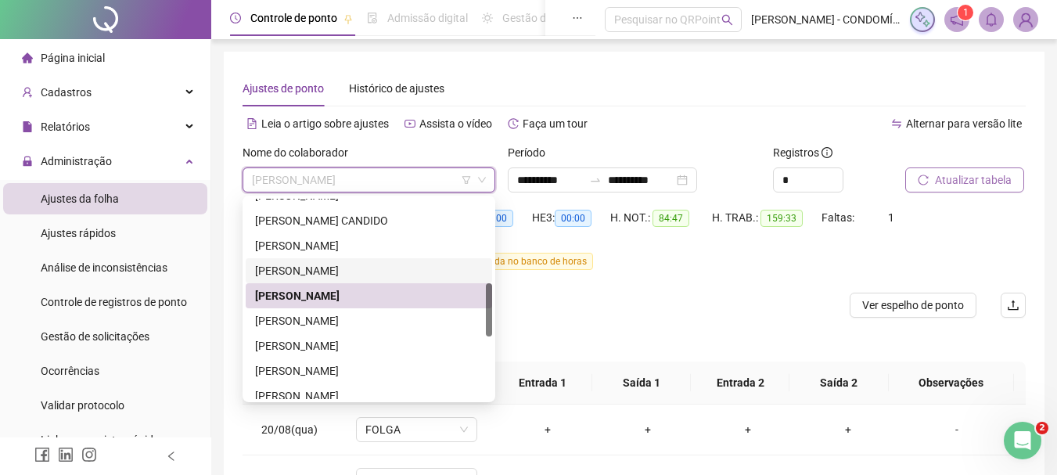
click at [292, 266] on div "[PERSON_NAME]" at bounding box center [369, 270] width 228 height 17
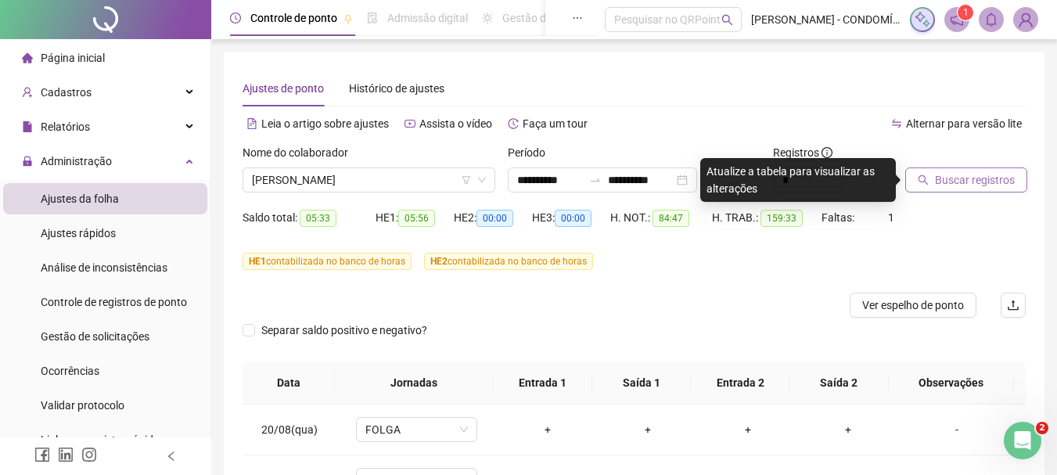
click at [681, 278] on div "HE 1 contabilizada no banco de horas HE 2 contabilizada no banco de horas" at bounding box center [633, 271] width 783 height 44
click at [549, 174] on input "**********" at bounding box center [550, 179] width 66 height 17
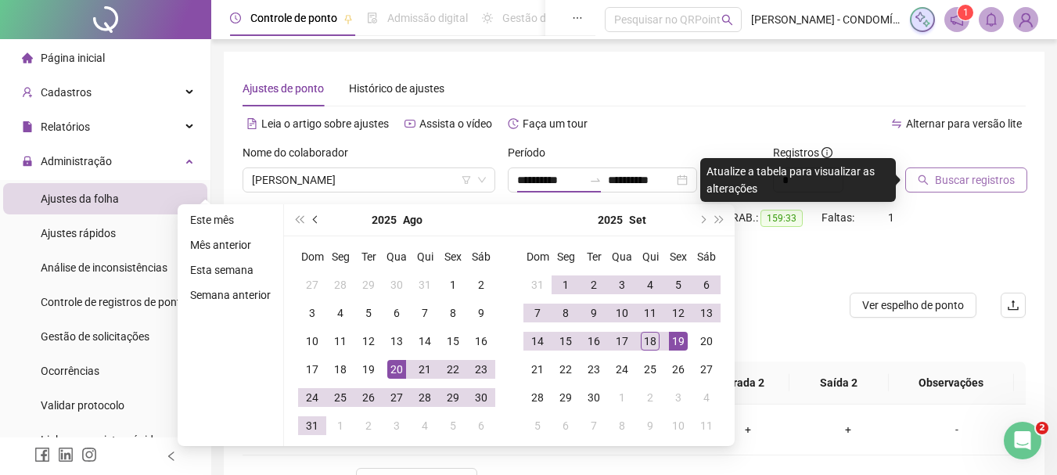
click at [311, 217] on button "prev-year" at bounding box center [315, 219] width 17 height 31
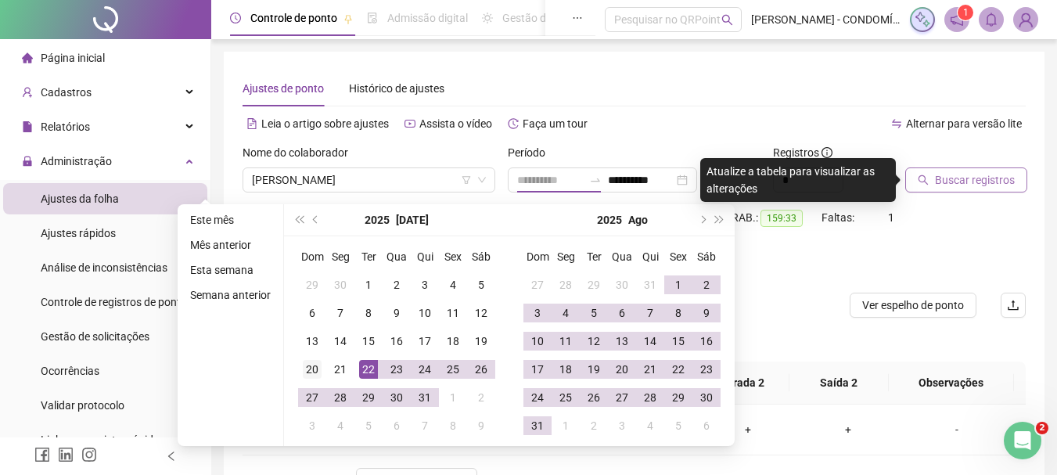
type input "**********"
click at [310, 368] on div "20" at bounding box center [312, 369] width 19 height 19
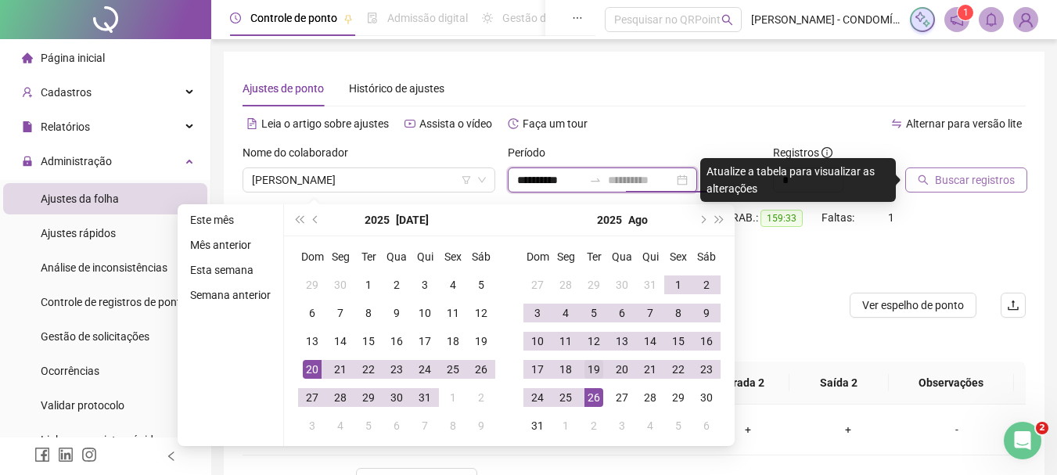
type input "**********"
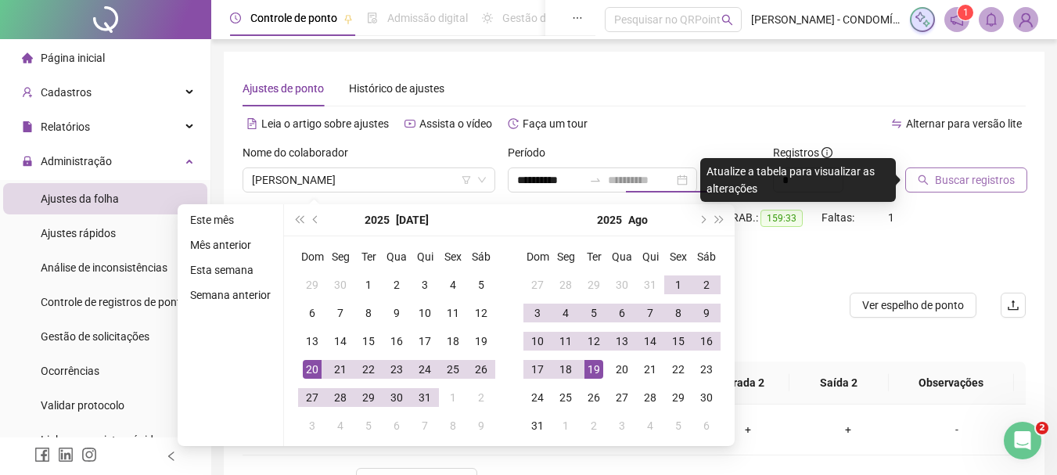
click at [594, 369] on div "19" at bounding box center [593, 369] width 19 height 19
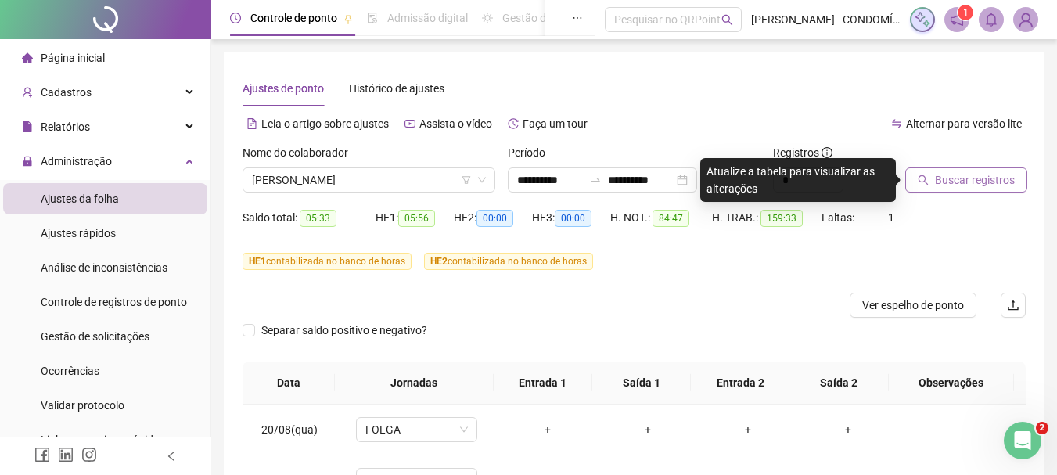
drag, startPoint x: 647, startPoint y: 126, endPoint x: 960, endPoint y: 231, distance: 330.9
click at [648, 127] on div "Alternar para versão lite" at bounding box center [830, 123] width 392 height 25
click at [961, 180] on span "Buscar registros" at bounding box center [975, 179] width 80 height 17
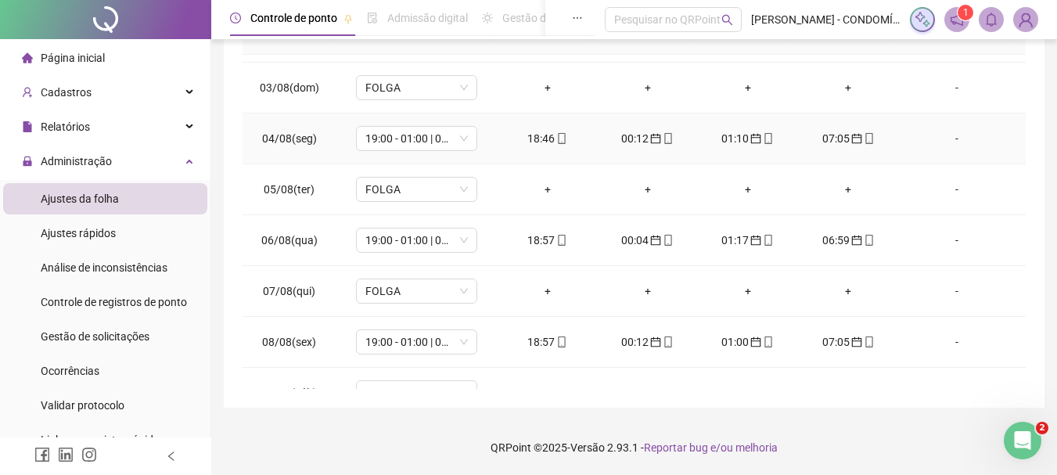
scroll to position [391, 0]
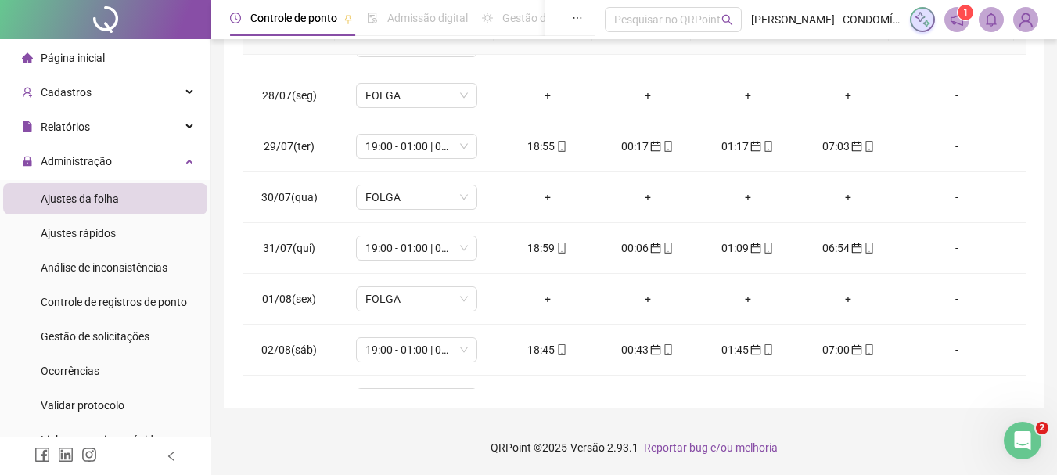
drag, startPoint x: 463, startPoint y: 432, endPoint x: 475, endPoint y: 410, distance: 24.8
click at [463, 431] on footer "QRPoint © 2025 - Versão 2.93.1 - Reportar bug e/ou melhoria" at bounding box center [633, 447] width 845 height 55
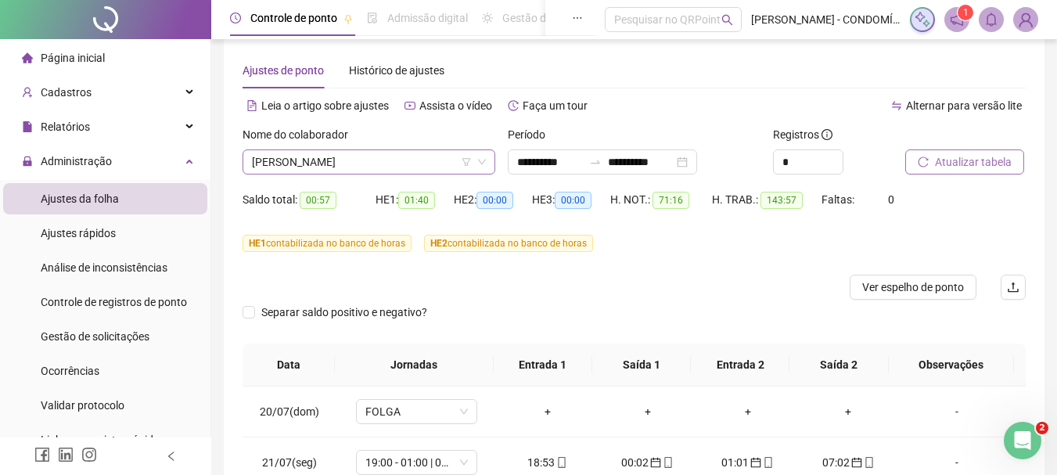
scroll to position [0, 0]
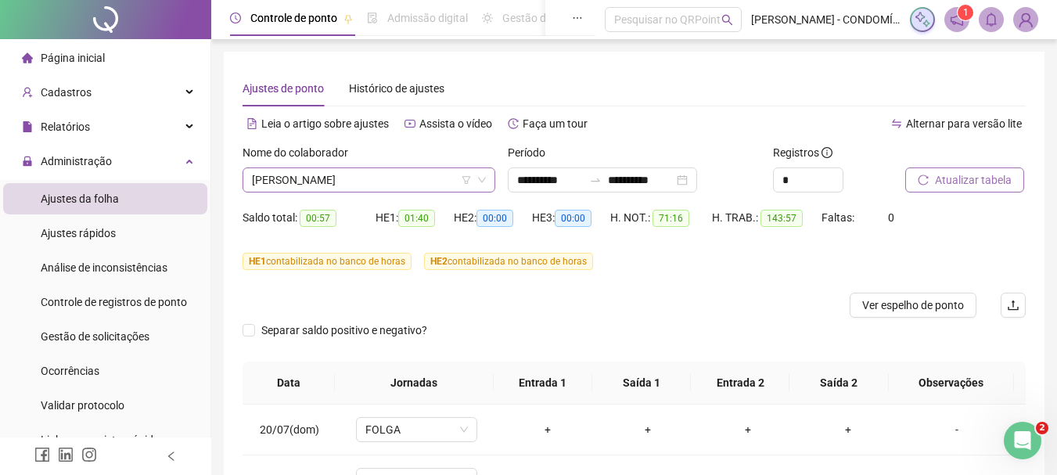
click at [348, 179] on span "[PERSON_NAME]" at bounding box center [369, 179] width 234 height 23
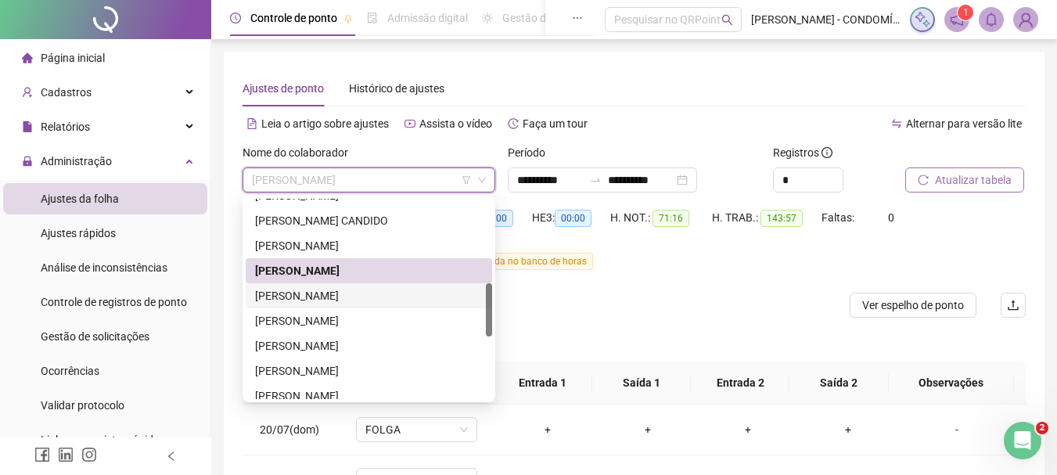
click at [307, 292] on div "[PERSON_NAME]" at bounding box center [369, 295] width 228 height 17
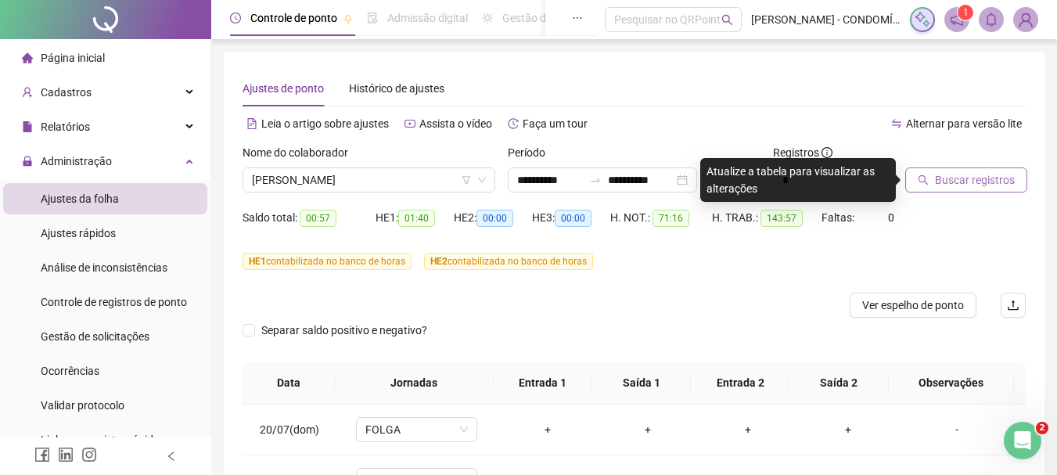
click at [942, 175] on span "Buscar registros" at bounding box center [975, 179] width 80 height 17
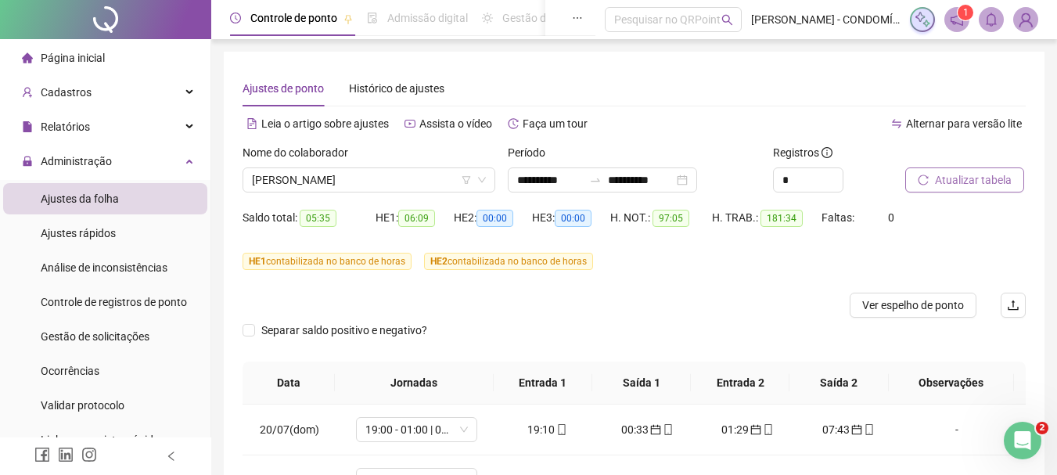
click at [959, 178] on span "Atualizar tabela" at bounding box center [973, 179] width 77 height 17
click at [669, 135] on div "Alternar para versão lite" at bounding box center [830, 131] width 392 height 25
click at [533, 181] on input "**********" at bounding box center [550, 179] width 66 height 17
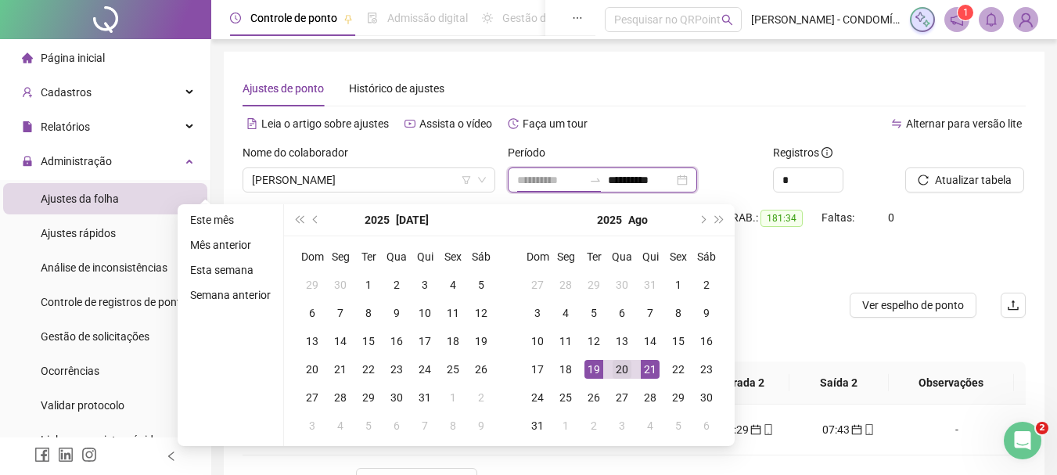
type input "**********"
click at [617, 370] on div "20" at bounding box center [621, 369] width 19 height 19
click at [701, 224] on button "next-year" at bounding box center [701, 219] width 17 height 31
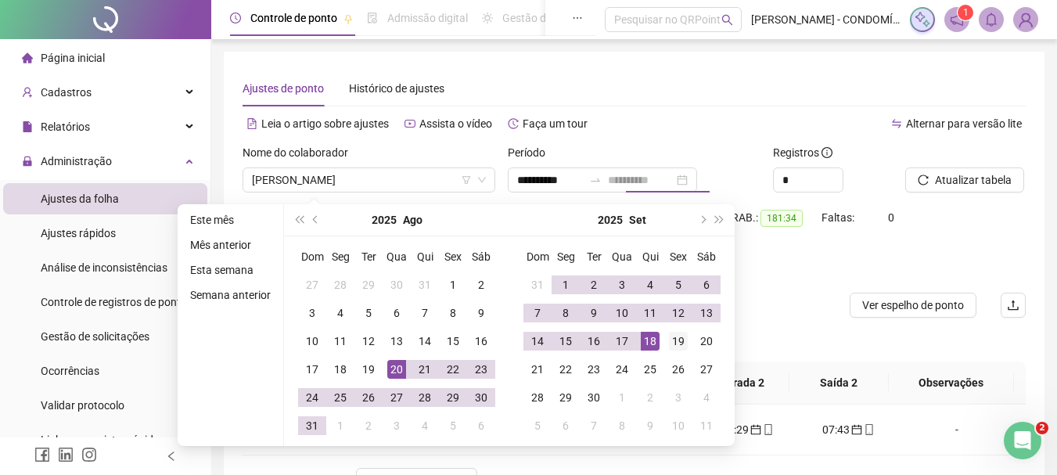
type input "**********"
click at [673, 337] on div "19" at bounding box center [678, 341] width 19 height 19
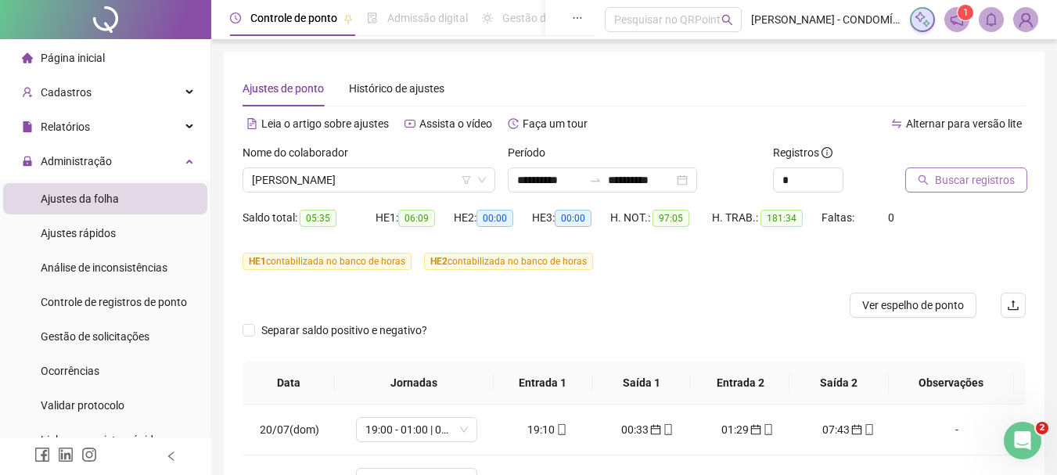
click at [951, 174] on span "Buscar registros" at bounding box center [975, 179] width 80 height 17
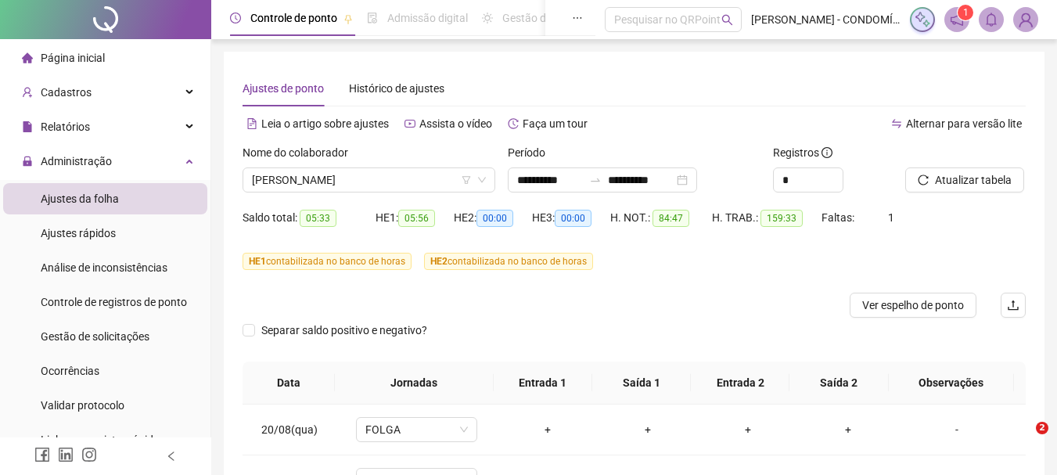
click at [965, 180] on span "Atualizar tabela" at bounding box center [973, 179] width 77 height 17
click at [537, 183] on input "**********" at bounding box center [550, 179] width 66 height 17
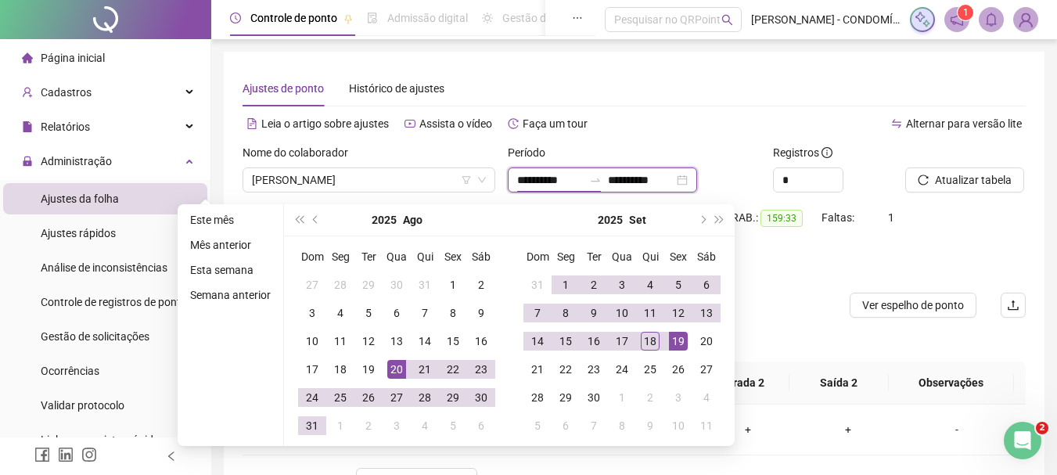
type input "**********"
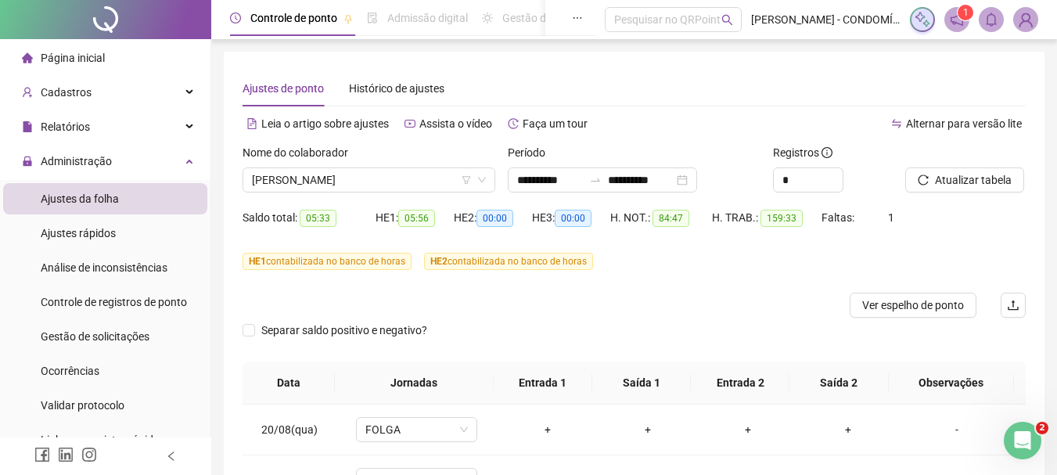
click at [615, 80] on div "Ajustes de ponto Histórico de ajustes" at bounding box center [633, 88] width 783 height 36
click at [78, 157] on span "Administração" at bounding box center [76, 161] width 71 height 13
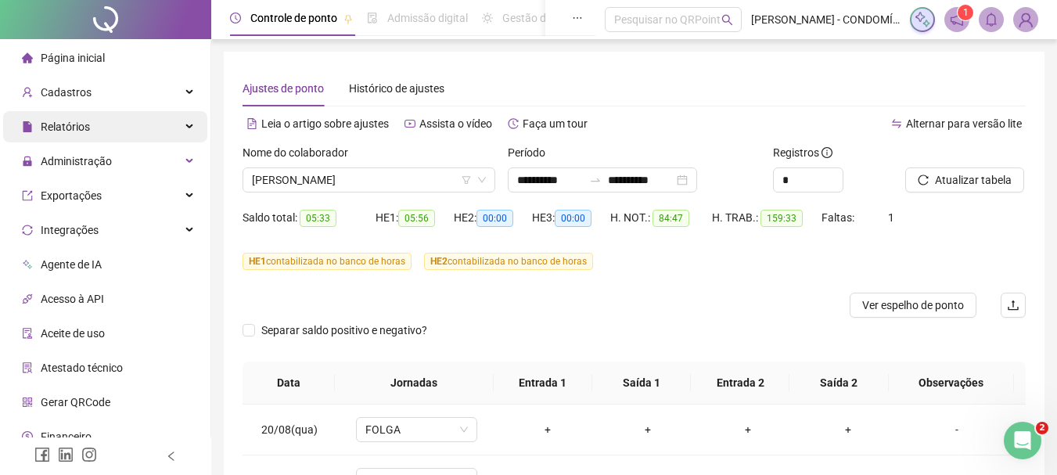
click at [63, 131] on span "Relatórios" at bounding box center [65, 126] width 49 height 13
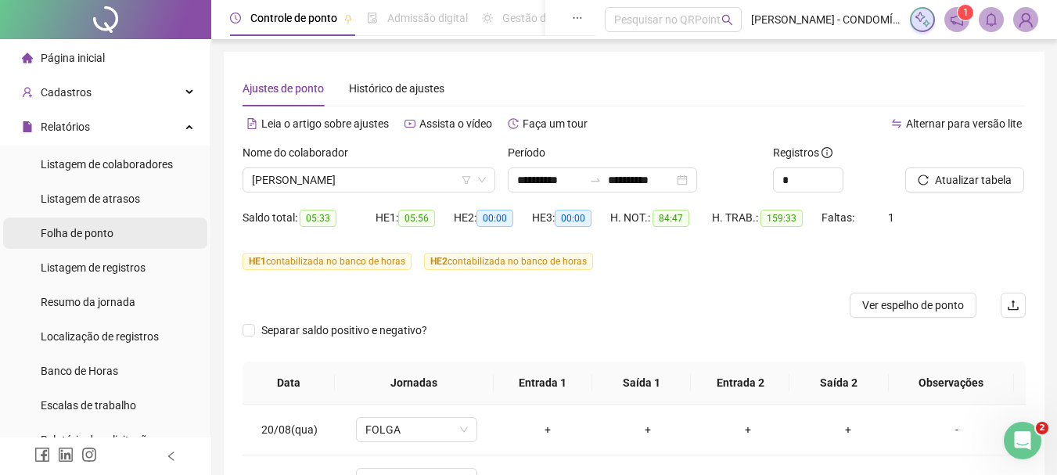
click at [55, 235] on span "Folha de ponto" at bounding box center [77, 233] width 73 height 13
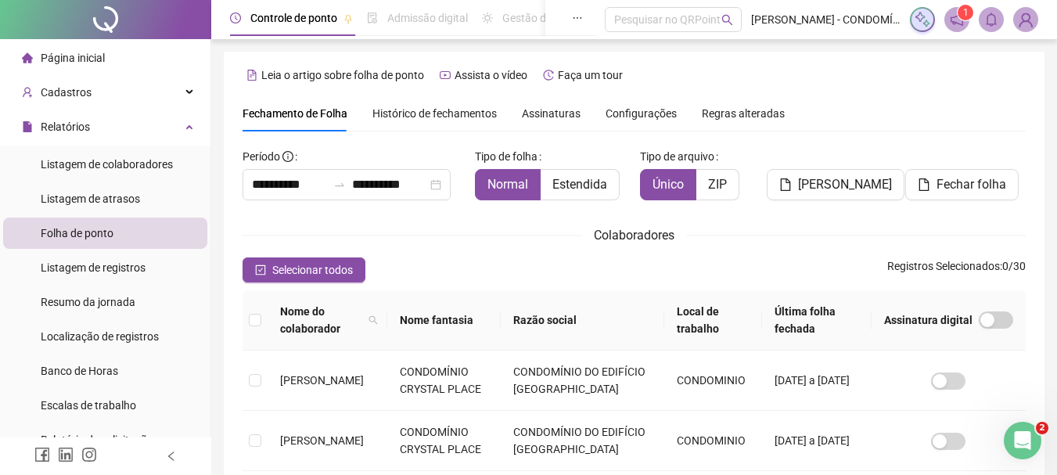
scroll to position [83, 0]
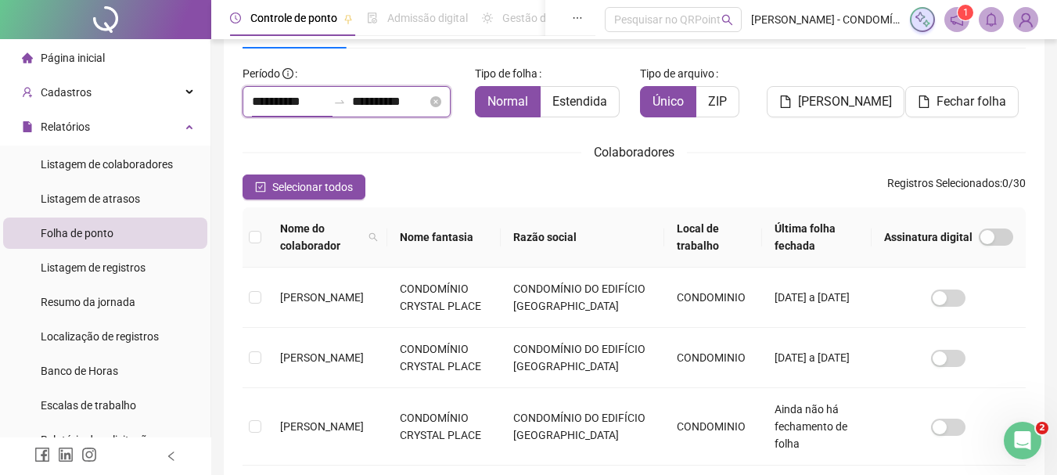
click at [290, 97] on input "**********" at bounding box center [289, 101] width 75 height 19
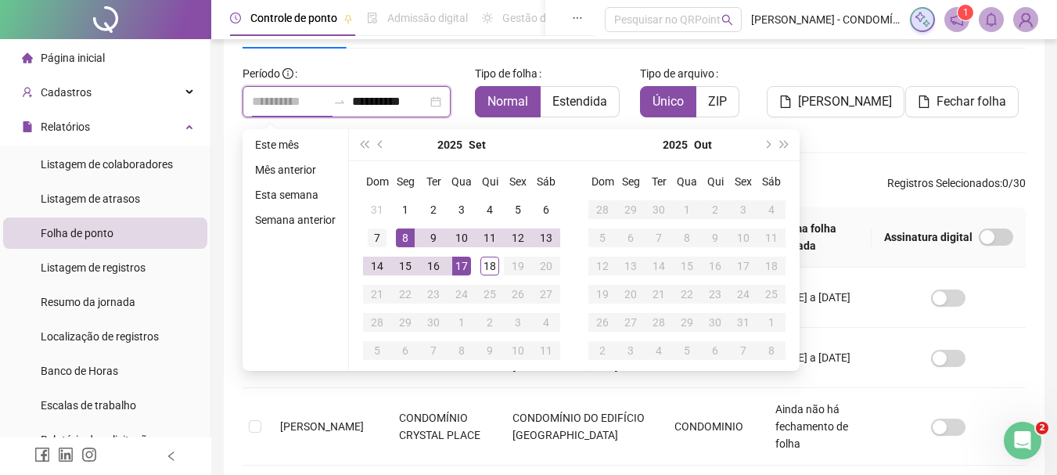
type input "**********"
click at [374, 239] on div "7" at bounding box center [377, 237] width 19 height 19
type input "**********"
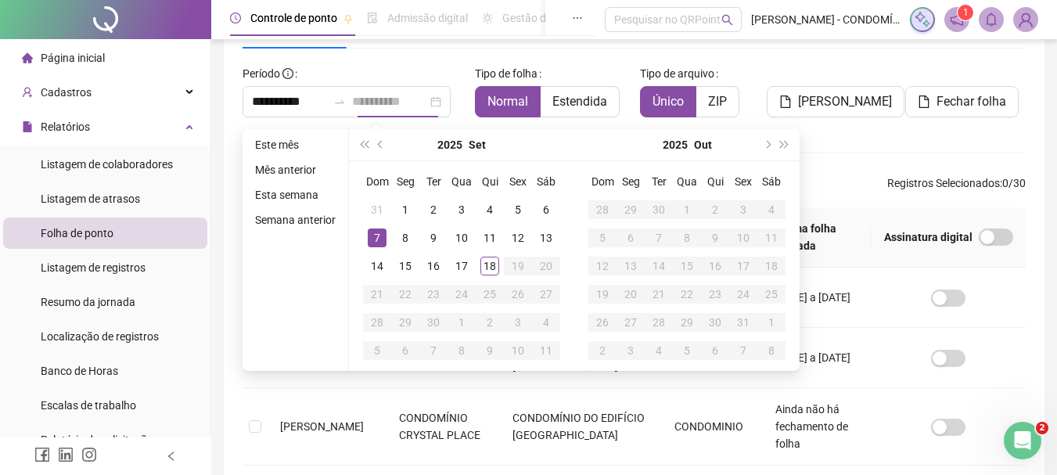
click at [375, 242] on div "7" at bounding box center [377, 237] width 19 height 19
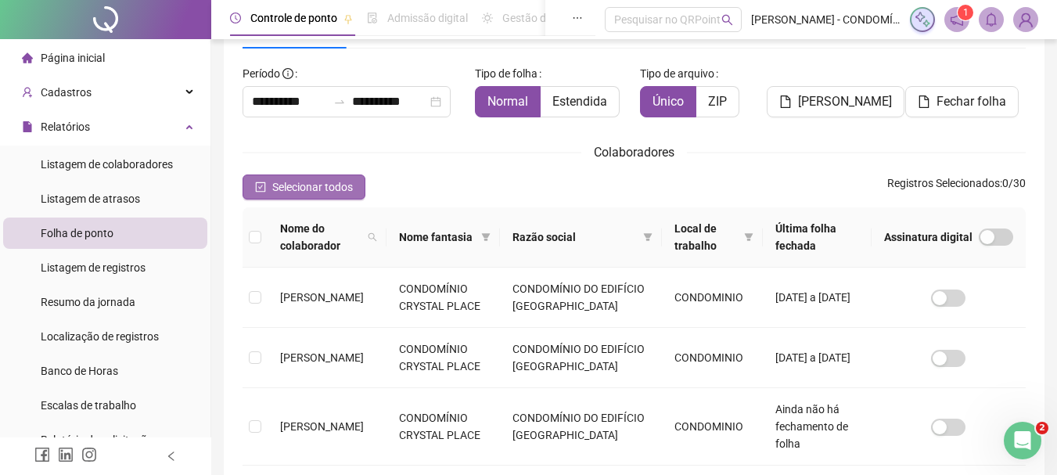
click at [260, 188] on icon "check-square" at bounding box center [260, 187] width 5 height 4
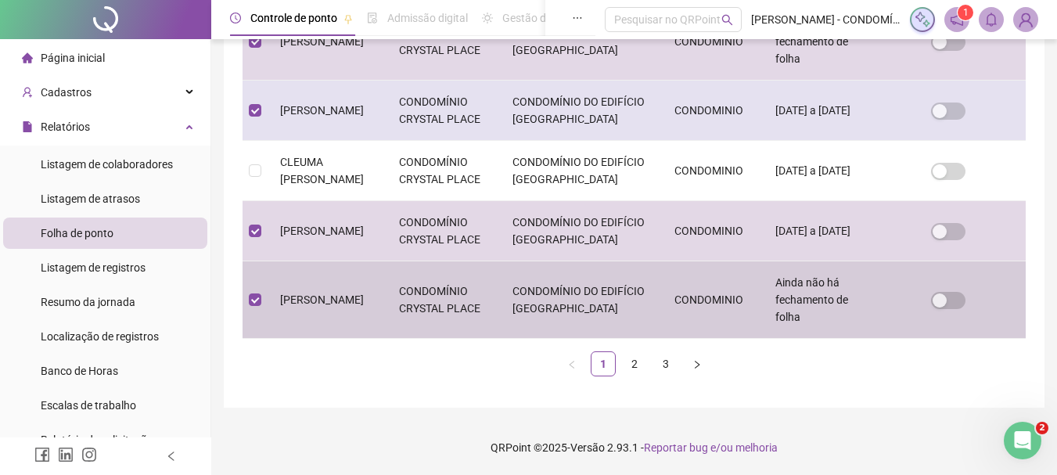
scroll to position [786, 0]
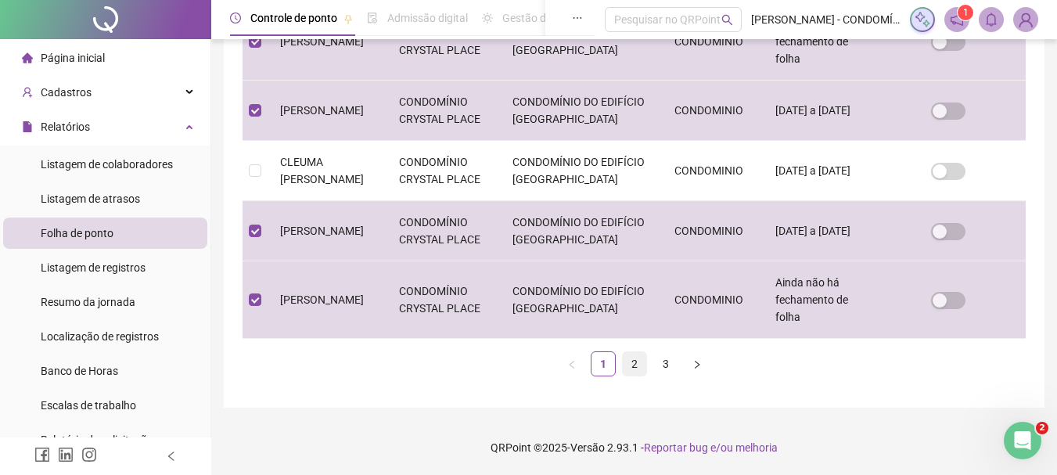
click at [634, 360] on link "2" at bounding box center [634, 363] width 23 height 23
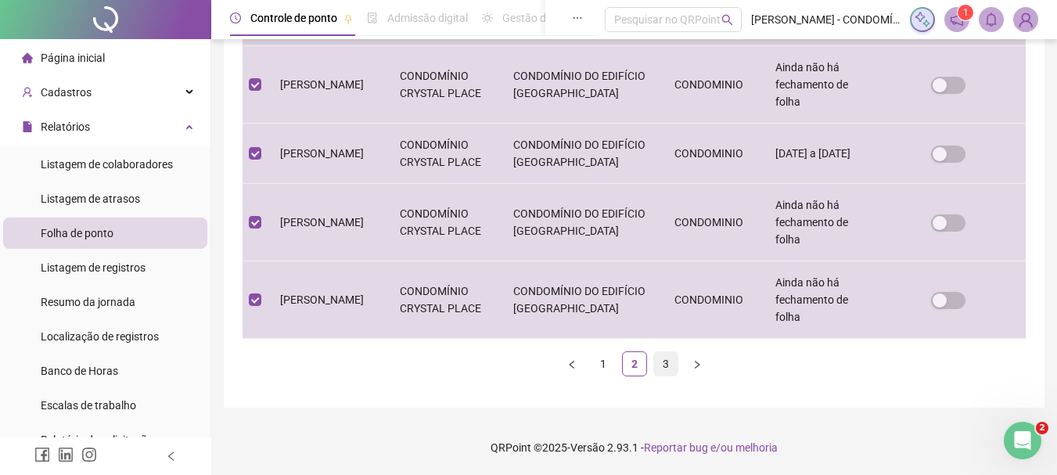
click at [665, 361] on link "3" at bounding box center [665, 363] width 23 height 23
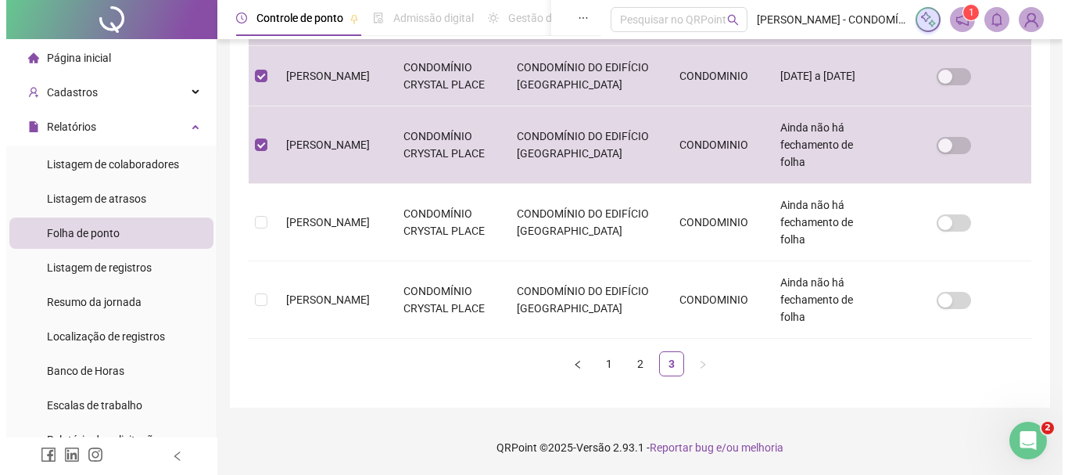
scroll to position [83, 0]
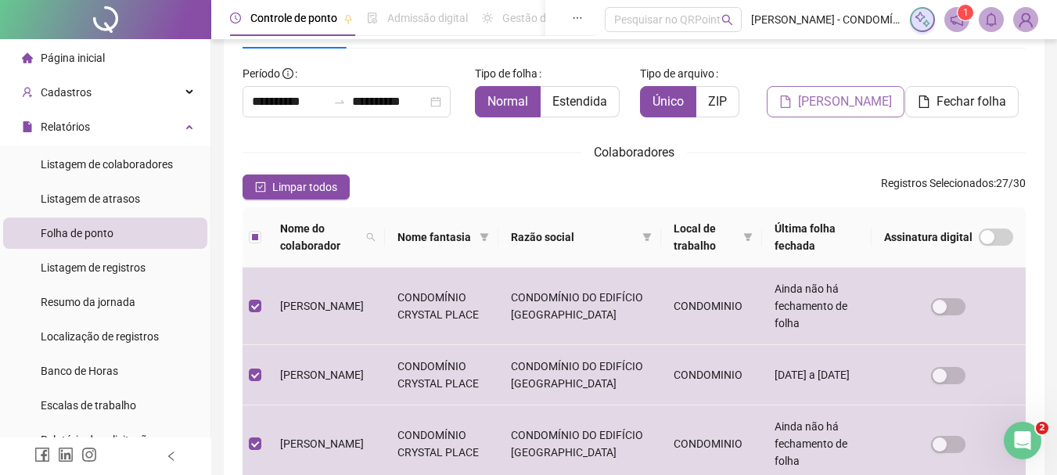
click at [826, 100] on span "Gerar espelho" at bounding box center [845, 101] width 94 height 19
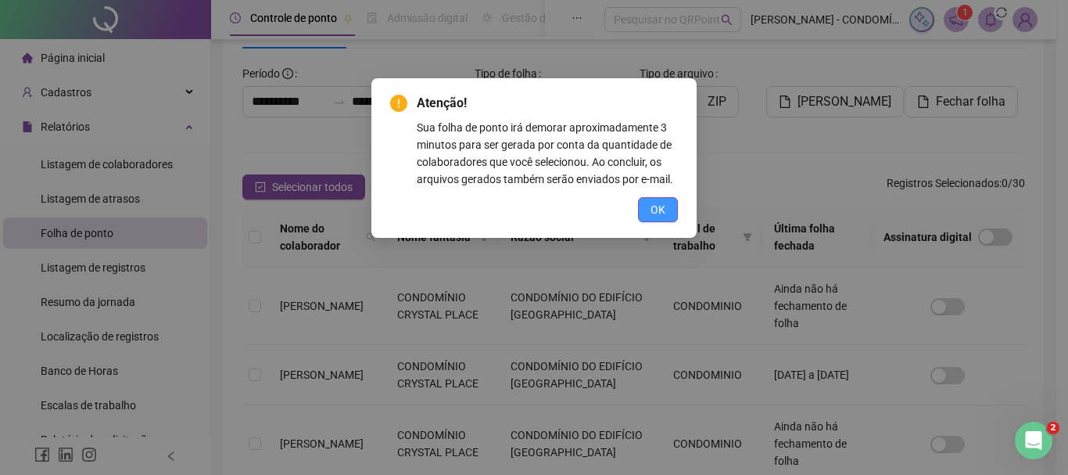
click at [660, 208] on span "OK" at bounding box center [658, 209] width 15 height 17
